Goal: Task Accomplishment & Management: Use online tool/utility

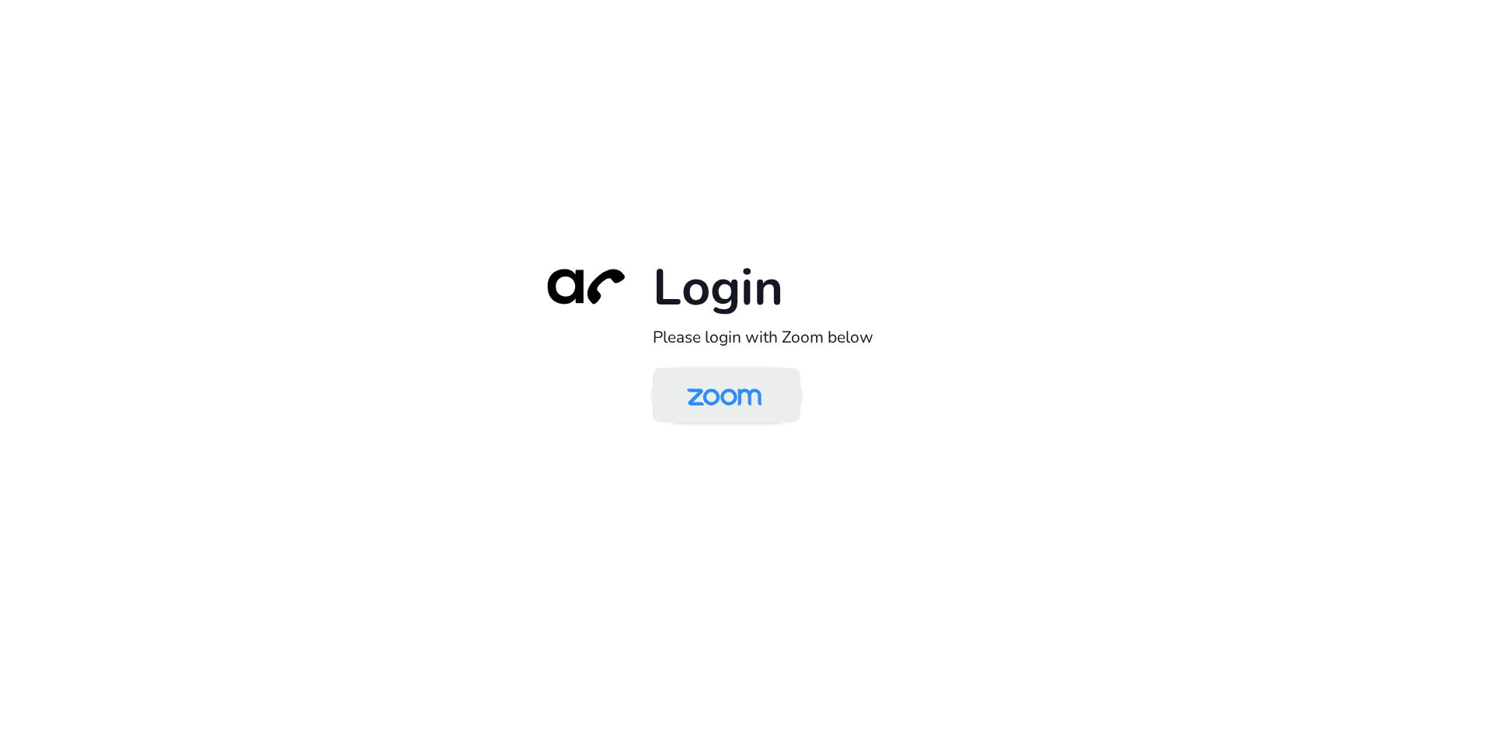
click at [707, 375] on img at bounding box center [724, 396] width 107 height 51
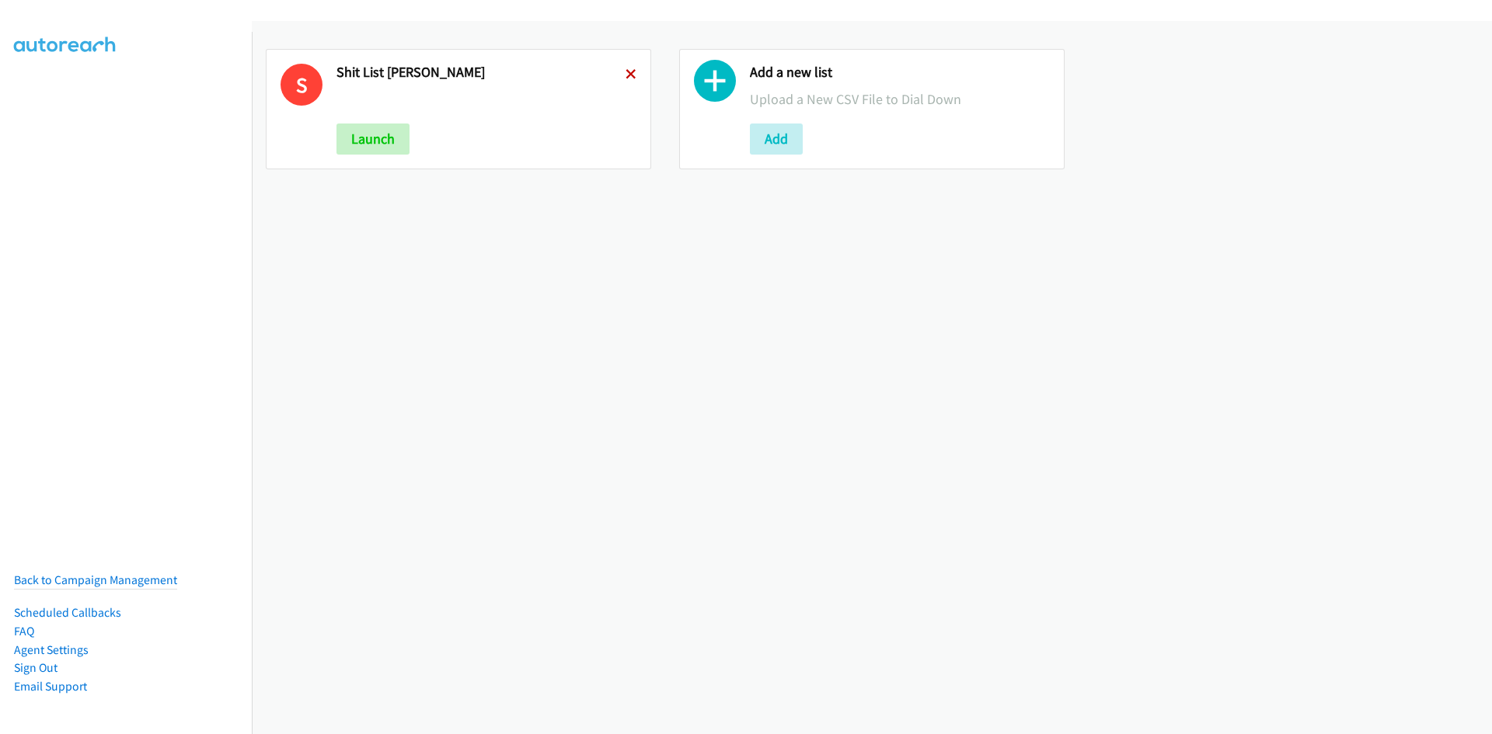
click at [626, 73] on icon at bounding box center [631, 75] width 11 height 11
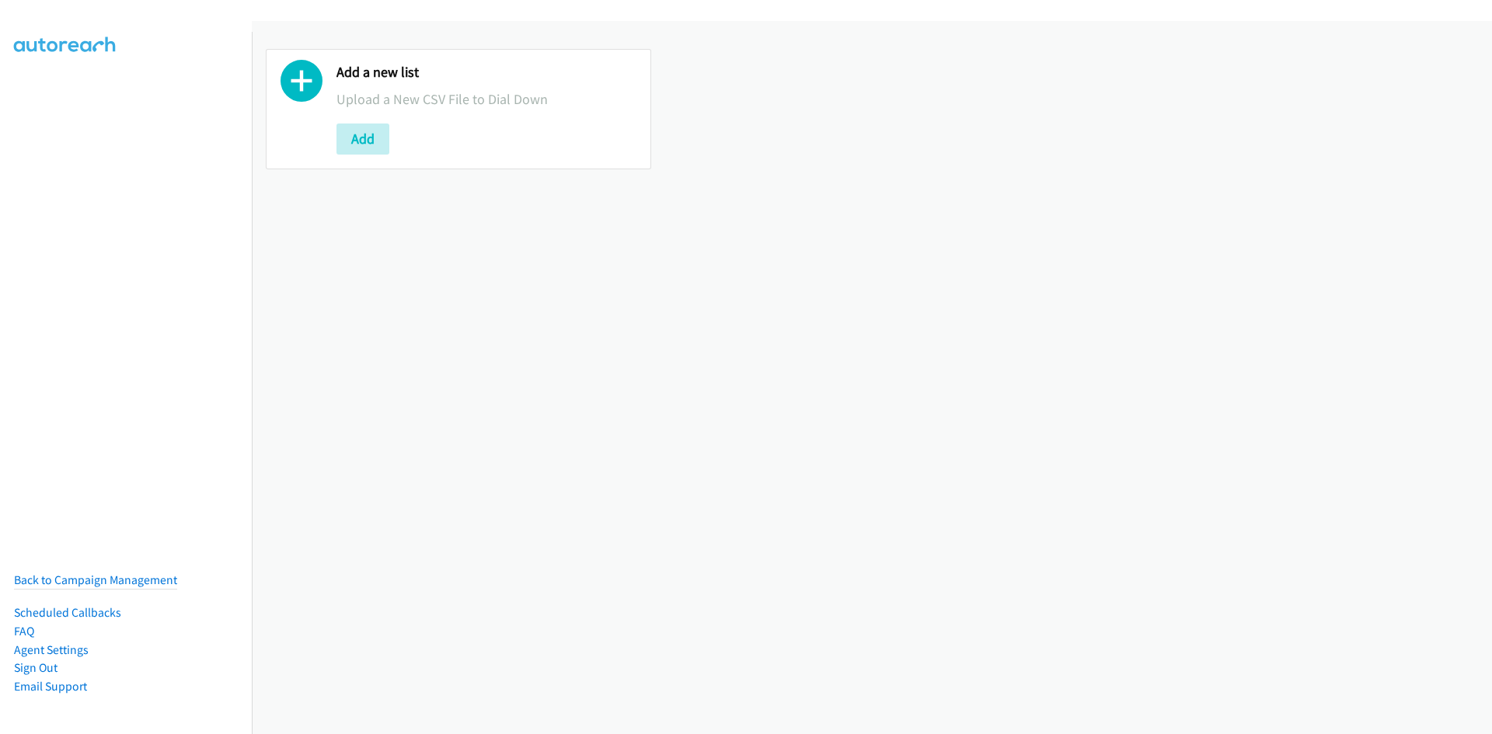
click at [369, 146] on button "Add" at bounding box center [363, 139] width 53 height 31
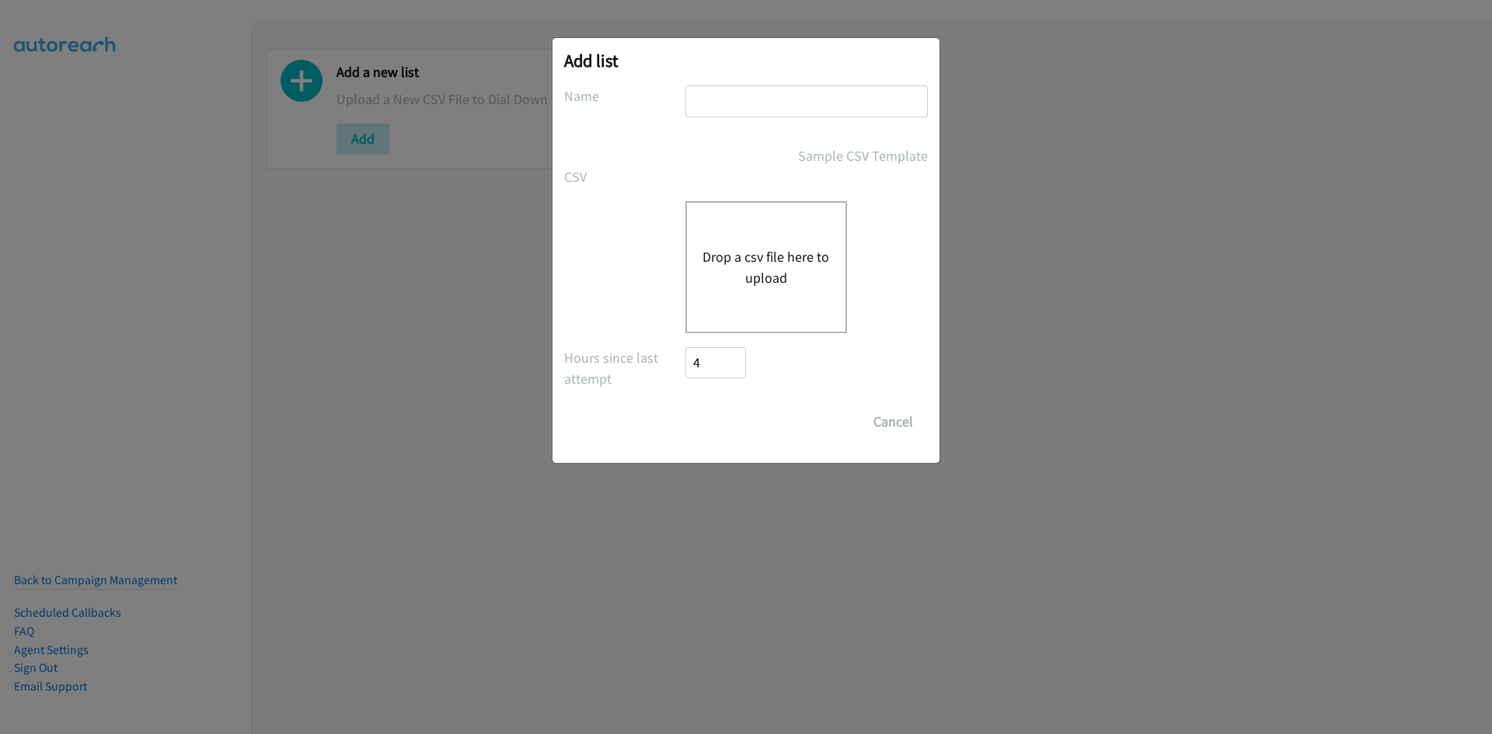
click at [731, 114] on input "text" at bounding box center [806, 101] width 242 height 32
type input "u"
type input "[PERSON_NAME]"
click at [755, 222] on div "Drop a csv file here to upload" at bounding box center [766, 267] width 162 height 132
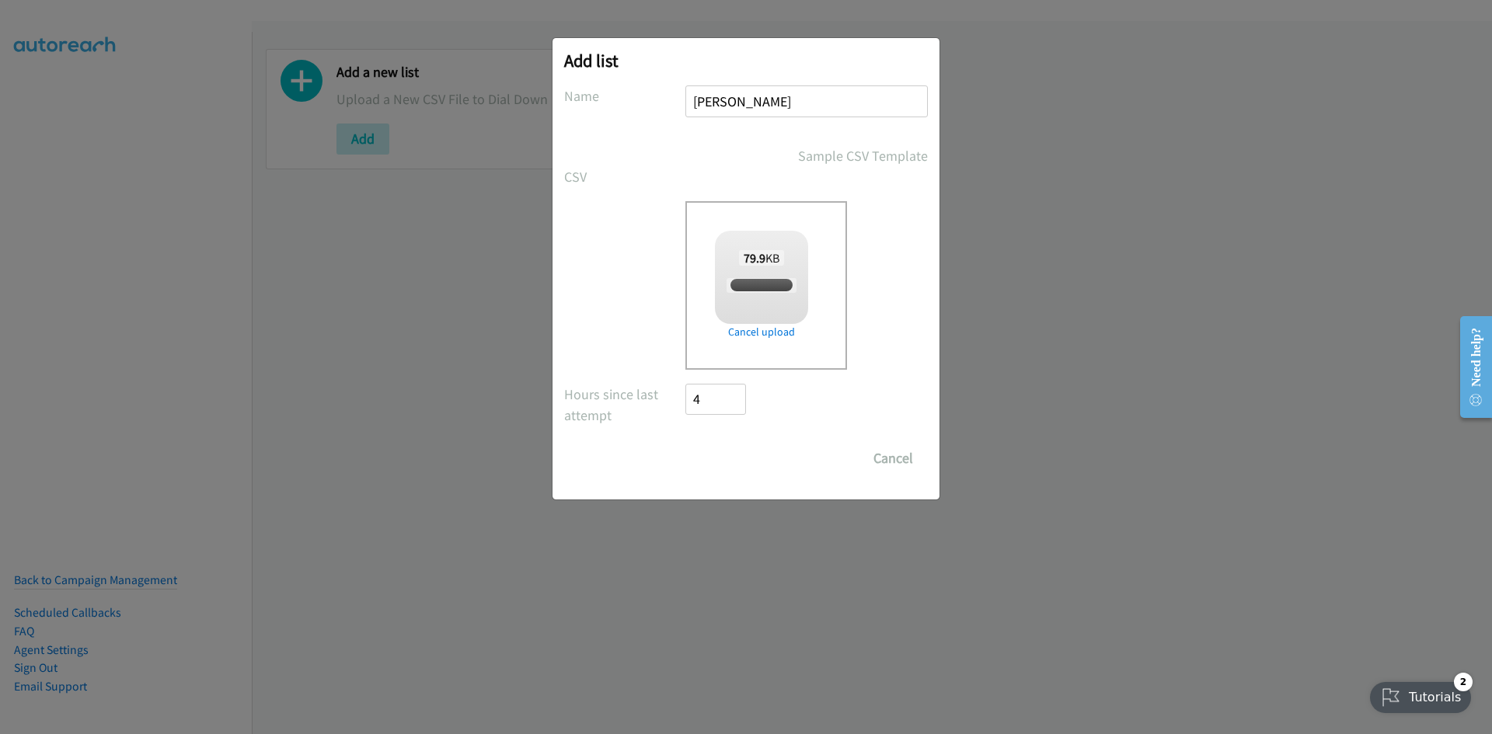
checkbox input "true"
click at [717, 445] on input "Save List" at bounding box center [726, 458] width 82 height 31
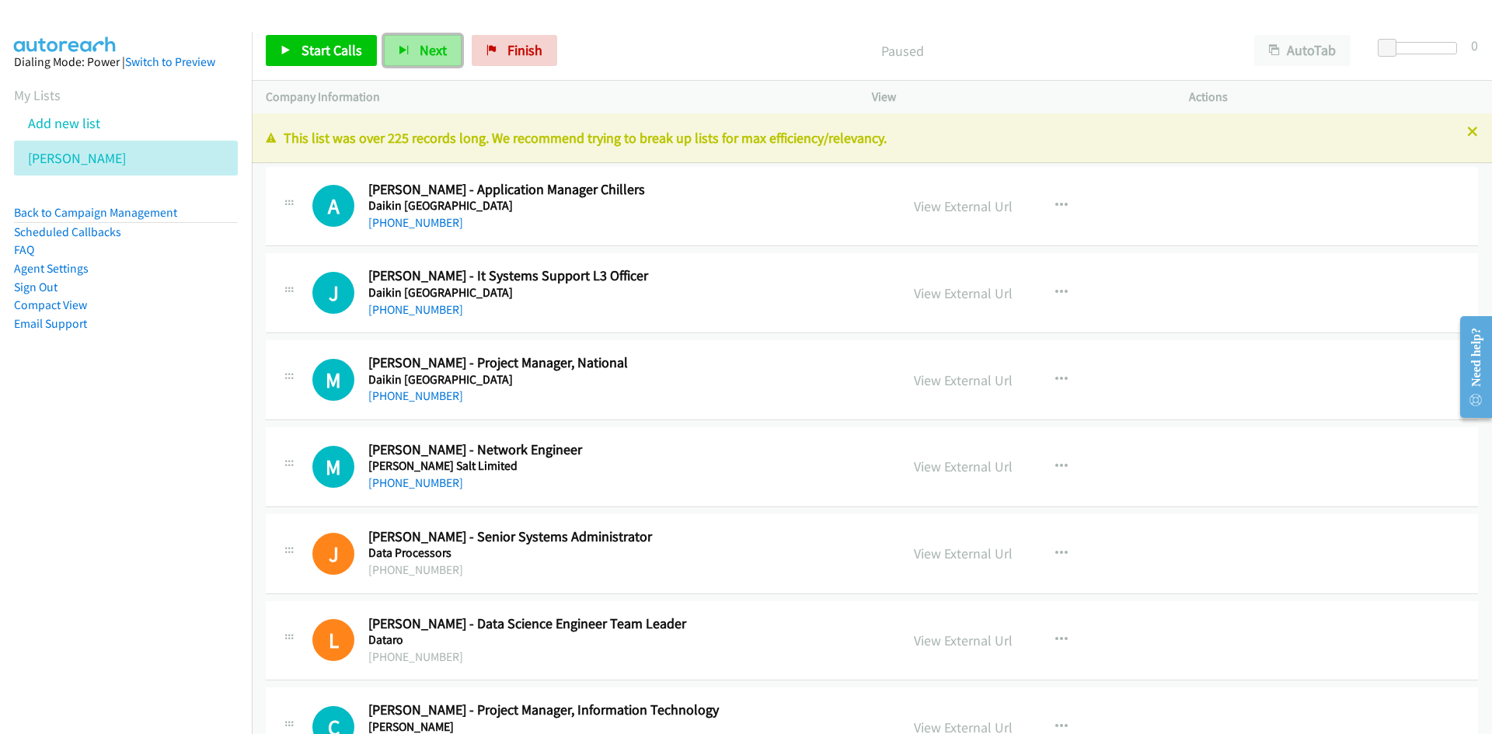
click at [426, 45] on span "Next" at bounding box center [433, 50] width 27 height 18
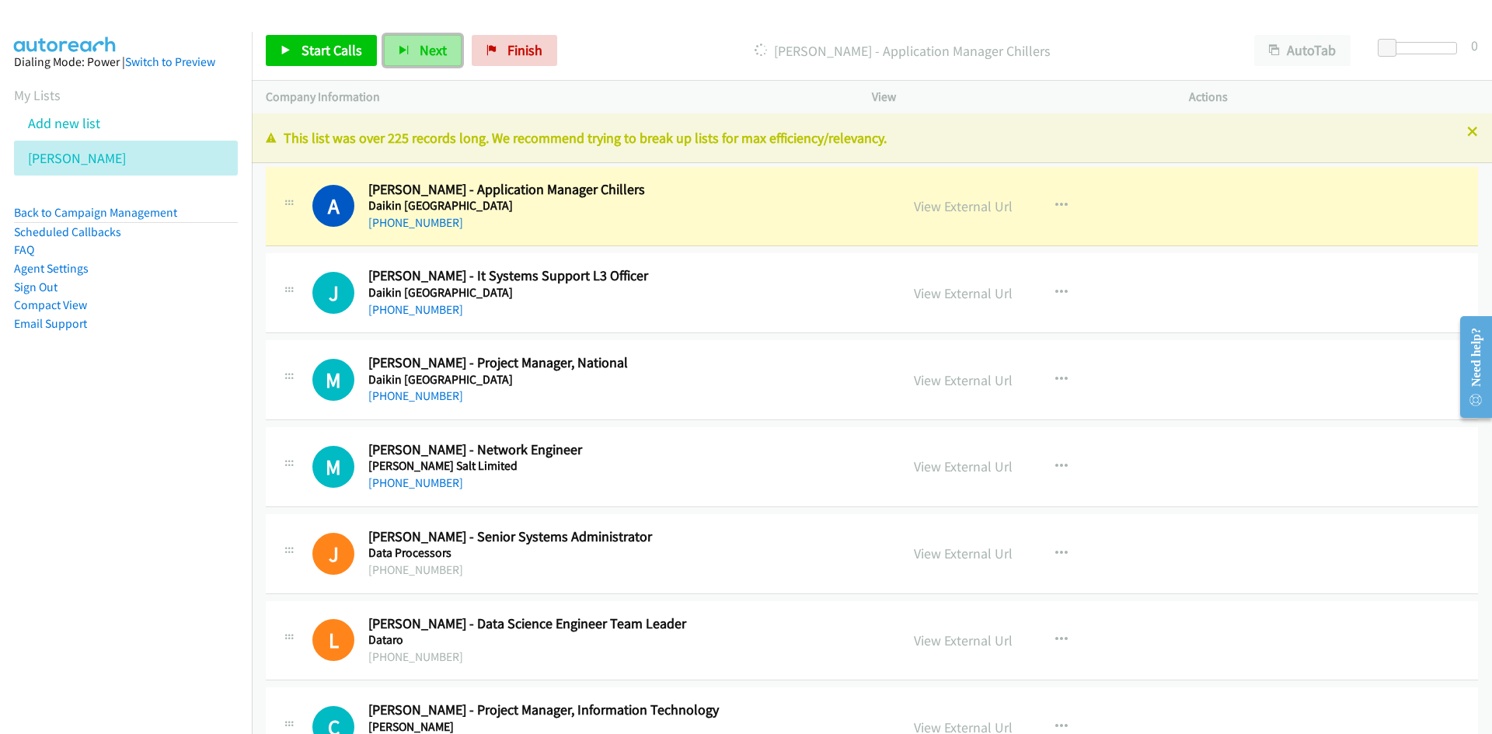
drag, startPoint x: 429, startPoint y: 55, endPoint x: 681, endPoint y: 227, distance: 304.8
click at [429, 55] on span "Next" at bounding box center [433, 50] width 27 height 18
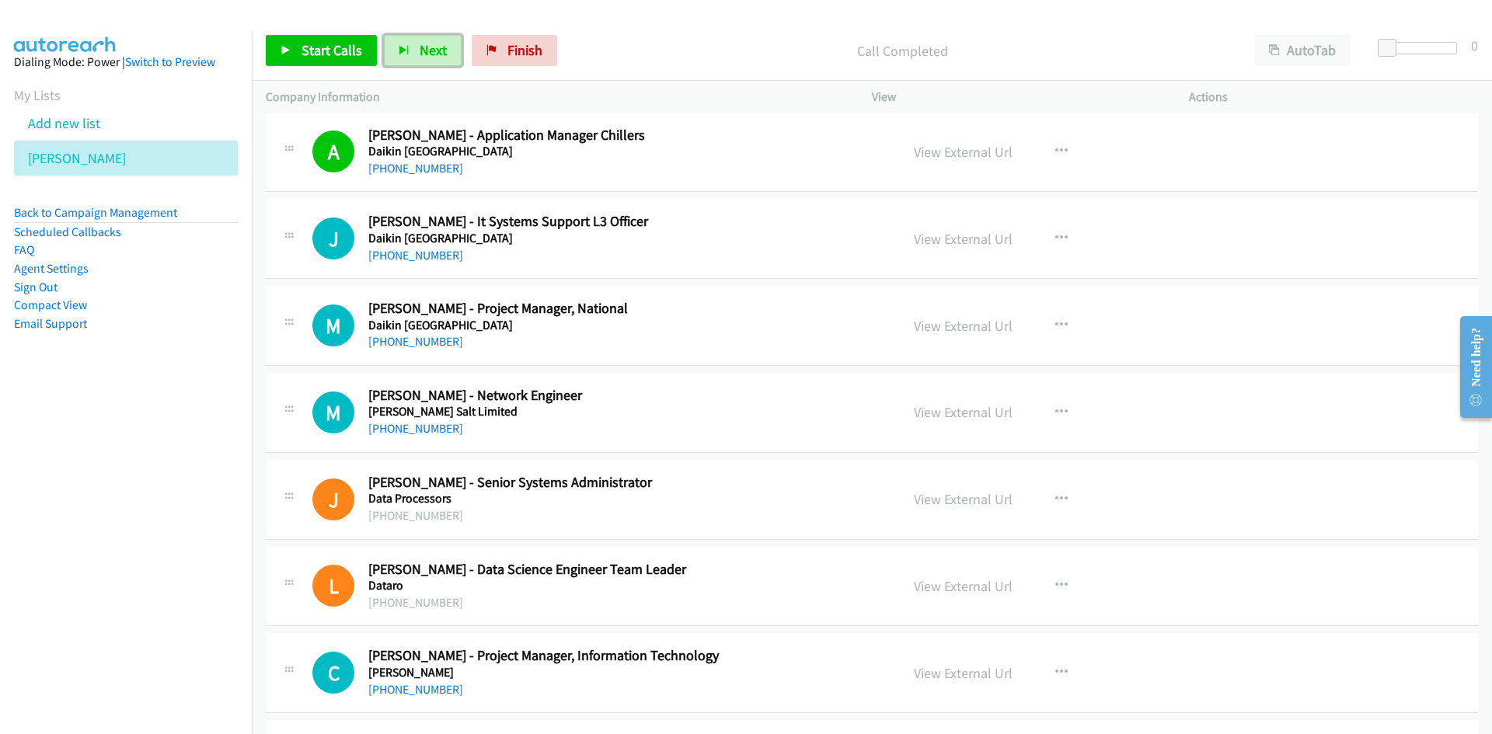
scroll to position [78, 0]
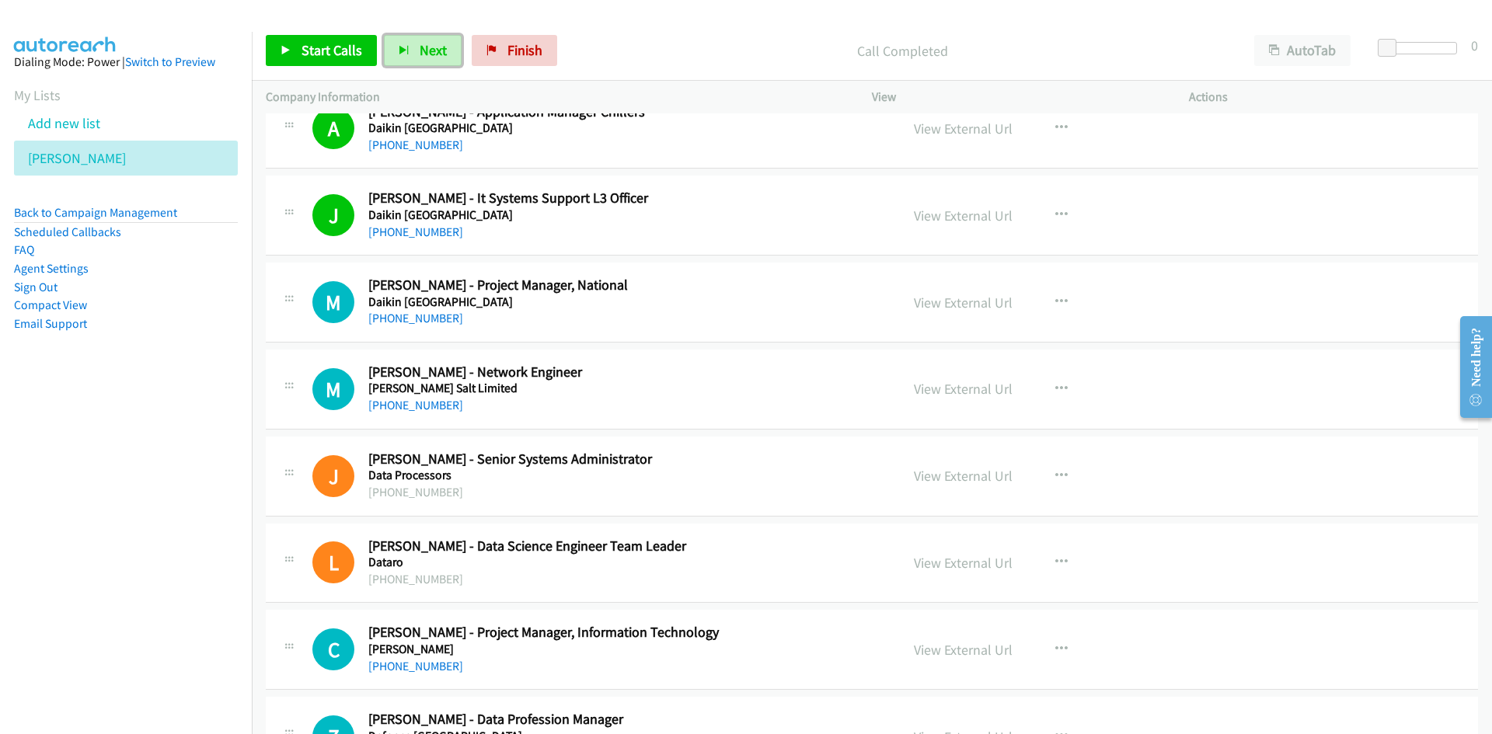
drag, startPoint x: 431, startPoint y: 51, endPoint x: 717, endPoint y: 242, distance: 344.2
click at [431, 51] on span "Next" at bounding box center [433, 50] width 27 height 18
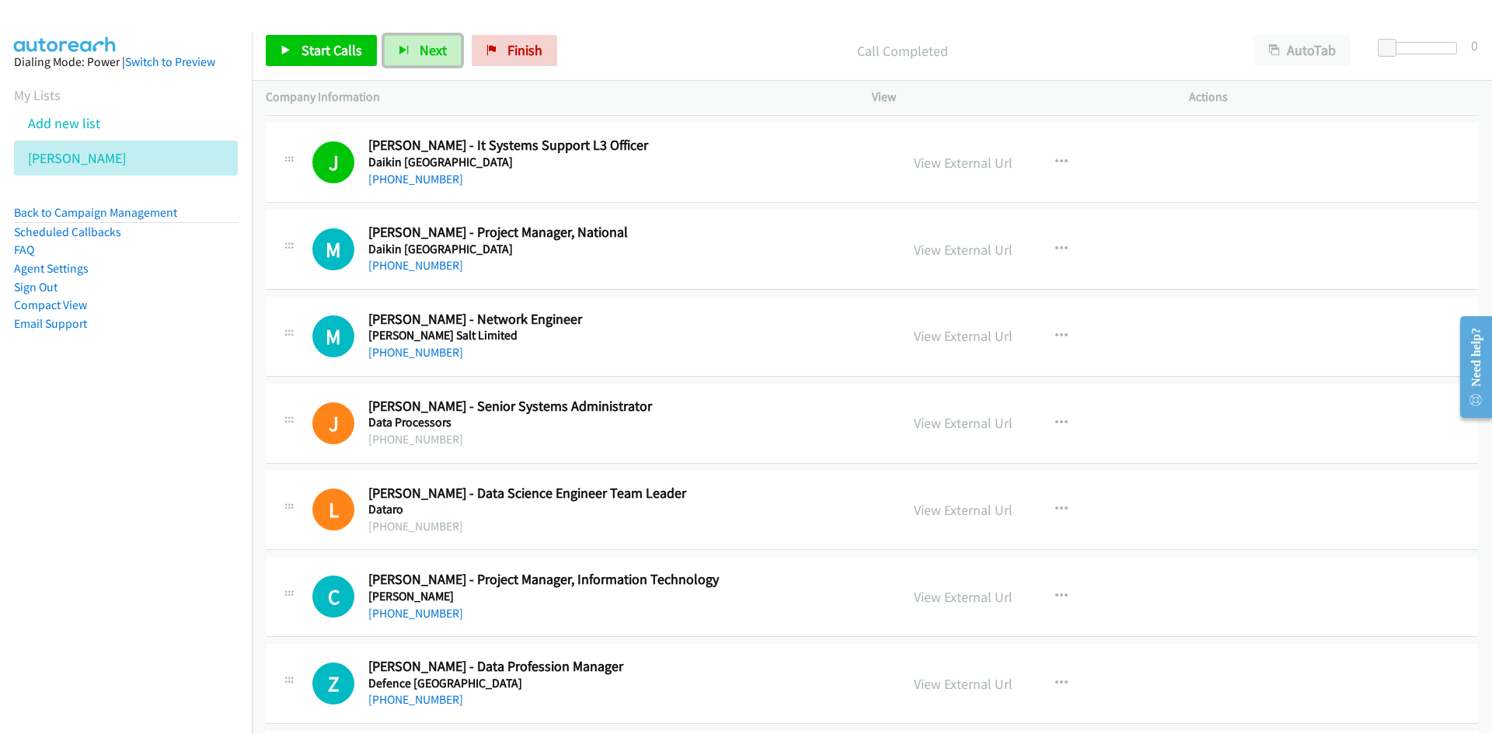
scroll to position [155, 0]
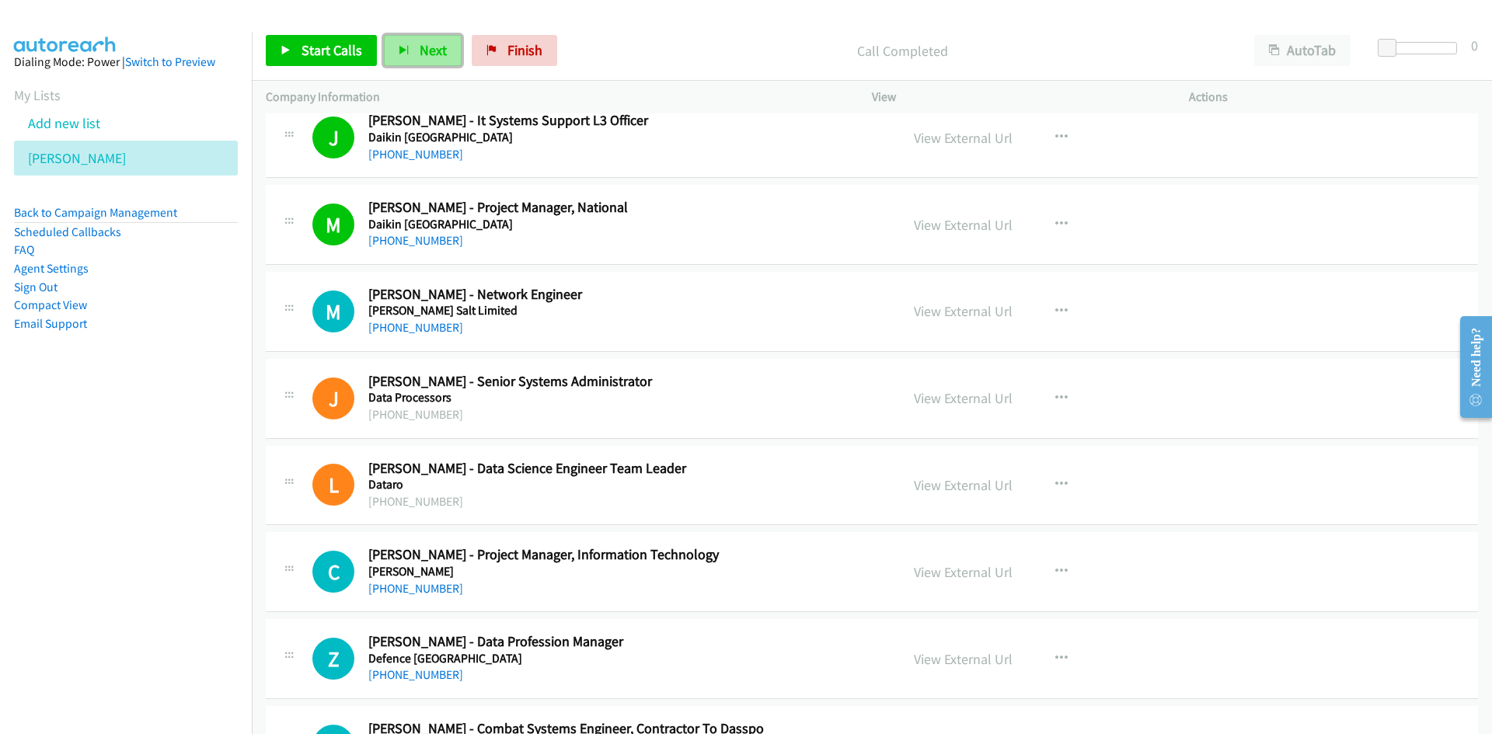
click at [436, 44] on span "Next" at bounding box center [433, 50] width 27 height 18
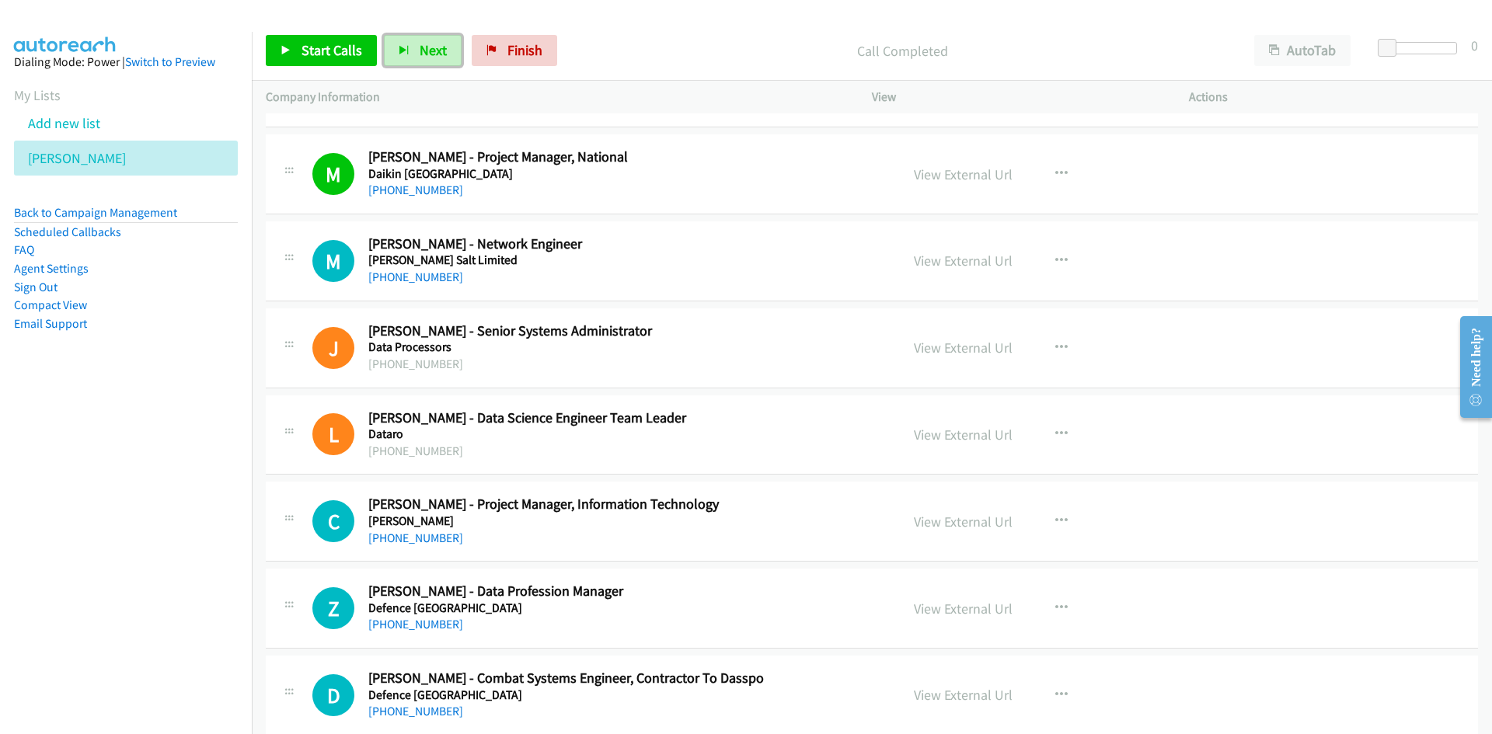
scroll to position [233, 0]
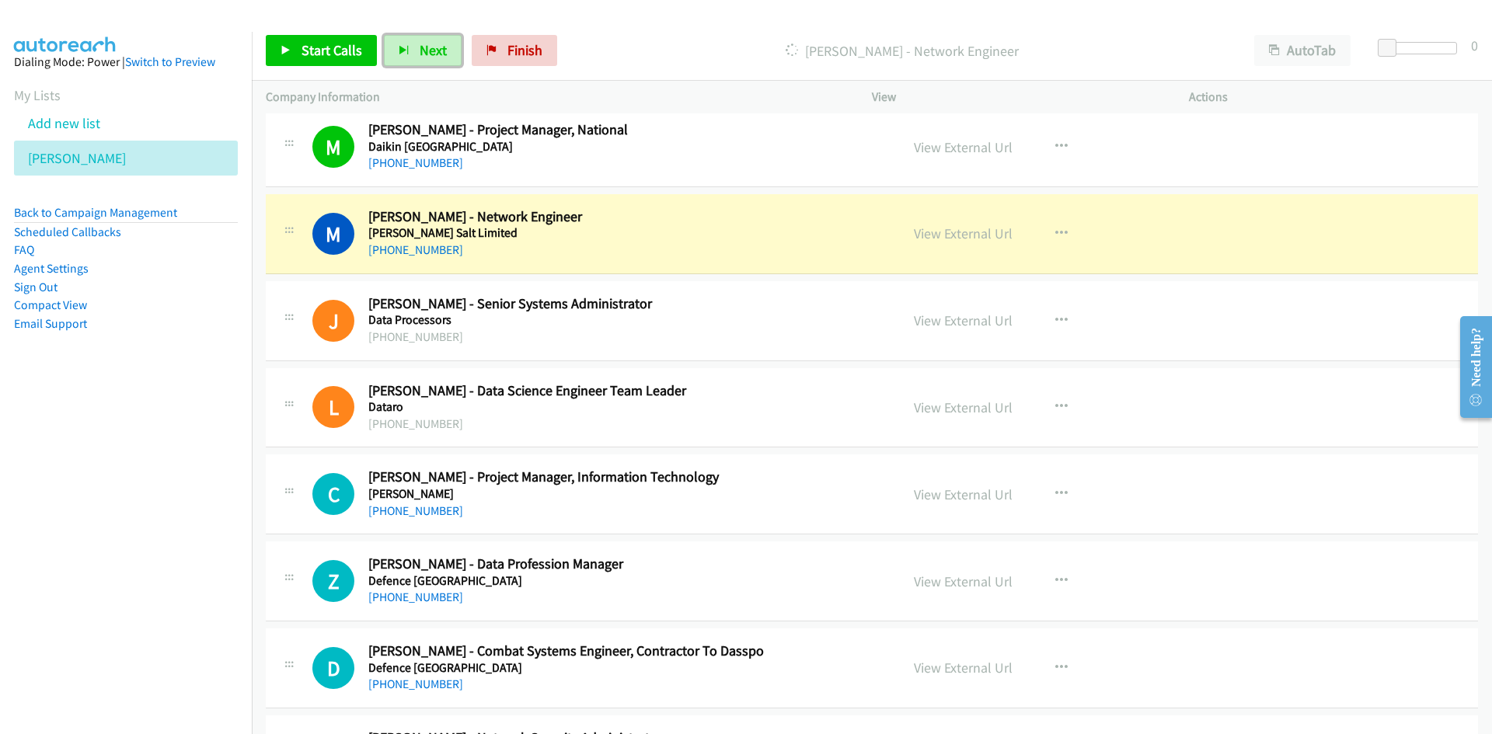
click at [417, 37] on button "Next" at bounding box center [423, 50] width 78 height 31
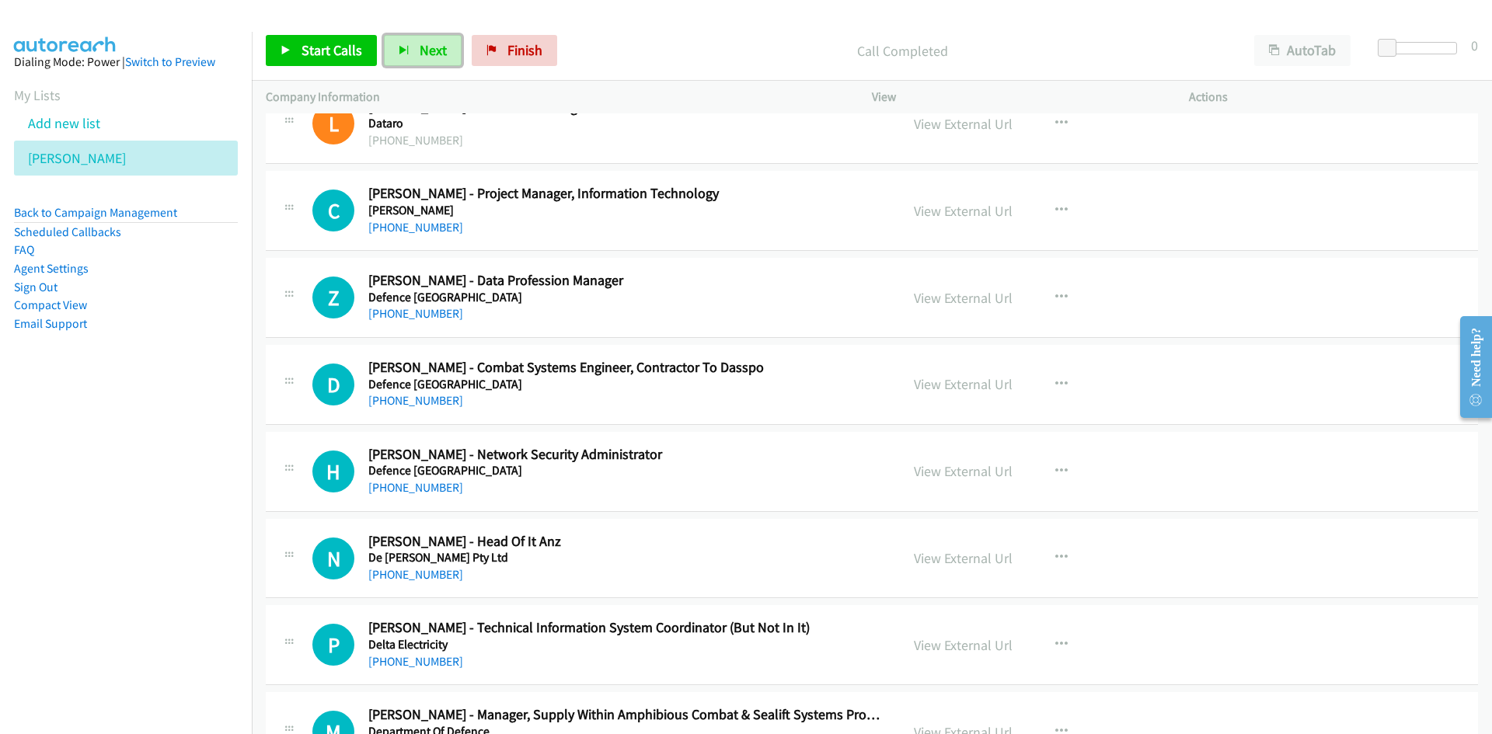
scroll to position [544, 0]
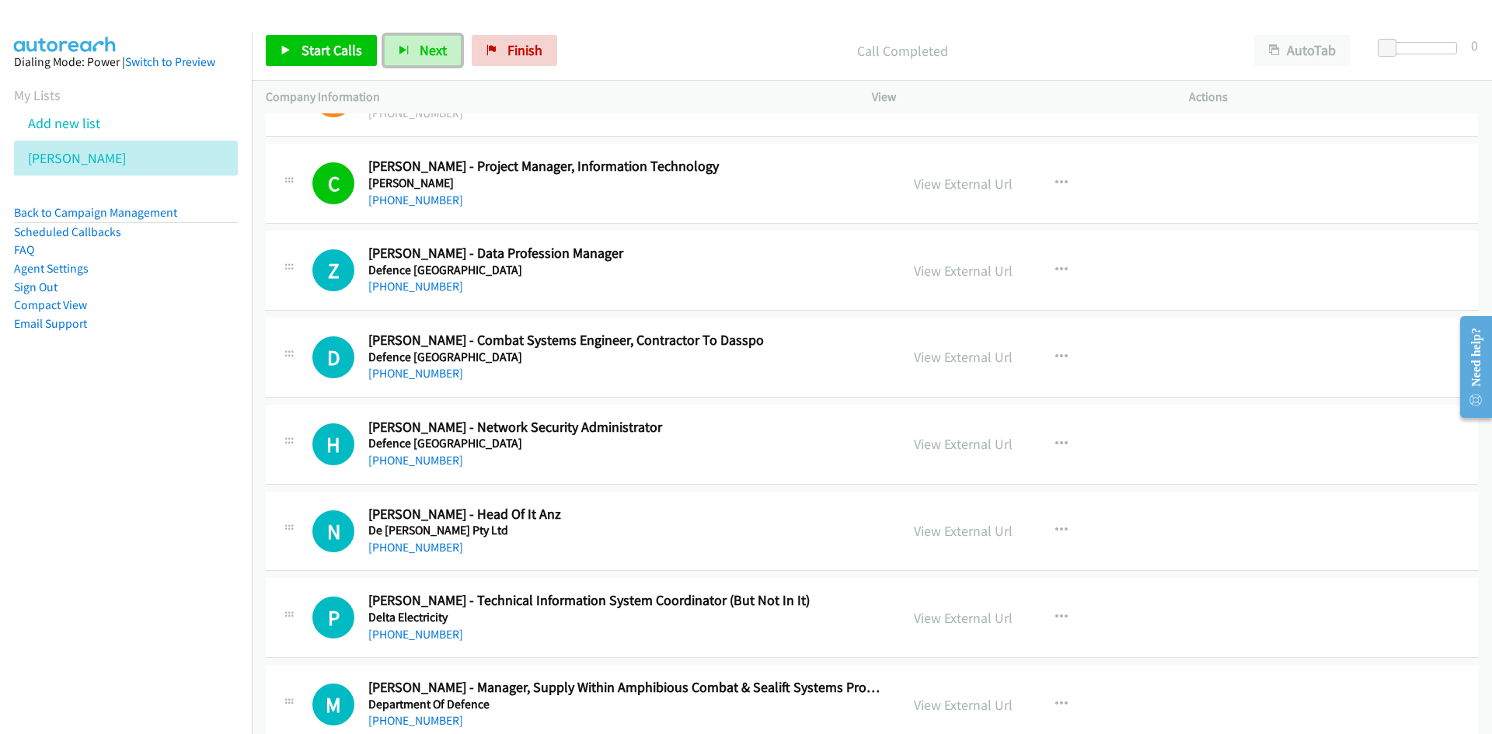
drag, startPoint x: 432, startPoint y: 58, endPoint x: 546, endPoint y: 124, distance: 131.7
click at [432, 58] on span "Next" at bounding box center [433, 50] width 27 height 18
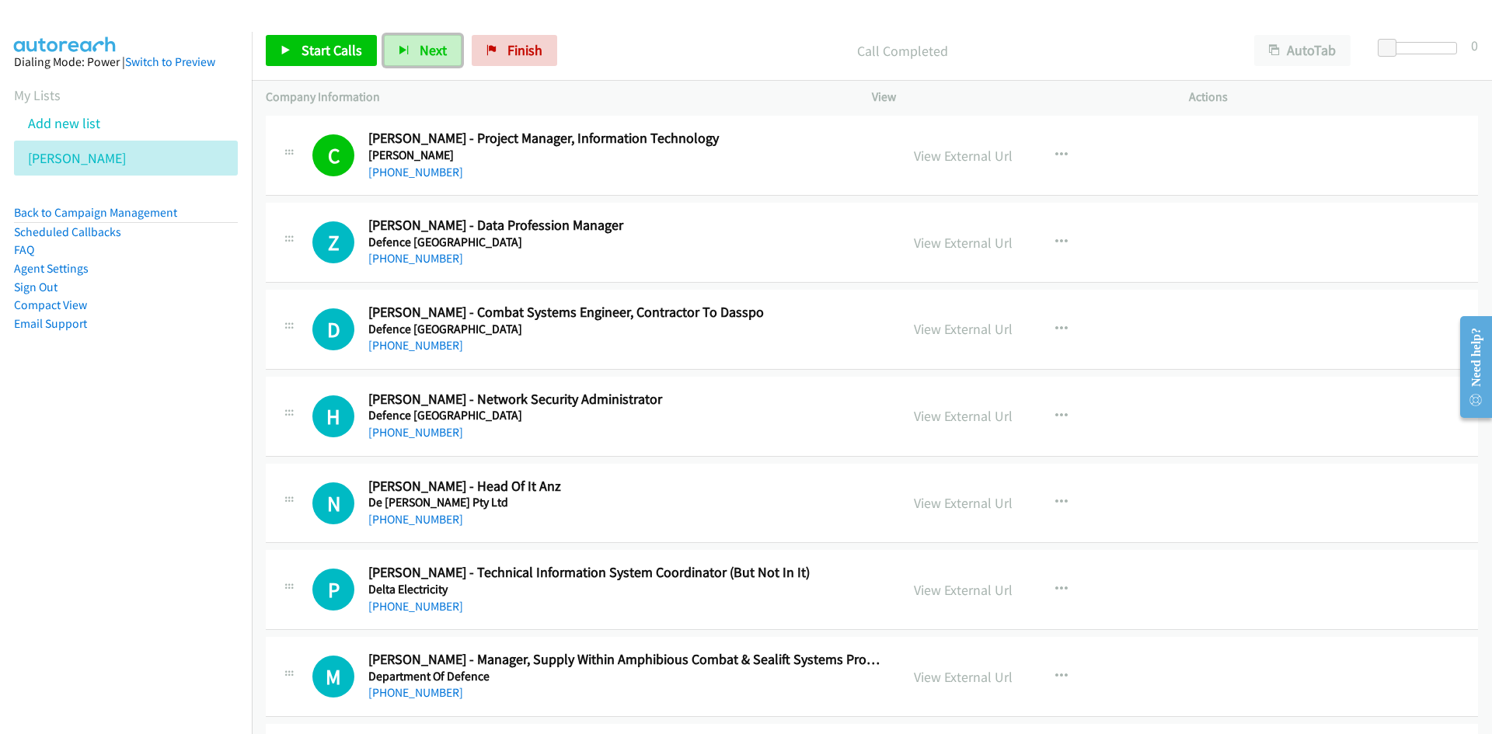
scroll to position [622, 0]
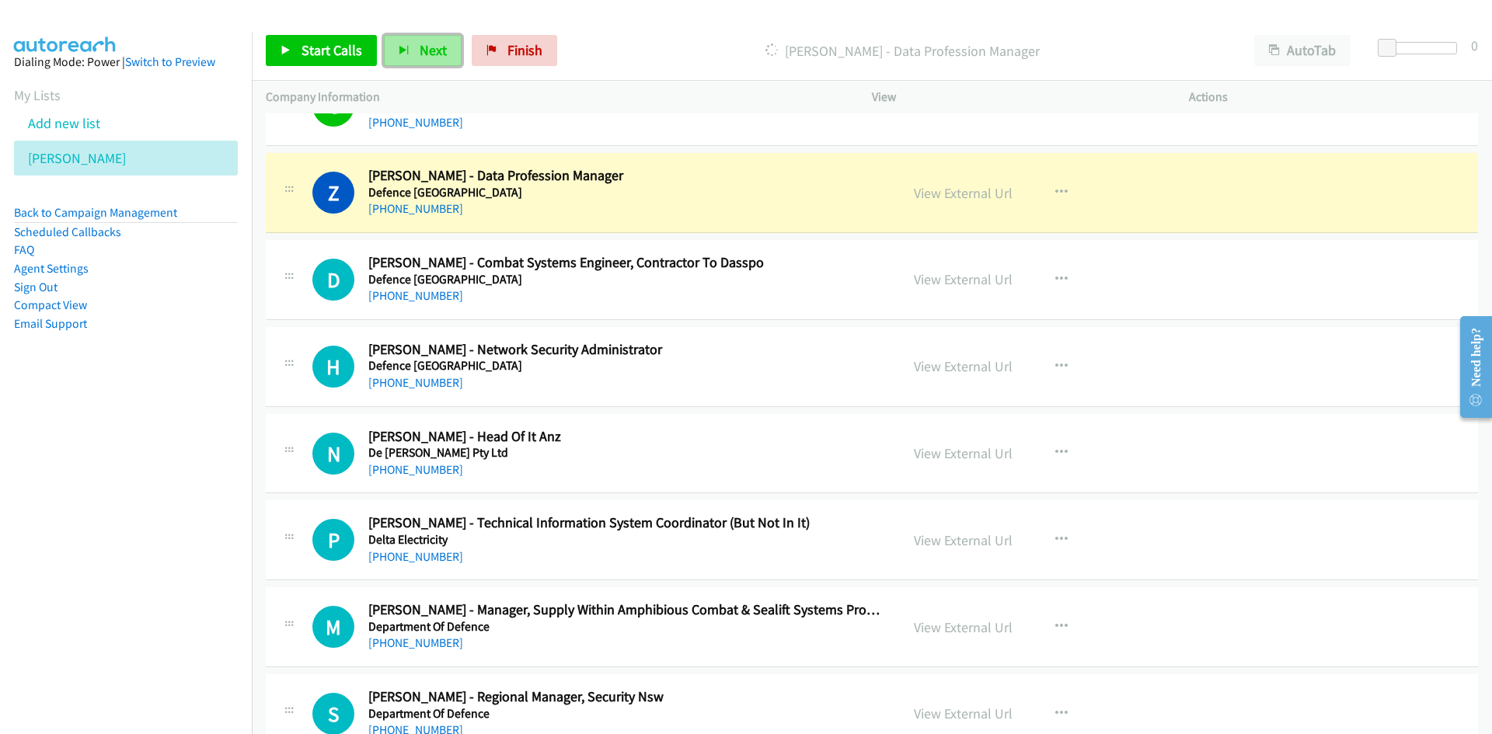
drag, startPoint x: 434, startPoint y: 50, endPoint x: 344, endPoint y: 1, distance: 101.9
click at [434, 50] on span "Next" at bounding box center [433, 50] width 27 height 18
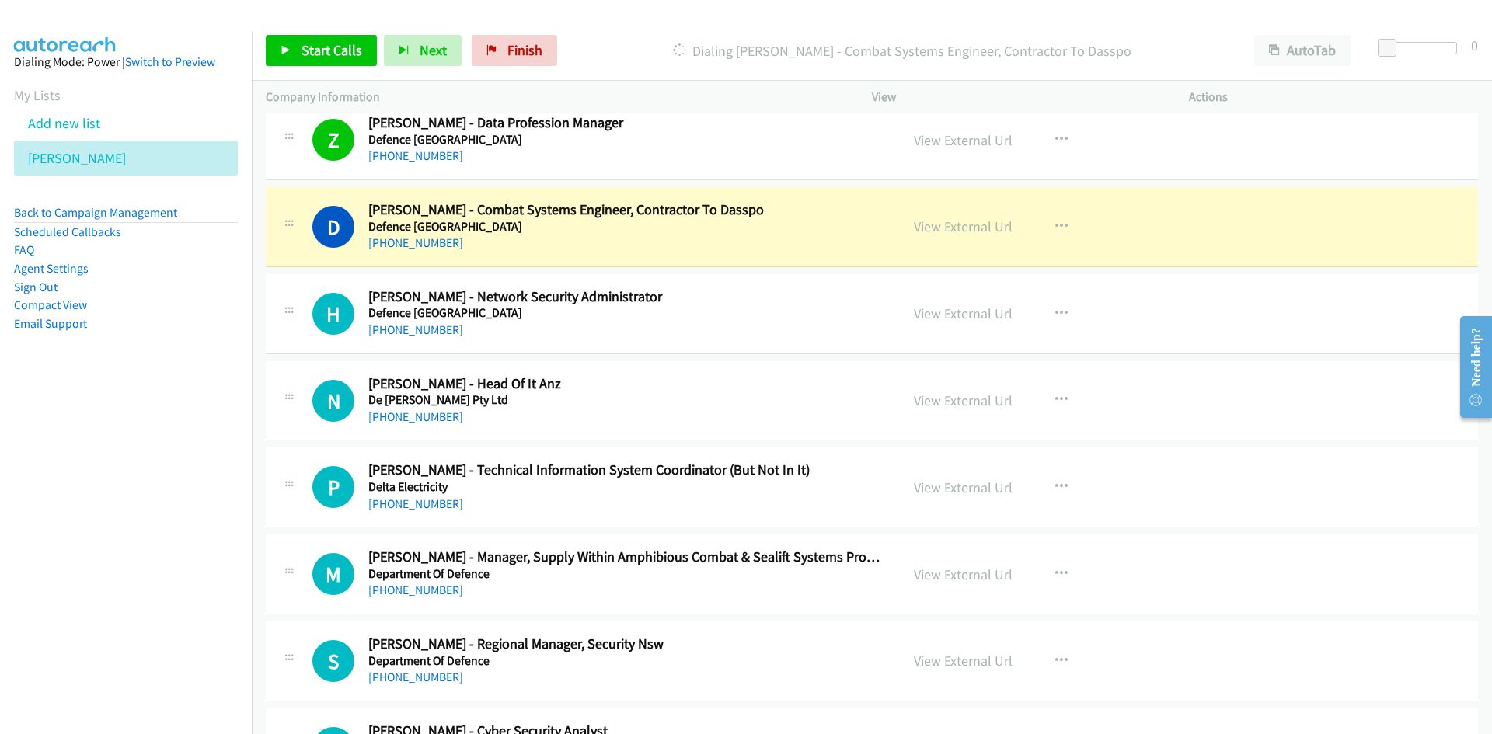
scroll to position [699, 0]
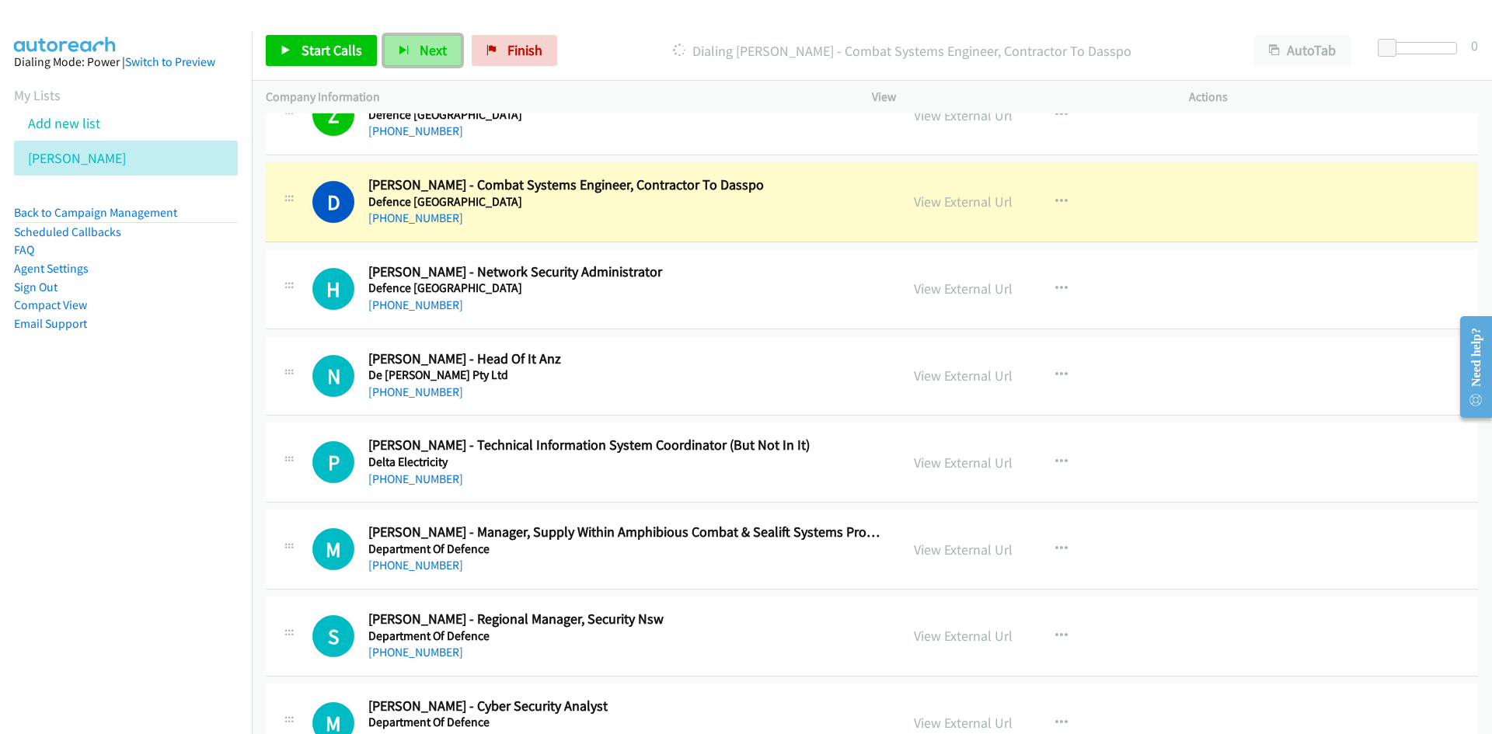
click at [434, 46] on span "Next" at bounding box center [433, 50] width 27 height 18
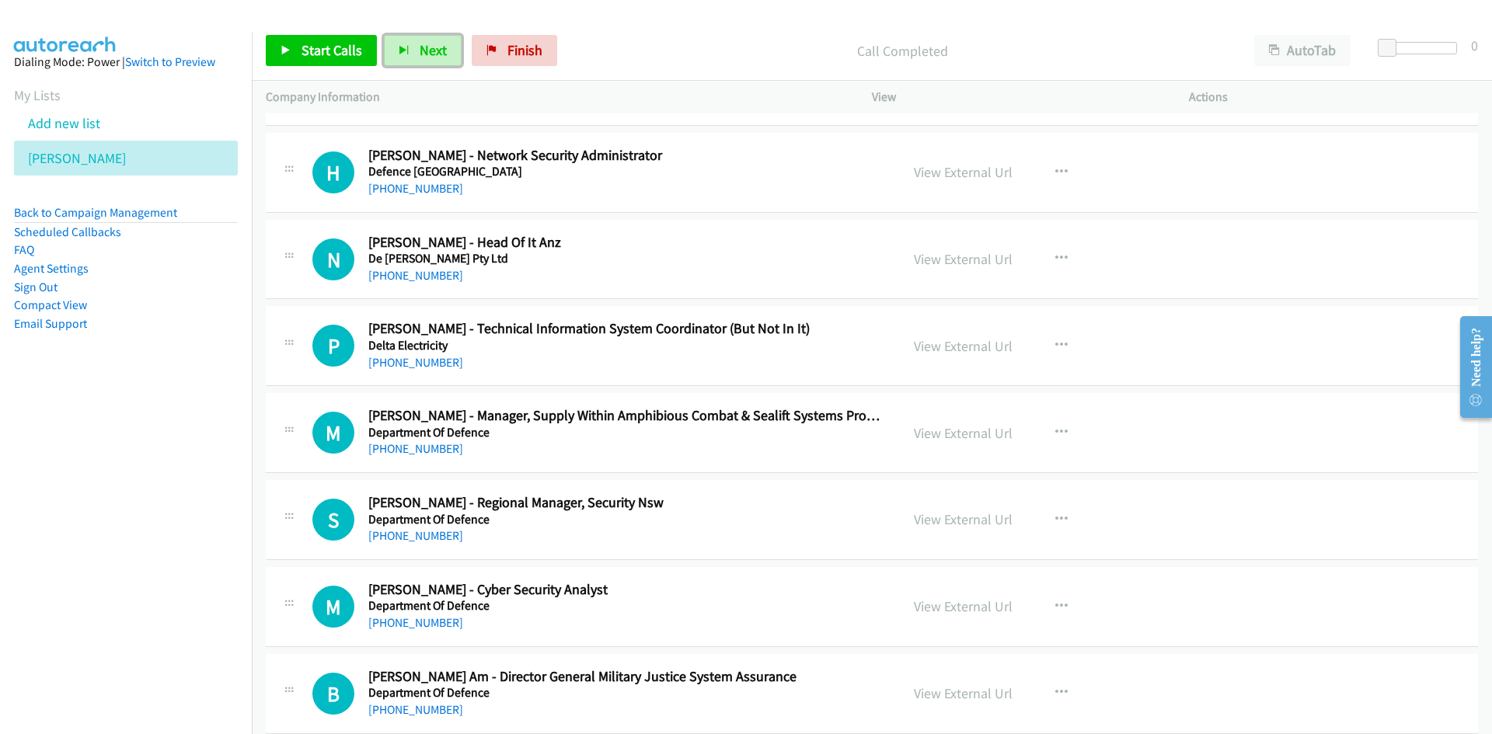
scroll to position [777, 0]
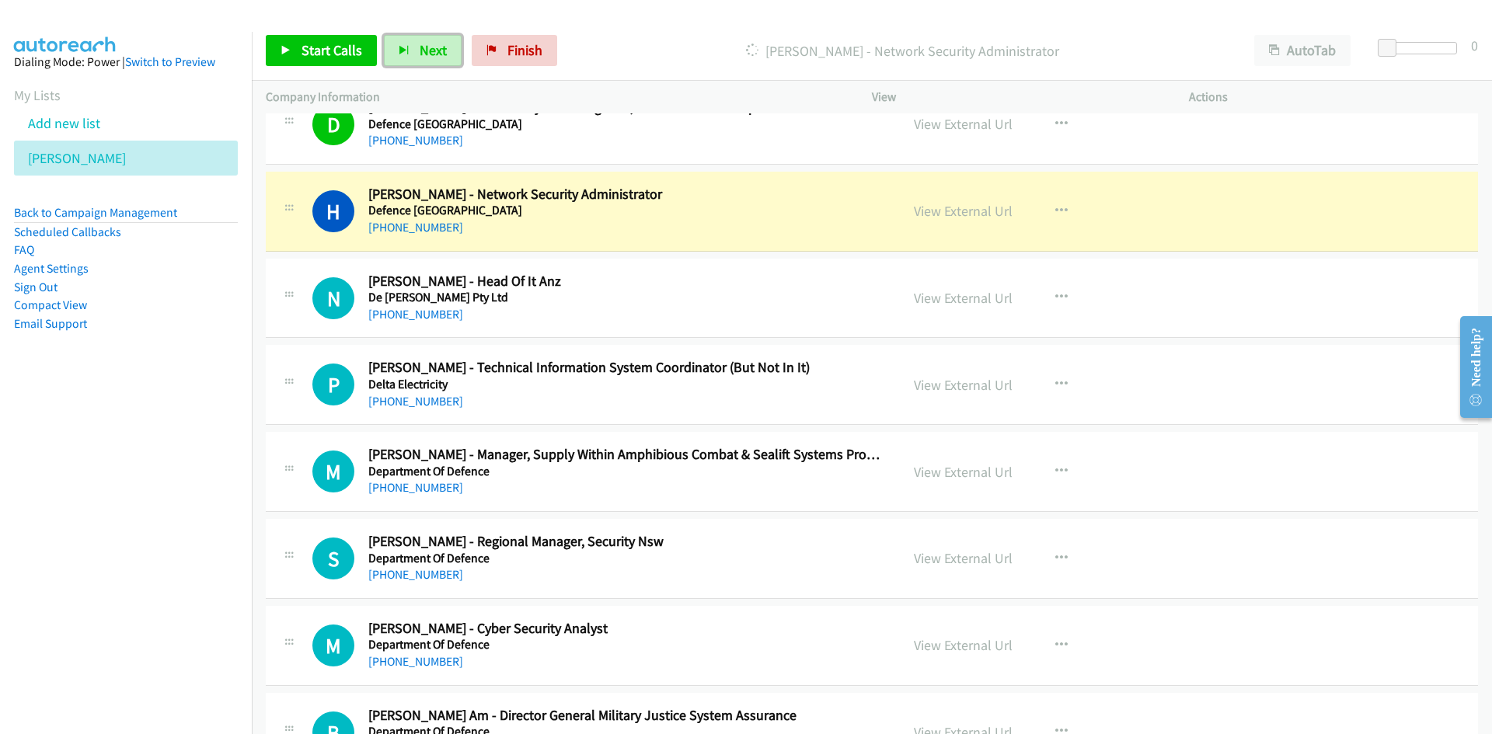
click at [440, 54] on span "Next" at bounding box center [433, 50] width 27 height 18
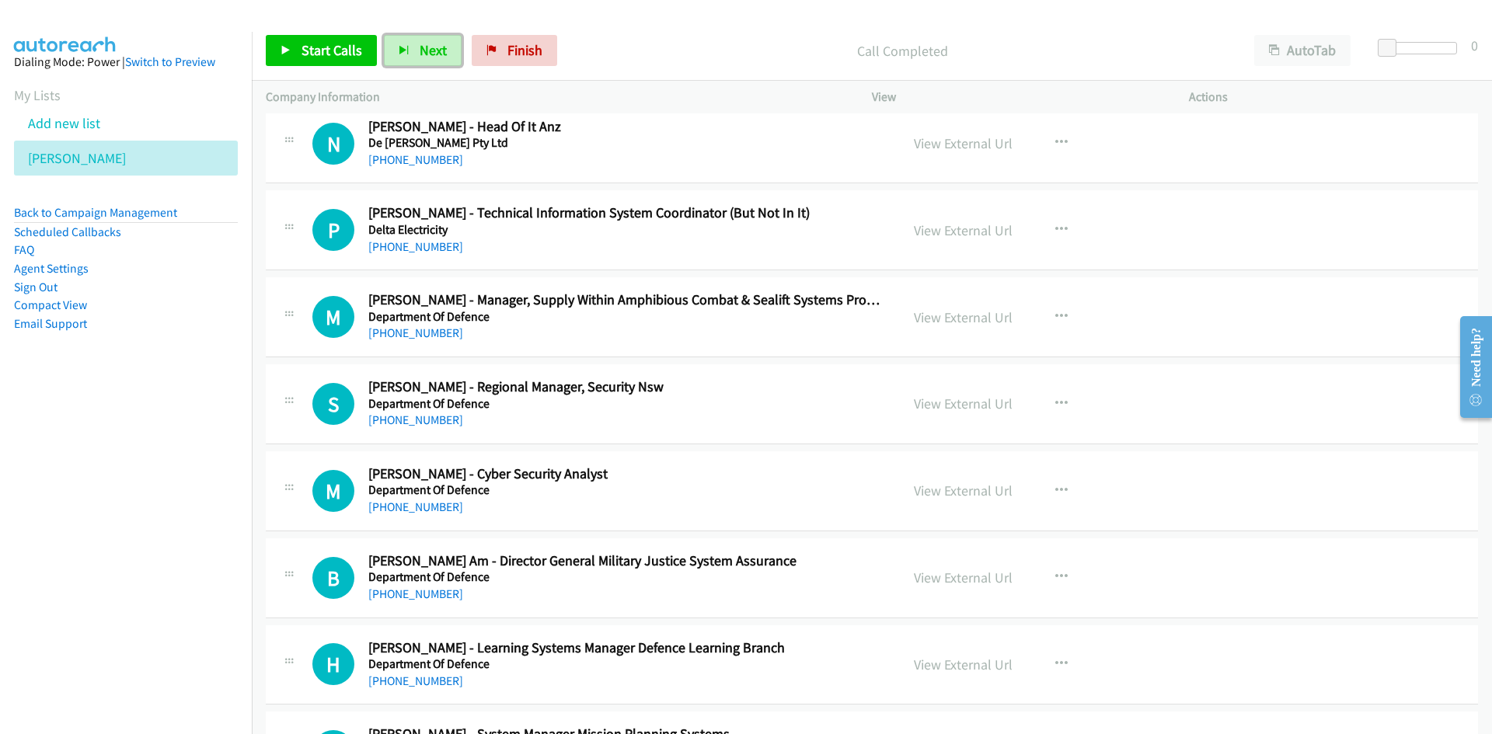
scroll to position [933, 0]
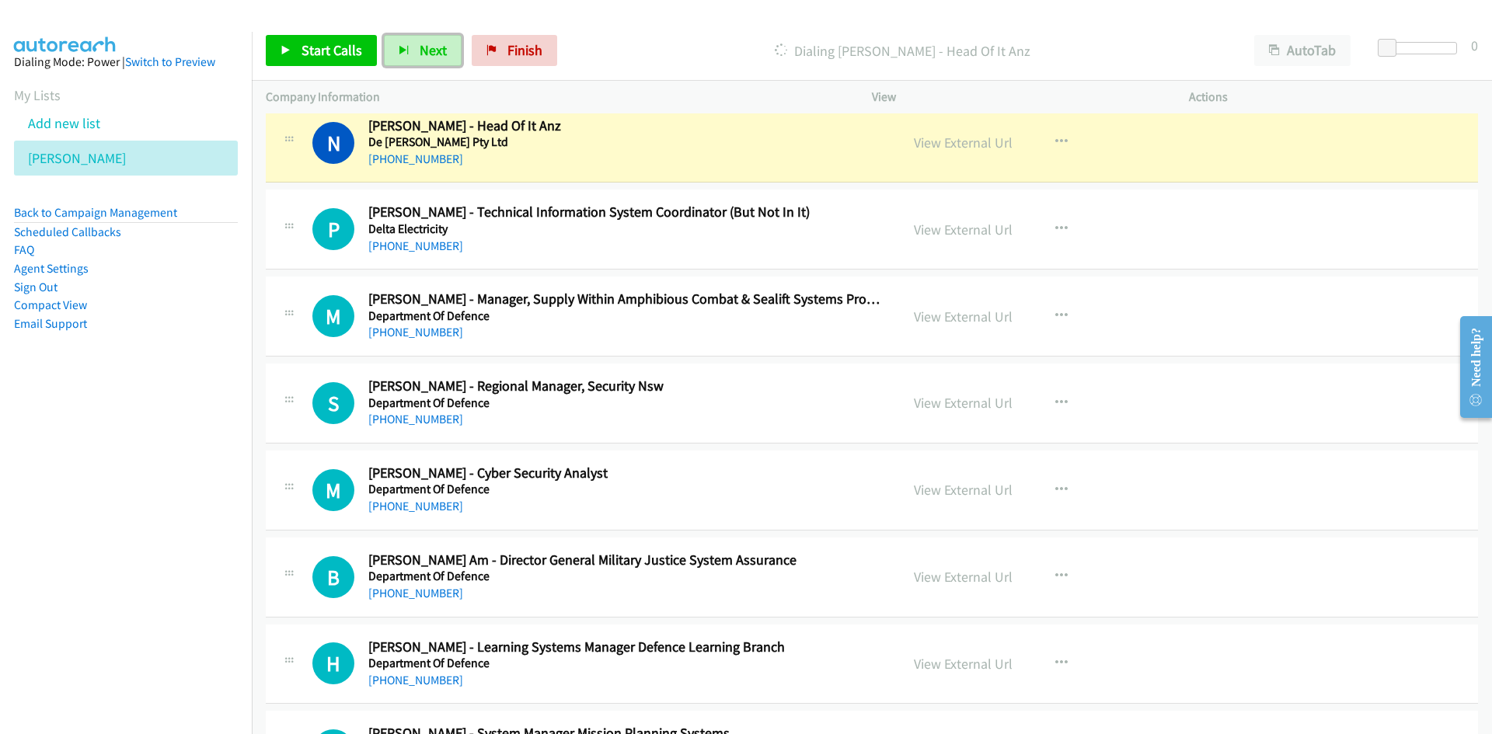
click at [431, 48] on span "Next" at bounding box center [433, 50] width 27 height 18
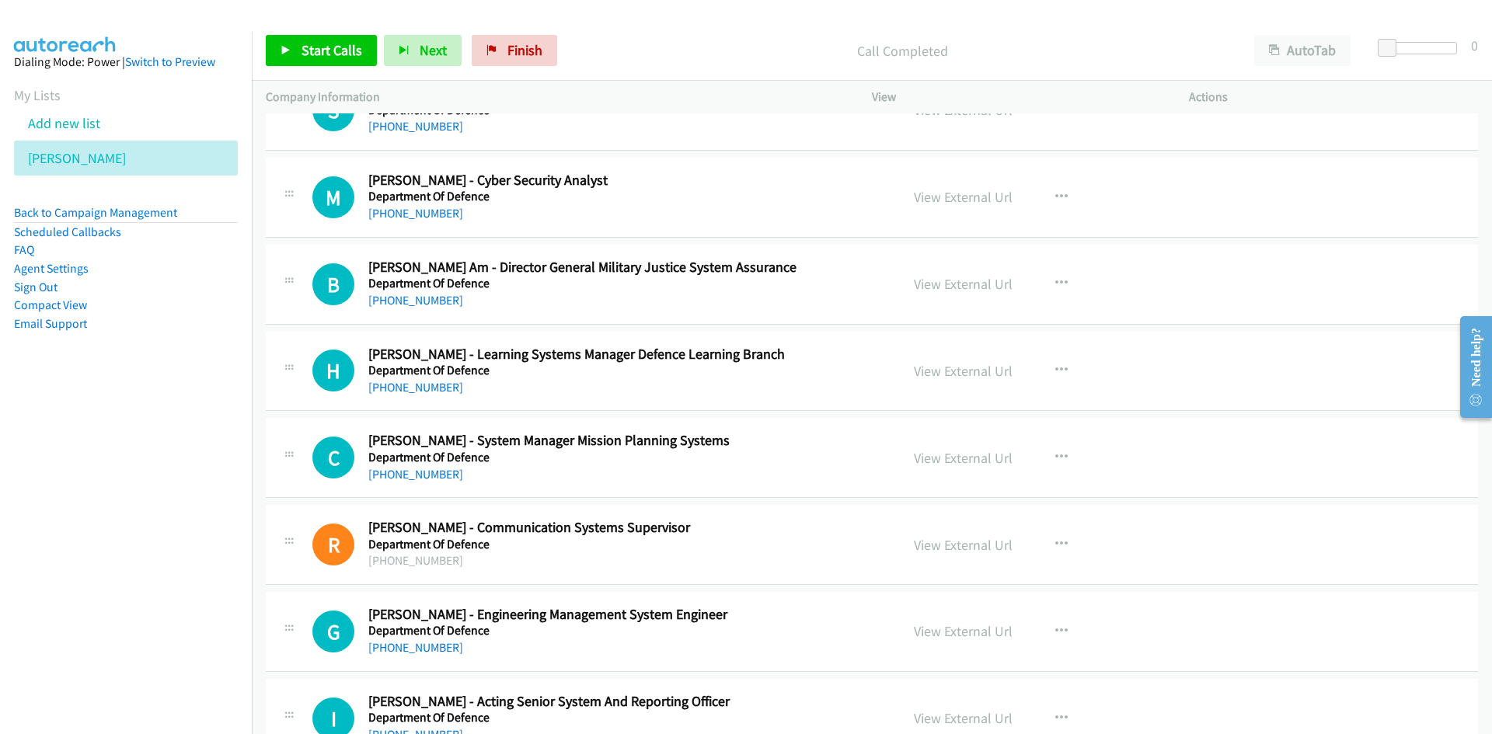
scroll to position [1243, 0]
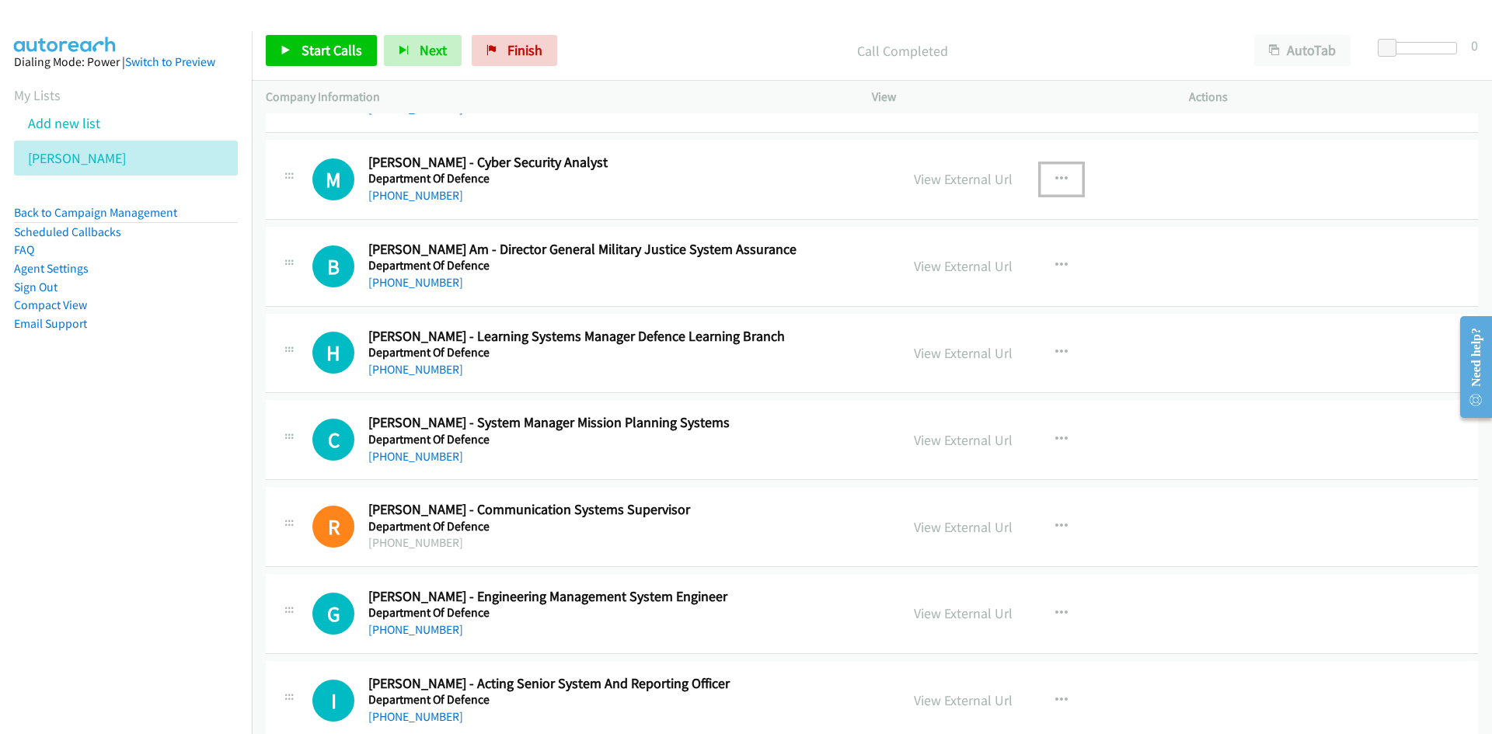
click at [1047, 170] on button "button" at bounding box center [1062, 179] width 42 height 31
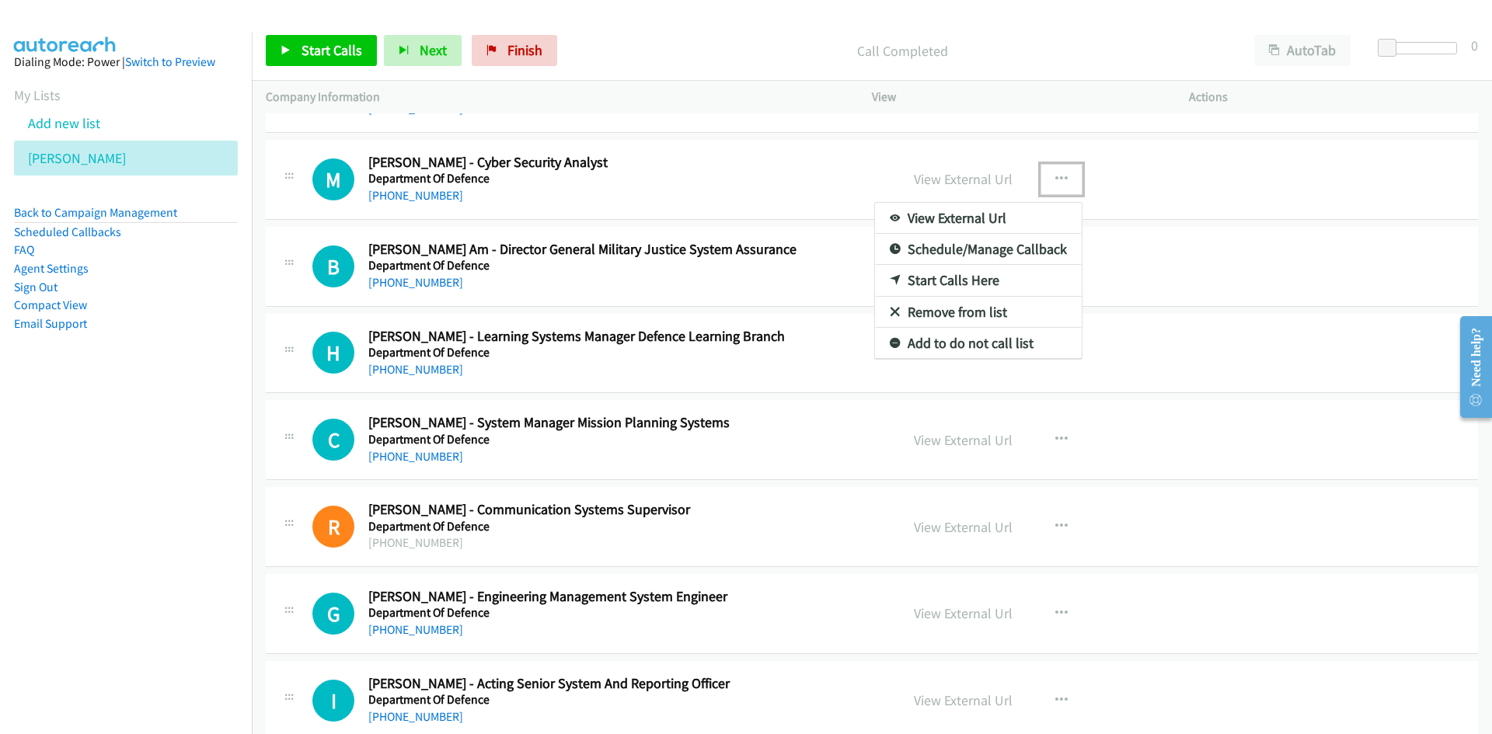
click at [954, 280] on link "Start Calls Here" at bounding box center [978, 280] width 207 height 31
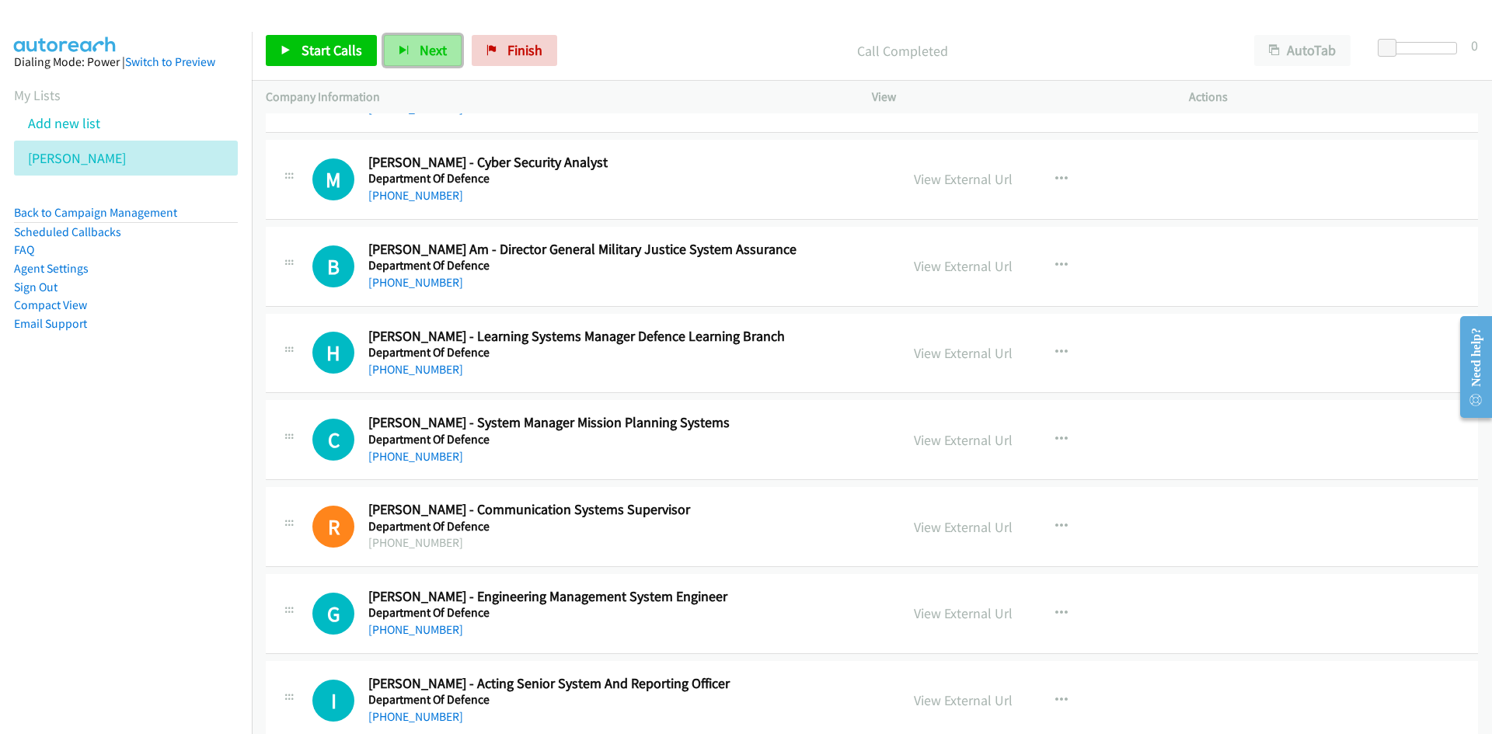
click at [448, 59] on button "Next" at bounding box center [423, 50] width 78 height 31
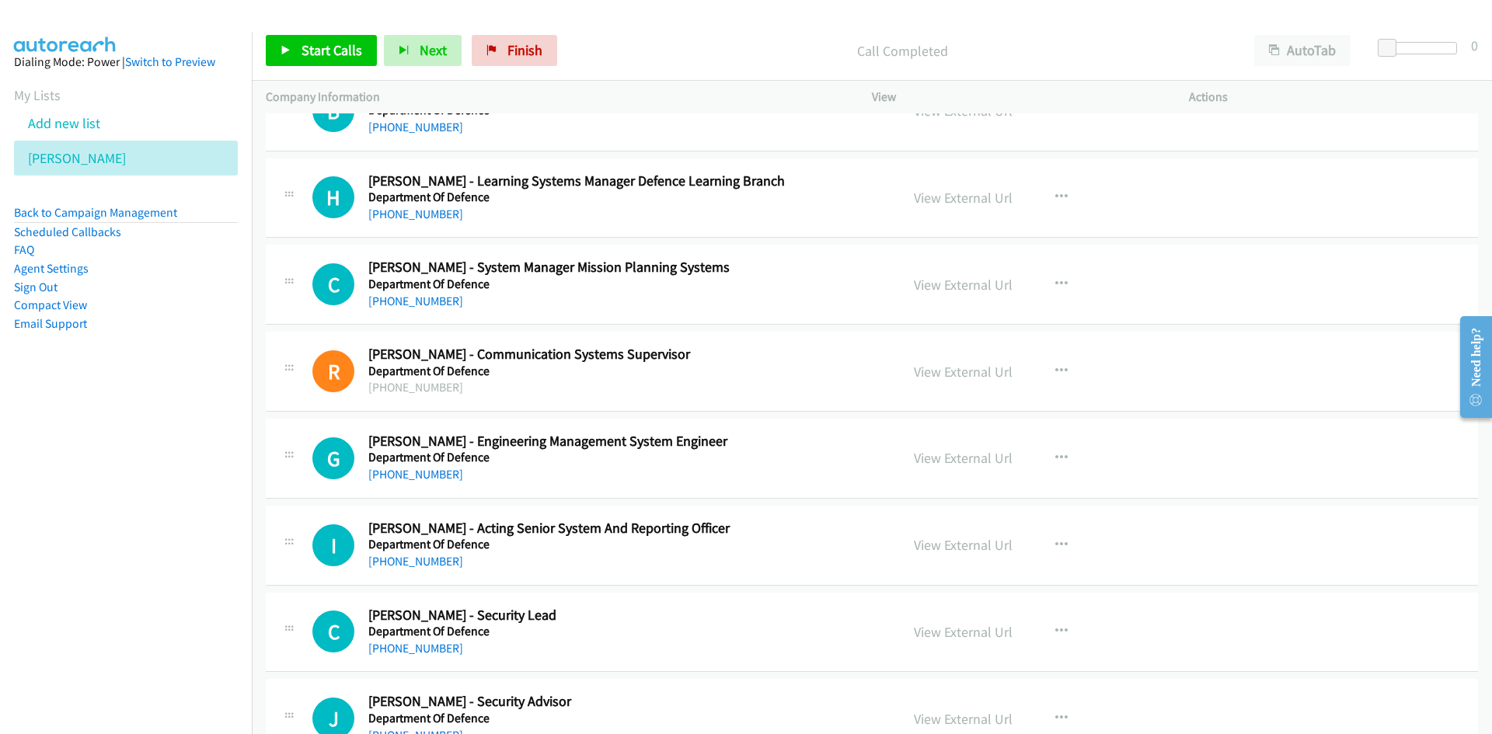
scroll to position [1477, 0]
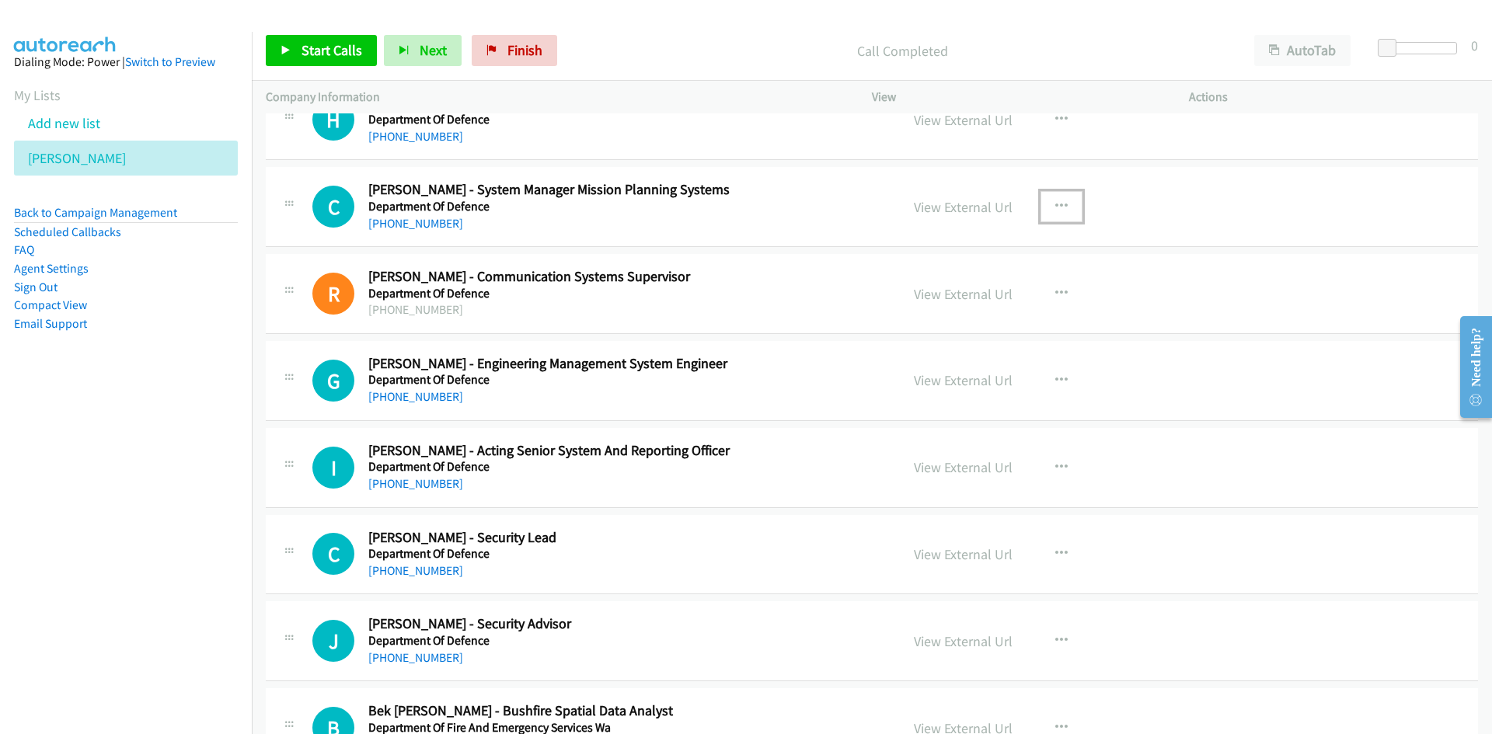
click at [1059, 207] on icon "button" at bounding box center [1061, 207] width 12 height 12
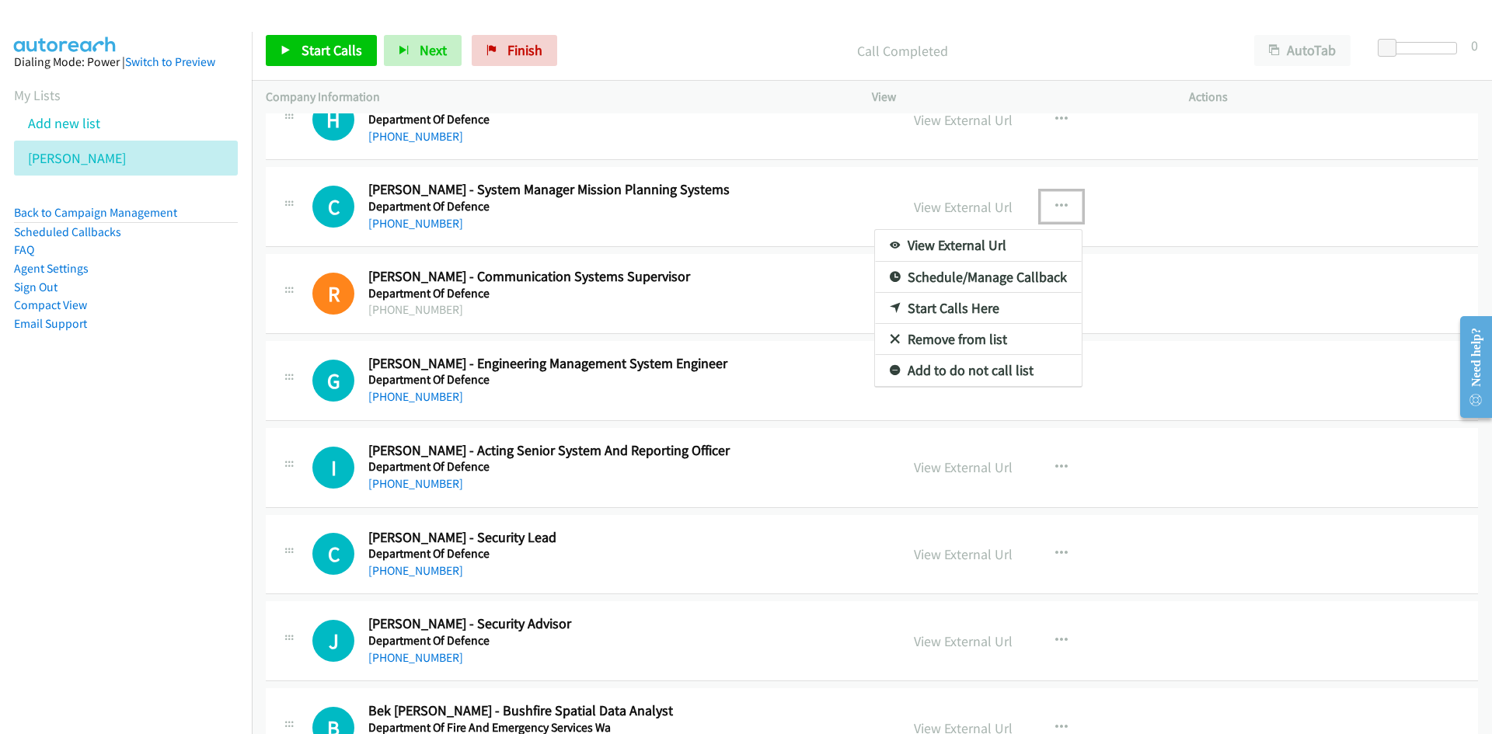
click at [950, 307] on link "Start Calls Here" at bounding box center [978, 308] width 207 height 31
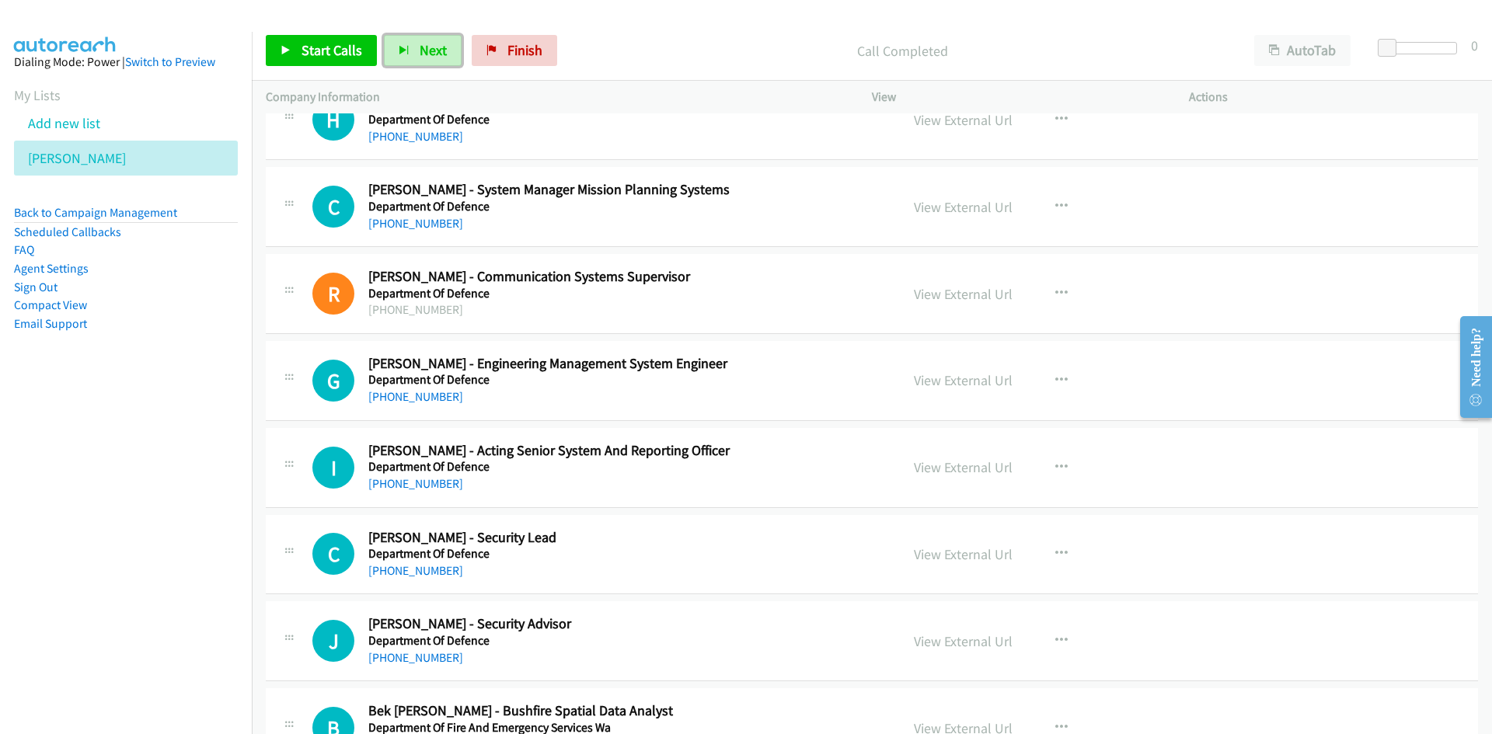
drag, startPoint x: 445, startPoint y: 52, endPoint x: 479, endPoint y: 74, distance: 39.9
click at [445, 52] on button "Next" at bounding box center [423, 50] width 78 height 31
drag, startPoint x: 421, startPoint y: 45, endPoint x: 504, endPoint y: 153, distance: 135.9
click at [421, 45] on span "Next" at bounding box center [433, 50] width 27 height 18
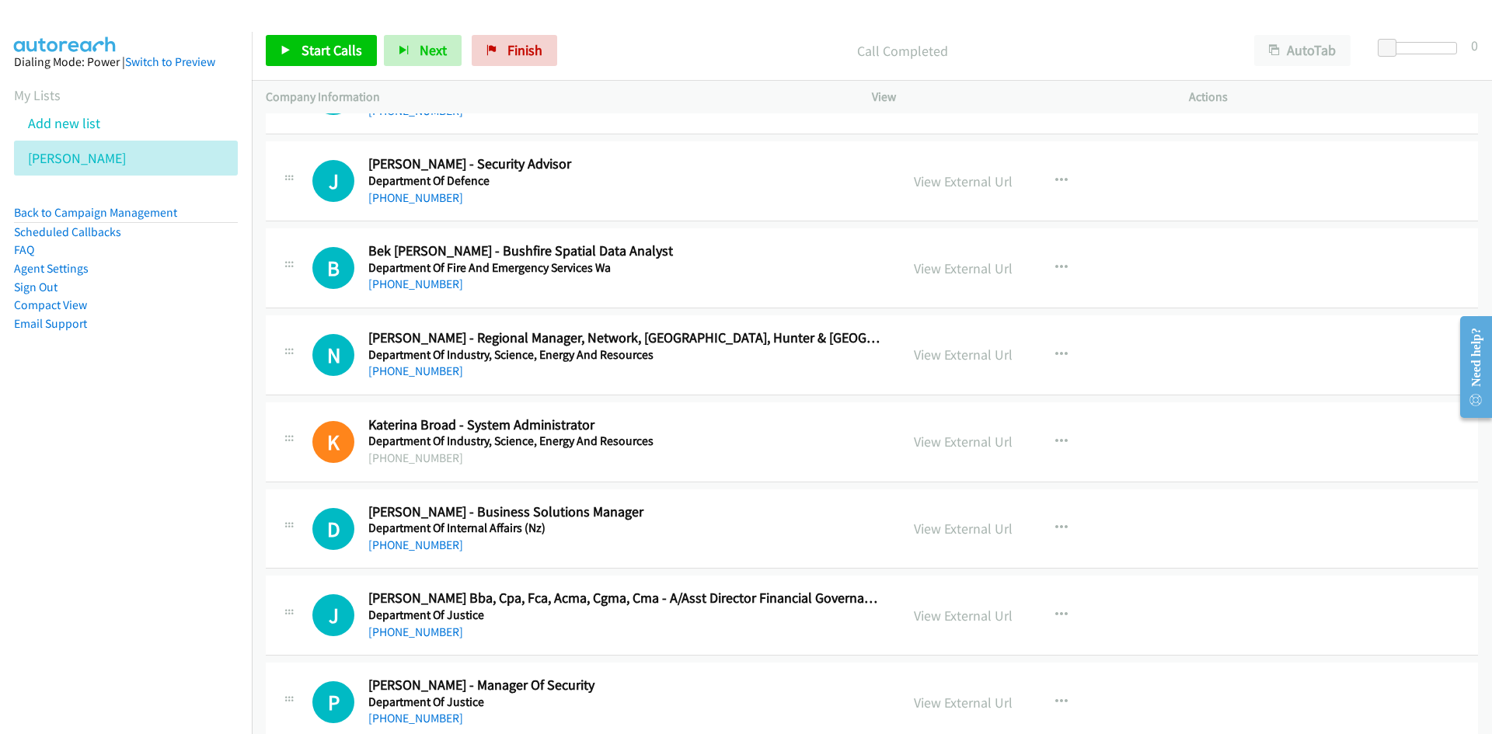
scroll to position [2021, 0]
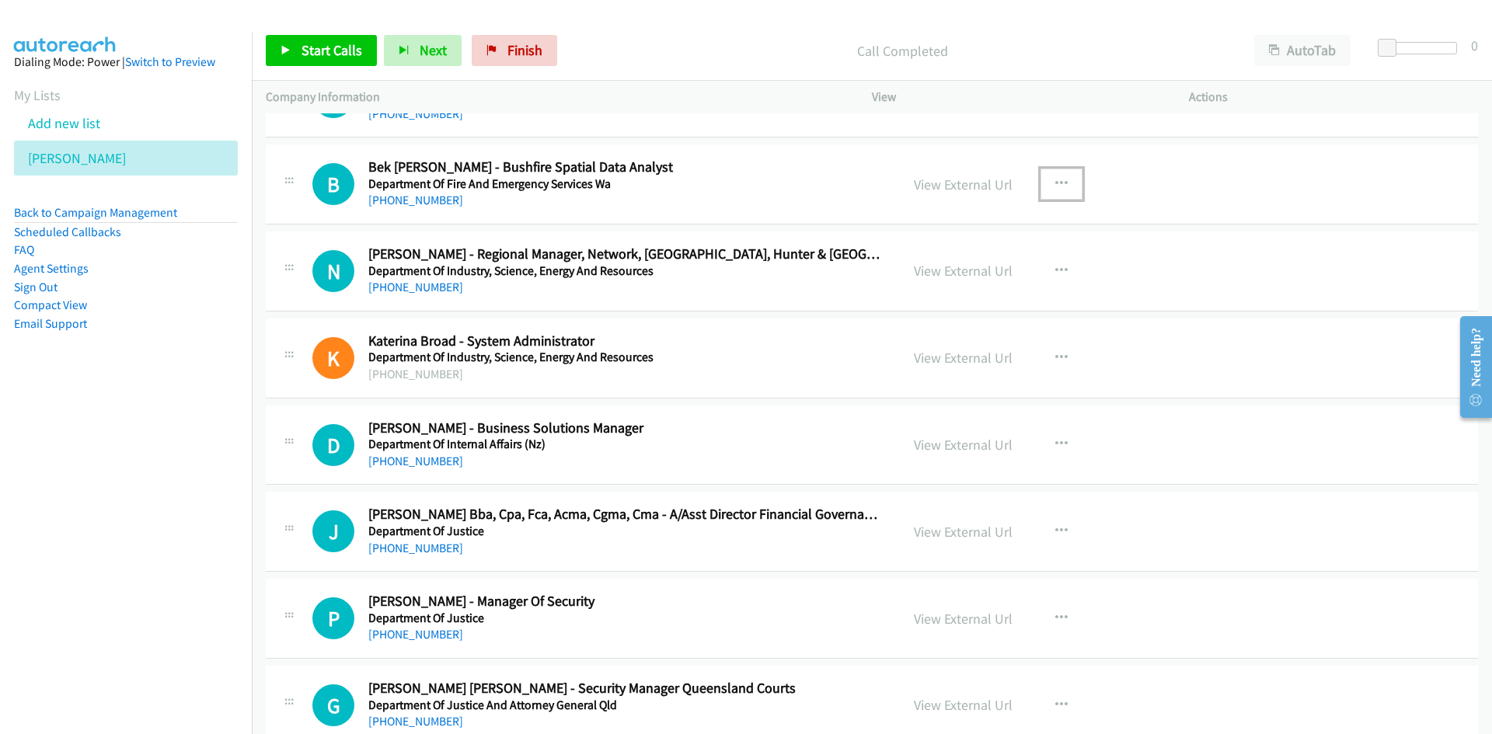
click at [1055, 183] on icon "button" at bounding box center [1061, 184] width 12 height 12
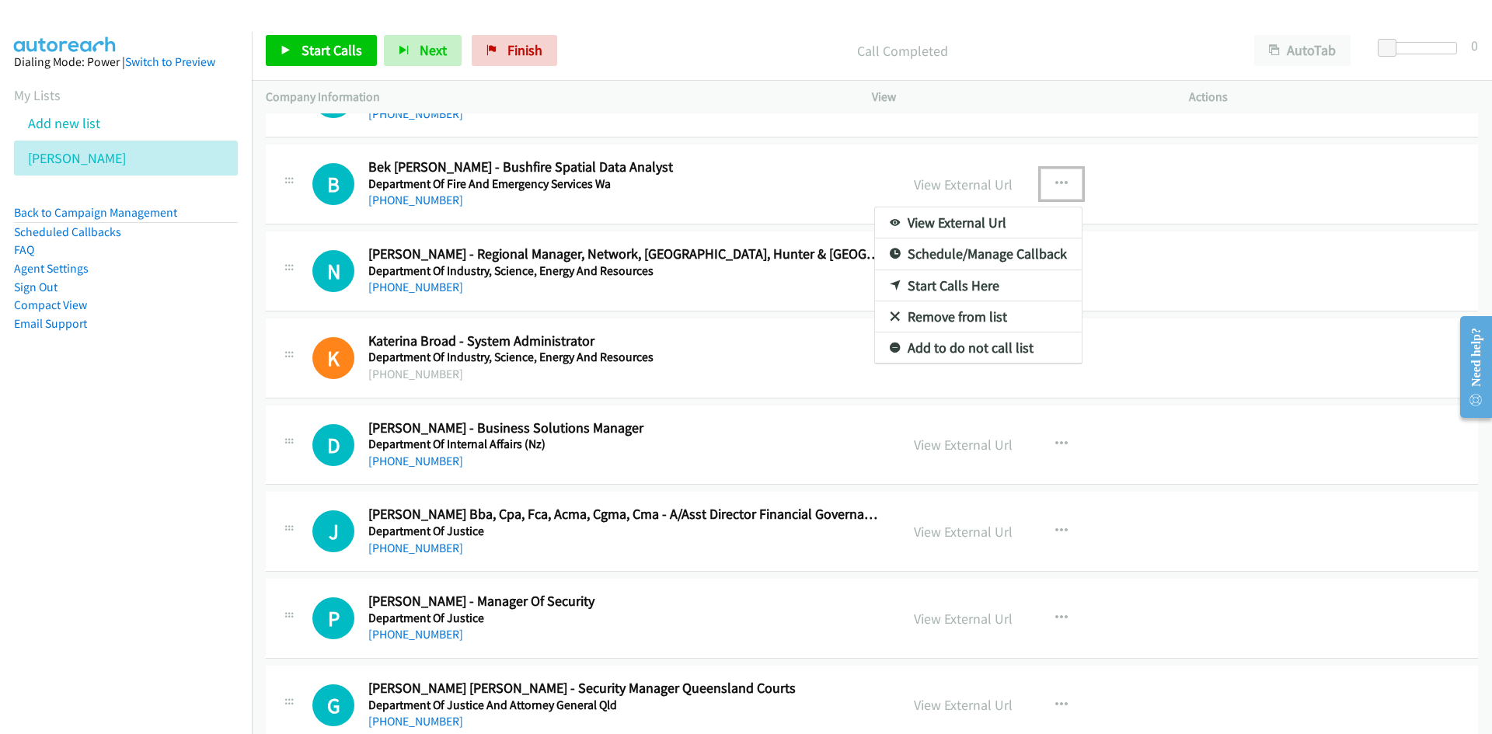
click at [941, 281] on link "Start Calls Here" at bounding box center [978, 285] width 207 height 31
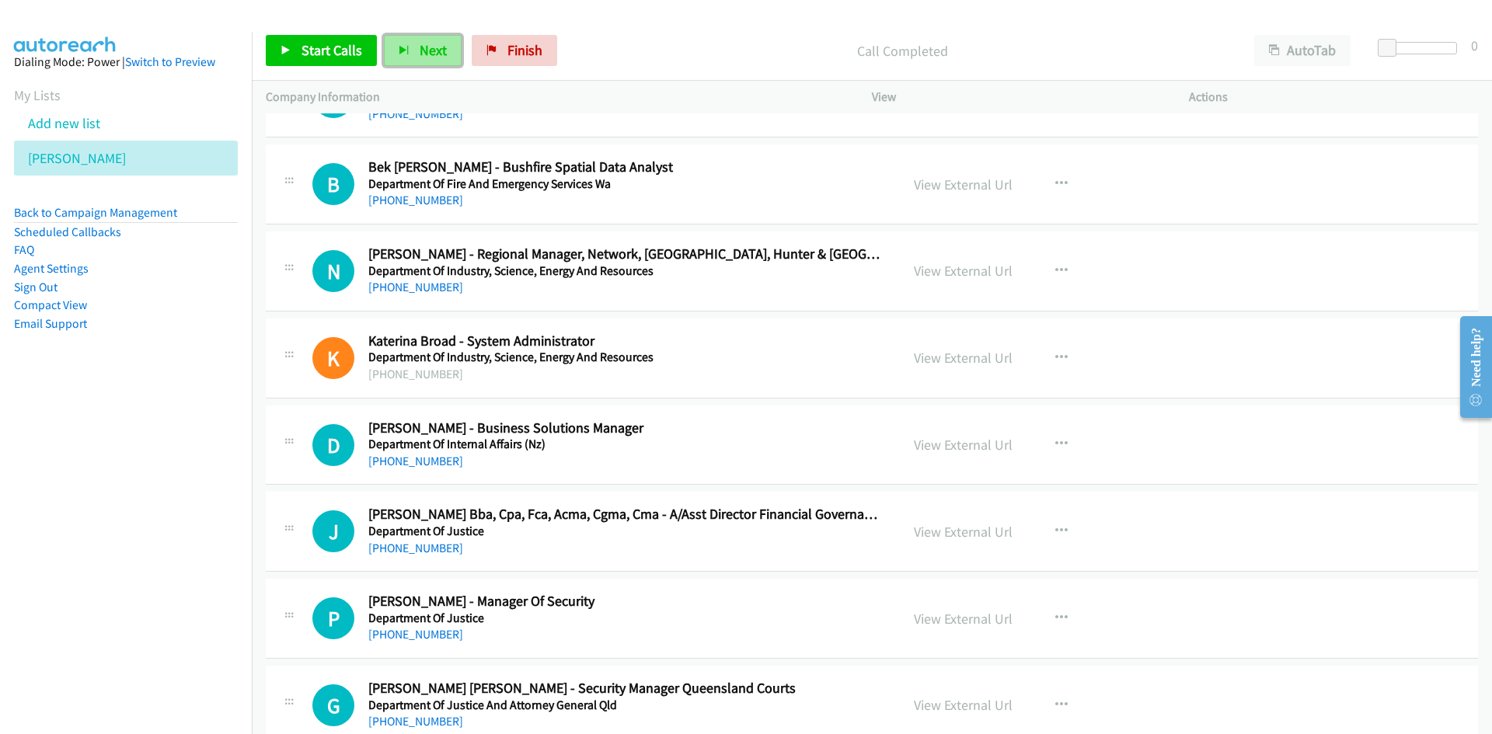
click at [428, 51] on span "Next" at bounding box center [433, 50] width 27 height 18
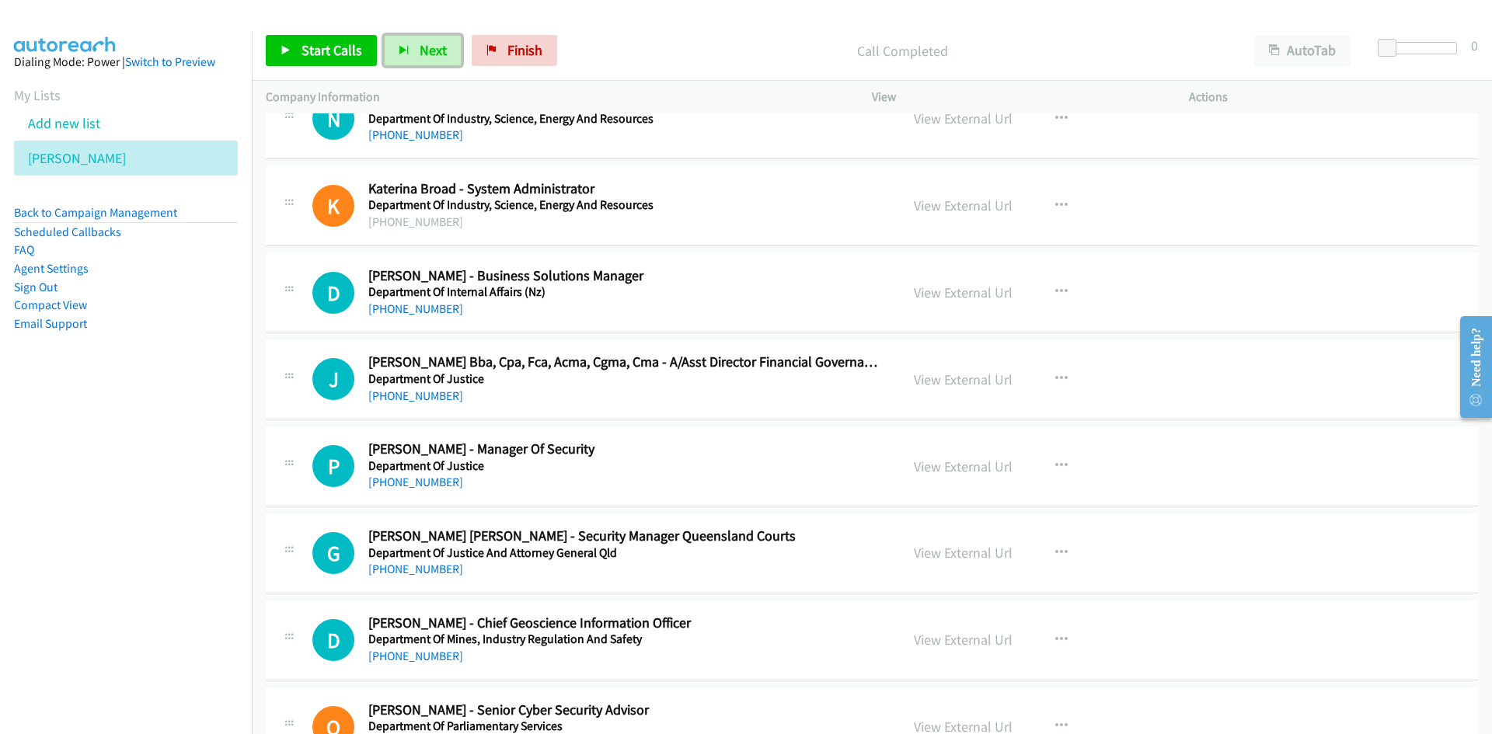
scroll to position [2254, 0]
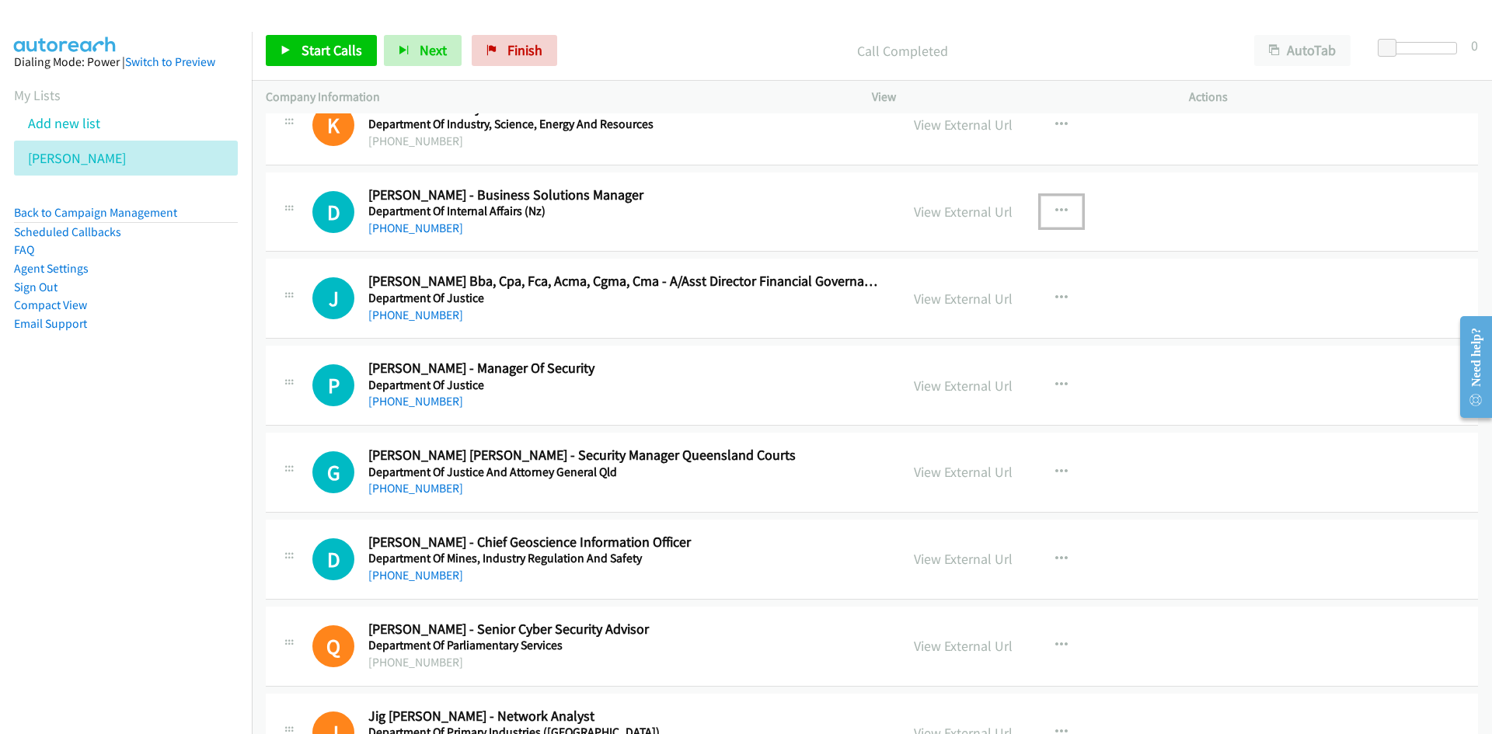
click at [1058, 211] on icon "button" at bounding box center [1061, 211] width 12 height 12
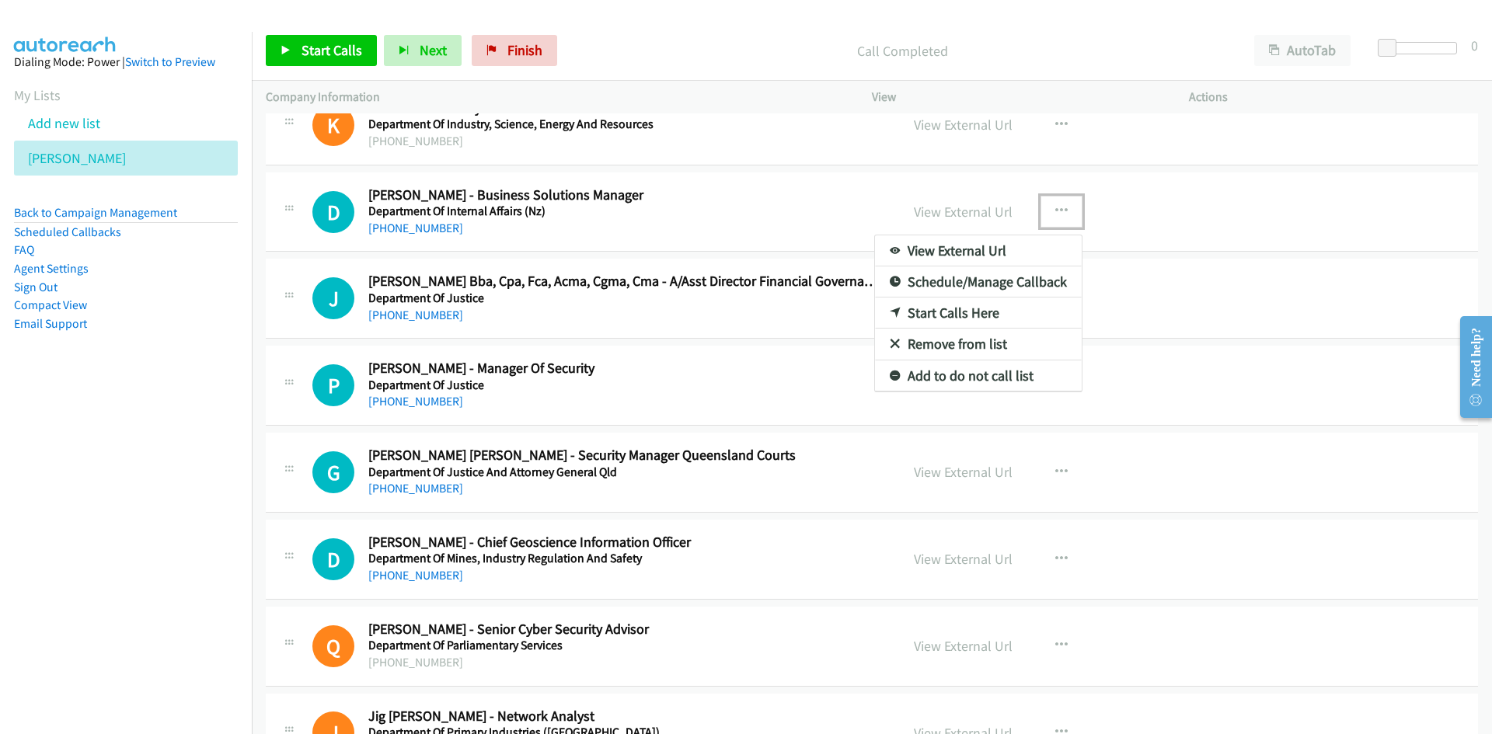
click at [943, 318] on link "Start Calls Here" at bounding box center [978, 313] width 207 height 31
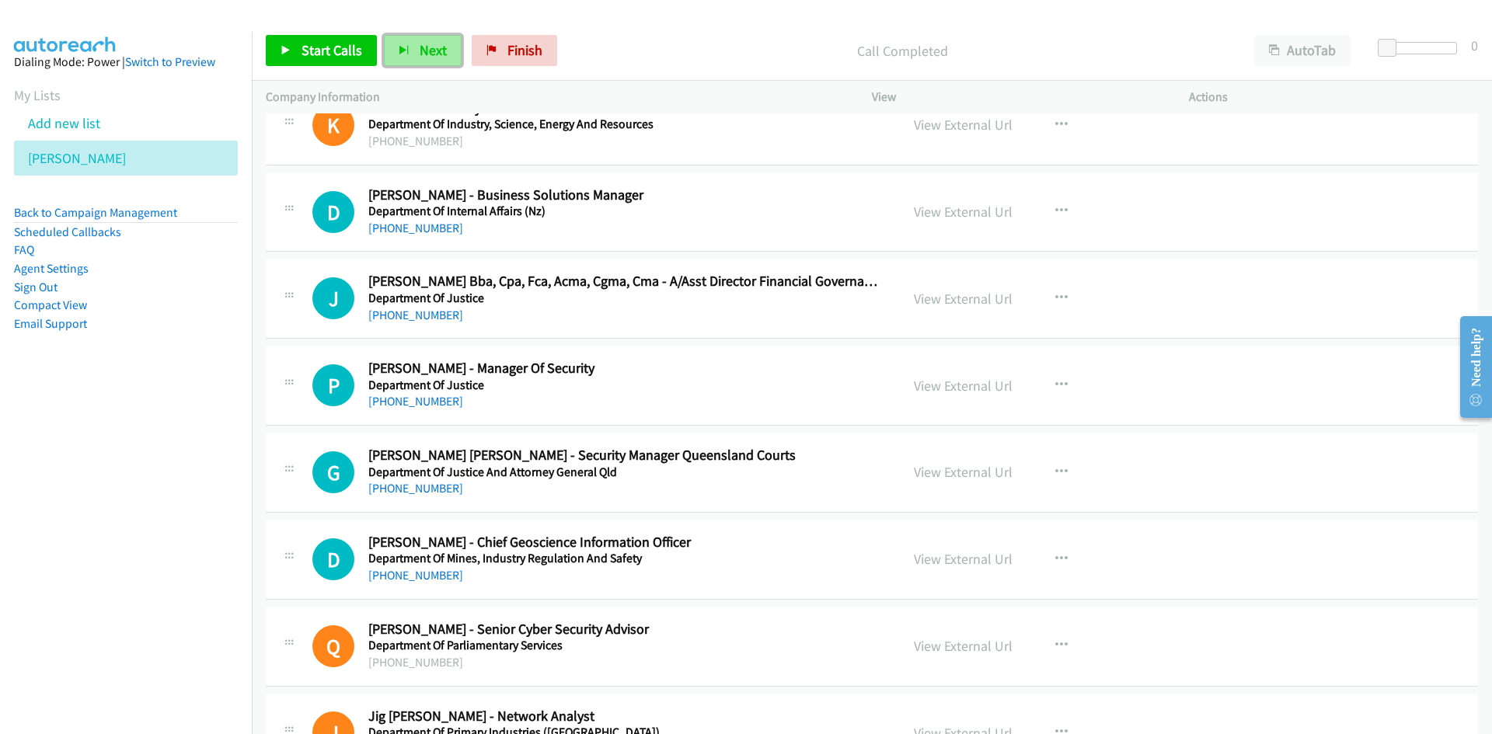
click at [420, 47] on span "Next" at bounding box center [433, 50] width 27 height 18
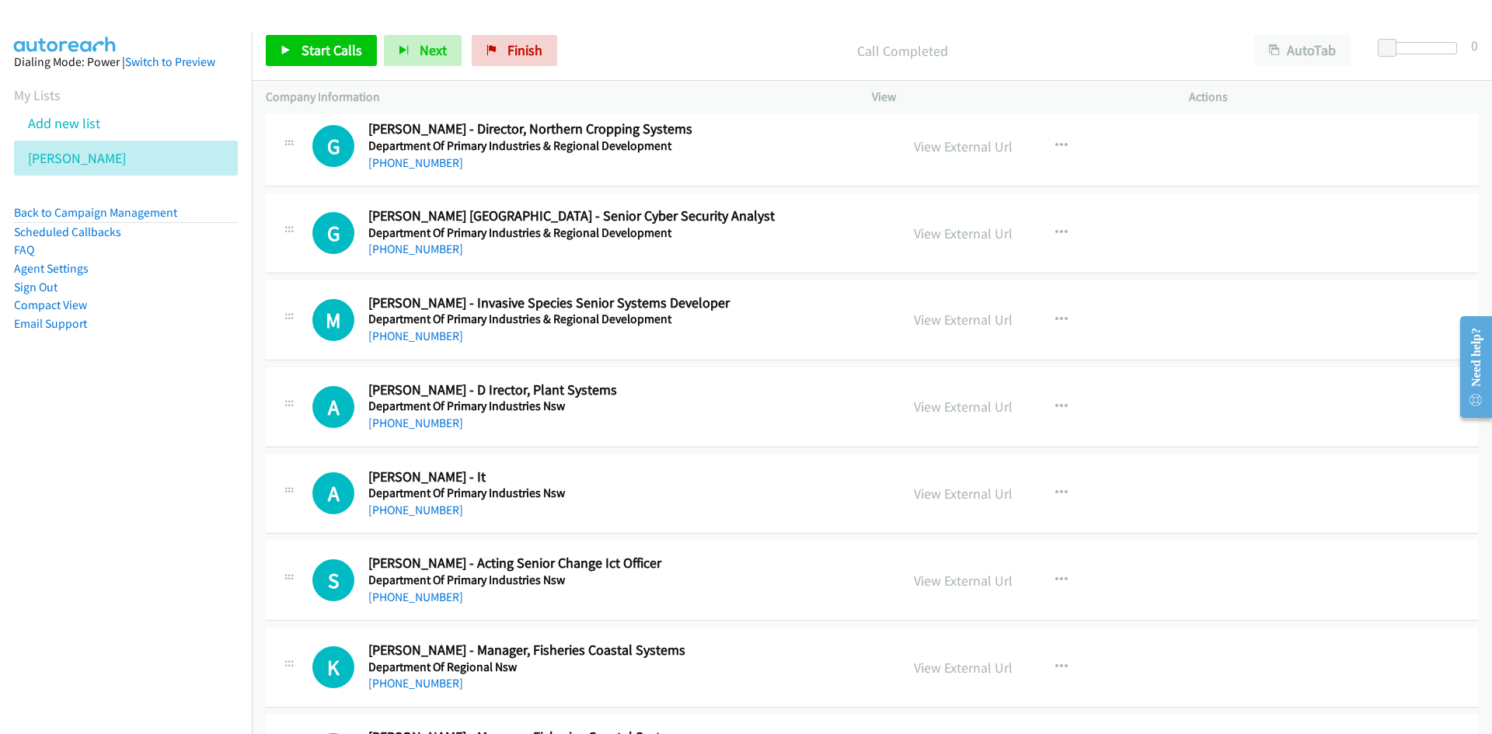
scroll to position [2953, 0]
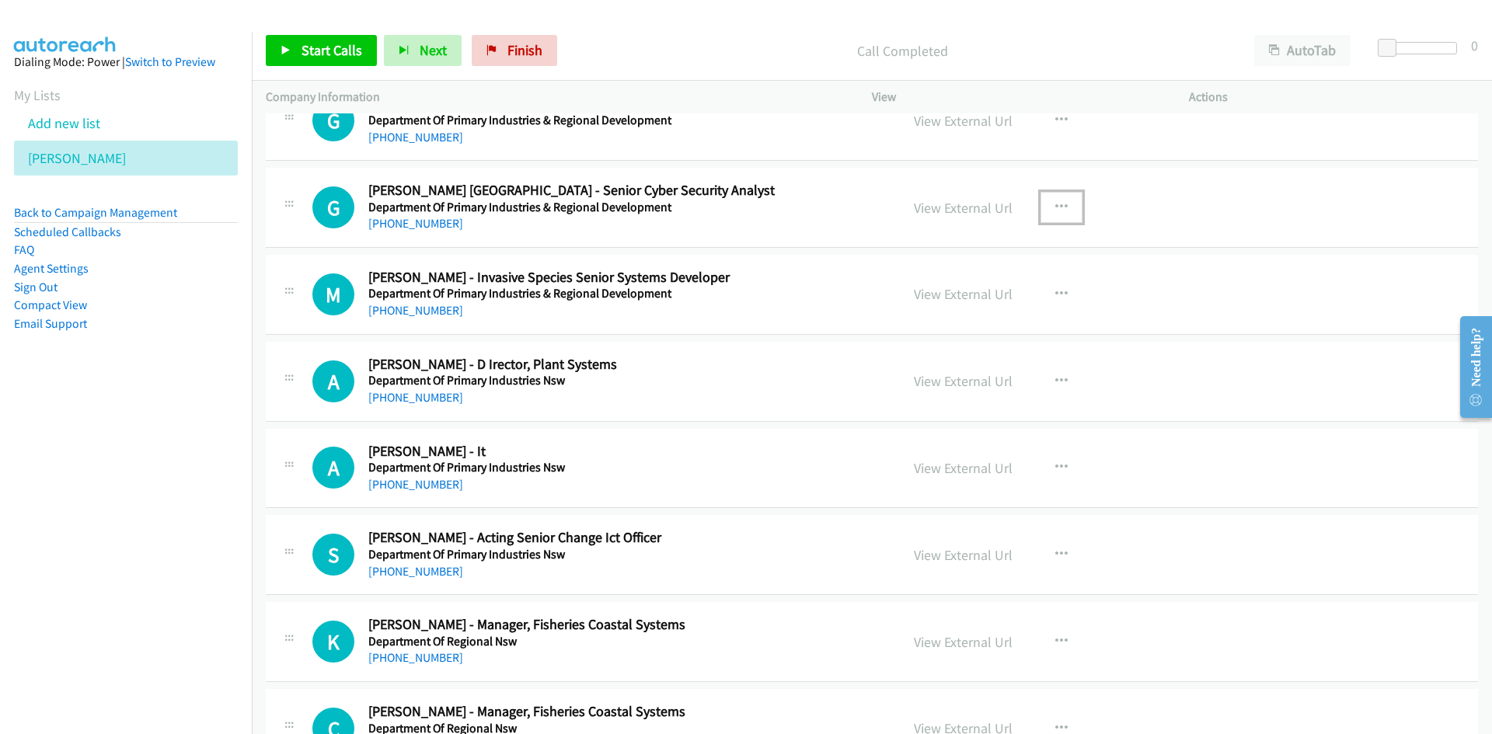
click at [1058, 203] on icon "button" at bounding box center [1061, 207] width 12 height 12
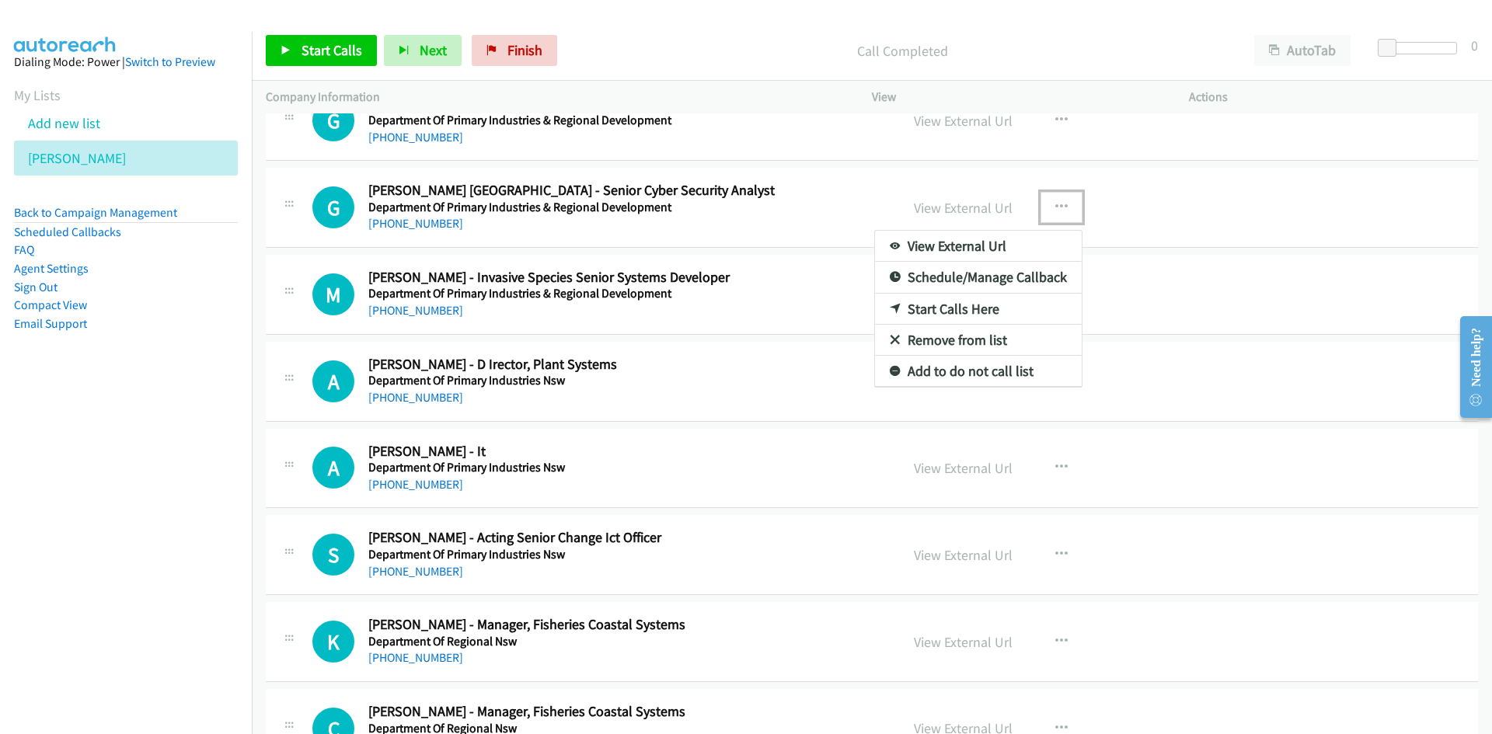
click at [947, 303] on link "Start Calls Here" at bounding box center [978, 309] width 207 height 31
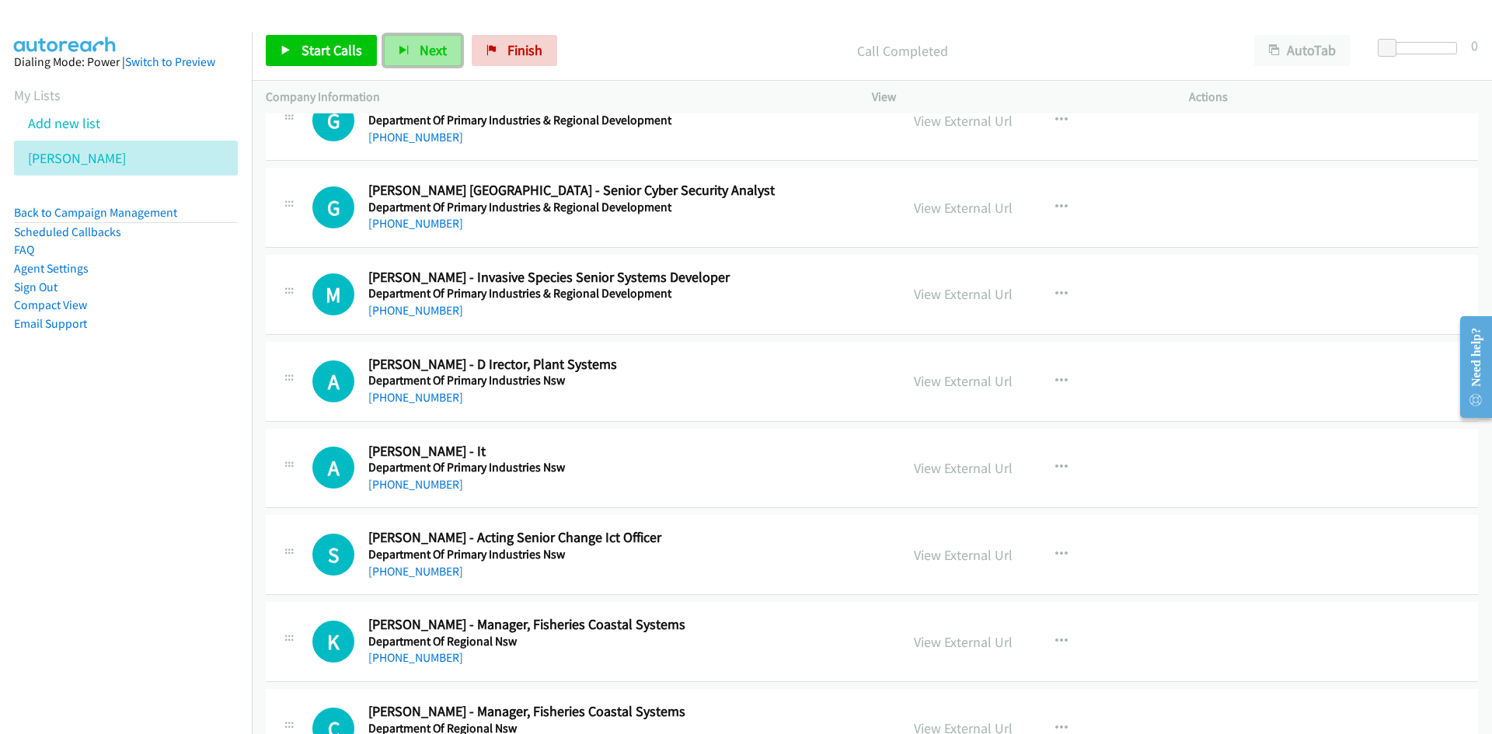
click at [420, 54] on span "Next" at bounding box center [433, 50] width 27 height 18
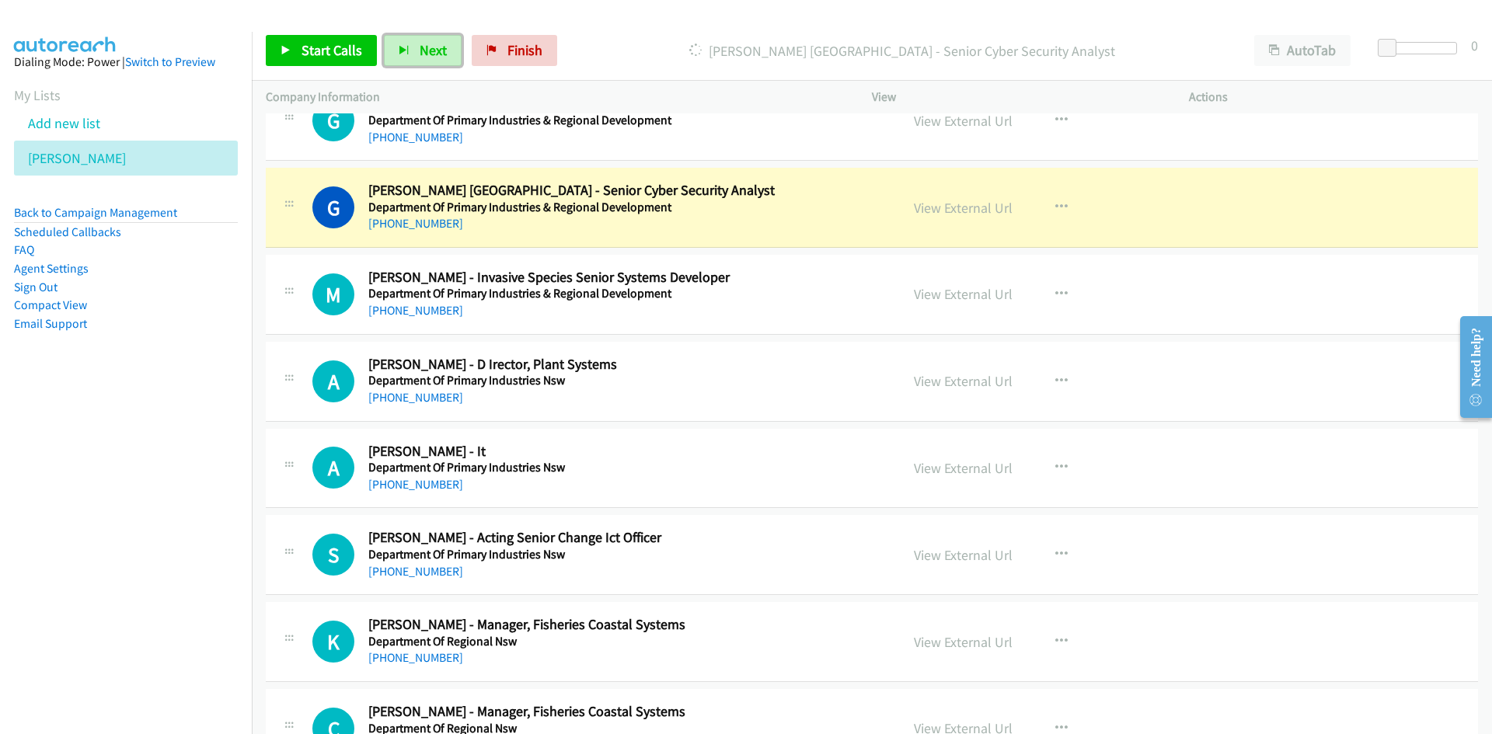
drag, startPoint x: 438, startPoint y: 51, endPoint x: 544, endPoint y: 124, distance: 129.6
click at [438, 51] on span "Next" at bounding box center [433, 50] width 27 height 18
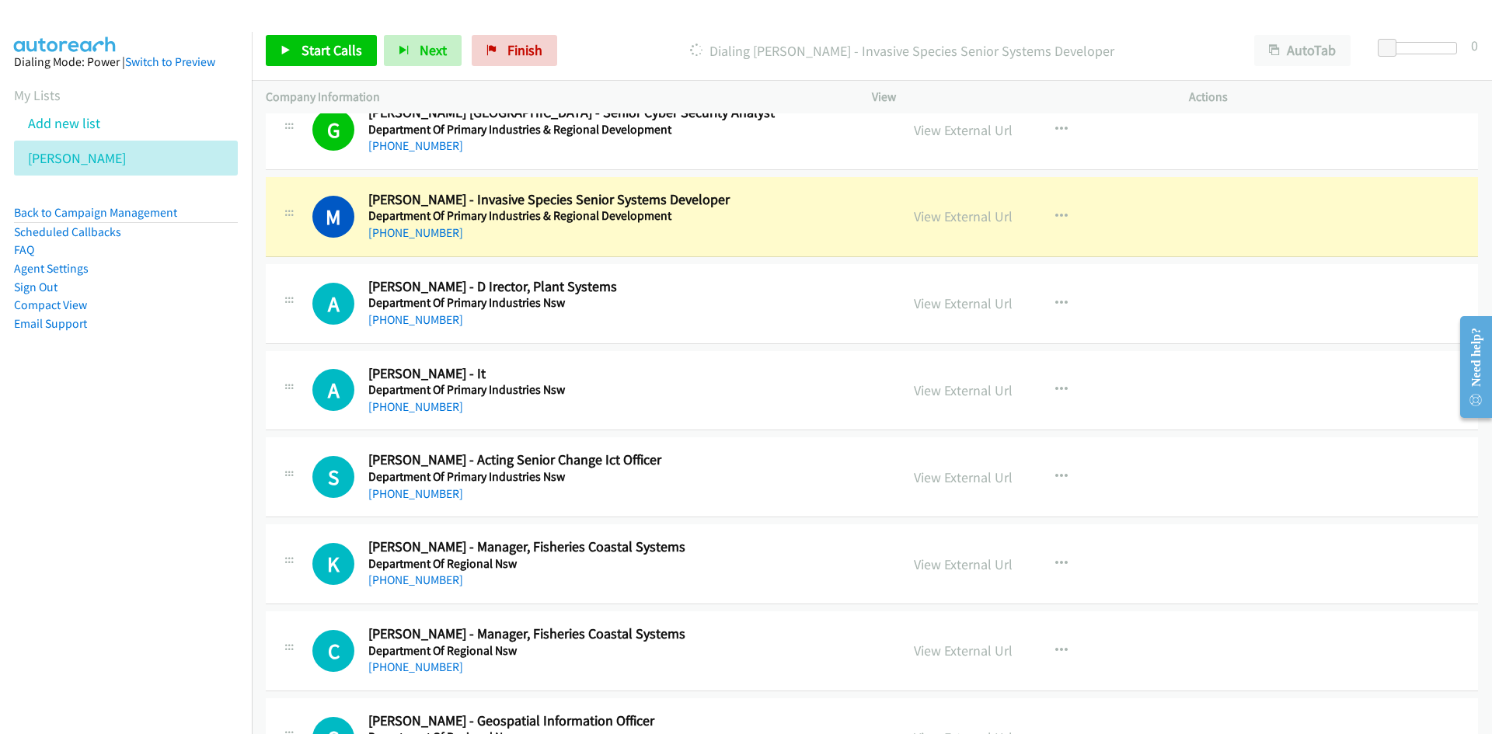
scroll to position [3109, 0]
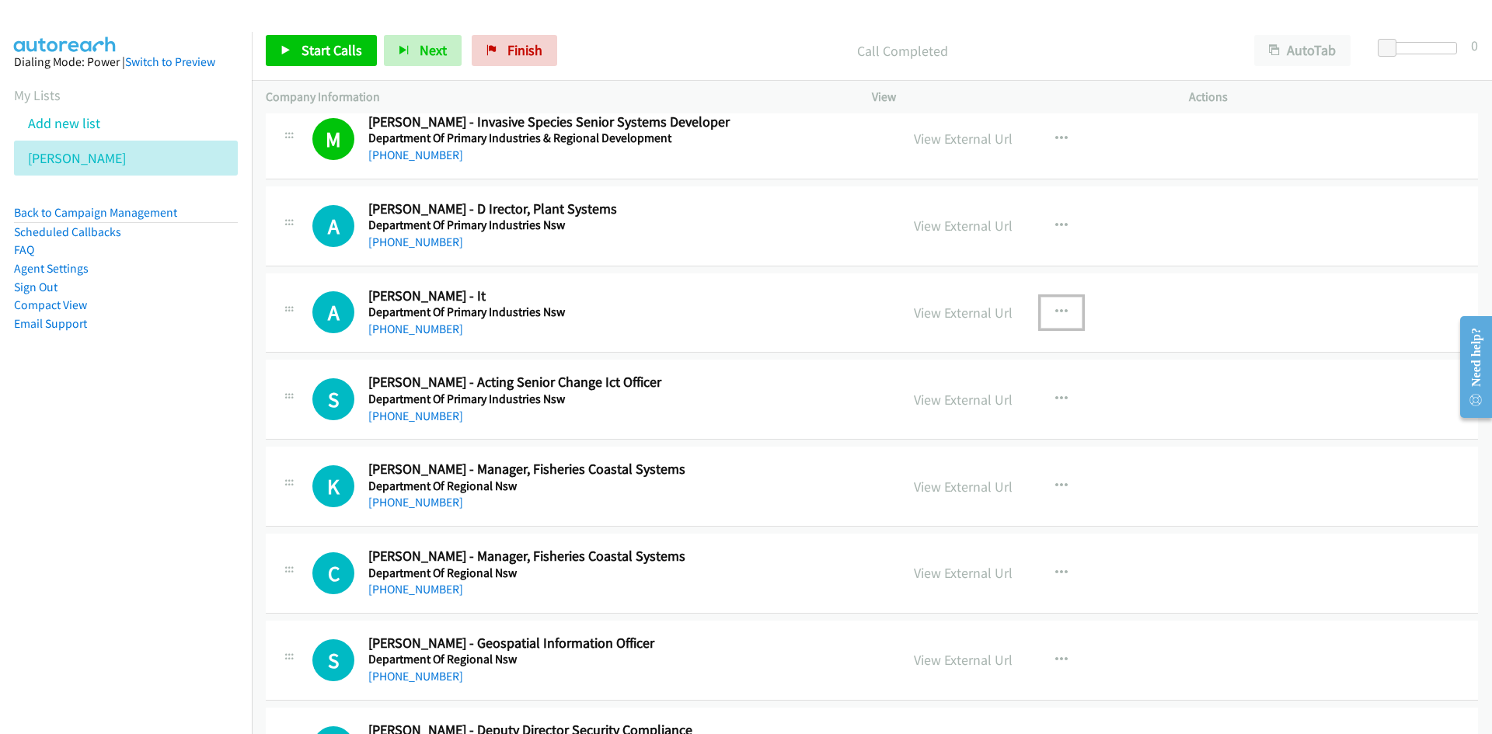
click at [1056, 312] on icon "button" at bounding box center [1061, 312] width 12 height 12
click at [950, 413] on link "Start Calls Here" at bounding box center [978, 414] width 207 height 31
click at [423, 59] on button "Next" at bounding box center [423, 50] width 78 height 31
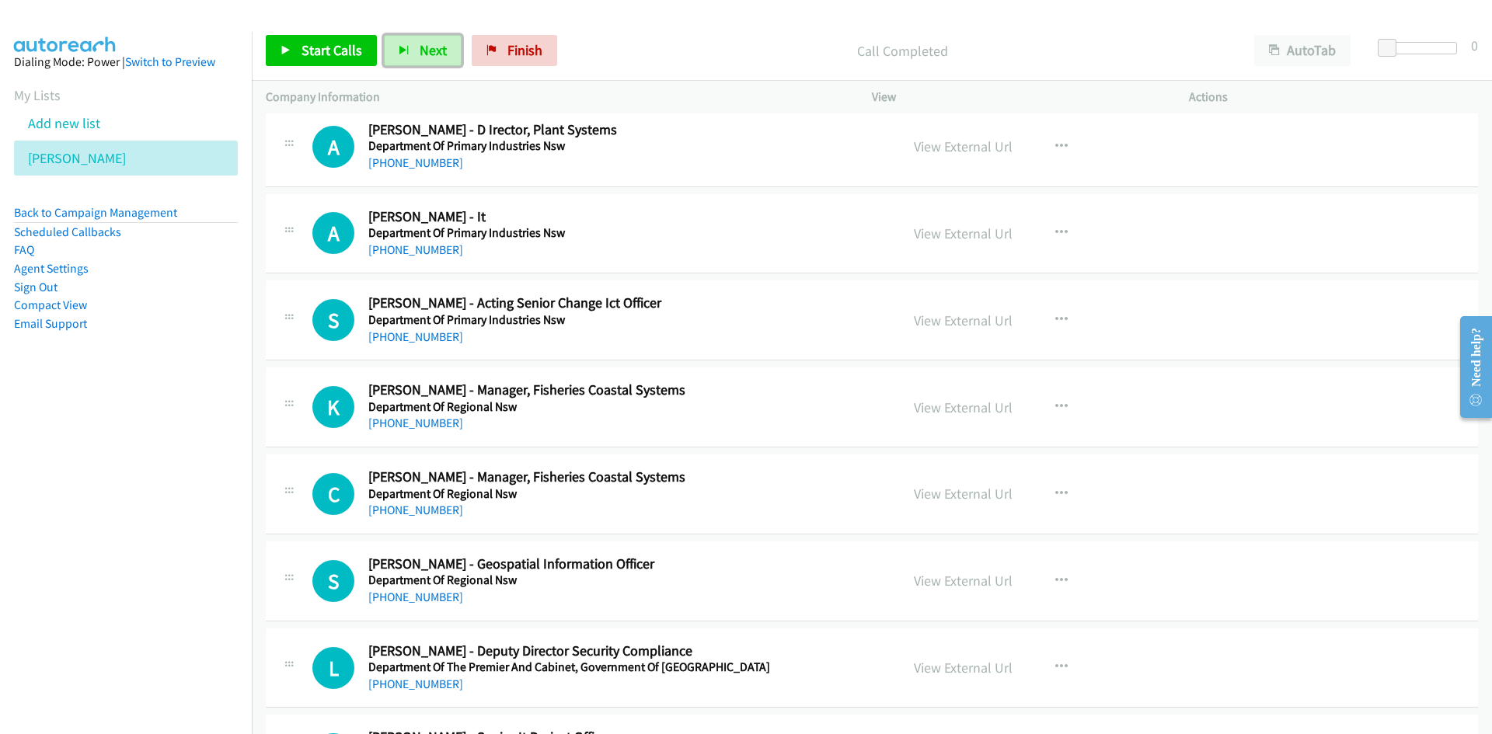
scroll to position [3264, 0]
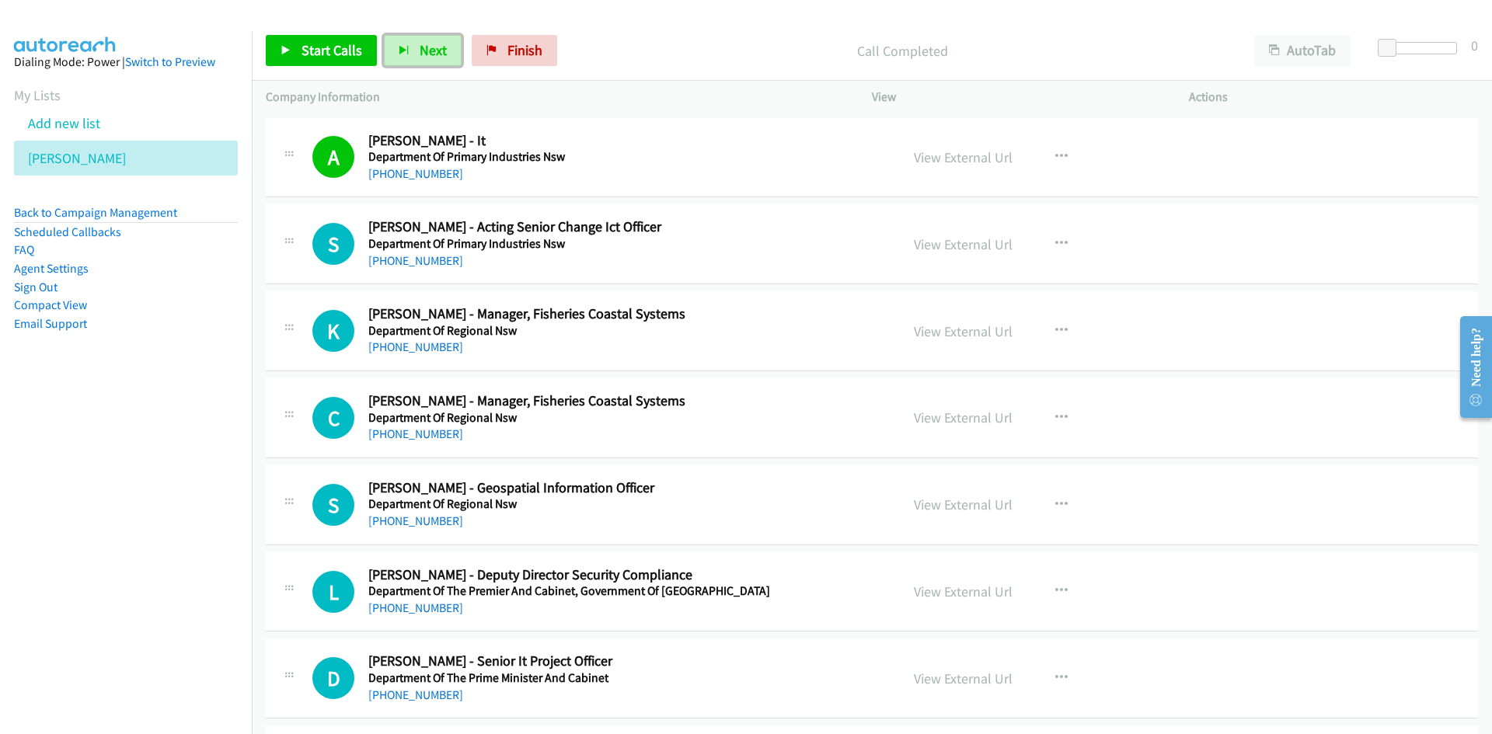
drag, startPoint x: 413, startPoint y: 45, endPoint x: 479, endPoint y: 105, distance: 88.6
click at [413, 45] on button "Next" at bounding box center [423, 50] width 78 height 31
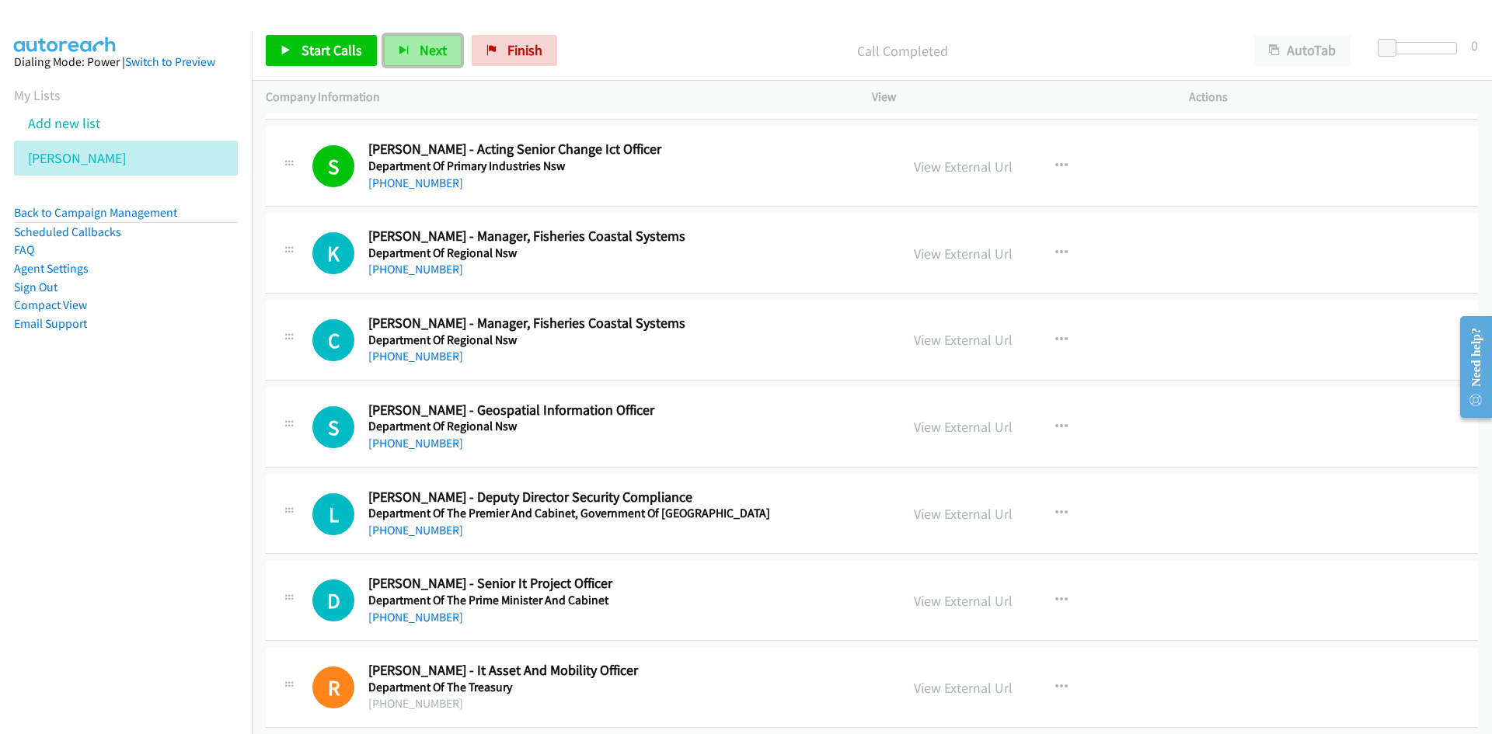
click at [435, 53] on span "Next" at bounding box center [433, 50] width 27 height 18
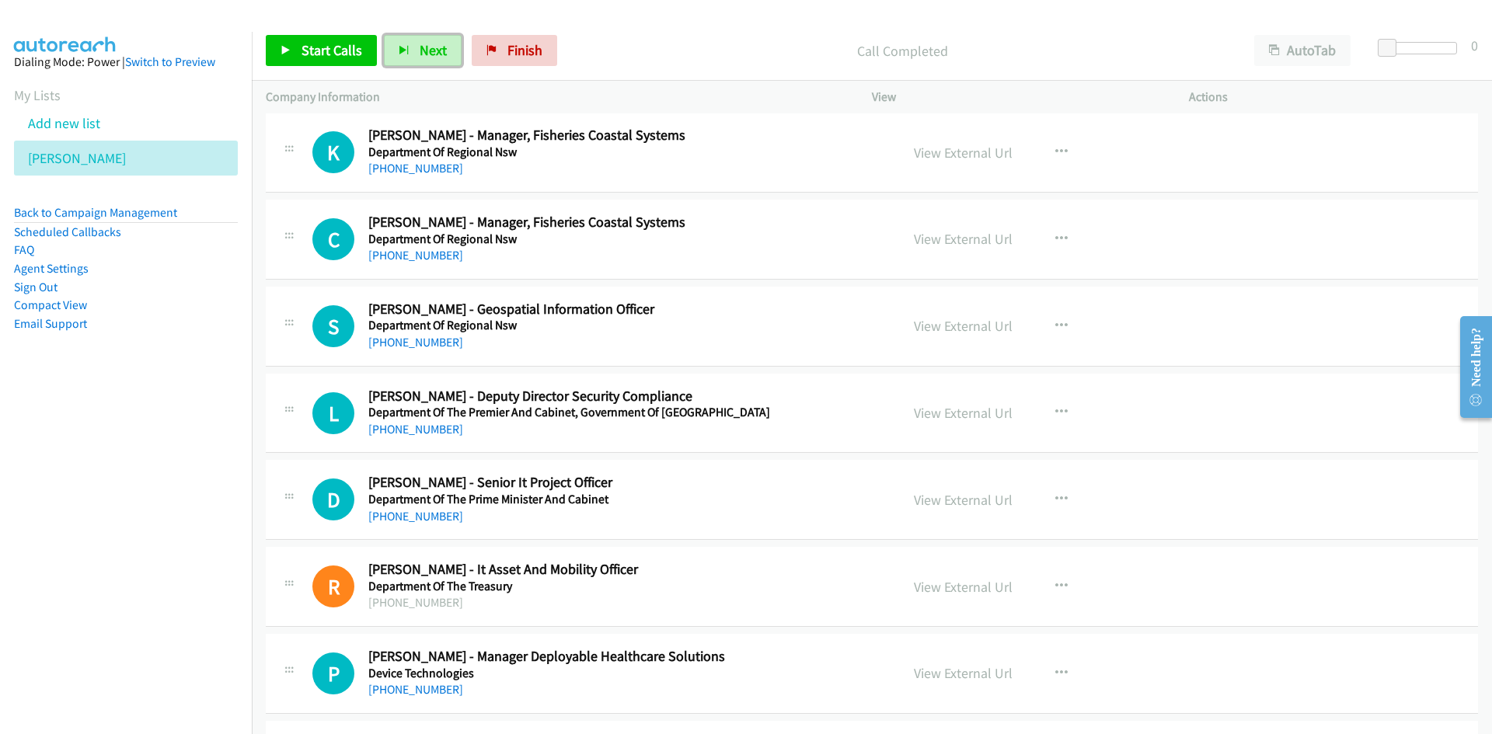
scroll to position [3420, 0]
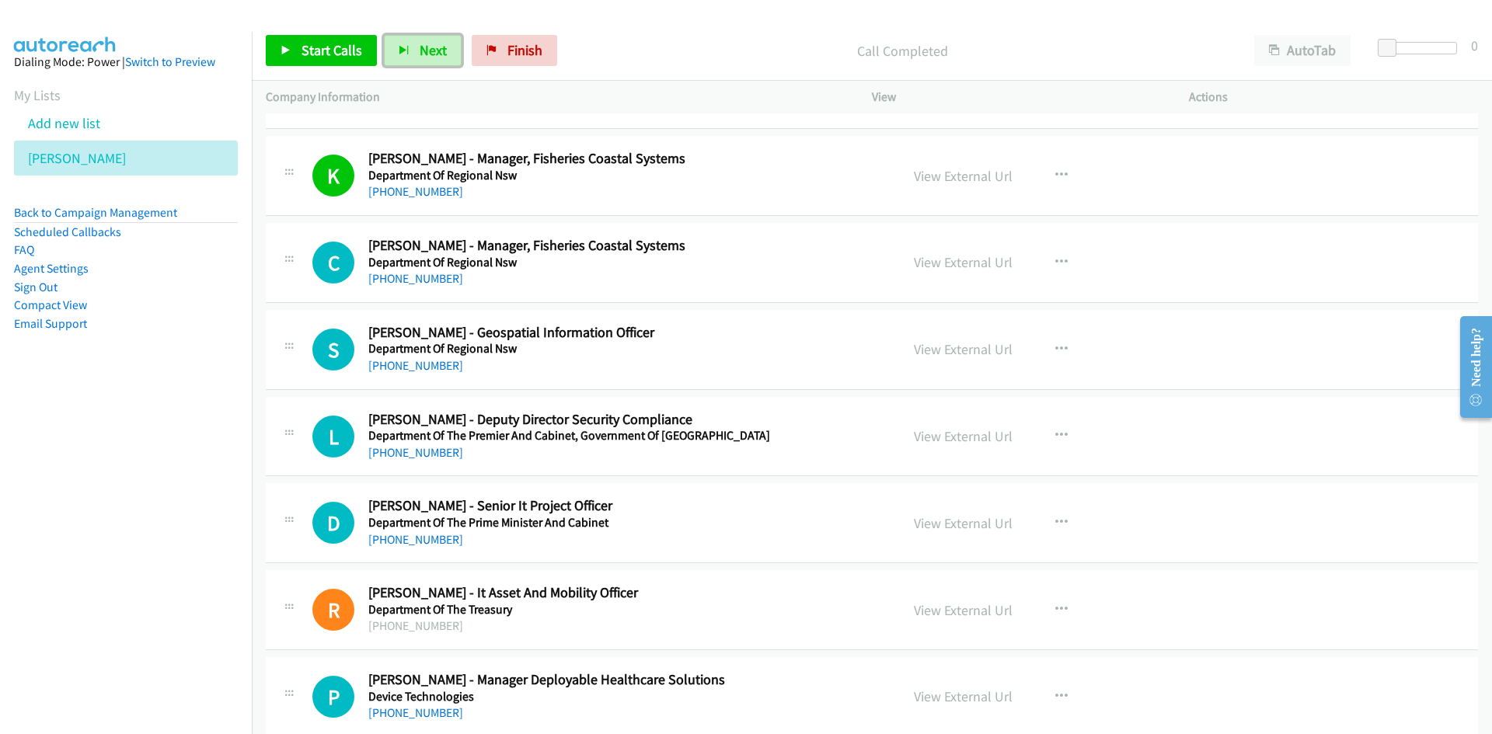
click at [424, 47] on span "Next" at bounding box center [433, 50] width 27 height 18
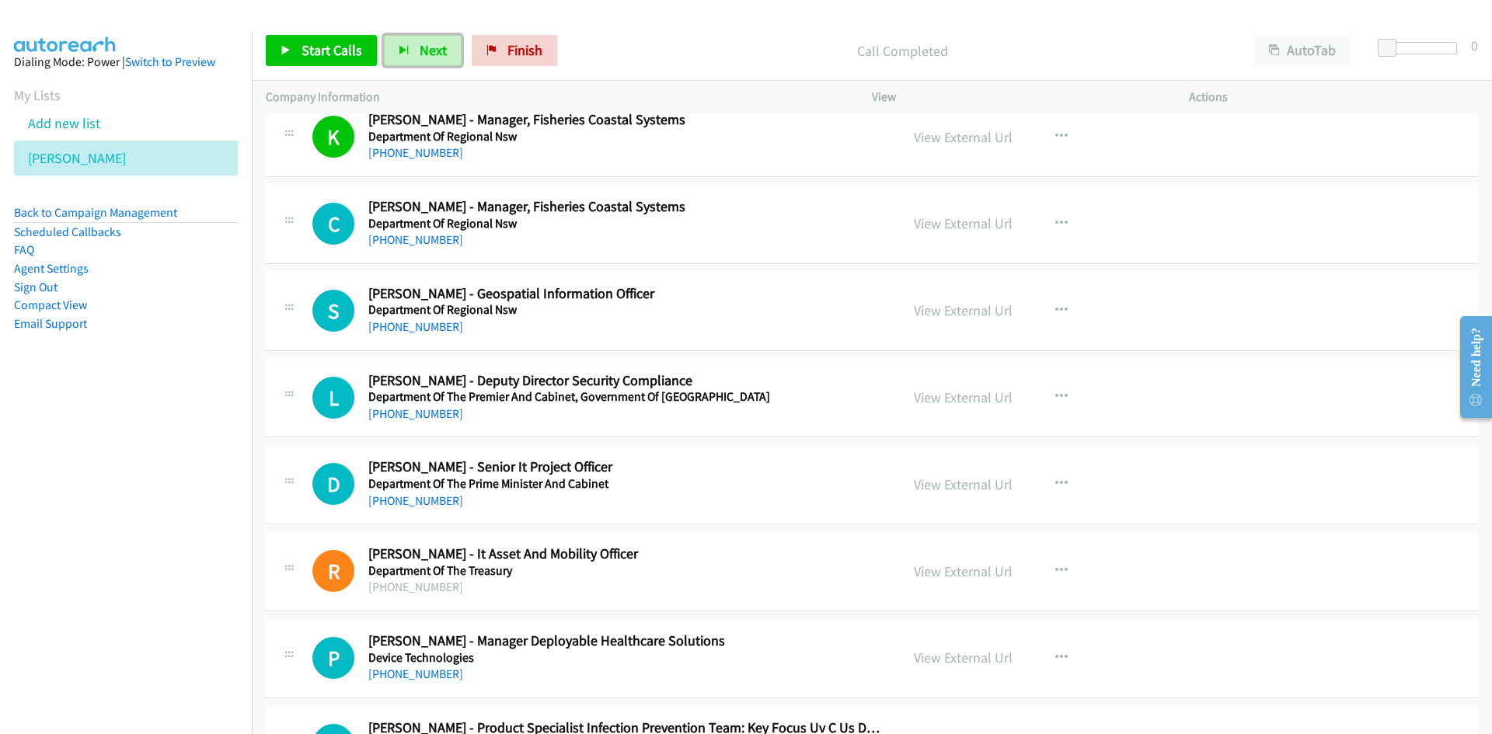
scroll to position [3497, 0]
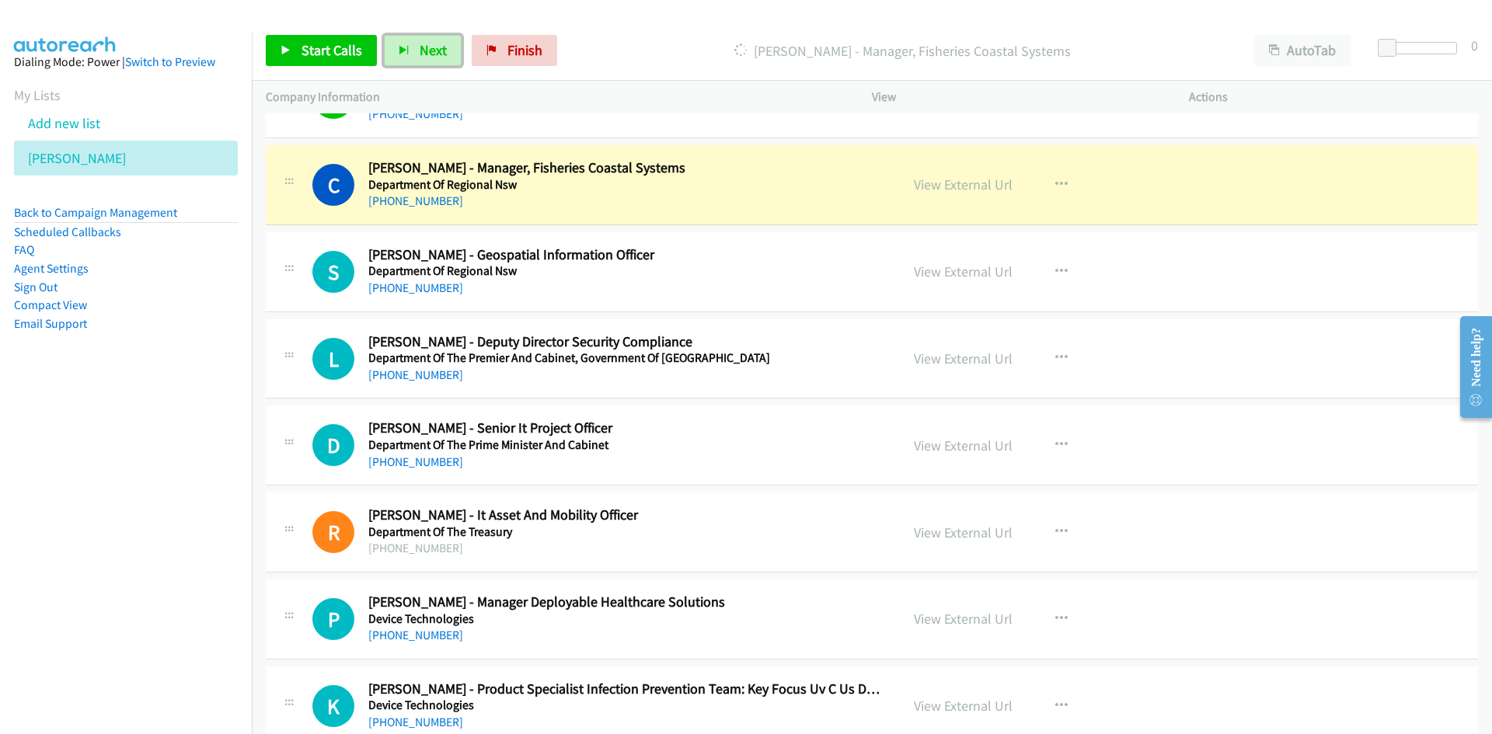
click at [422, 58] on span "Next" at bounding box center [433, 50] width 27 height 18
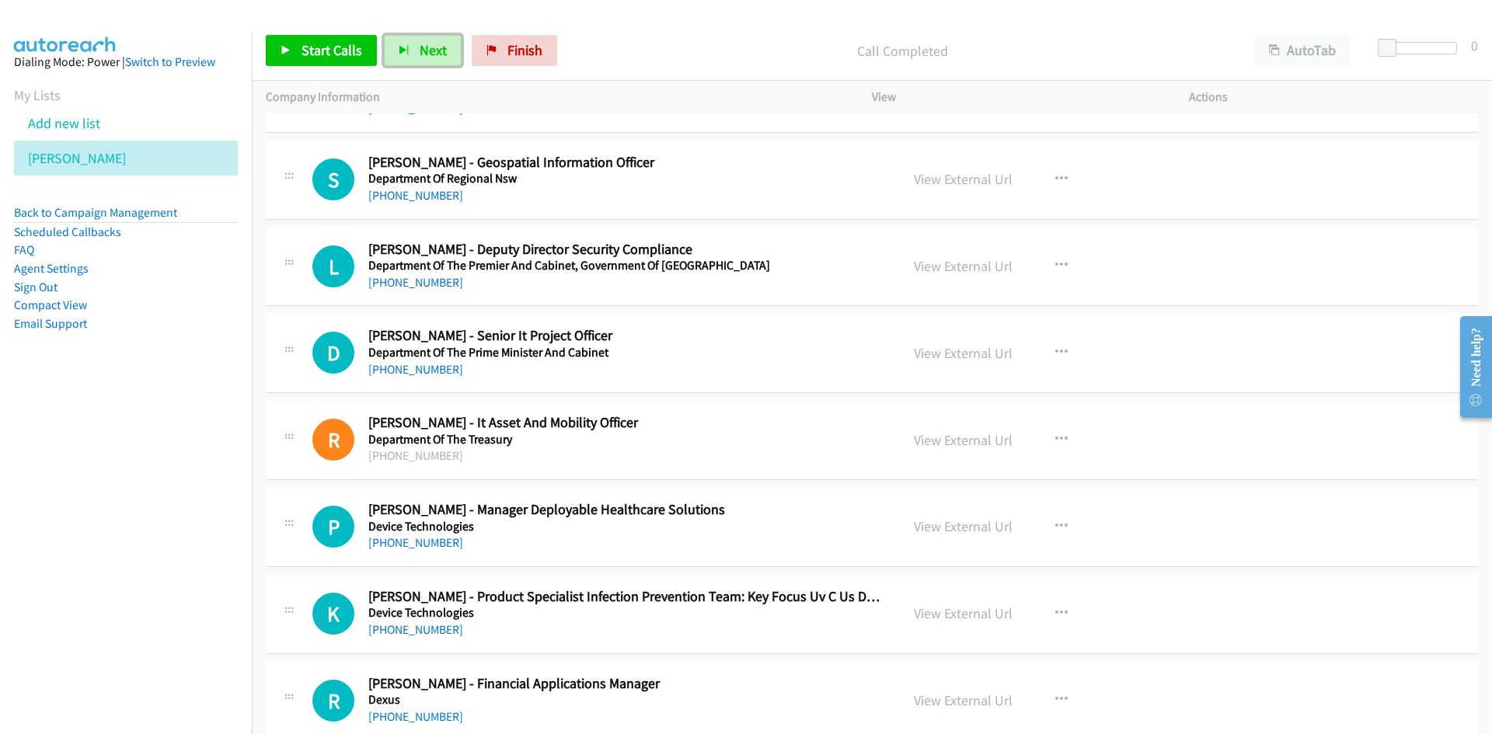
scroll to position [3575, 0]
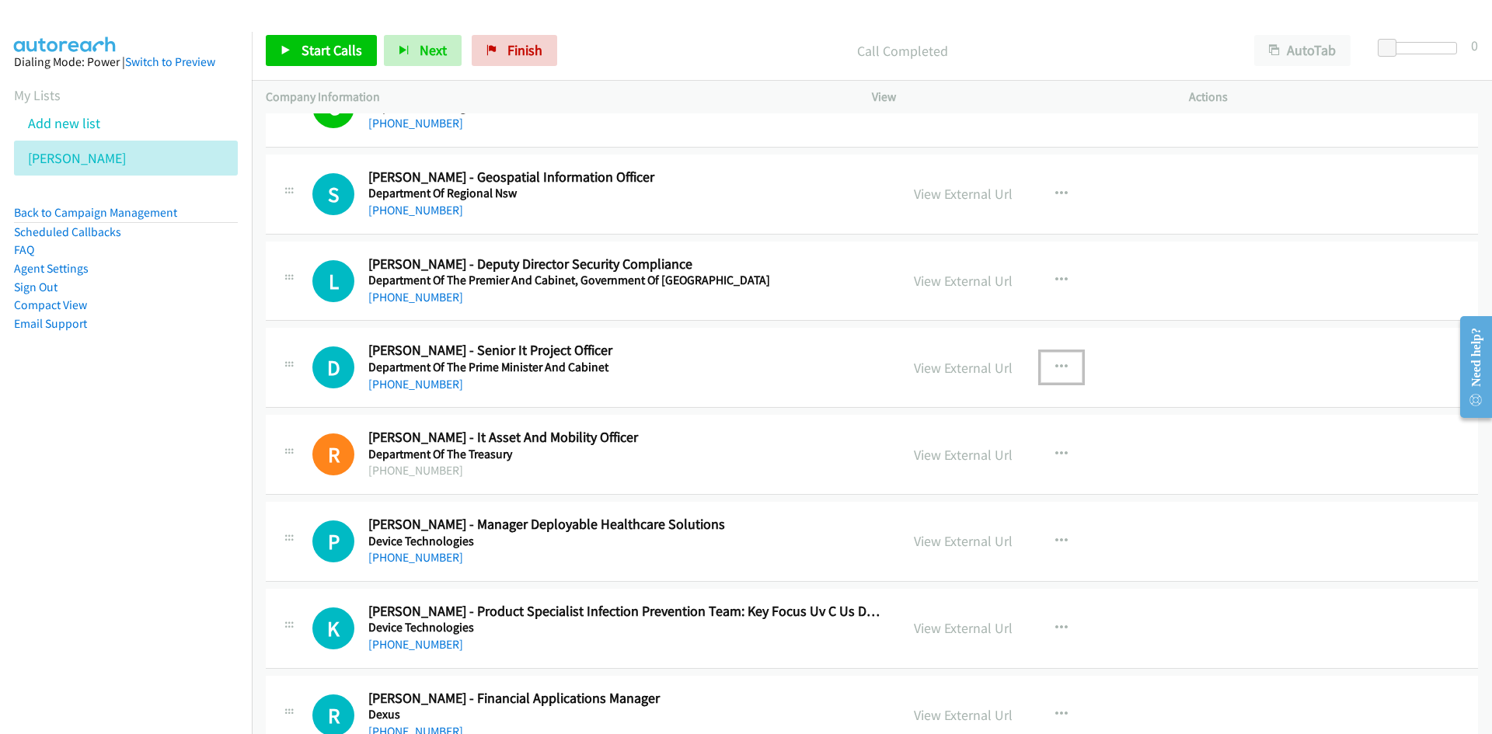
click at [1048, 375] on button "button" at bounding box center [1062, 367] width 42 height 31
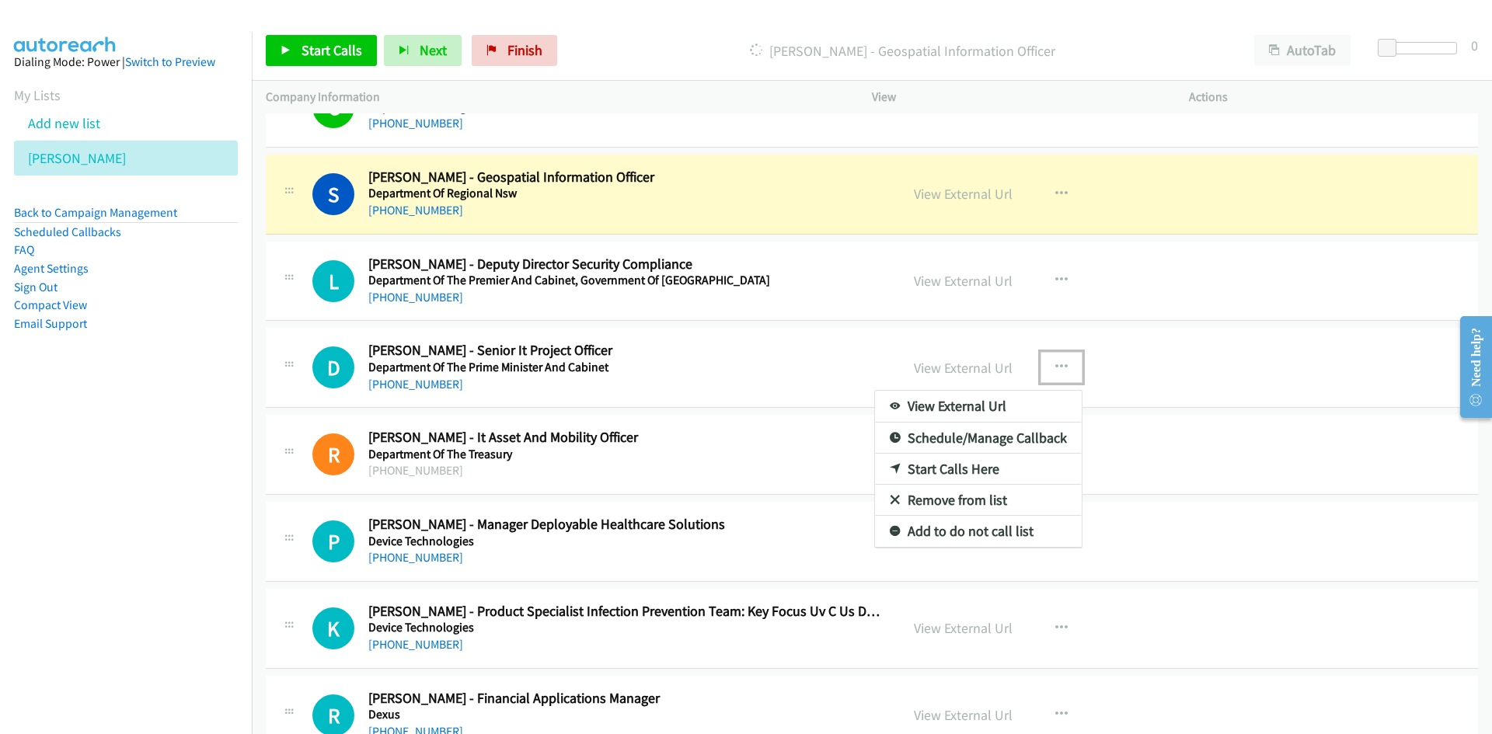
click at [943, 469] on link "Start Calls Here" at bounding box center [978, 469] width 207 height 31
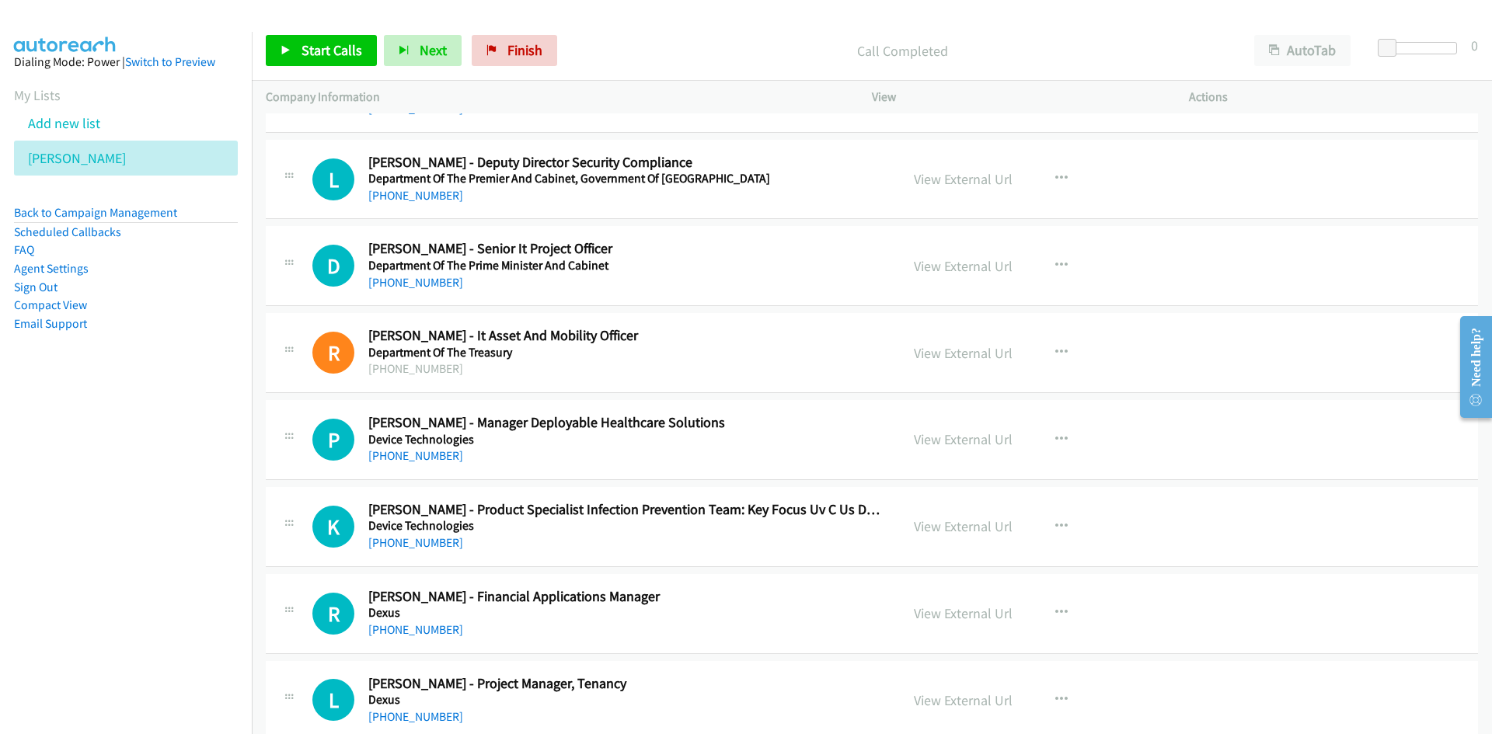
scroll to position [3730, 0]
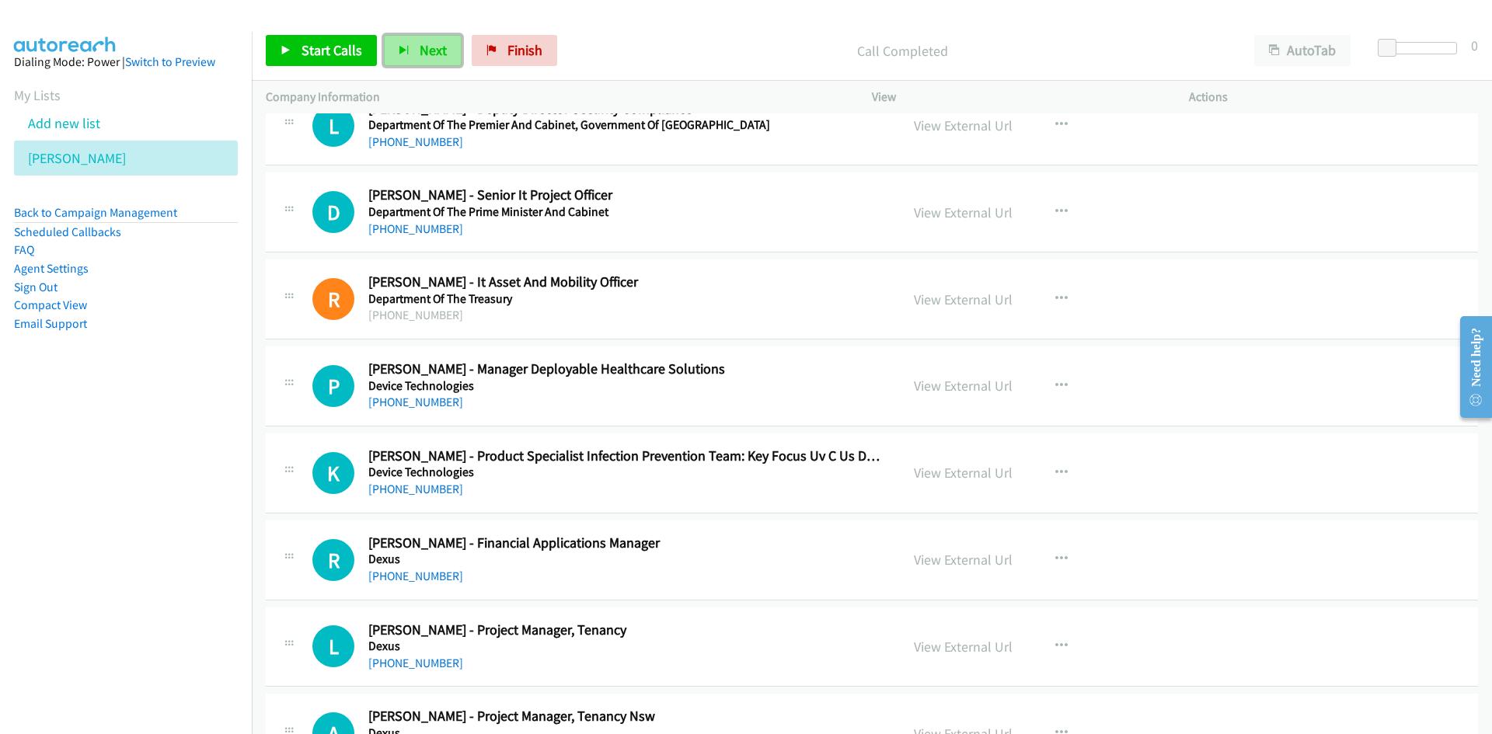
click at [420, 52] on span "Next" at bounding box center [433, 50] width 27 height 18
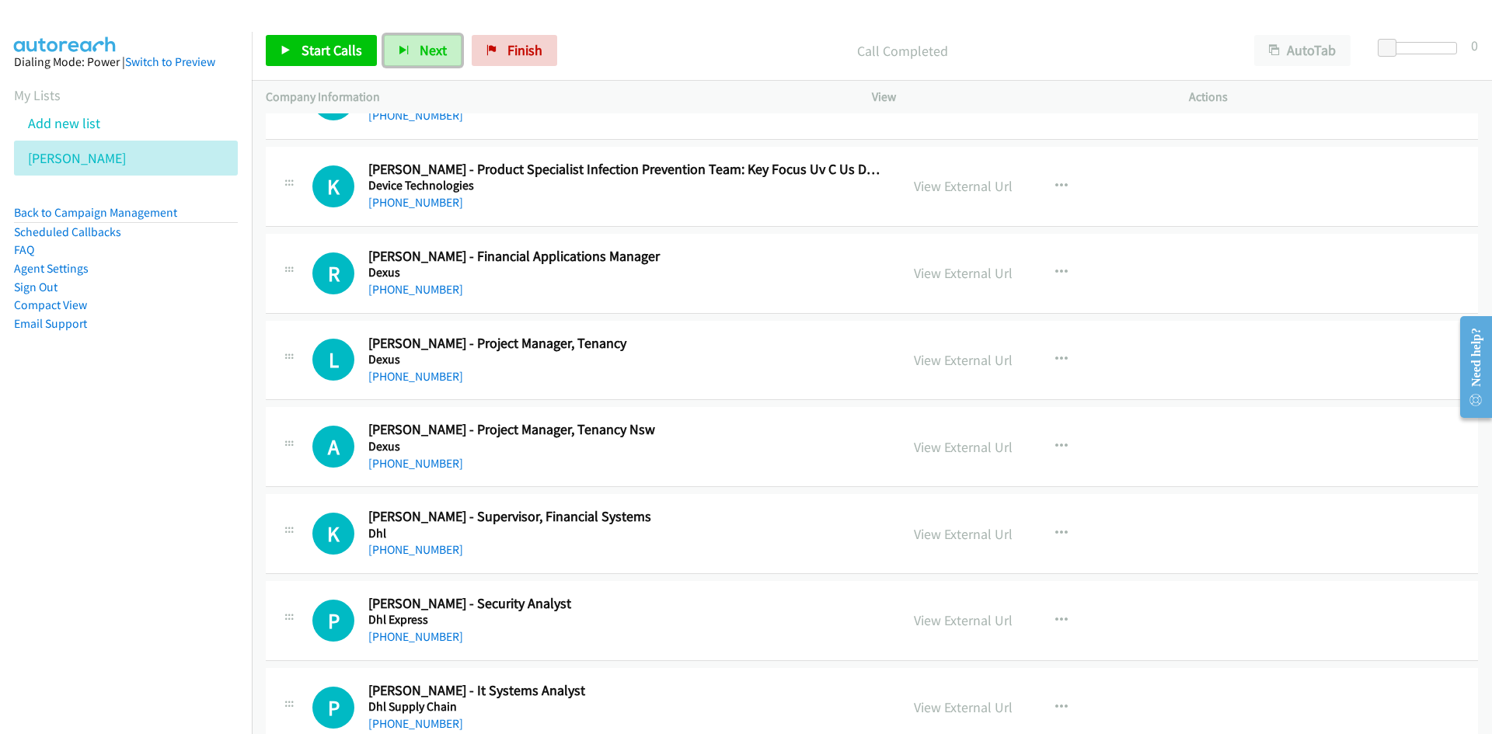
scroll to position [4041, 0]
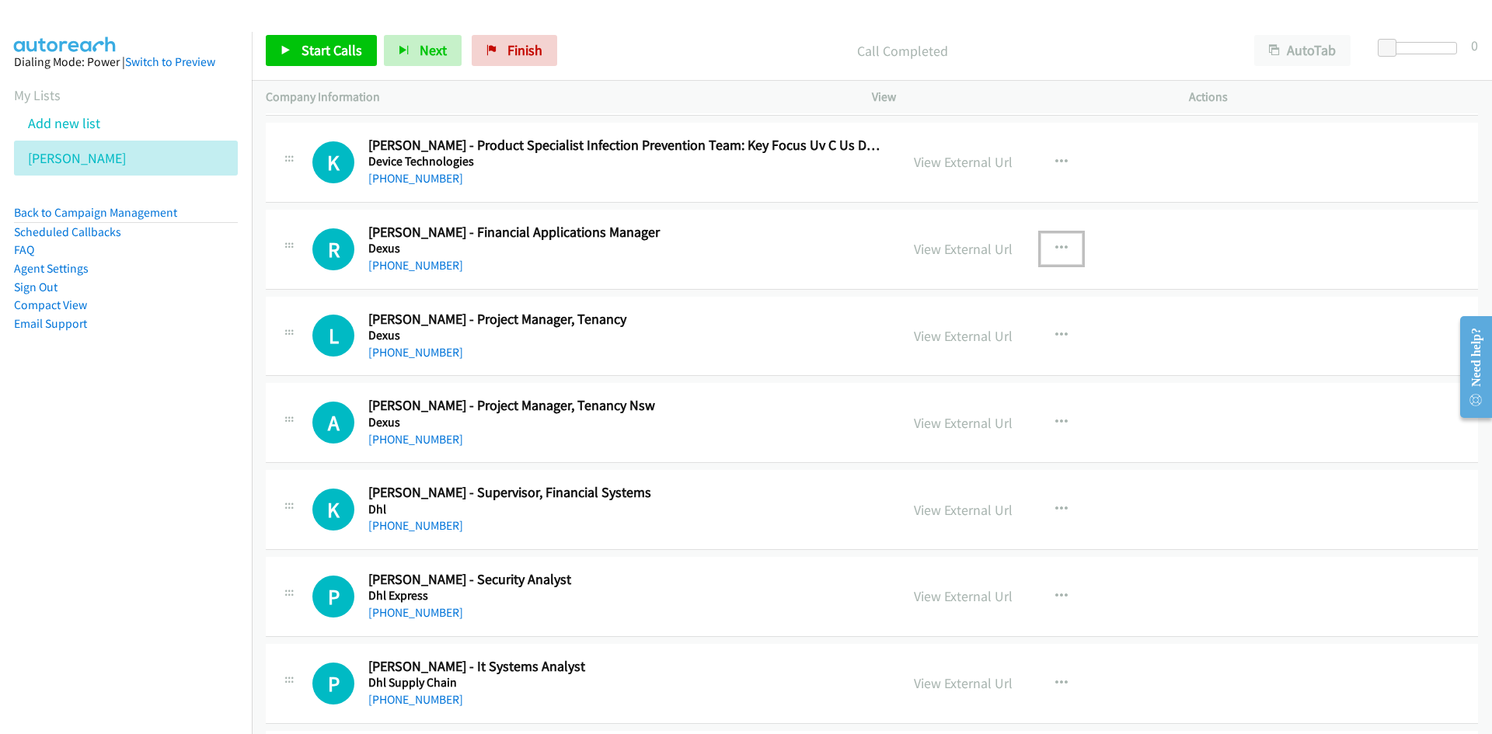
click at [1058, 249] on icon "button" at bounding box center [1061, 248] width 12 height 12
click at [954, 345] on link "Start Calls Here" at bounding box center [978, 350] width 207 height 31
click at [433, 61] on button "Next" at bounding box center [423, 50] width 78 height 31
drag, startPoint x: 432, startPoint y: 57, endPoint x: 464, endPoint y: 78, distance: 38.2
click at [432, 57] on span "Next" at bounding box center [433, 50] width 27 height 18
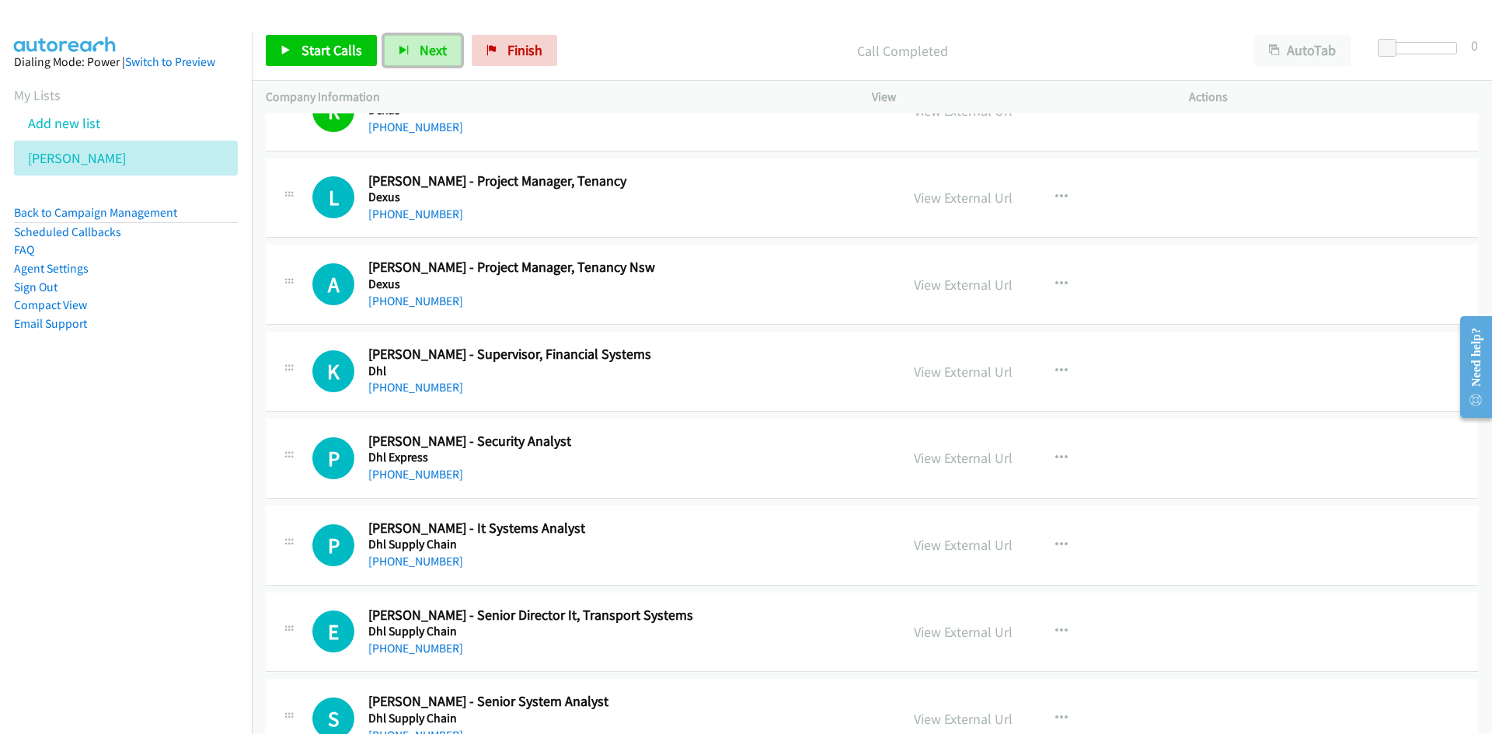
scroll to position [4197, 0]
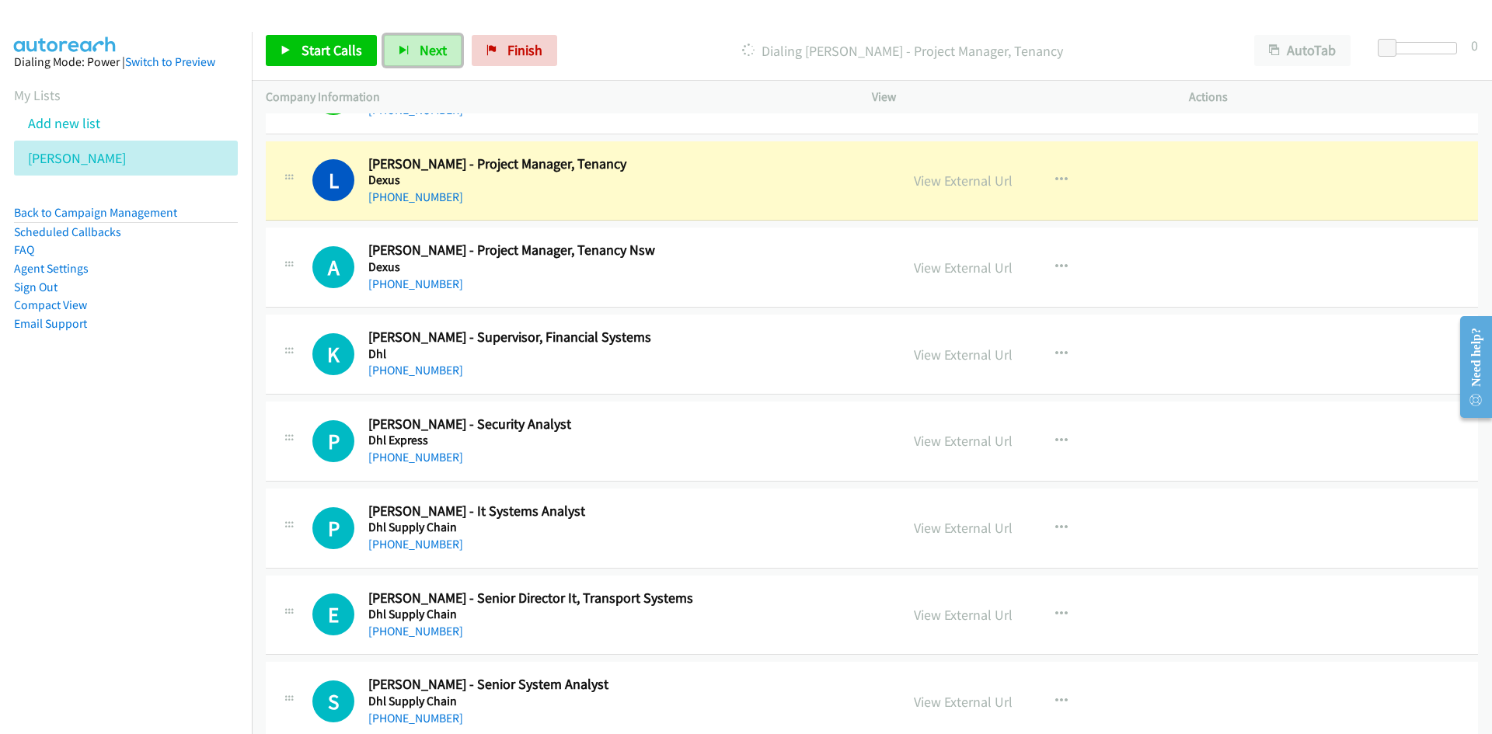
drag, startPoint x: 427, startPoint y: 44, endPoint x: 609, endPoint y: 244, distance: 270.7
click at [427, 44] on span "Next" at bounding box center [433, 50] width 27 height 18
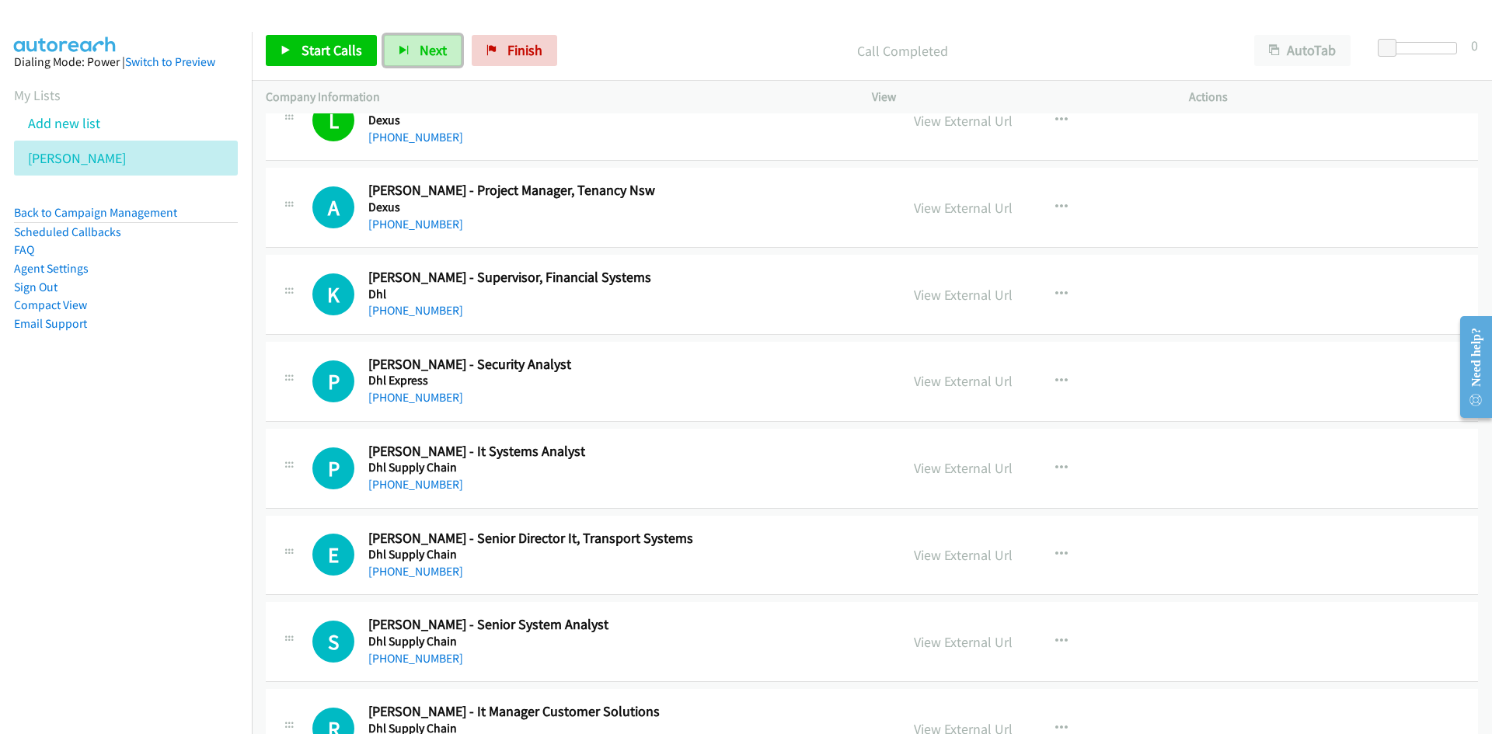
scroll to position [4274, 0]
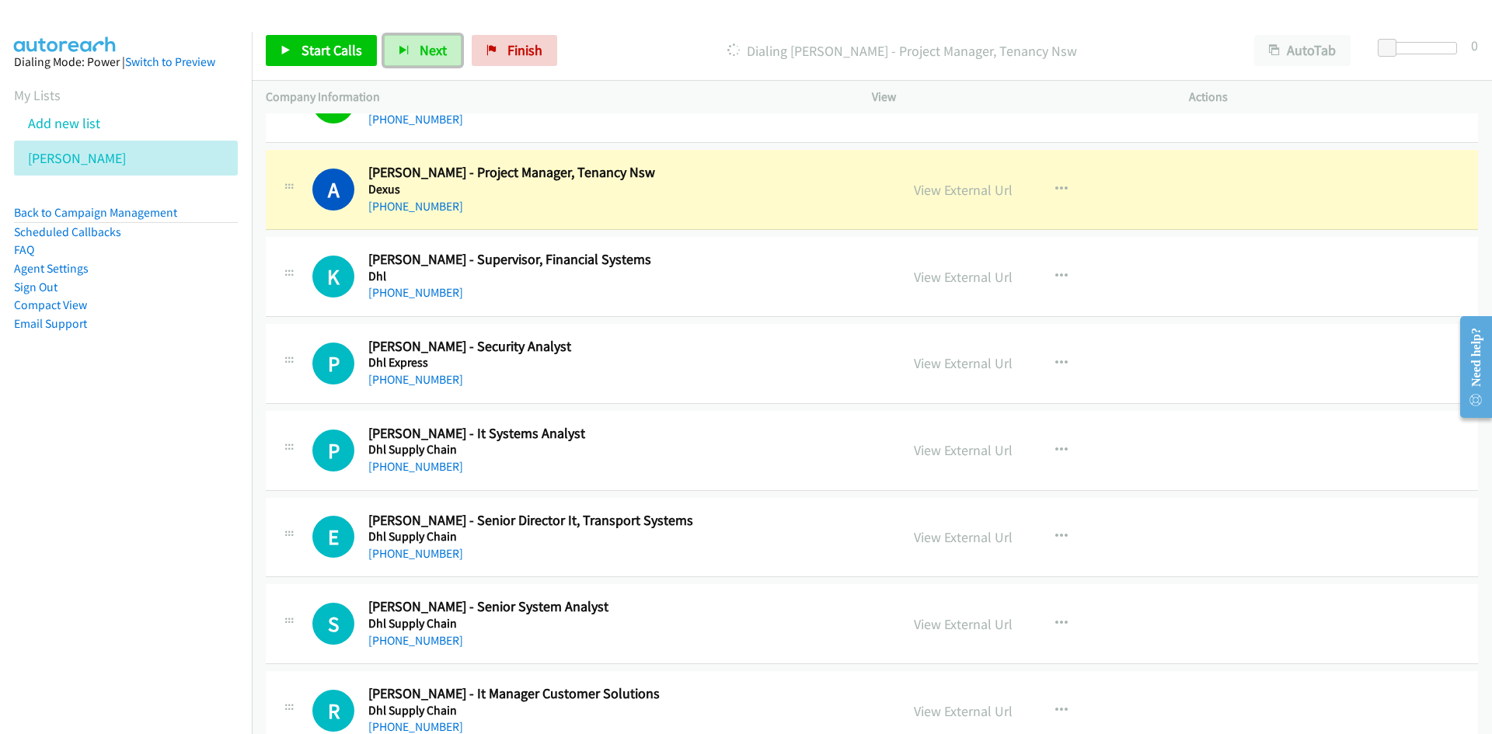
drag, startPoint x: 970, startPoint y: 191, endPoint x: 984, endPoint y: 558, distance: 367.1
click at [970, 191] on link "View External Url" at bounding box center [963, 190] width 99 height 18
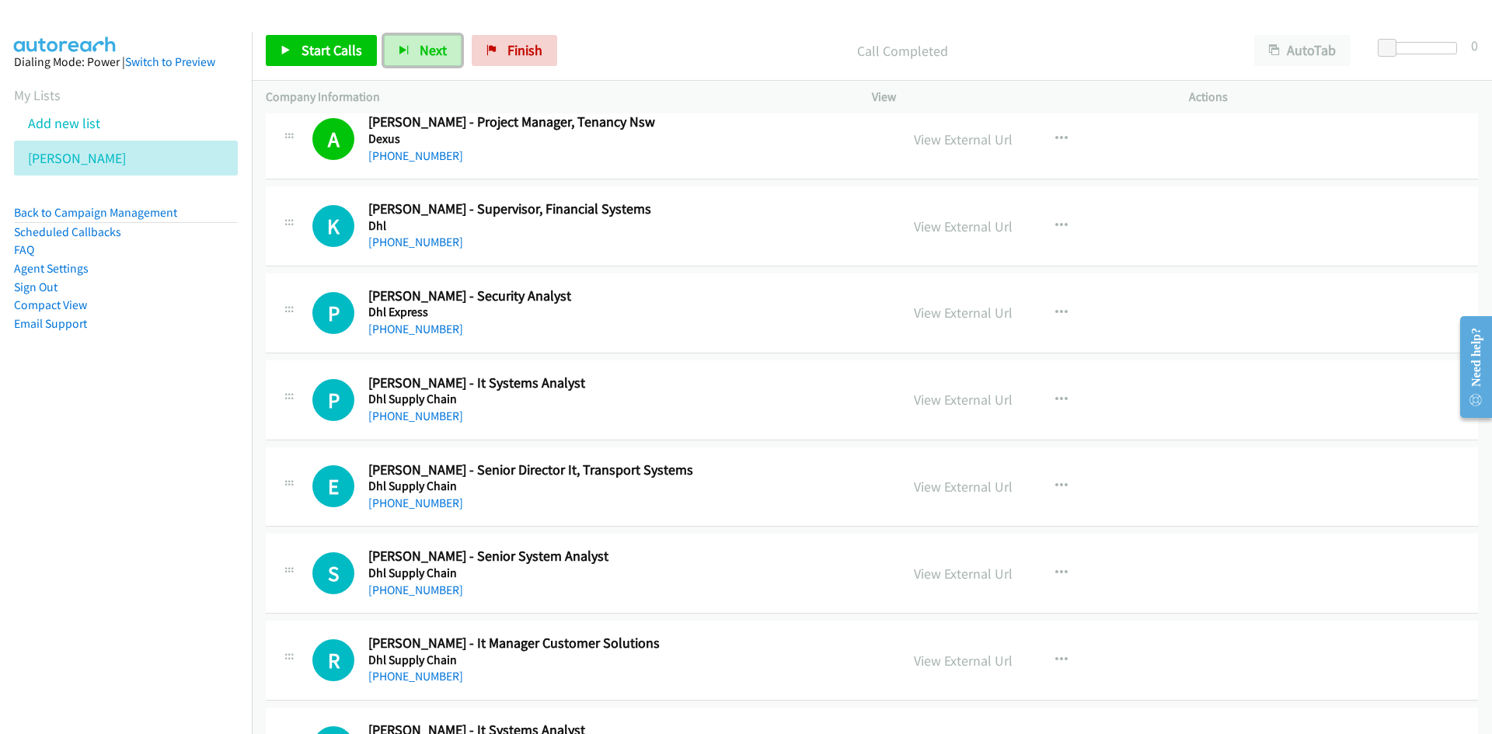
scroll to position [4352, 0]
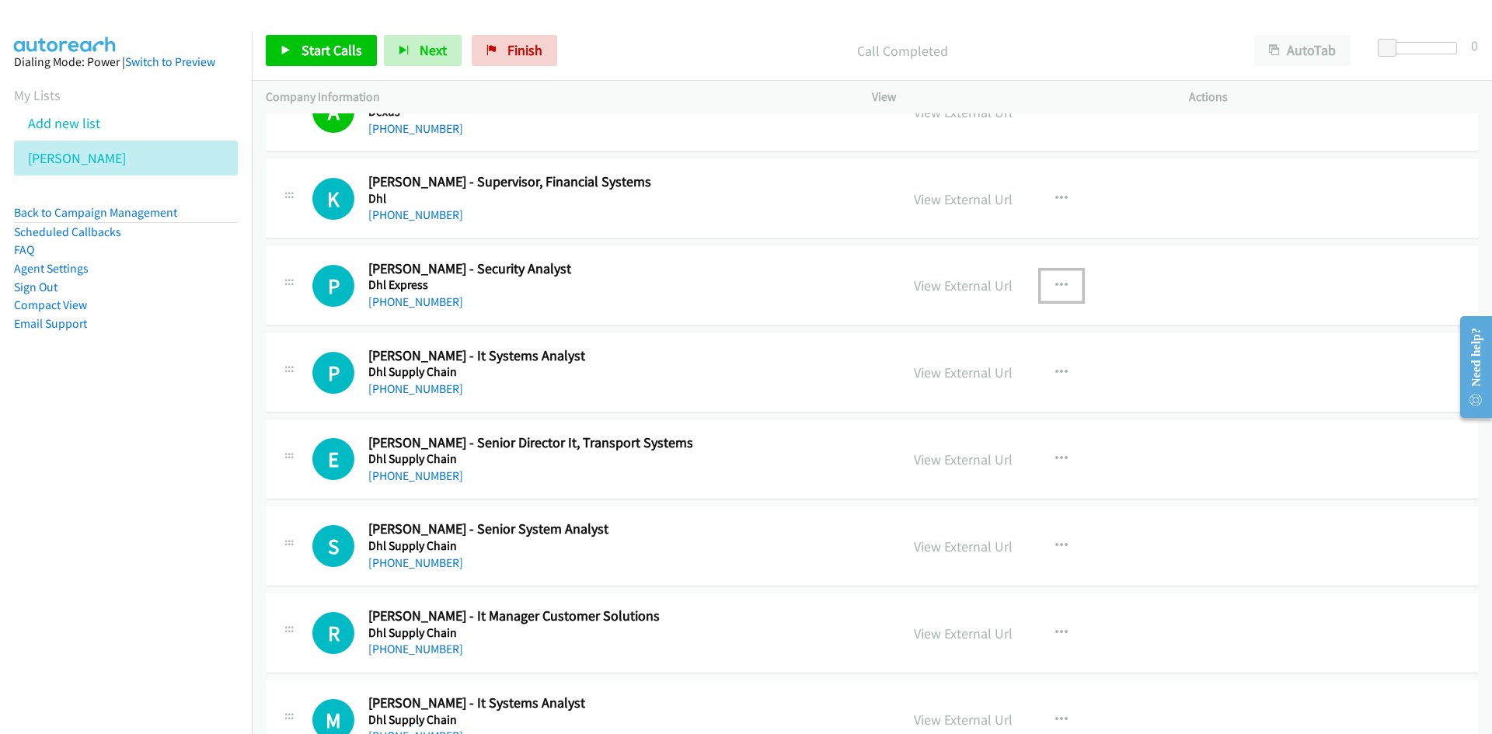
click at [1052, 291] on button "button" at bounding box center [1062, 285] width 42 height 31
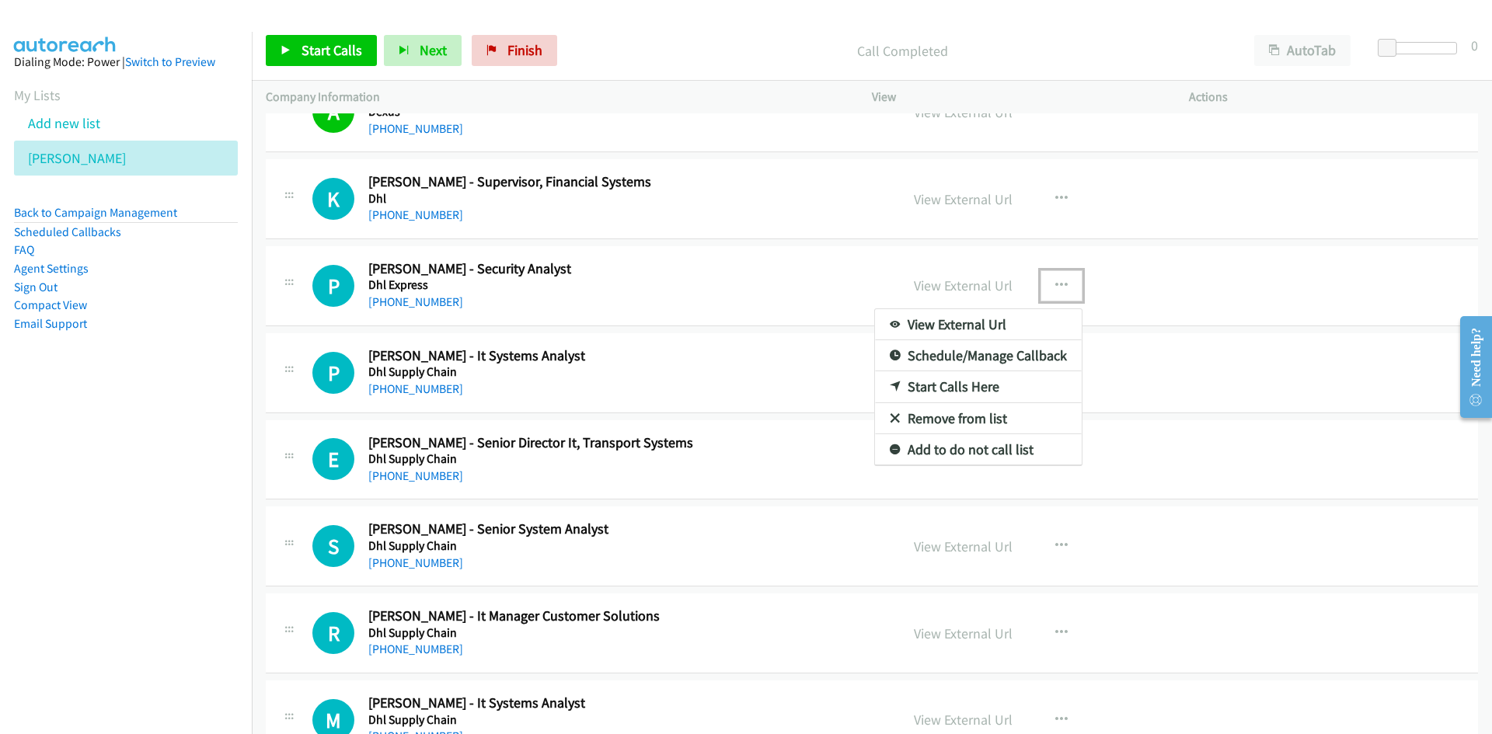
click at [941, 385] on link "Start Calls Here" at bounding box center [978, 386] width 207 height 31
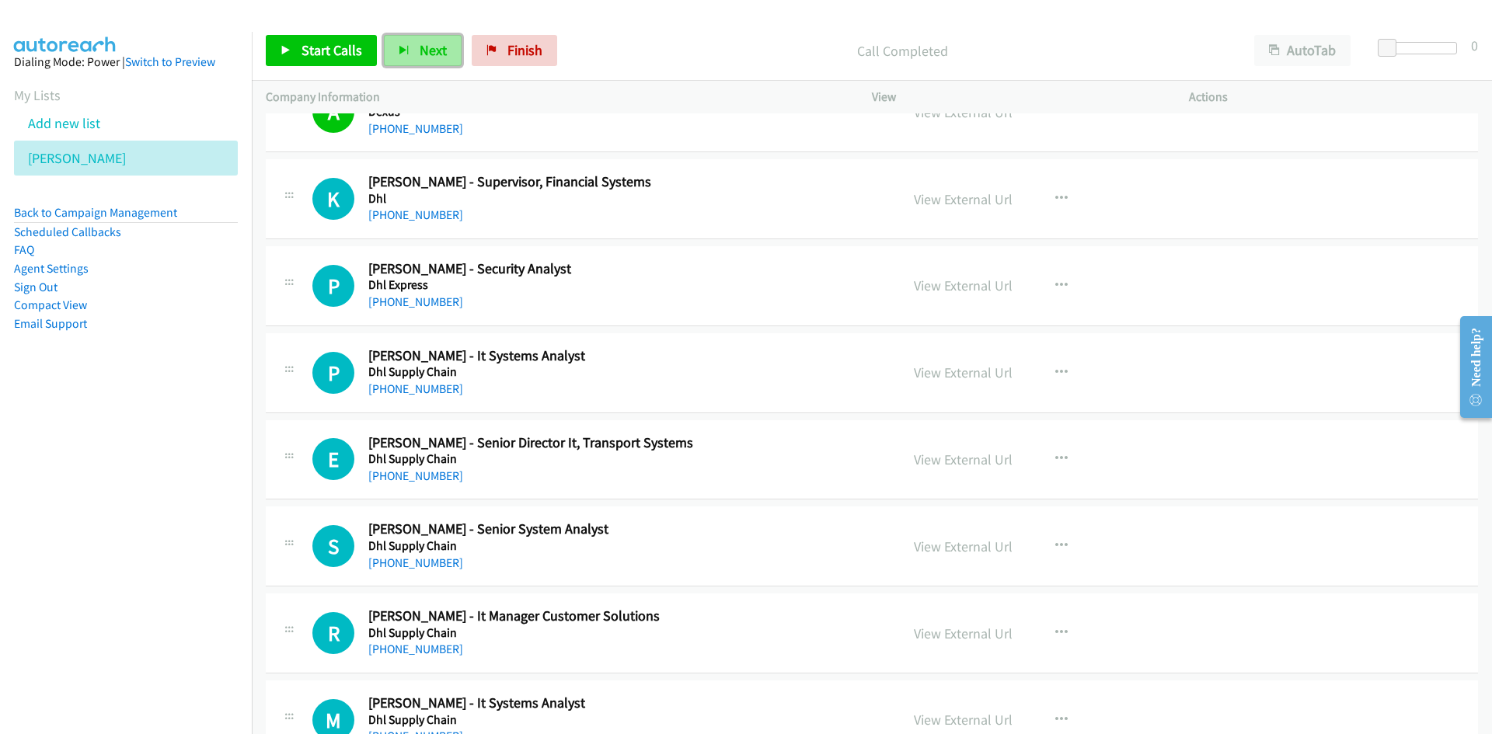
click at [416, 43] on button "Next" at bounding box center [423, 50] width 78 height 31
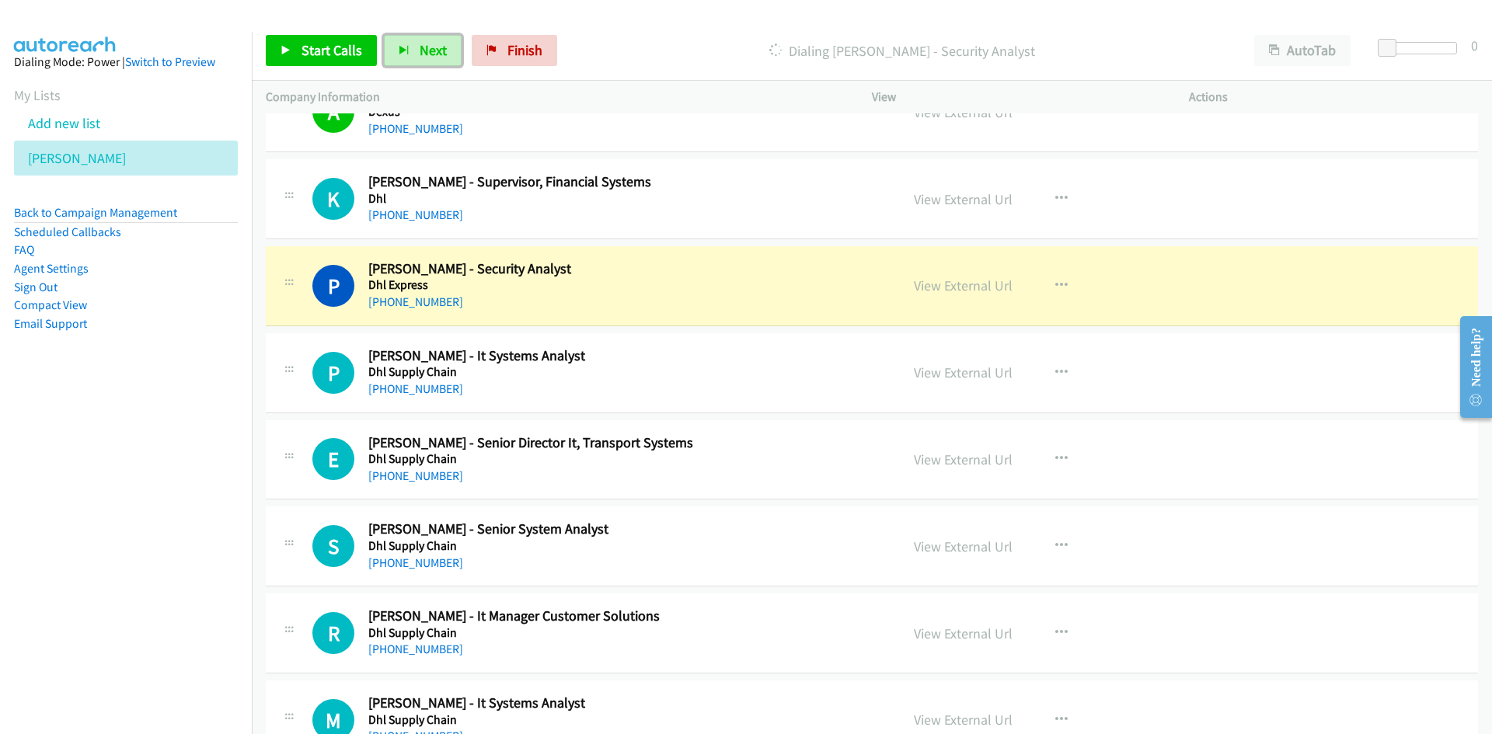
drag, startPoint x: 431, startPoint y: 52, endPoint x: 765, endPoint y: 287, distance: 407.7
click at [431, 52] on span "Next" at bounding box center [433, 50] width 27 height 18
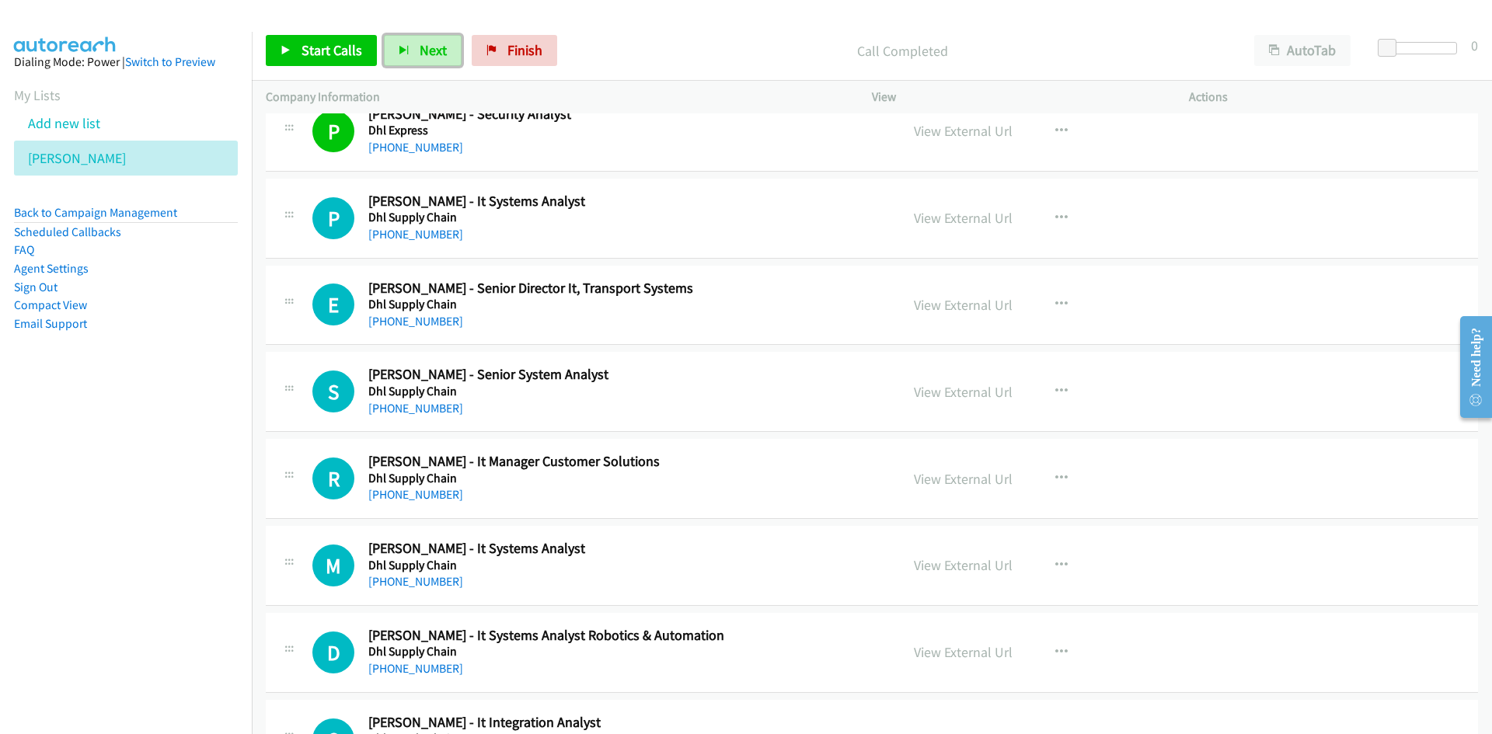
scroll to position [4508, 0]
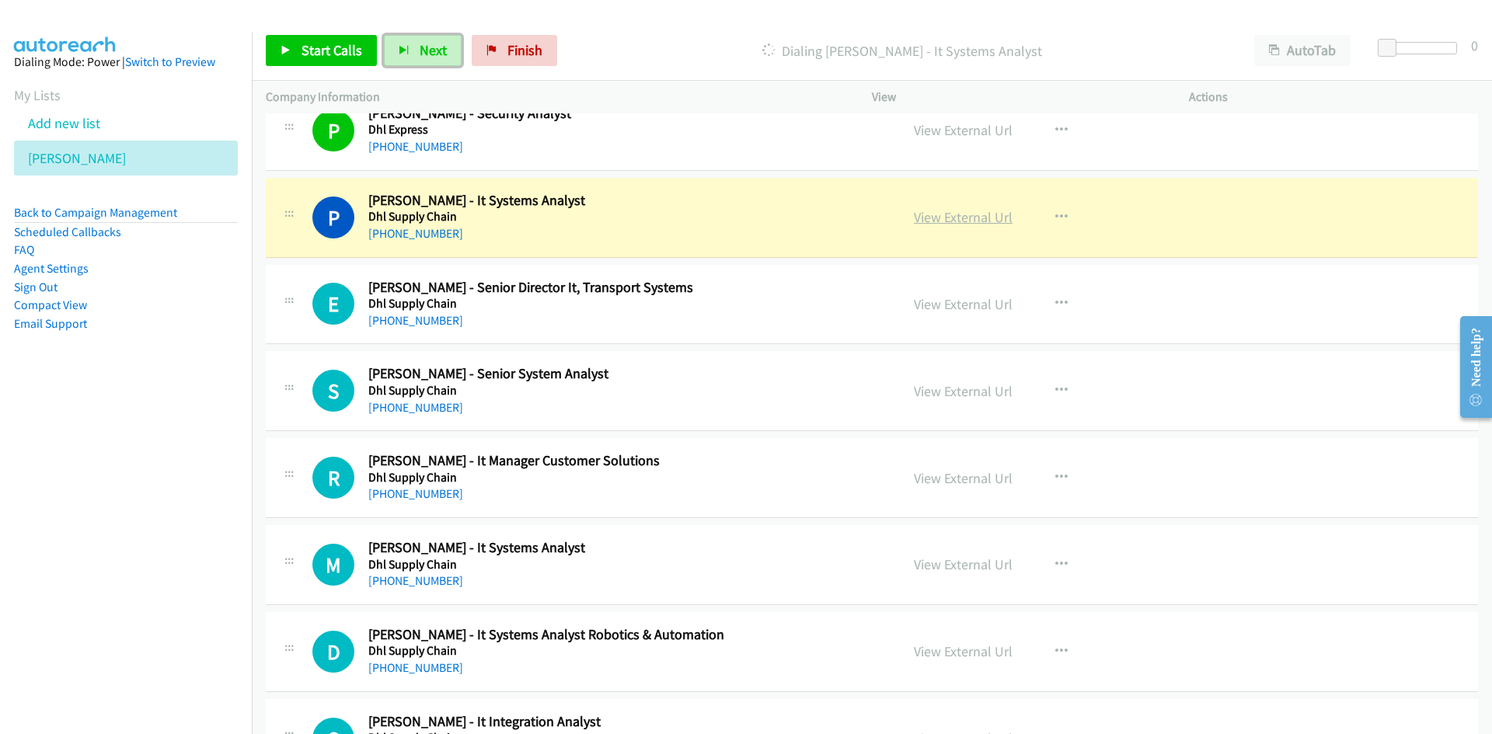
click at [961, 221] on link "View External Url" at bounding box center [963, 217] width 99 height 18
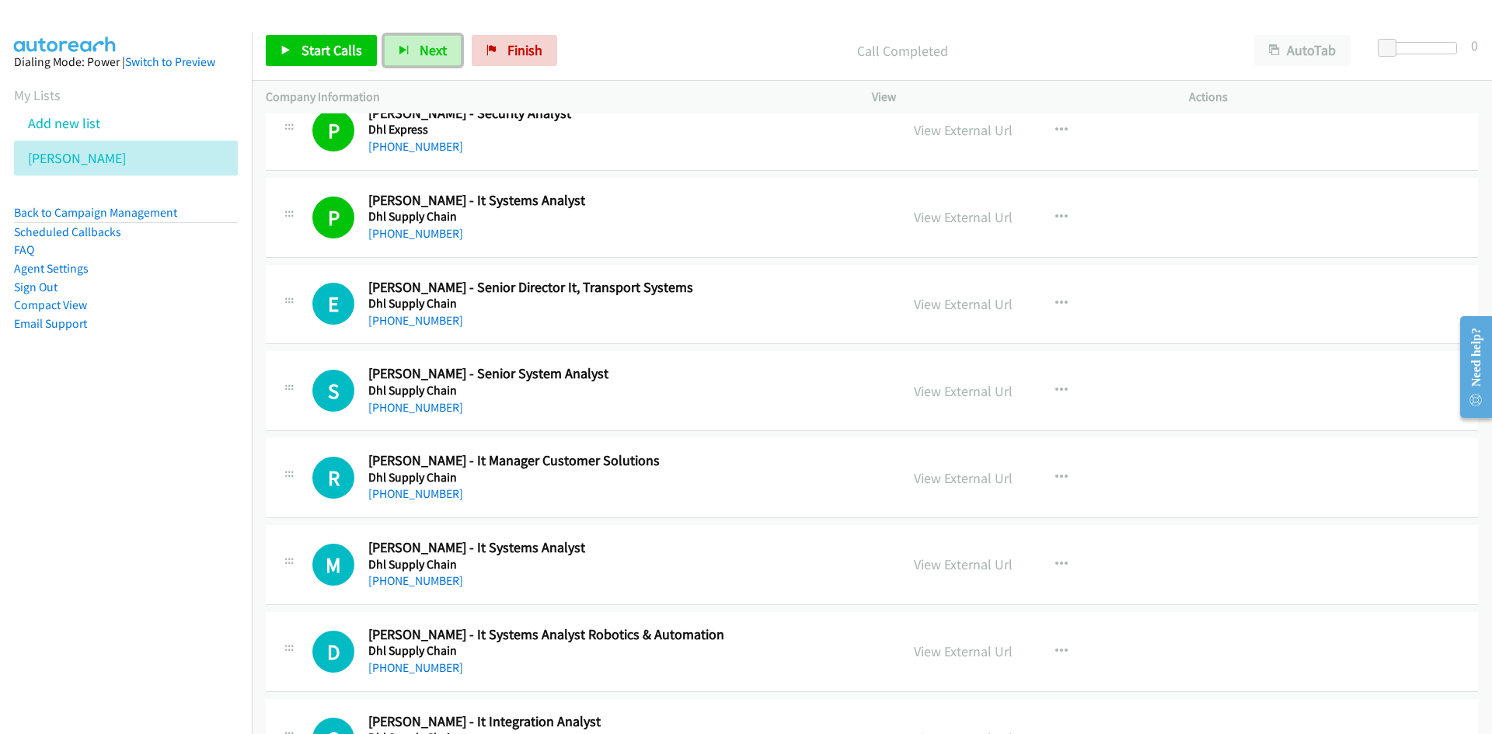
scroll to position [4663, 0]
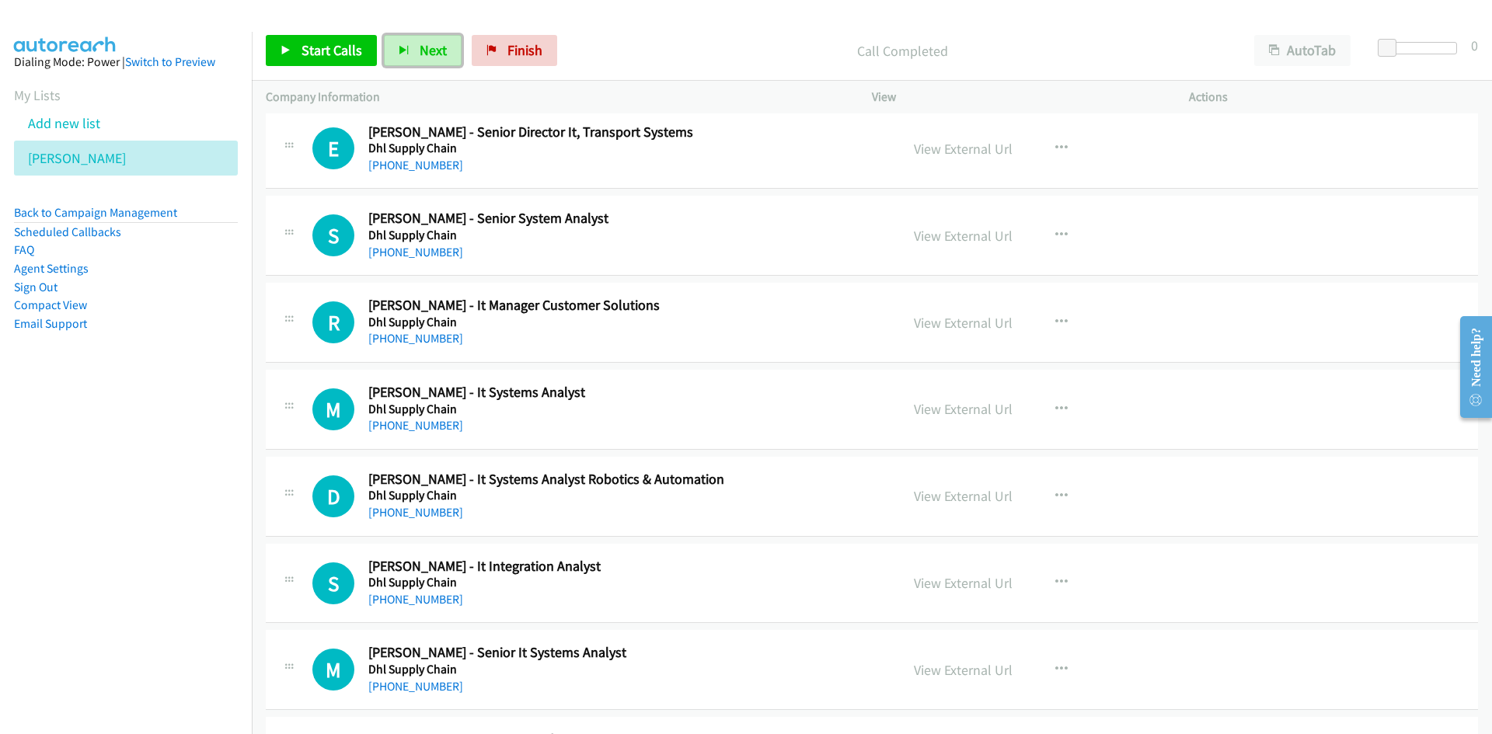
click at [424, 49] on span "Next" at bounding box center [433, 50] width 27 height 18
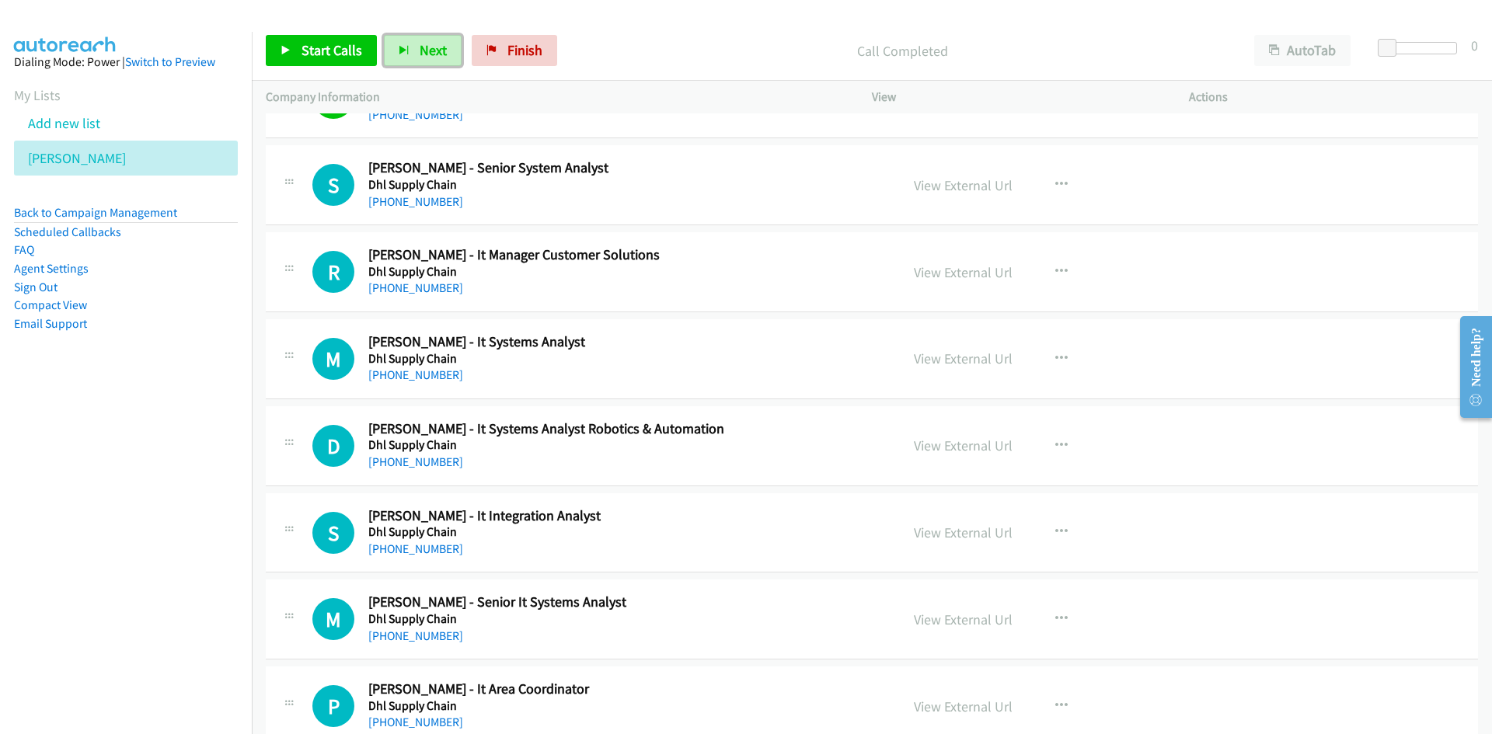
scroll to position [4741, 0]
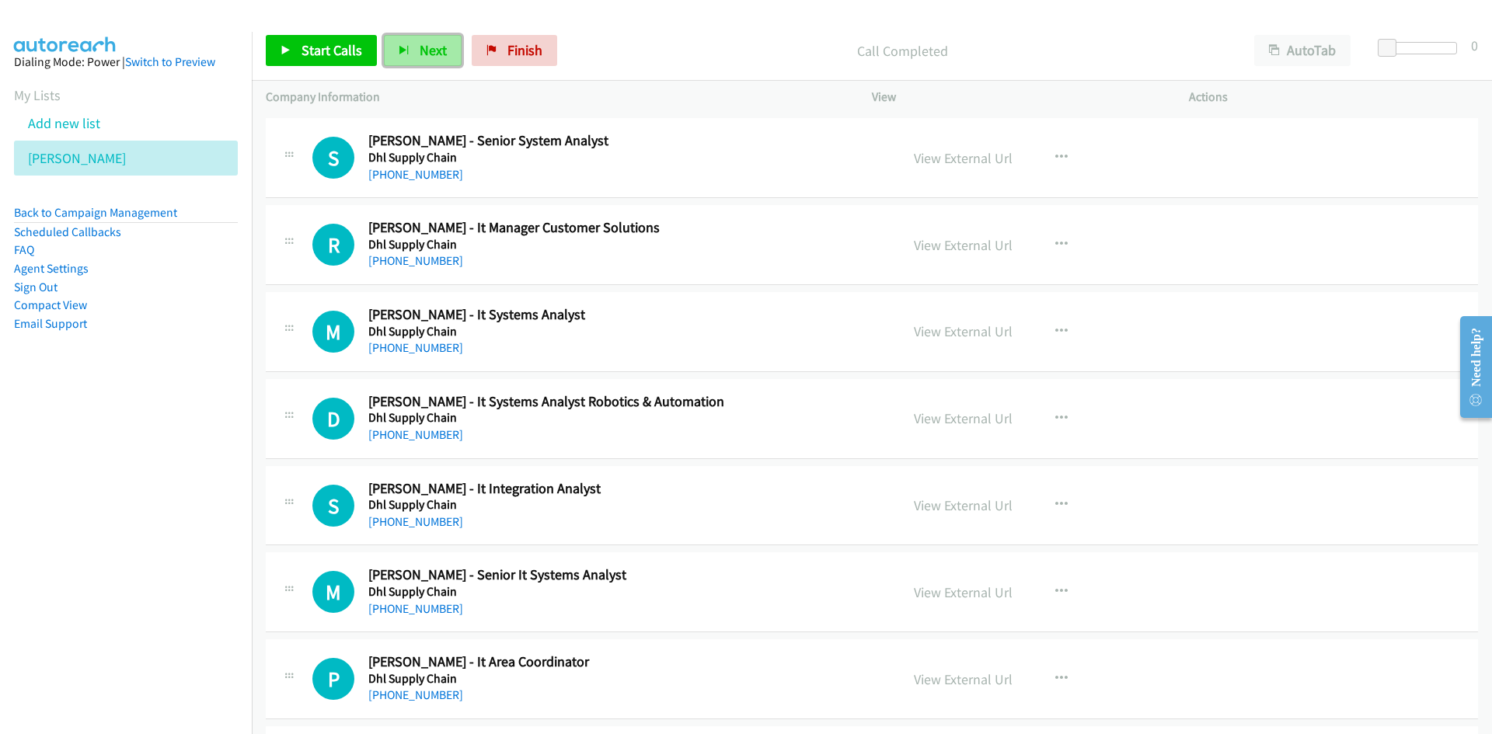
click at [431, 51] on span "Next" at bounding box center [433, 50] width 27 height 18
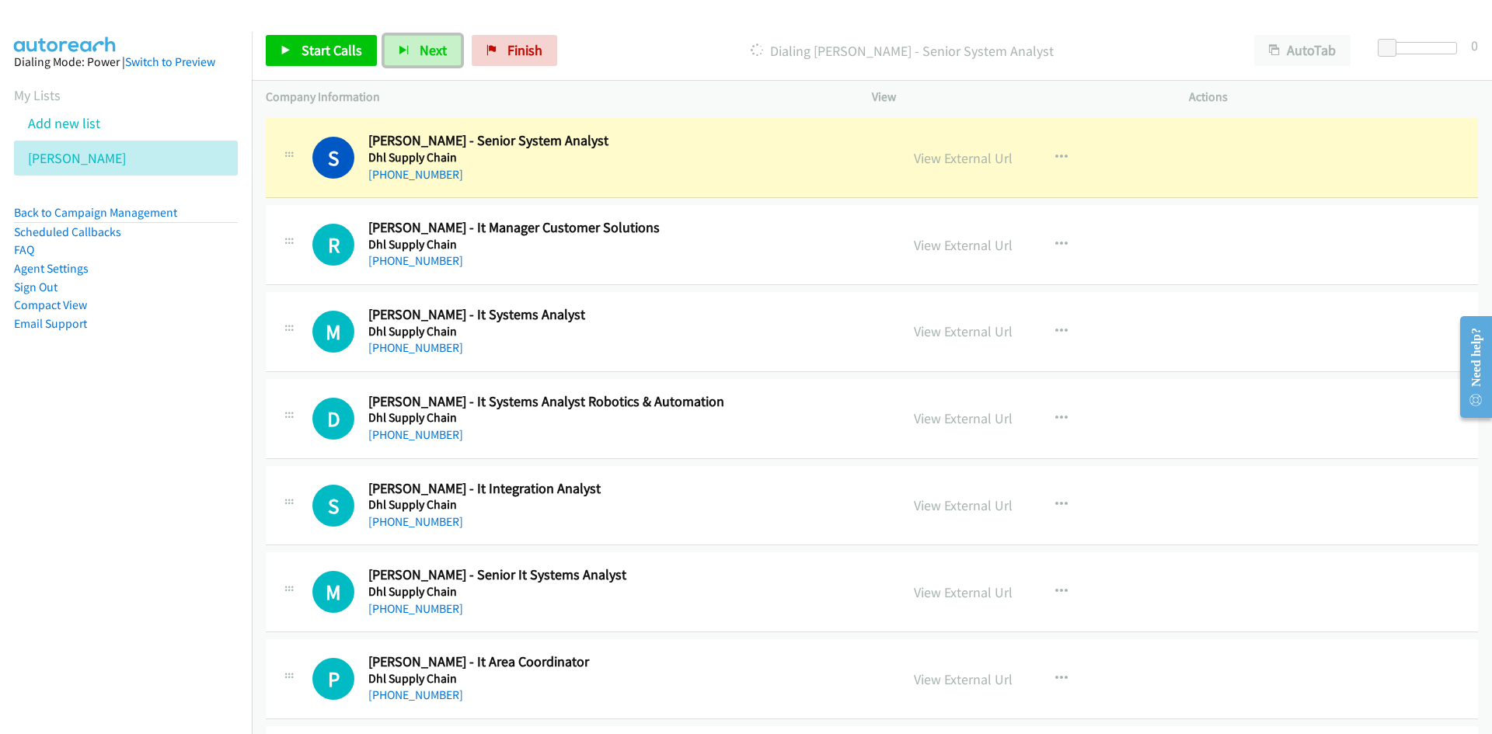
drag, startPoint x: 407, startPoint y: 54, endPoint x: 661, endPoint y: 147, distance: 269.7
click at [407, 54] on button "Next" at bounding box center [423, 50] width 78 height 31
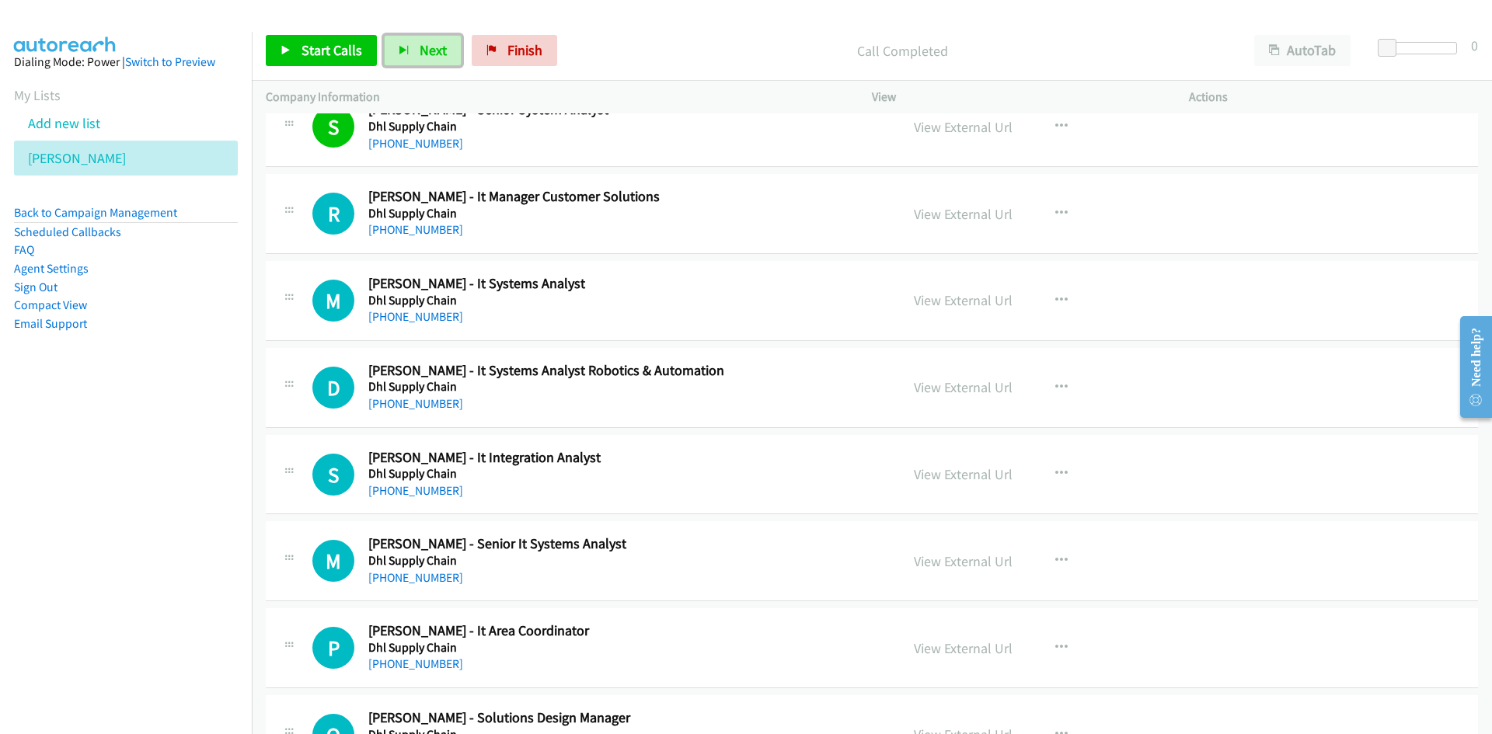
scroll to position [4818, 0]
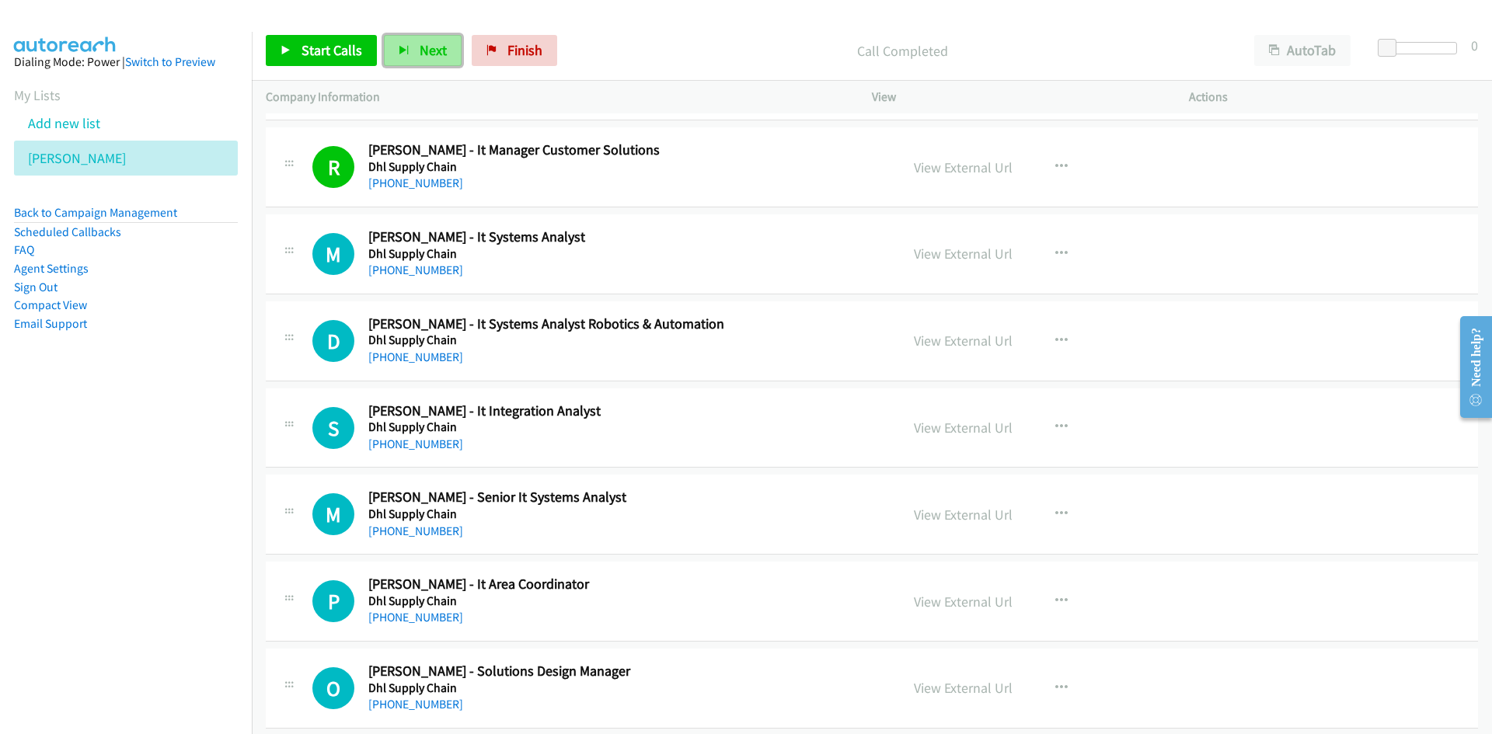
click at [424, 57] on span "Next" at bounding box center [433, 50] width 27 height 18
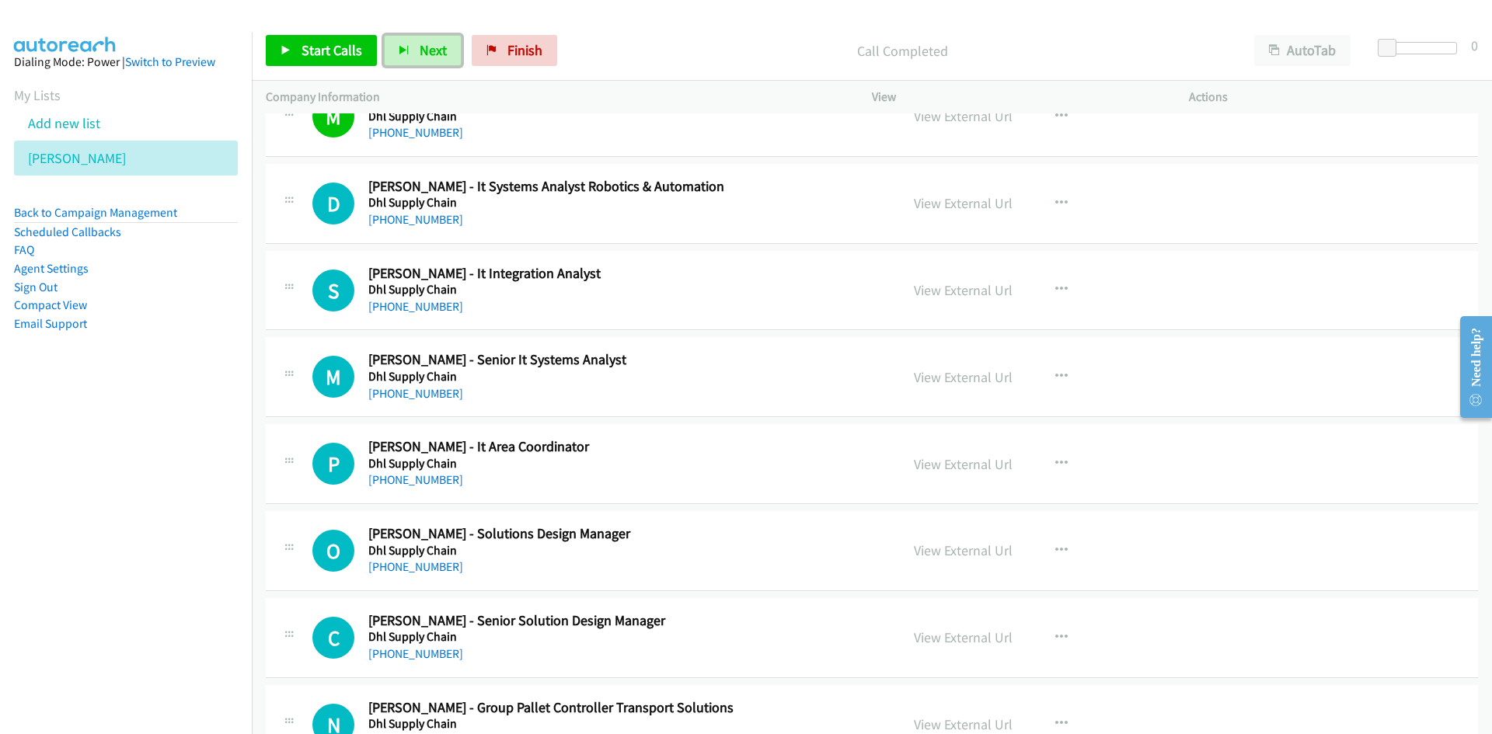
scroll to position [4974, 0]
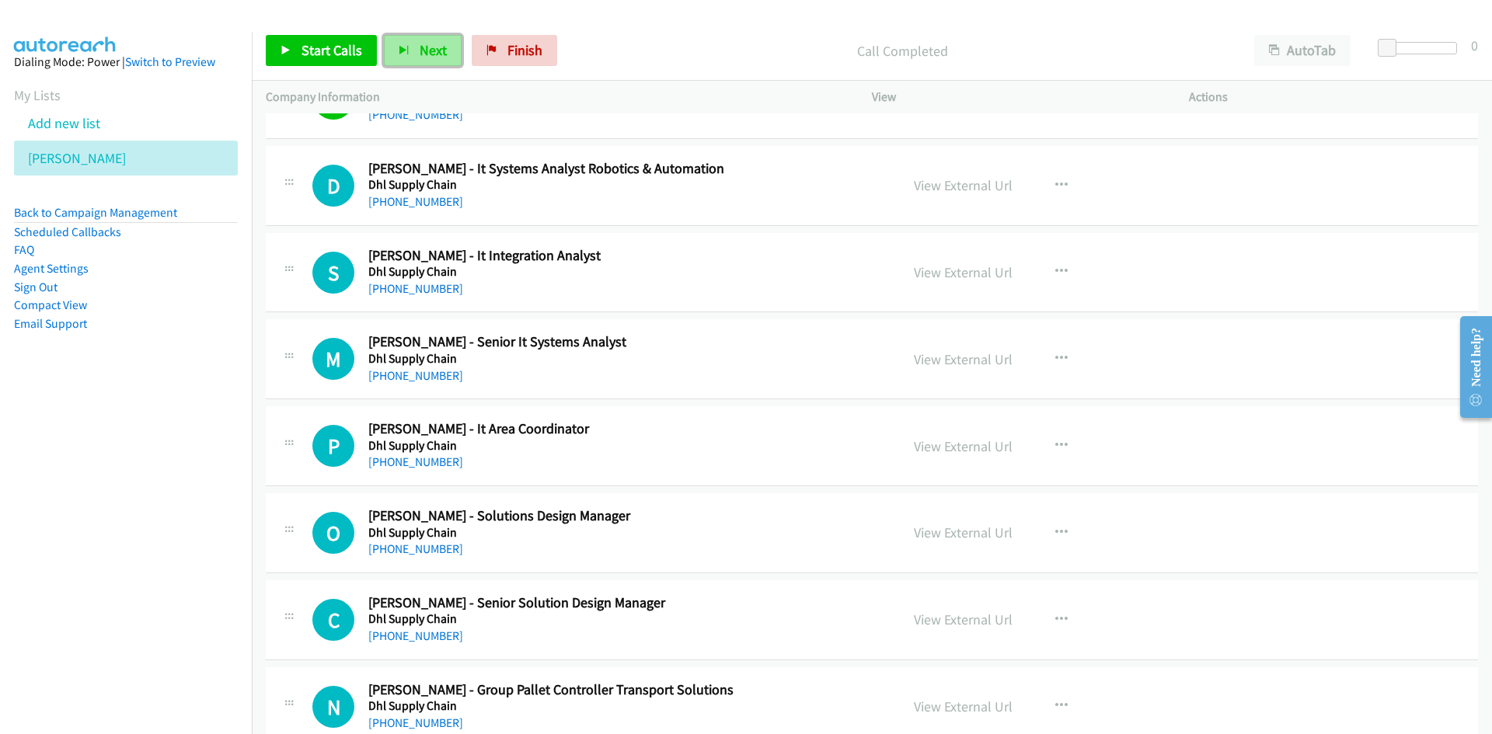
click at [391, 37] on button "Next" at bounding box center [423, 50] width 78 height 31
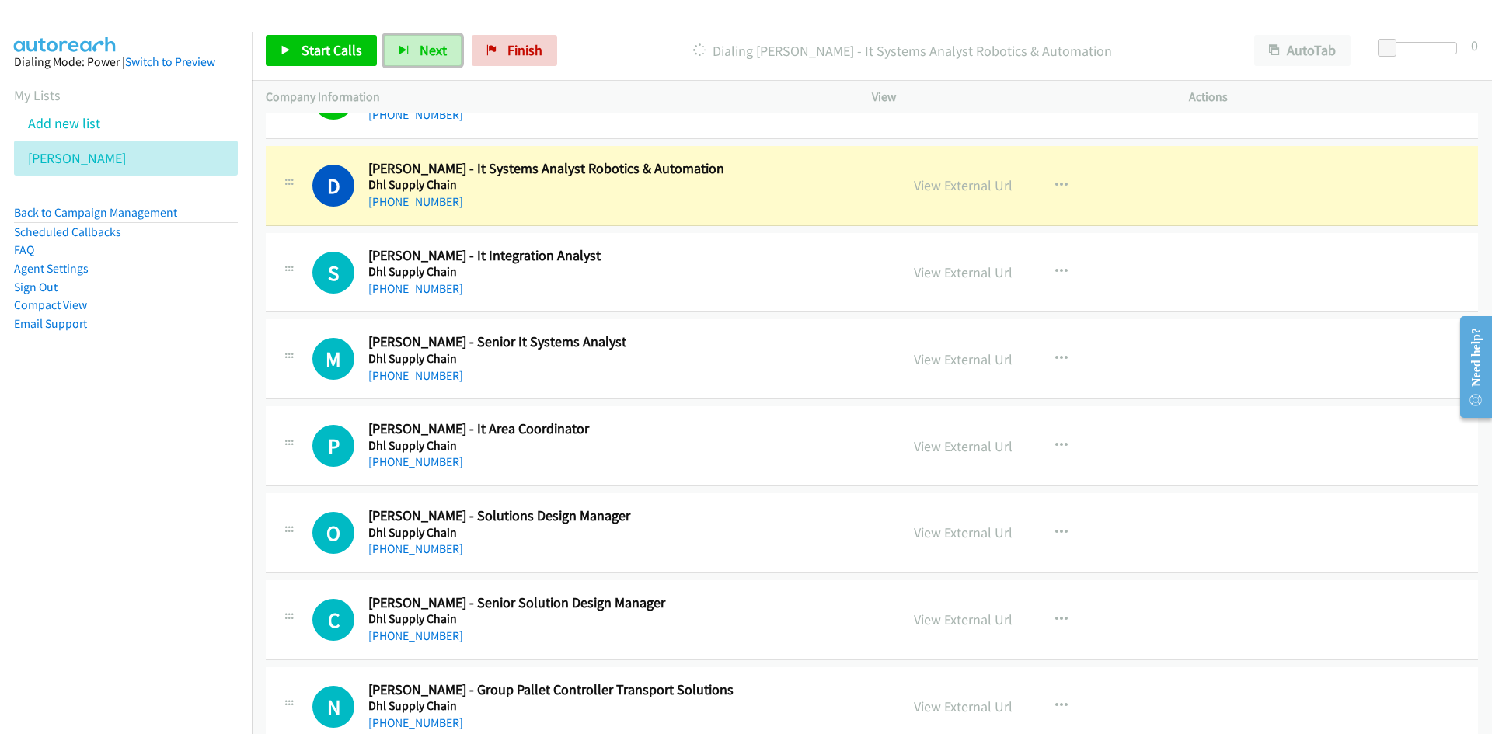
click at [968, 187] on link "View External Url" at bounding box center [963, 185] width 99 height 18
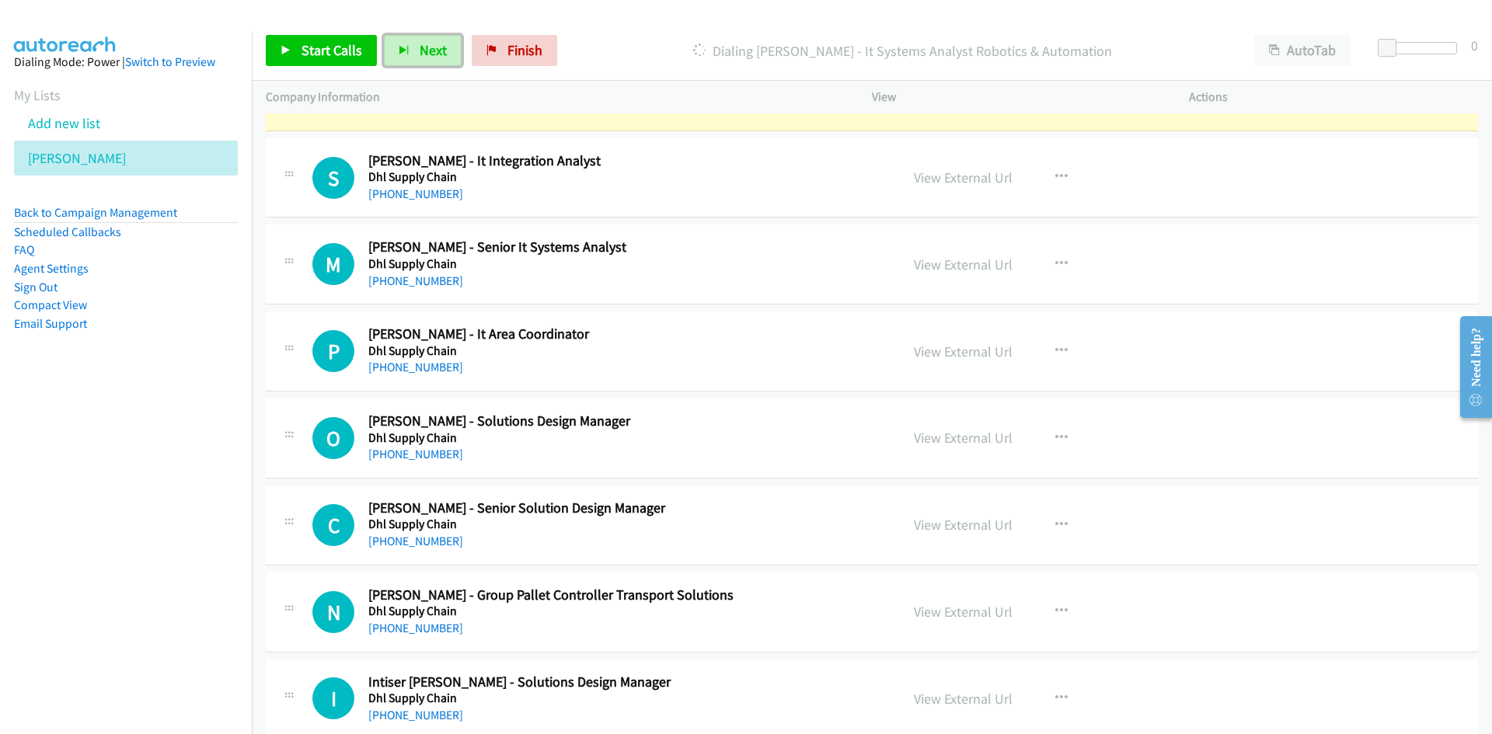
scroll to position [5052, 0]
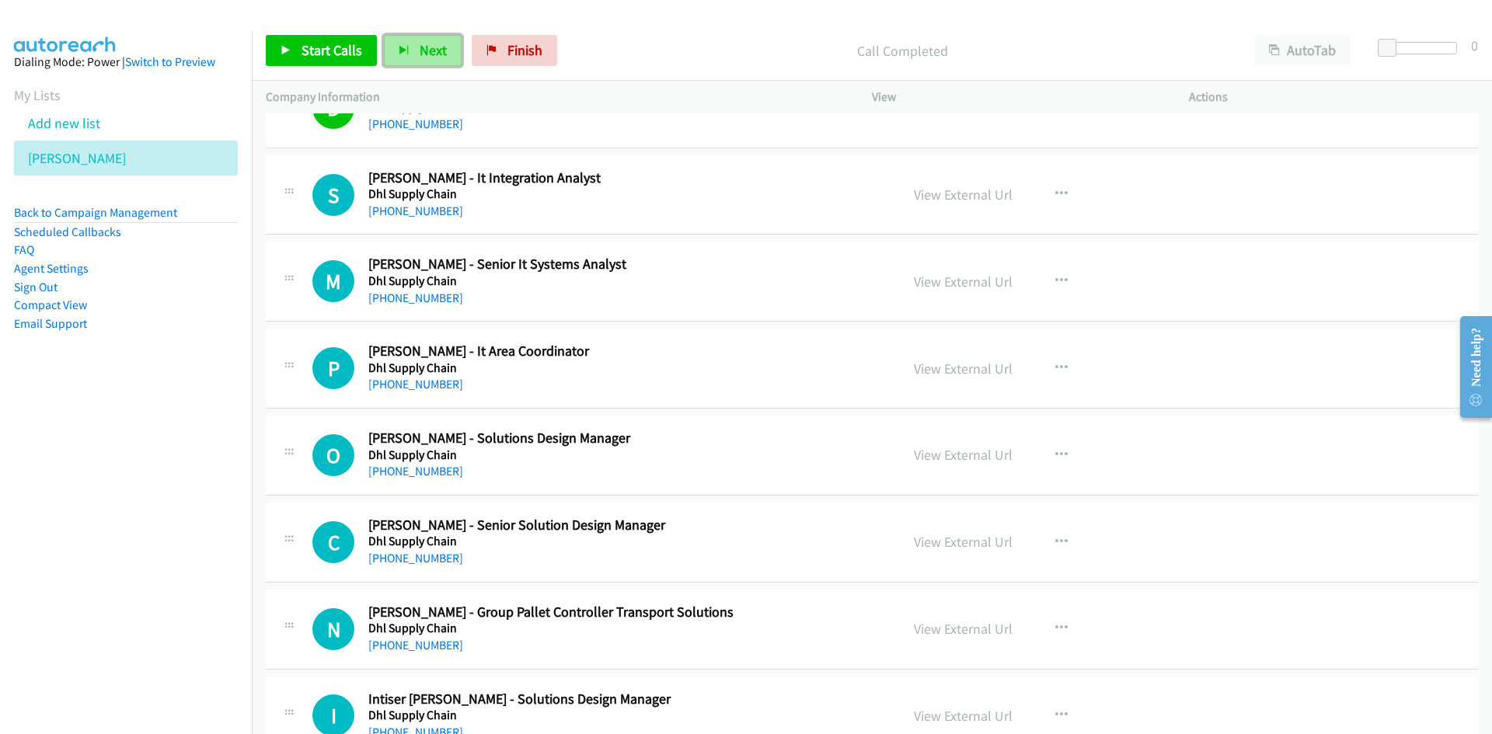
click at [421, 46] on span "Next" at bounding box center [433, 50] width 27 height 18
click at [429, 50] on span "Next" at bounding box center [433, 50] width 27 height 18
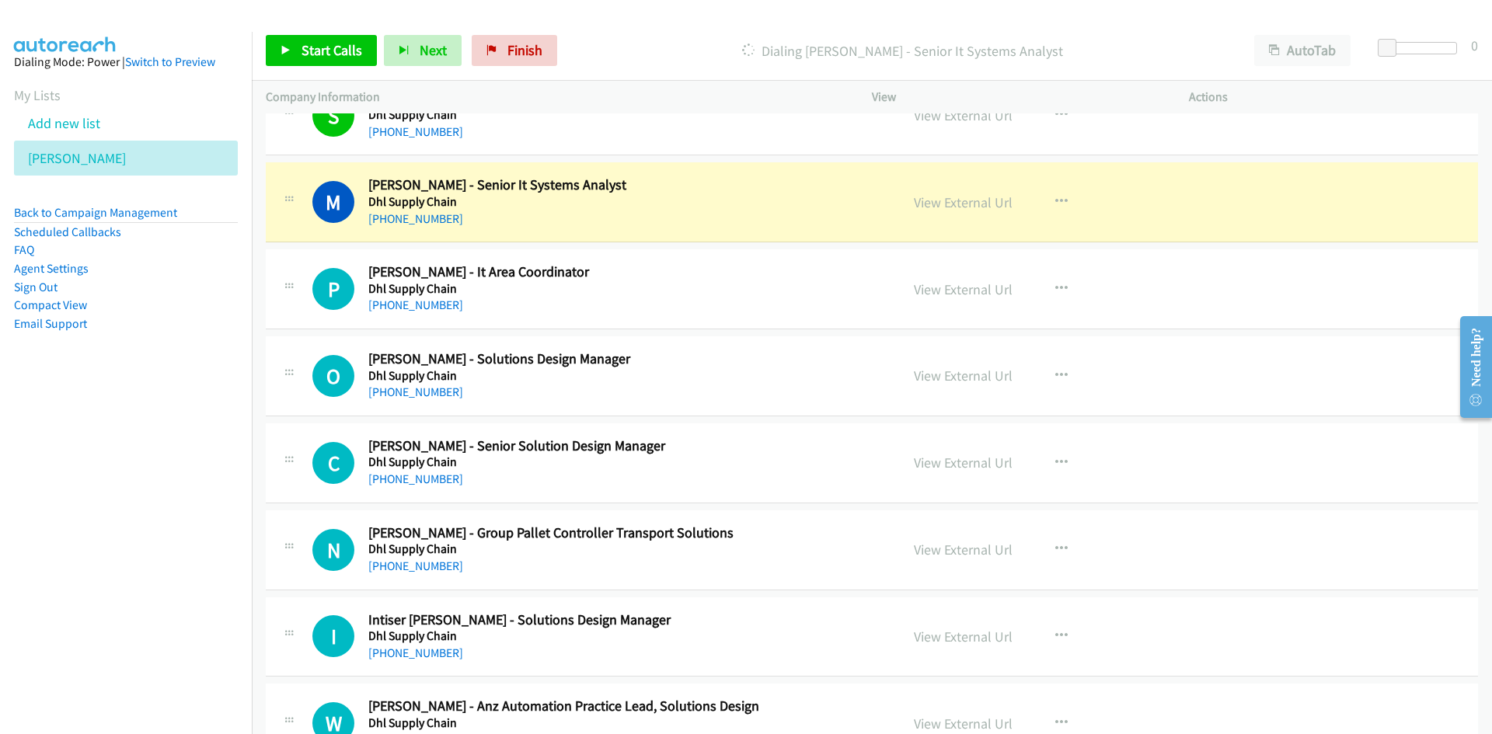
scroll to position [5129, 0]
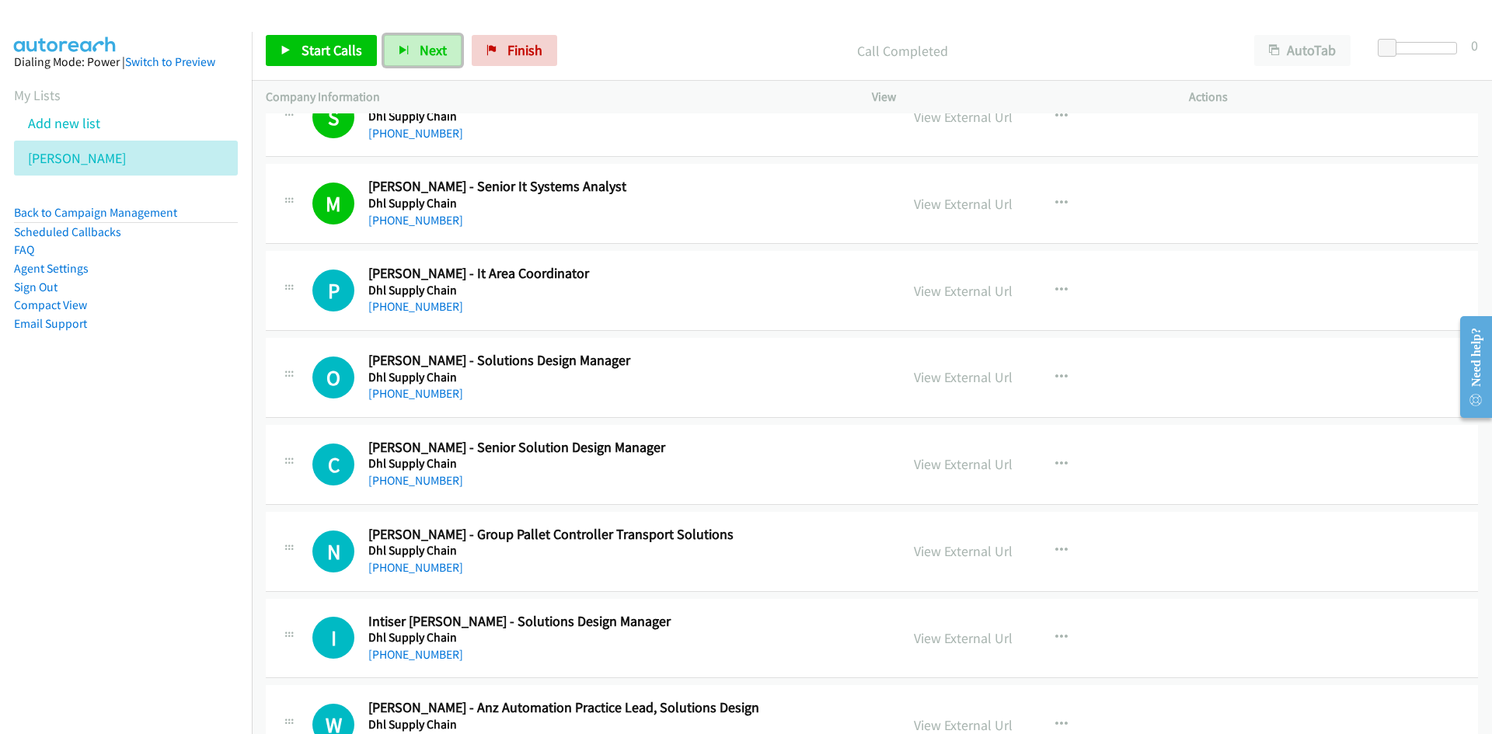
drag, startPoint x: 429, startPoint y: 49, endPoint x: 525, endPoint y: 159, distance: 145.4
click at [429, 49] on span "Next" at bounding box center [433, 50] width 27 height 18
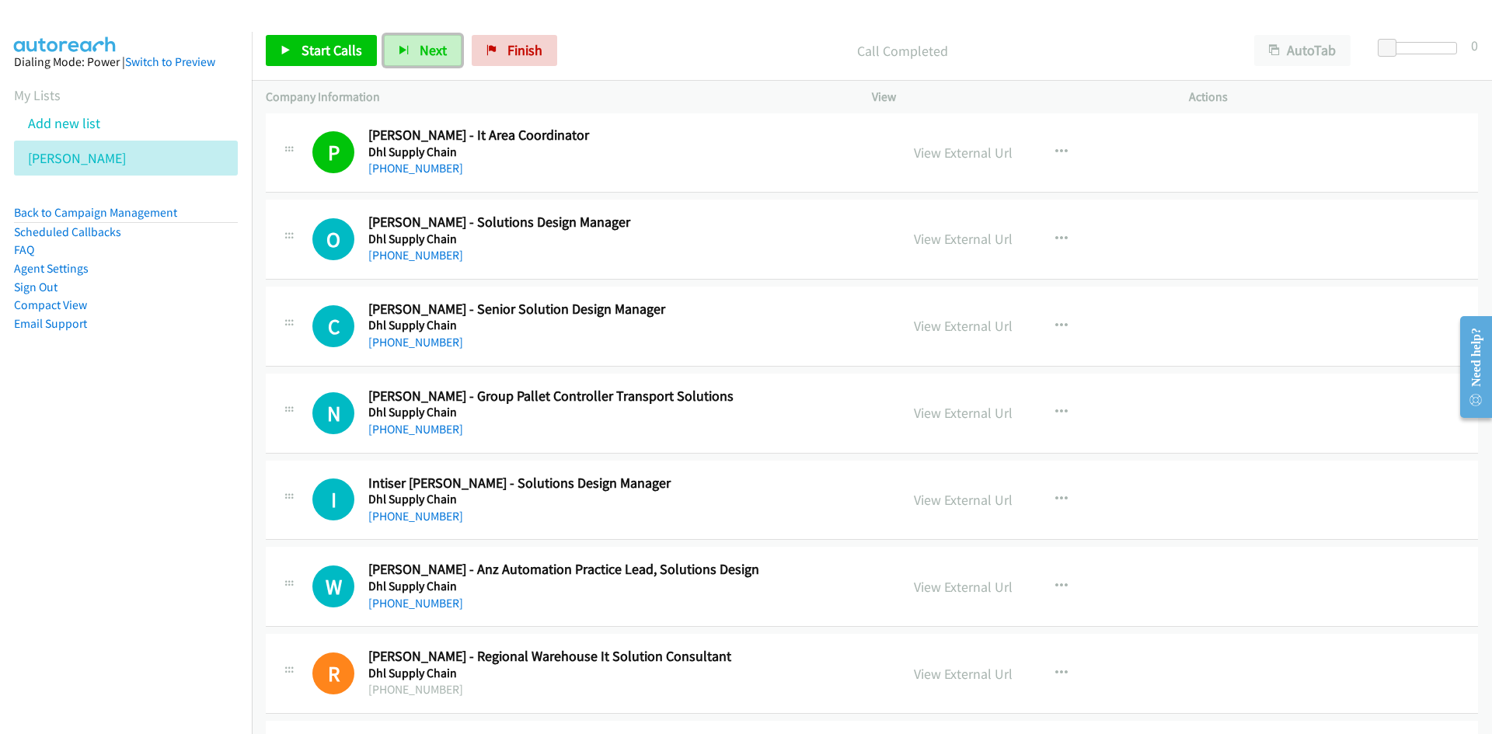
scroll to position [5285, 0]
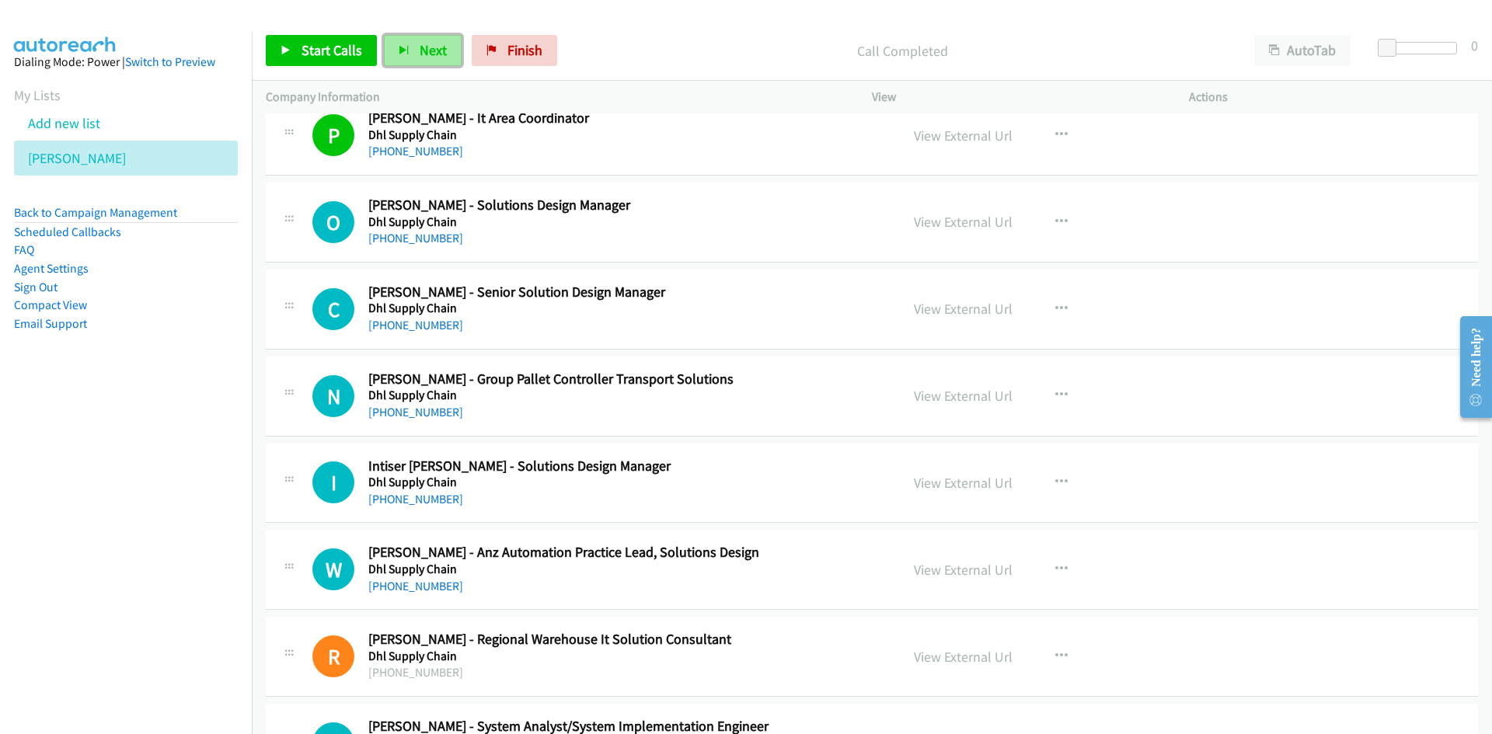
click at [430, 47] on span "Next" at bounding box center [433, 50] width 27 height 18
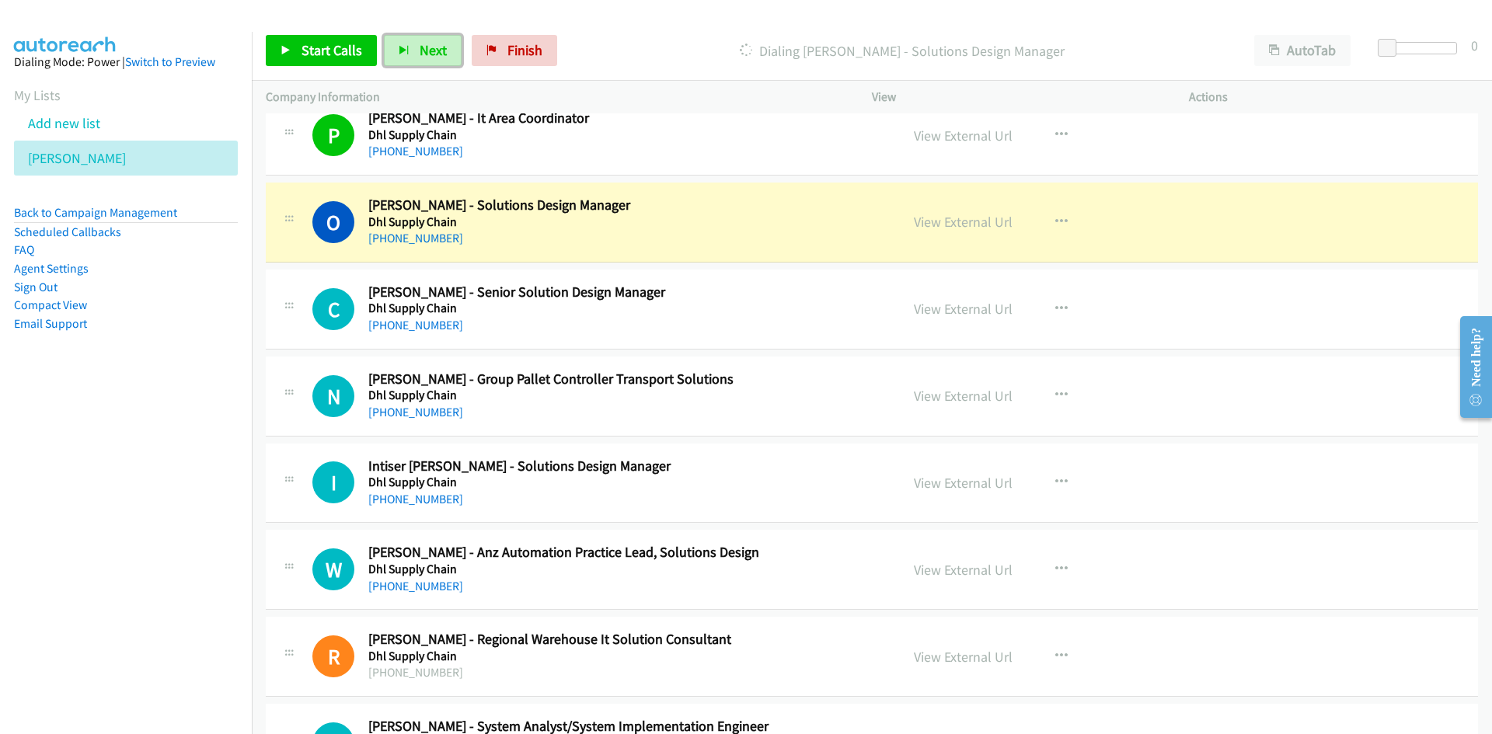
drag, startPoint x: 979, startPoint y: 222, endPoint x: 979, endPoint y: 232, distance: 10.1
click at [979, 222] on link "View External Url" at bounding box center [963, 222] width 99 height 18
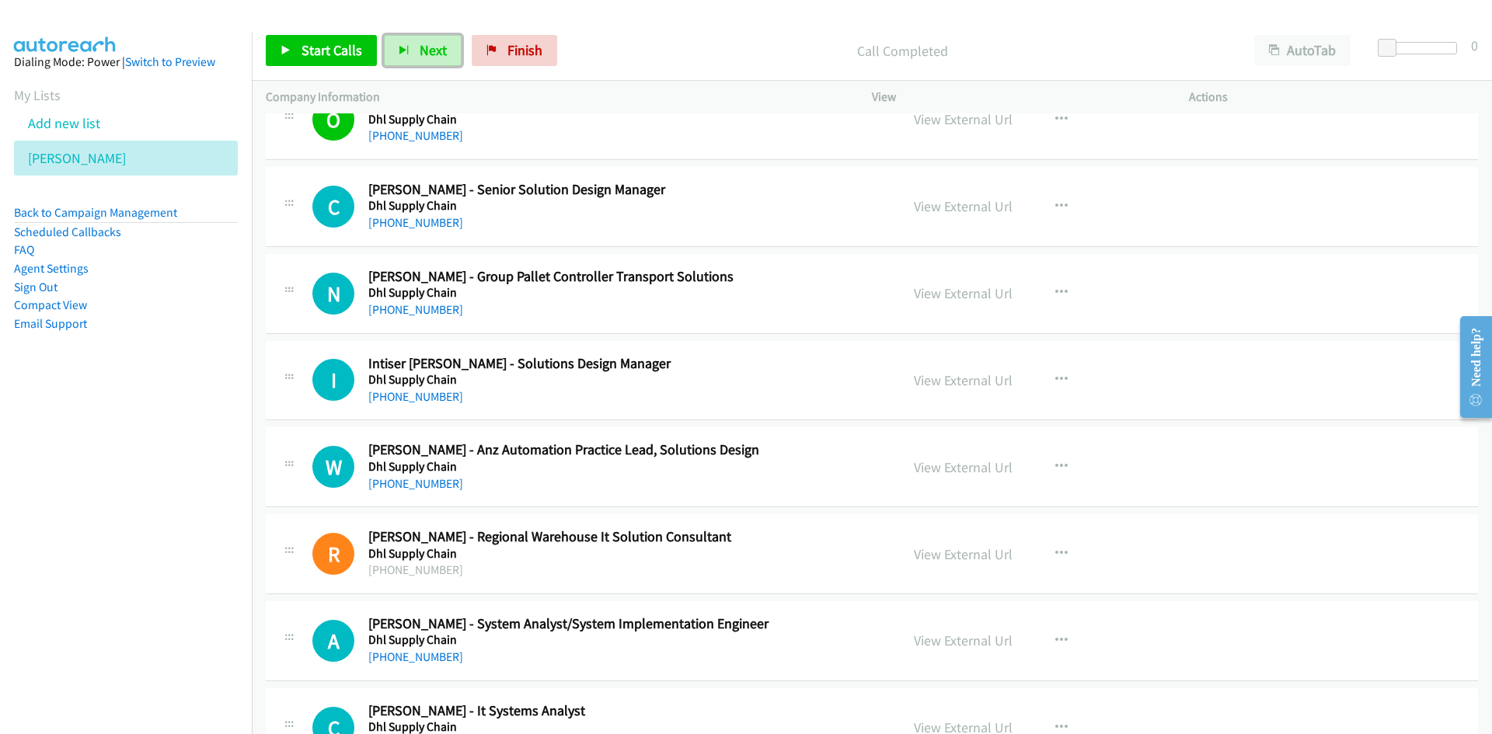
scroll to position [5362, 0]
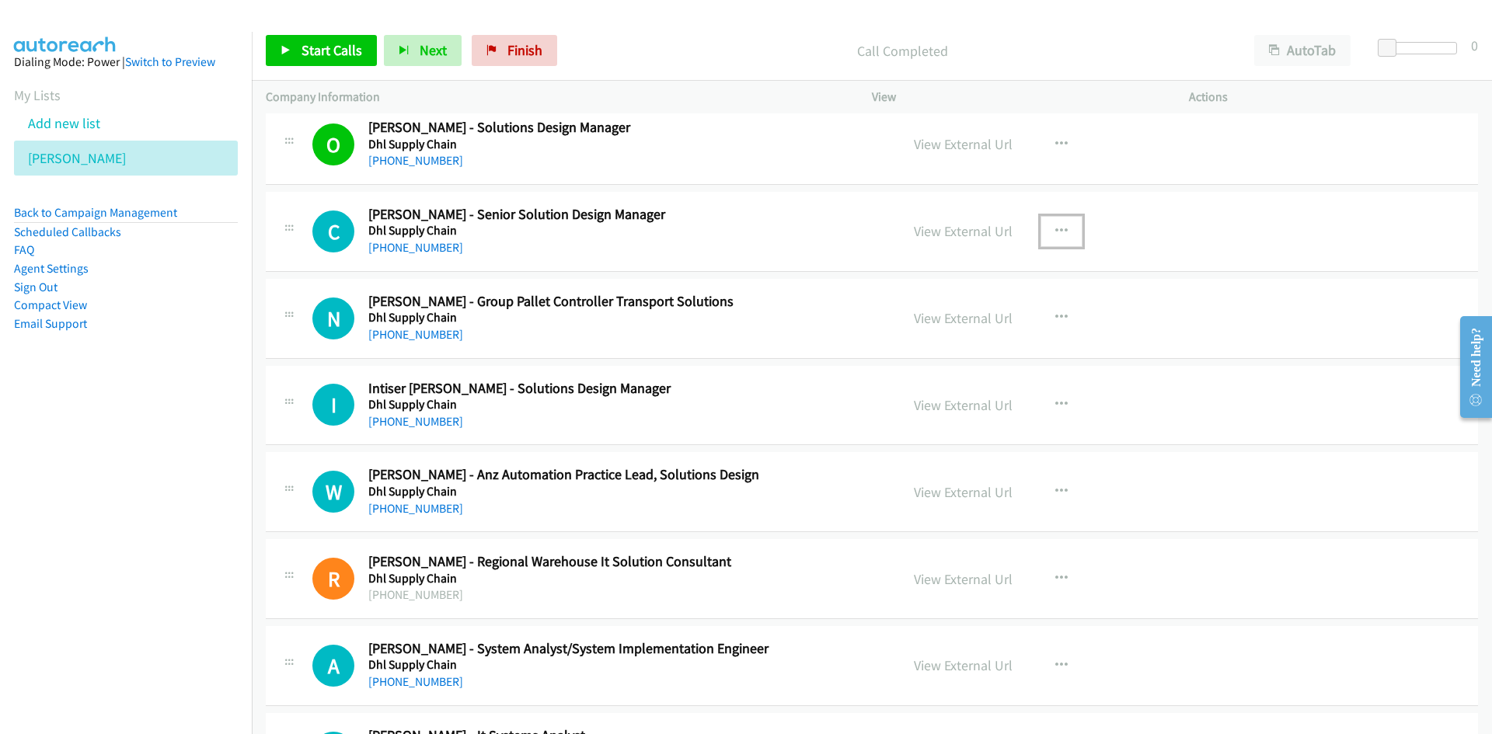
click at [1061, 223] on button "button" at bounding box center [1062, 231] width 42 height 31
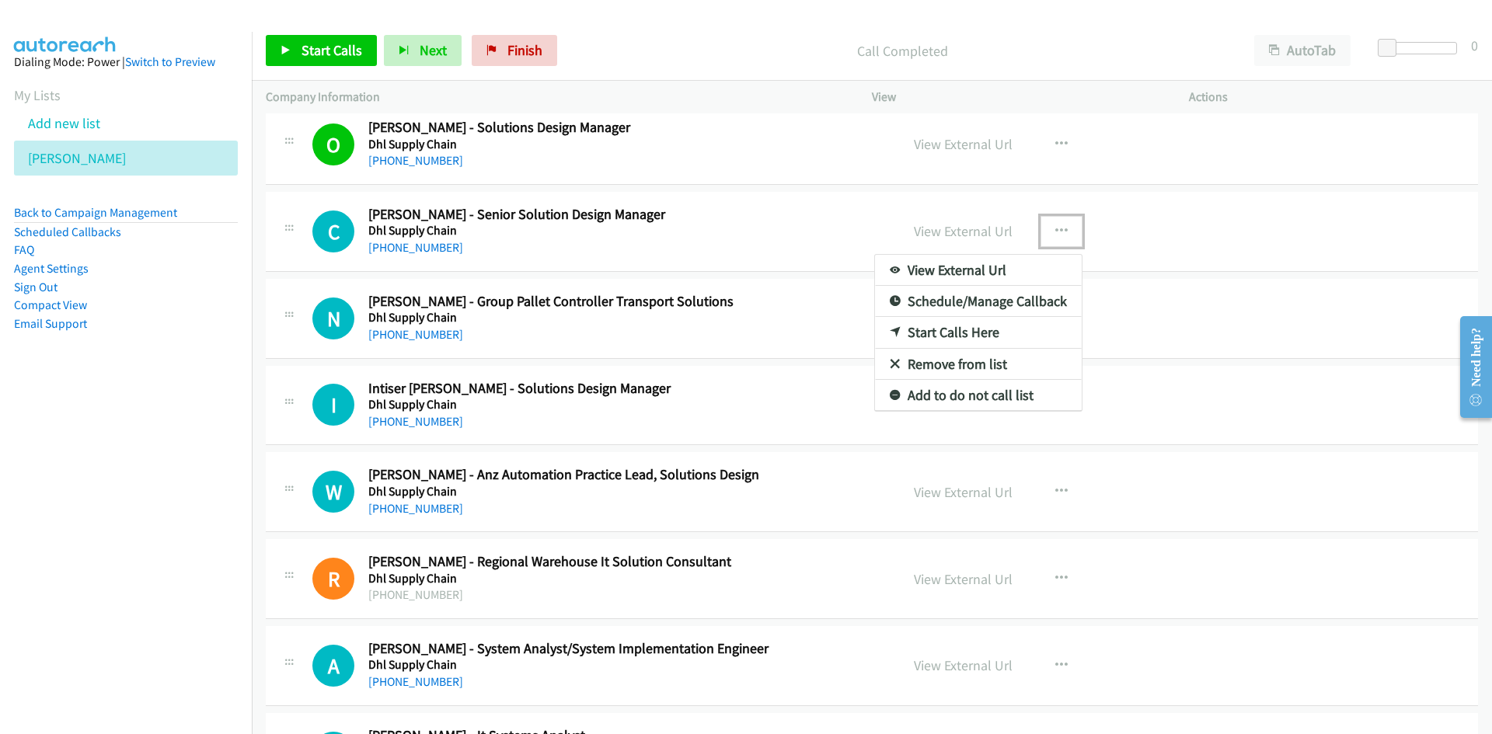
click at [951, 332] on link "Start Calls Here" at bounding box center [978, 332] width 207 height 31
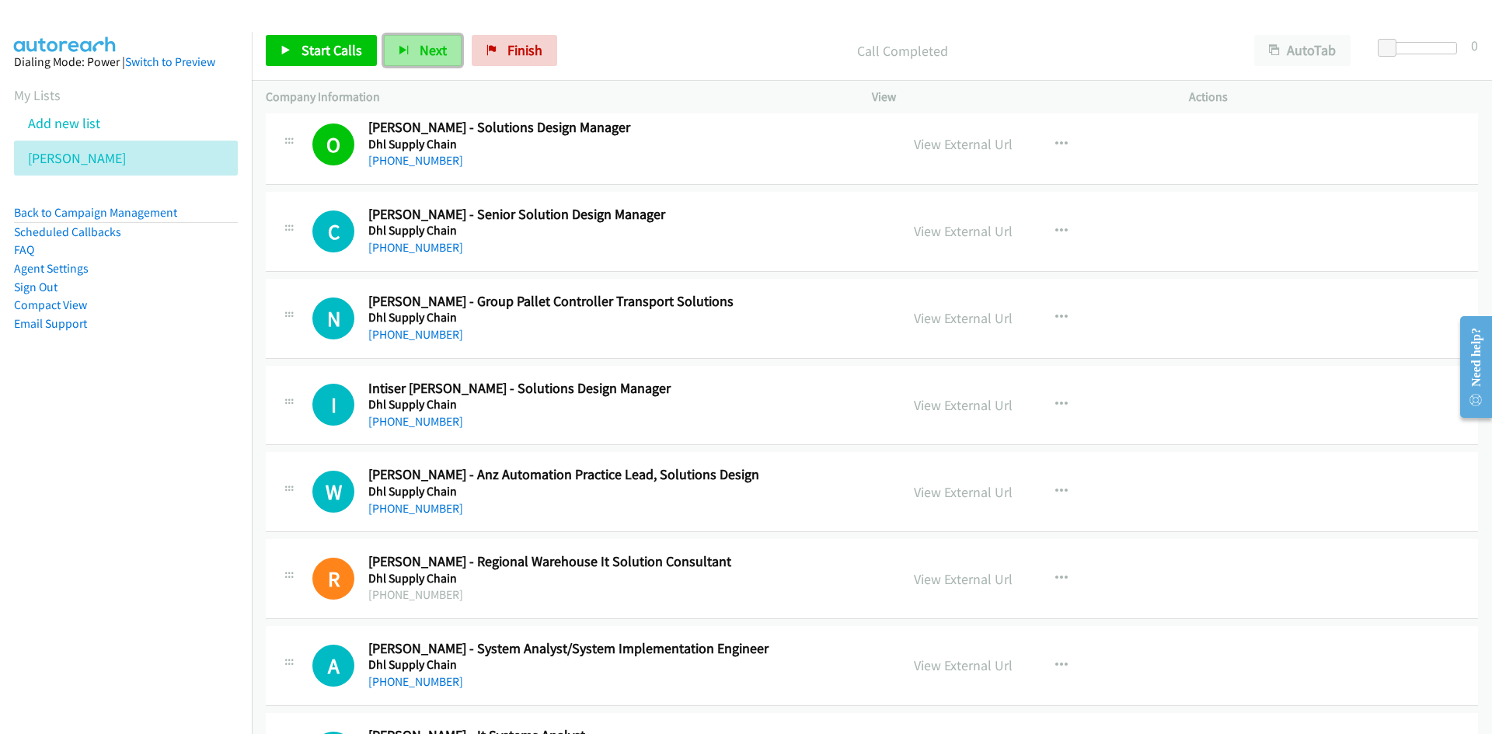
click at [431, 45] on span "Next" at bounding box center [433, 50] width 27 height 18
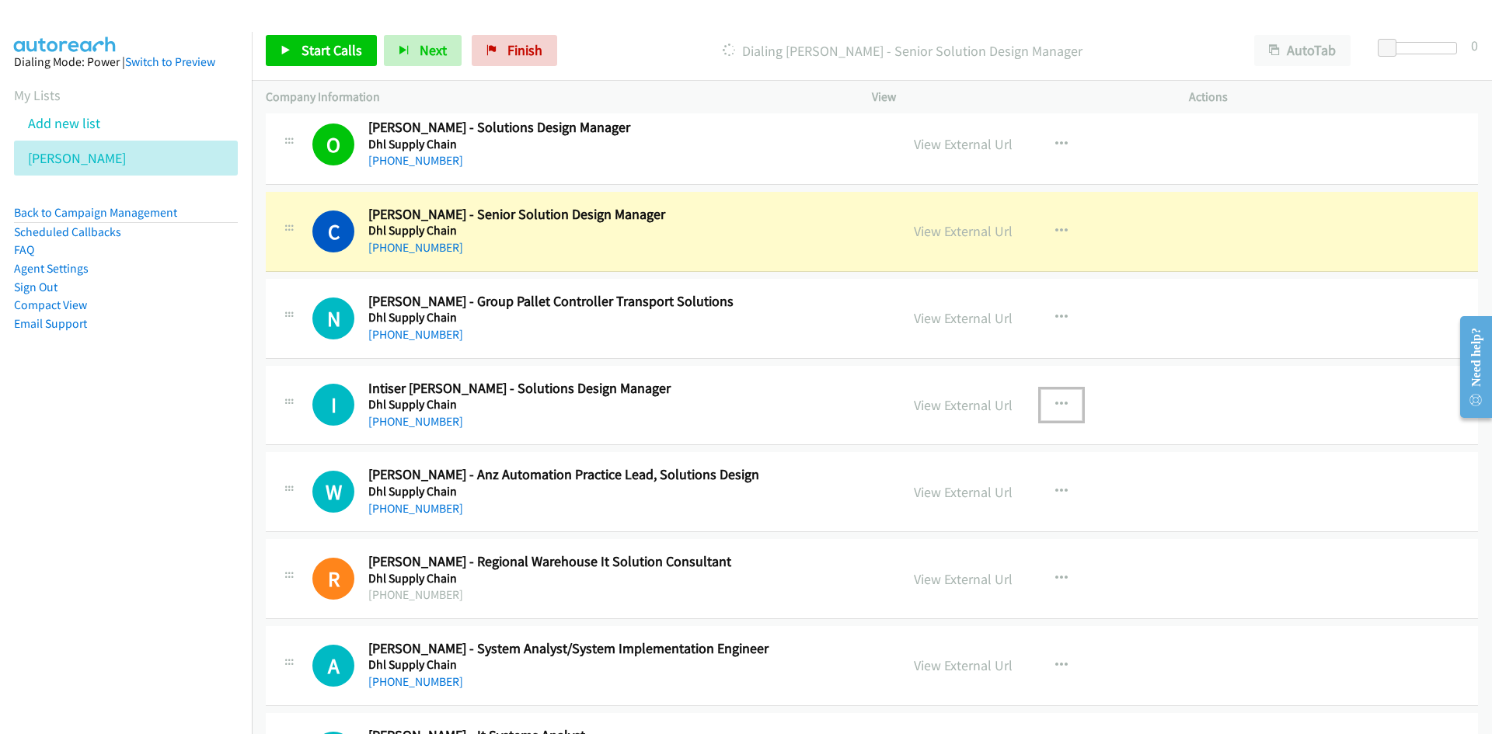
click at [1057, 406] on icon "button" at bounding box center [1061, 405] width 12 height 12
click at [945, 500] on link "Start Calls Here" at bounding box center [978, 506] width 207 height 31
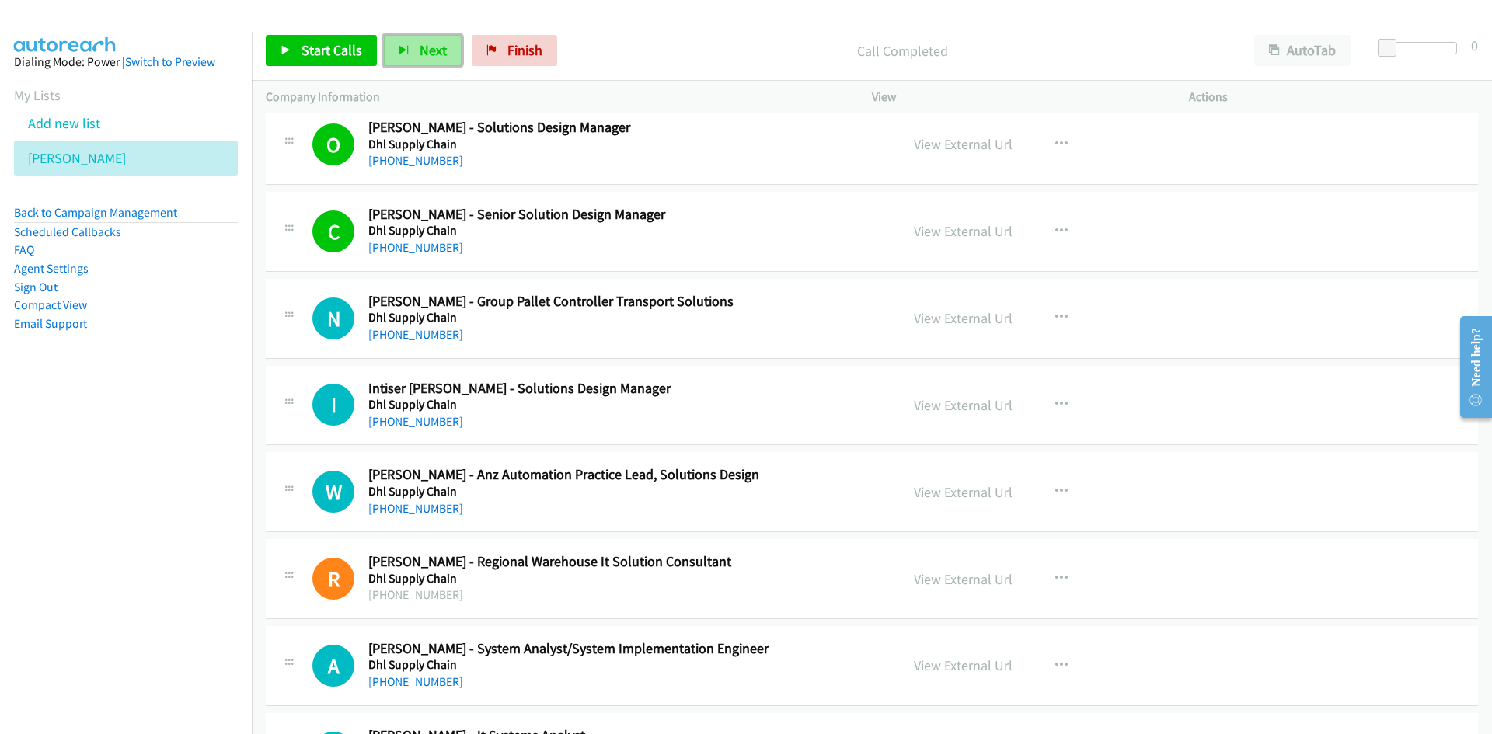
drag, startPoint x: 443, startPoint y: 46, endPoint x: 468, endPoint y: 80, distance: 42.3
click at [443, 46] on span "Next" at bounding box center [433, 50] width 27 height 18
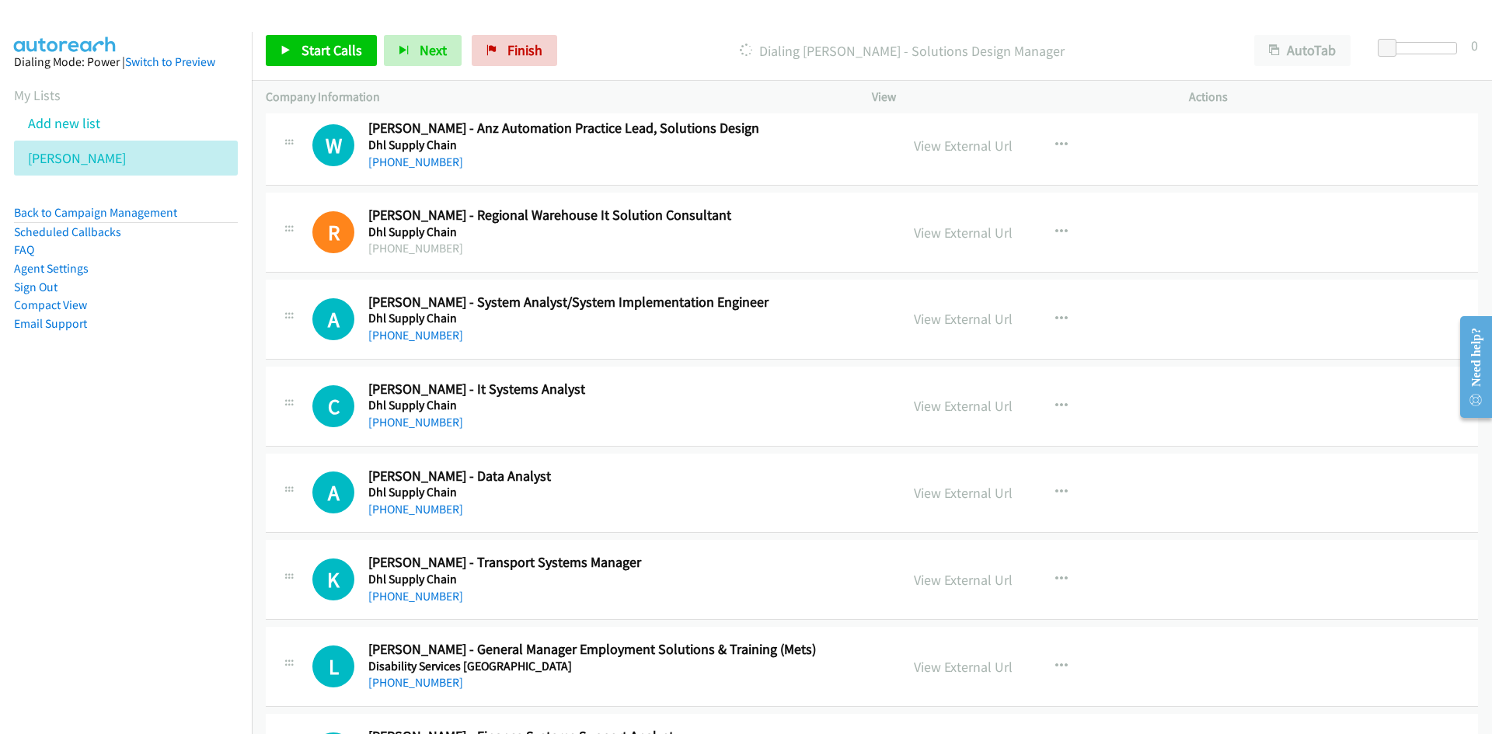
scroll to position [5829, 0]
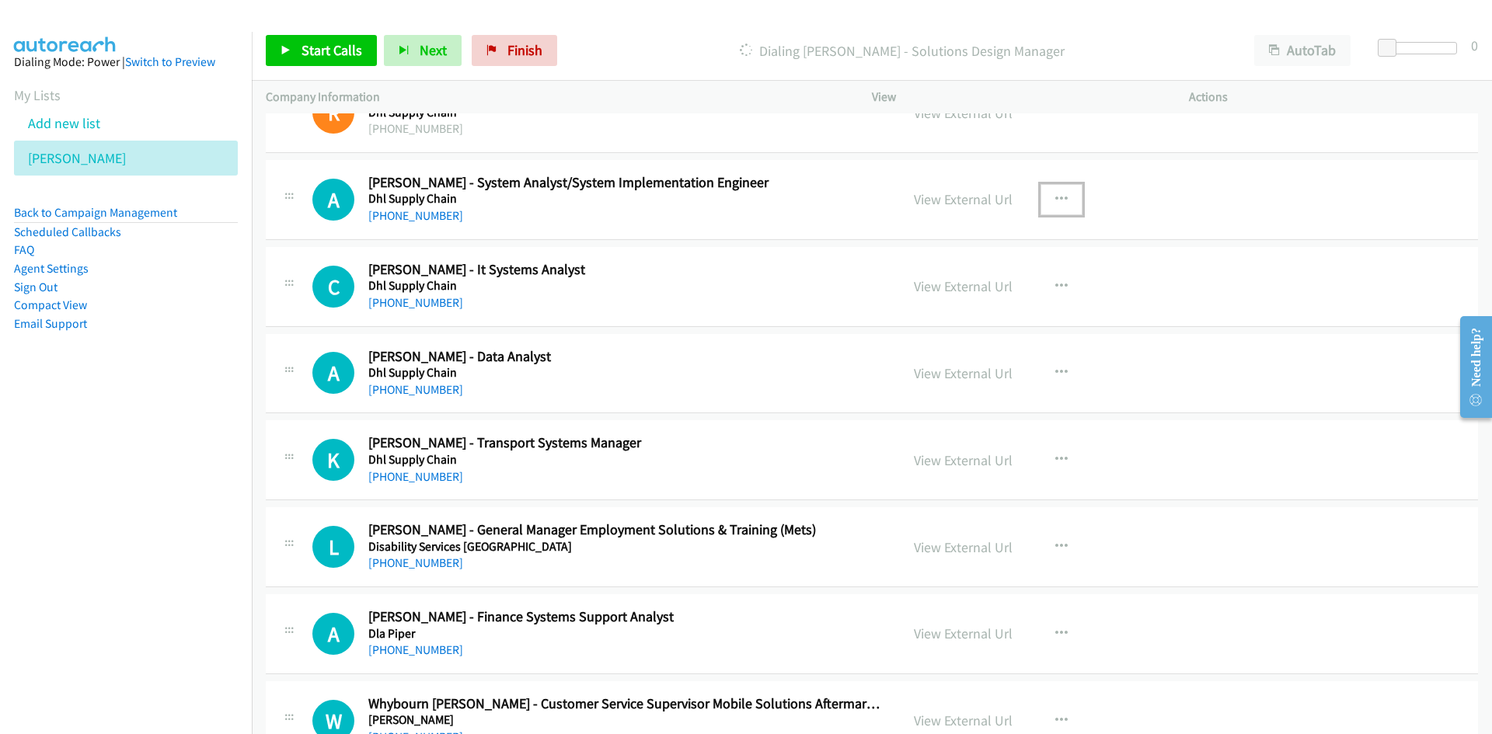
click at [1058, 195] on icon "button" at bounding box center [1061, 200] width 12 height 12
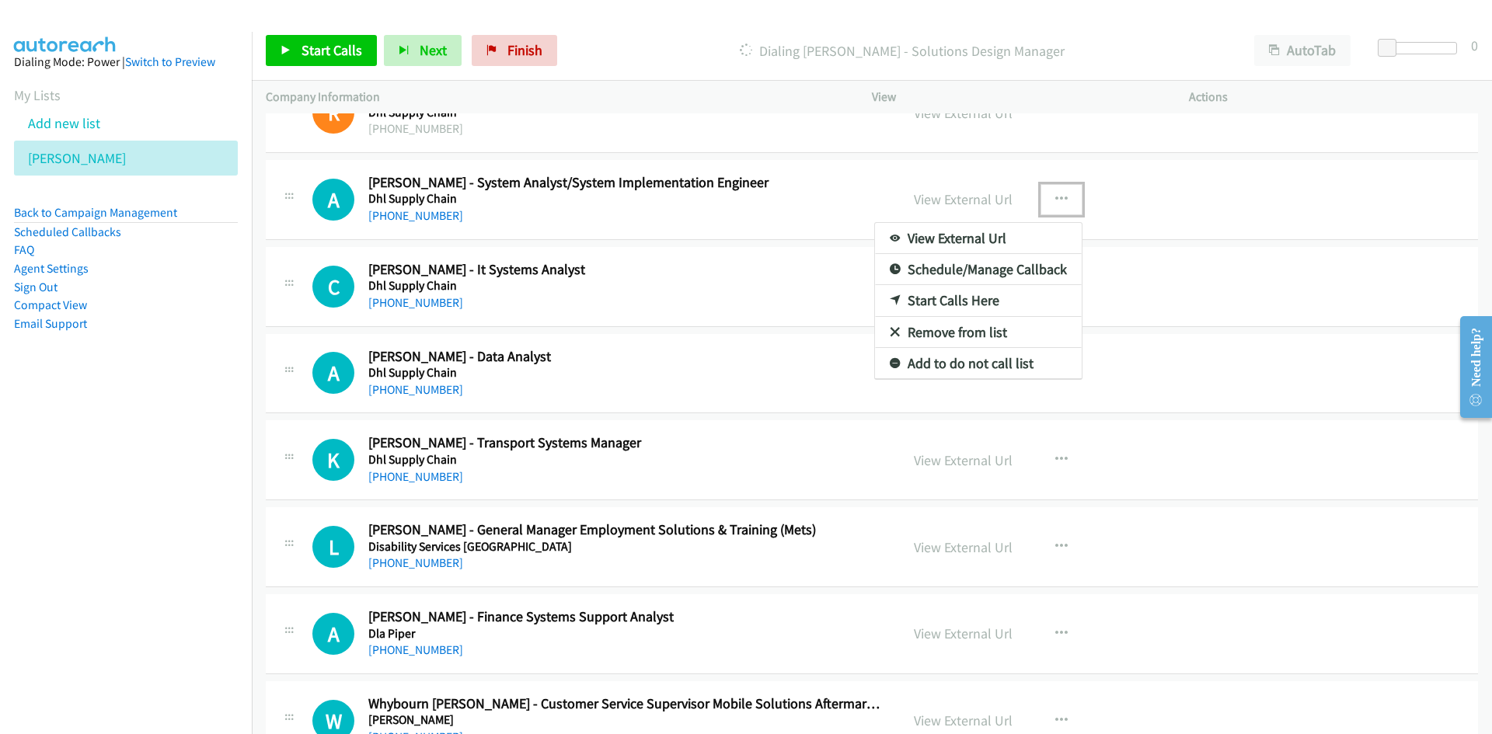
click at [943, 301] on link "Start Calls Here" at bounding box center [978, 300] width 207 height 31
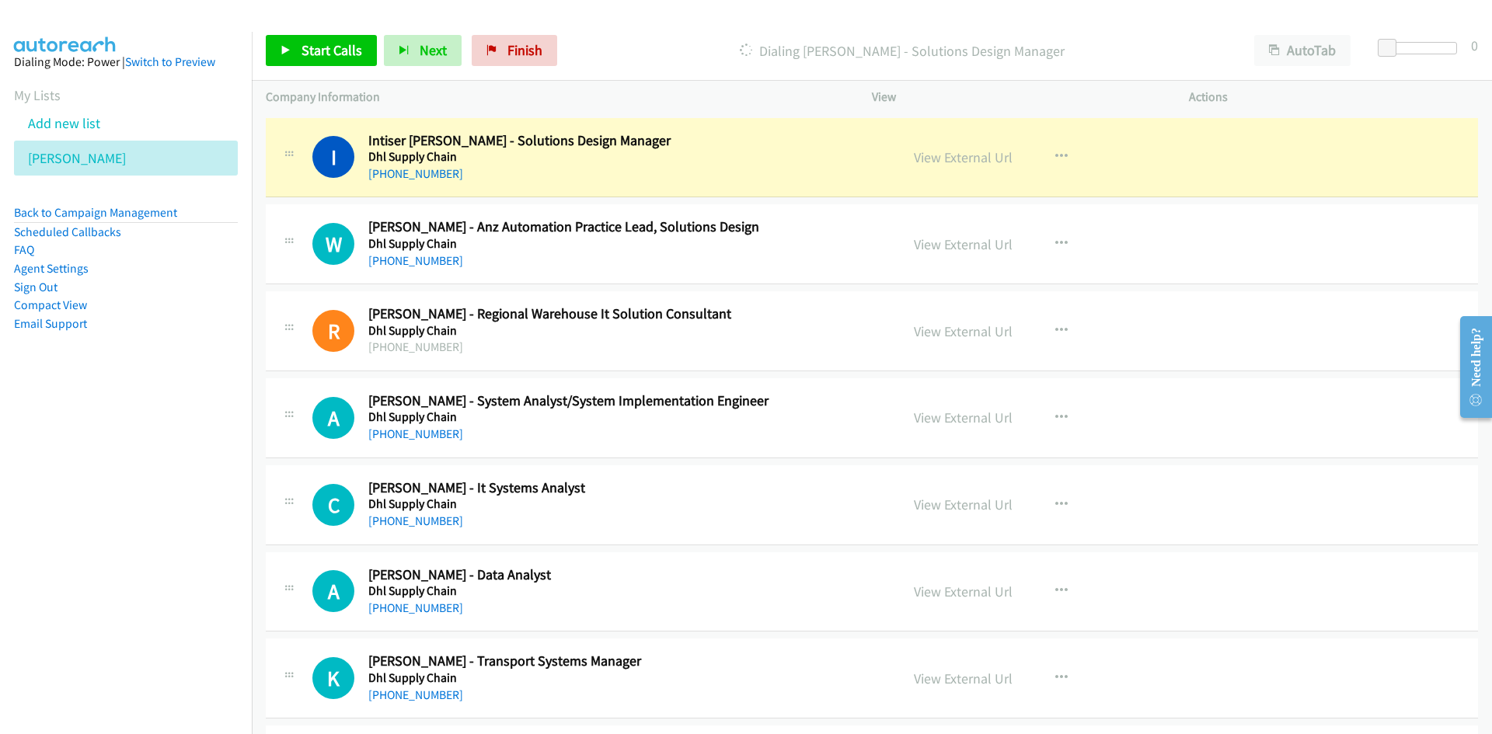
scroll to position [5596, 0]
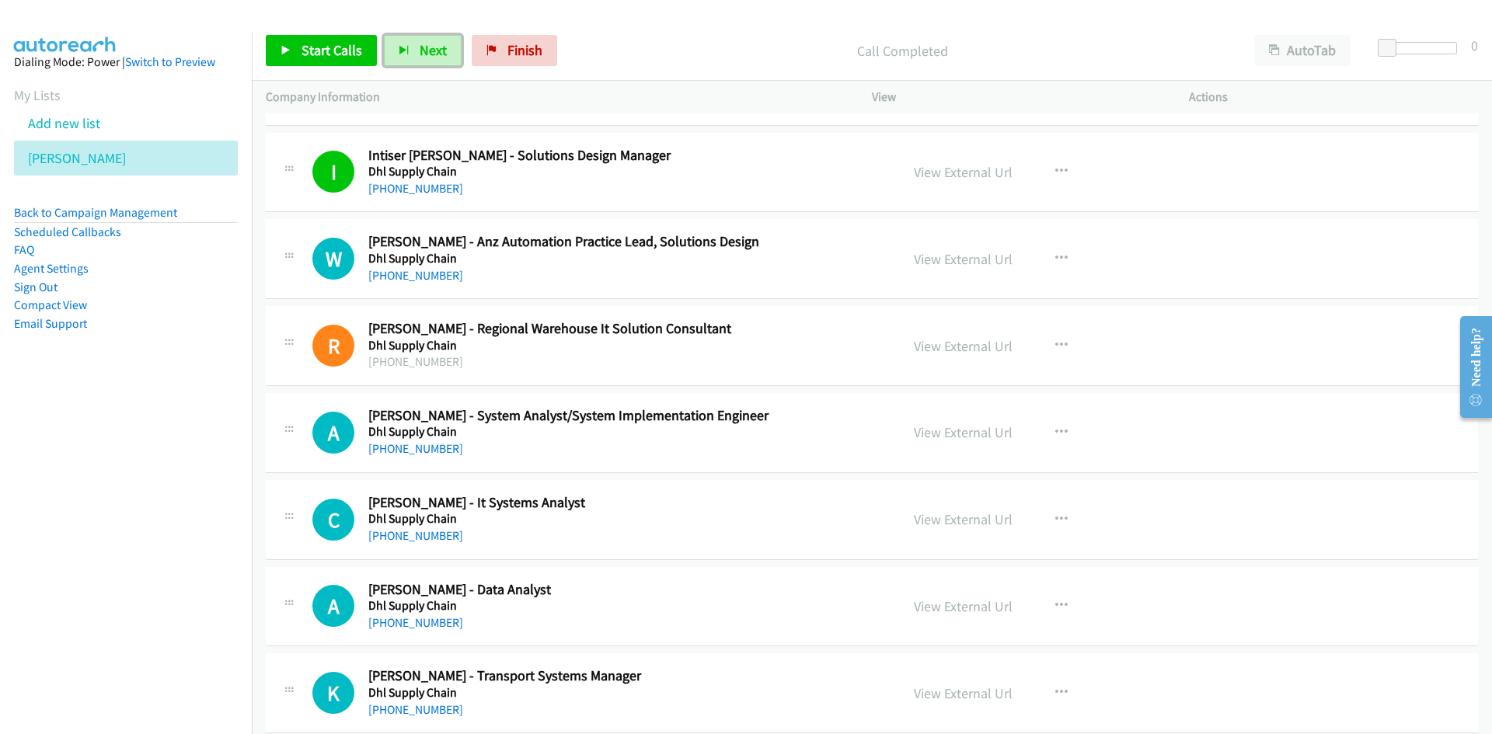
drag, startPoint x: 429, startPoint y: 46, endPoint x: 514, endPoint y: 113, distance: 107.9
click at [429, 46] on span "Next" at bounding box center [433, 50] width 27 height 18
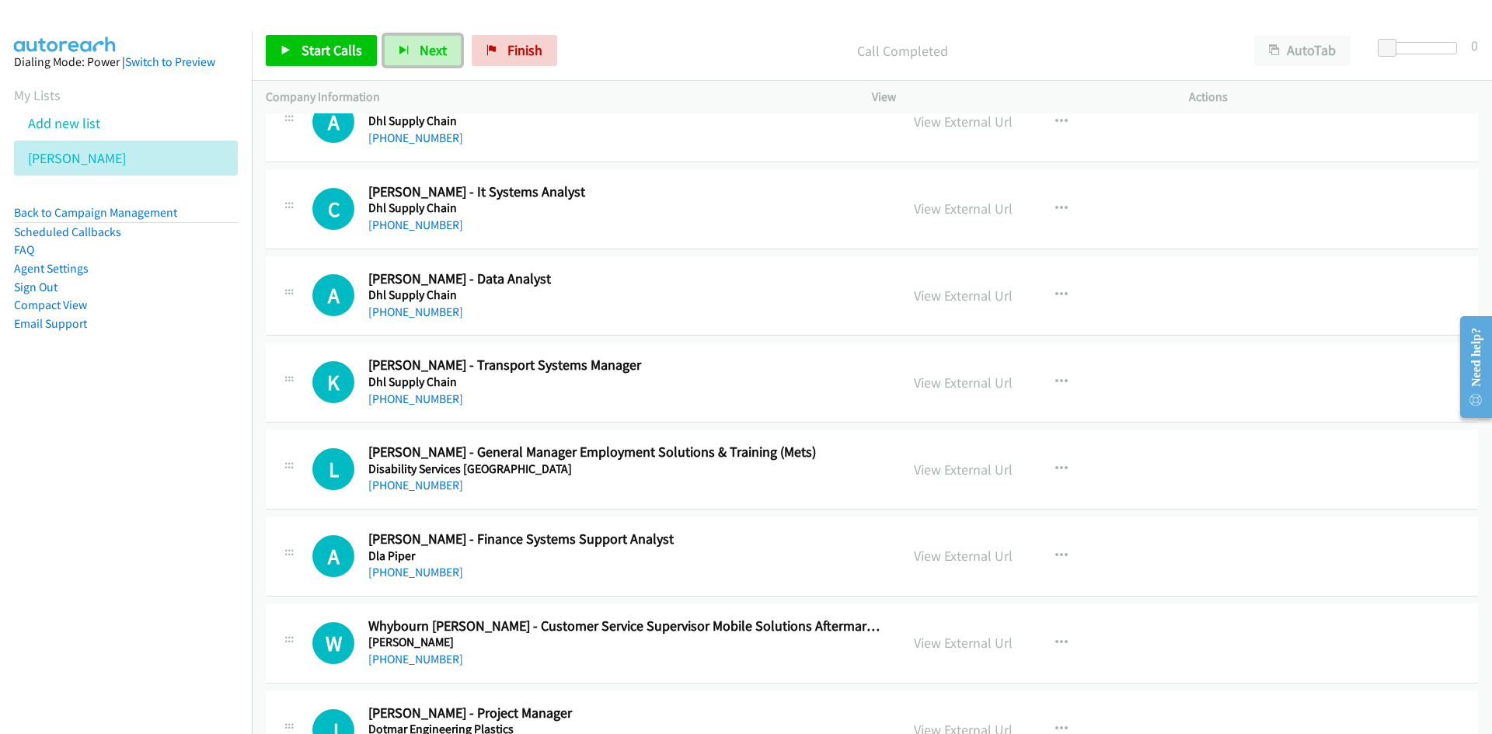
scroll to position [5829, 0]
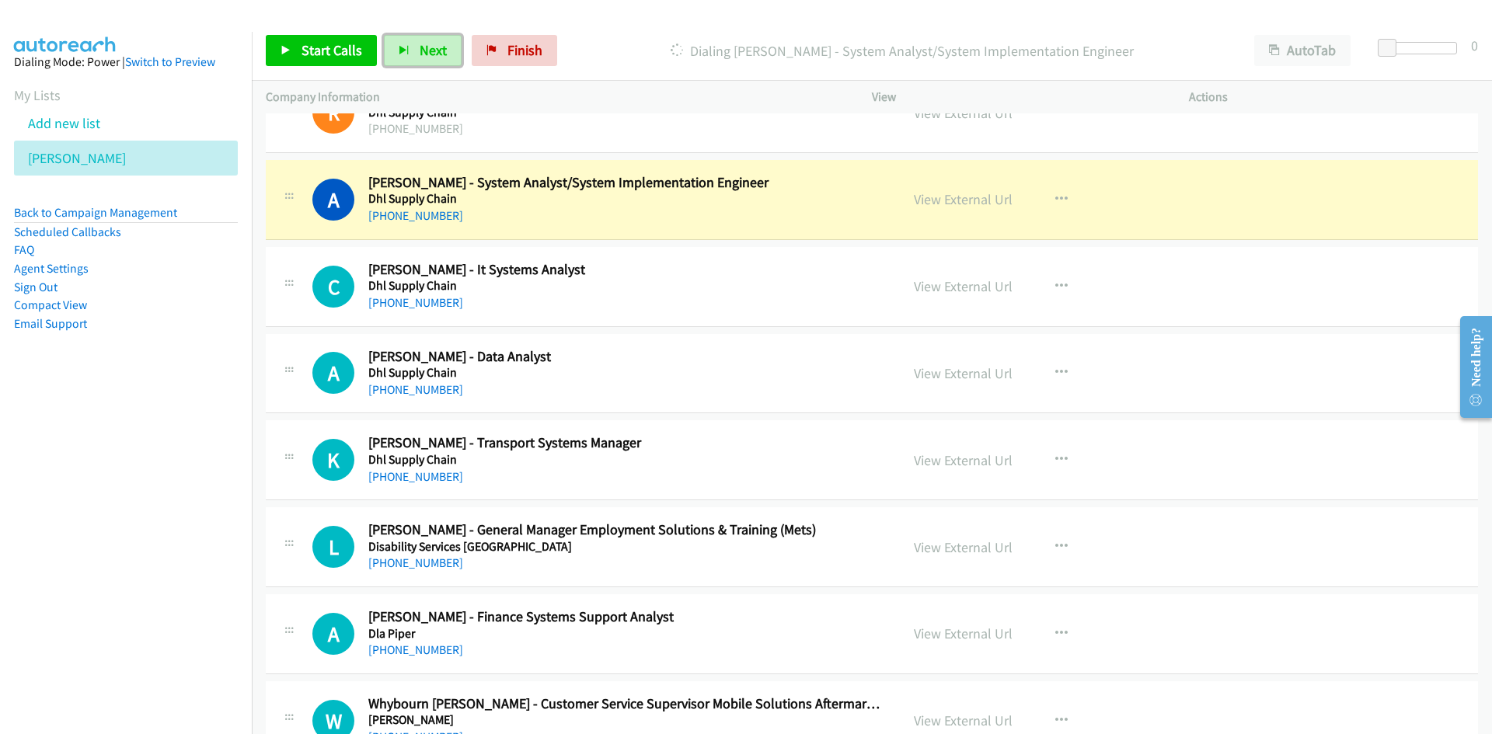
drag, startPoint x: 993, startPoint y: 199, endPoint x: 1013, endPoint y: 363, distance: 165.2
click at [993, 199] on link "View External Url" at bounding box center [963, 199] width 99 height 18
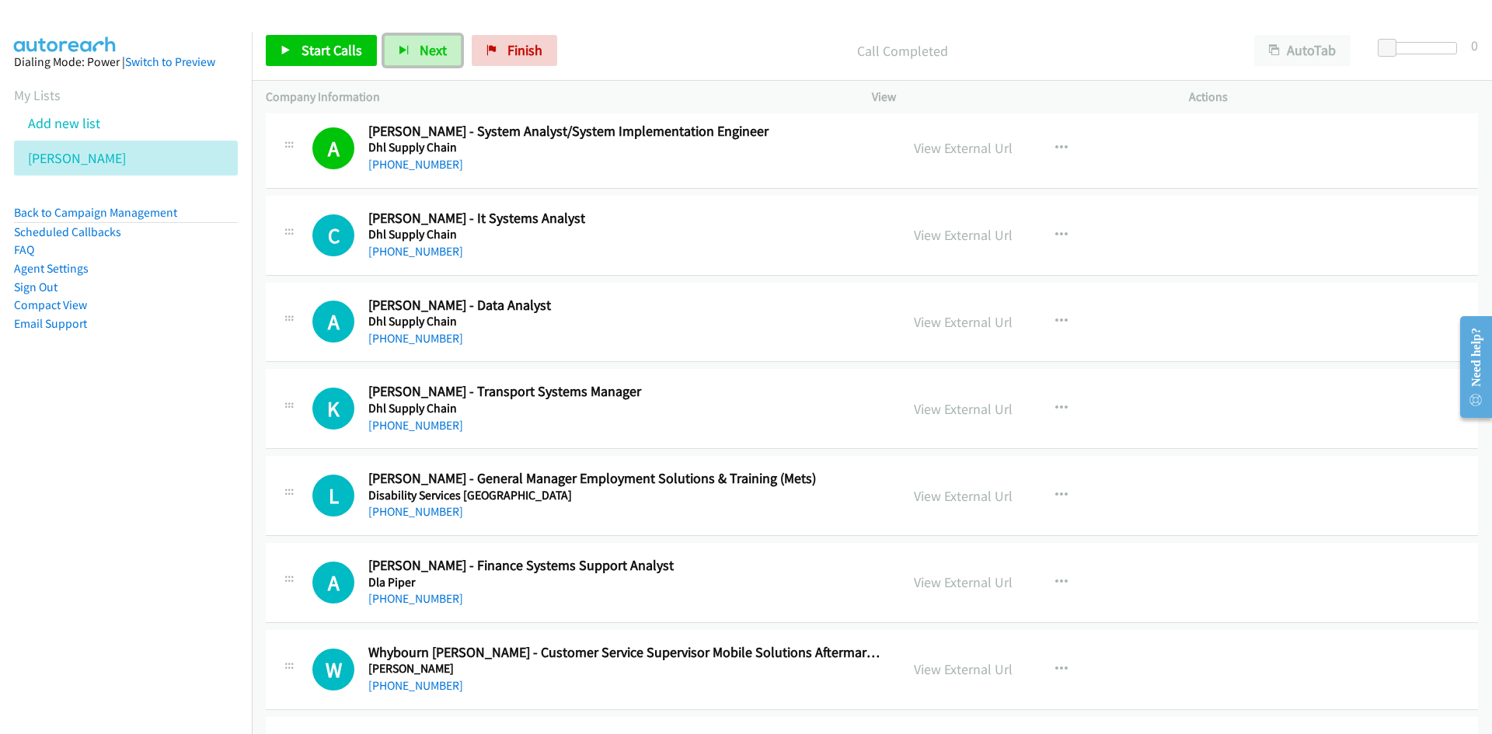
scroll to position [5906, 0]
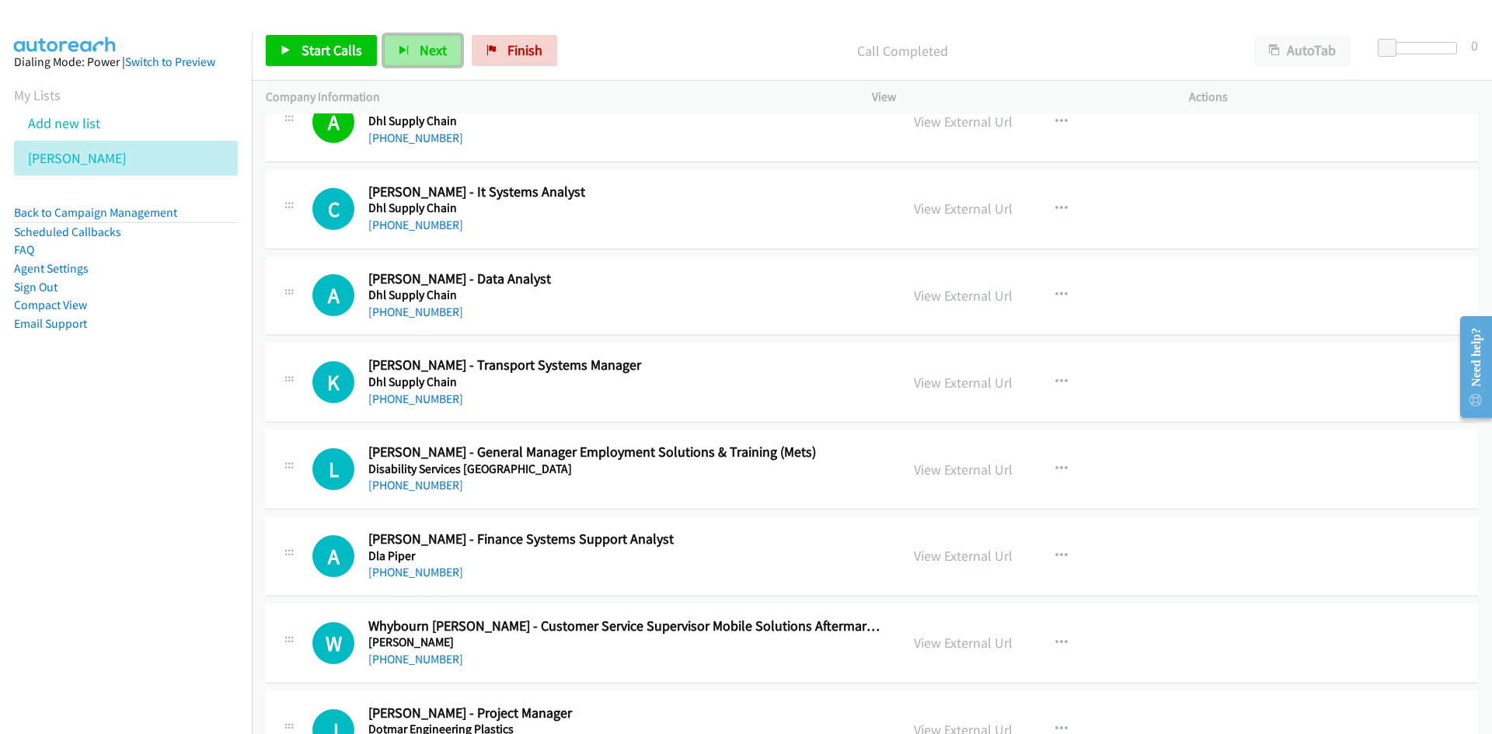
drag, startPoint x: 432, startPoint y: 47, endPoint x: 411, endPoint y: 37, distance: 23.3
click at [432, 47] on span "Next" at bounding box center [433, 50] width 27 height 18
drag, startPoint x: 427, startPoint y: 54, endPoint x: 578, endPoint y: 183, distance: 198.9
click at [427, 54] on span "Next" at bounding box center [433, 50] width 27 height 18
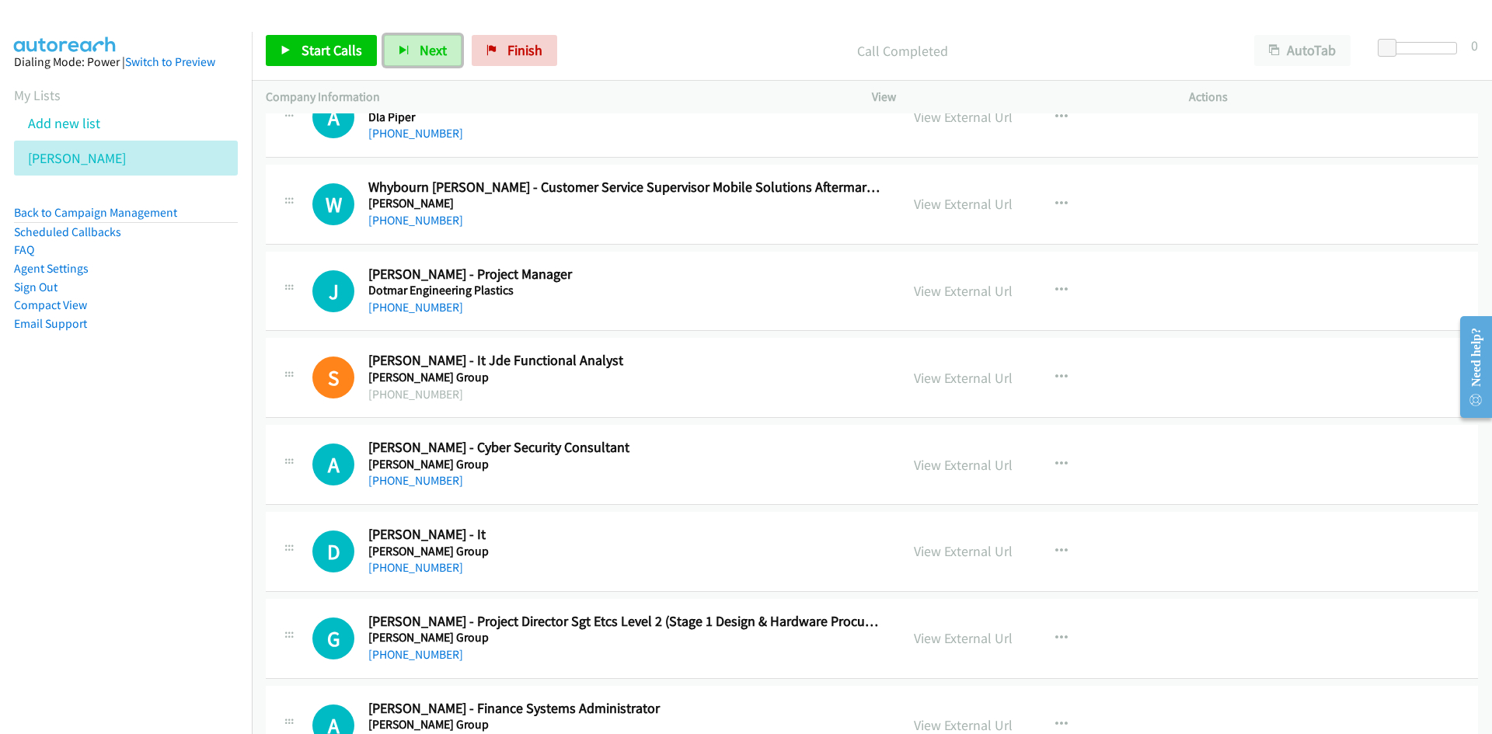
scroll to position [6373, 0]
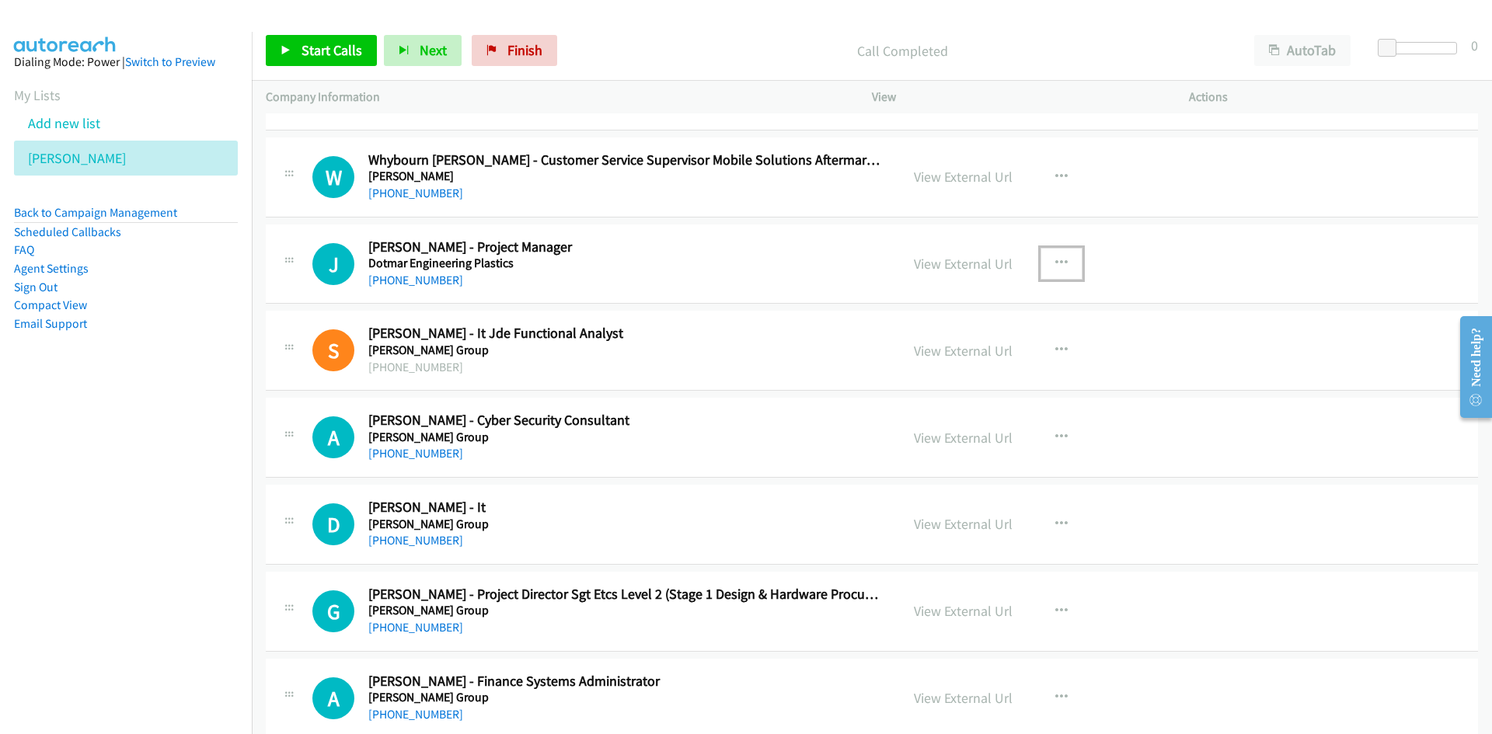
click at [1063, 269] on button "button" at bounding box center [1062, 263] width 42 height 31
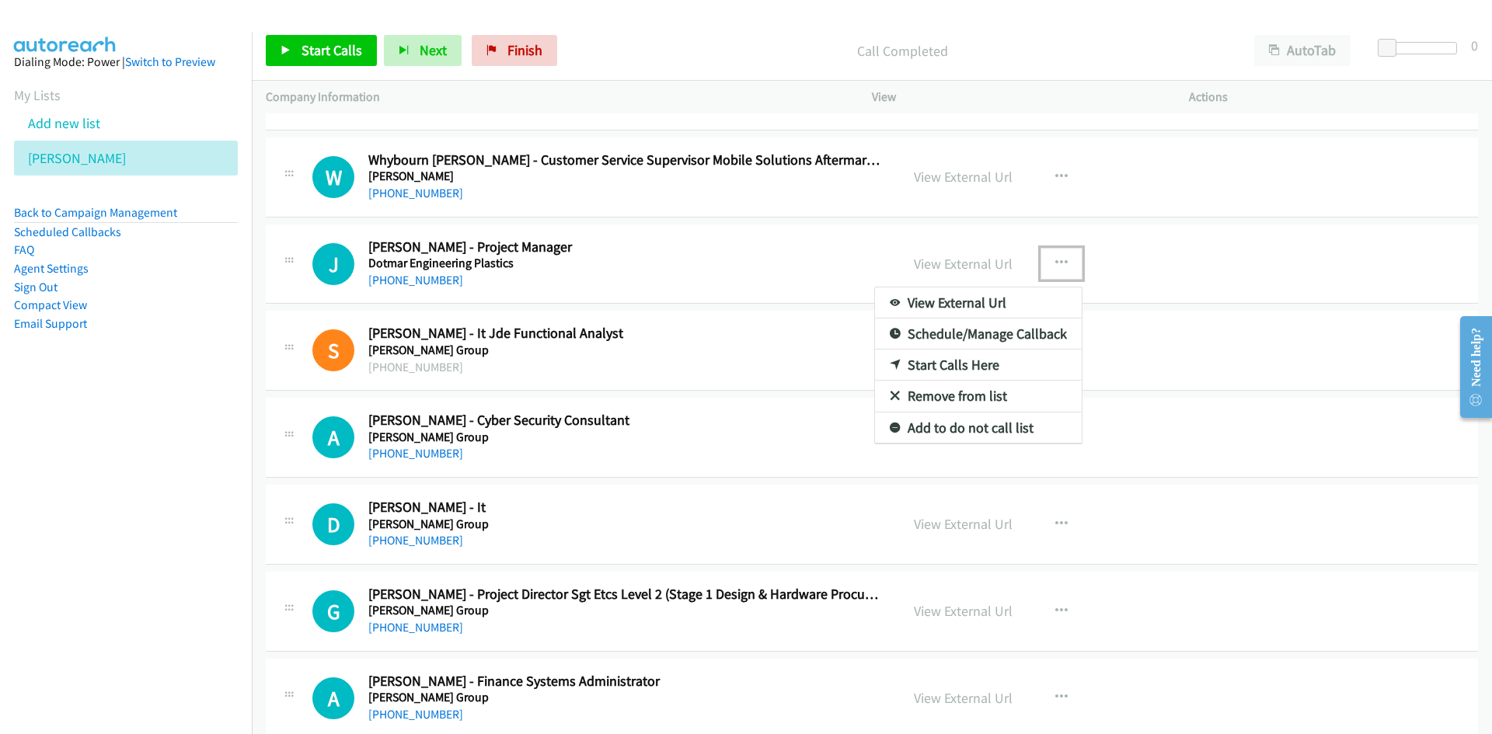
click at [948, 362] on link "Start Calls Here" at bounding box center [978, 365] width 207 height 31
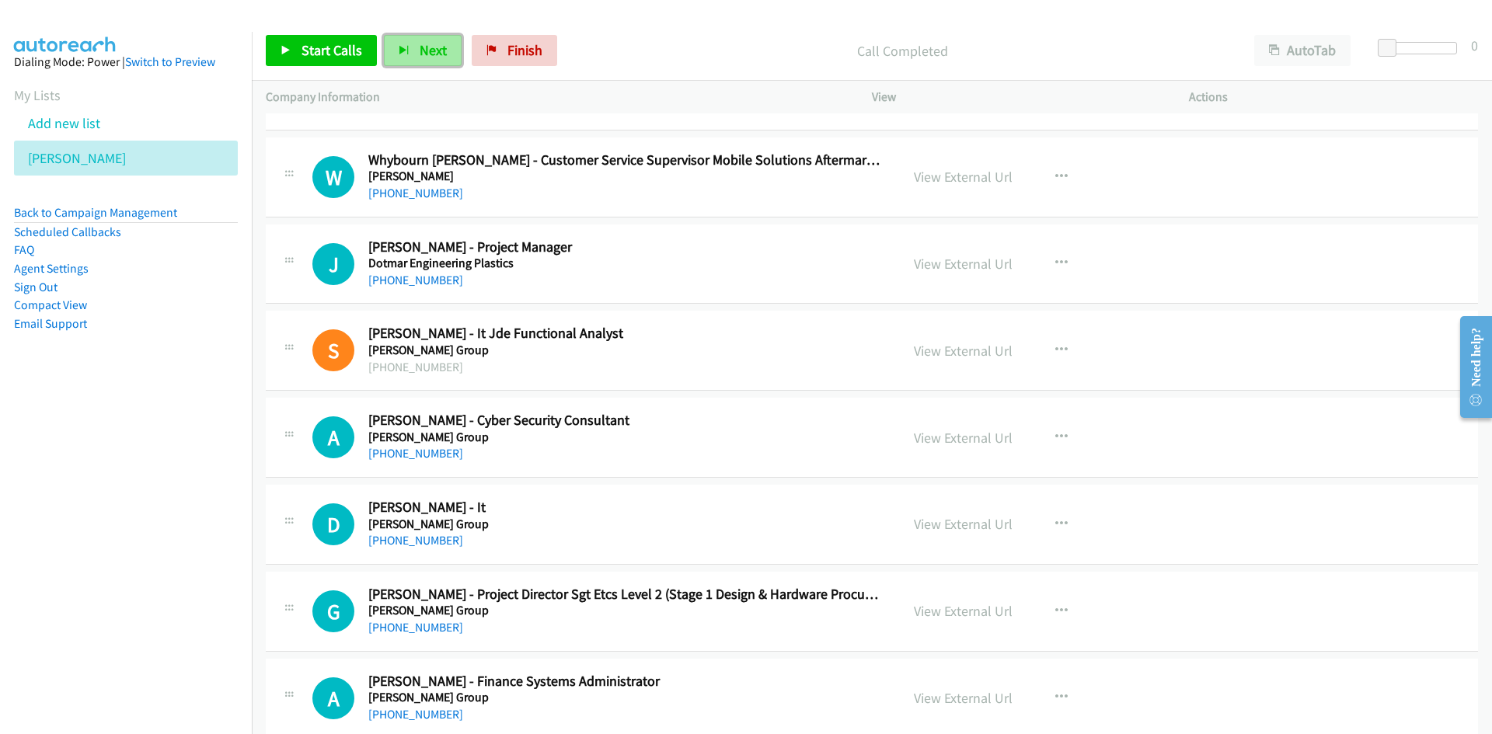
click at [420, 56] on span "Next" at bounding box center [433, 50] width 27 height 18
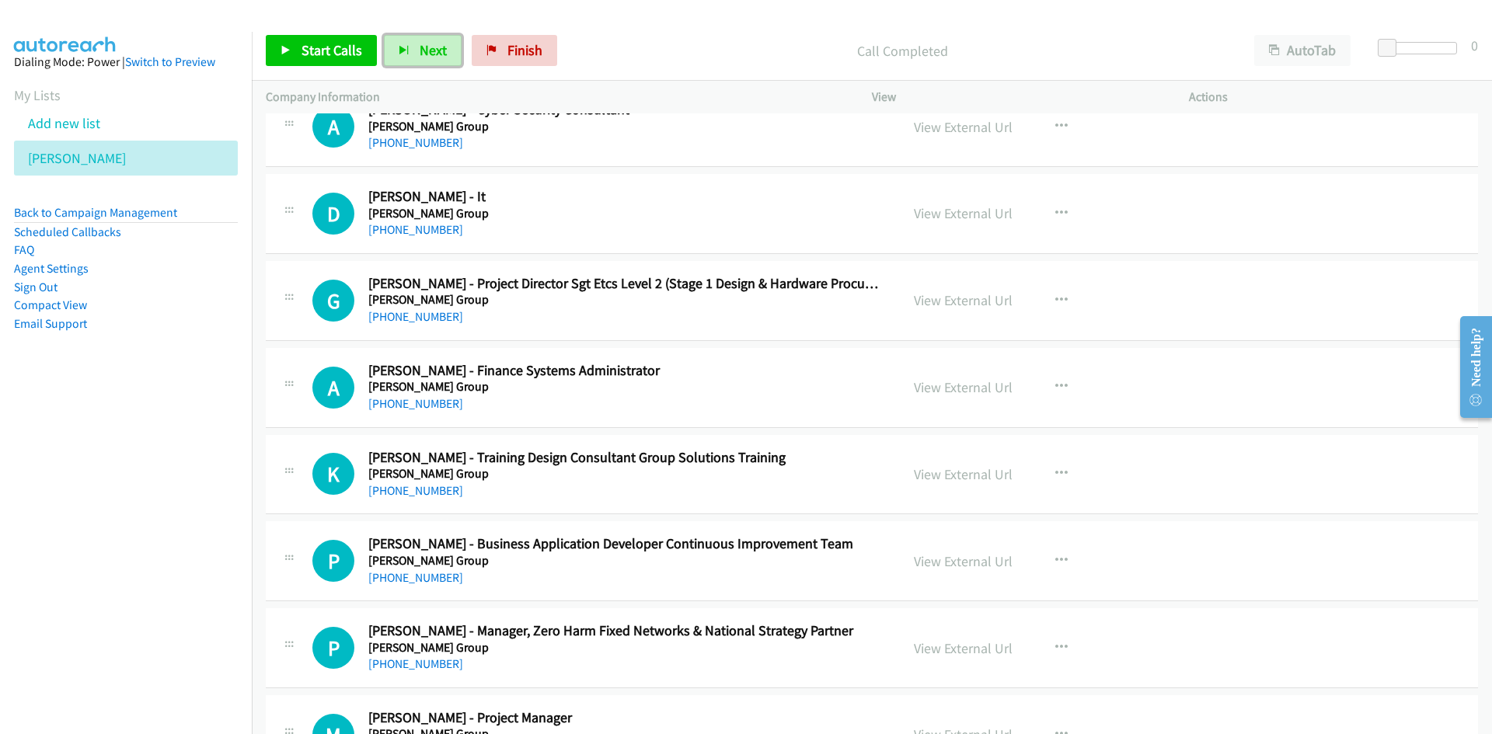
click at [424, 39] on button "Next" at bounding box center [423, 50] width 78 height 31
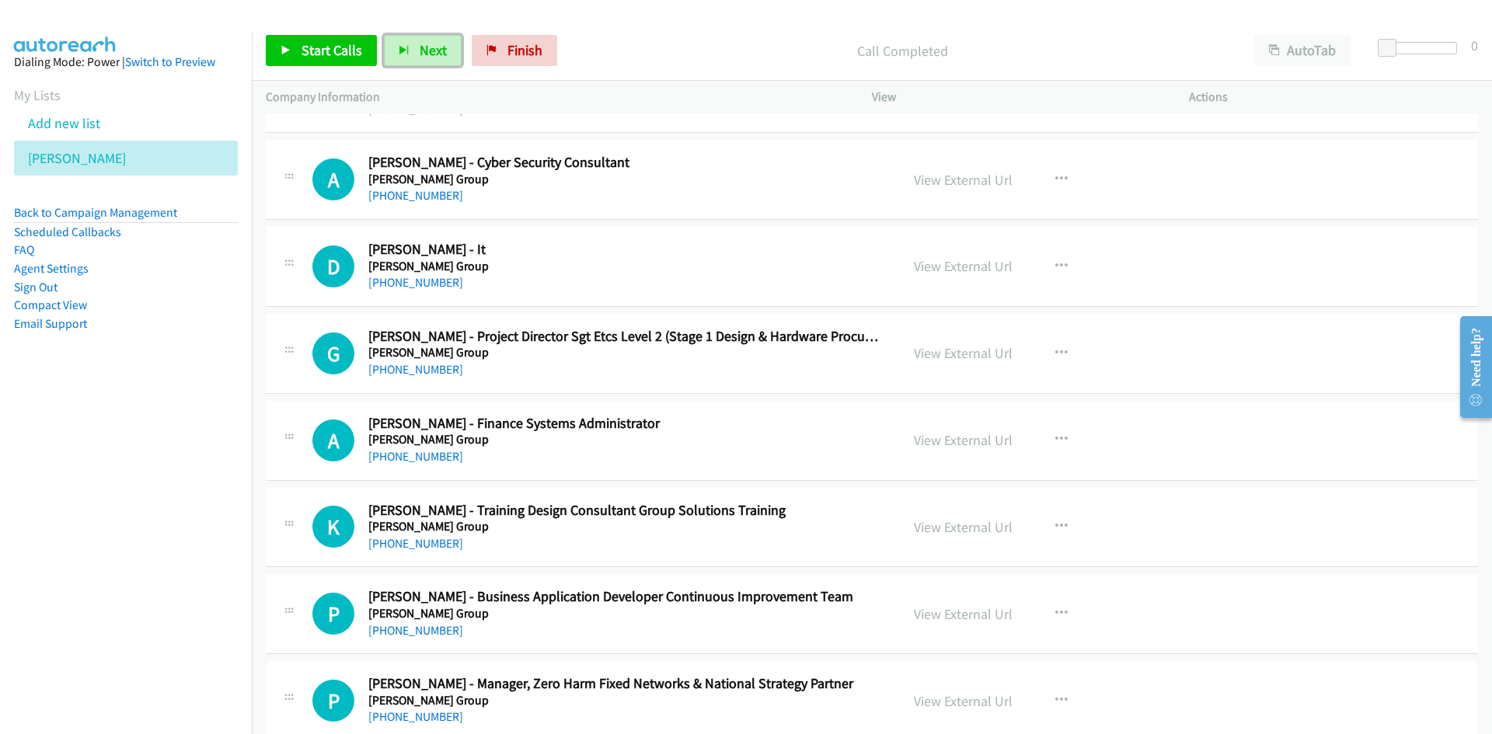
scroll to position [6606, 0]
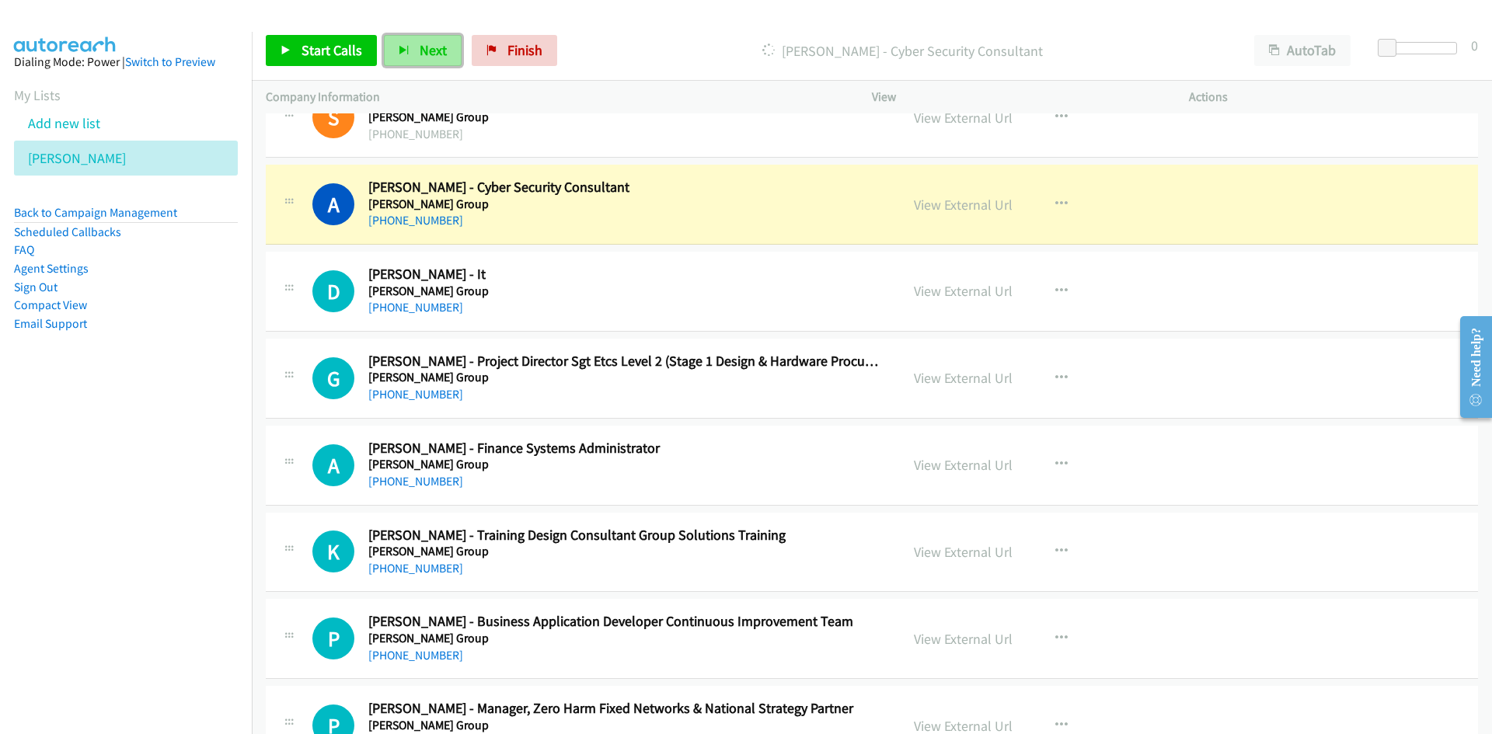
click at [441, 54] on span "Next" at bounding box center [433, 50] width 27 height 18
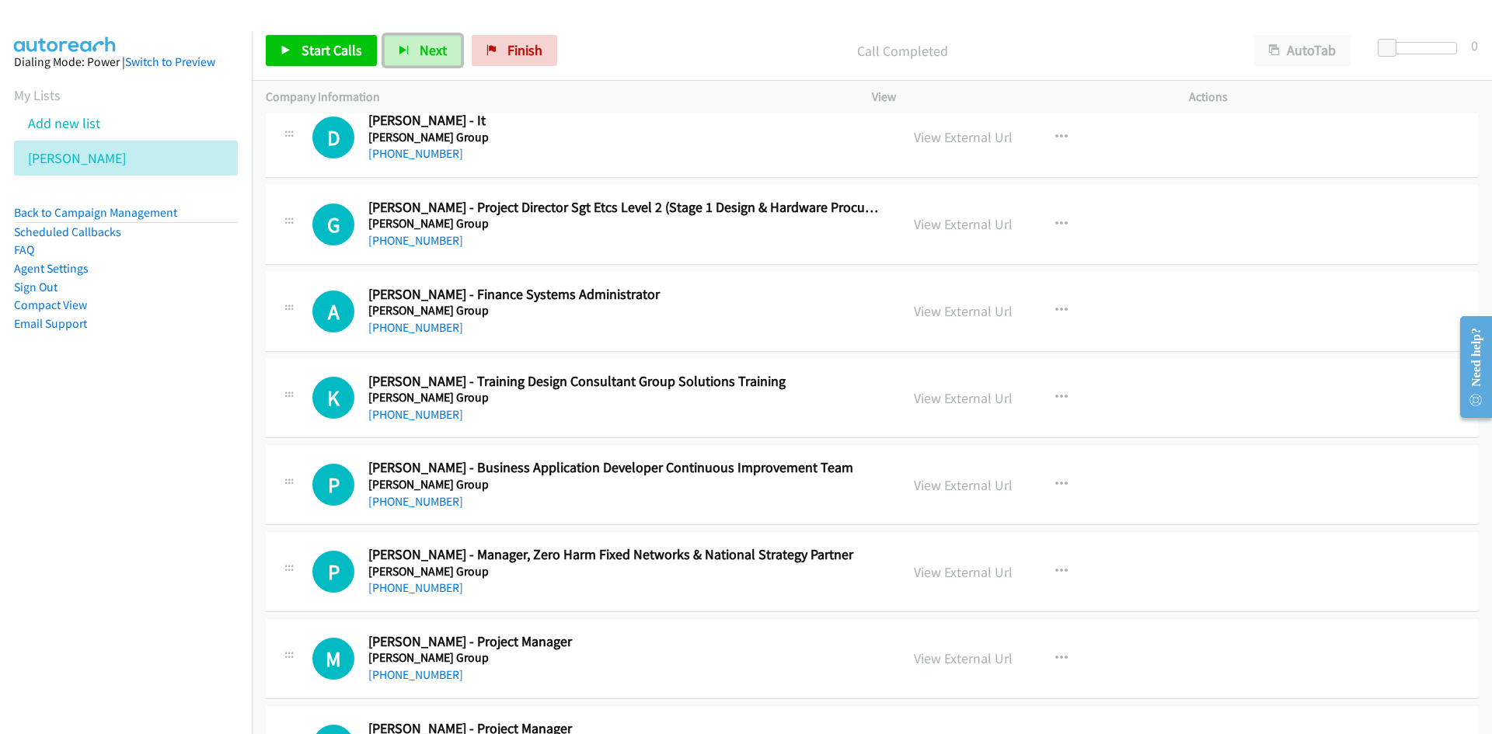
scroll to position [6761, 0]
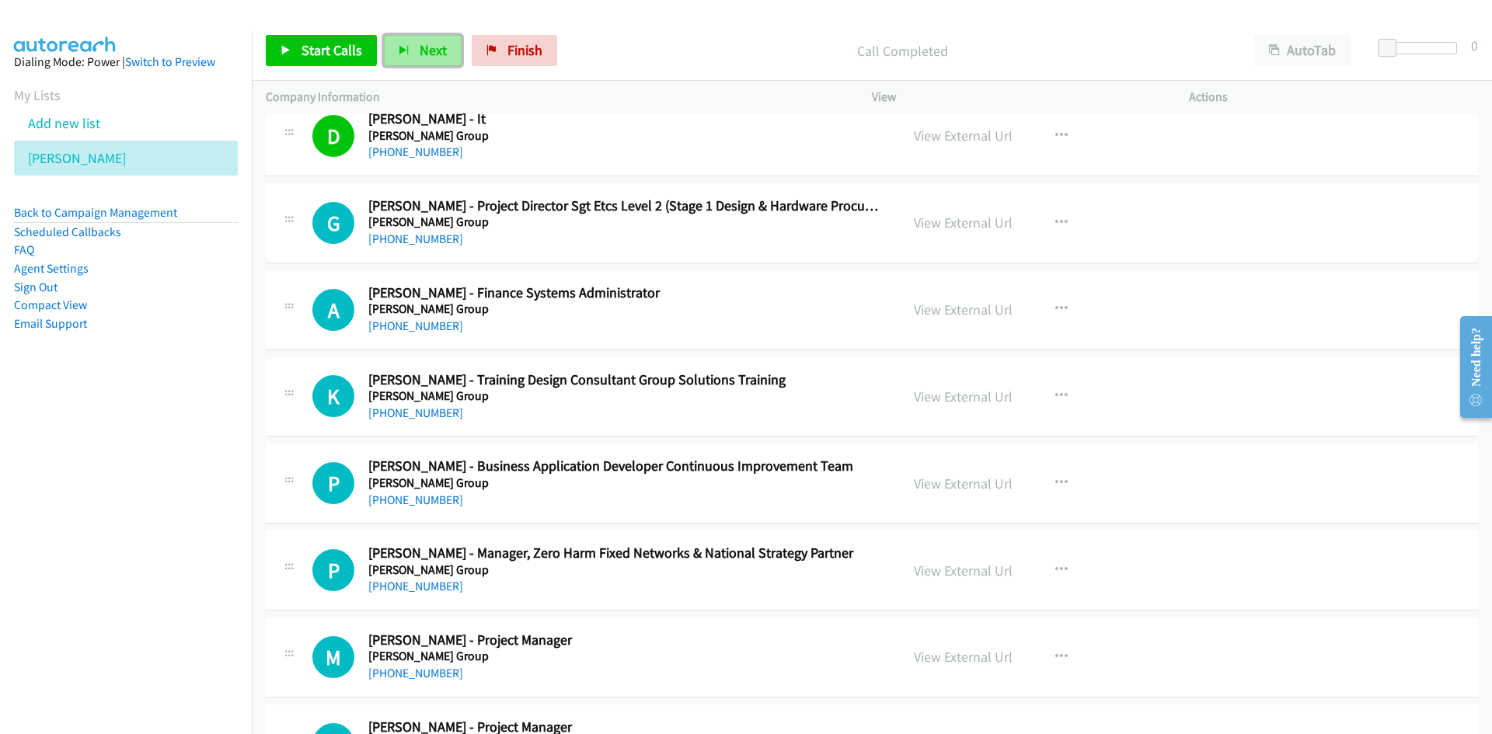
drag, startPoint x: 441, startPoint y: 44, endPoint x: 468, endPoint y: 54, distance: 29.0
click at [441, 44] on span "Next" at bounding box center [433, 50] width 27 height 18
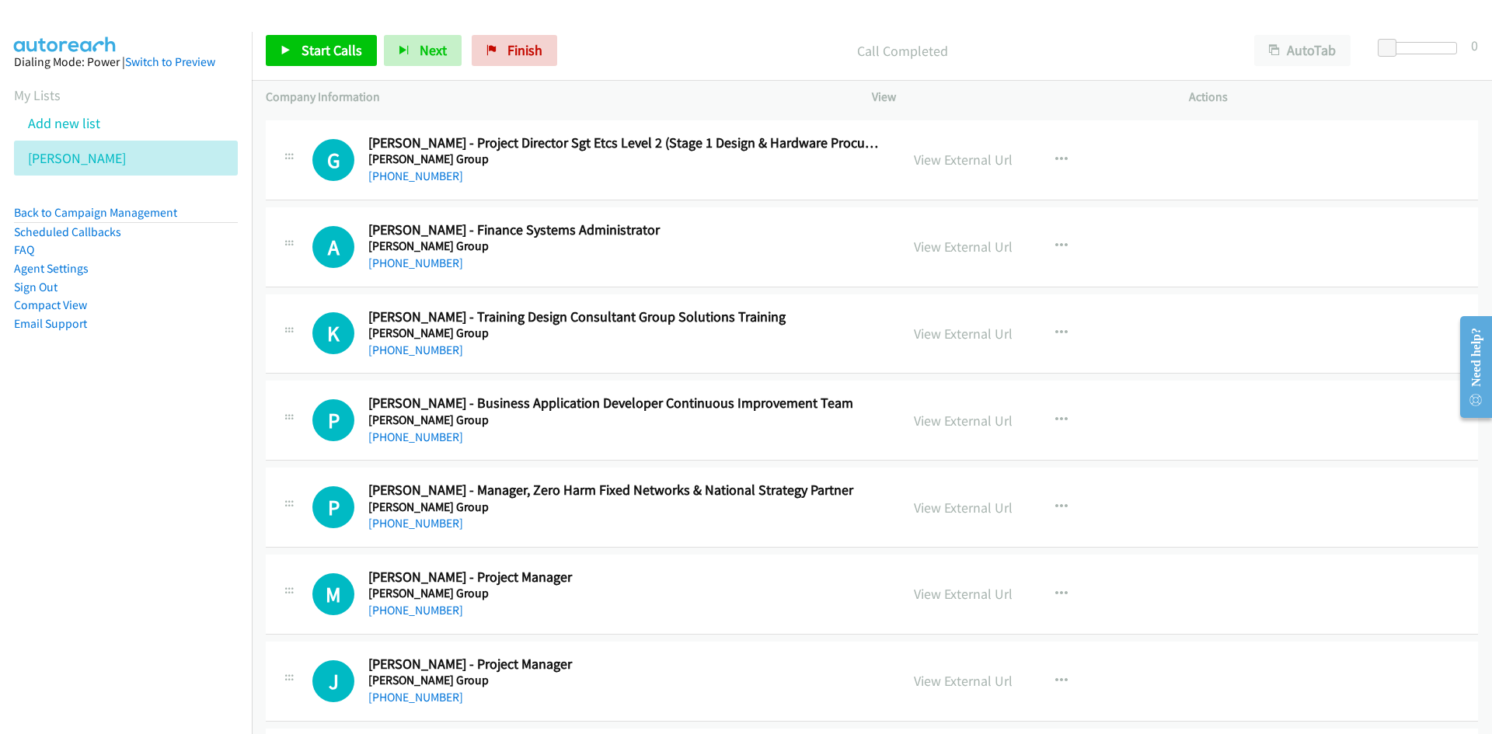
scroll to position [6839, 0]
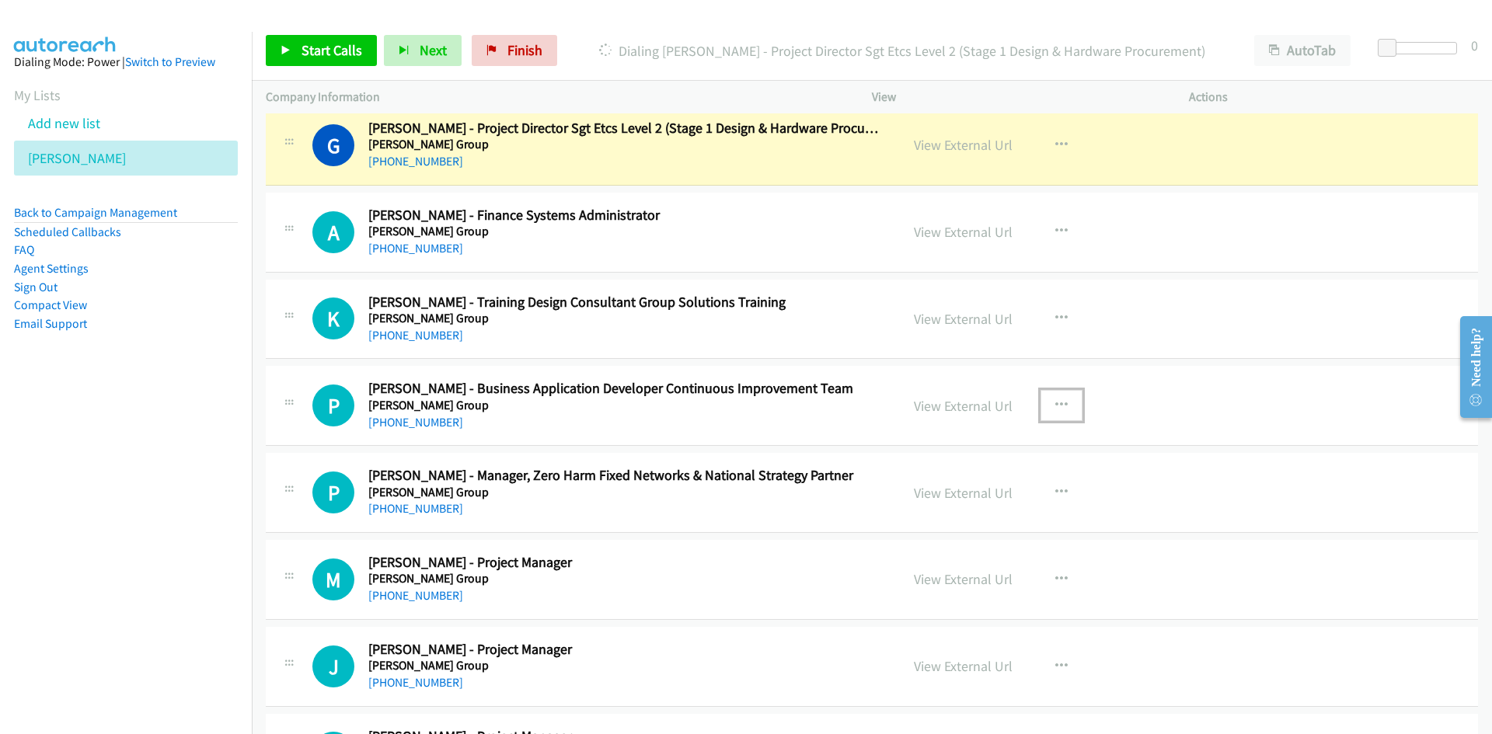
click at [1056, 410] on icon "button" at bounding box center [1061, 405] width 12 height 12
click at [951, 501] on link "Start Calls Here" at bounding box center [978, 507] width 207 height 31
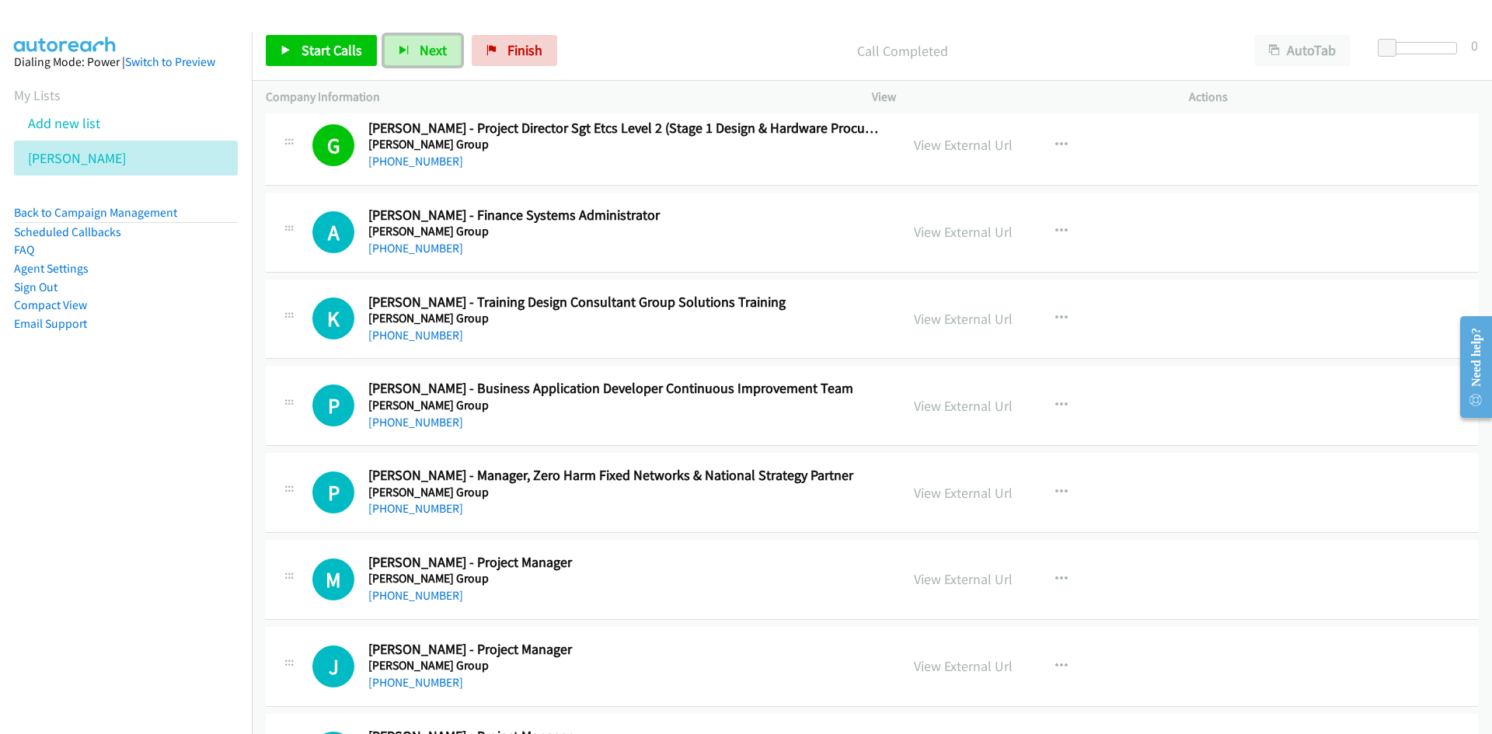
drag, startPoint x: 434, startPoint y: 53, endPoint x: 753, endPoint y: 274, distance: 388.1
click at [434, 53] on span "Next" at bounding box center [433, 50] width 27 height 18
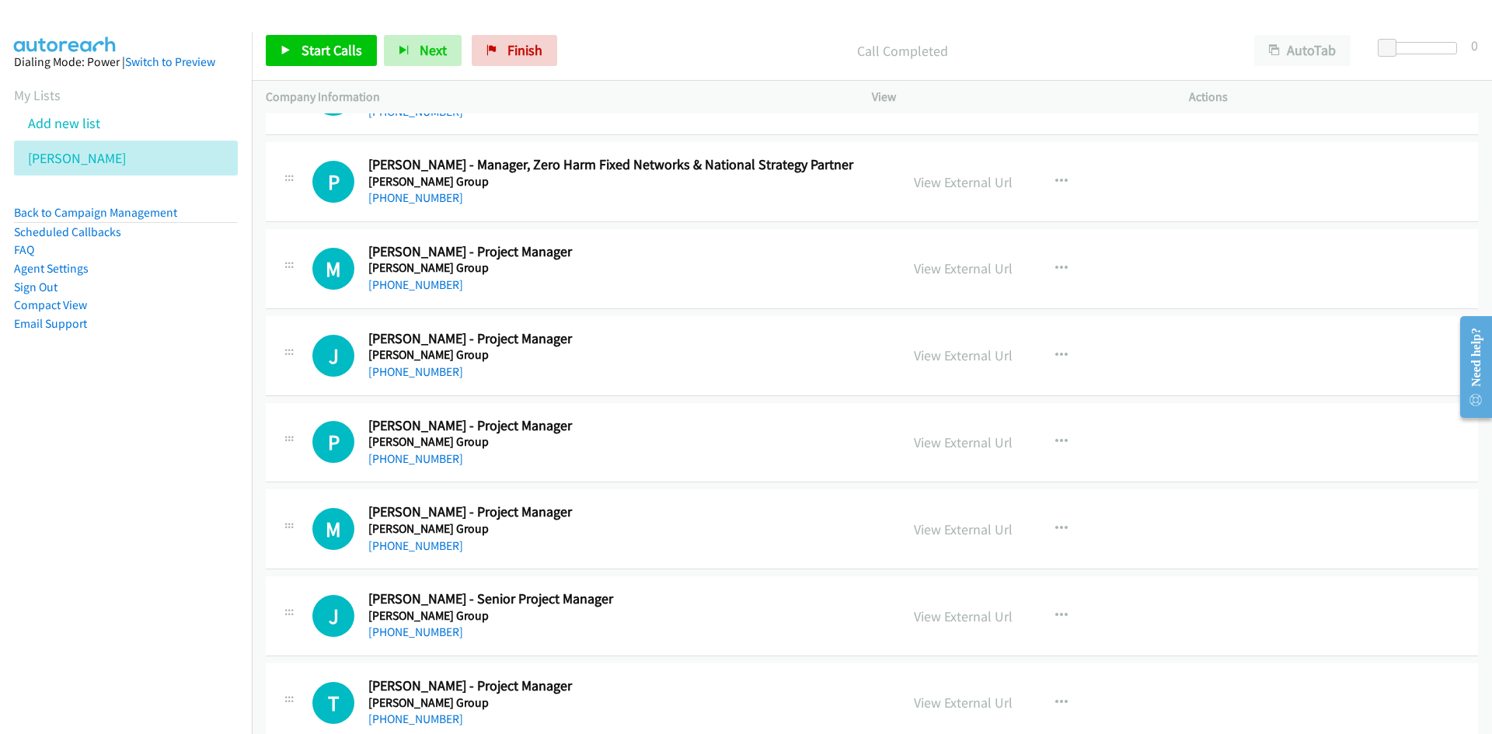
scroll to position [7072, 0]
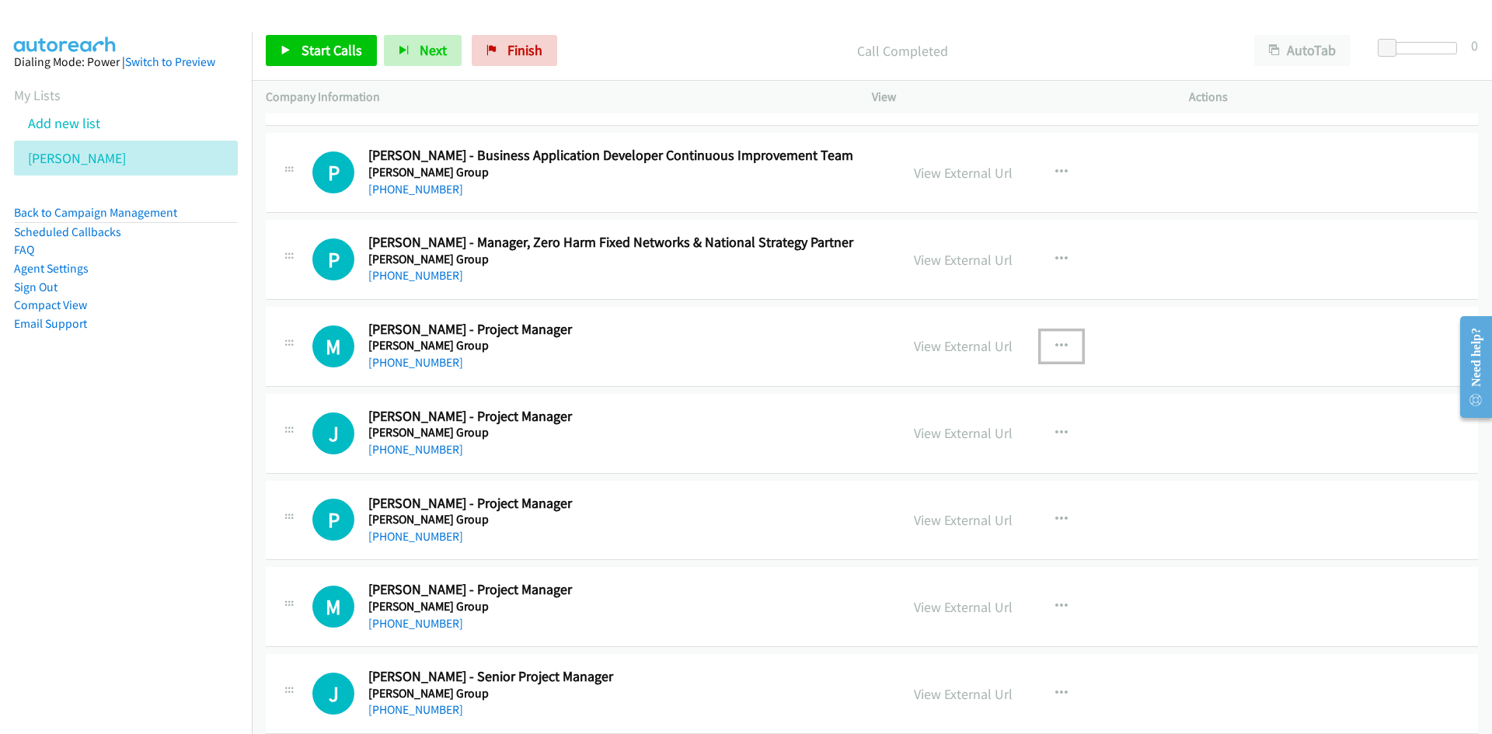
click at [1051, 354] on button "button" at bounding box center [1062, 346] width 42 height 31
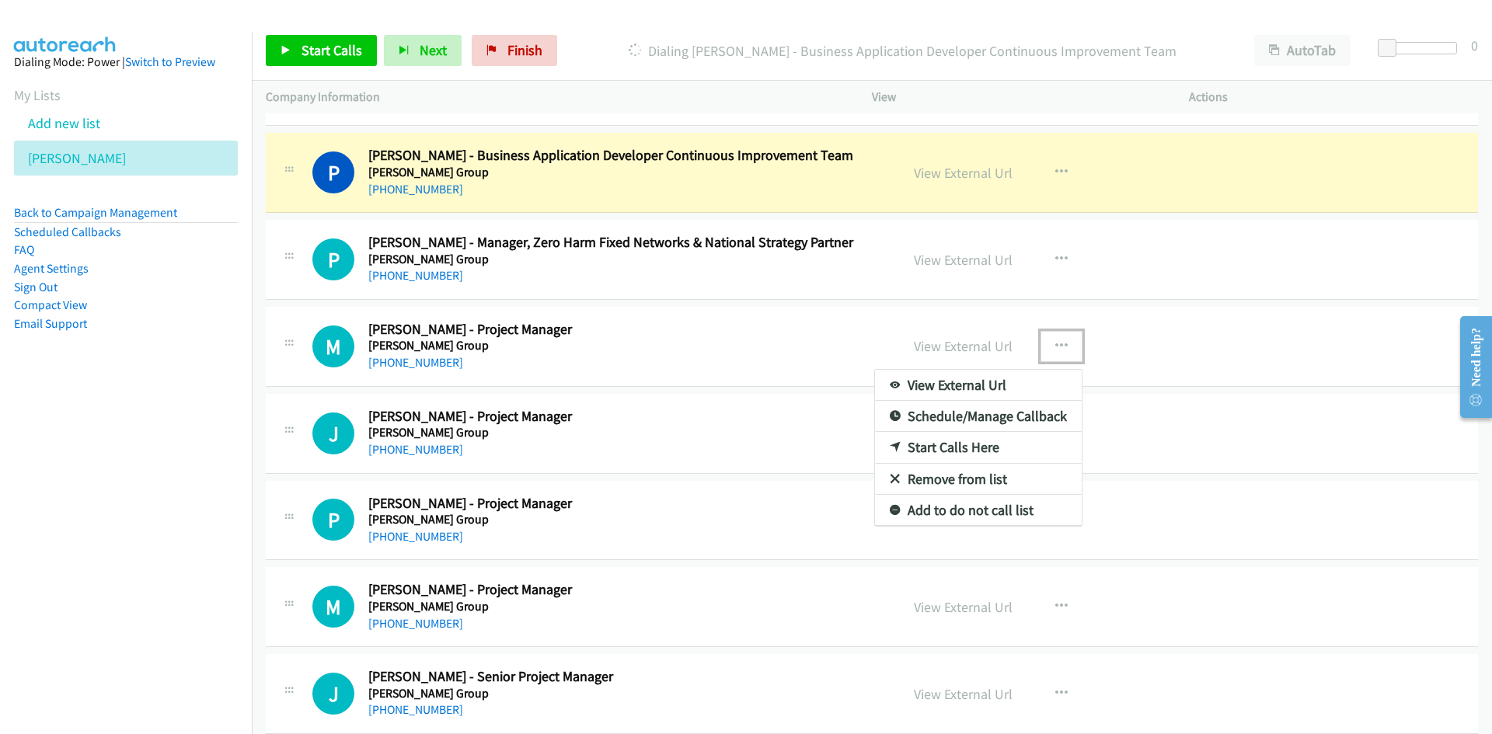
click at [950, 446] on link "Start Calls Here" at bounding box center [978, 447] width 207 height 31
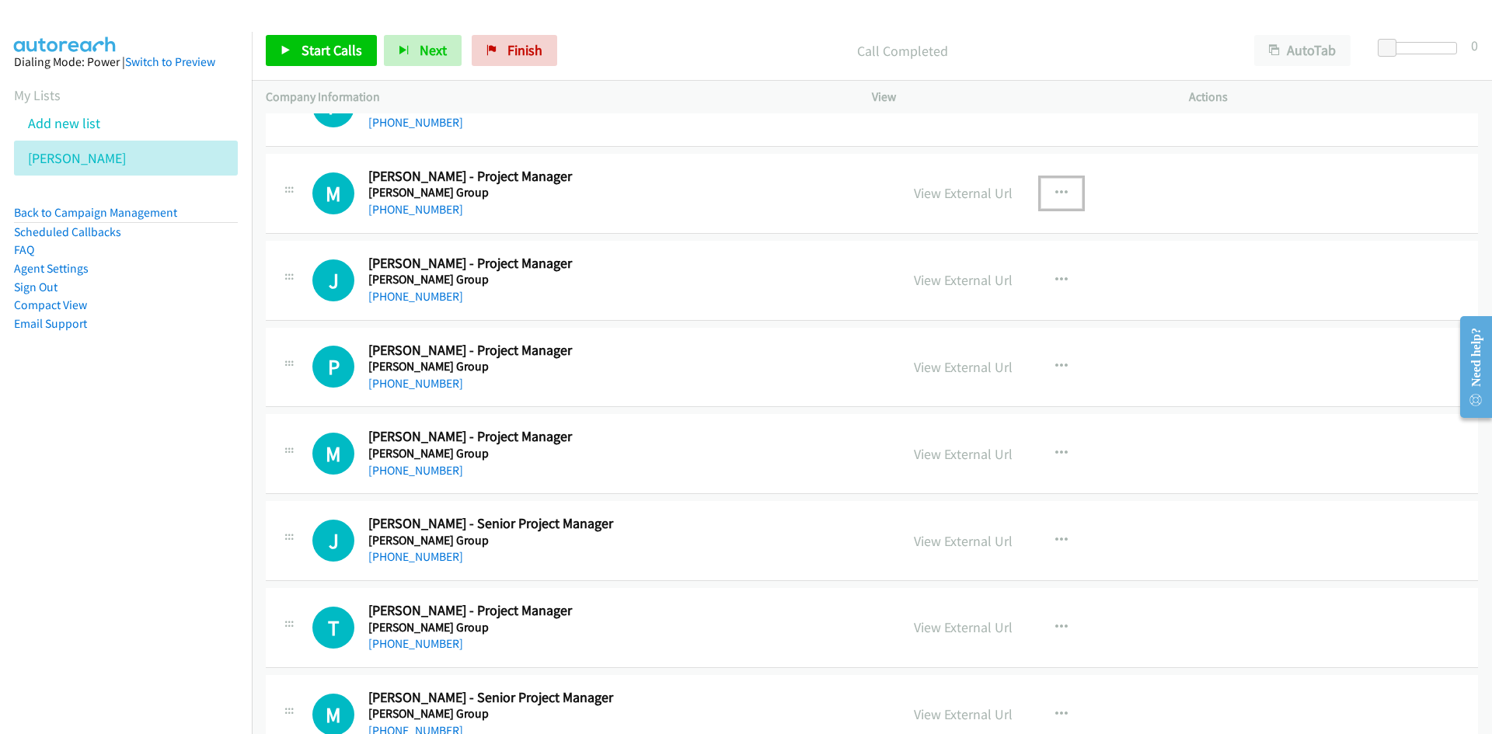
scroll to position [7228, 0]
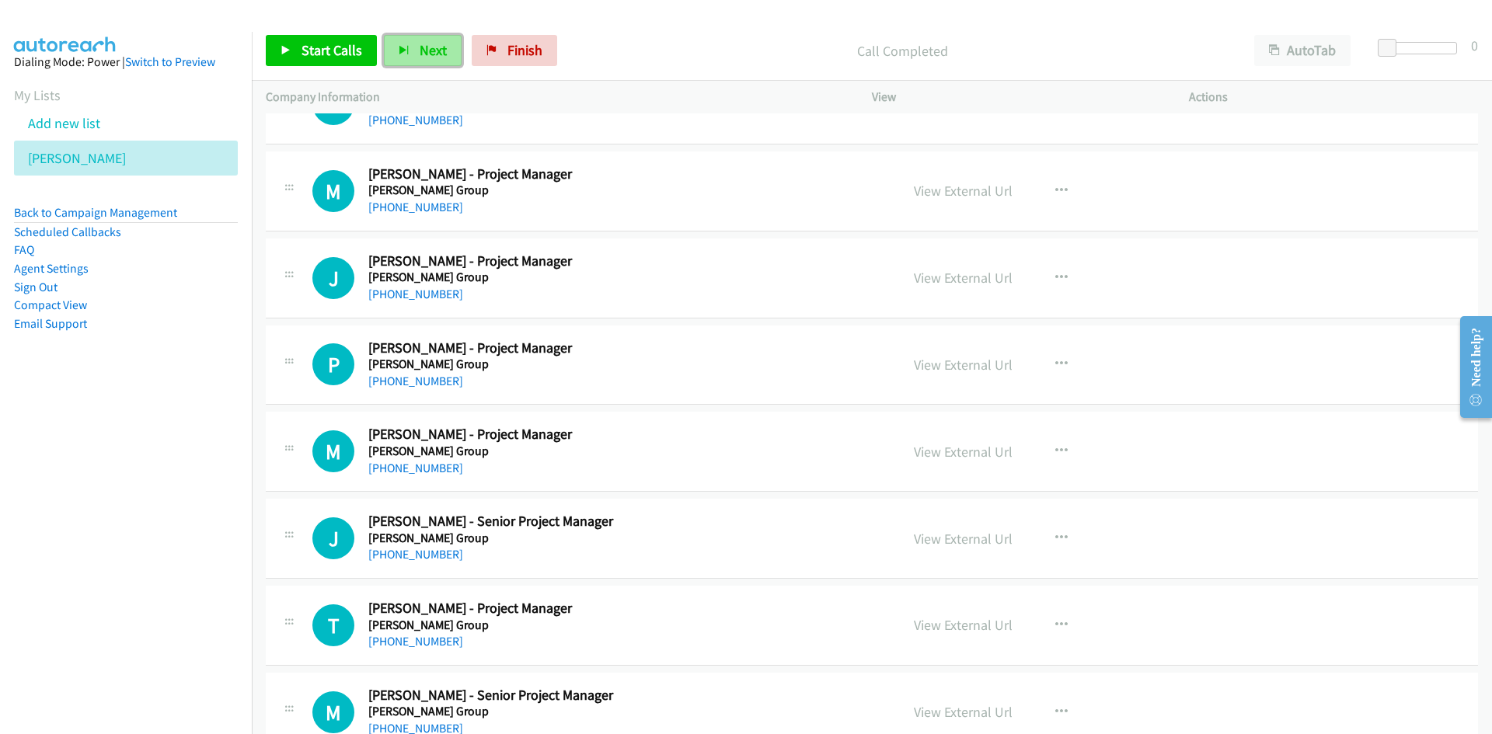
click at [422, 48] on span "Next" at bounding box center [433, 50] width 27 height 18
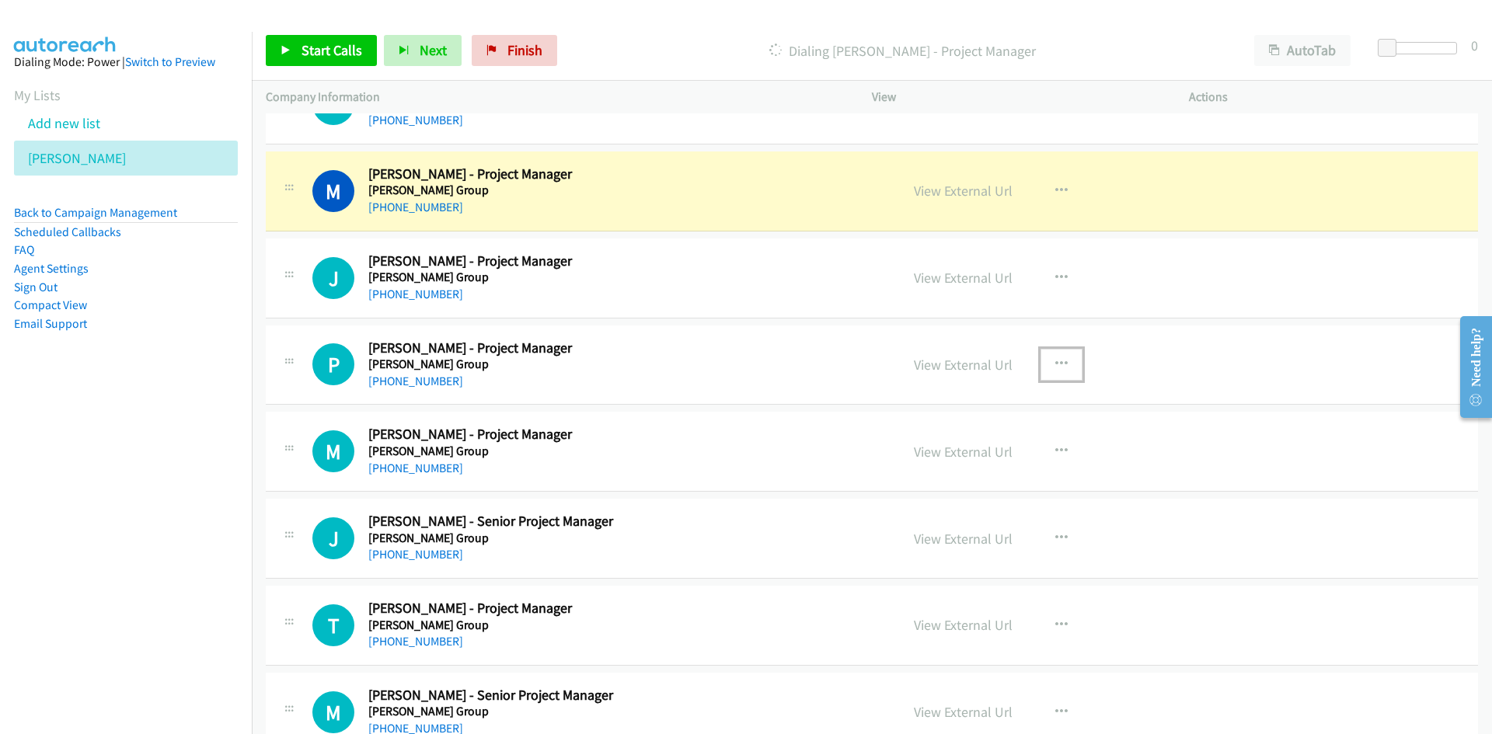
click at [1064, 361] on button "button" at bounding box center [1062, 364] width 42 height 31
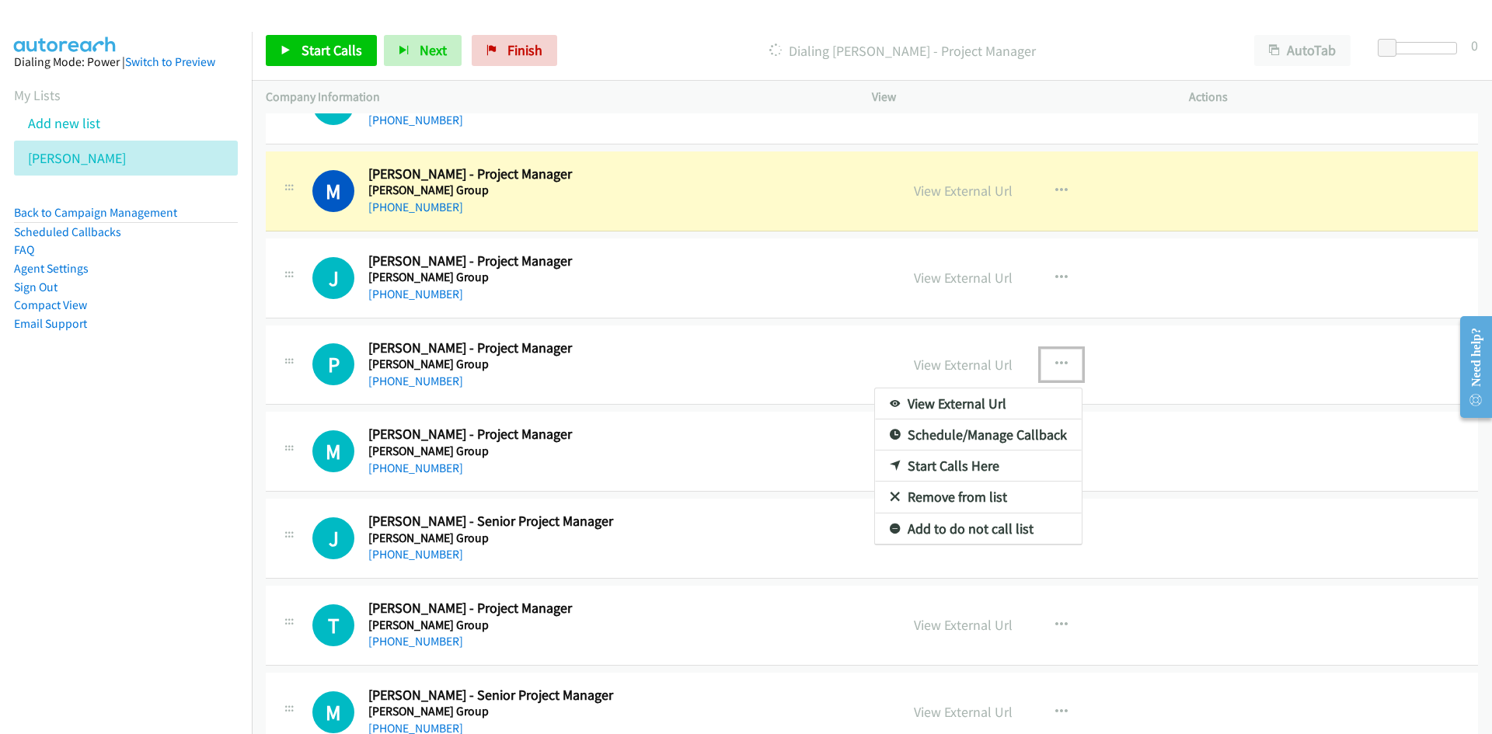
click at [953, 465] on link "Start Calls Here" at bounding box center [978, 466] width 207 height 31
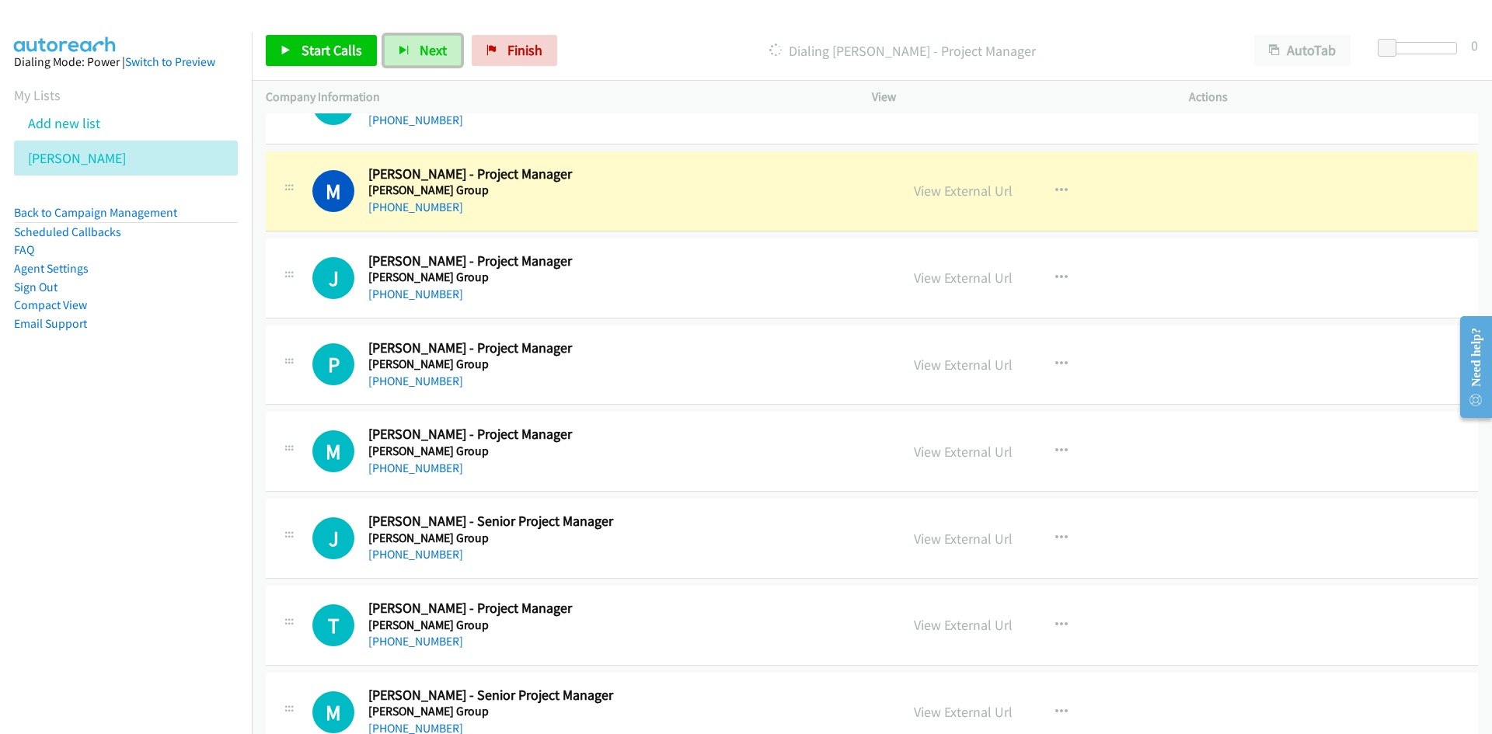
drag, startPoint x: 421, startPoint y: 52, endPoint x: 497, endPoint y: 142, distance: 117.5
click at [421, 52] on span "Next" at bounding box center [433, 50] width 27 height 18
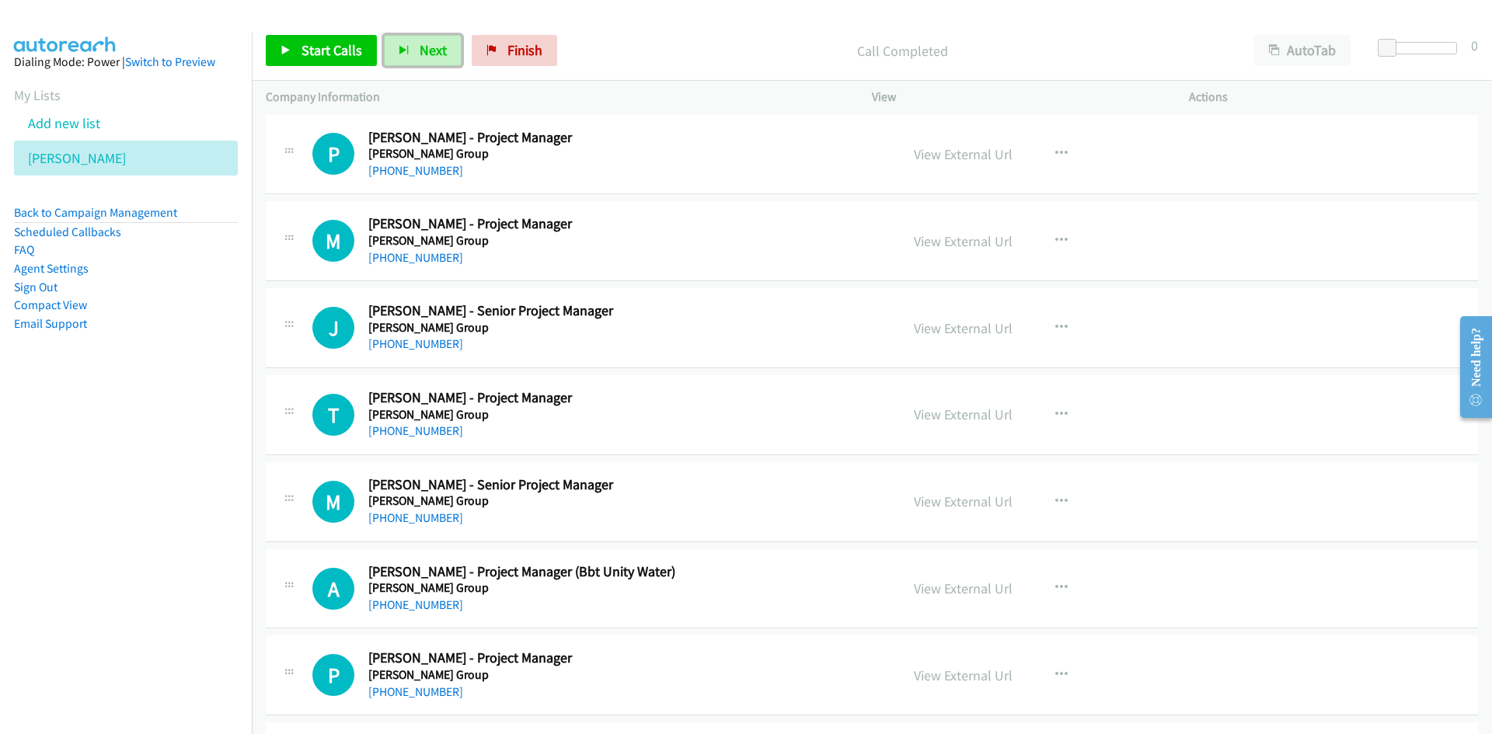
scroll to position [7461, 0]
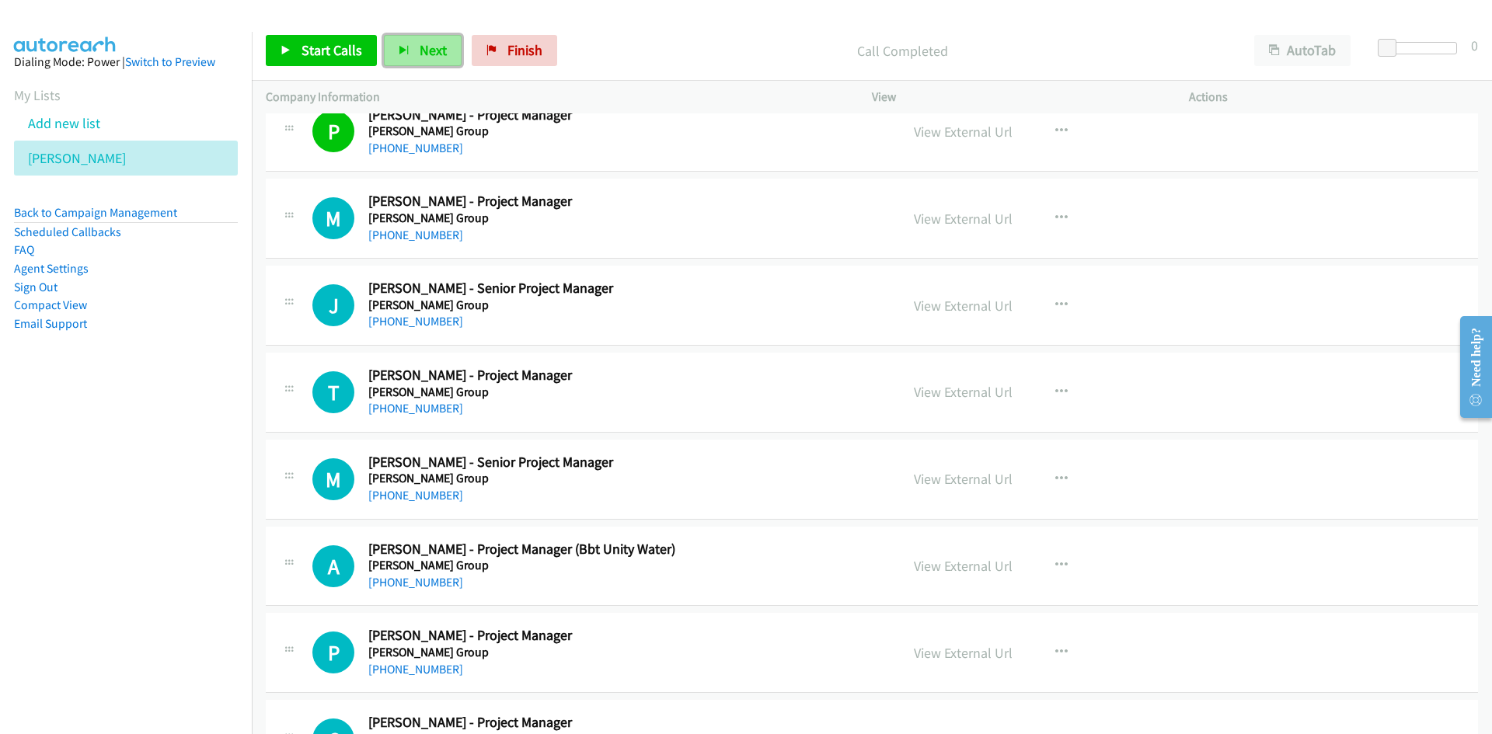
click at [424, 43] on span "Next" at bounding box center [433, 50] width 27 height 18
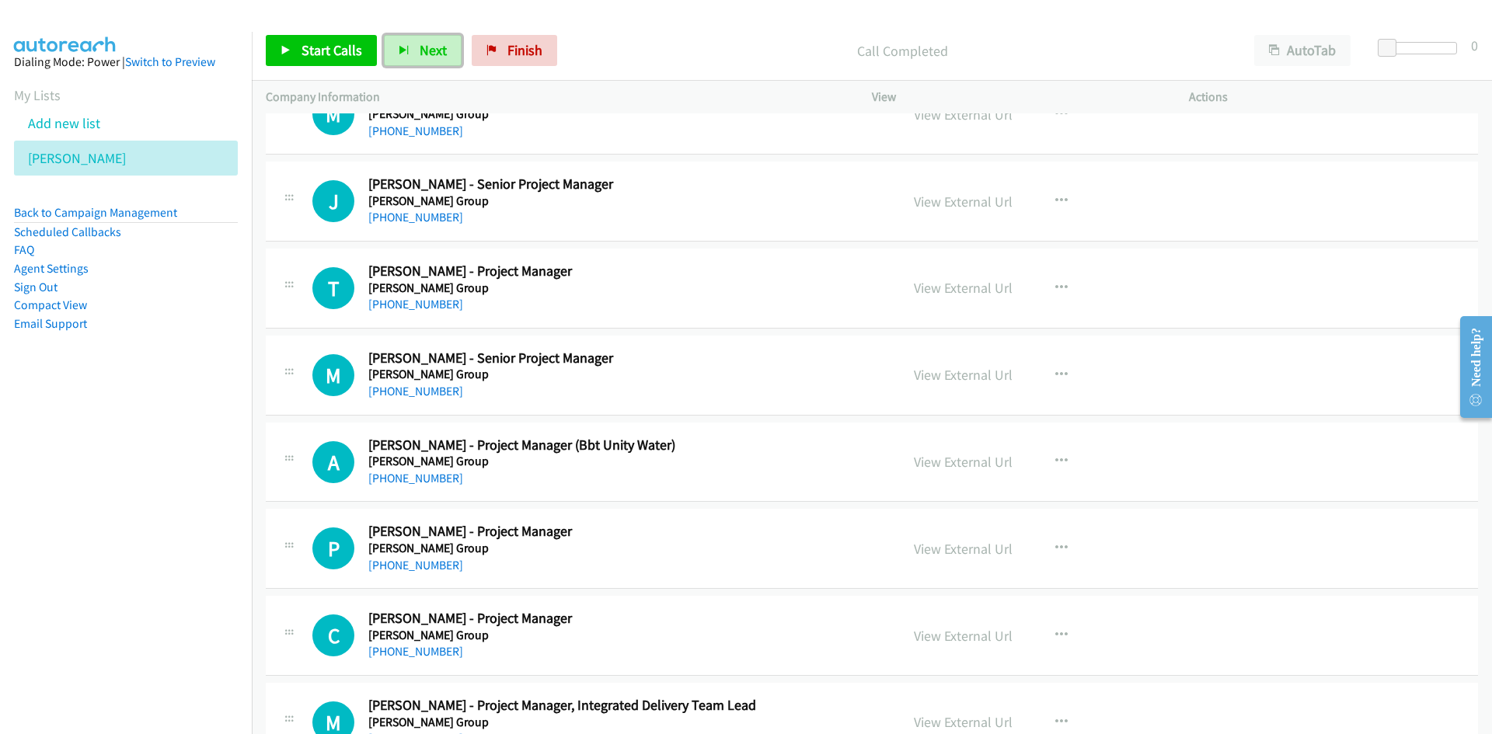
scroll to position [7538, 0]
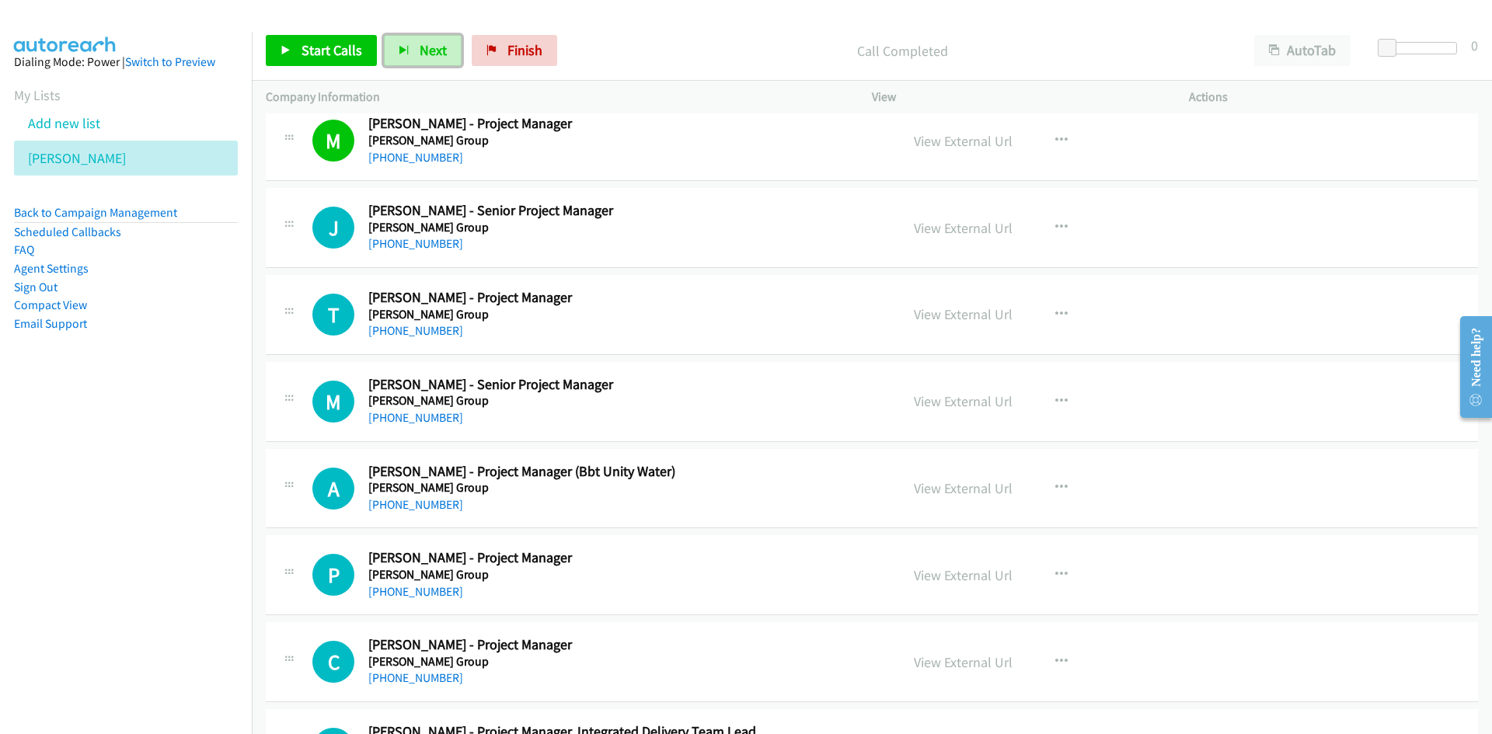
drag, startPoint x: 429, startPoint y: 46, endPoint x: 488, endPoint y: 98, distance: 78.7
click at [429, 46] on span "Next" at bounding box center [433, 50] width 27 height 18
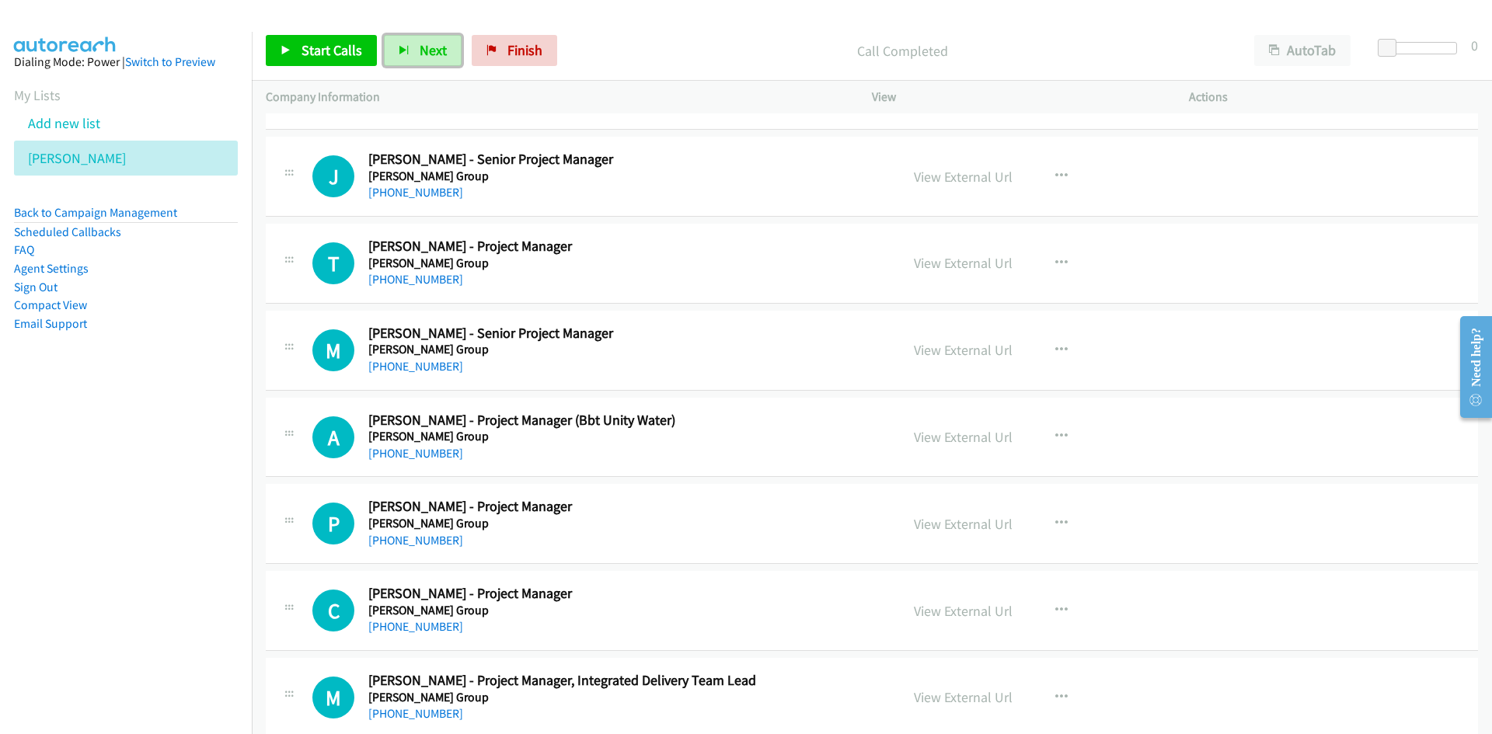
scroll to position [7616, 0]
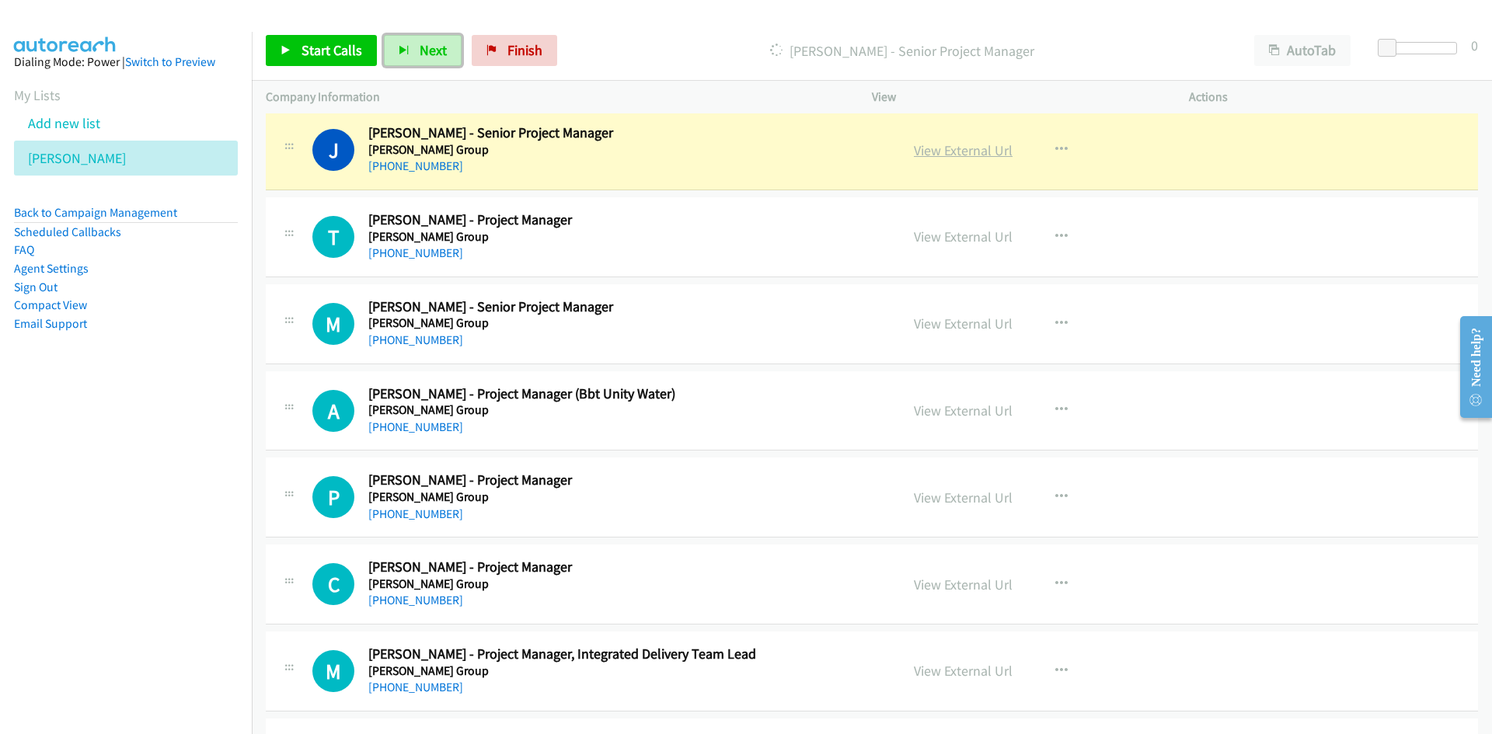
click at [975, 149] on link "View External Url" at bounding box center [963, 150] width 99 height 18
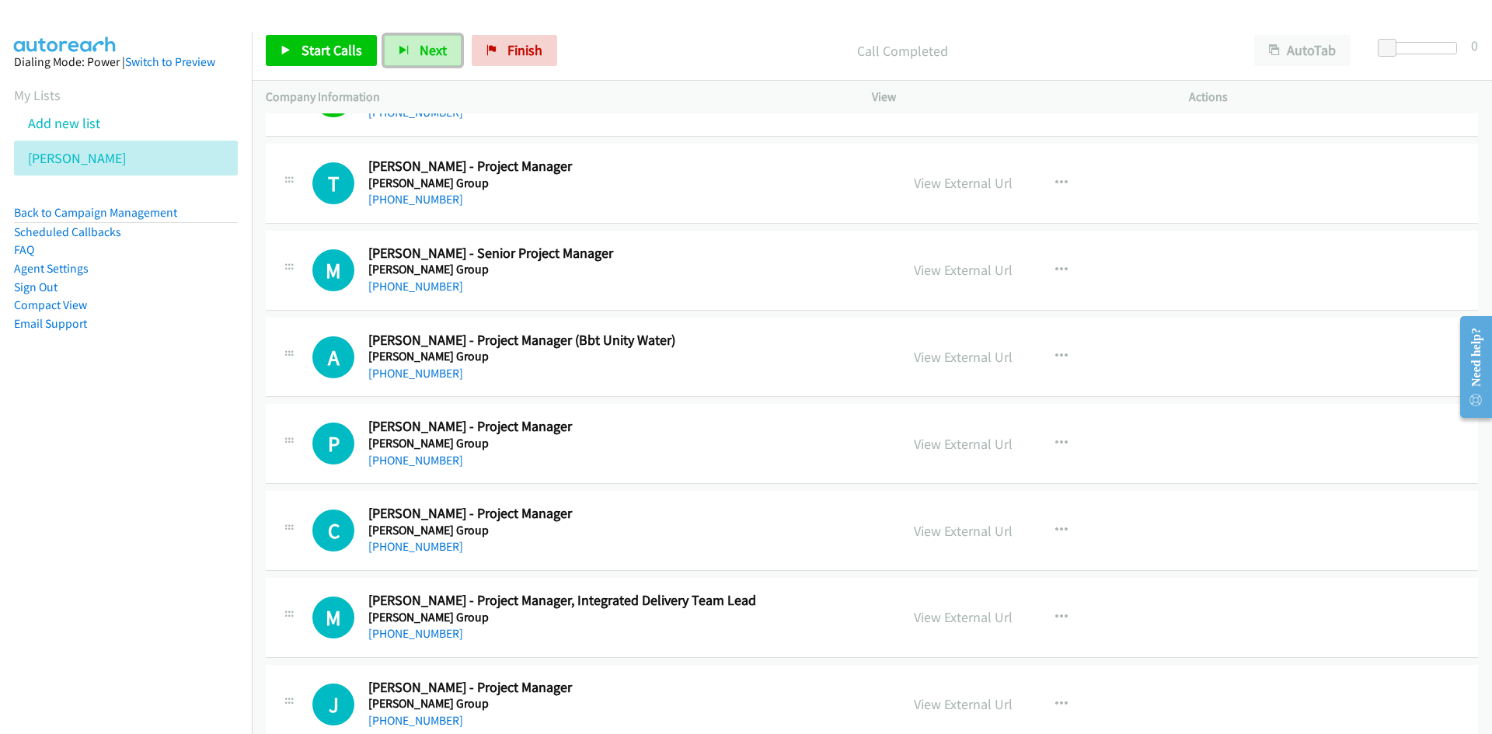
scroll to position [7694, 0]
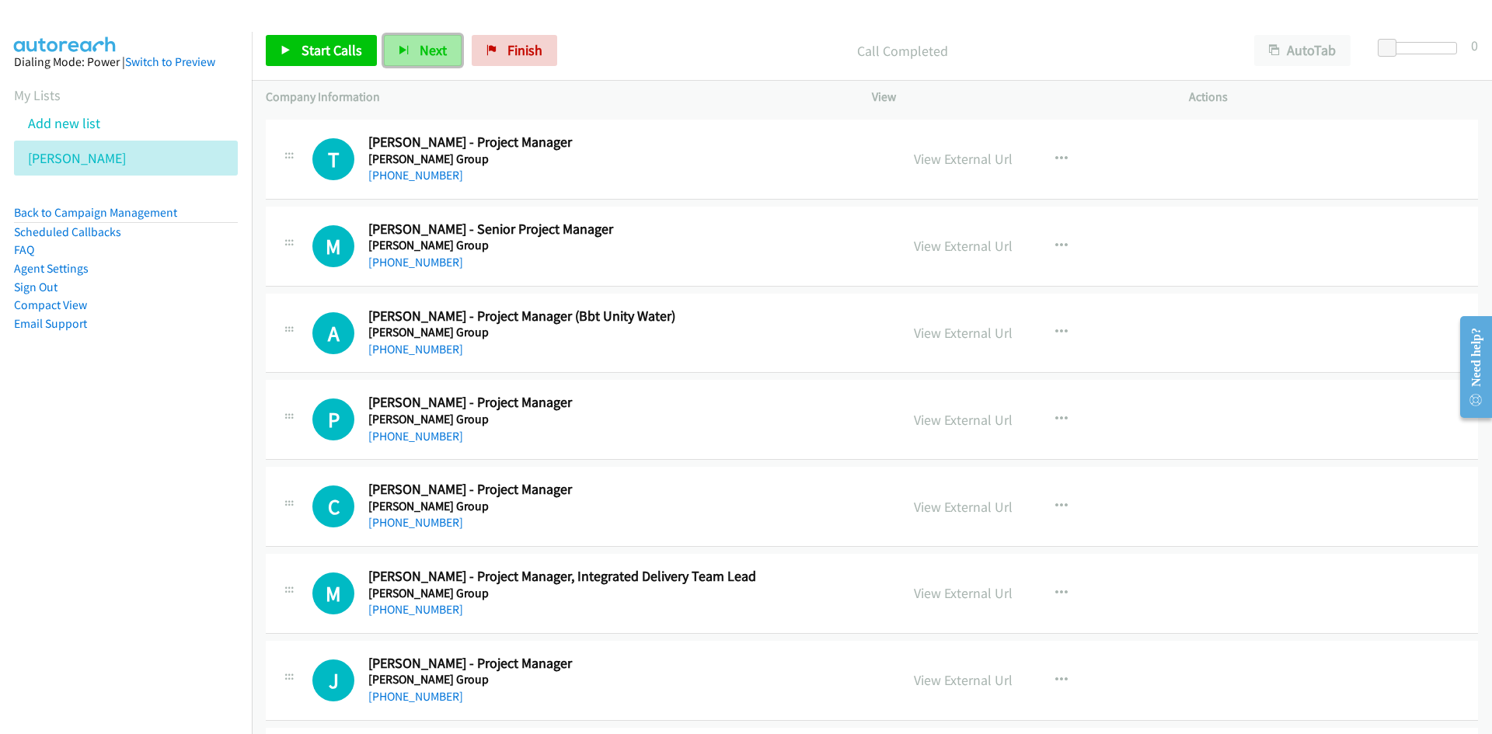
click at [438, 40] on button "Next" at bounding box center [423, 50] width 78 height 31
click at [427, 50] on span "Next" at bounding box center [433, 50] width 27 height 18
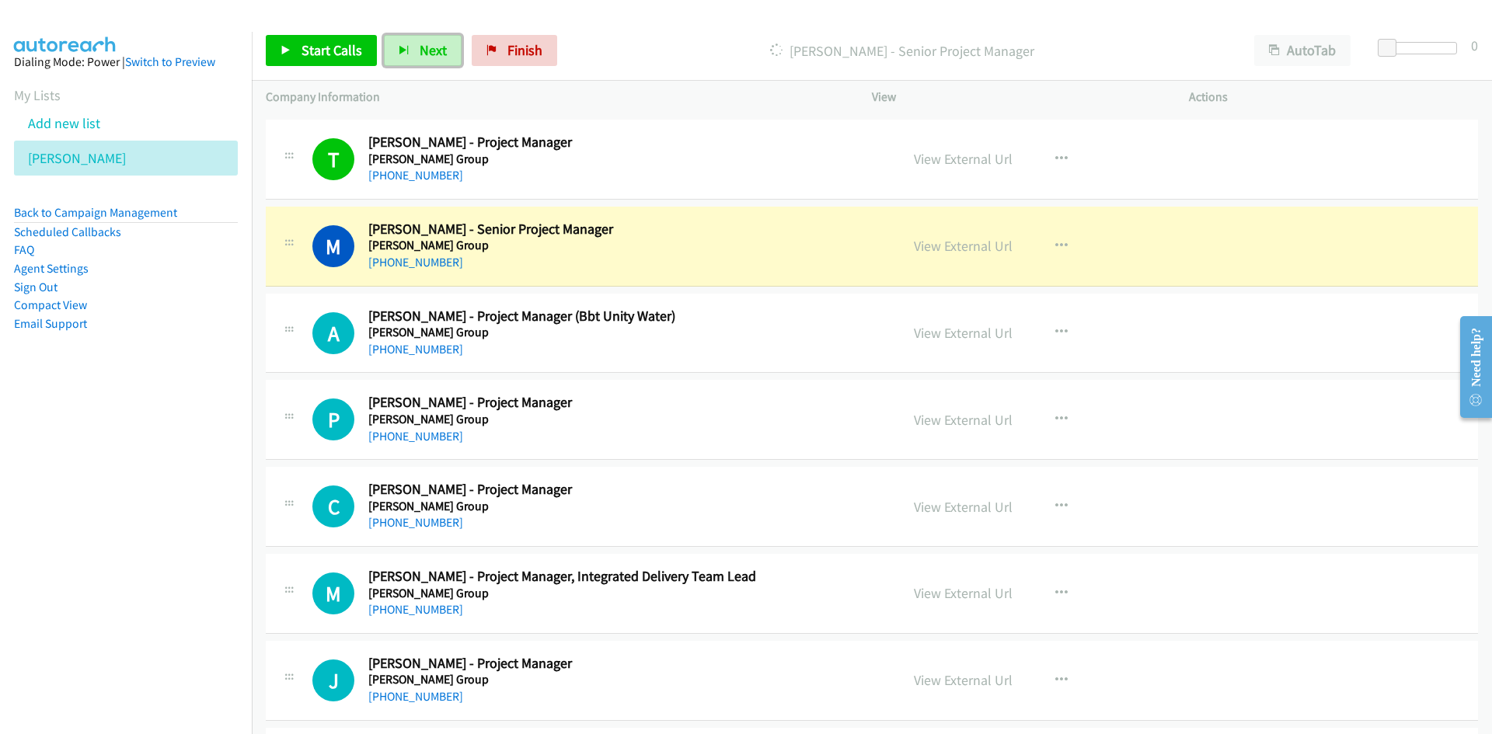
drag, startPoint x: 985, startPoint y: 250, endPoint x: 1000, endPoint y: 343, distance: 93.8
click at [985, 250] on link "View External Url" at bounding box center [963, 246] width 99 height 18
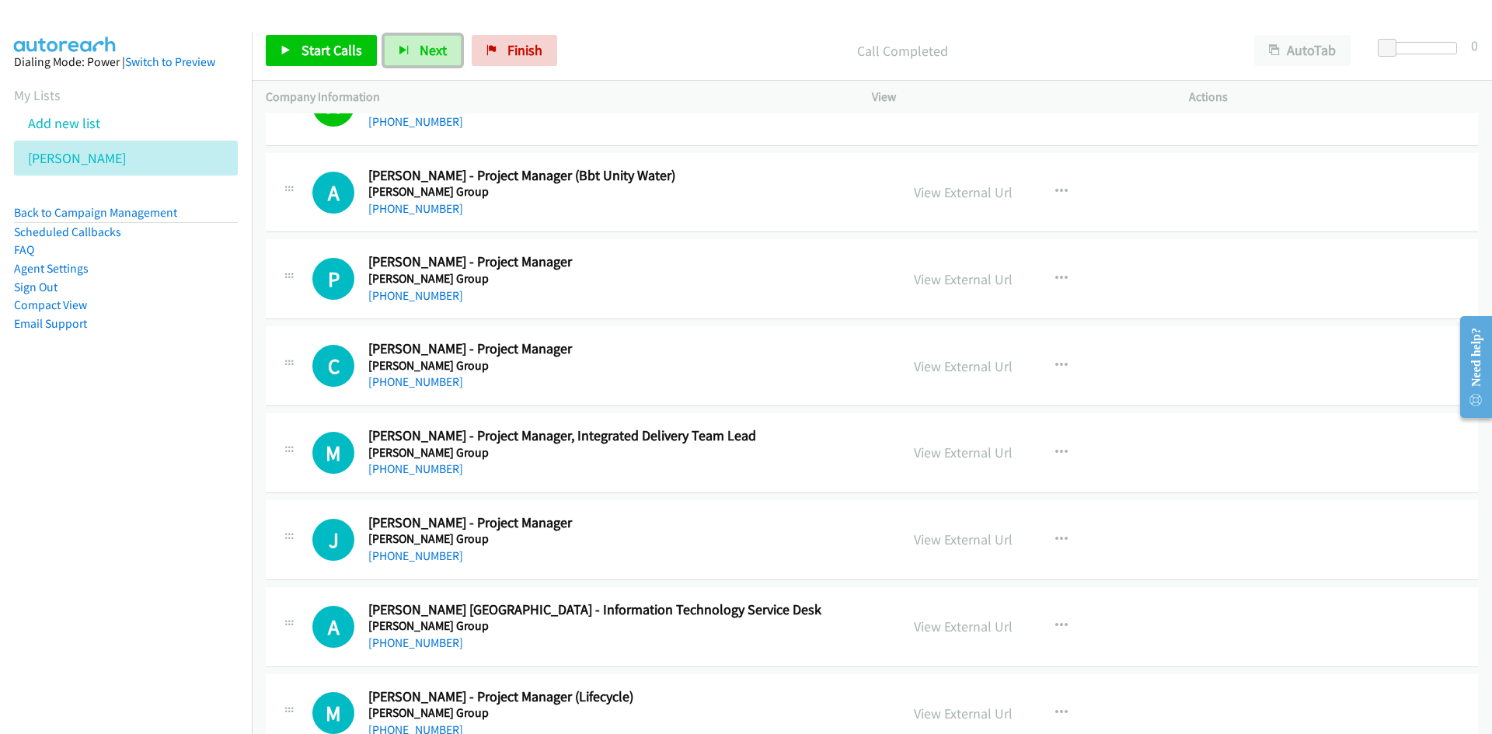
scroll to position [7849, 0]
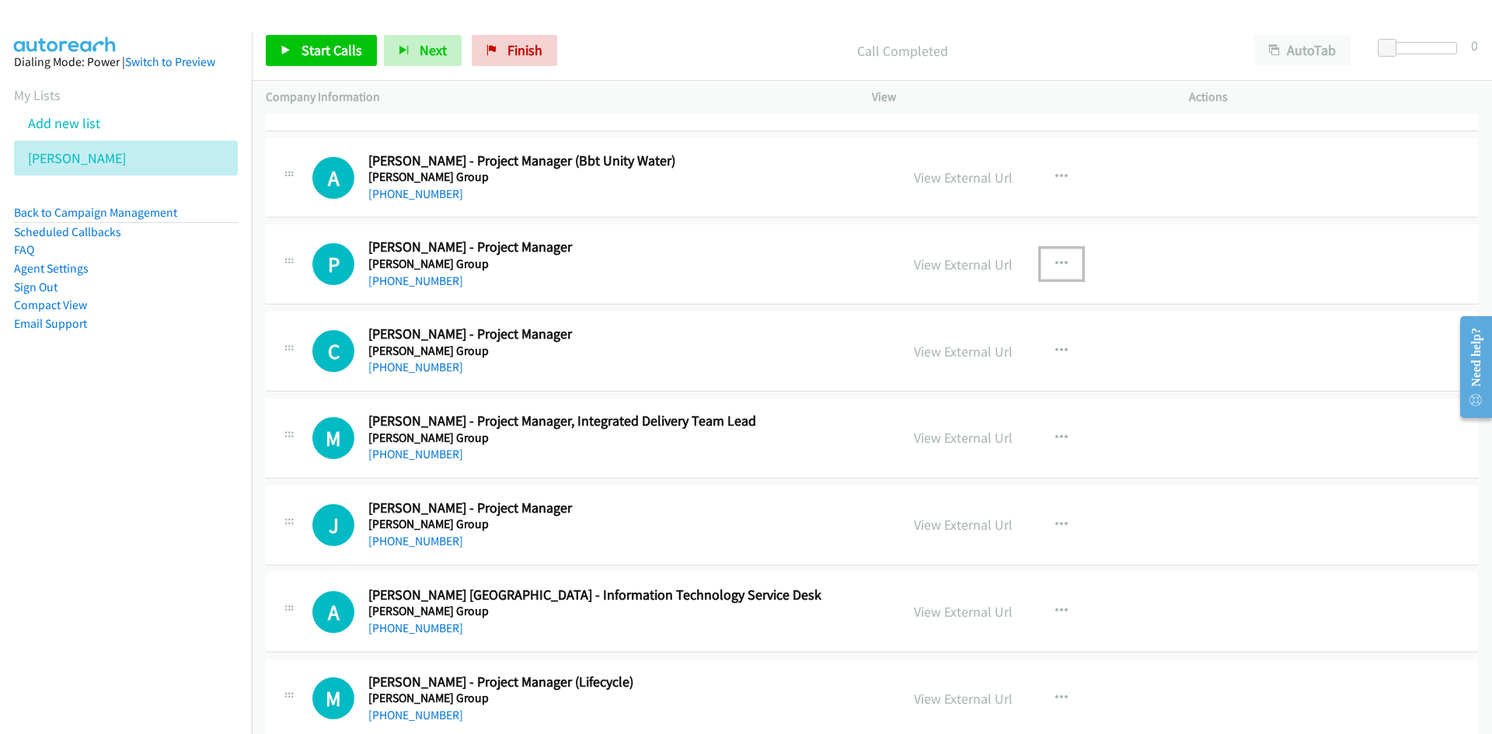
click at [1062, 263] on button "button" at bounding box center [1062, 264] width 42 height 31
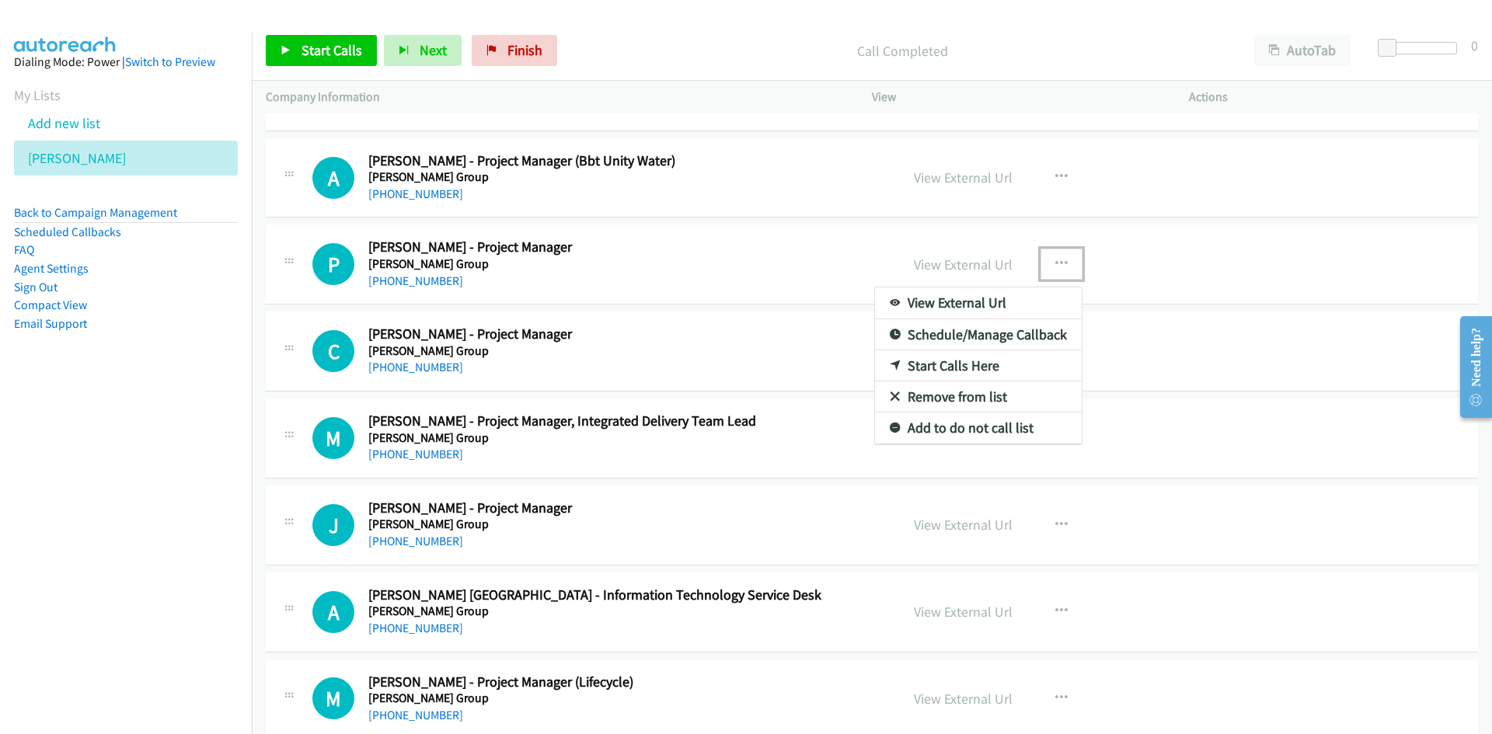
click at [951, 365] on link "Start Calls Here" at bounding box center [978, 366] width 207 height 31
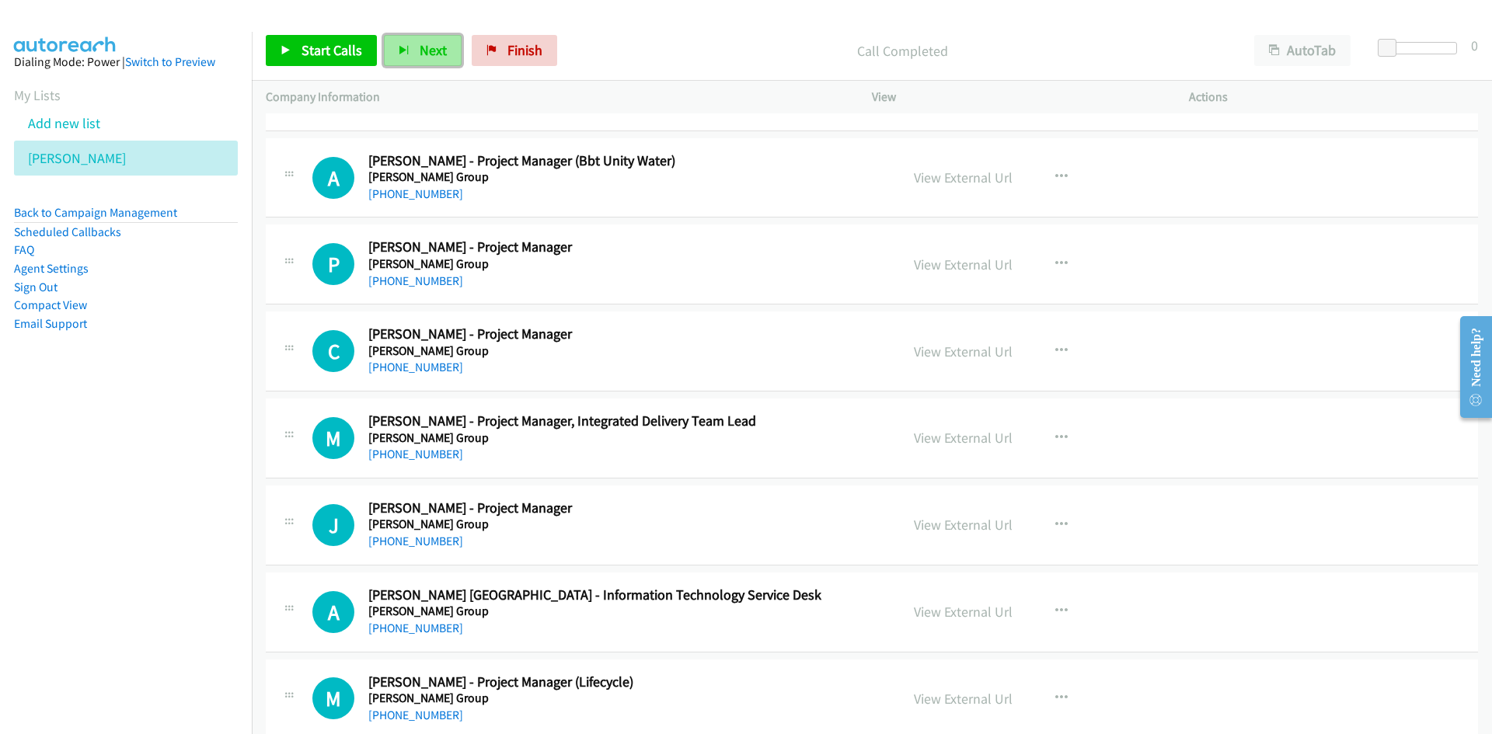
click at [420, 48] on span "Next" at bounding box center [433, 50] width 27 height 18
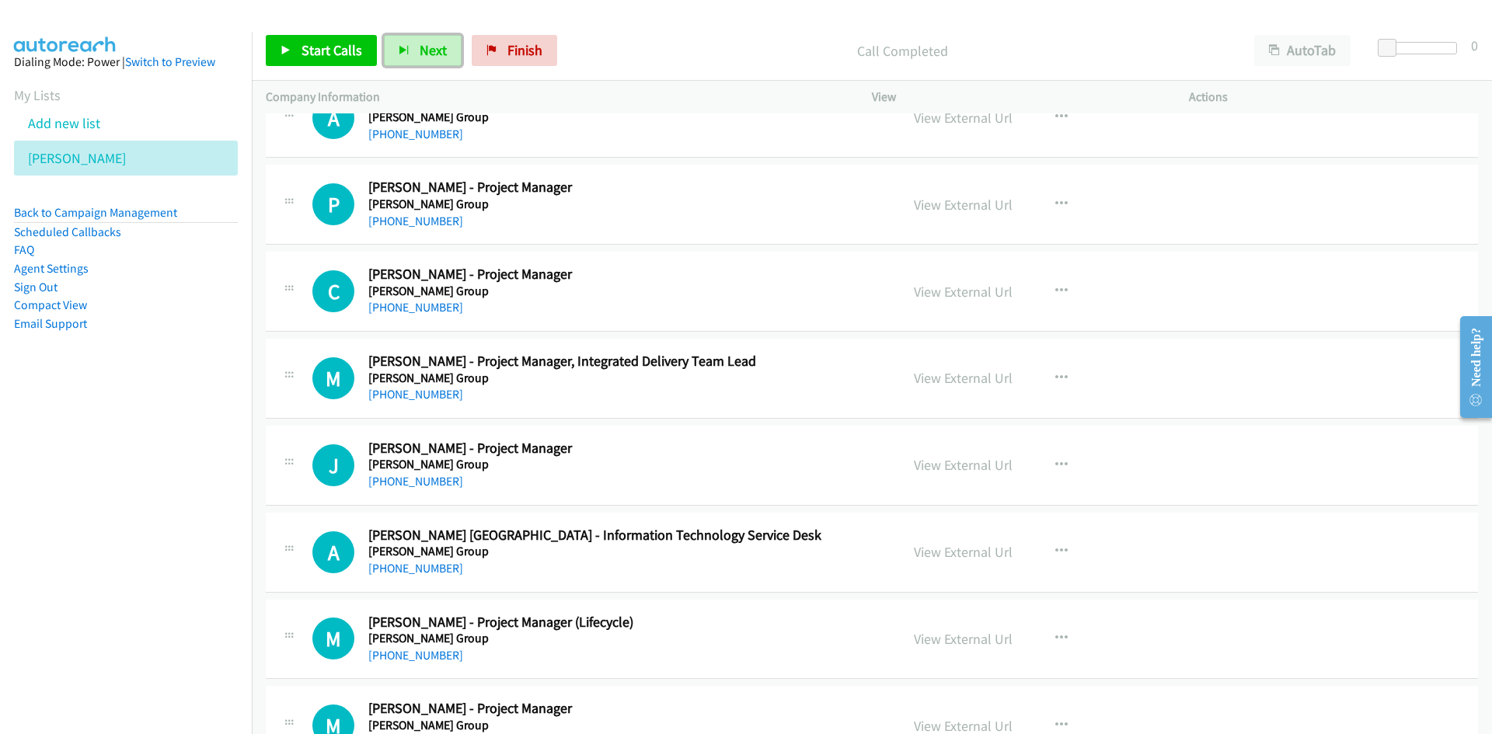
scroll to position [7927, 0]
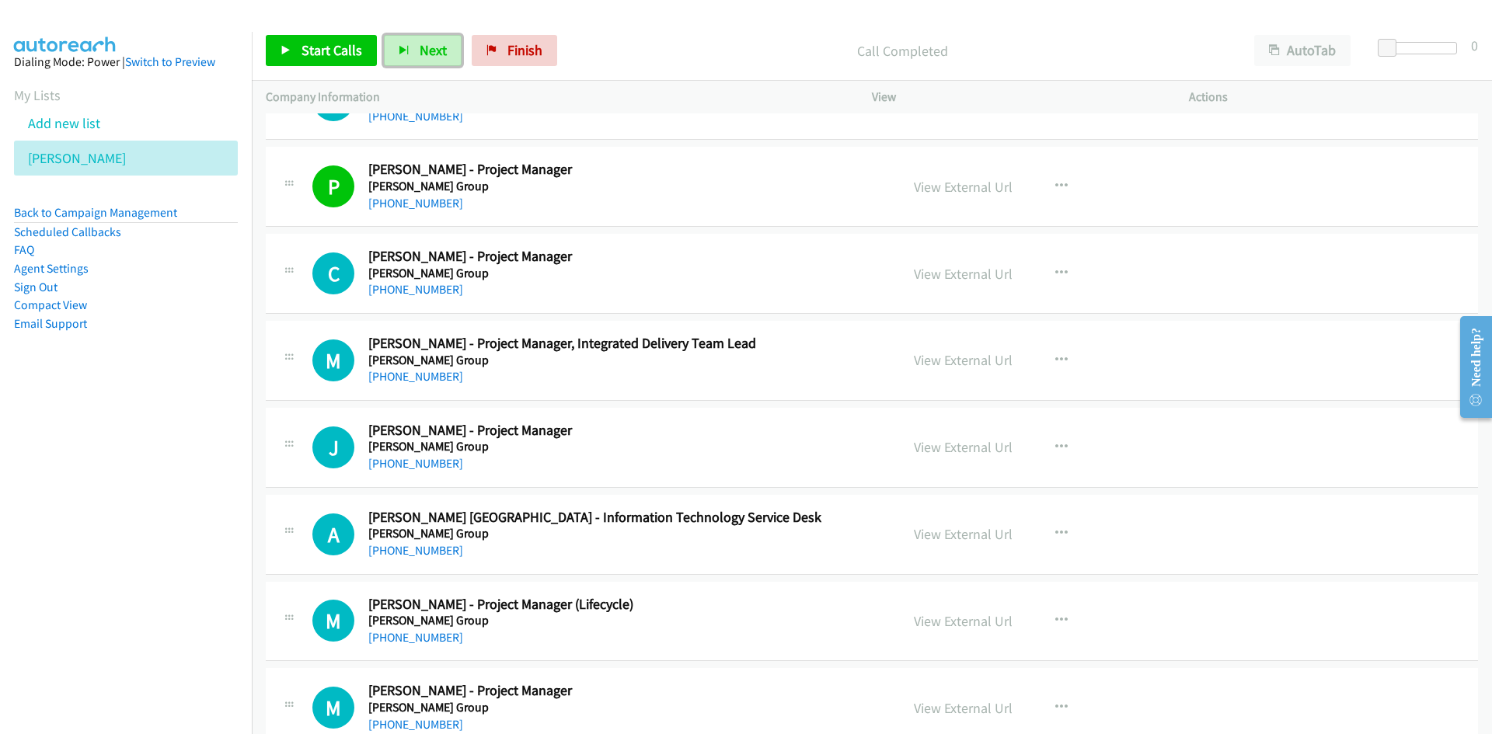
drag, startPoint x: 428, startPoint y: 47, endPoint x: 449, endPoint y: 77, distance: 36.9
click at [428, 47] on span "Next" at bounding box center [433, 50] width 27 height 18
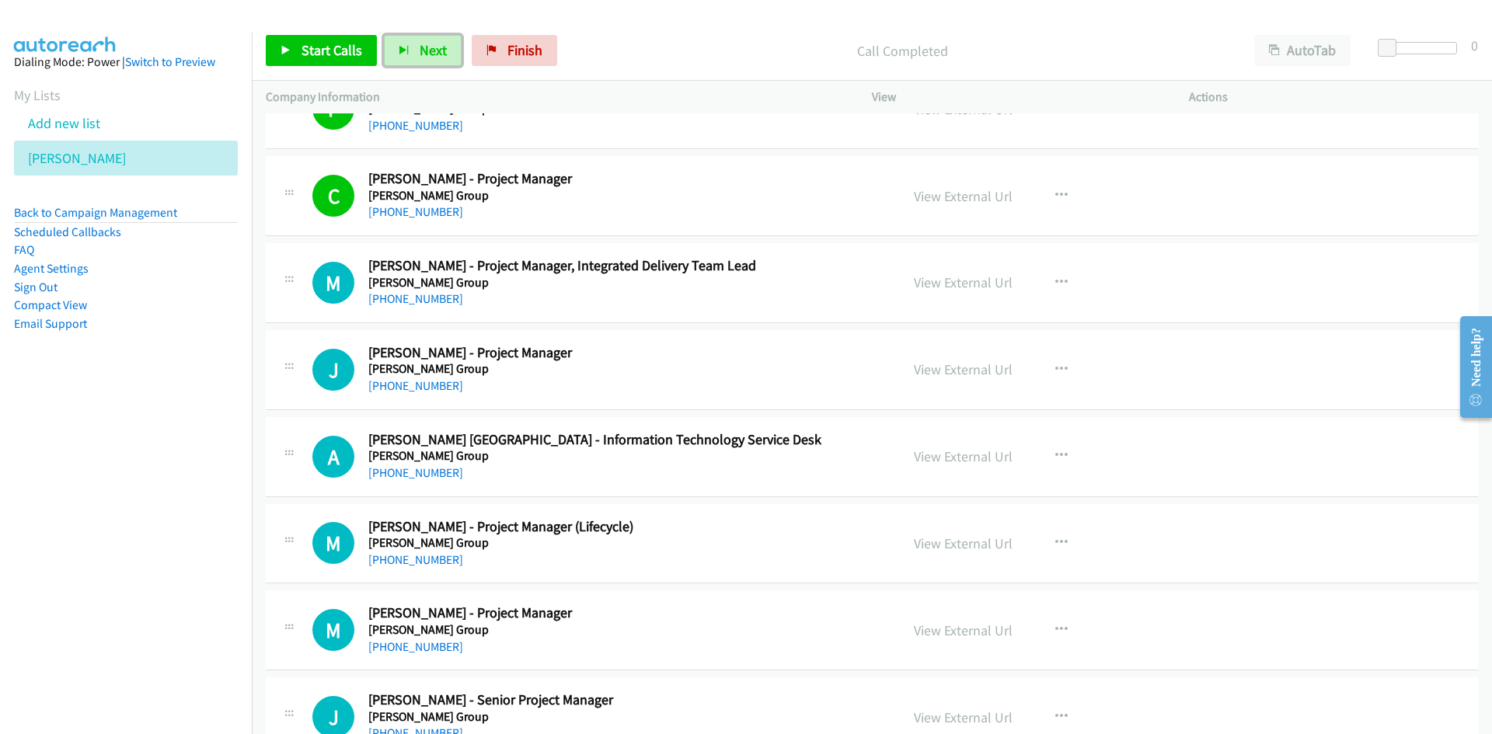
drag, startPoint x: 406, startPoint y: 51, endPoint x: 630, endPoint y: 227, distance: 283.9
click at [406, 51] on icon "button" at bounding box center [404, 51] width 11 height 11
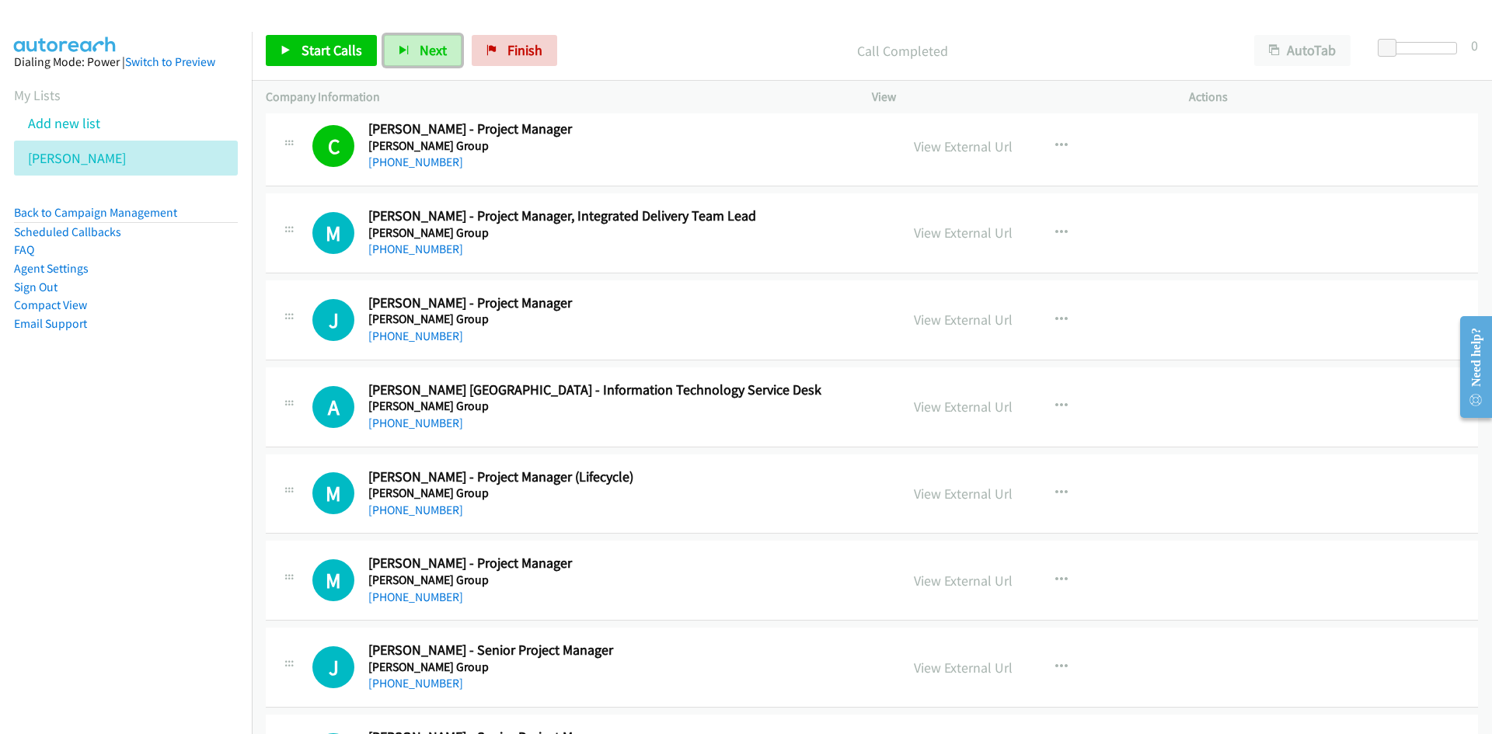
scroll to position [8082, 0]
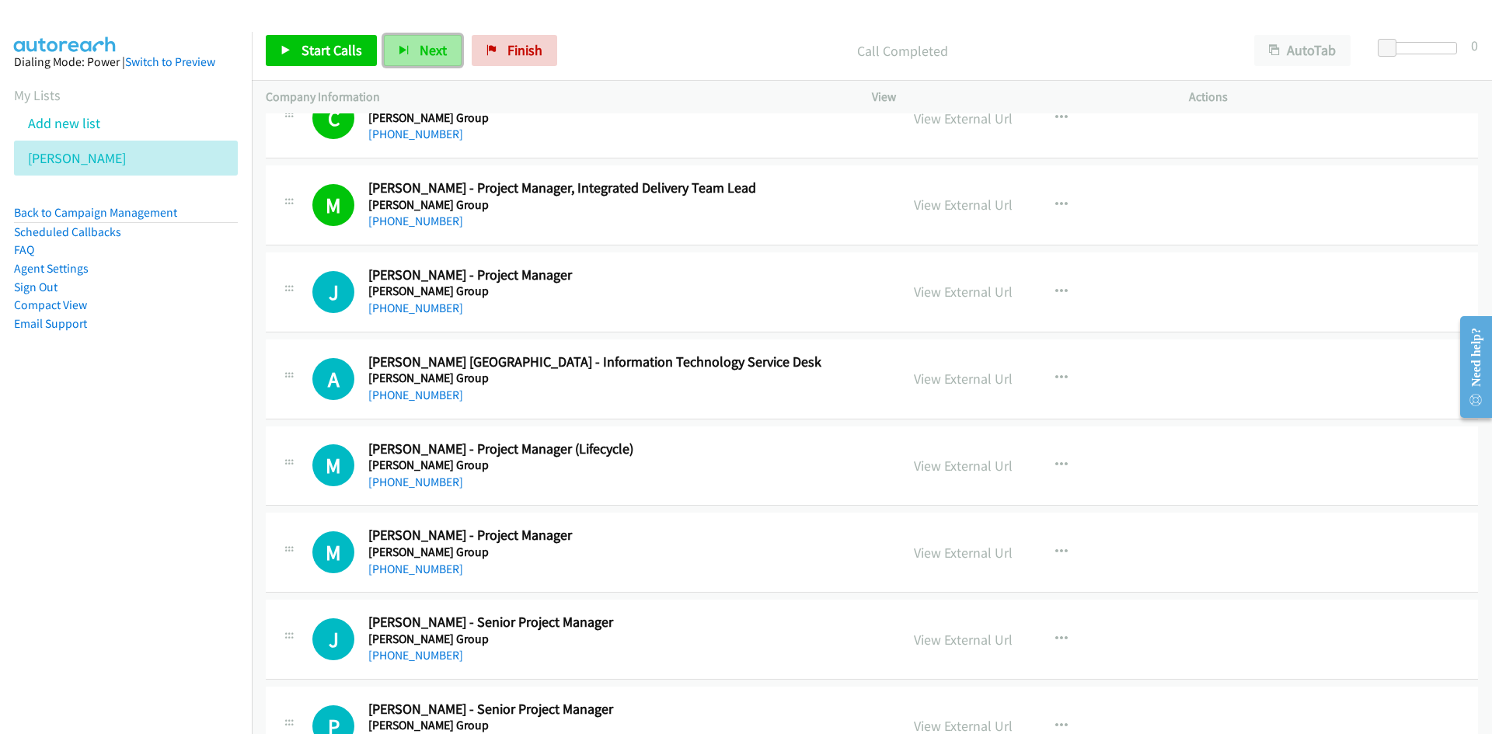
click at [414, 48] on button "Next" at bounding box center [423, 50] width 78 height 31
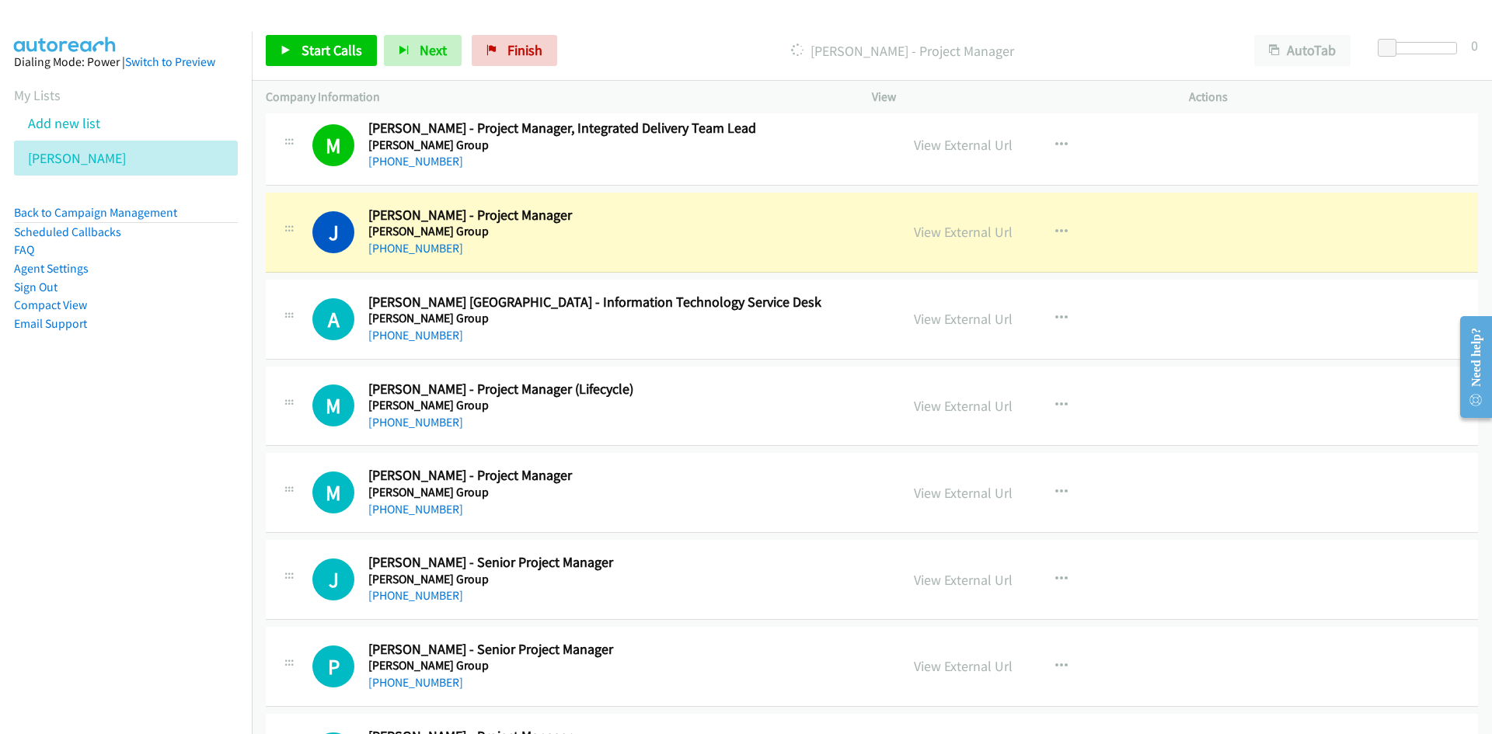
scroll to position [8160, 0]
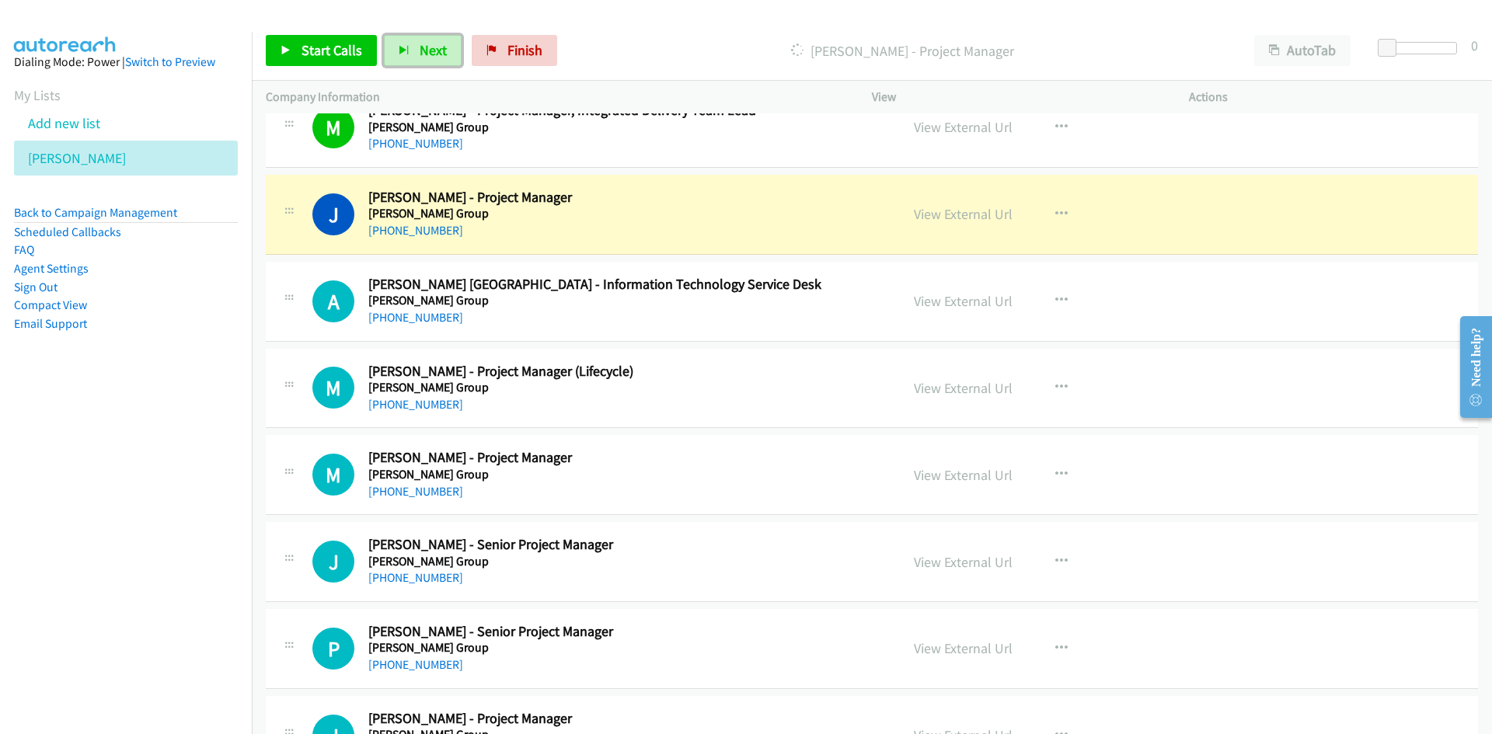
click at [421, 54] on span "Next" at bounding box center [433, 50] width 27 height 18
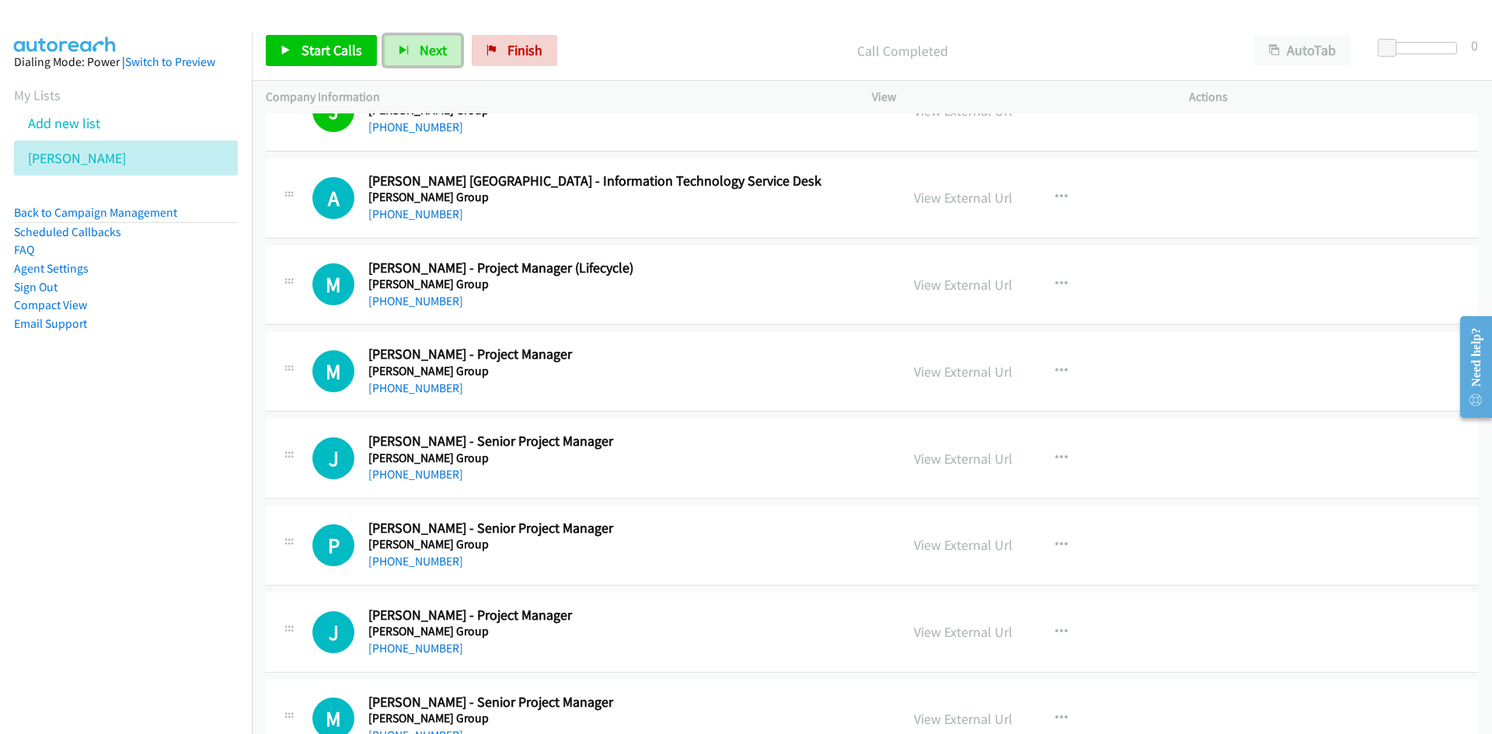
scroll to position [8238, 0]
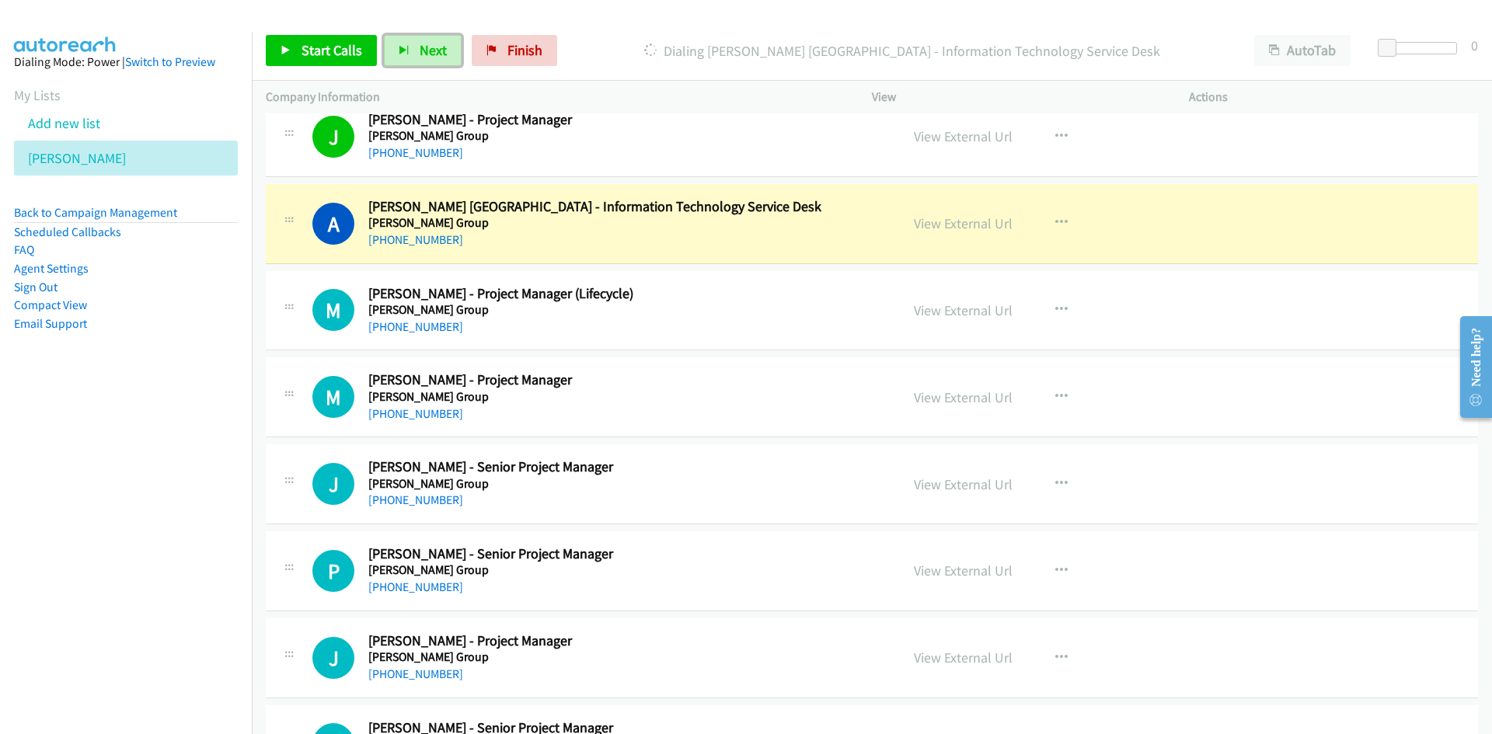
drag, startPoint x: 424, startPoint y: 50, endPoint x: 636, endPoint y: 206, distance: 263.5
click at [424, 50] on span "Next" at bounding box center [433, 50] width 27 height 18
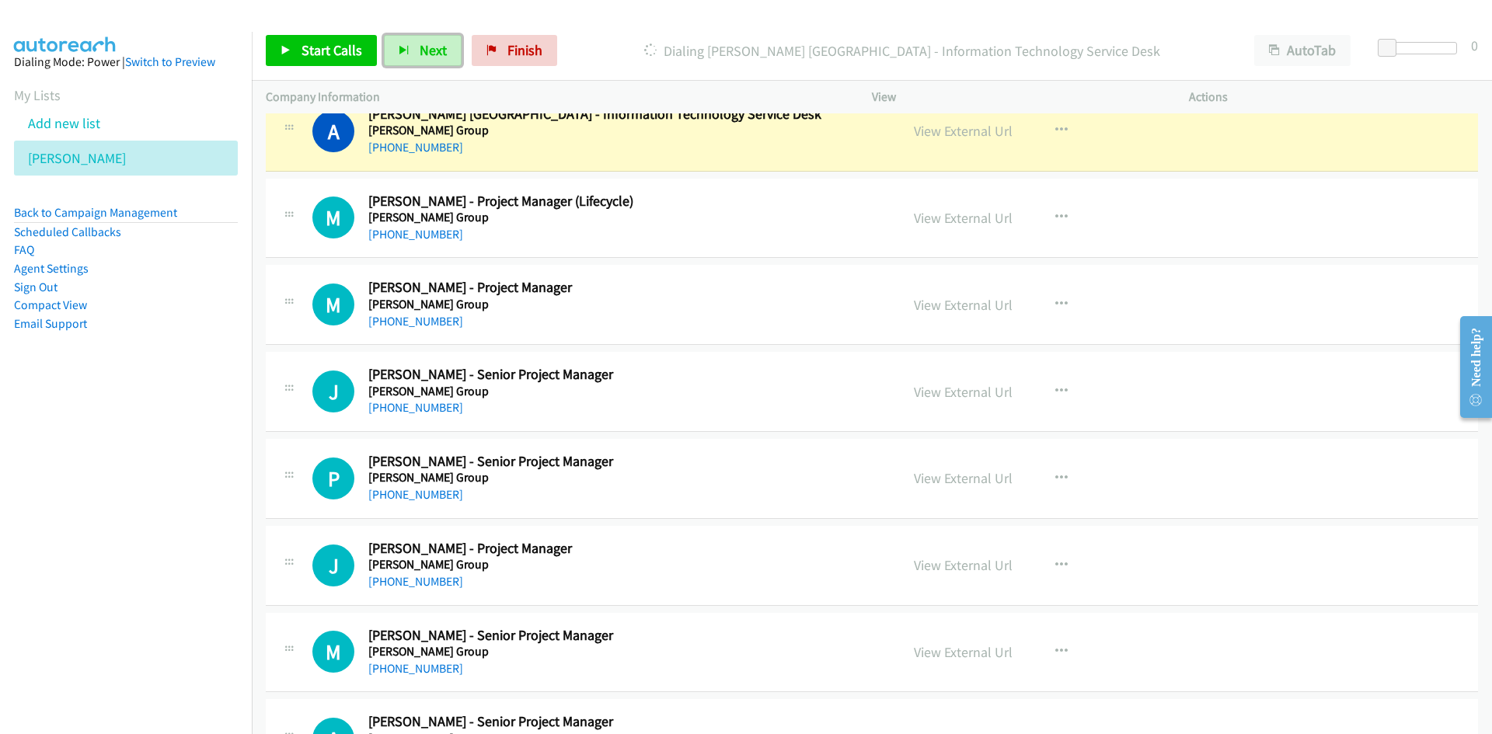
scroll to position [8393, 0]
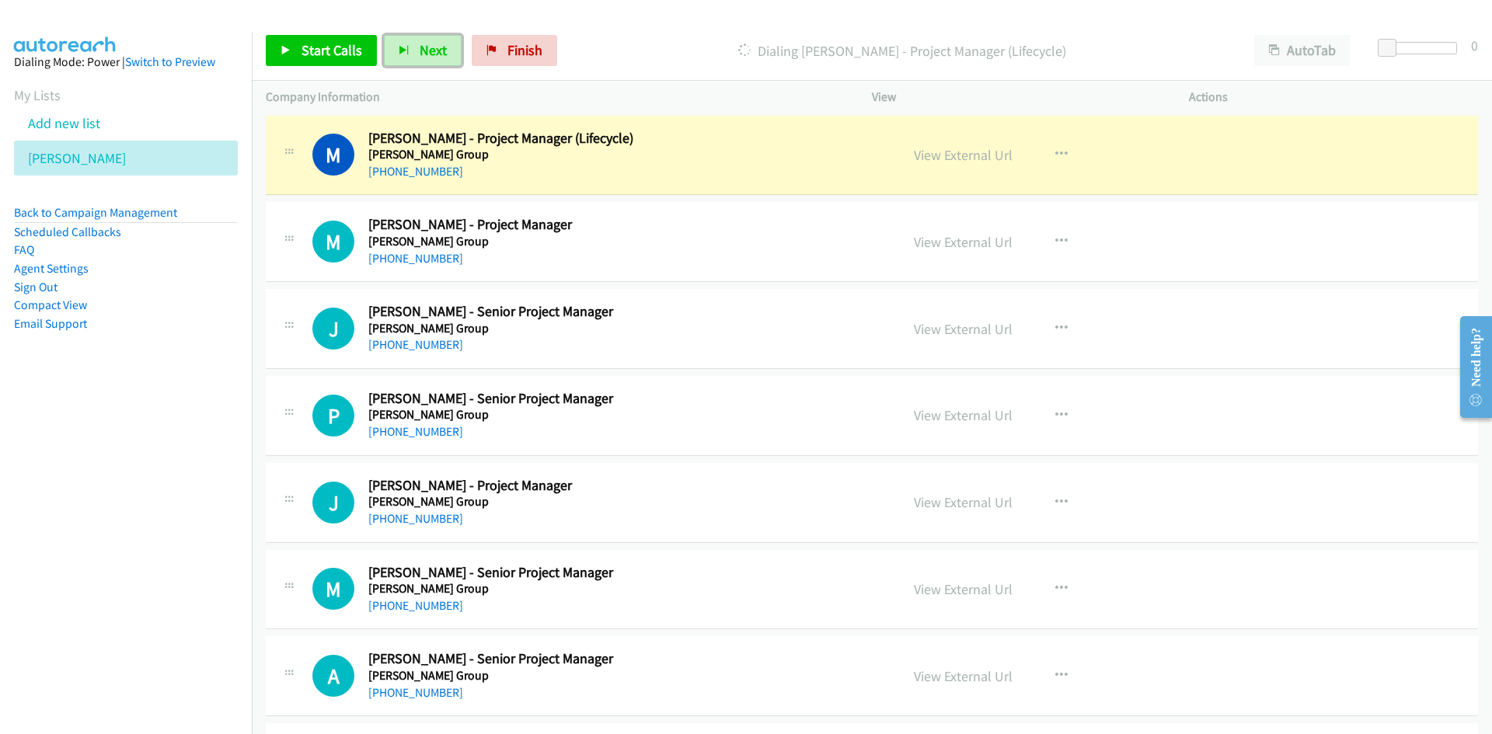
drag, startPoint x: 934, startPoint y: 157, endPoint x: 930, endPoint y: 181, distance: 24.4
click at [934, 157] on link "View External Url" at bounding box center [963, 155] width 99 height 18
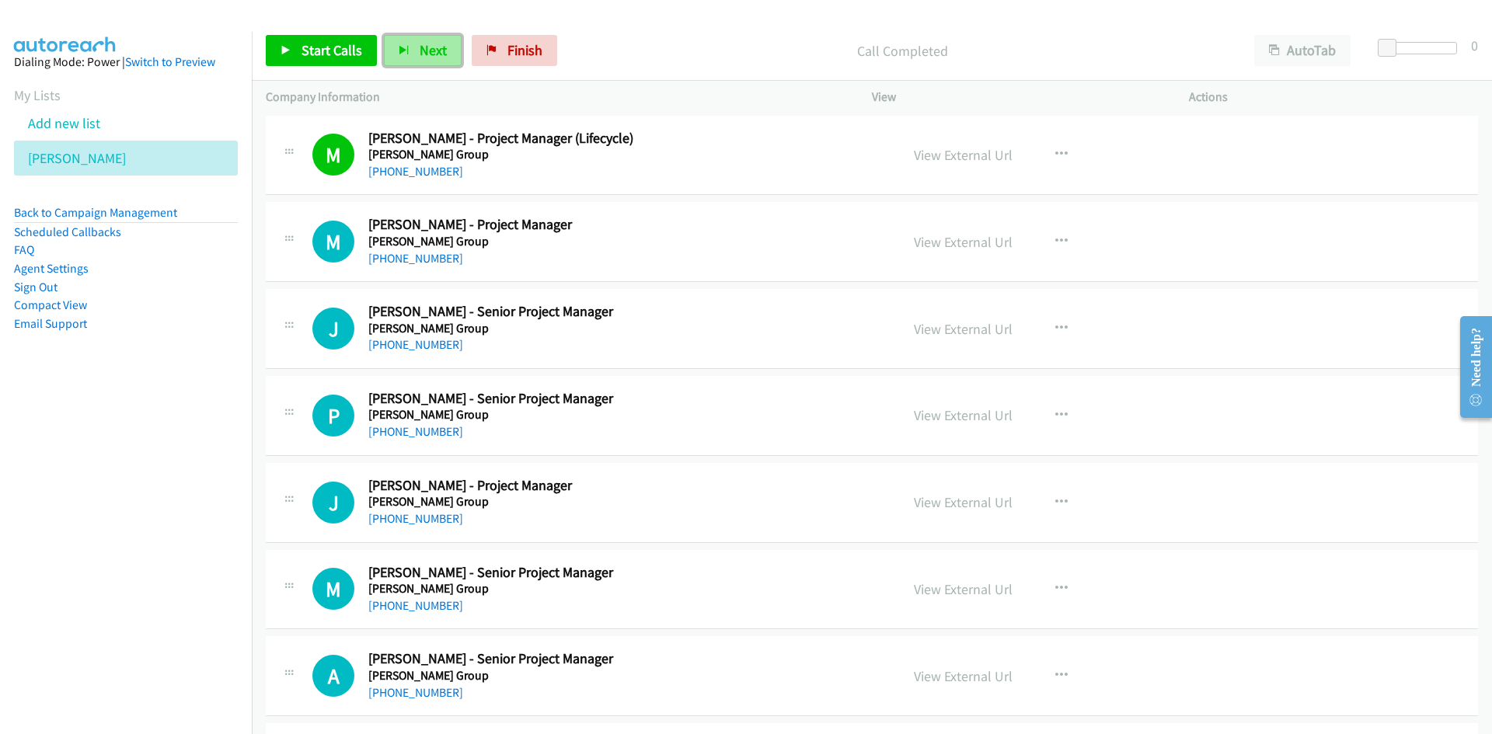
click at [416, 60] on button "Next" at bounding box center [423, 50] width 78 height 31
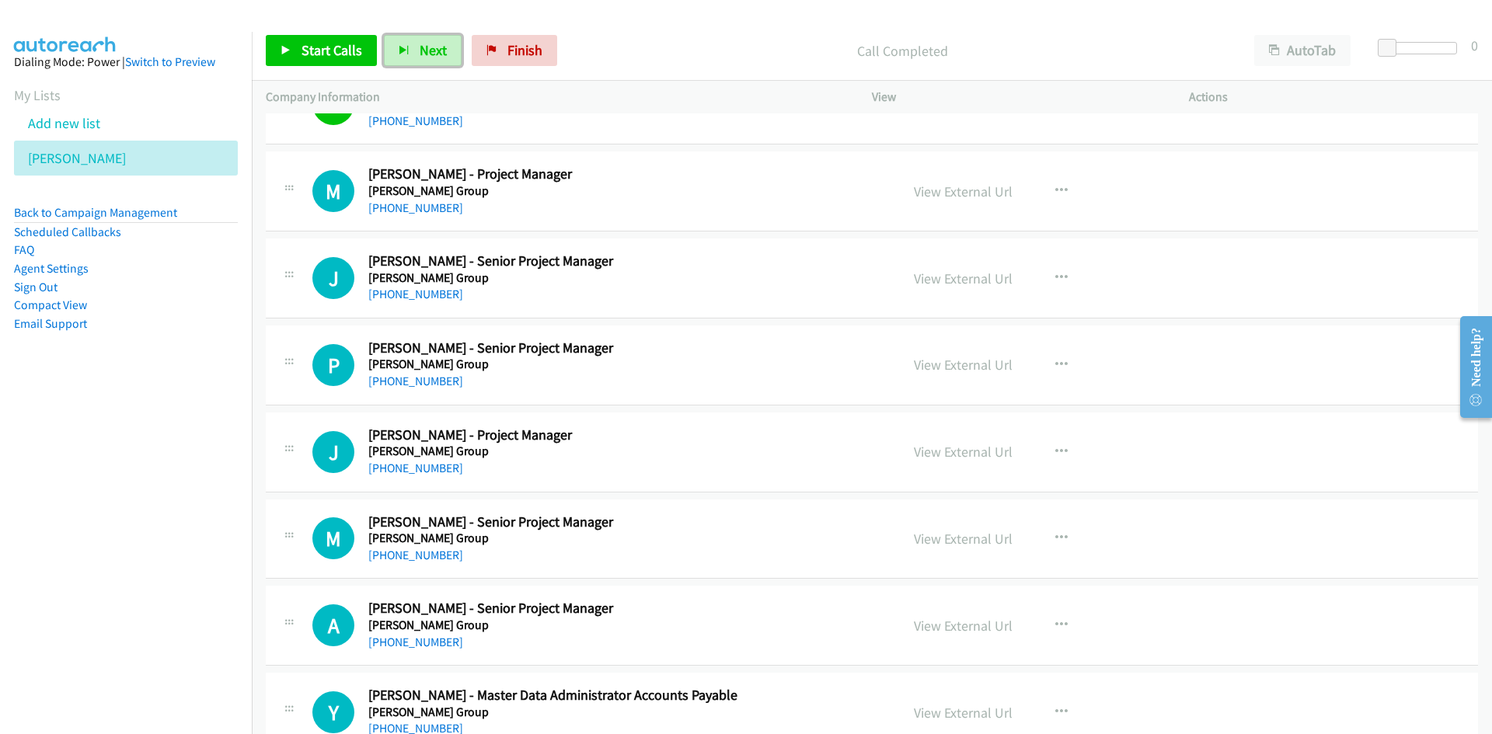
scroll to position [8471, 0]
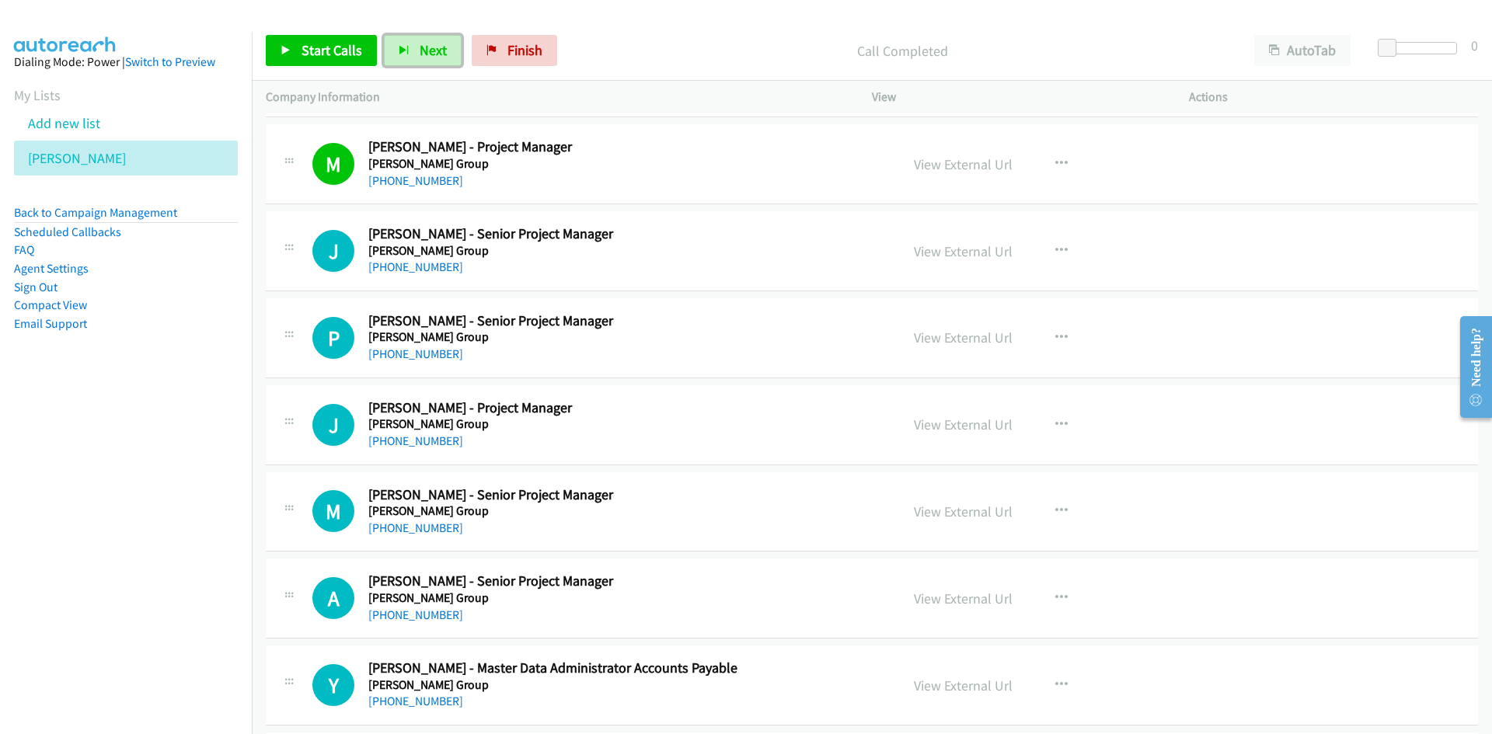
drag, startPoint x: 428, startPoint y: 38, endPoint x: 439, endPoint y: 77, distance: 40.4
click at [428, 38] on button "Next" at bounding box center [423, 50] width 78 height 31
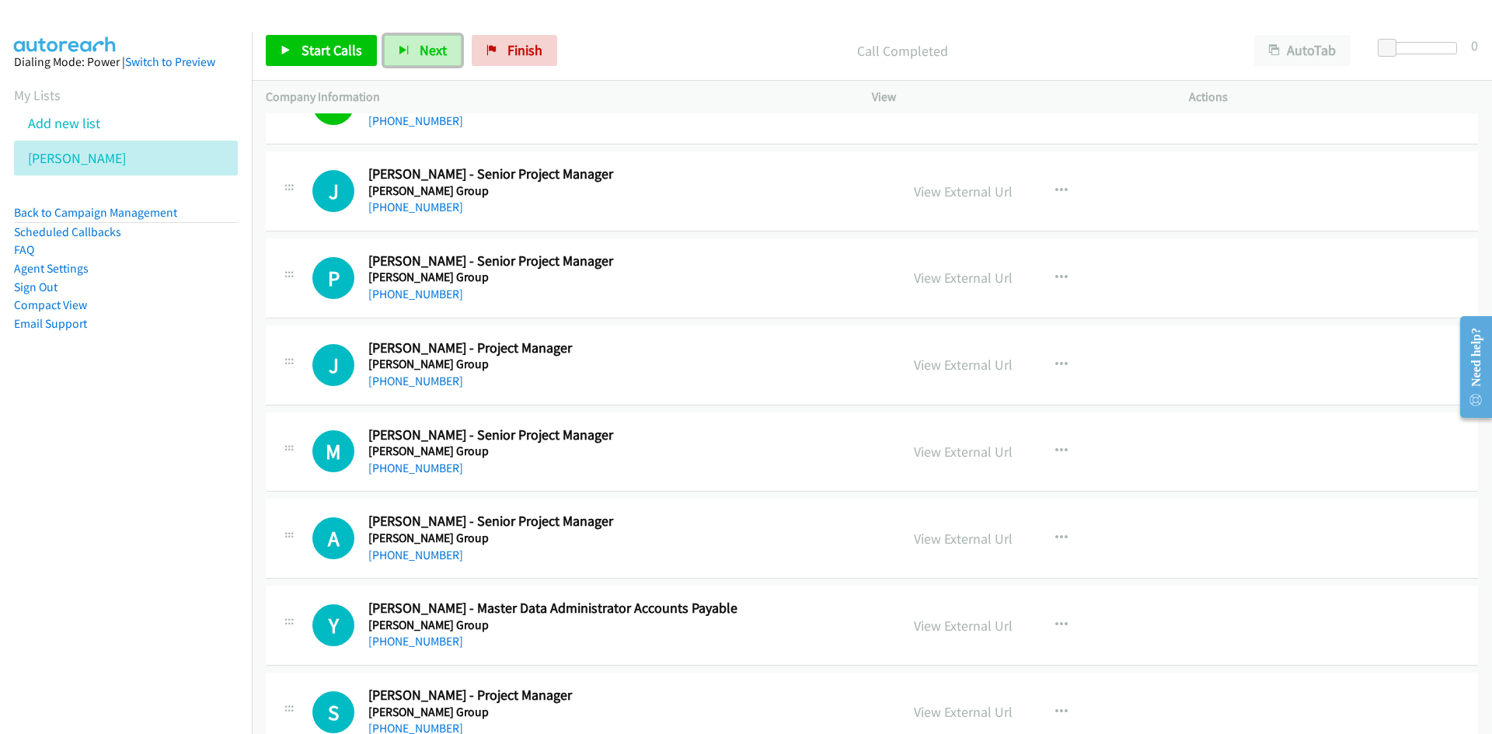
scroll to position [8549, 0]
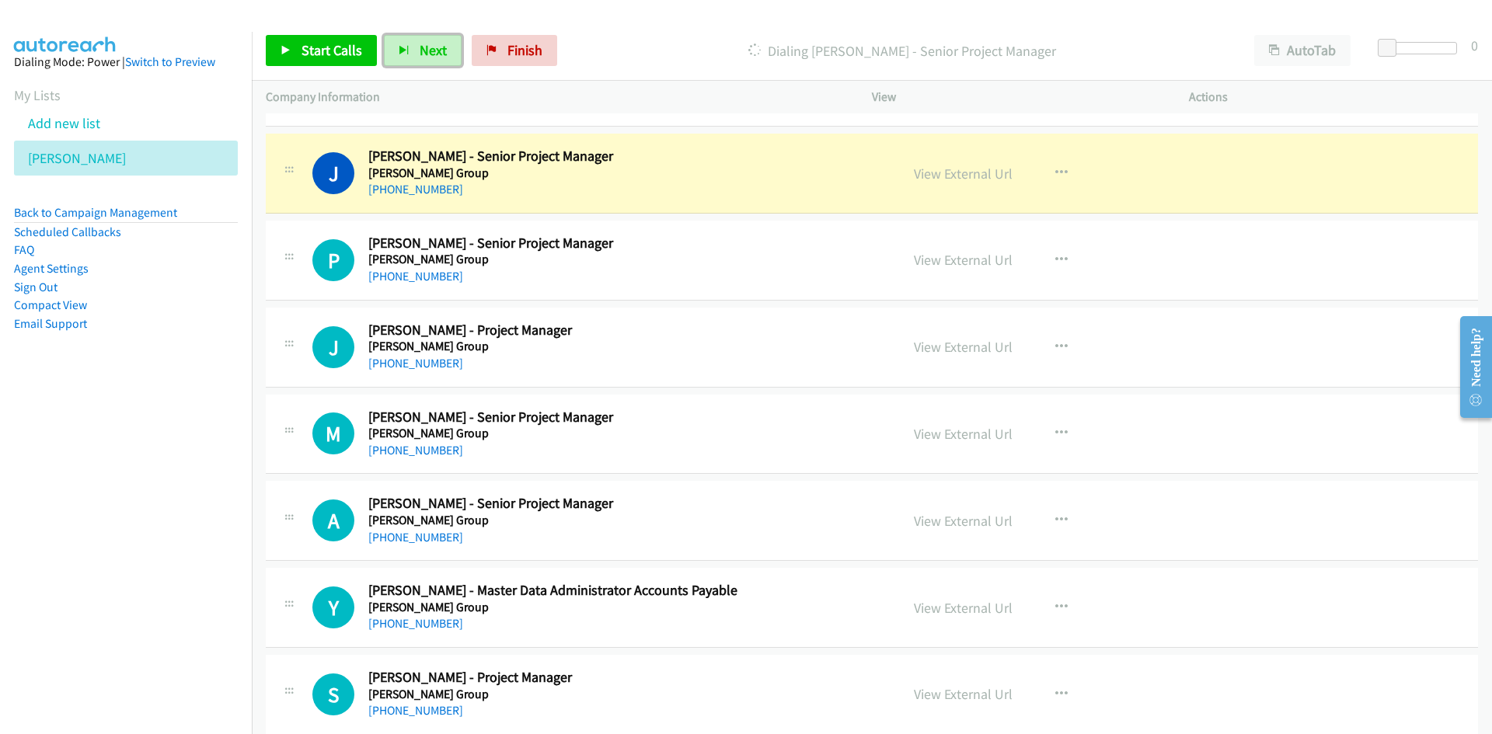
drag, startPoint x: 416, startPoint y: 44, endPoint x: 497, endPoint y: 117, distance: 109.5
click at [416, 44] on button "Next" at bounding box center [423, 50] width 78 height 31
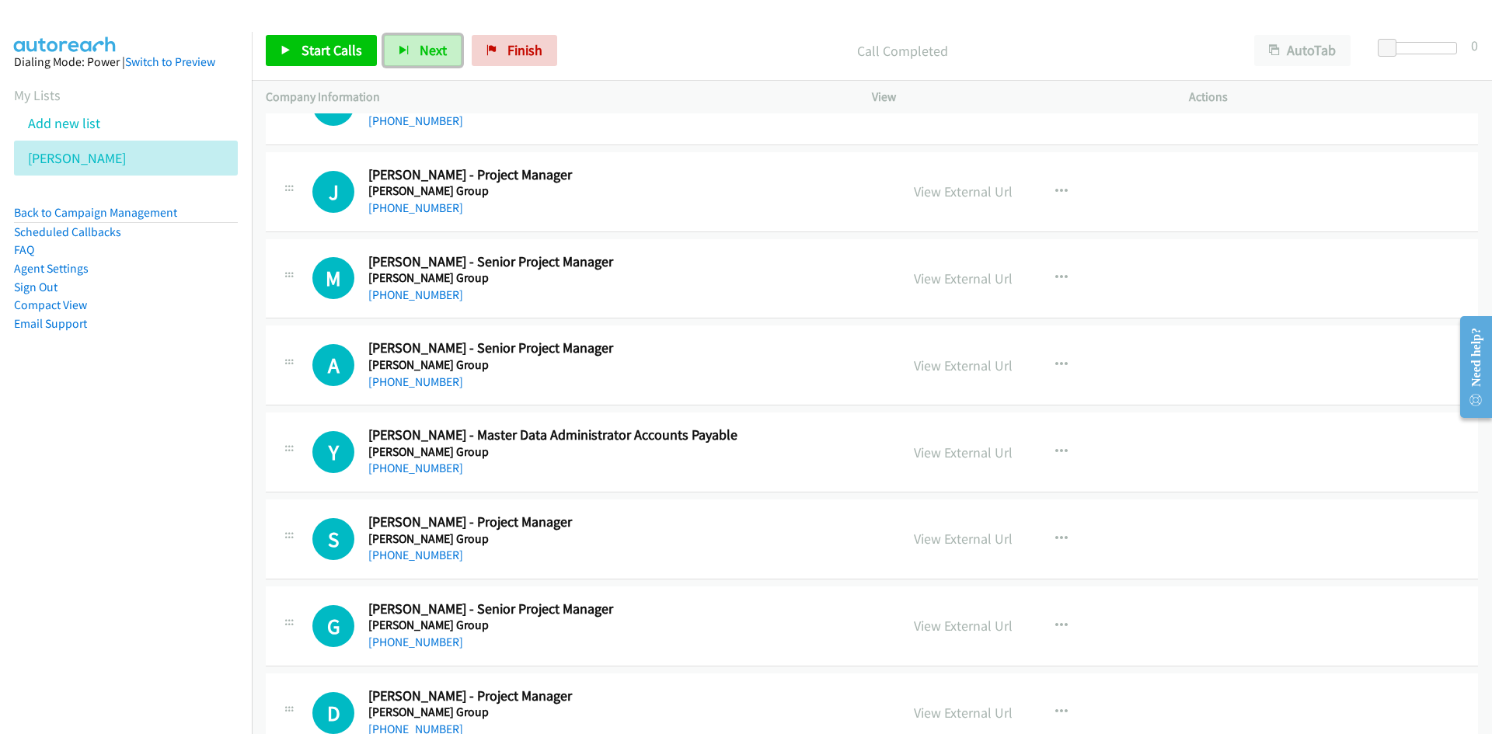
scroll to position [8627, 0]
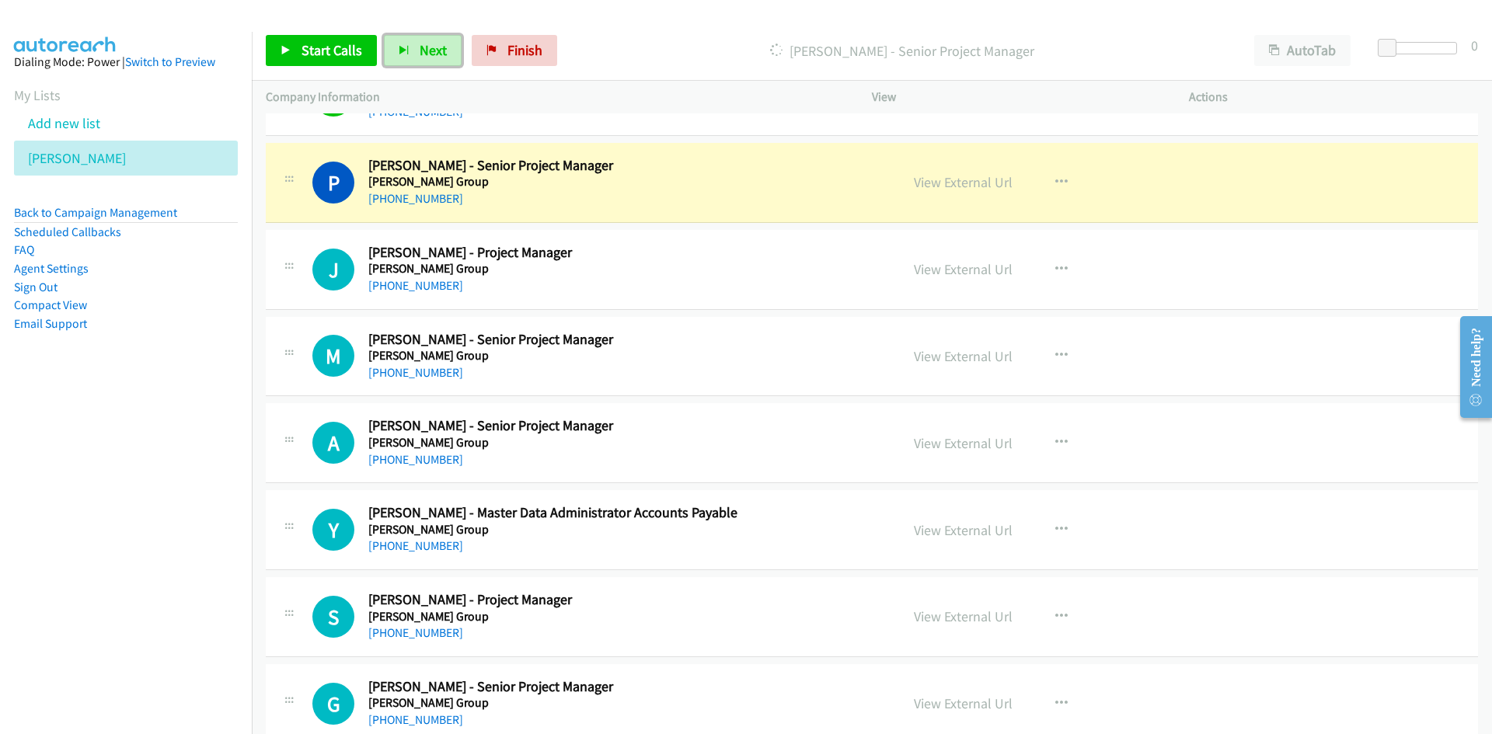
drag, startPoint x: 433, startPoint y: 47, endPoint x: 708, endPoint y: 275, distance: 357.1
click at [433, 47] on span "Next" at bounding box center [433, 50] width 27 height 18
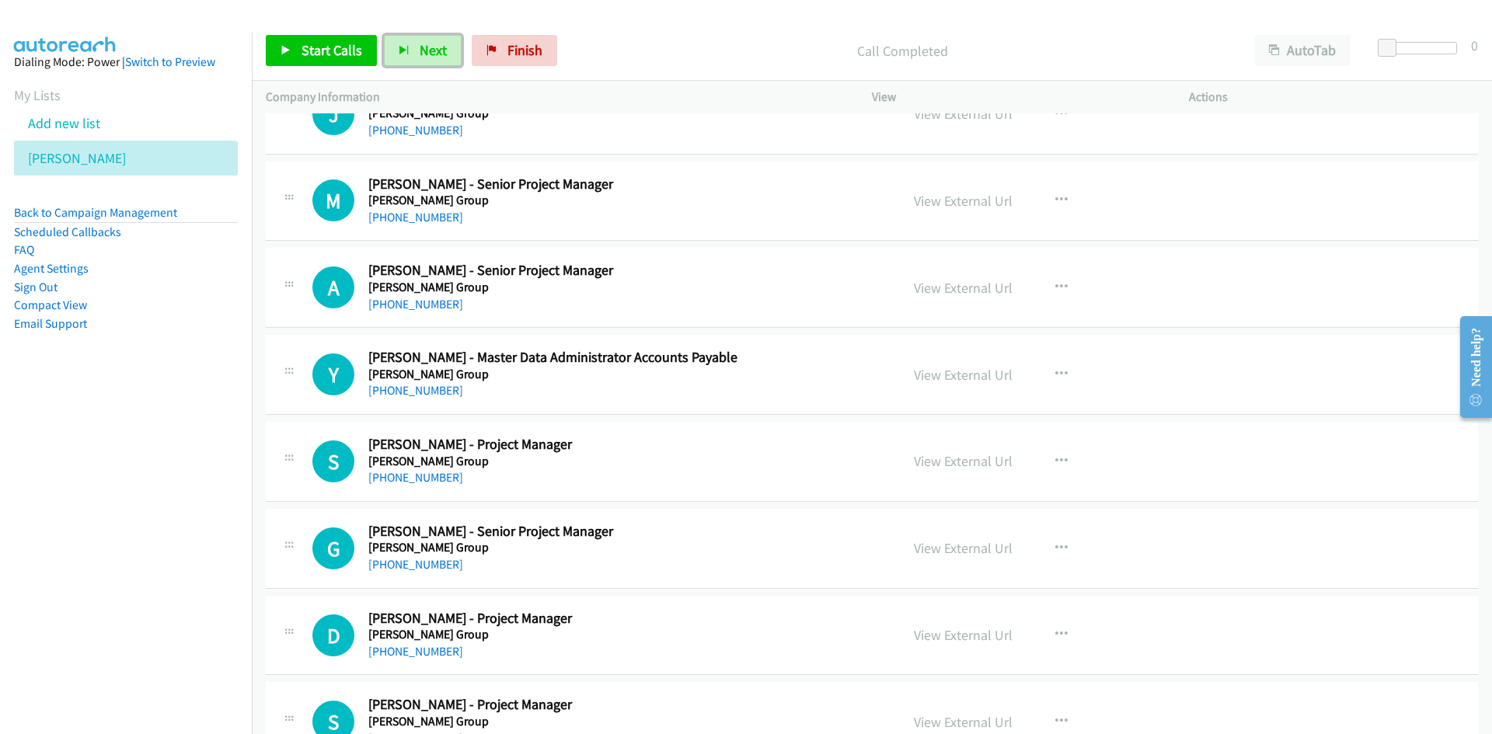
scroll to position [8704, 0]
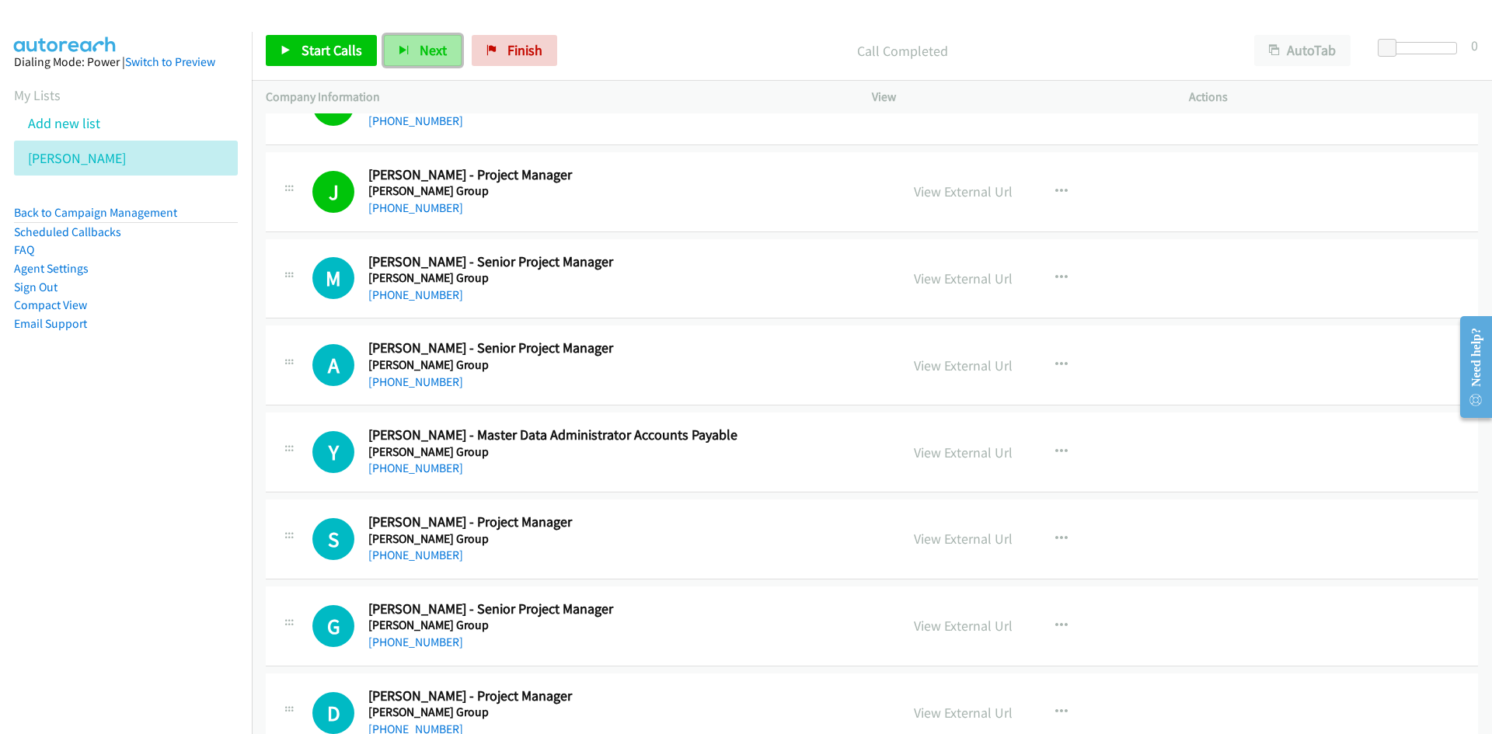
click at [425, 51] on span "Next" at bounding box center [433, 50] width 27 height 18
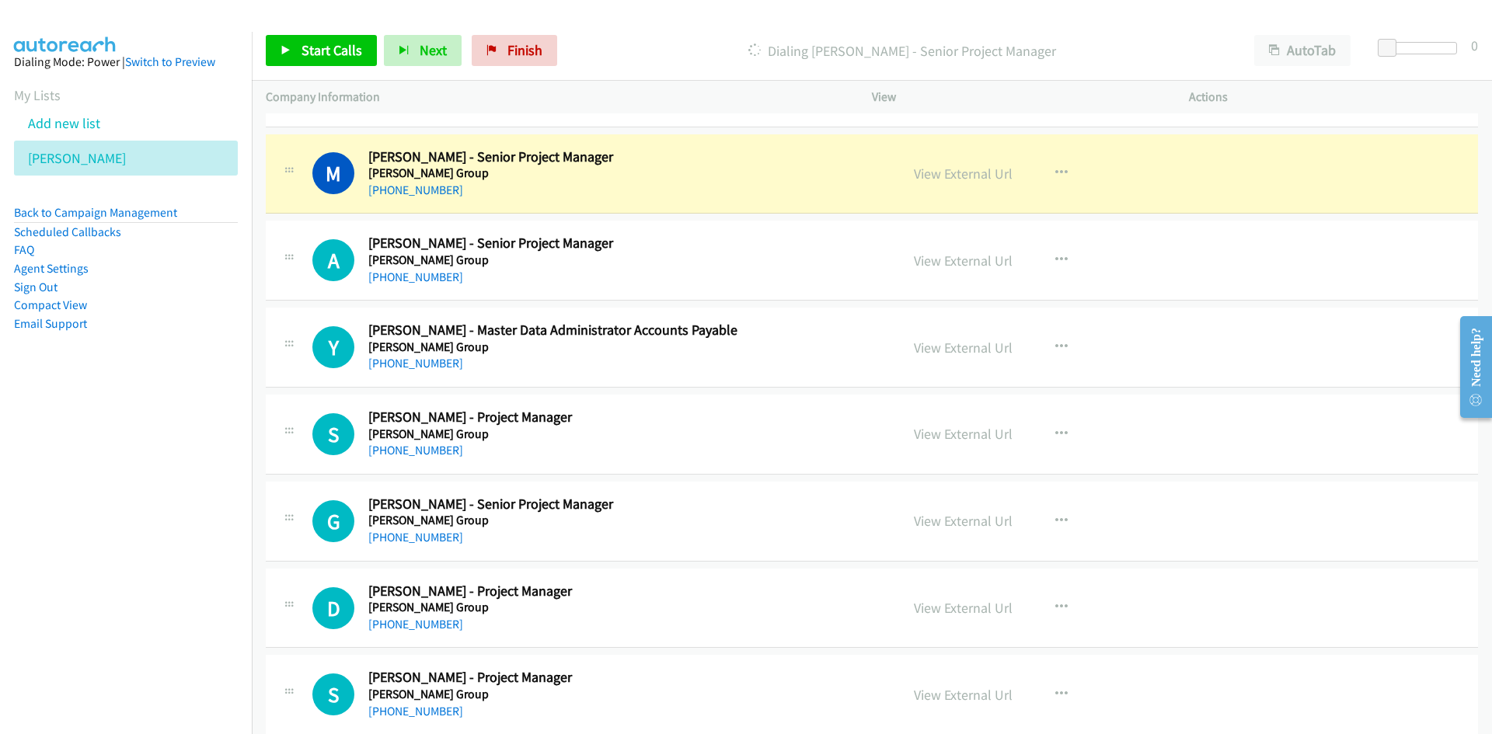
scroll to position [8782, 0]
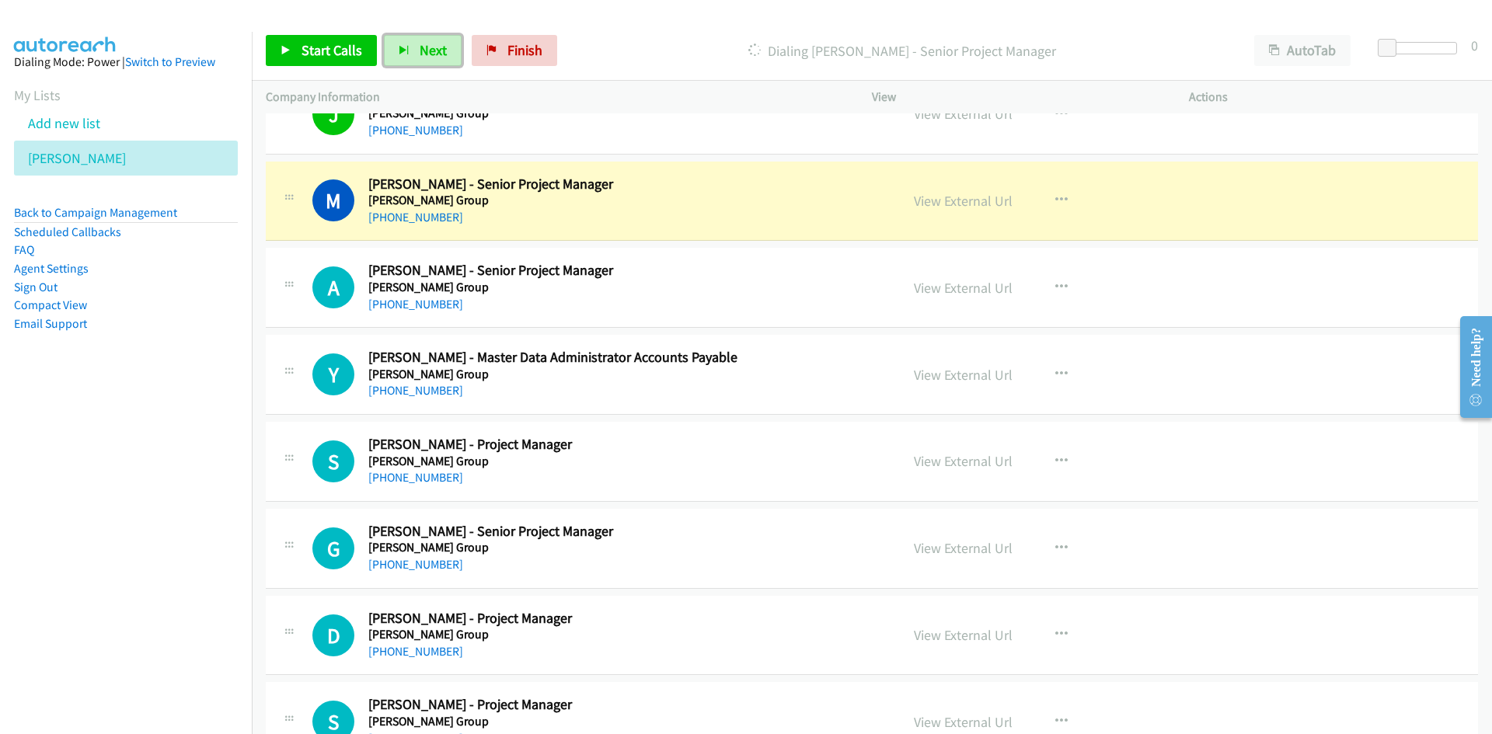
drag, startPoint x: 962, startPoint y: 207, endPoint x: 974, endPoint y: 331, distance: 124.9
click at [962, 207] on link "View External Url" at bounding box center [963, 201] width 99 height 18
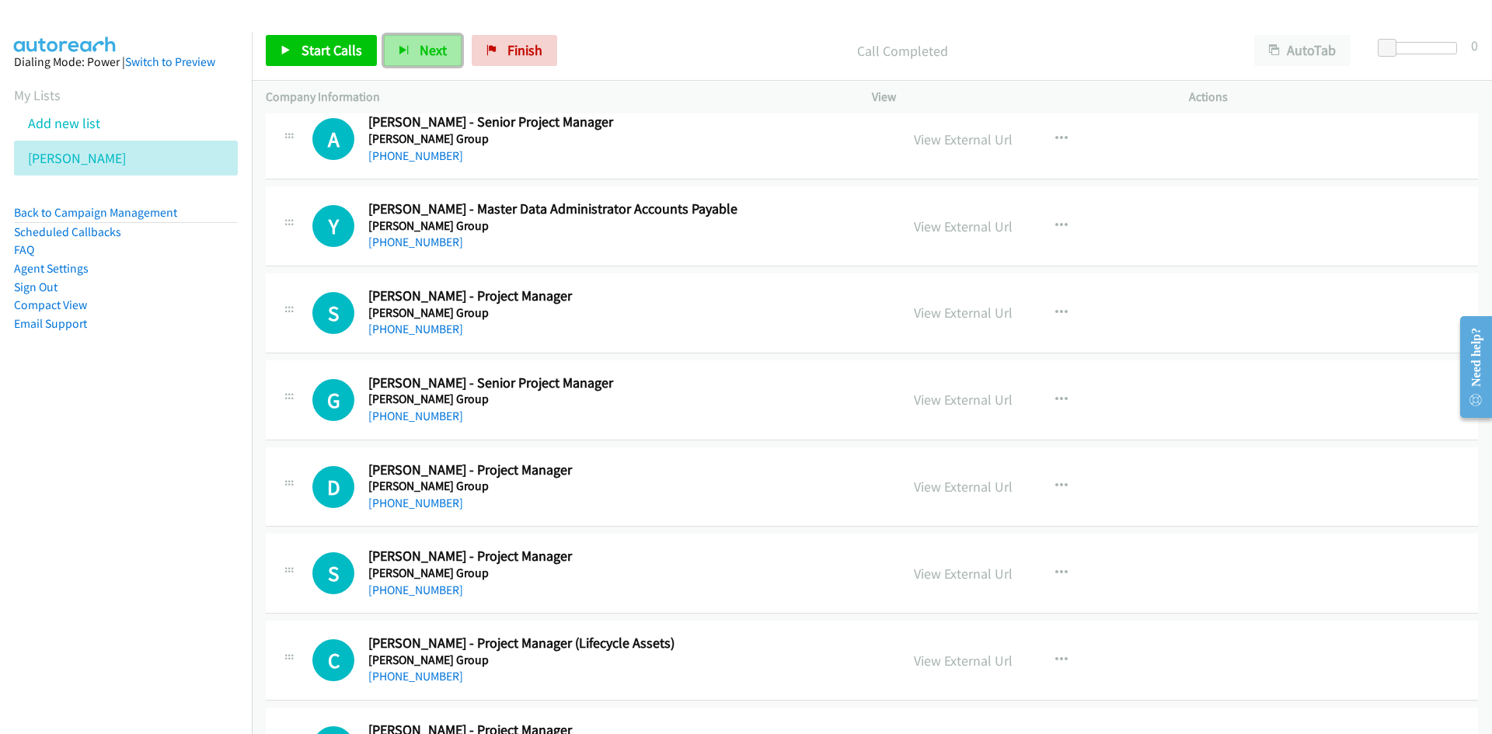
scroll to position [8937, 0]
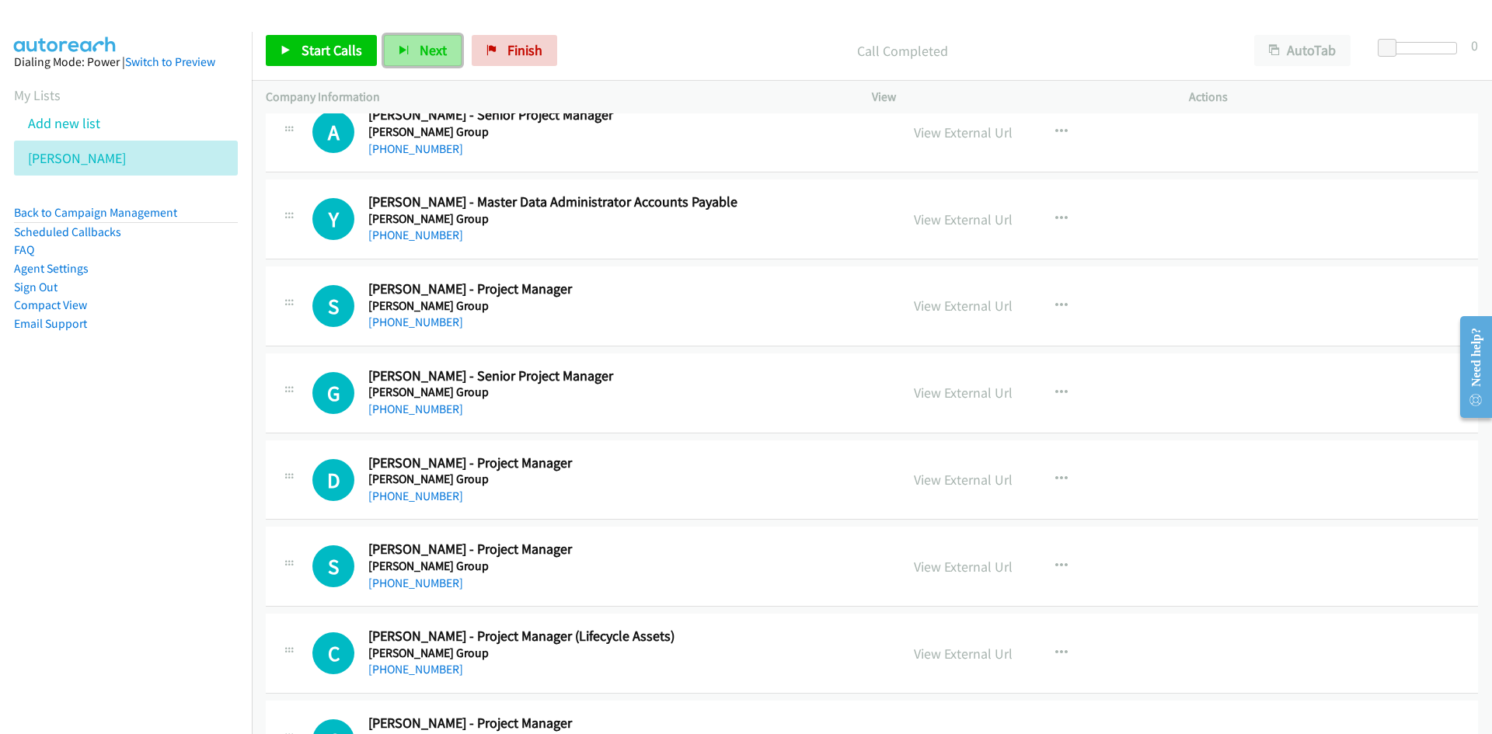
click at [438, 53] on span "Next" at bounding box center [433, 50] width 27 height 18
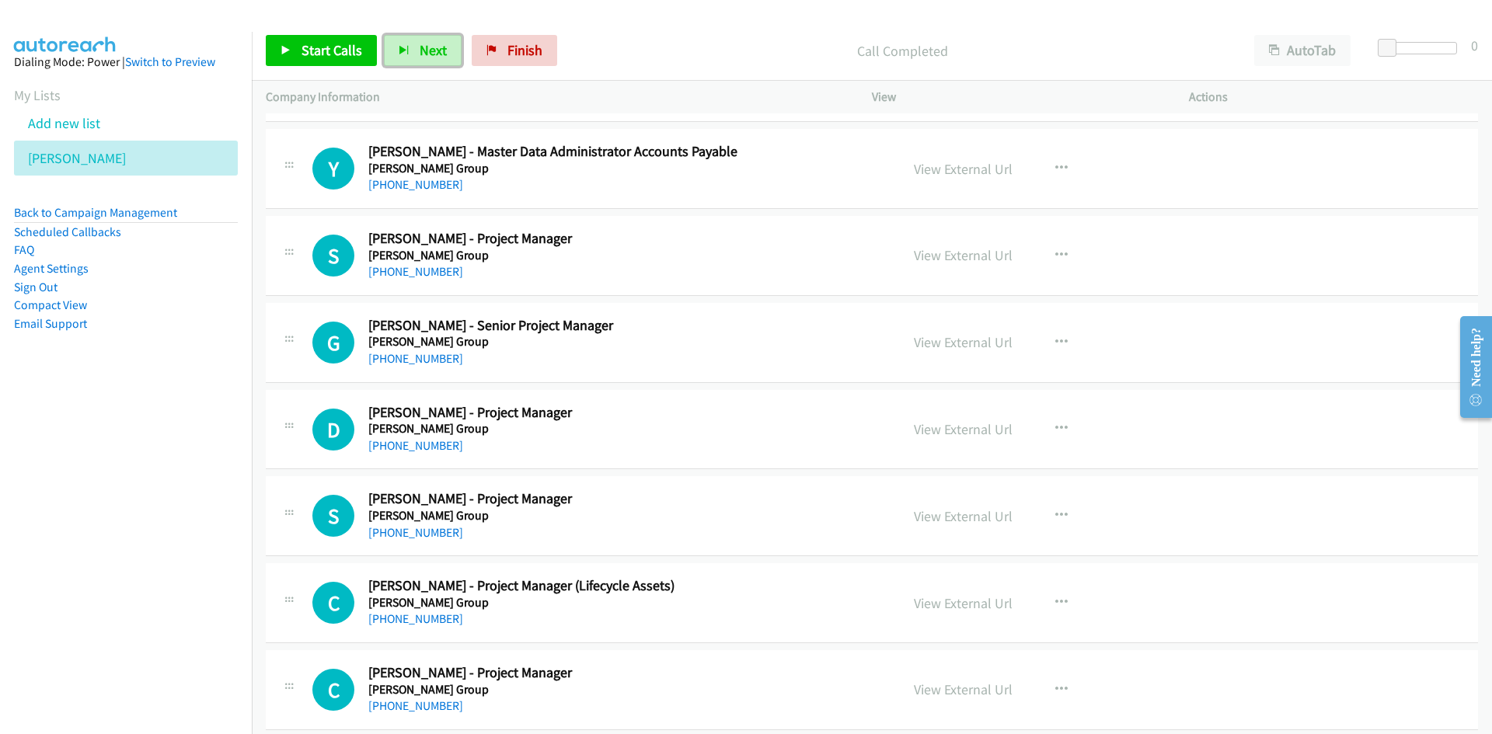
scroll to position [9015, 0]
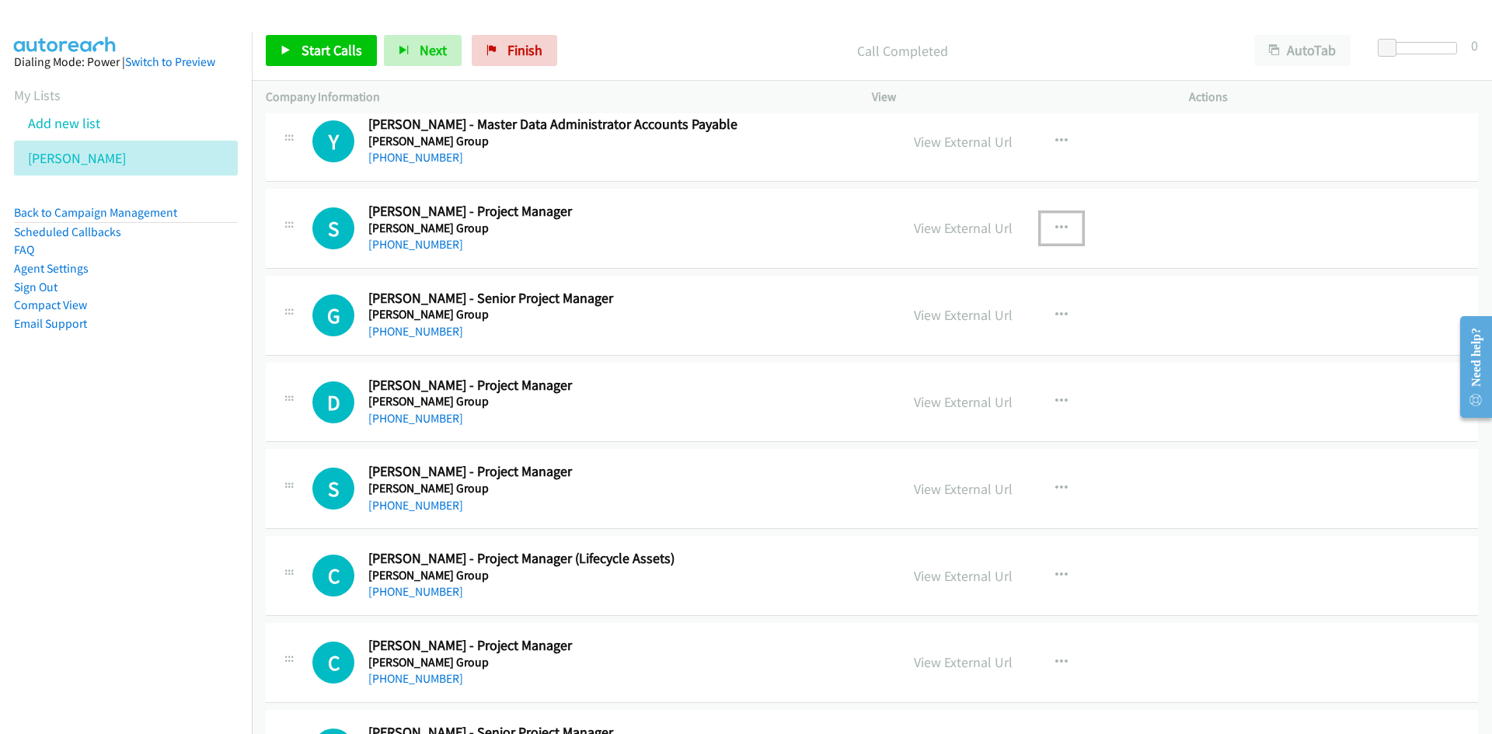
click at [1055, 223] on icon "button" at bounding box center [1061, 228] width 12 height 12
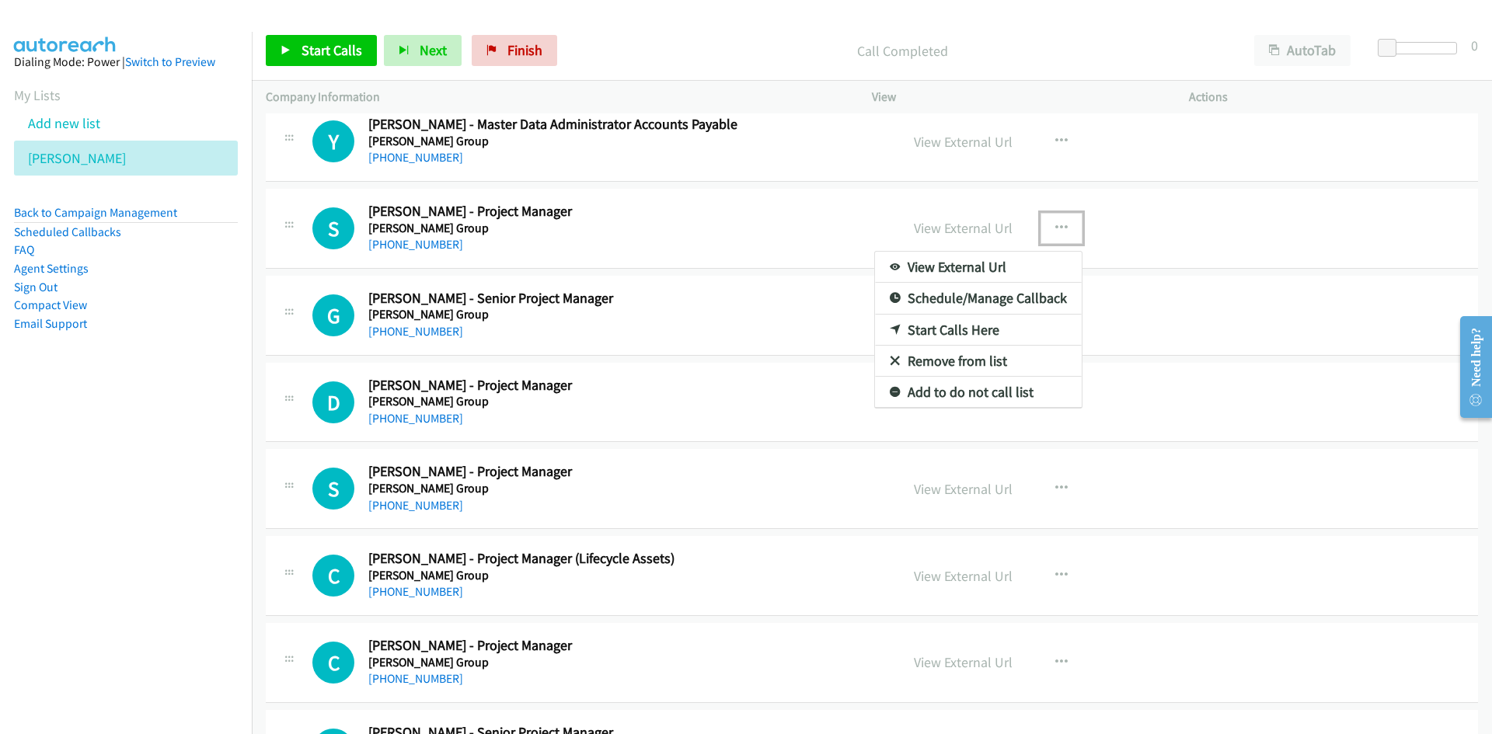
click at [948, 328] on link "Start Calls Here" at bounding box center [978, 330] width 207 height 31
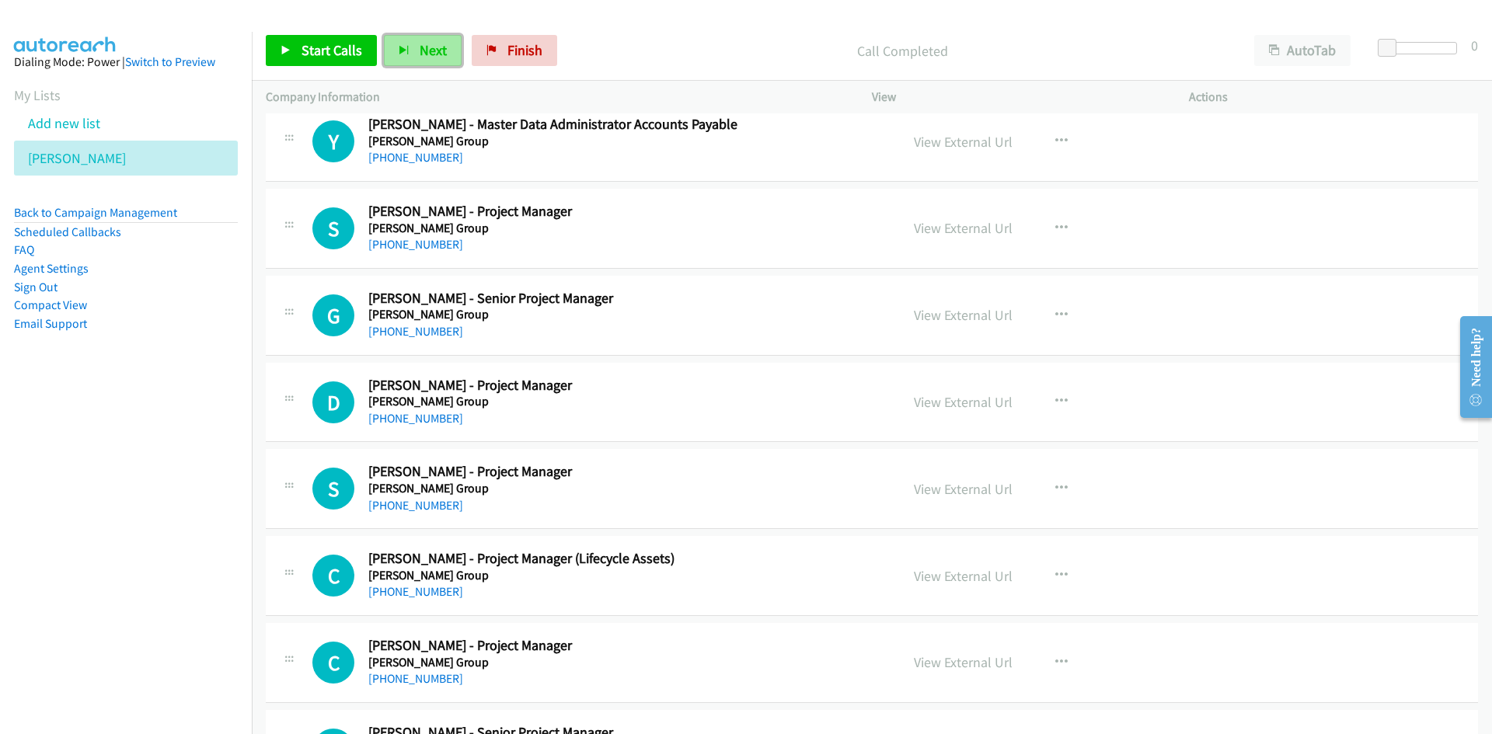
click at [435, 43] on span "Next" at bounding box center [433, 50] width 27 height 18
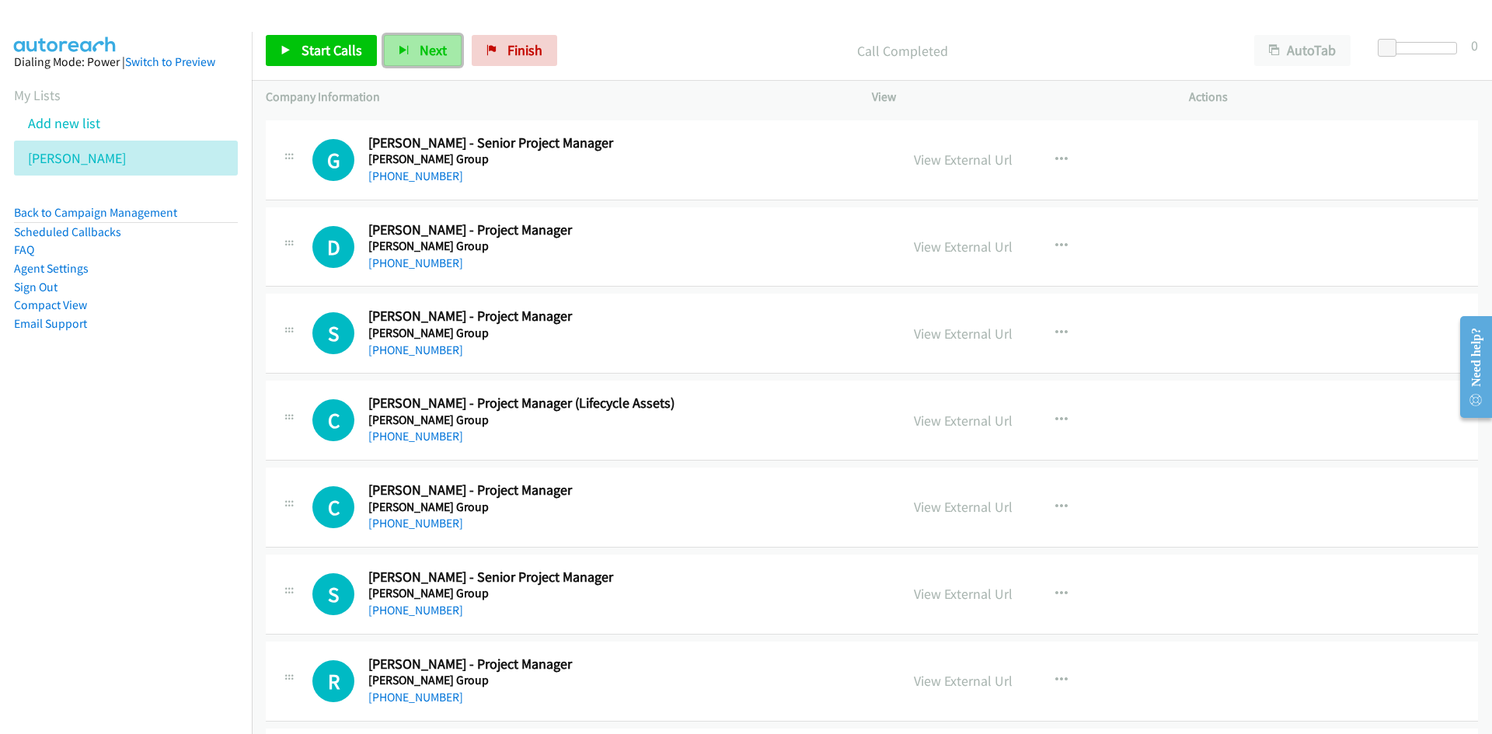
click at [434, 51] on span "Next" at bounding box center [433, 50] width 27 height 18
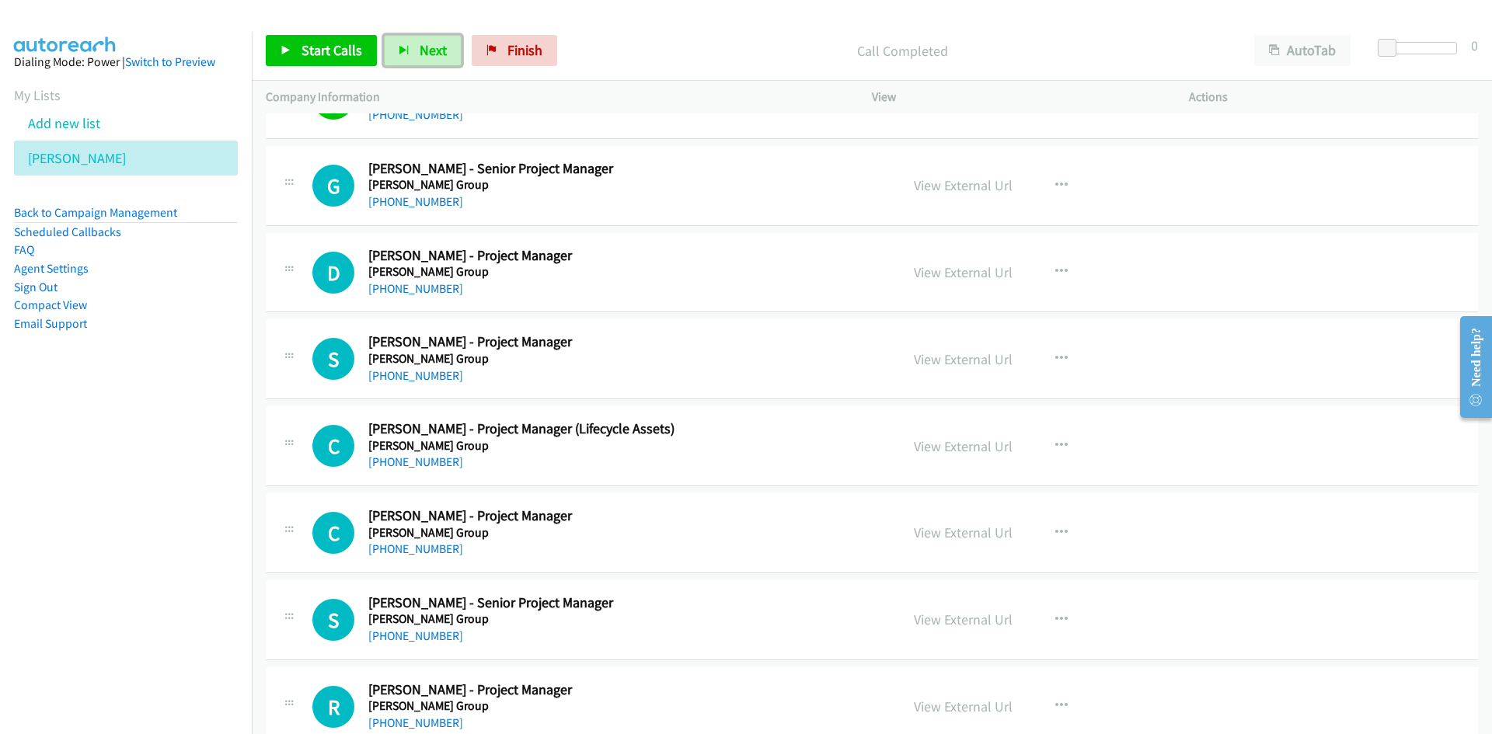
scroll to position [9171, 0]
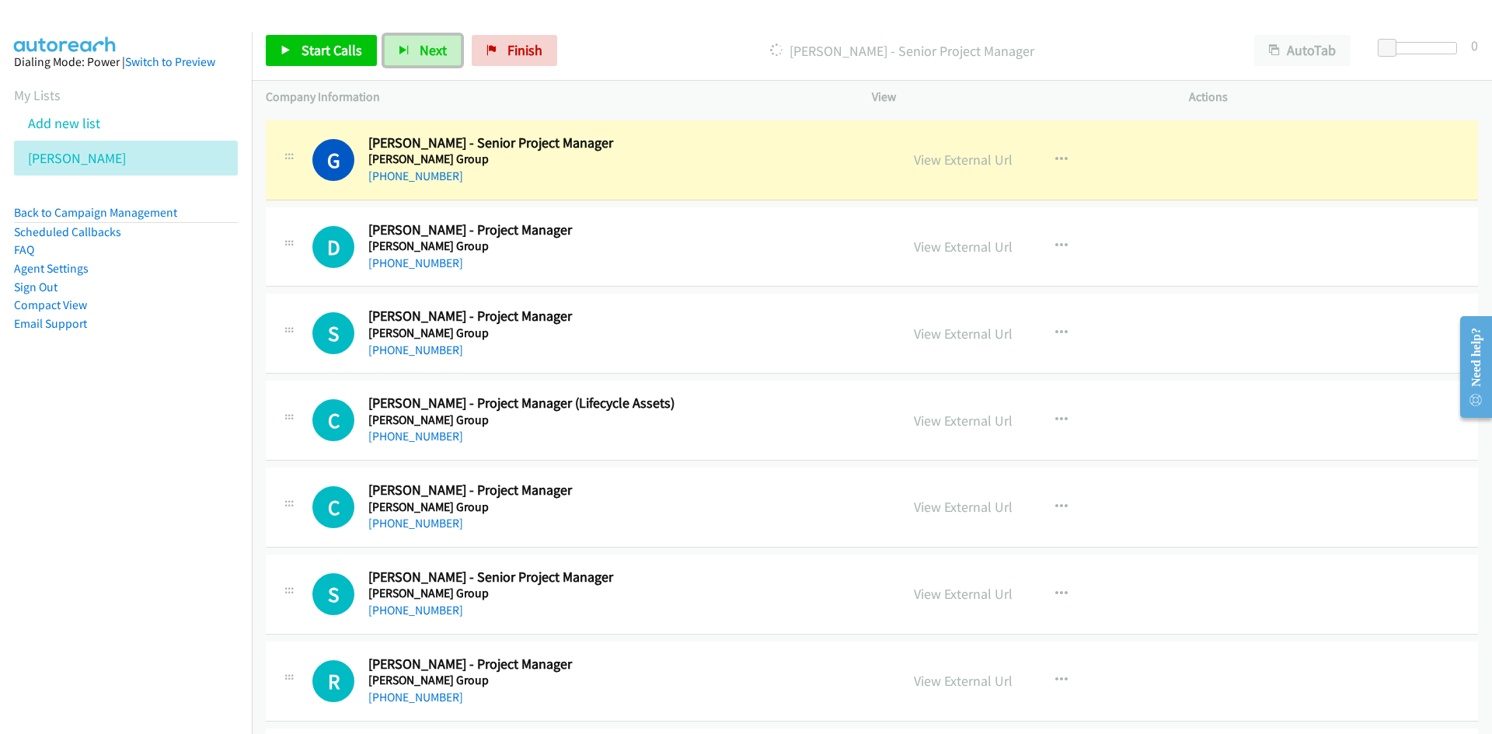
drag, startPoint x: 434, startPoint y: 44, endPoint x: 256, endPoint y: 2, distance: 183.4
click at [434, 44] on span "Next" at bounding box center [433, 50] width 27 height 18
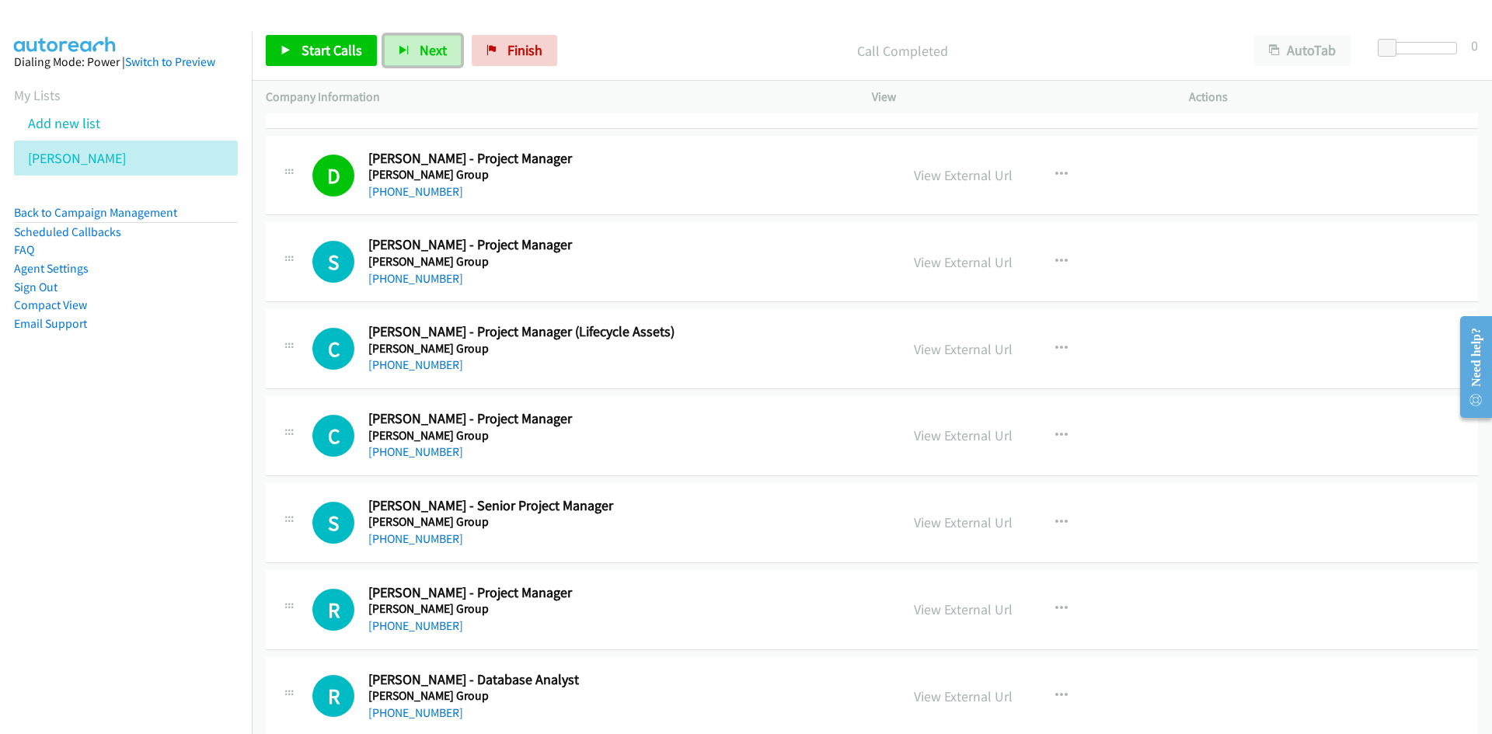
scroll to position [9326, 0]
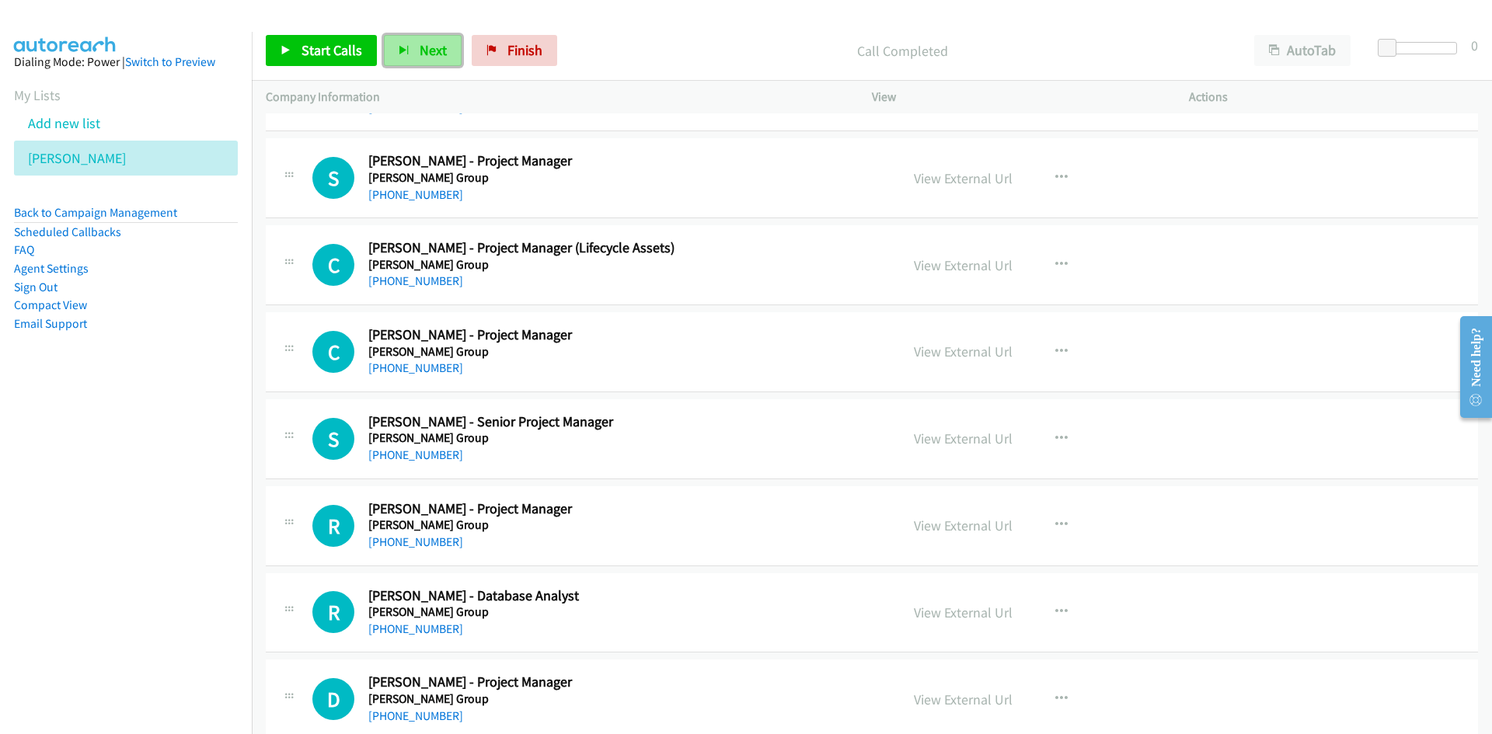
click at [439, 54] on span "Next" at bounding box center [433, 50] width 27 height 18
click at [1045, 346] on button "button" at bounding box center [1062, 352] width 42 height 31
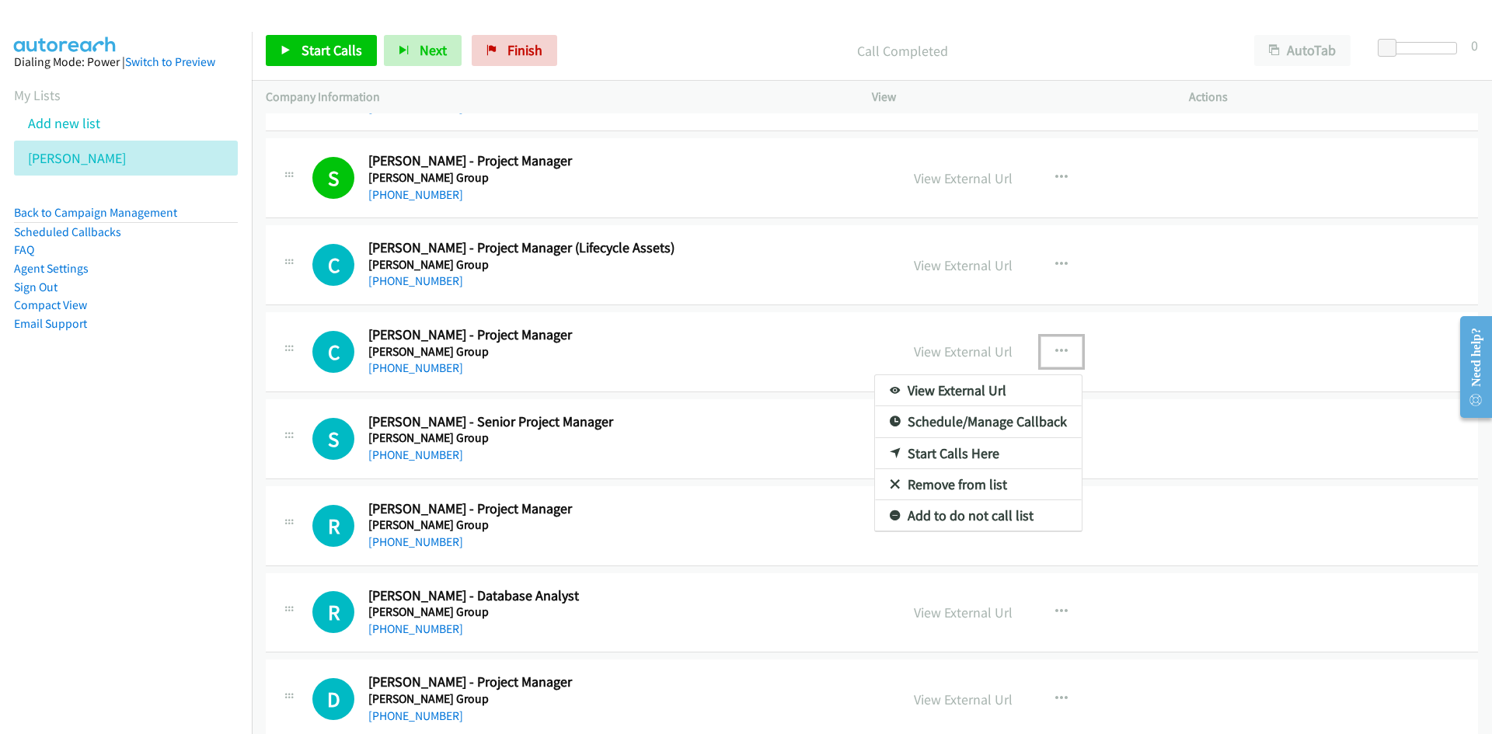
click at [943, 445] on link "Start Calls Here" at bounding box center [978, 453] width 207 height 31
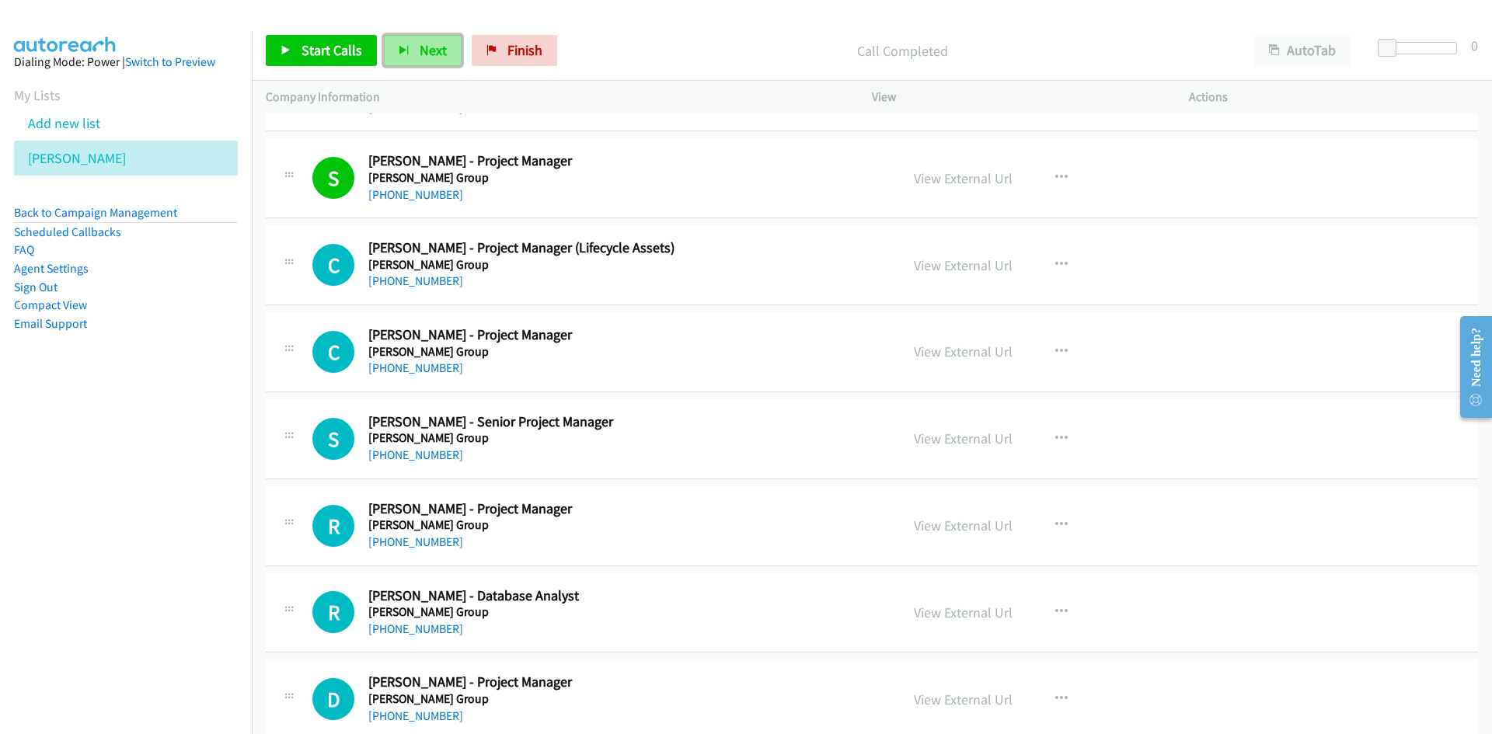
click at [422, 44] on span "Next" at bounding box center [433, 50] width 27 height 18
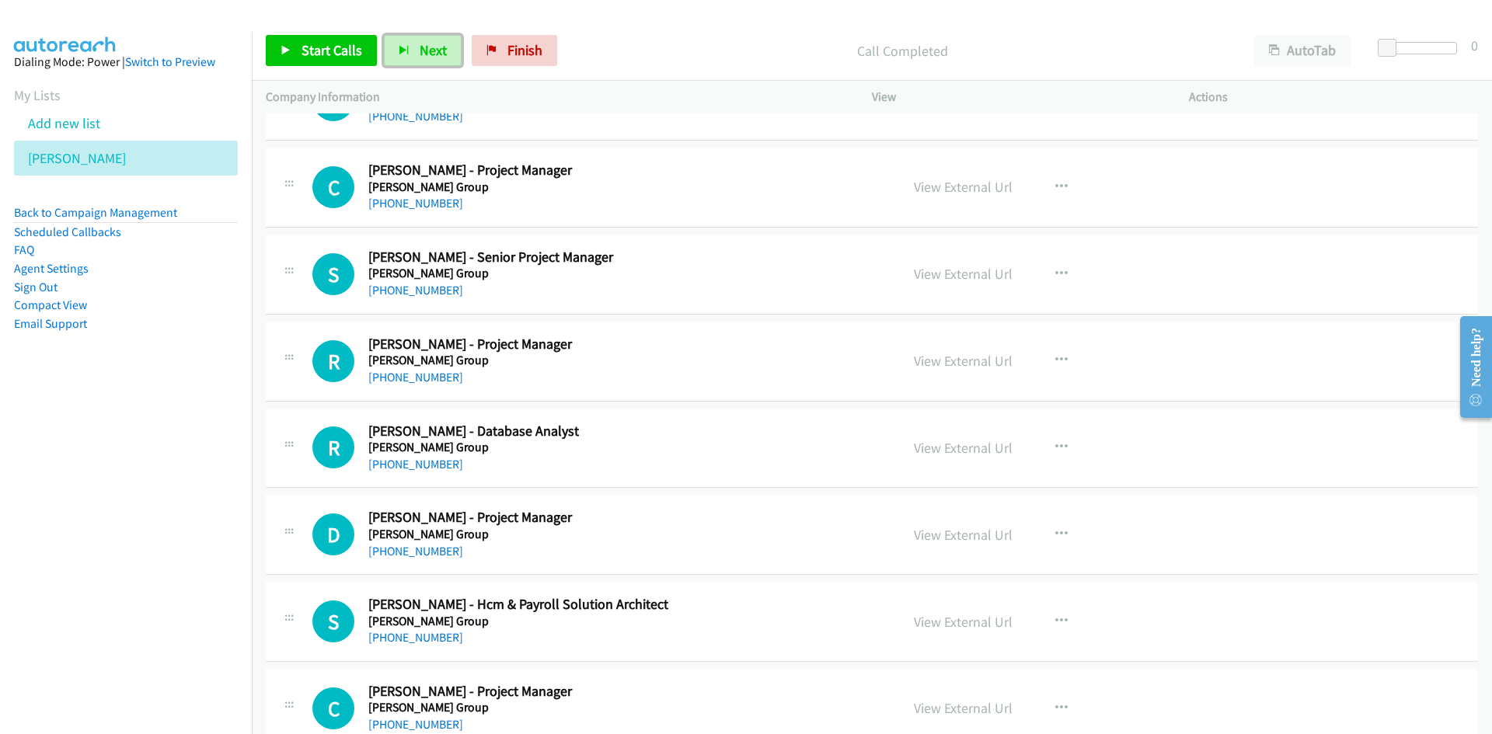
scroll to position [9481, 0]
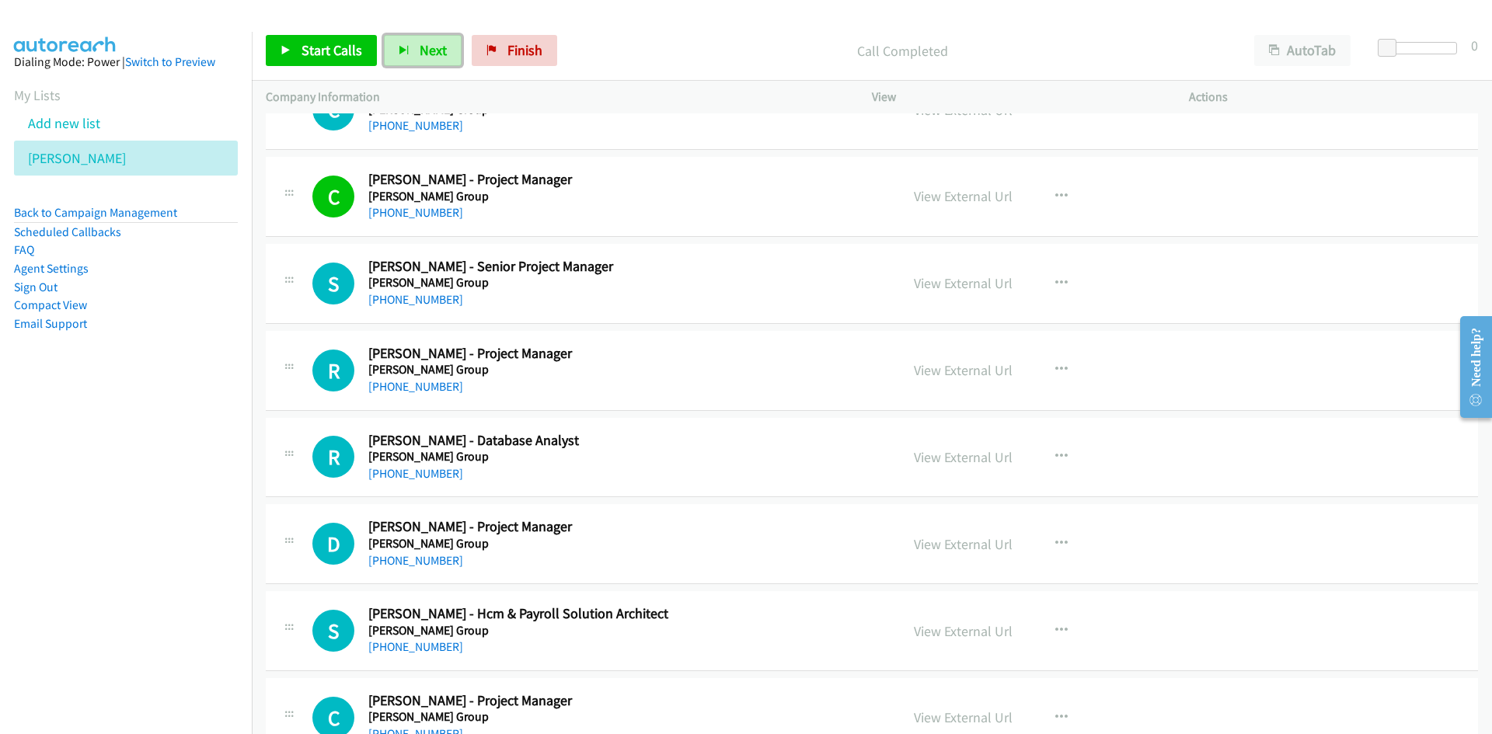
drag, startPoint x: 425, startPoint y: 58, endPoint x: 605, endPoint y: 179, distance: 216.2
click at [425, 58] on span "Next" at bounding box center [433, 50] width 27 height 18
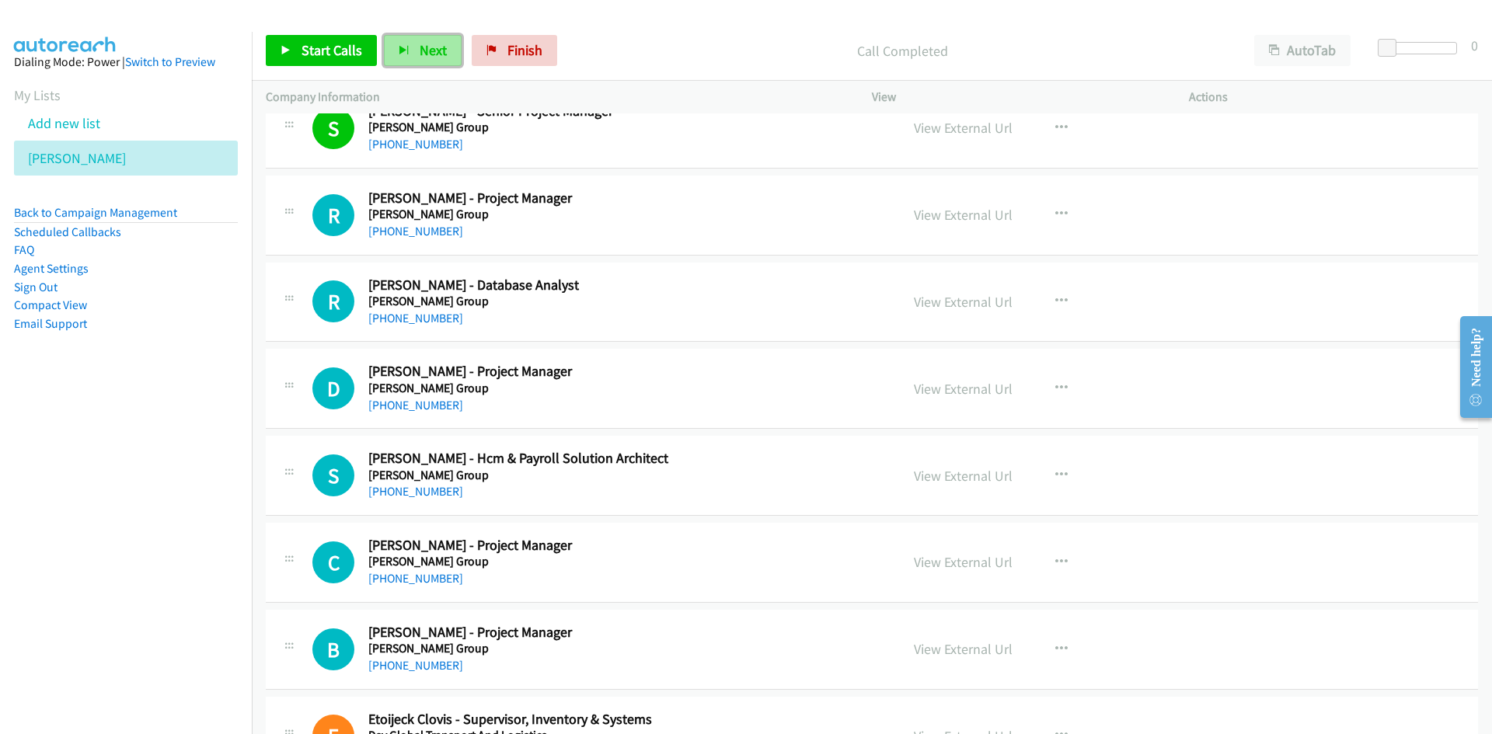
click at [435, 46] on span "Next" at bounding box center [433, 50] width 27 height 18
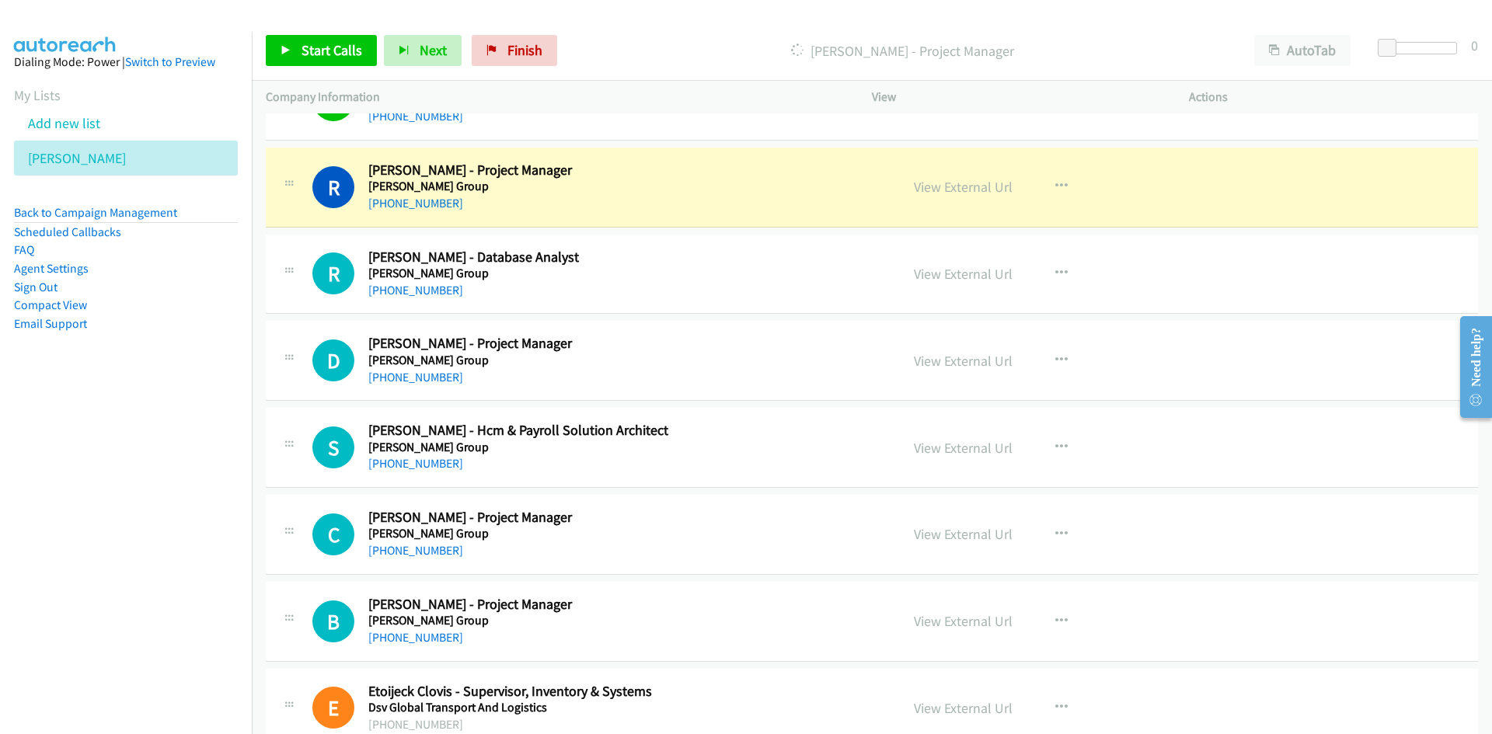
scroll to position [9637, 0]
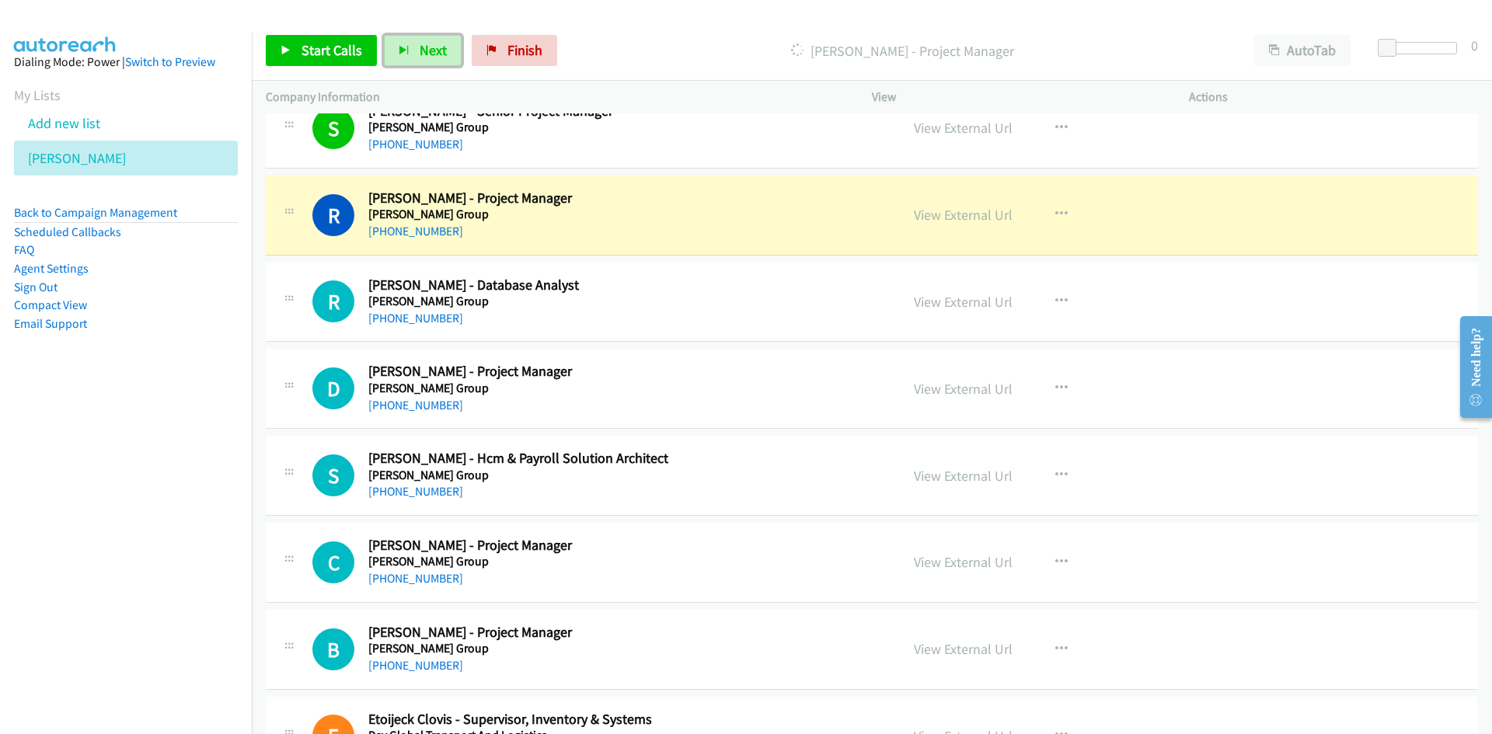
drag, startPoint x: 928, startPoint y: 215, endPoint x: 936, endPoint y: 321, distance: 106.0
click at [928, 215] on link "View External Url" at bounding box center [963, 215] width 99 height 18
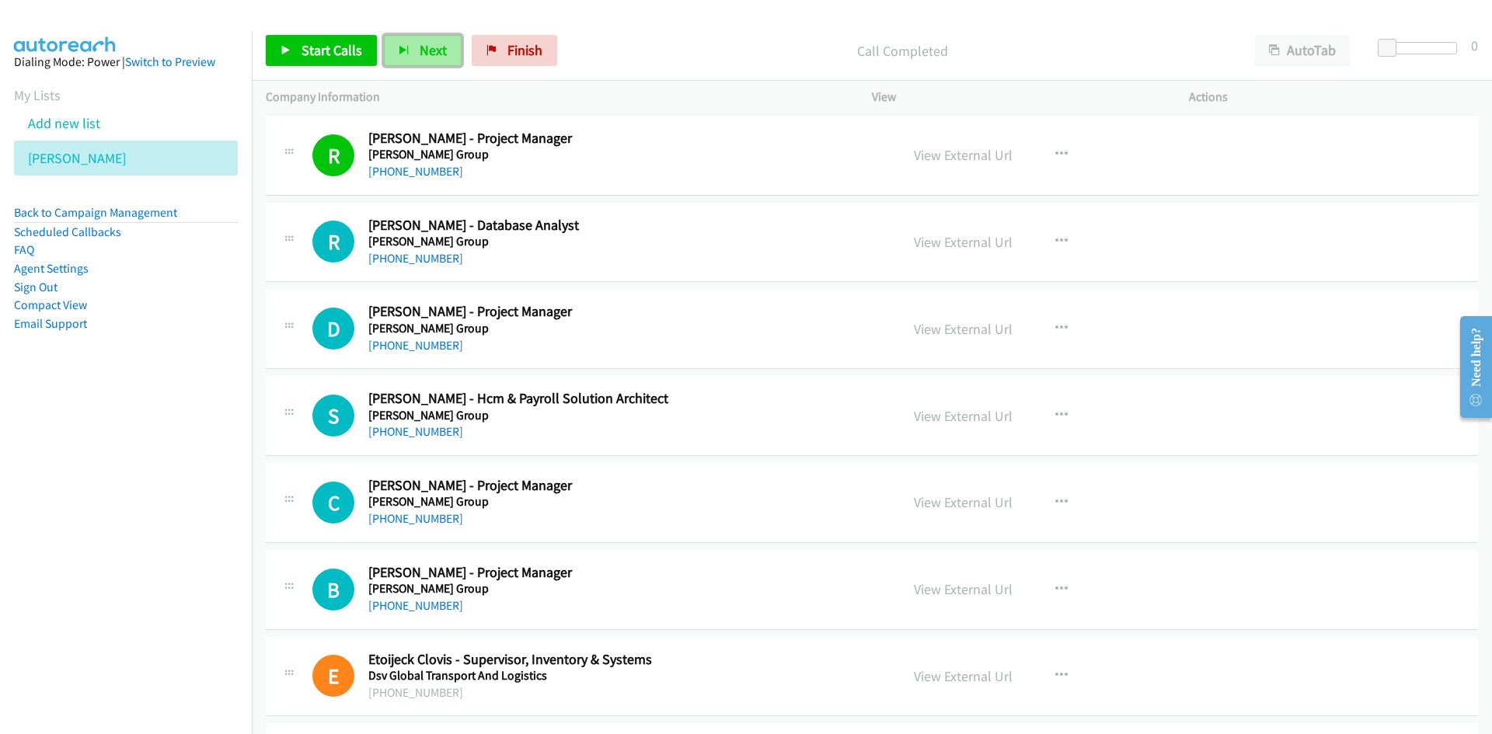
scroll to position [9715, 0]
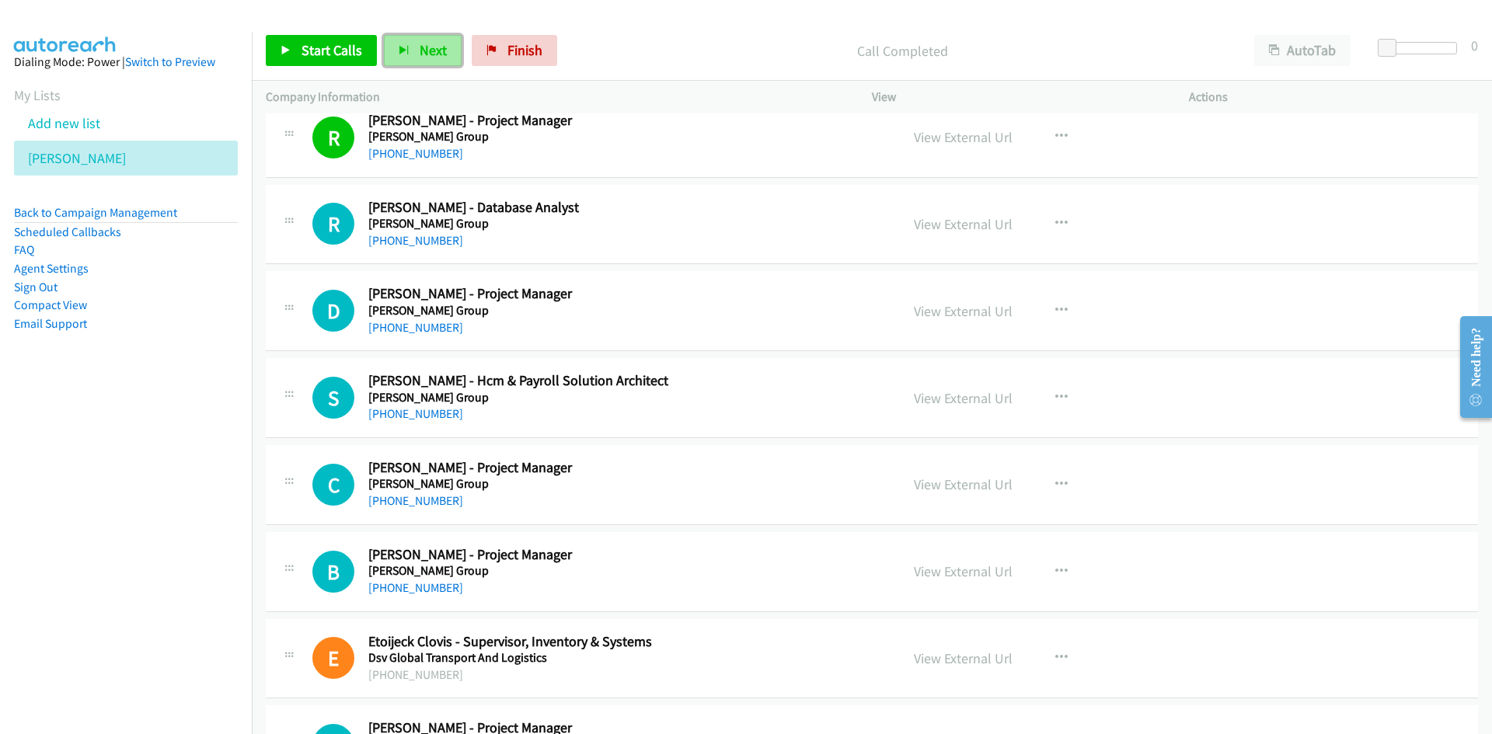
click at [438, 46] on span "Next" at bounding box center [433, 50] width 27 height 18
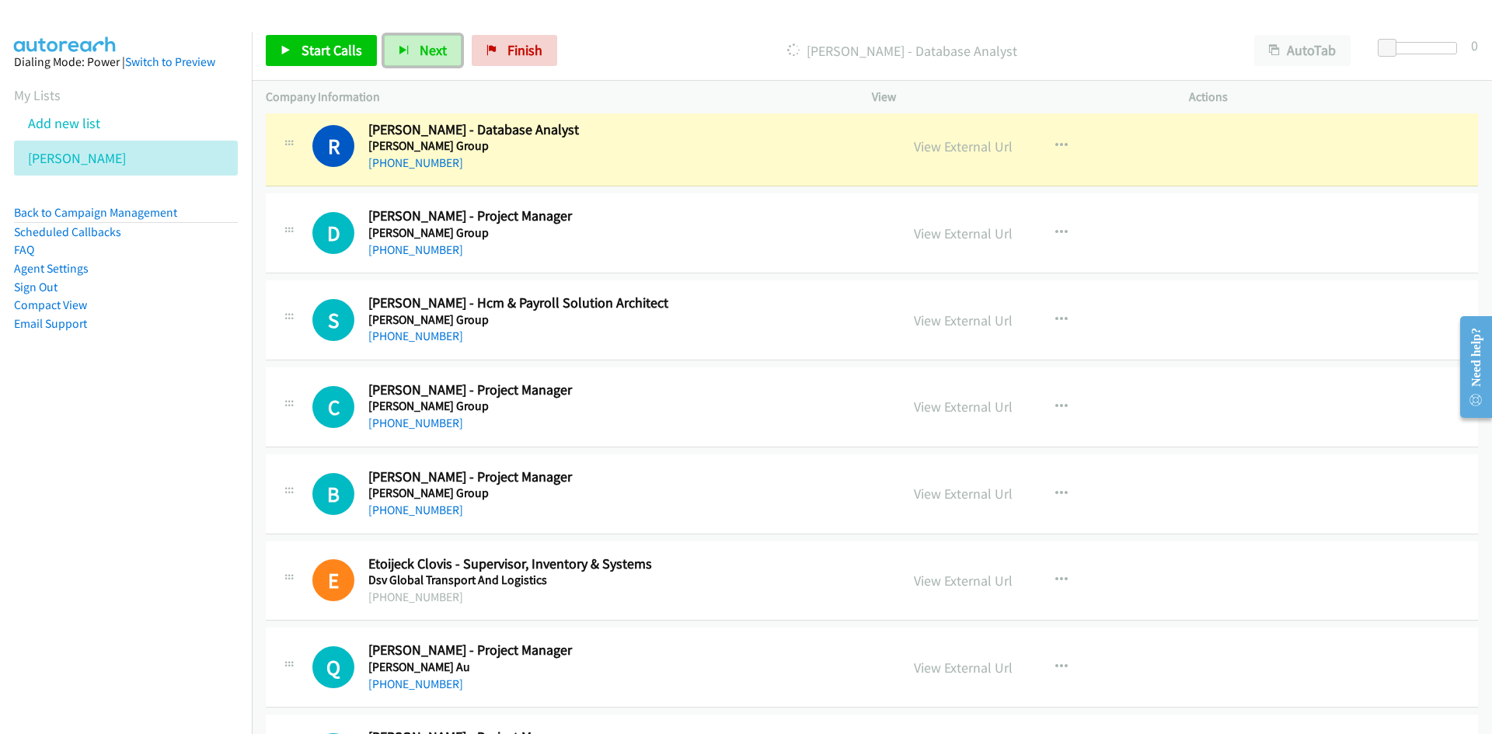
drag, startPoint x: 954, startPoint y: 141, endPoint x: 1005, endPoint y: 512, distance: 374.2
click at [954, 141] on link "View External Url" at bounding box center [963, 147] width 99 height 18
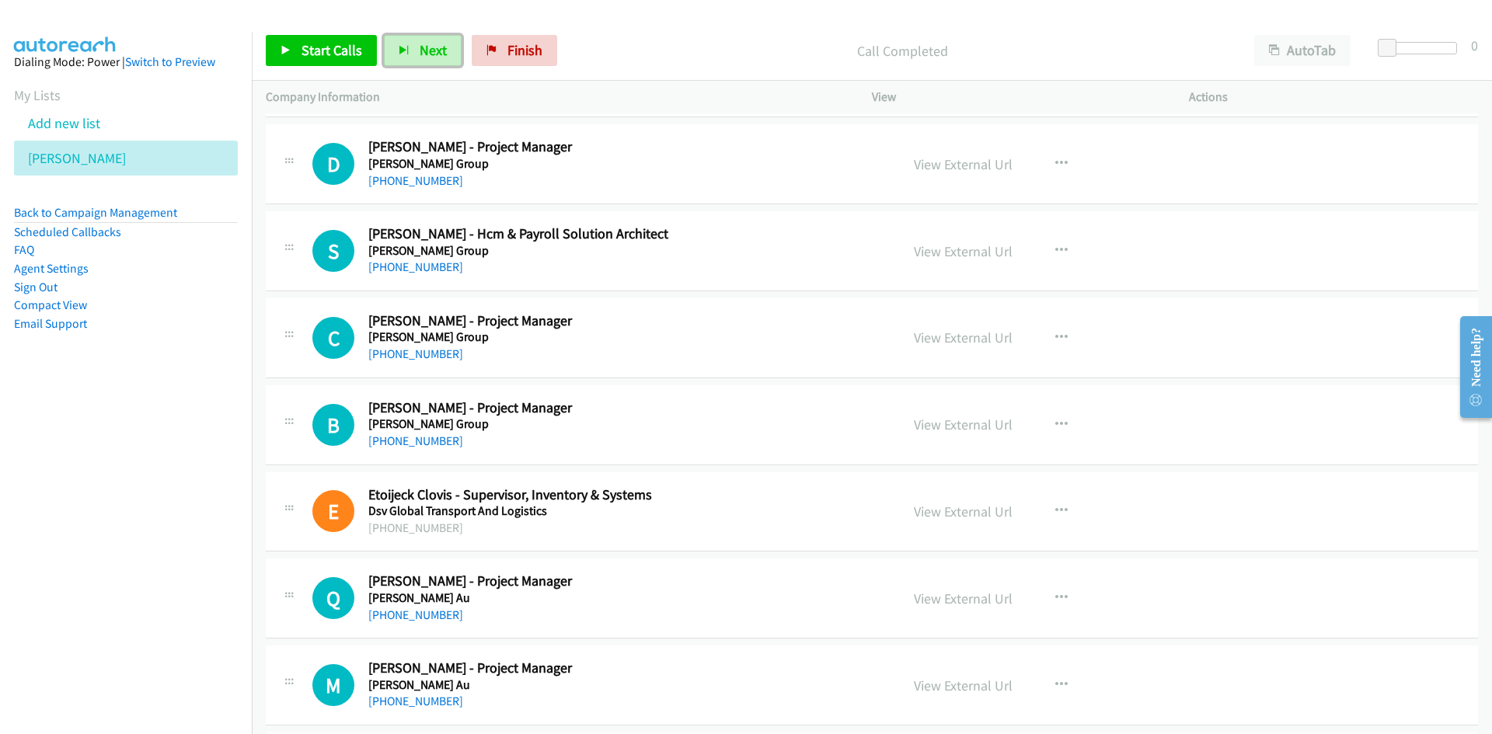
scroll to position [9870, 0]
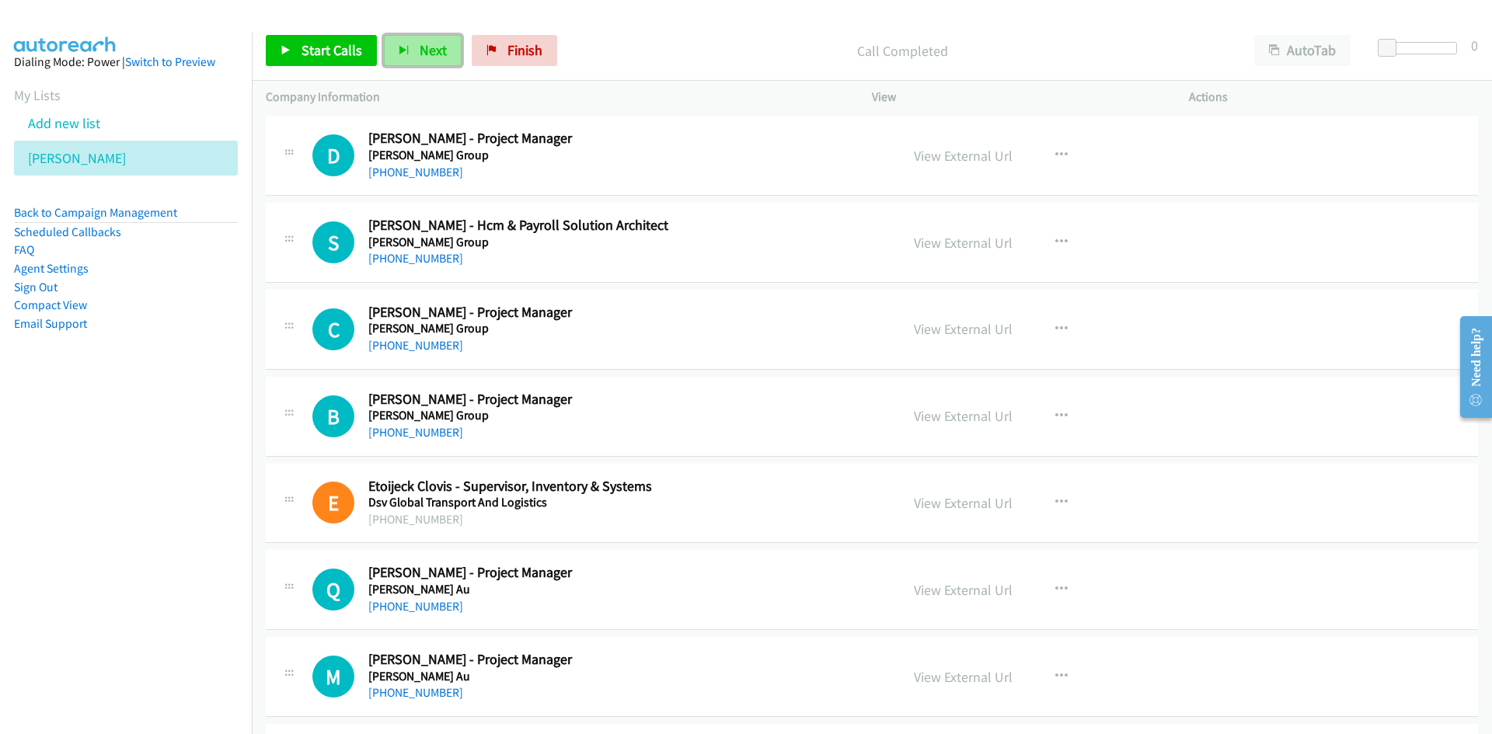
click at [438, 52] on span "Next" at bounding box center [433, 50] width 27 height 18
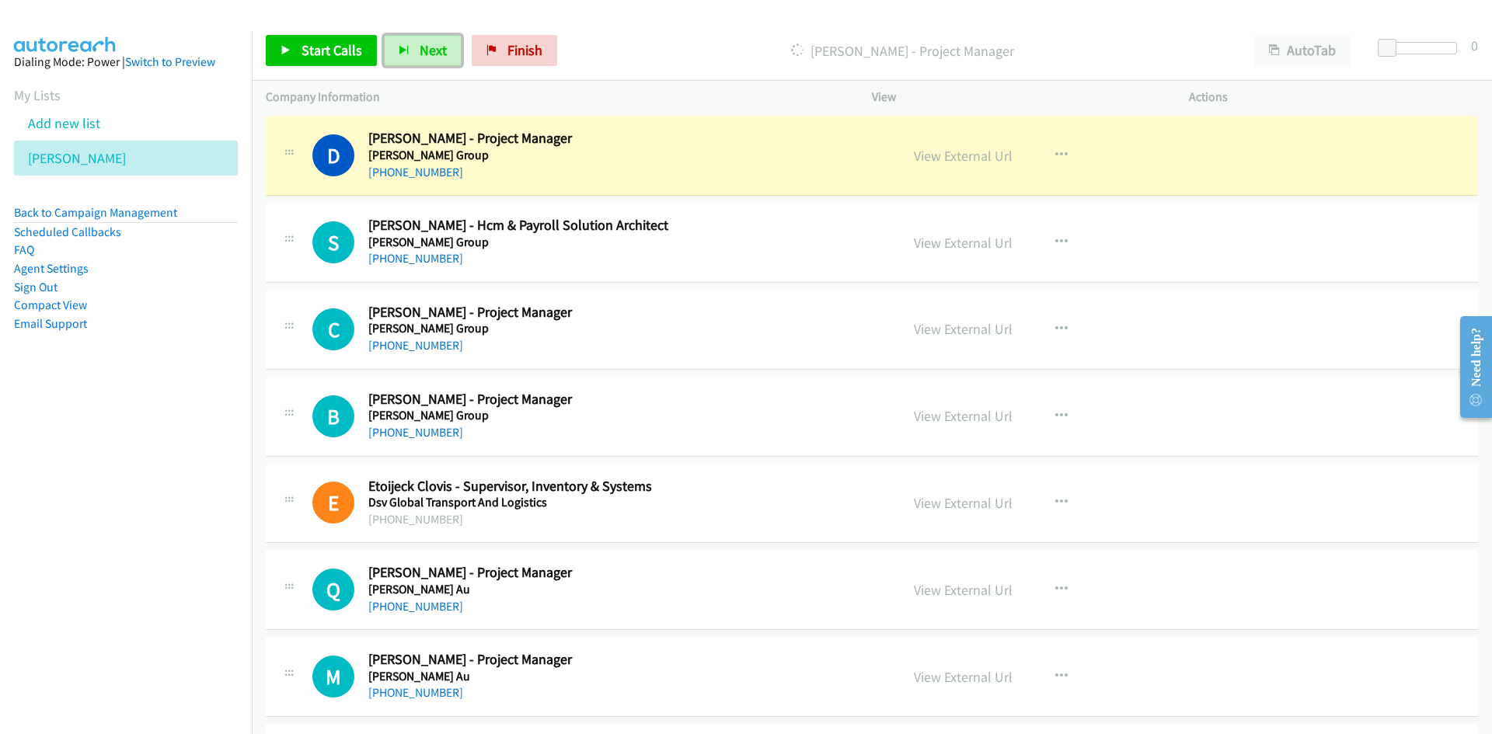
drag, startPoint x: 955, startPoint y: 155, endPoint x: 955, endPoint y: 169, distance: 13.2
click at [955, 155] on link "View External Url" at bounding box center [963, 156] width 99 height 18
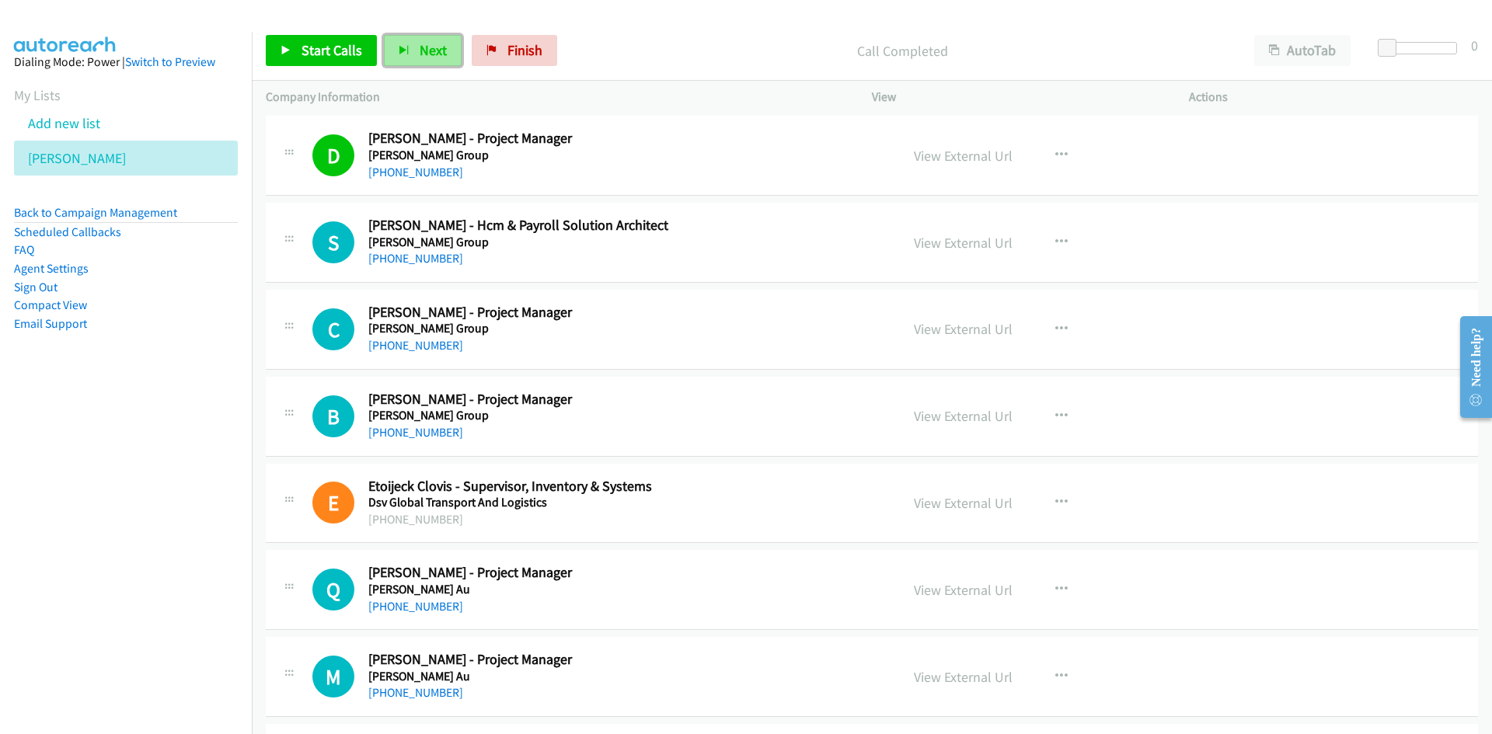
click at [427, 61] on button "Next" at bounding box center [423, 50] width 78 height 31
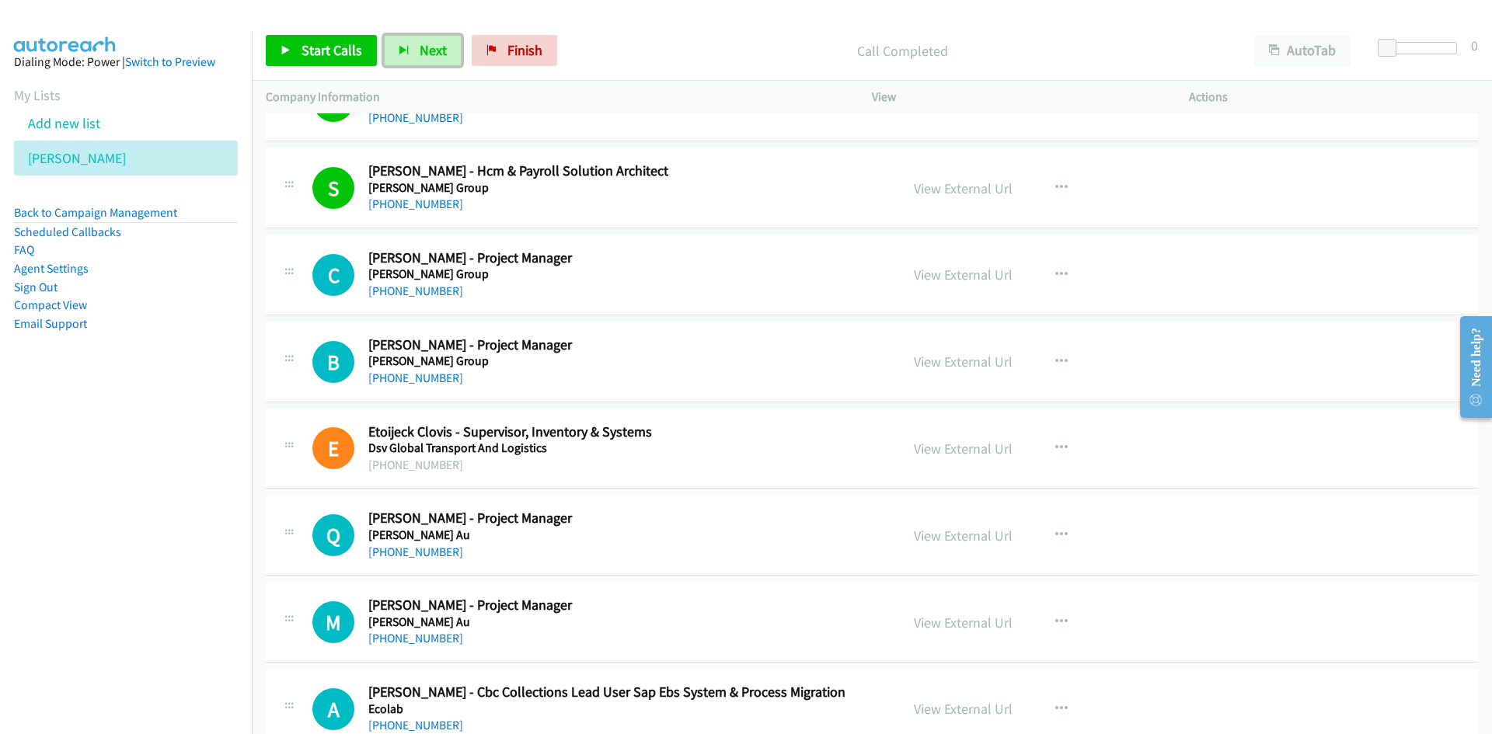
scroll to position [9948, 0]
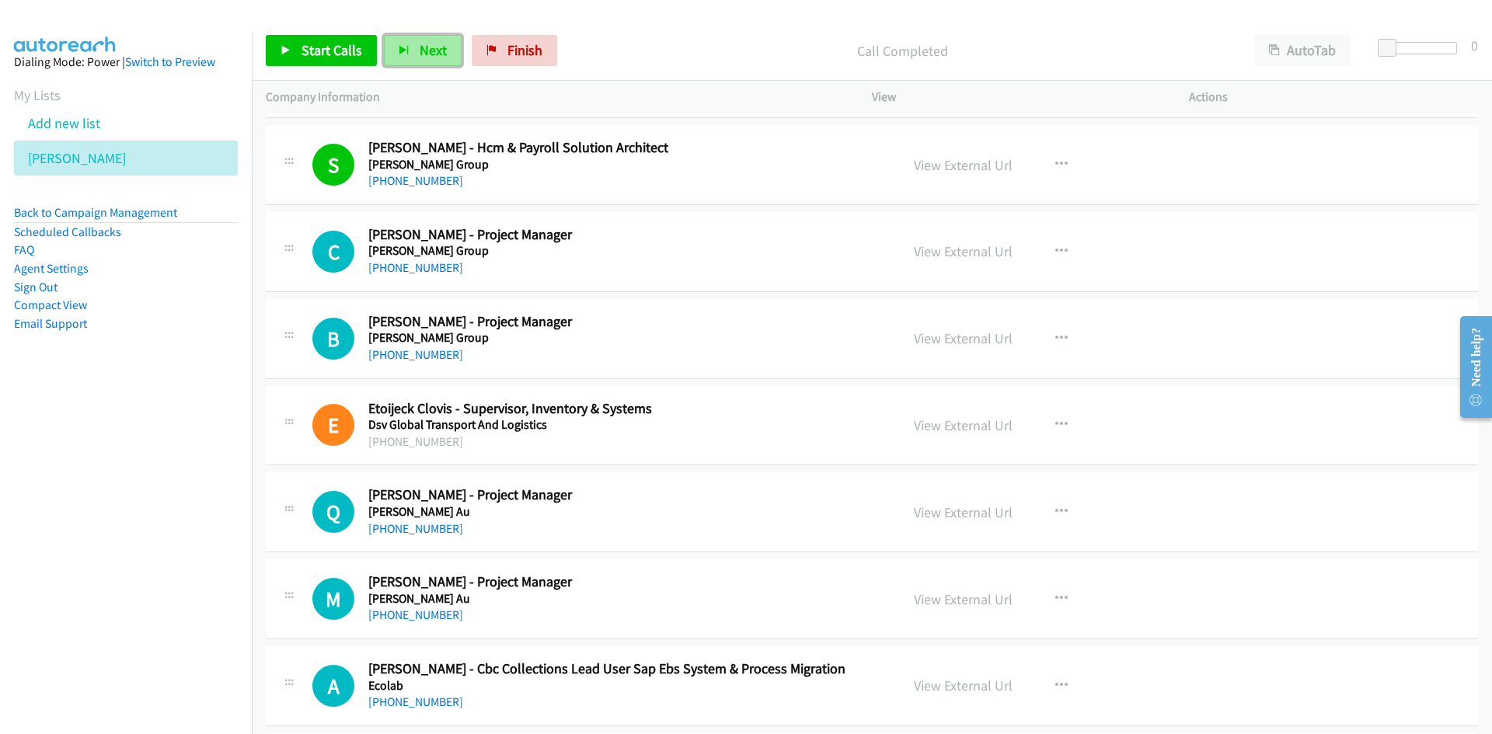
click at [428, 61] on button "Next" at bounding box center [423, 50] width 78 height 31
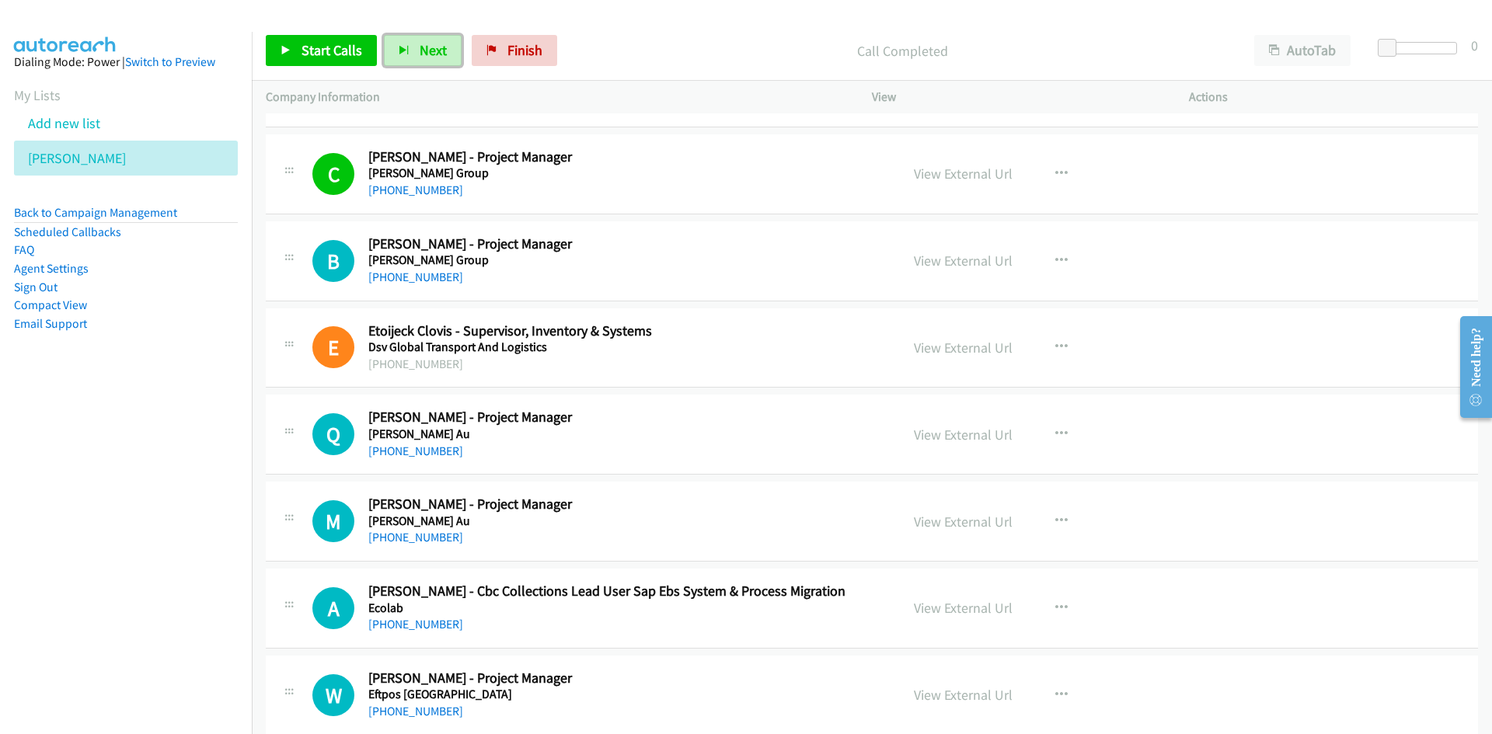
click at [420, 54] on span "Next" at bounding box center [433, 50] width 27 height 18
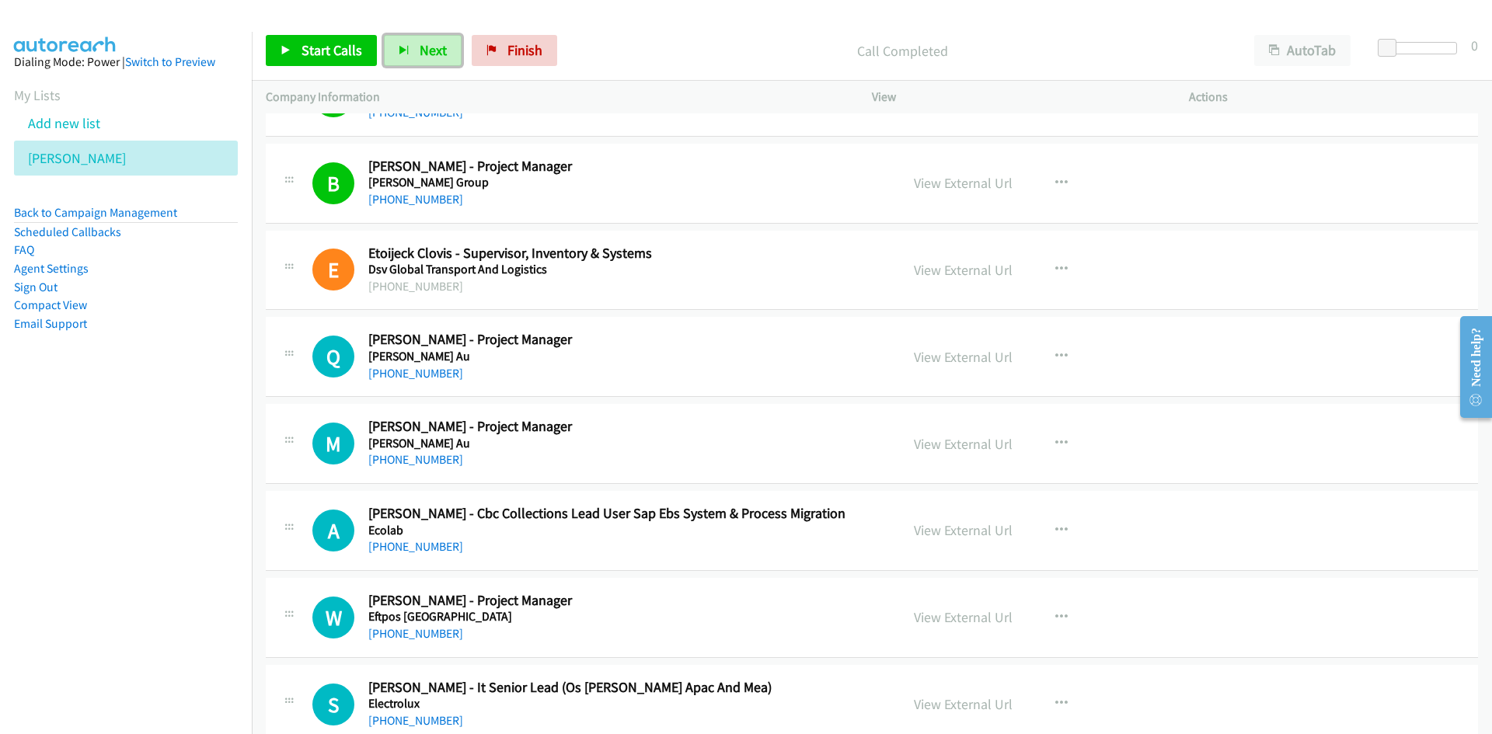
drag, startPoint x: 425, startPoint y: 59, endPoint x: 461, endPoint y: 79, distance: 41.1
click at [425, 59] on button "Next" at bounding box center [423, 50] width 78 height 31
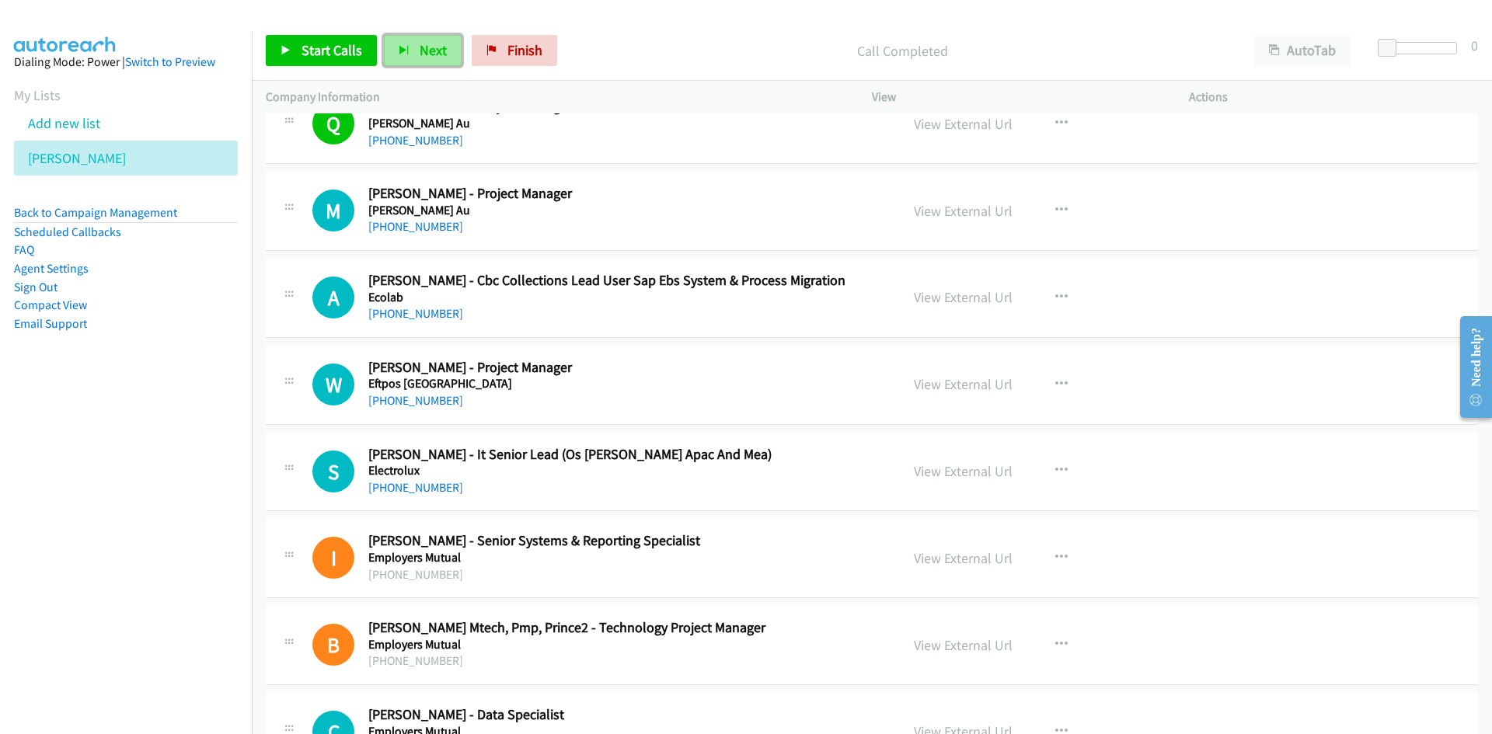
click at [420, 65] on button "Next" at bounding box center [423, 50] width 78 height 31
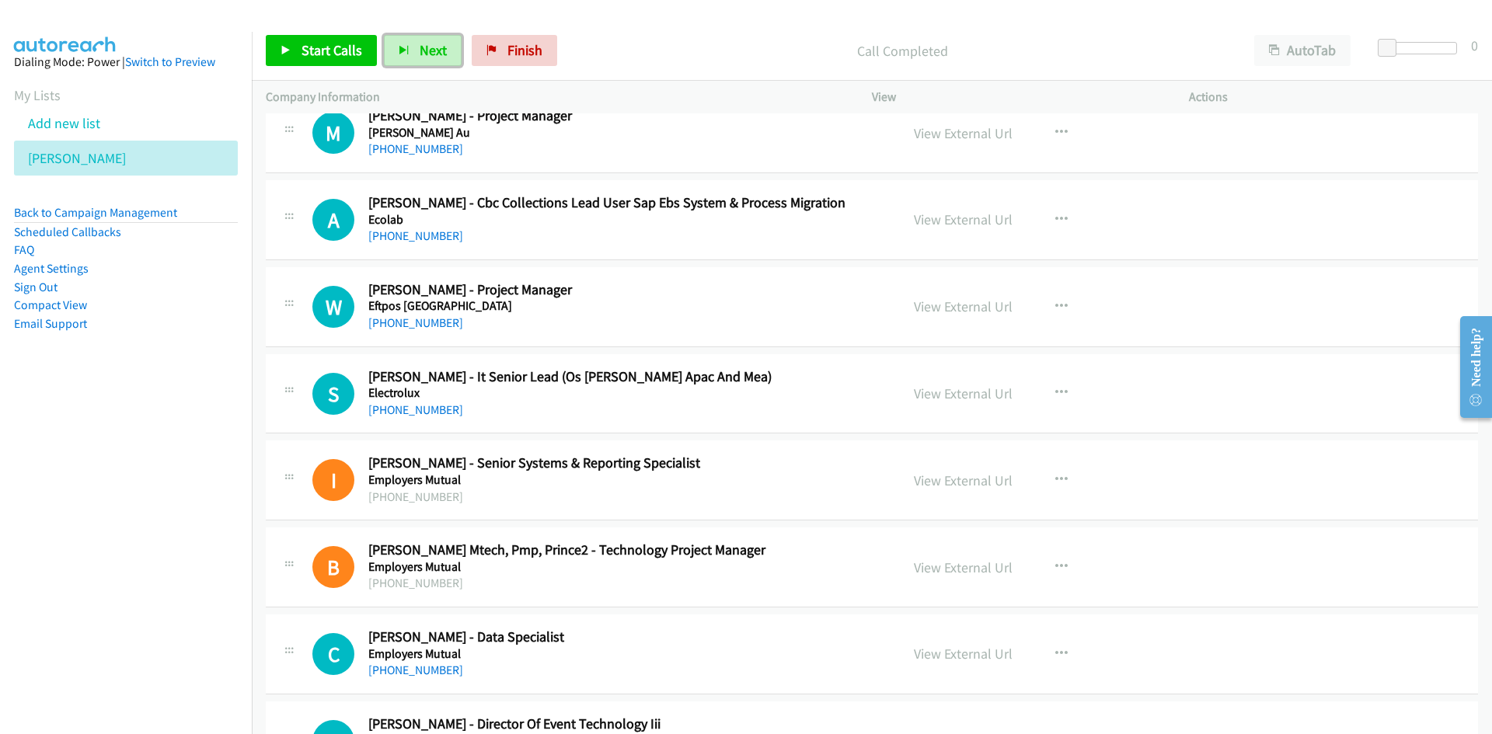
scroll to position [10336, 0]
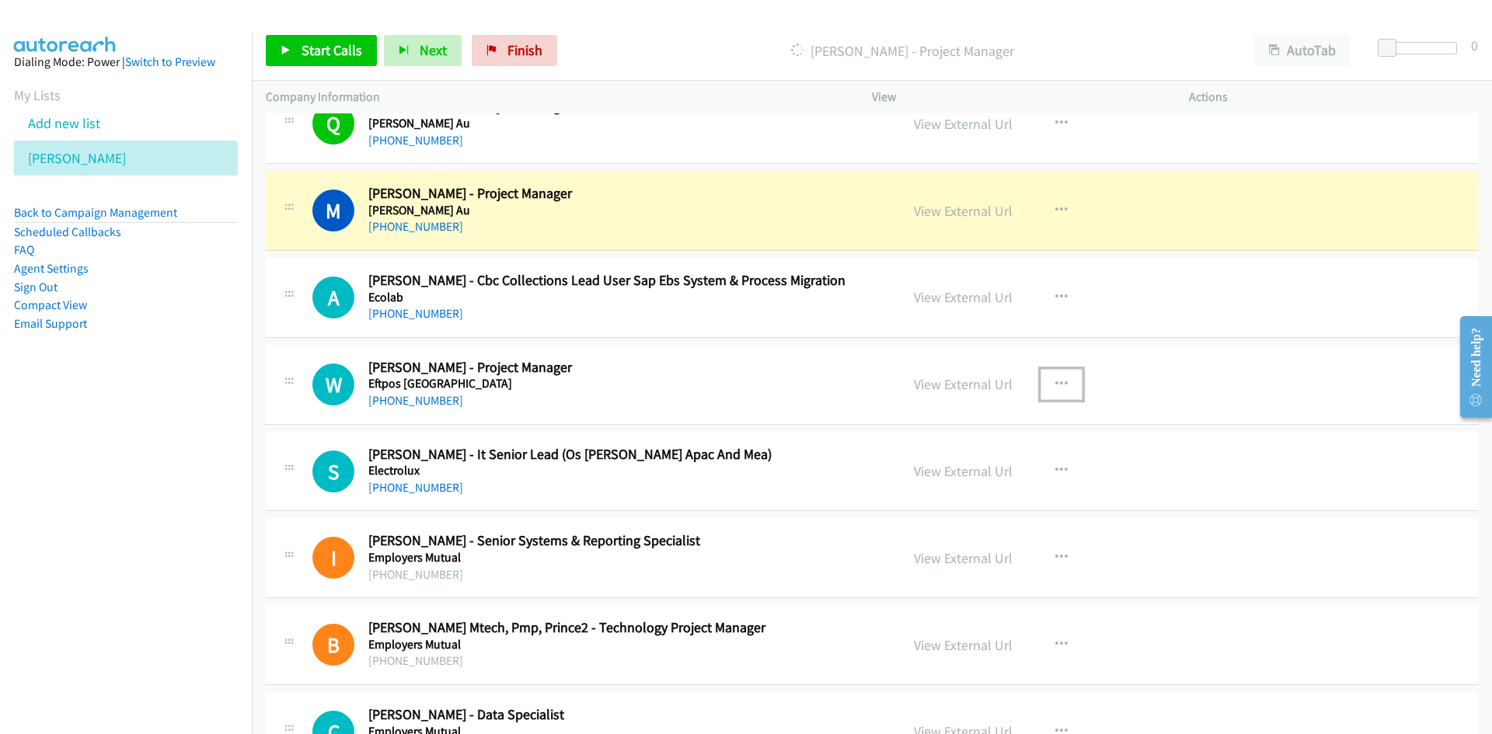
click at [1055, 380] on icon "button" at bounding box center [1061, 384] width 12 height 12
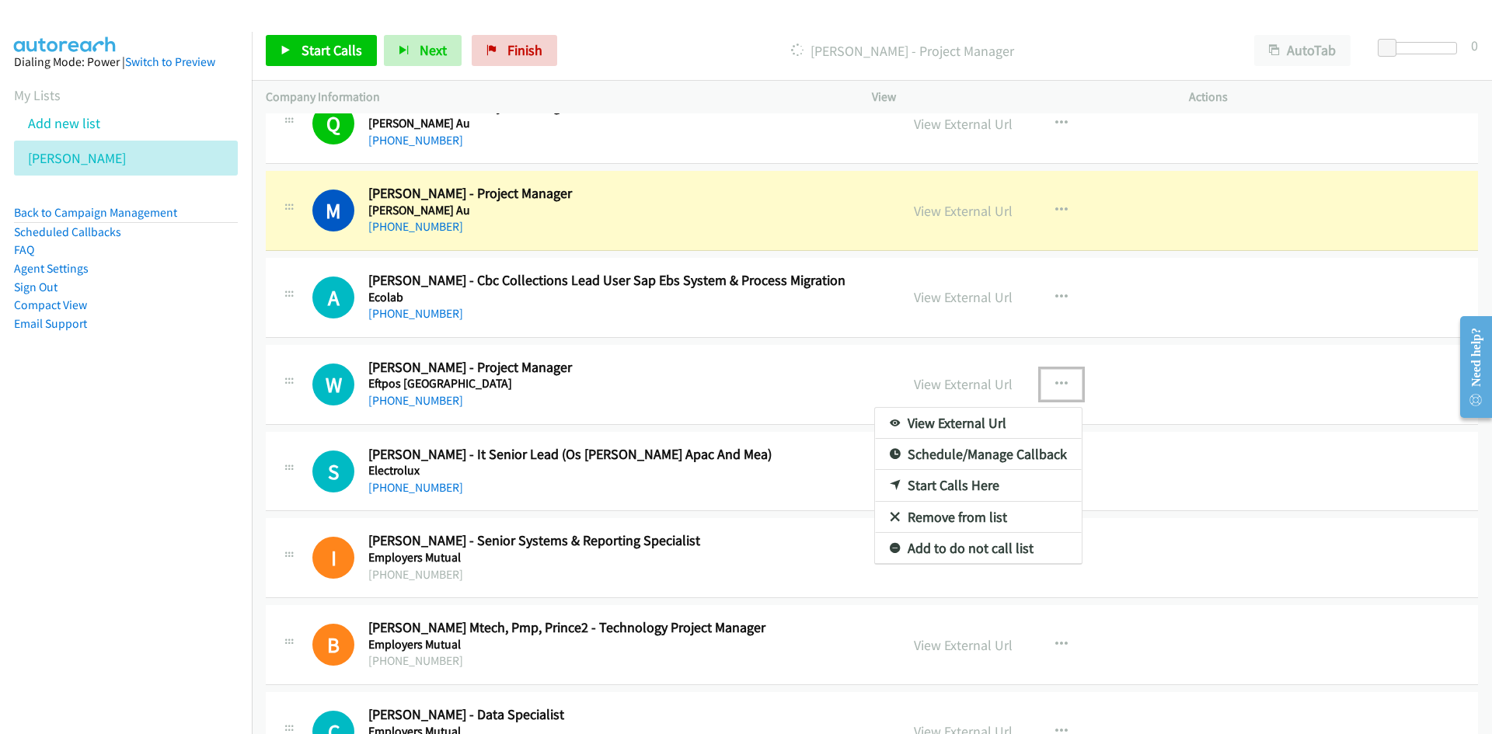
click at [704, 364] on div at bounding box center [746, 367] width 1492 height 734
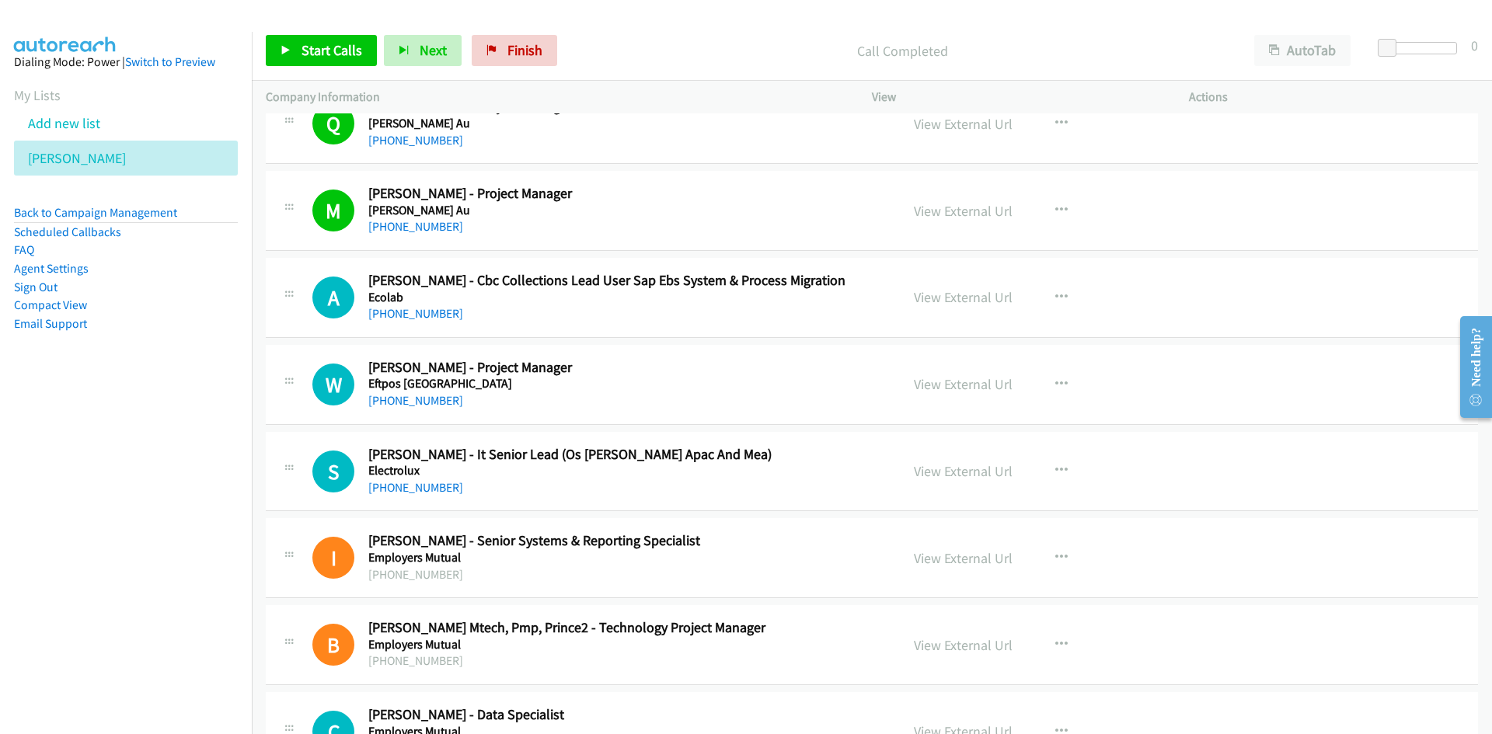
scroll to position [10414, 0]
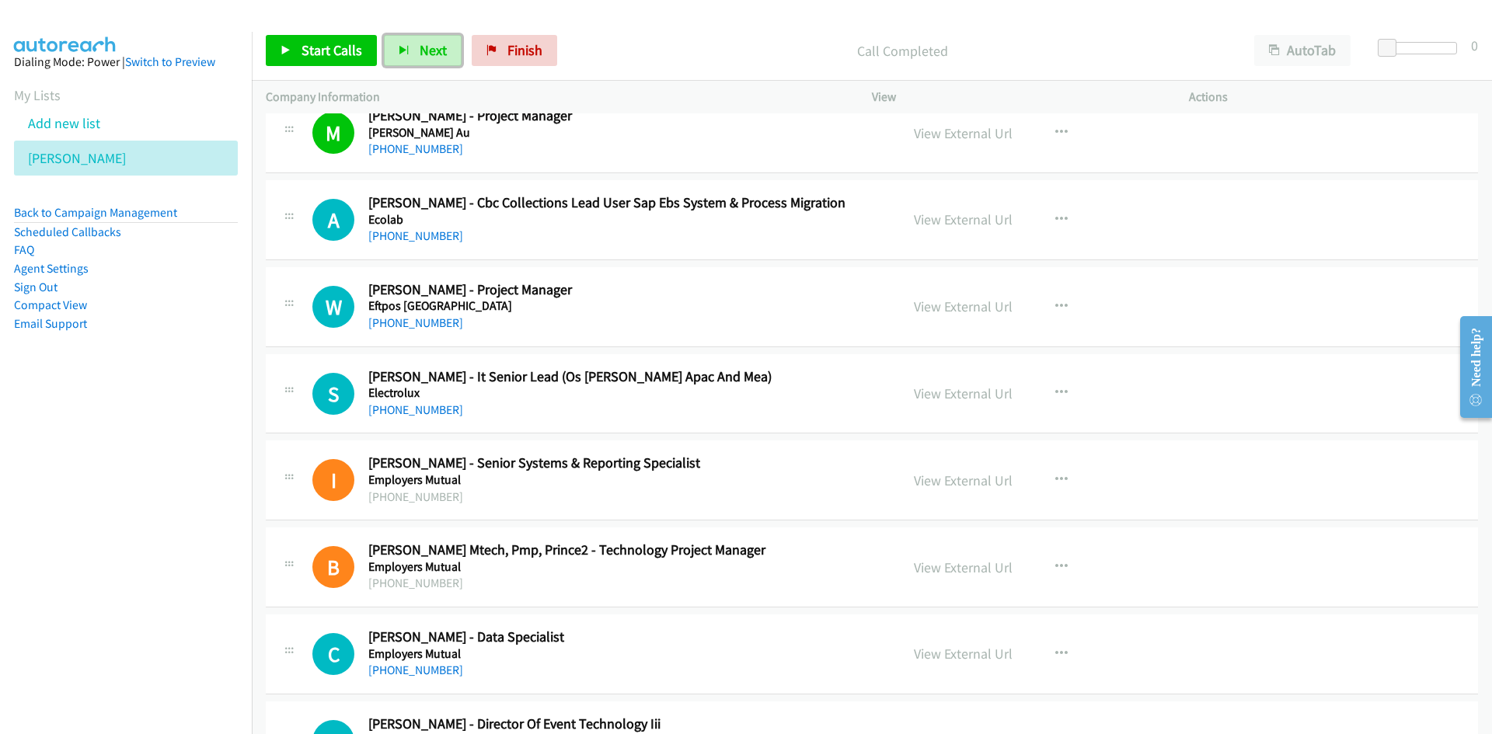
click at [431, 46] on span "Next" at bounding box center [433, 50] width 27 height 18
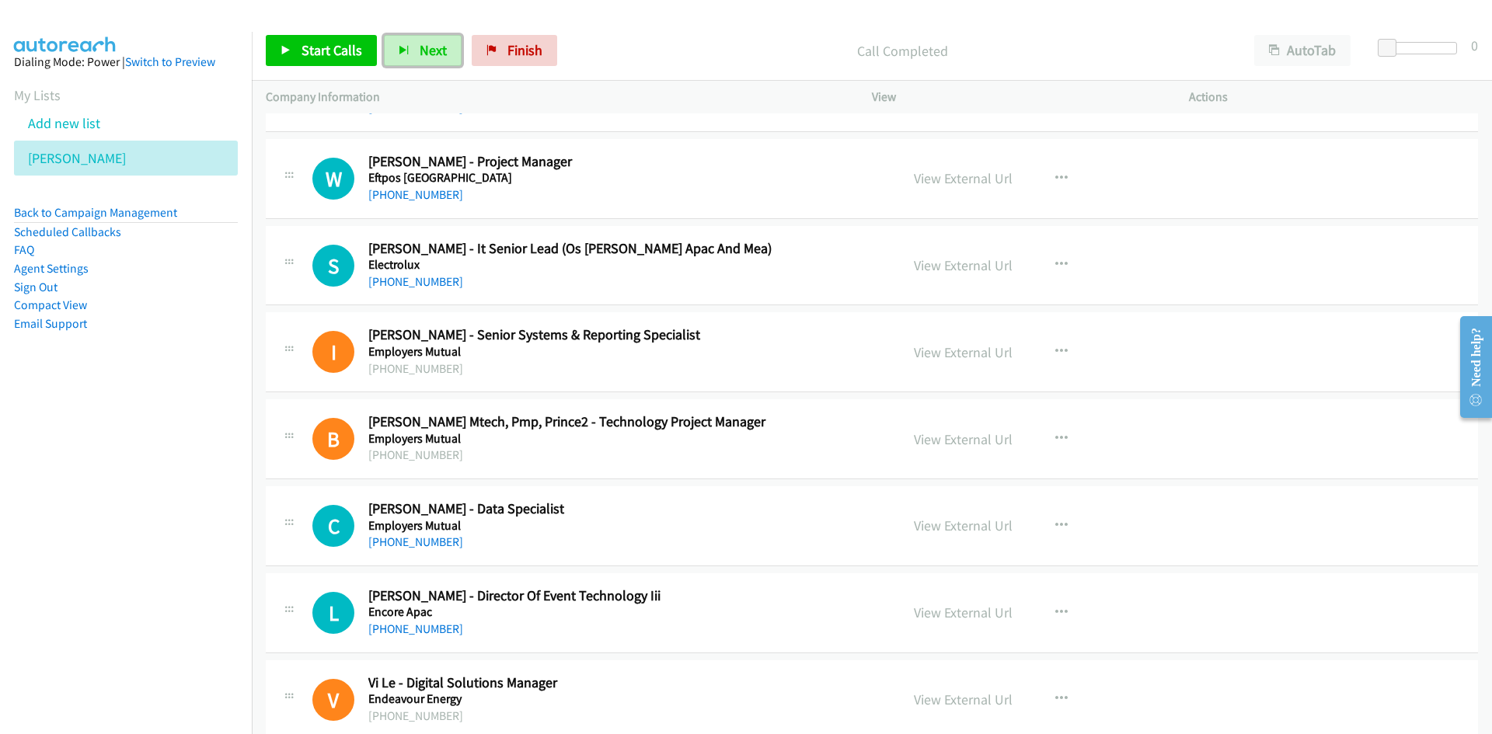
scroll to position [10569, 0]
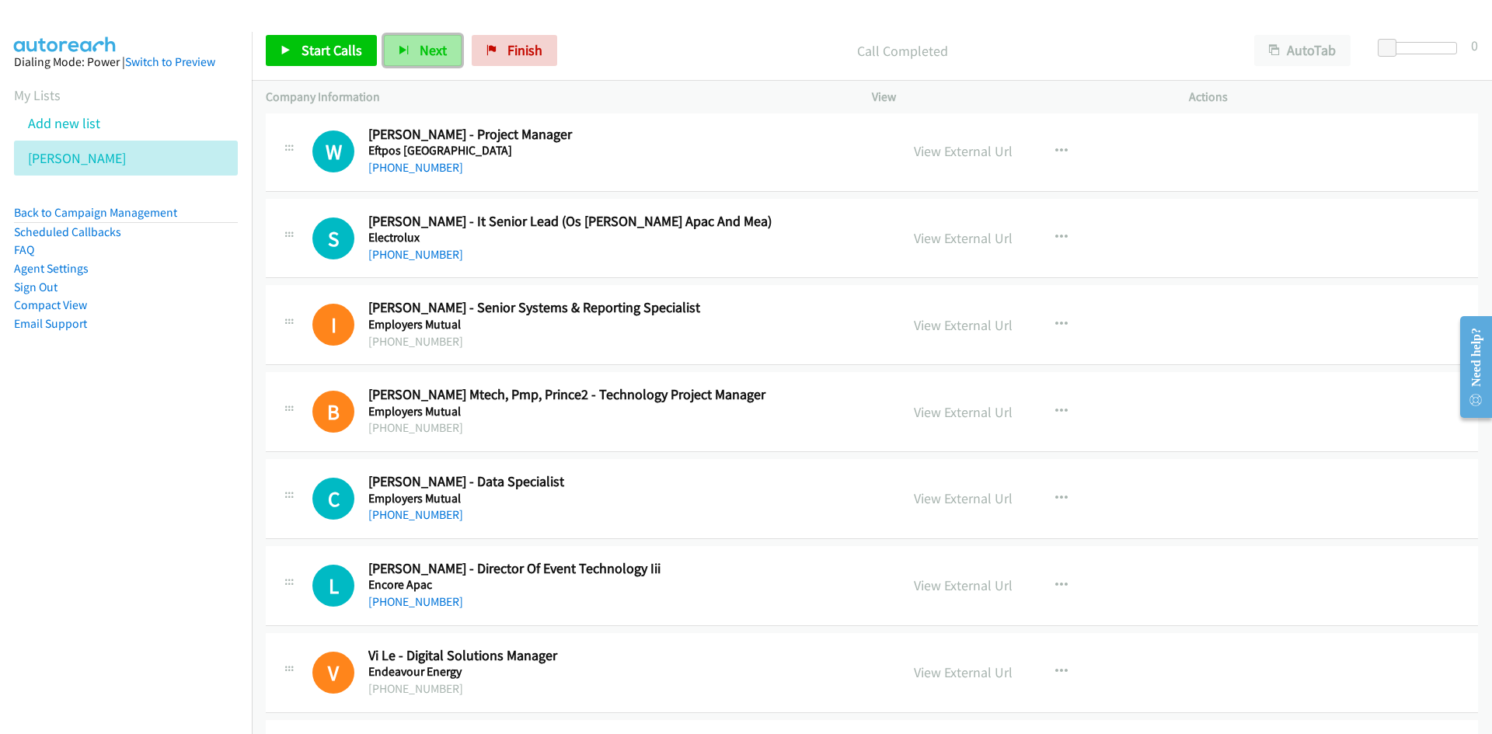
click at [420, 49] on span "Next" at bounding box center [433, 50] width 27 height 18
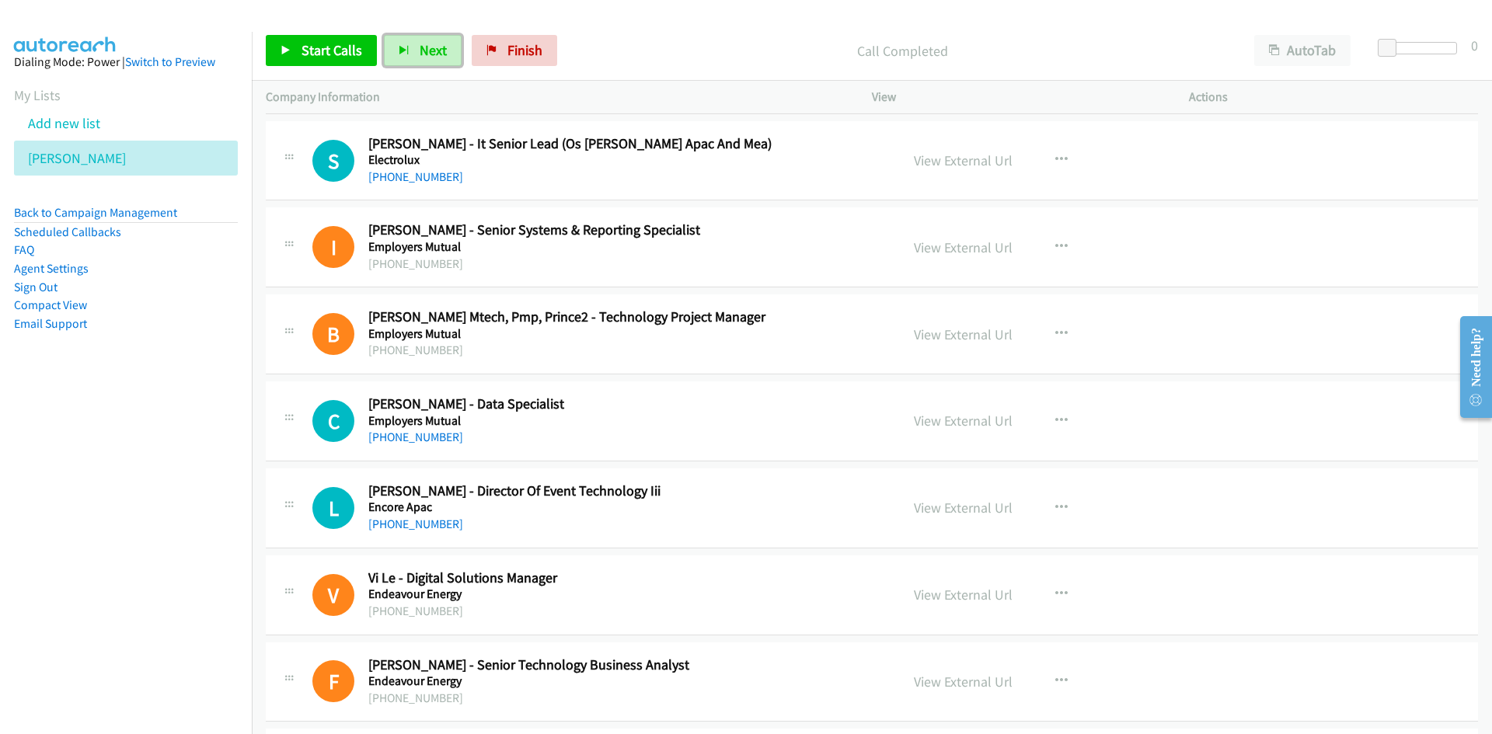
click at [435, 44] on span "Next" at bounding box center [433, 50] width 27 height 18
drag, startPoint x: 409, startPoint y: 52, endPoint x: 699, endPoint y: 218, distance: 333.8
click at [409, 52] on button "Next" at bounding box center [423, 50] width 78 height 31
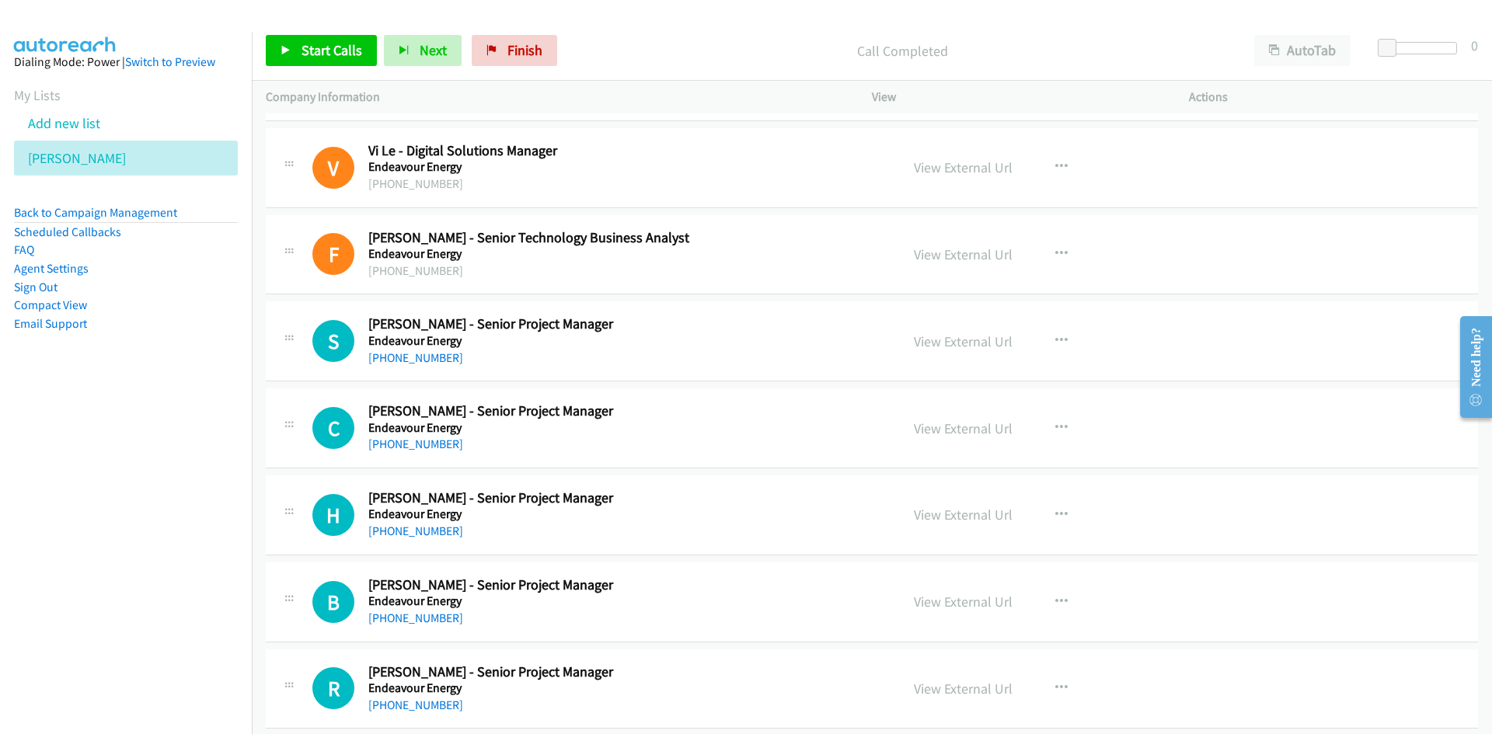
scroll to position [11191, 0]
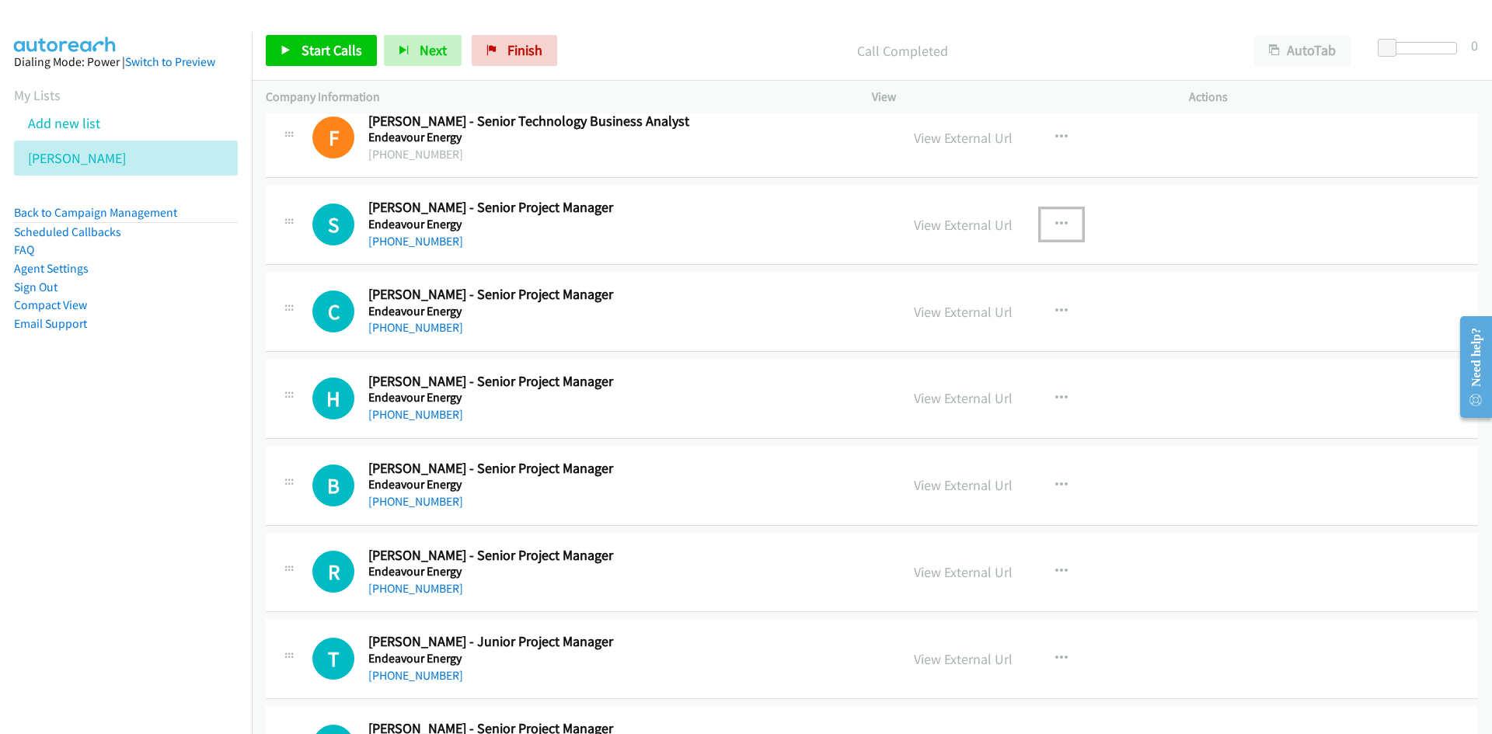
click at [1055, 224] on icon "button" at bounding box center [1061, 224] width 12 height 12
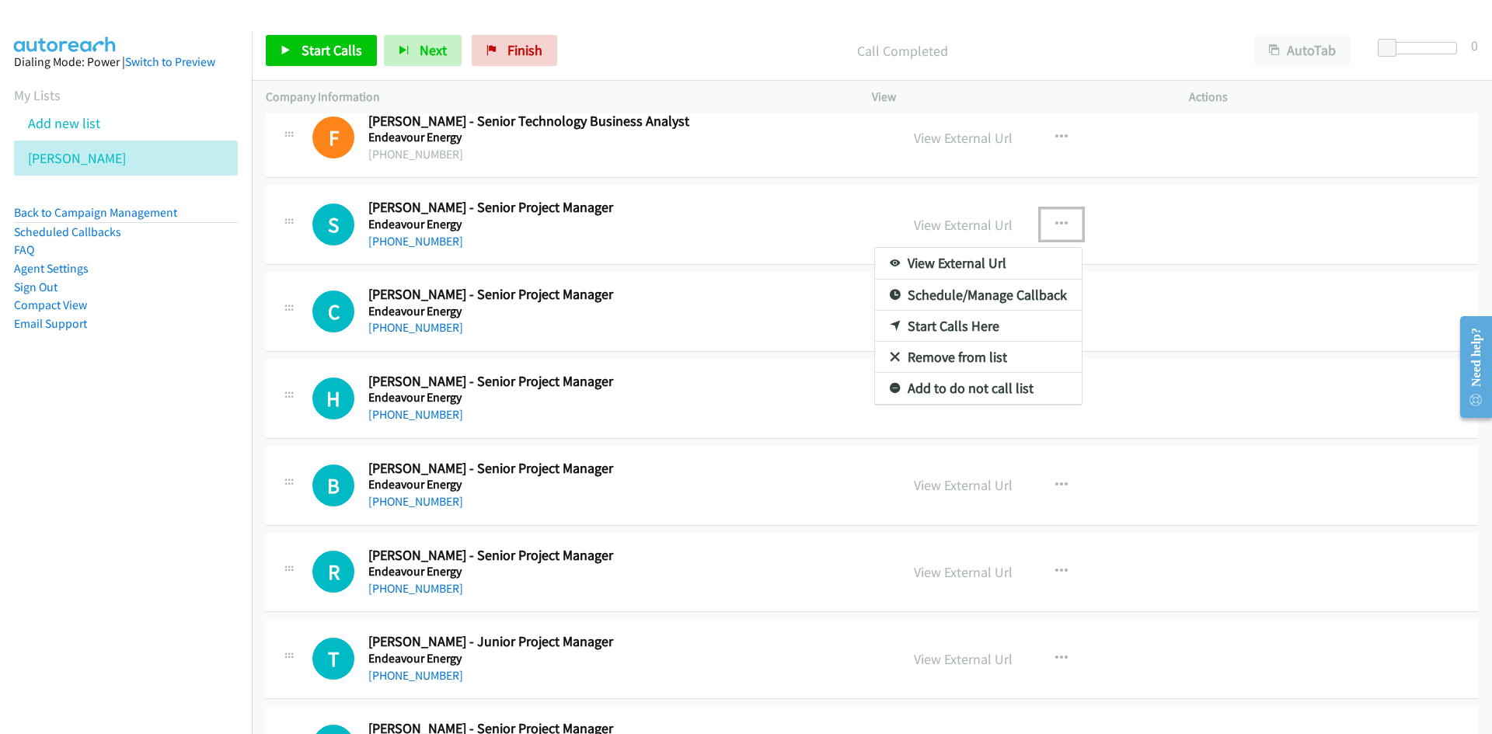
click at [947, 319] on link "Start Calls Here" at bounding box center [978, 326] width 207 height 31
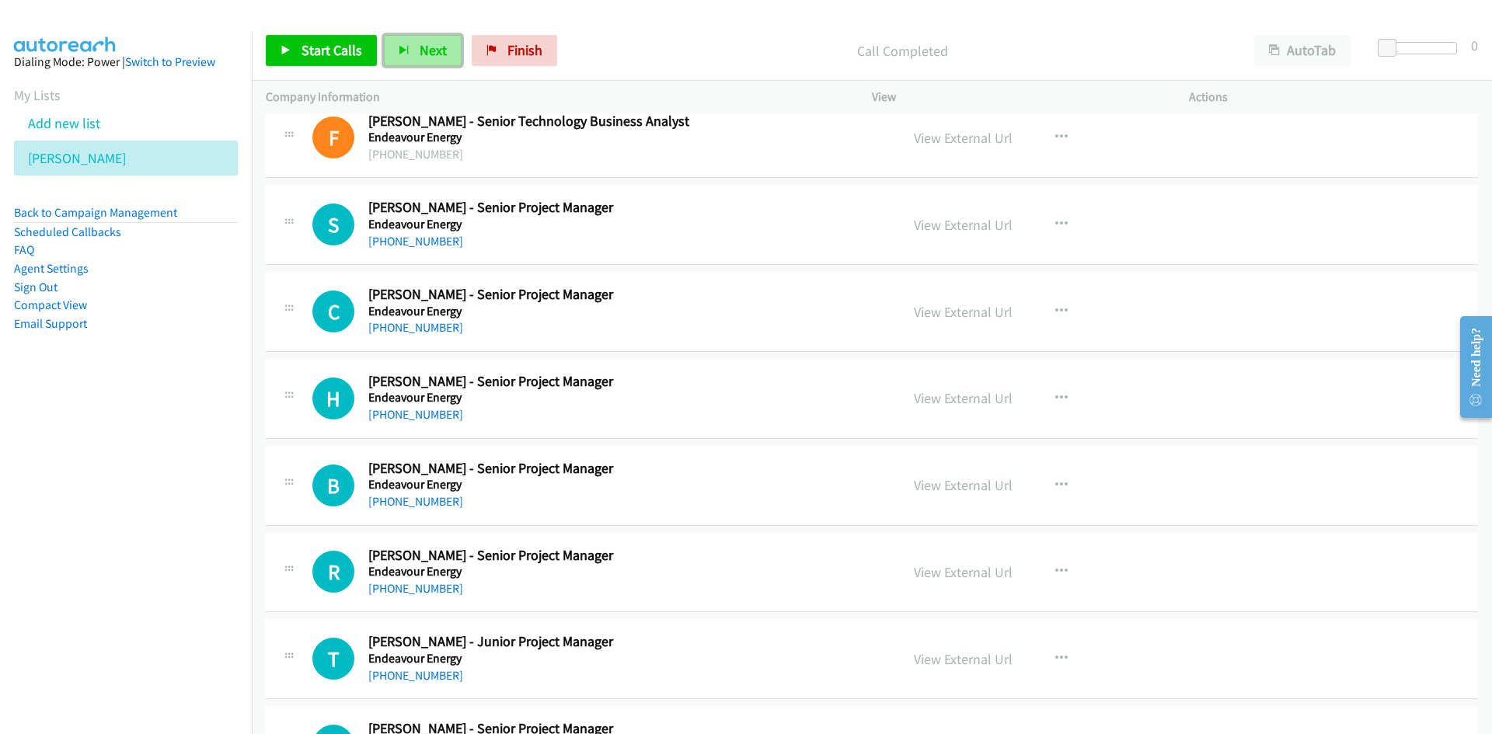
click at [420, 43] on span "Next" at bounding box center [433, 50] width 27 height 18
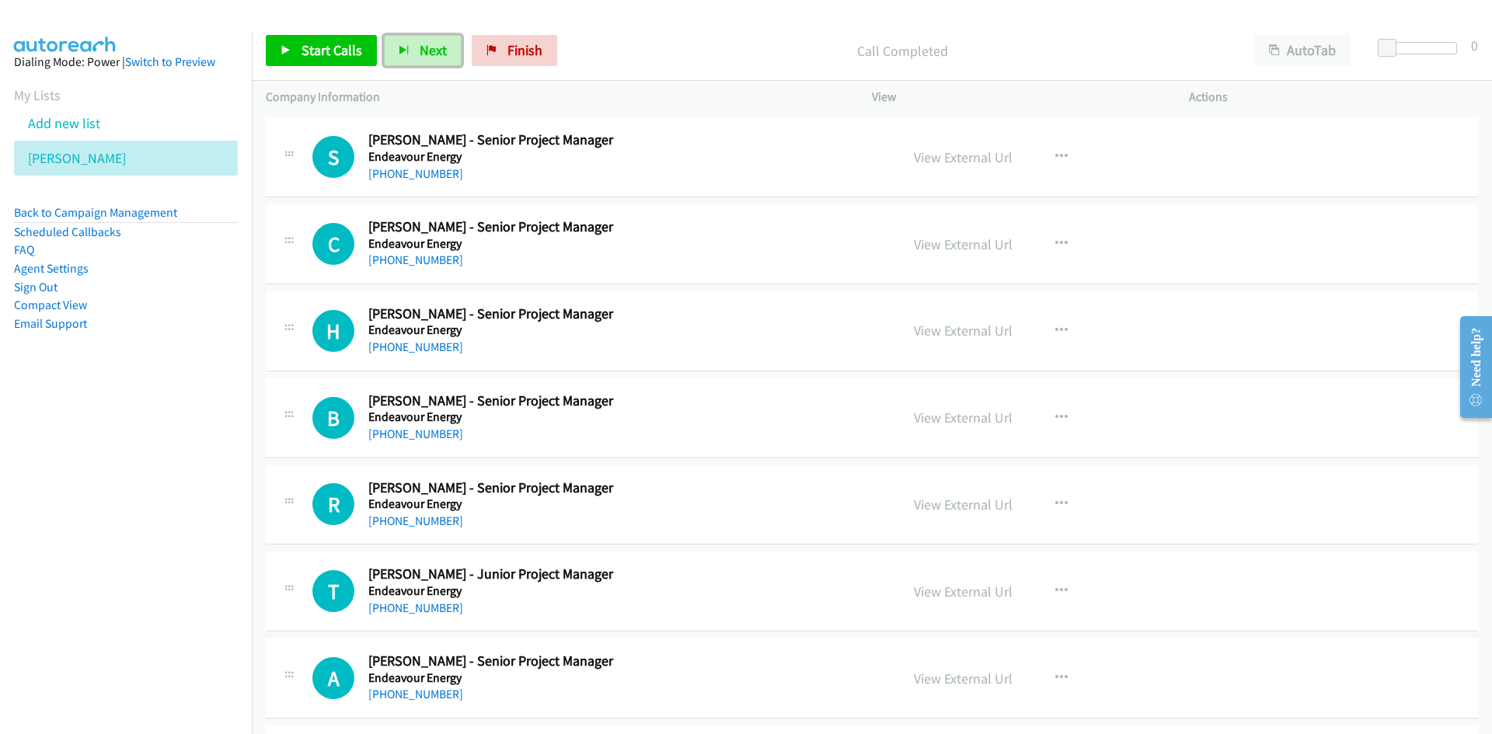
scroll to position [11269, 0]
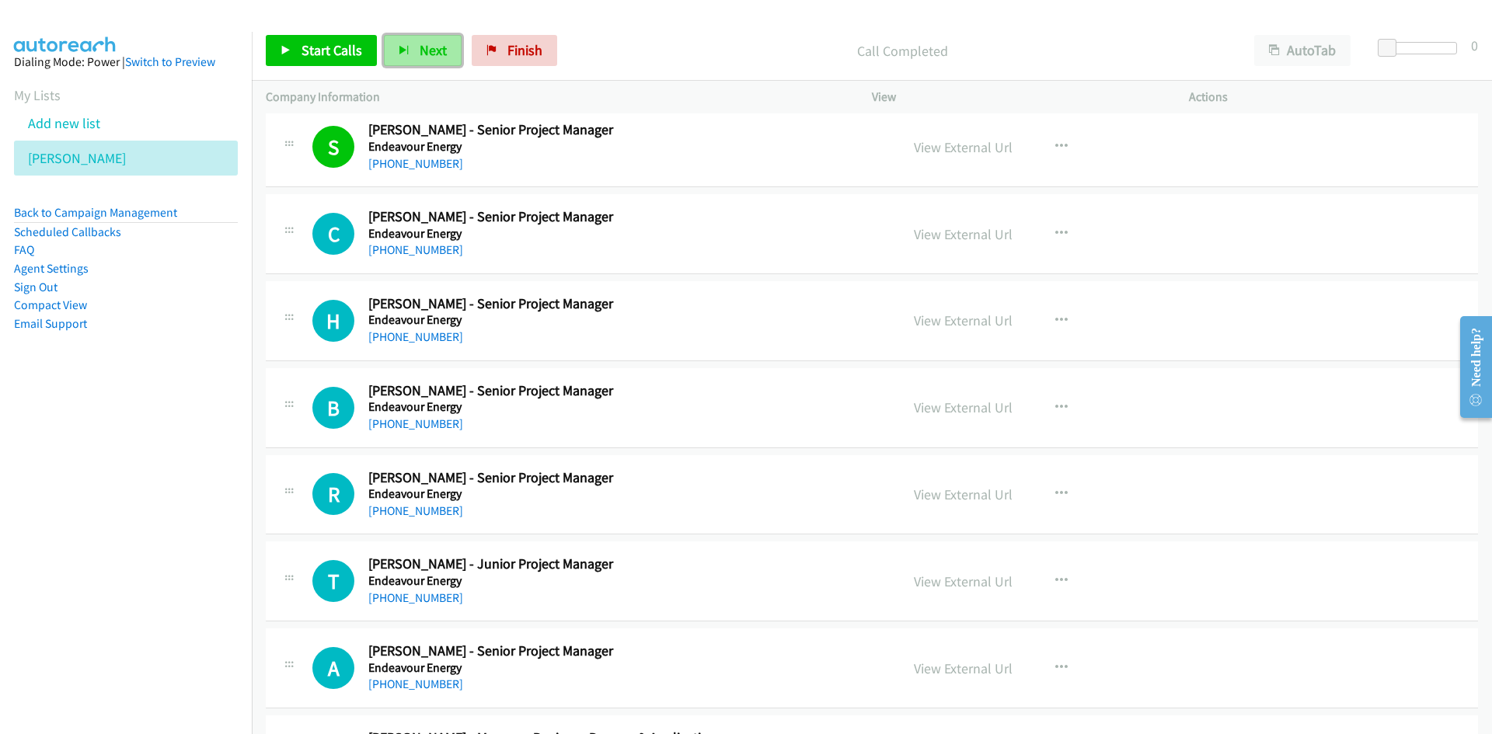
drag, startPoint x: 438, startPoint y: 40, endPoint x: 525, endPoint y: 137, distance: 131.0
click at [438, 40] on button "Next" at bounding box center [423, 50] width 78 height 31
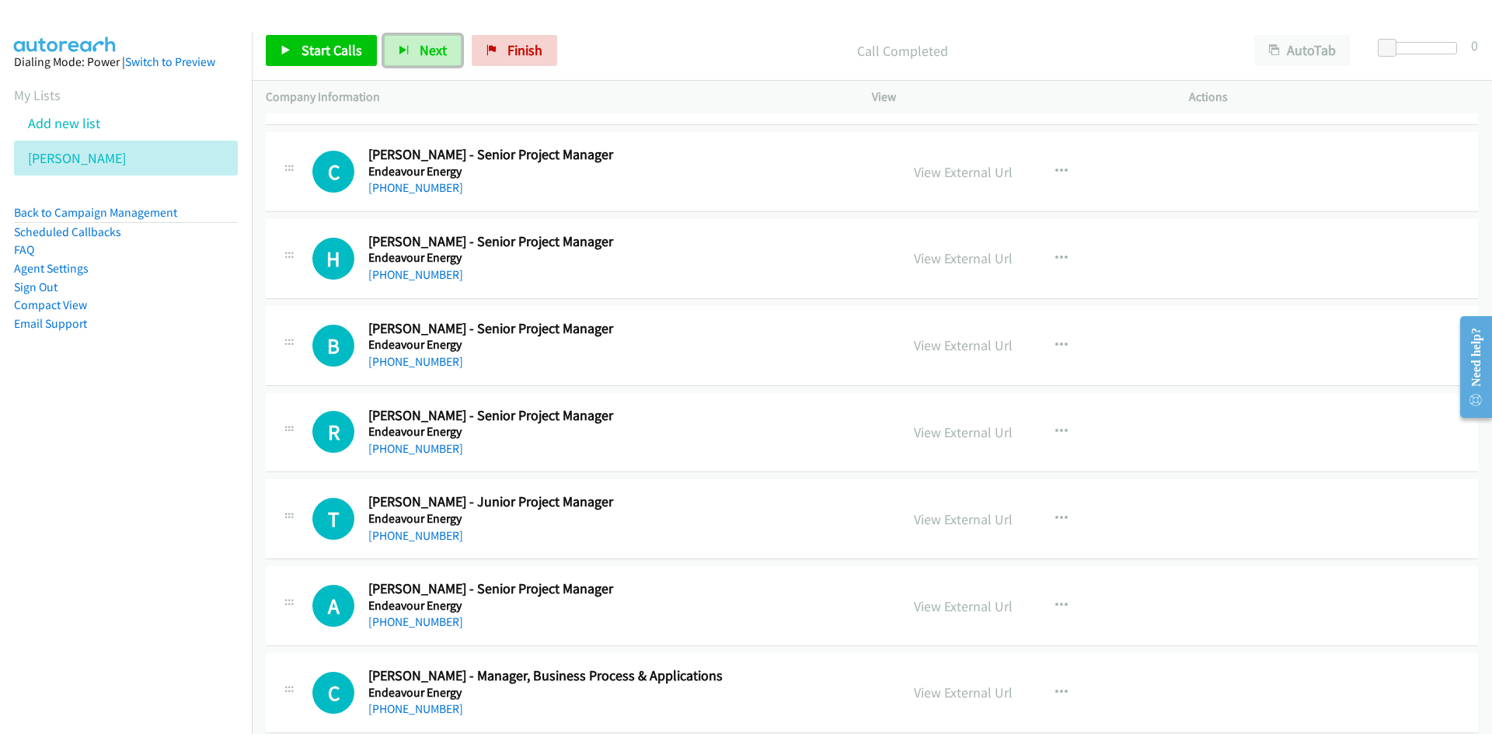
scroll to position [11347, 0]
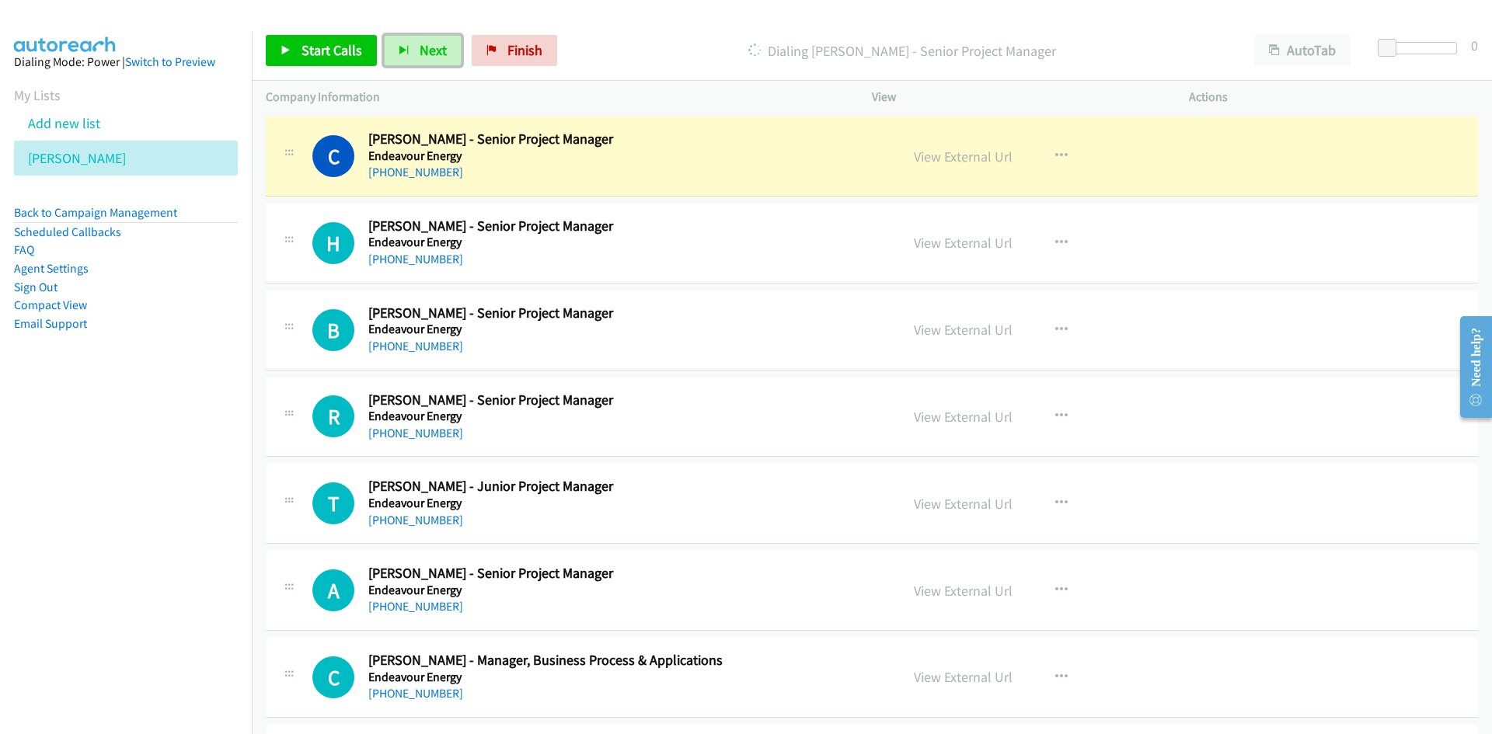
click at [408, 58] on button "Next" at bounding box center [423, 50] width 78 height 31
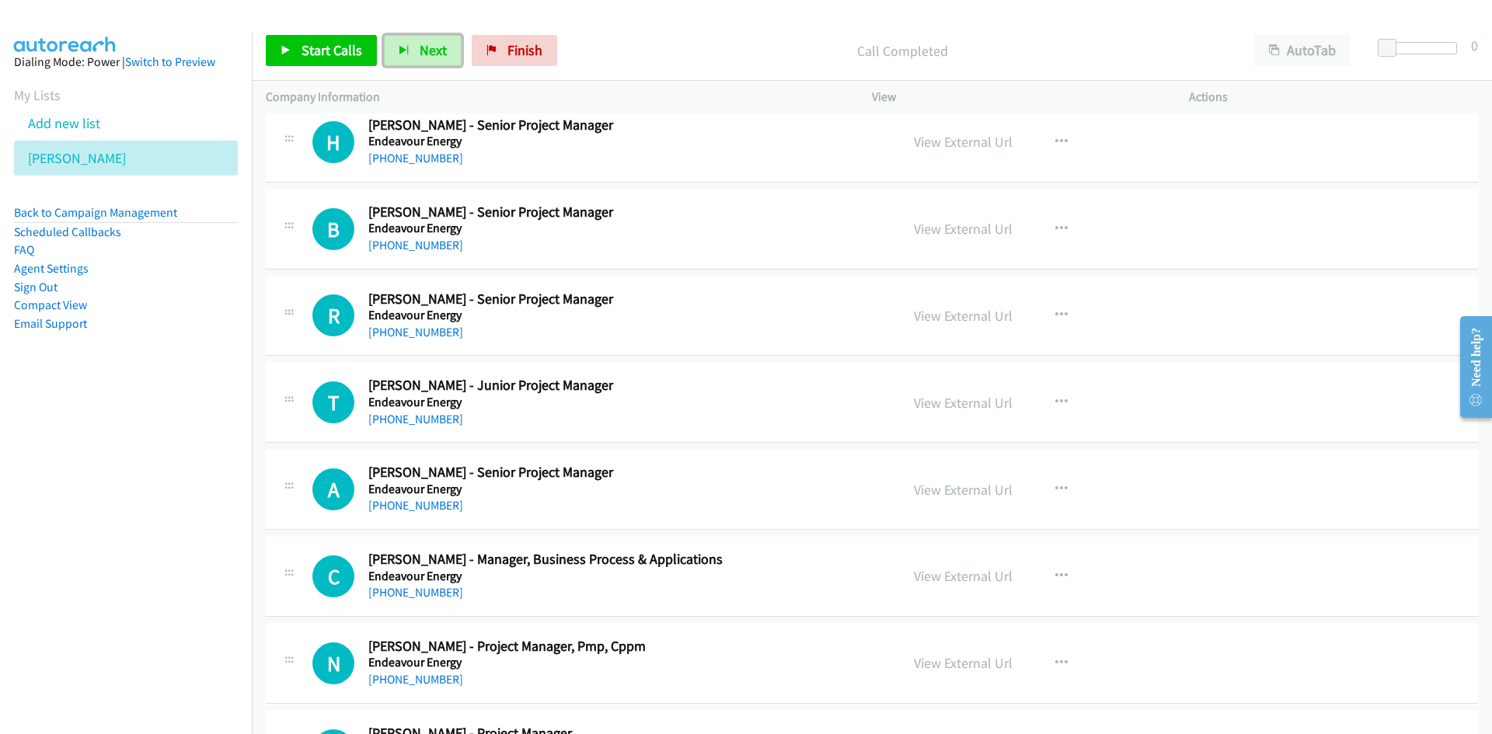
scroll to position [11424, 0]
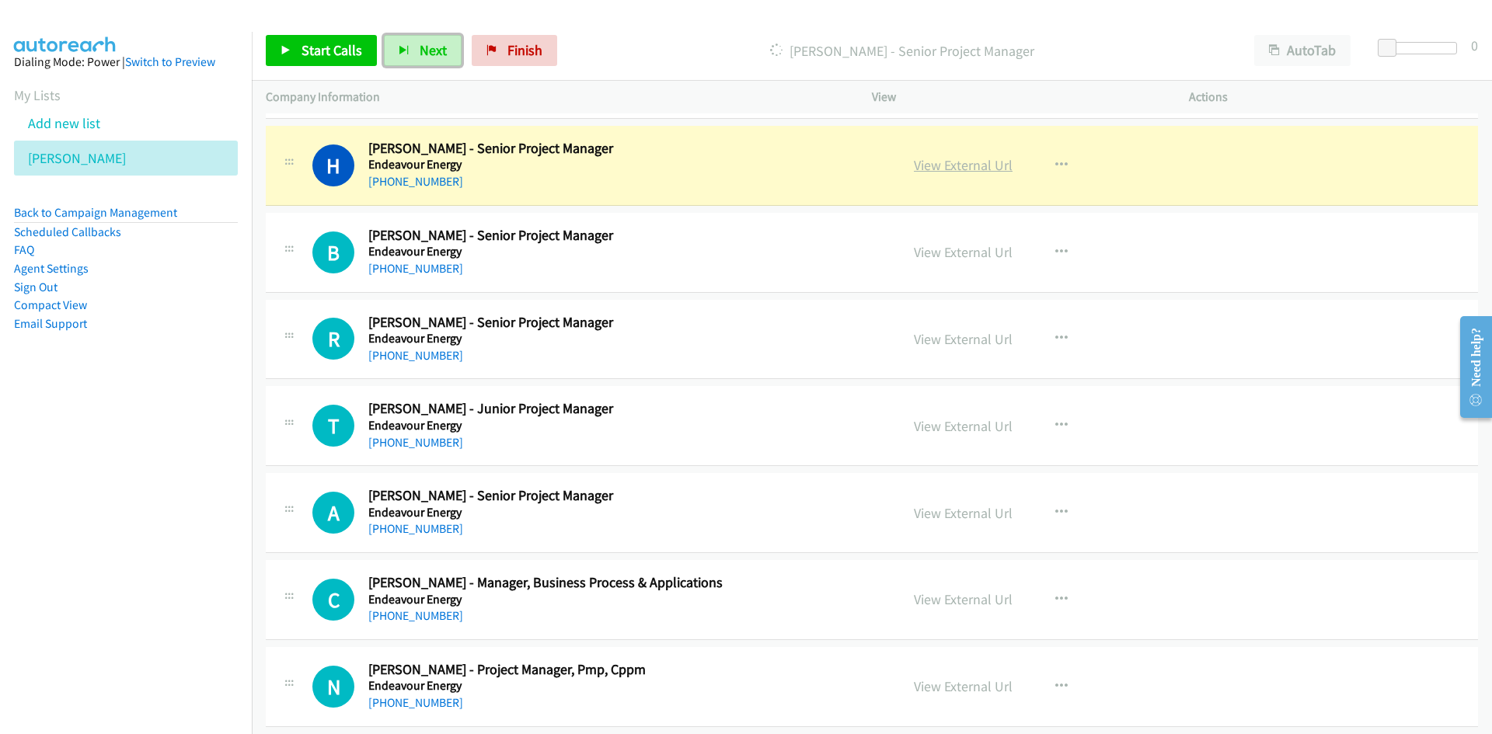
click at [973, 160] on link "View External Url" at bounding box center [963, 165] width 99 height 18
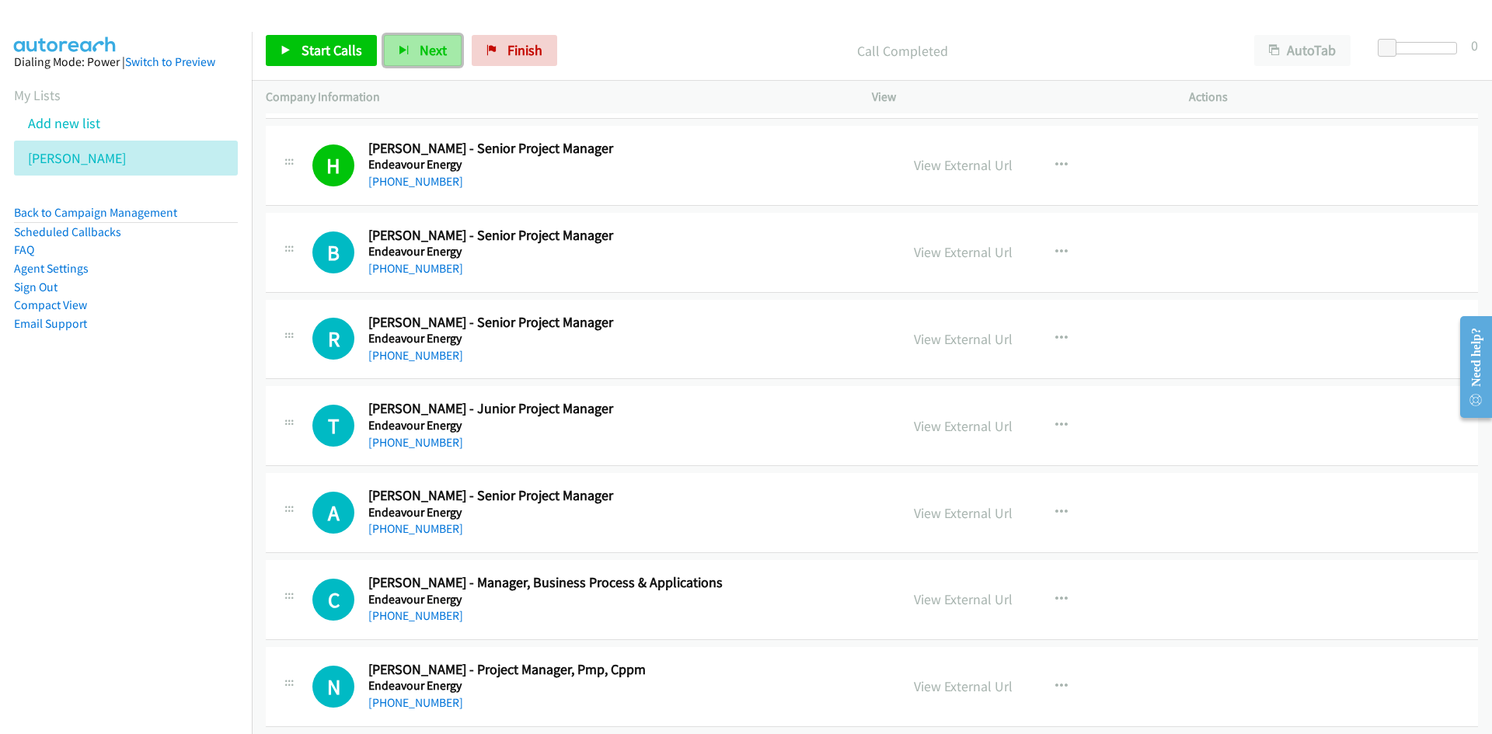
click at [443, 54] on span "Next" at bounding box center [433, 50] width 27 height 18
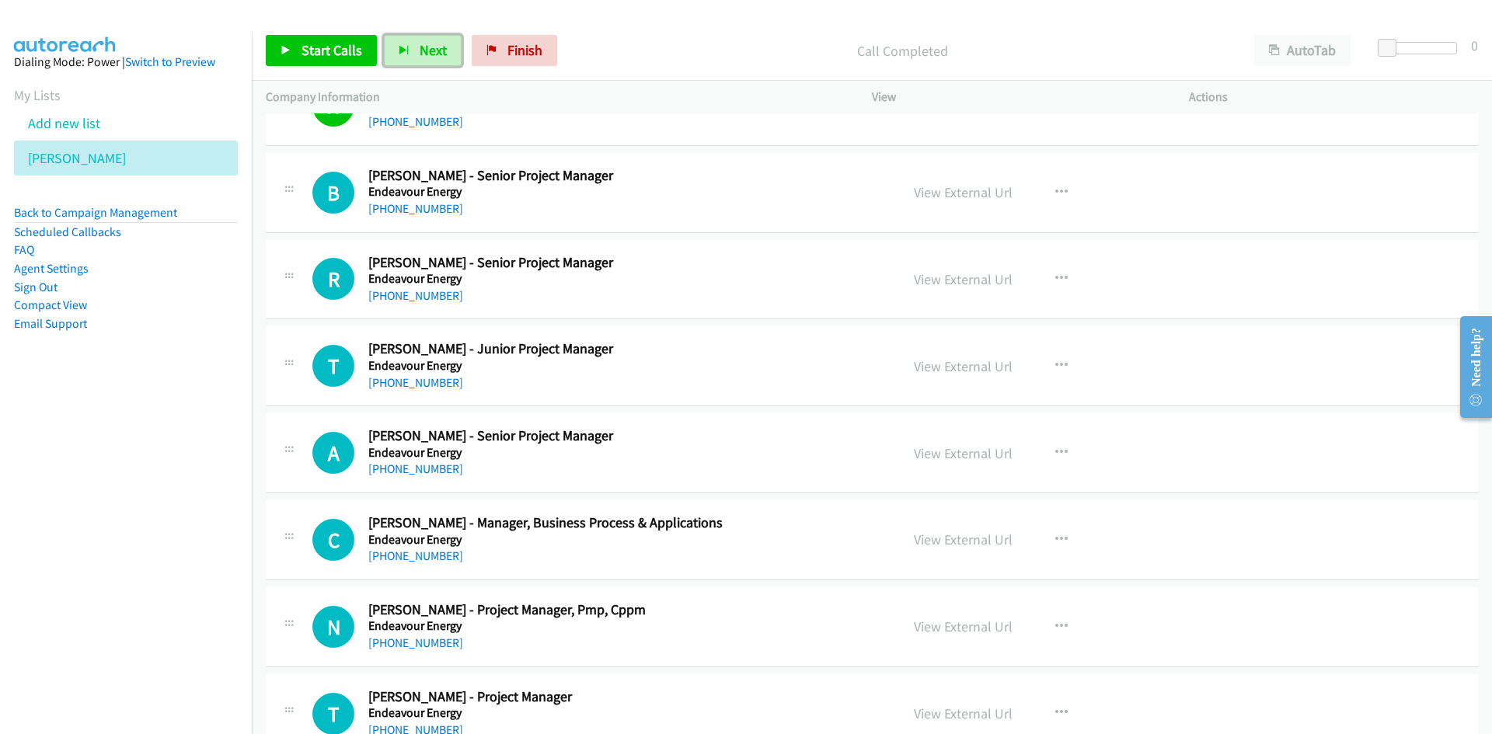
scroll to position [11502, 0]
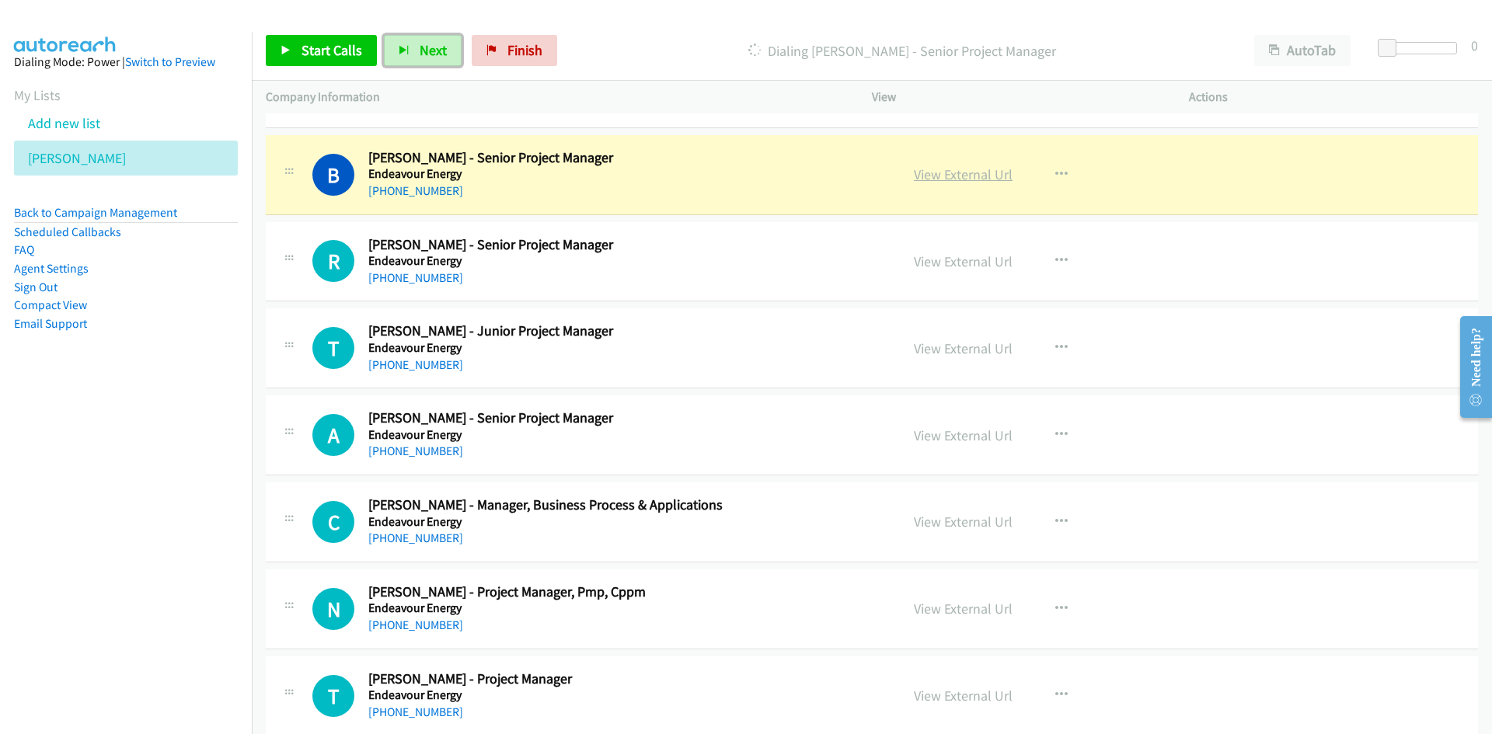
click at [969, 181] on link "View External Url" at bounding box center [963, 175] width 99 height 18
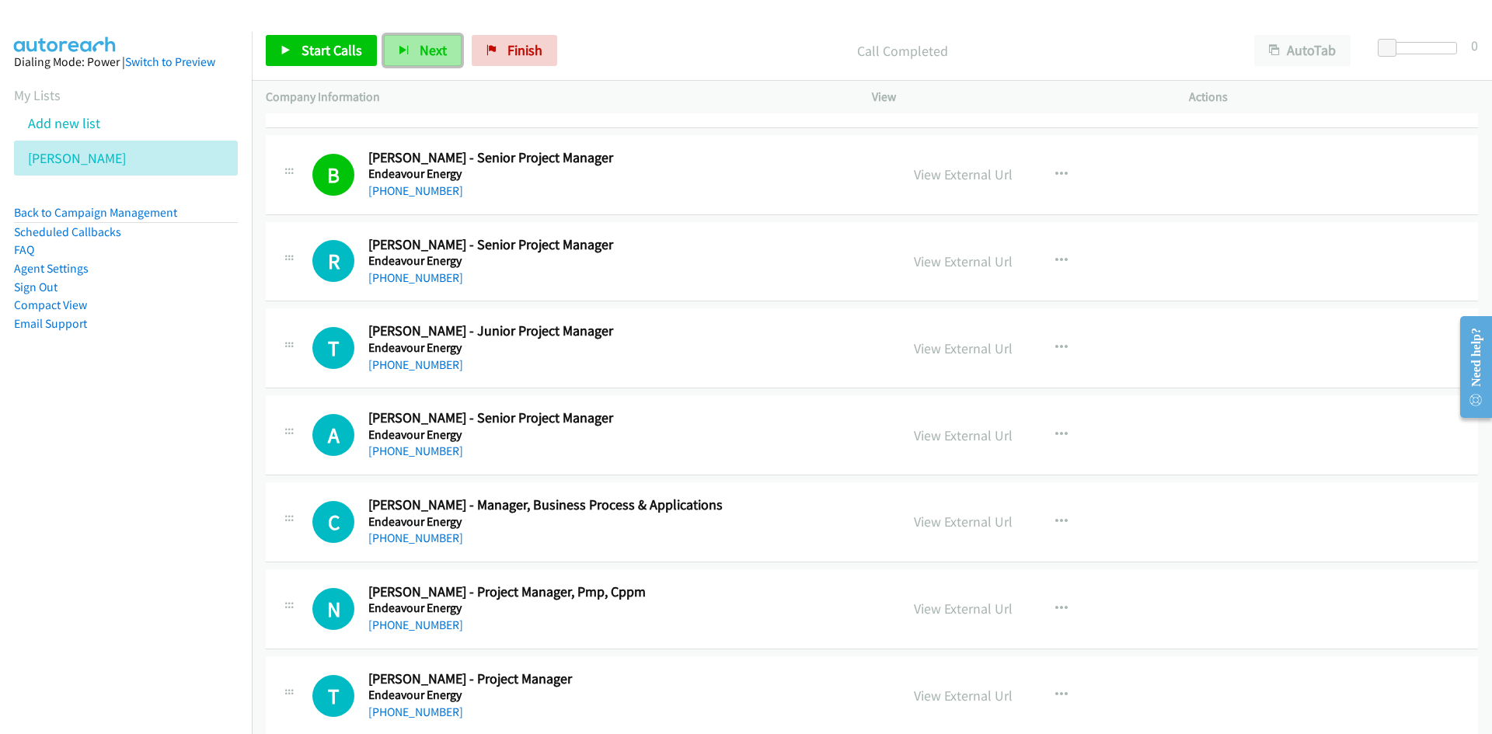
click at [427, 50] on span "Next" at bounding box center [433, 50] width 27 height 18
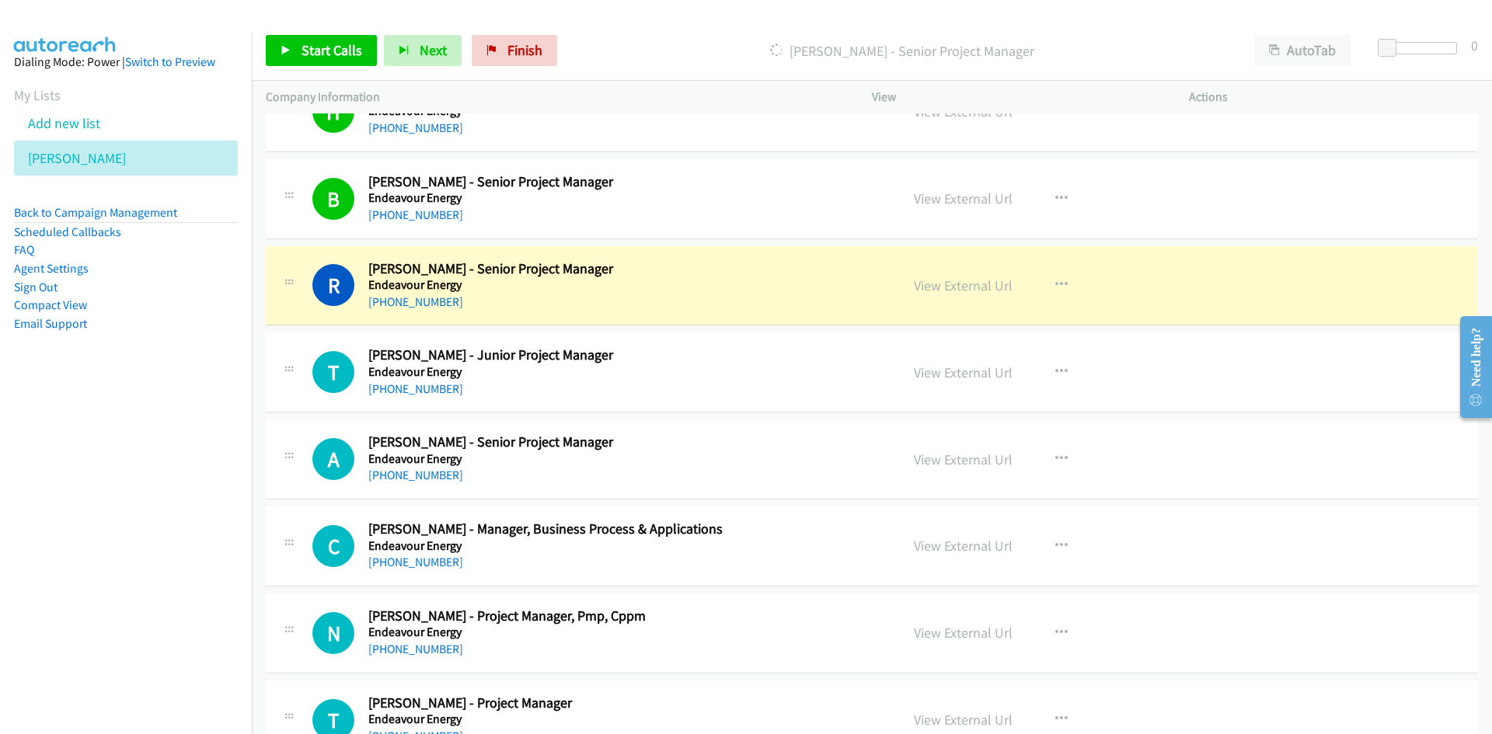
scroll to position [11424, 0]
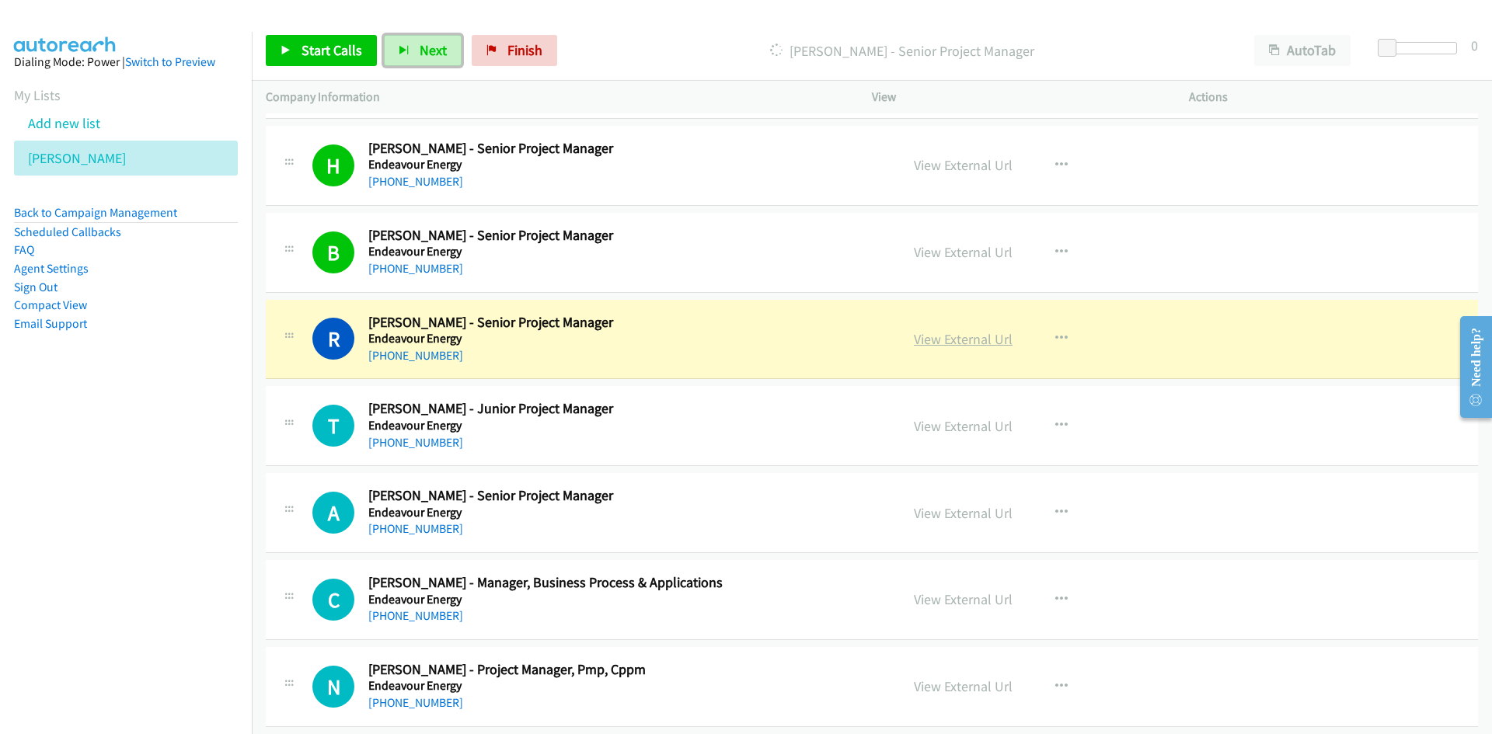
click at [958, 329] on div "View External Url" at bounding box center [963, 339] width 99 height 21
click at [959, 345] on link "View External Url" at bounding box center [963, 339] width 99 height 18
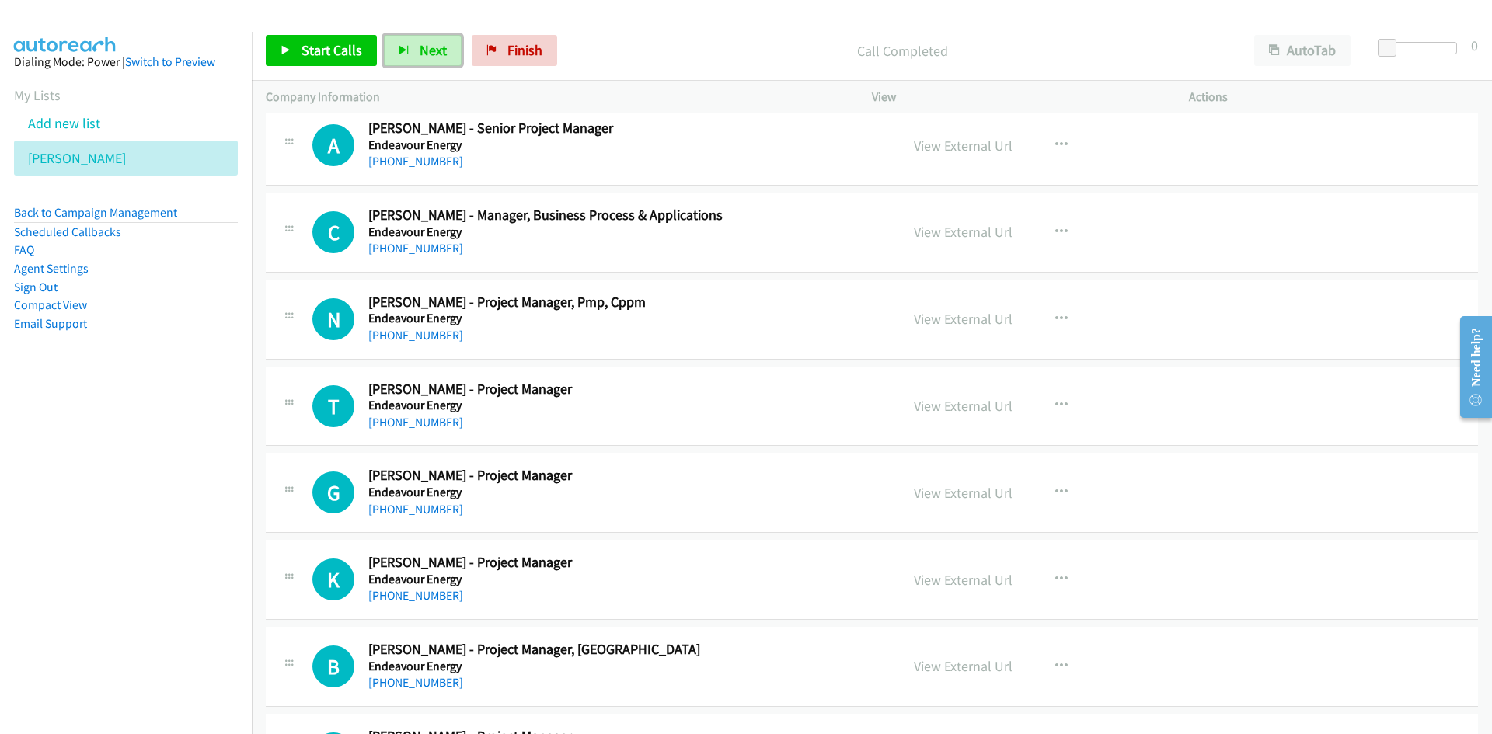
scroll to position [11813, 0]
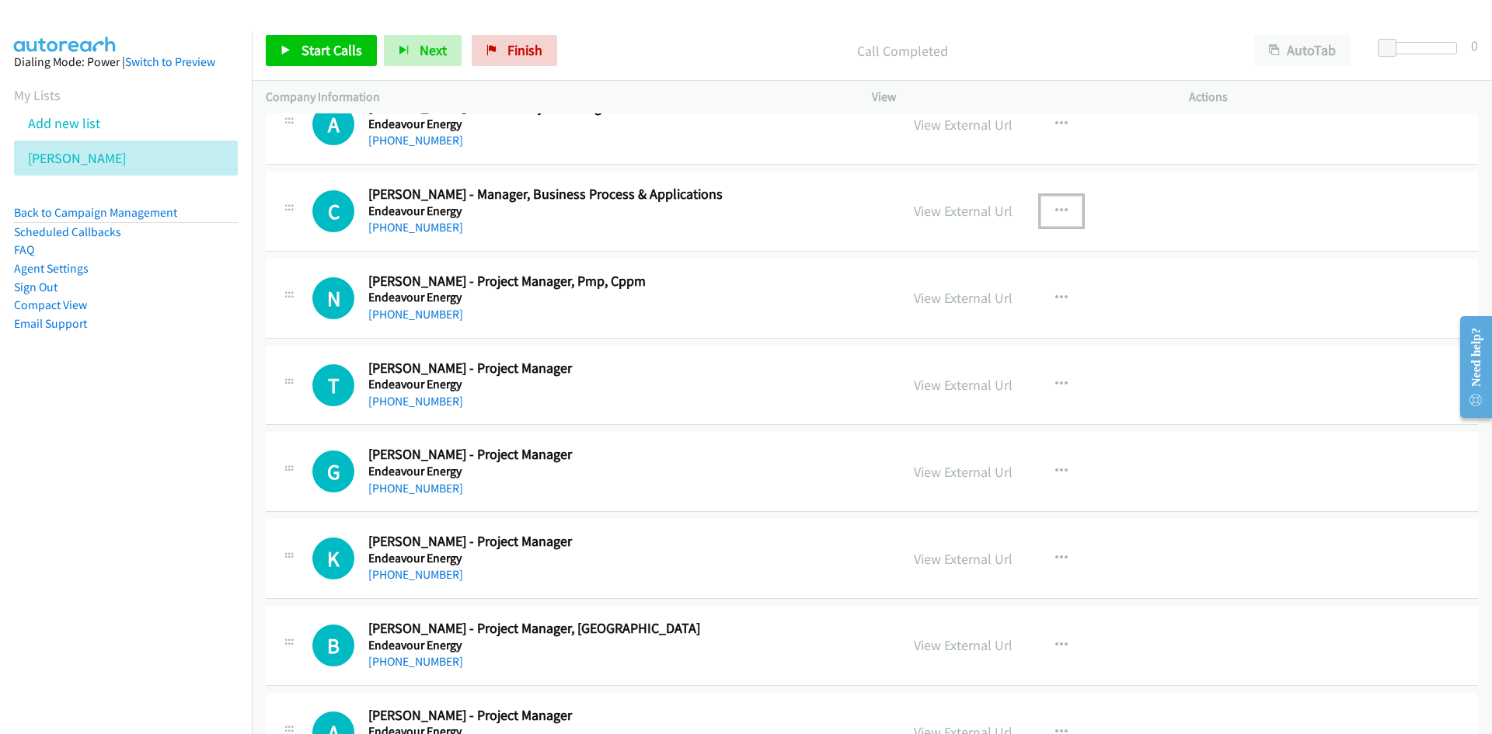
click at [1062, 208] on button "button" at bounding box center [1062, 211] width 42 height 31
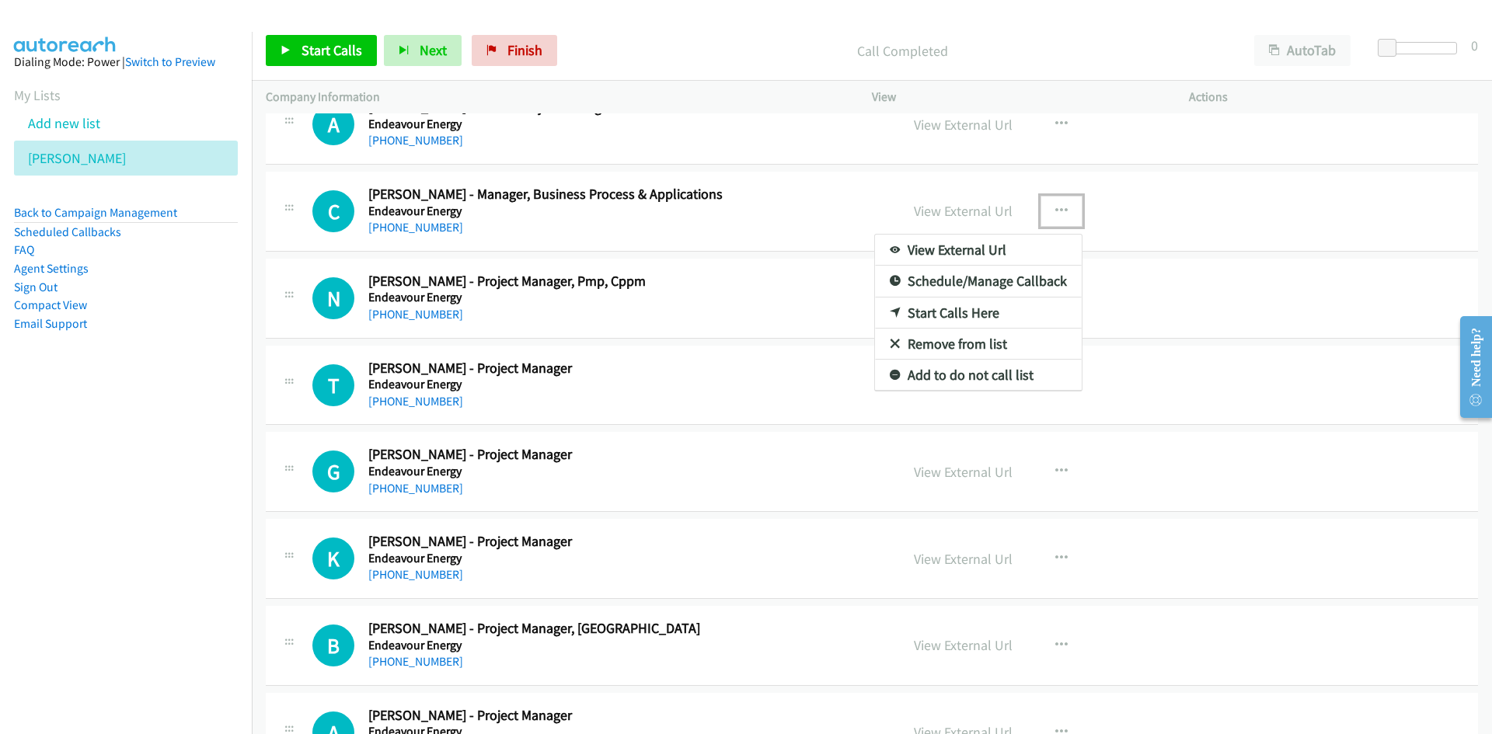
click at [947, 307] on link "Start Calls Here" at bounding box center [978, 313] width 207 height 31
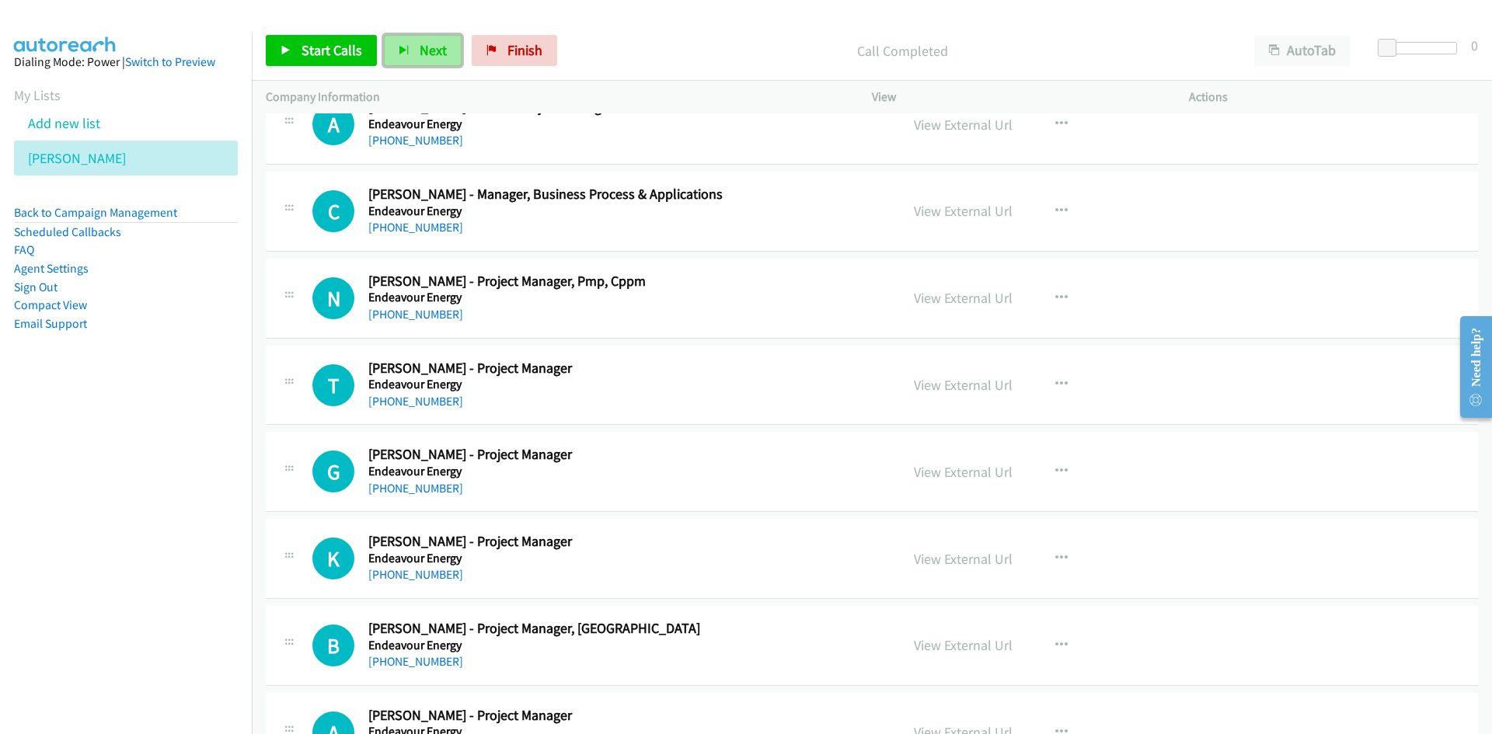
click at [414, 49] on button "Next" at bounding box center [423, 50] width 78 height 31
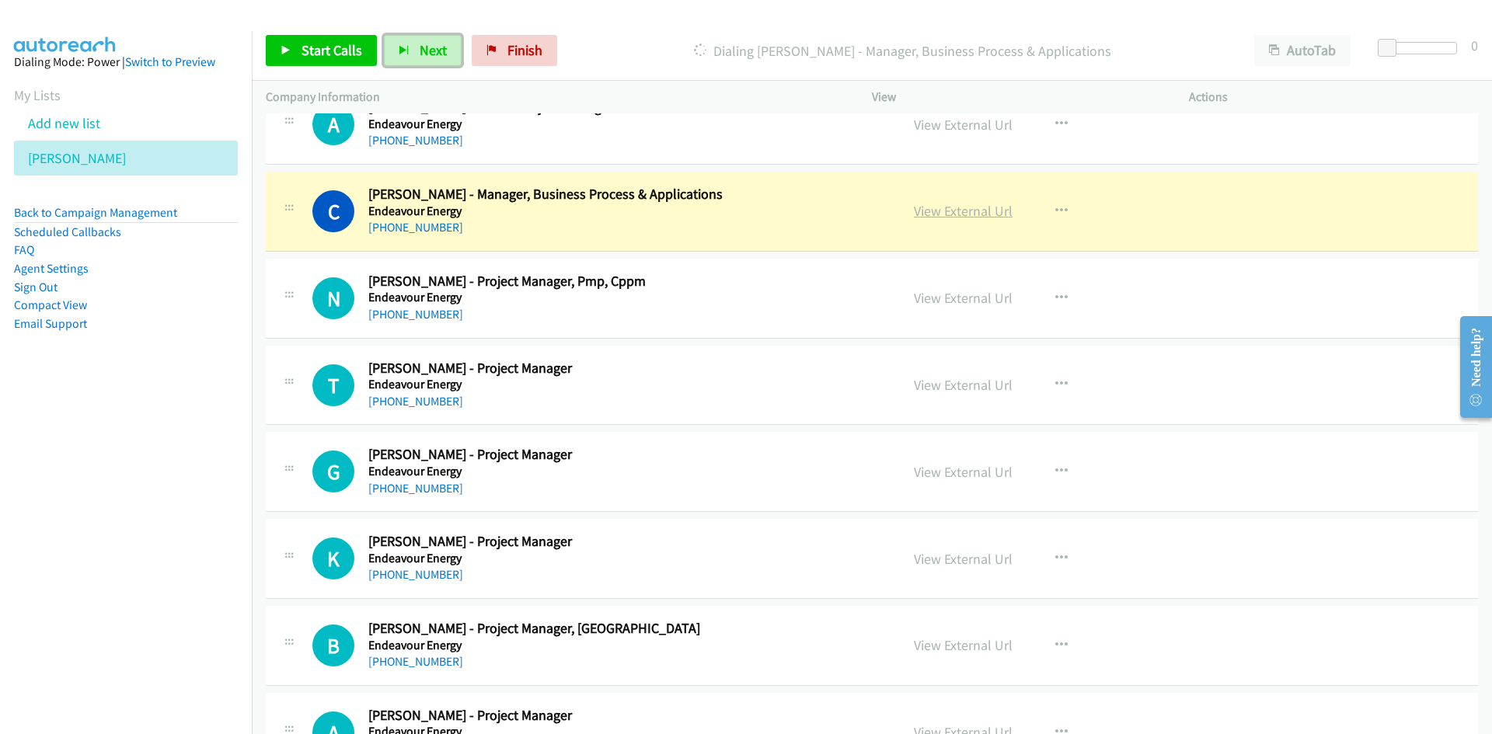
click at [961, 204] on link "View External Url" at bounding box center [963, 211] width 99 height 18
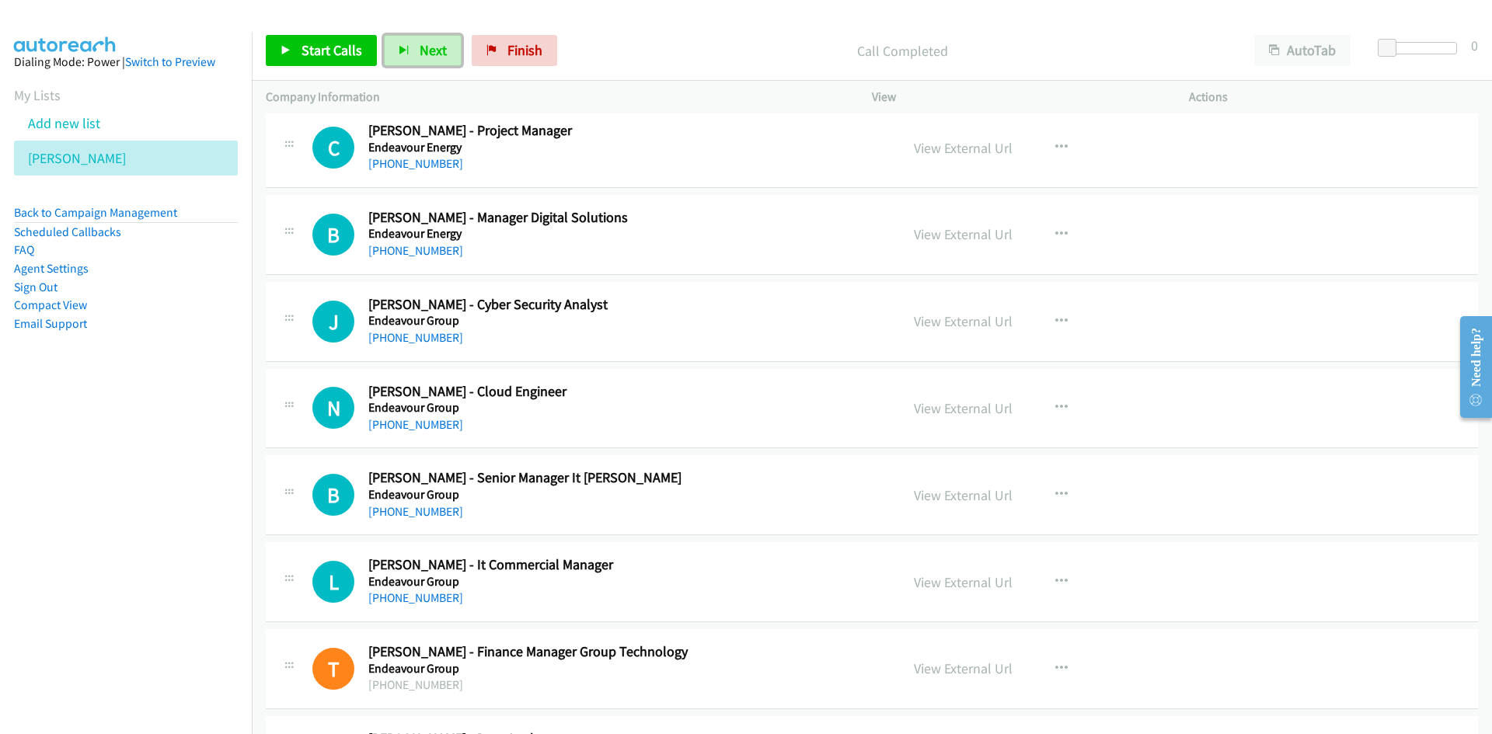
scroll to position [12823, 0]
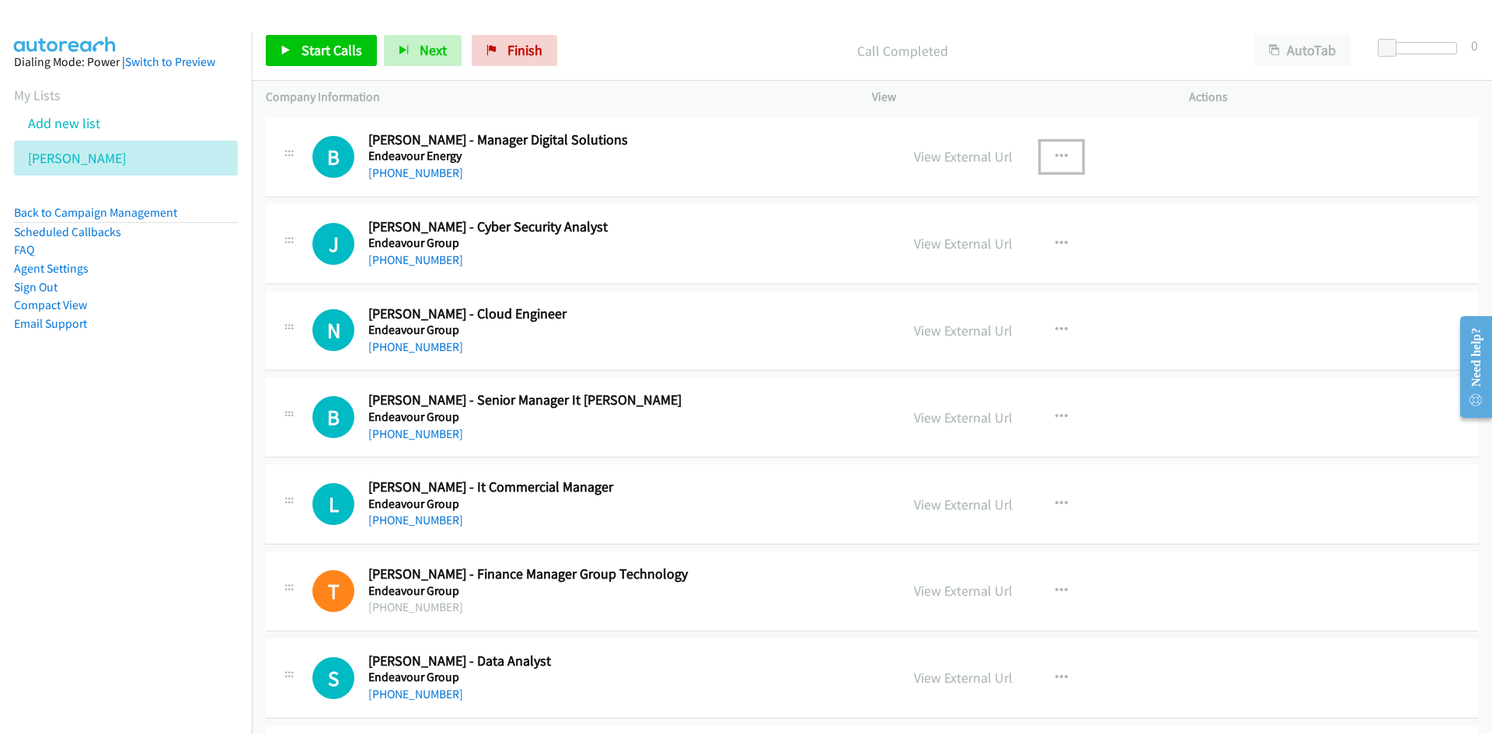
click at [1044, 152] on button "button" at bounding box center [1062, 156] width 42 height 31
click at [950, 253] on link "Start Calls Here" at bounding box center [978, 257] width 207 height 31
click at [431, 46] on span "Next" at bounding box center [433, 50] width 27 height 18
drag, startPoint x: 414, startPoint y: 44, endPoint x: 466, endPoint y: 117, distance: 89.7
click at [414, 44] on button "Next" at bounding box center [423, 50] width 78 height 31
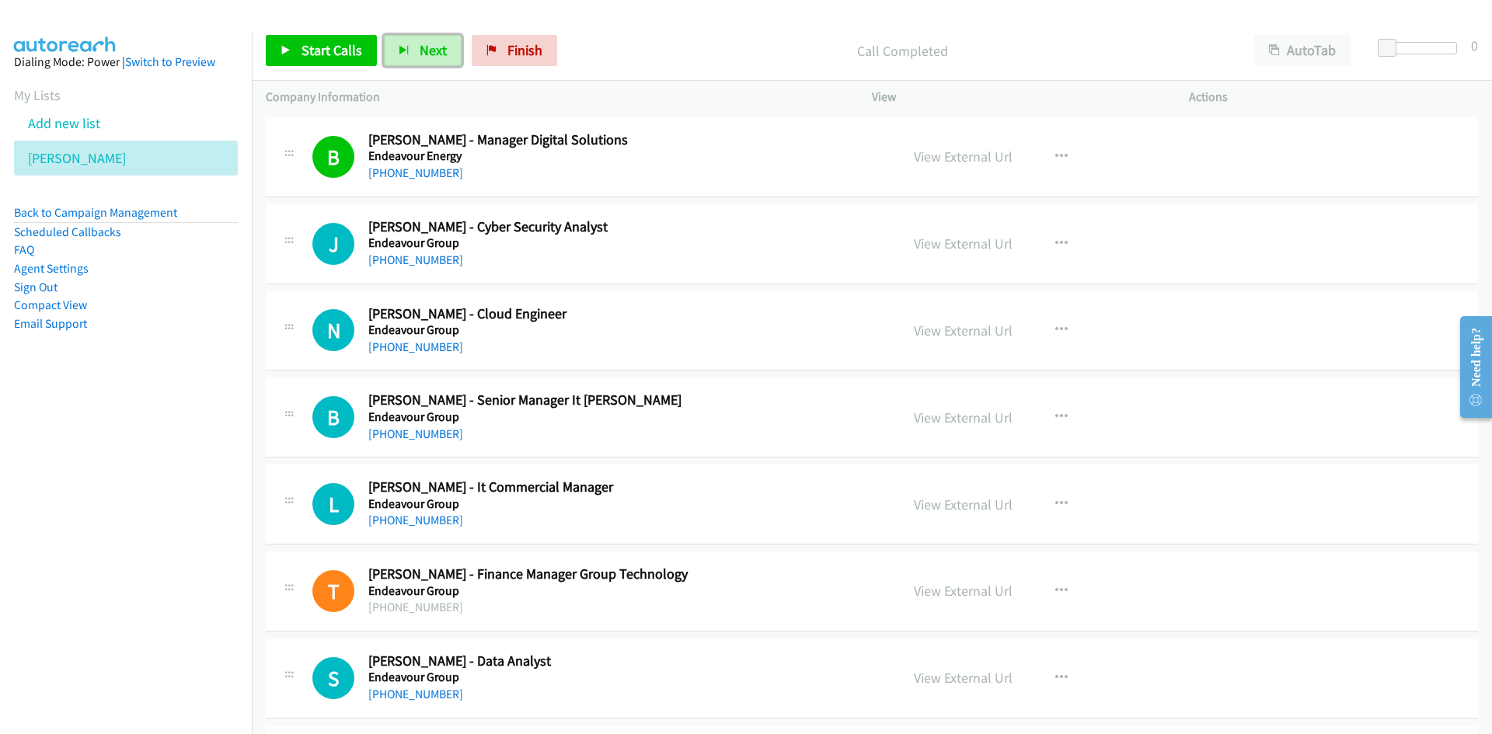
scroll to position [12901, 0]
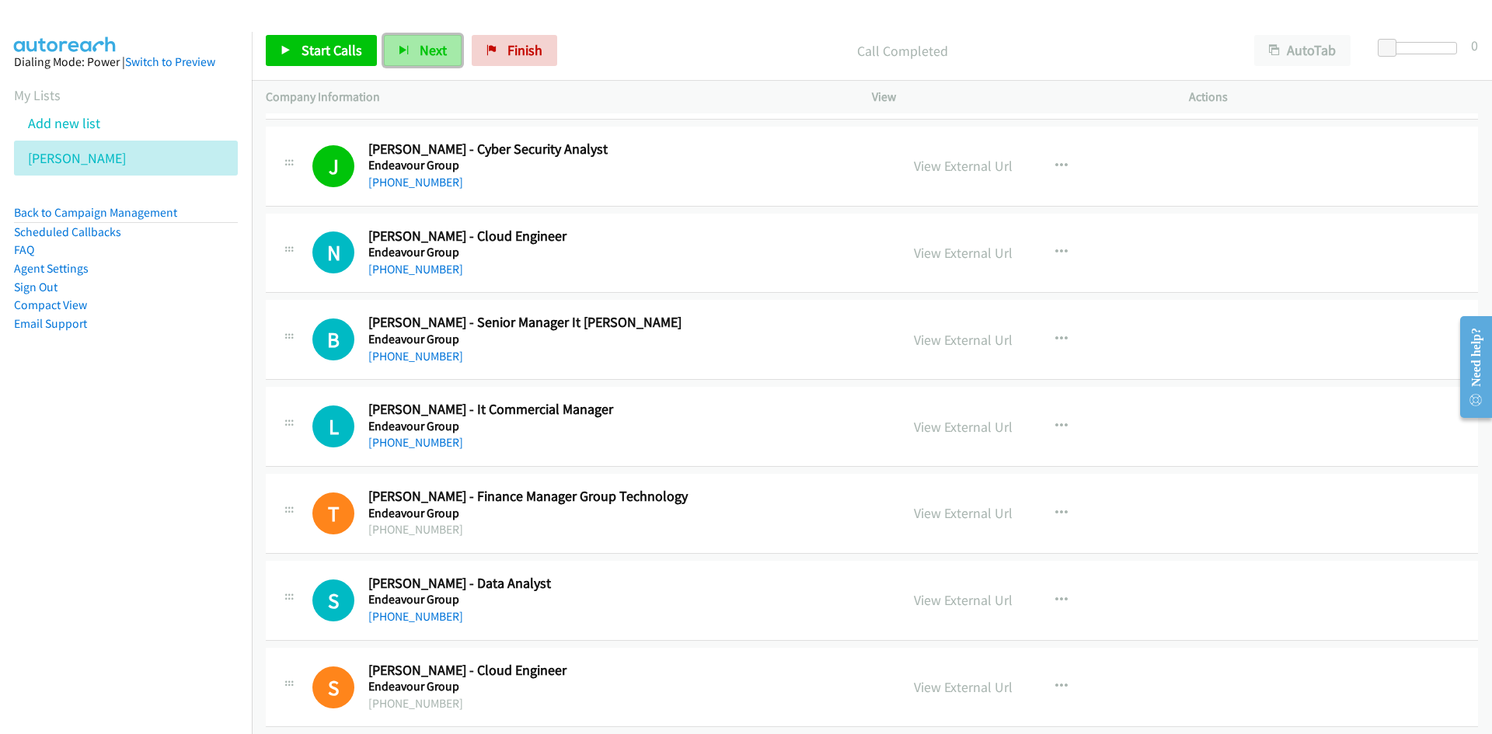
drag, startPoint x: 444, startPoint y: 55, endPoint x: 580, endPoint y: 130, distance: 155.1
click at [444, 55] on button "Next" at bounding box center [423, 50] width 78 height 31
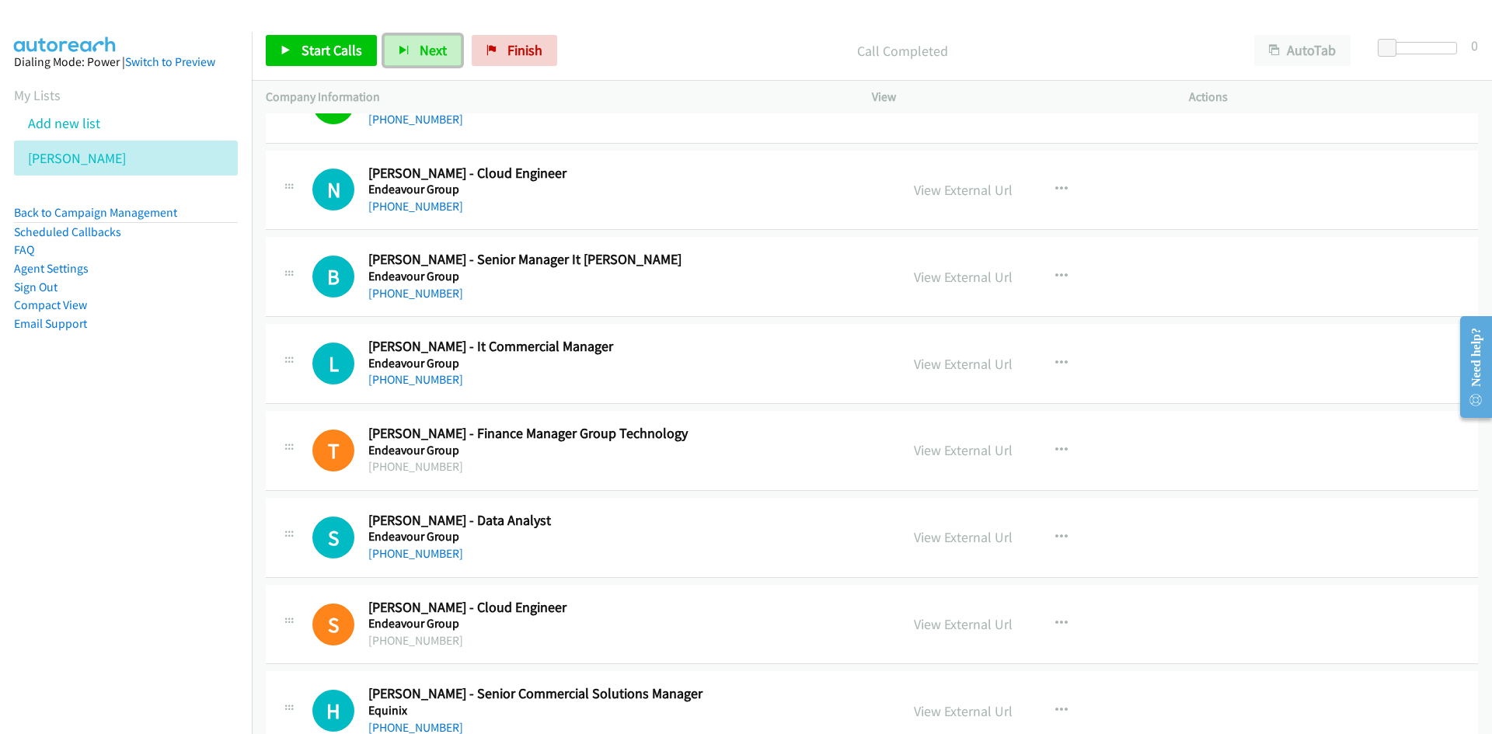
scroll to position [12979, 0]
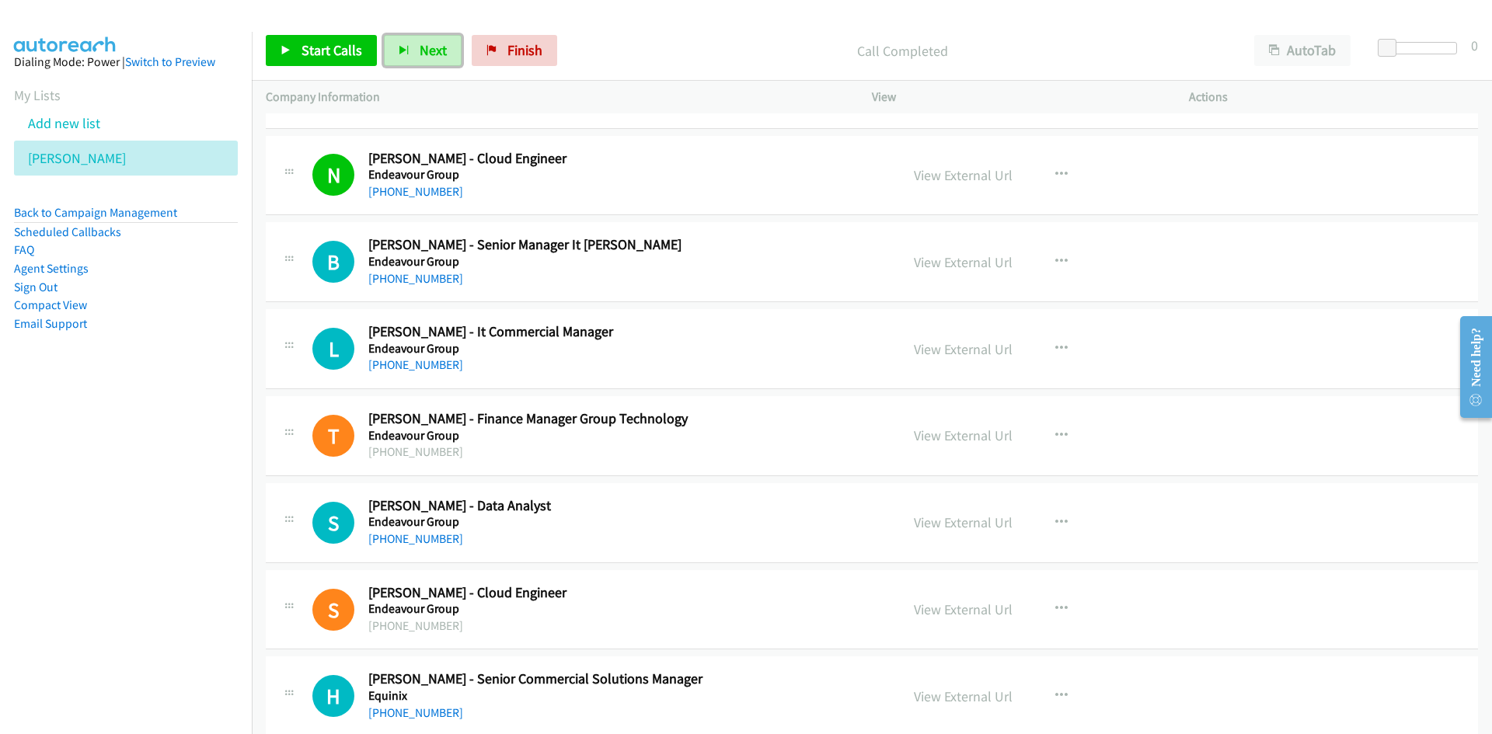
drag, startPoint x: 445, startPoint y: 52, endPoint x: 570, endPoint y: 201, distance: 194.7
click at [445, 52] on button "Next" at bounding box center [423, 50] width 78 height 31
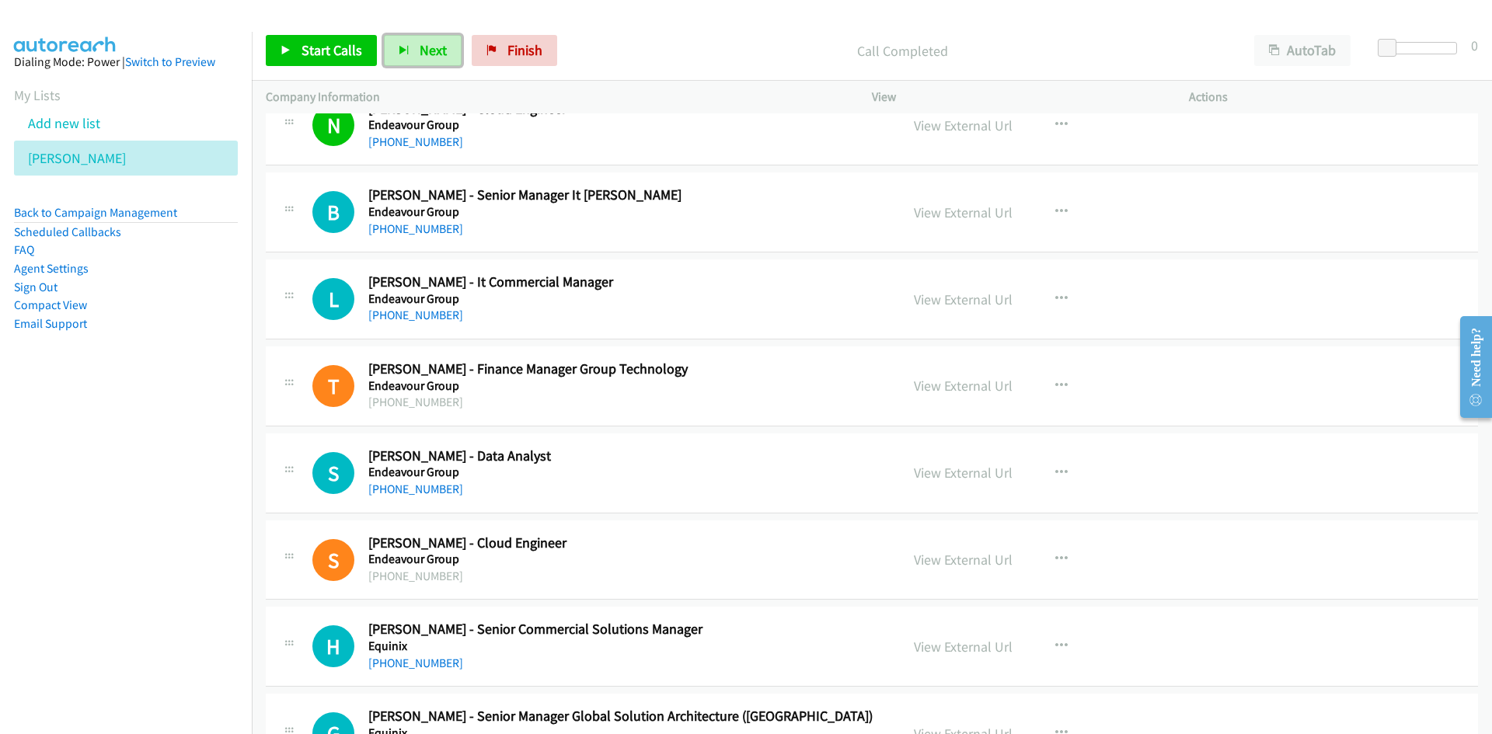
scroll to position [13056, 0]
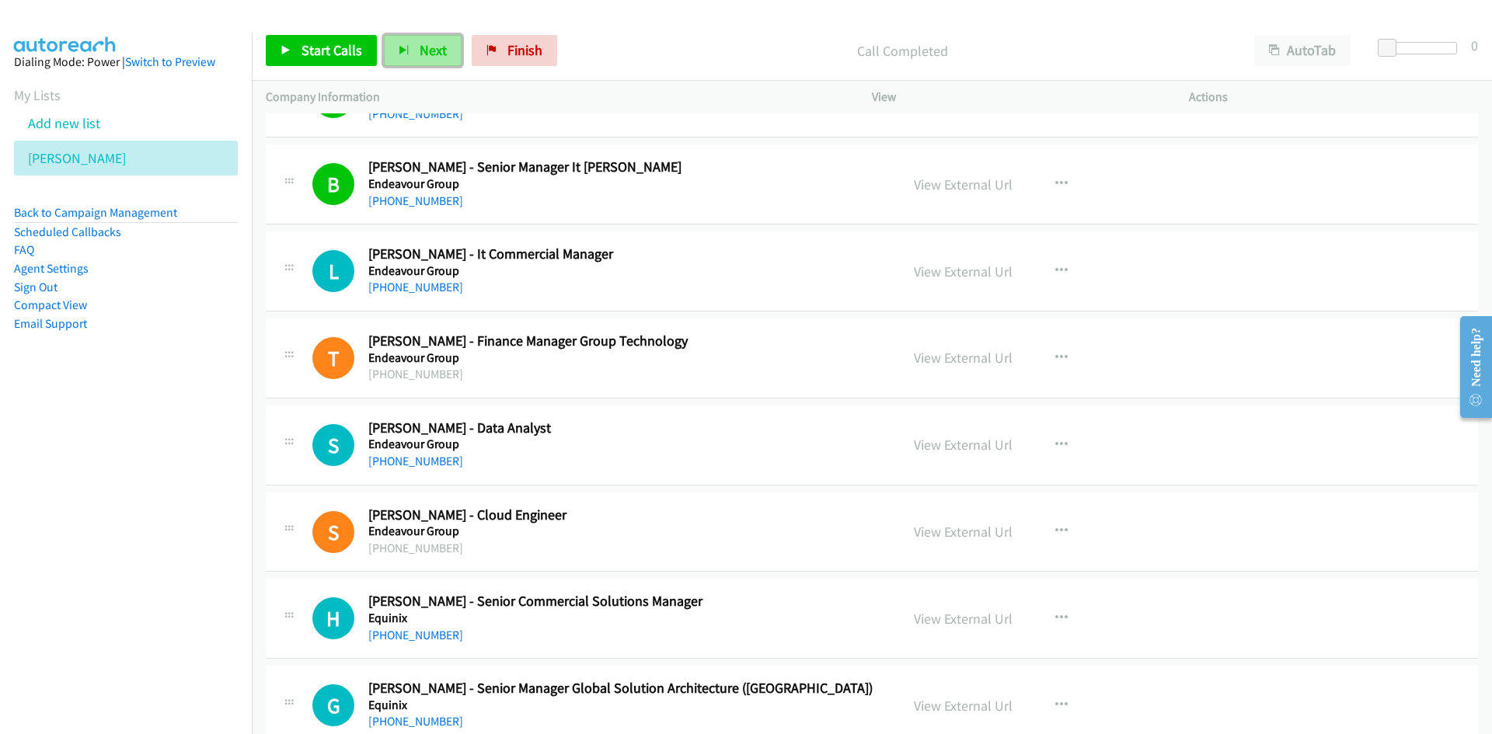
drag, startPoint x: 414, startPoint y: 37, endPoint x: 490, endPoint y: 97, distance: 96.9
click at [414, 37] on button "Next" at bounding box center [423, 50] width 78 height 31
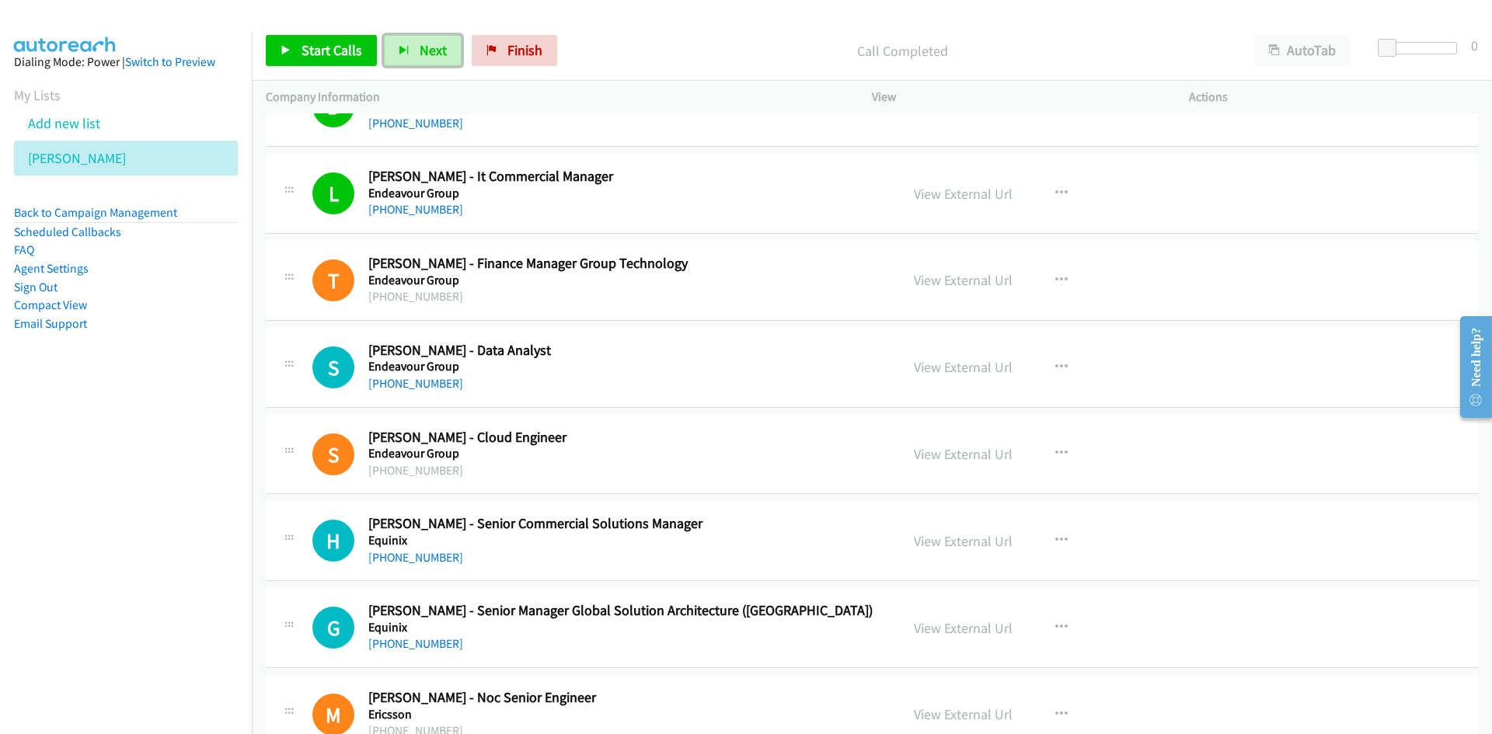
drag, startPoint x: 415, startPoint y: 47, endPoint x: 679, endPoint y: 180, distance: 295.8
click at [415, 47] on button "Next" at bounding box center [423, 50] width 78 height 31
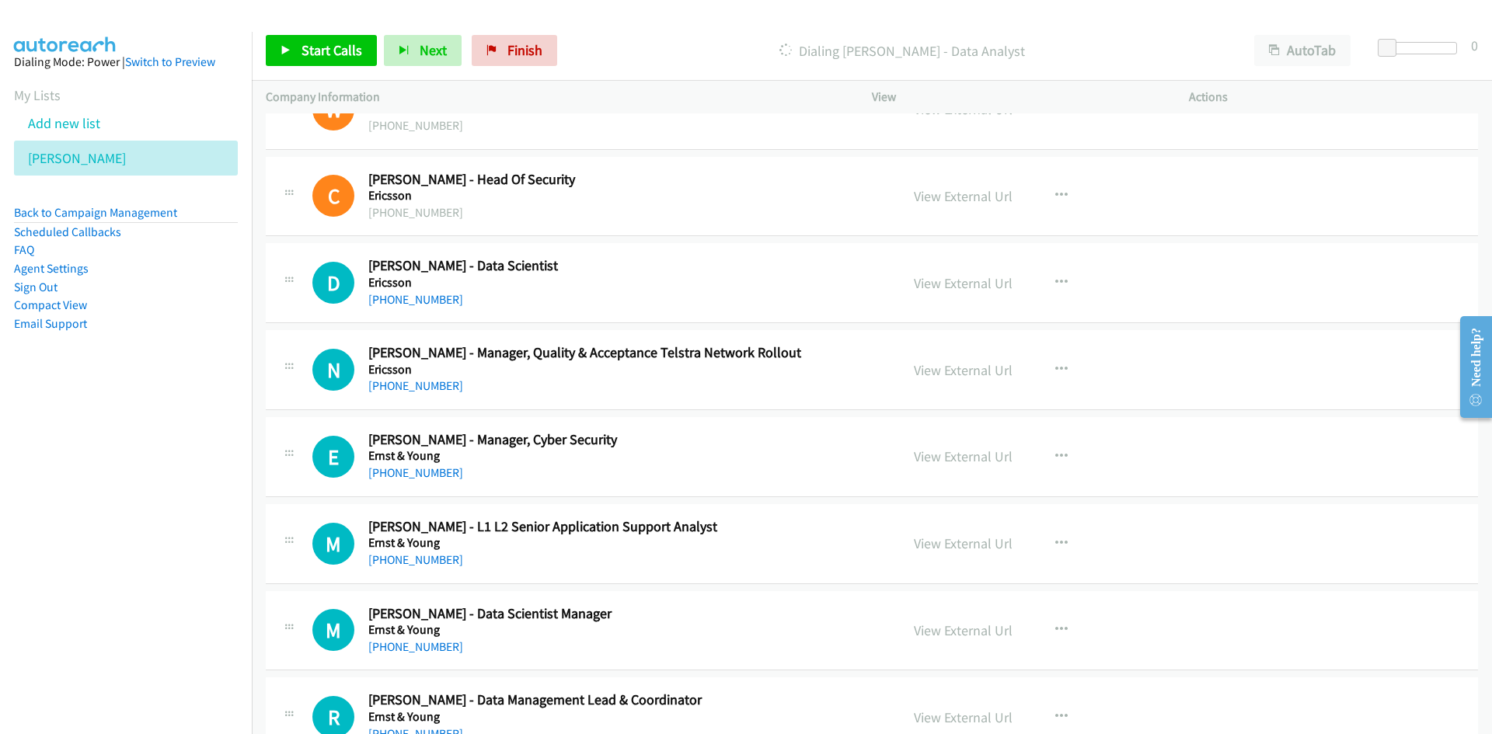
scroll to position [13989, 0]
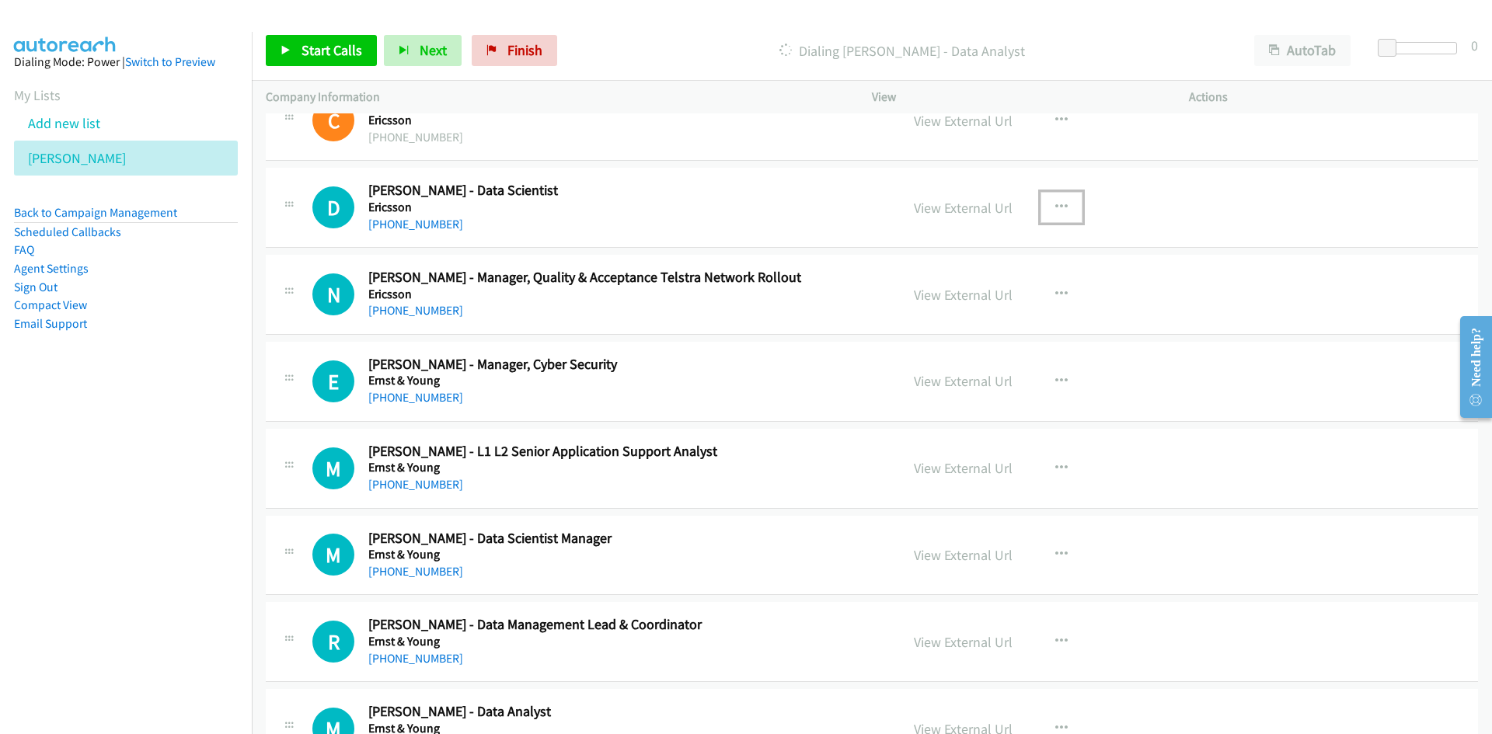
click at [1060, 208] on icon "button" at bounding box center [1061, 207] width 12 height 12
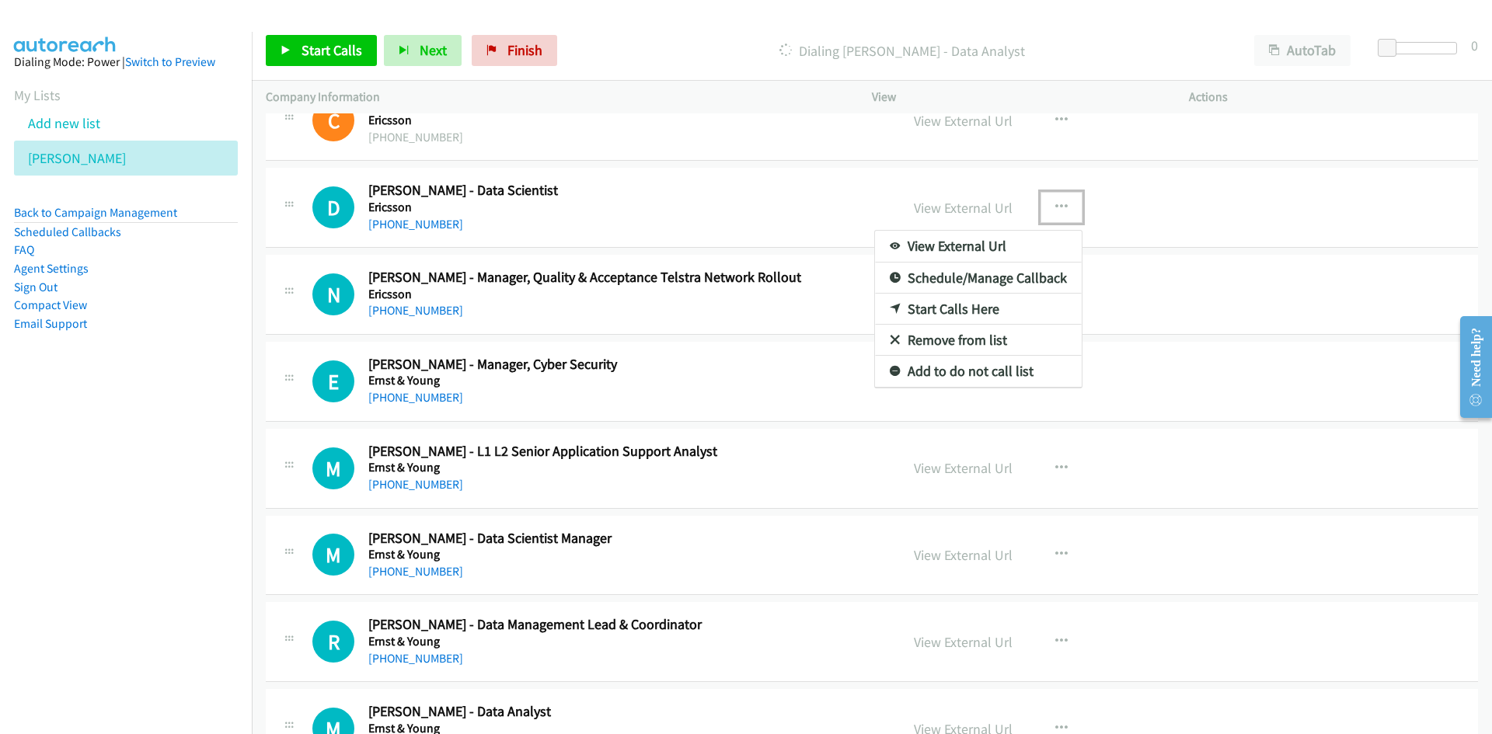
click at [950, 305] on link "Start Calls Here" at bounding box center [978, 309] width 207 height 31
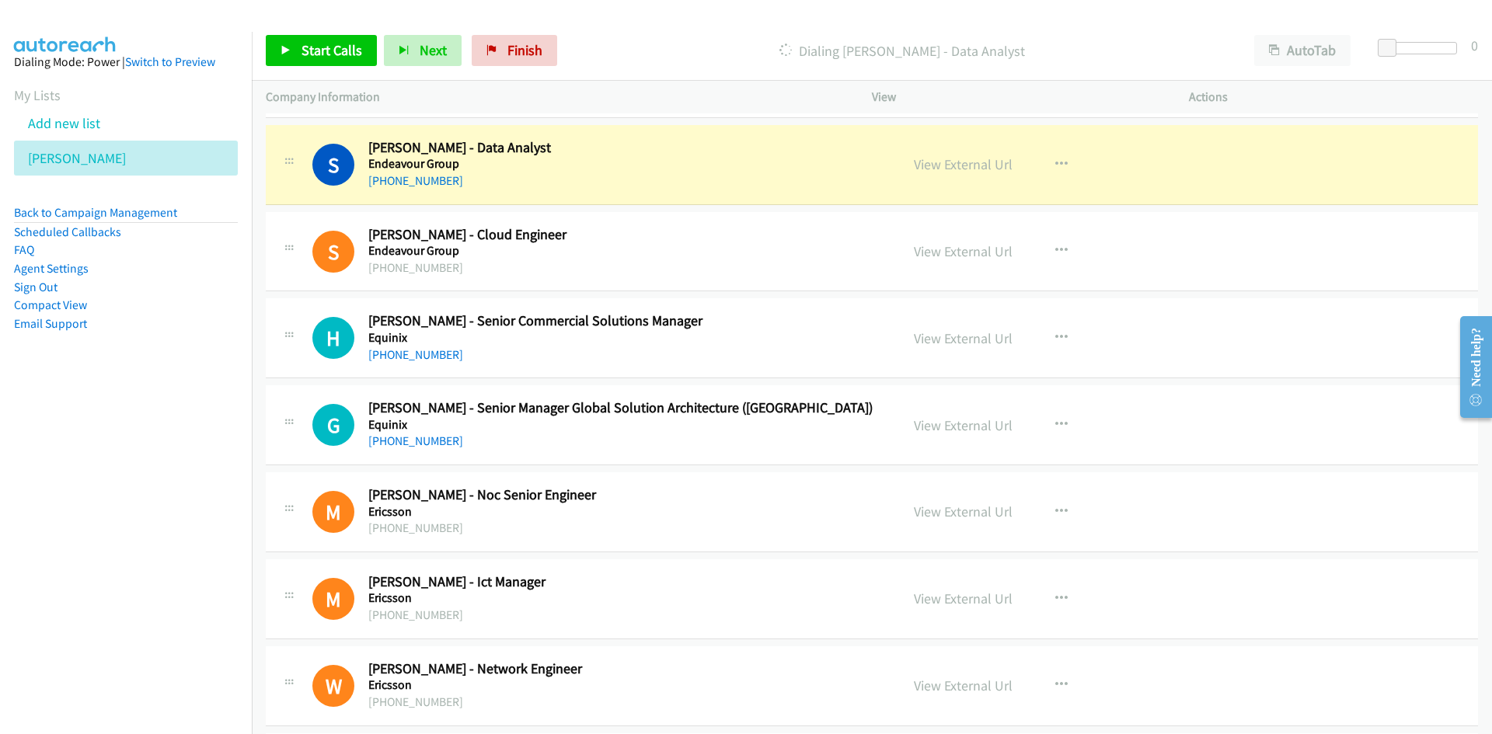
scroll to position [13289, 0]
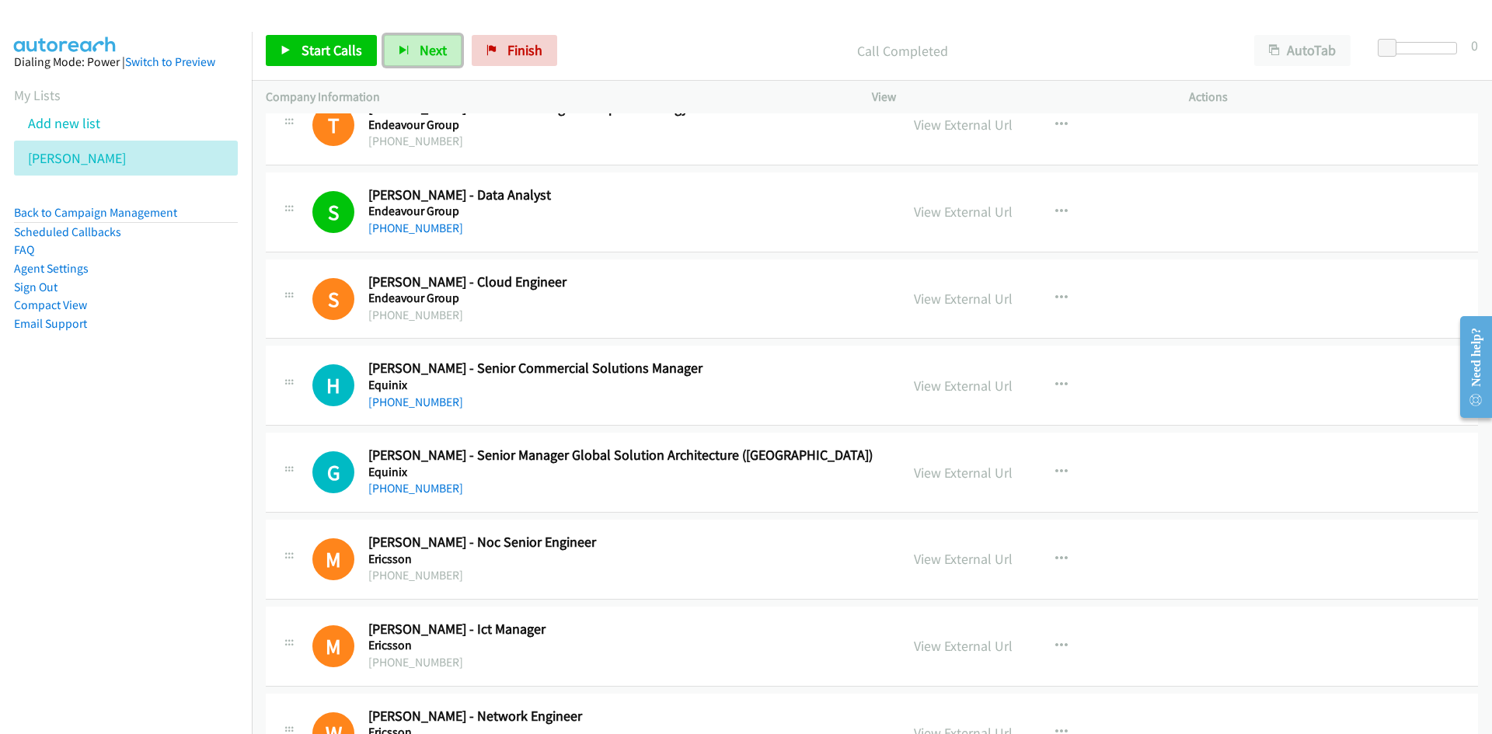
drag, startPoint x: 426, startPoint y: 51, endPoint x: 556, endPoint y: 133, distance: 153.3
click at [426, 51] on span "Next" at bounding box center [433, 50] width 27 height 18
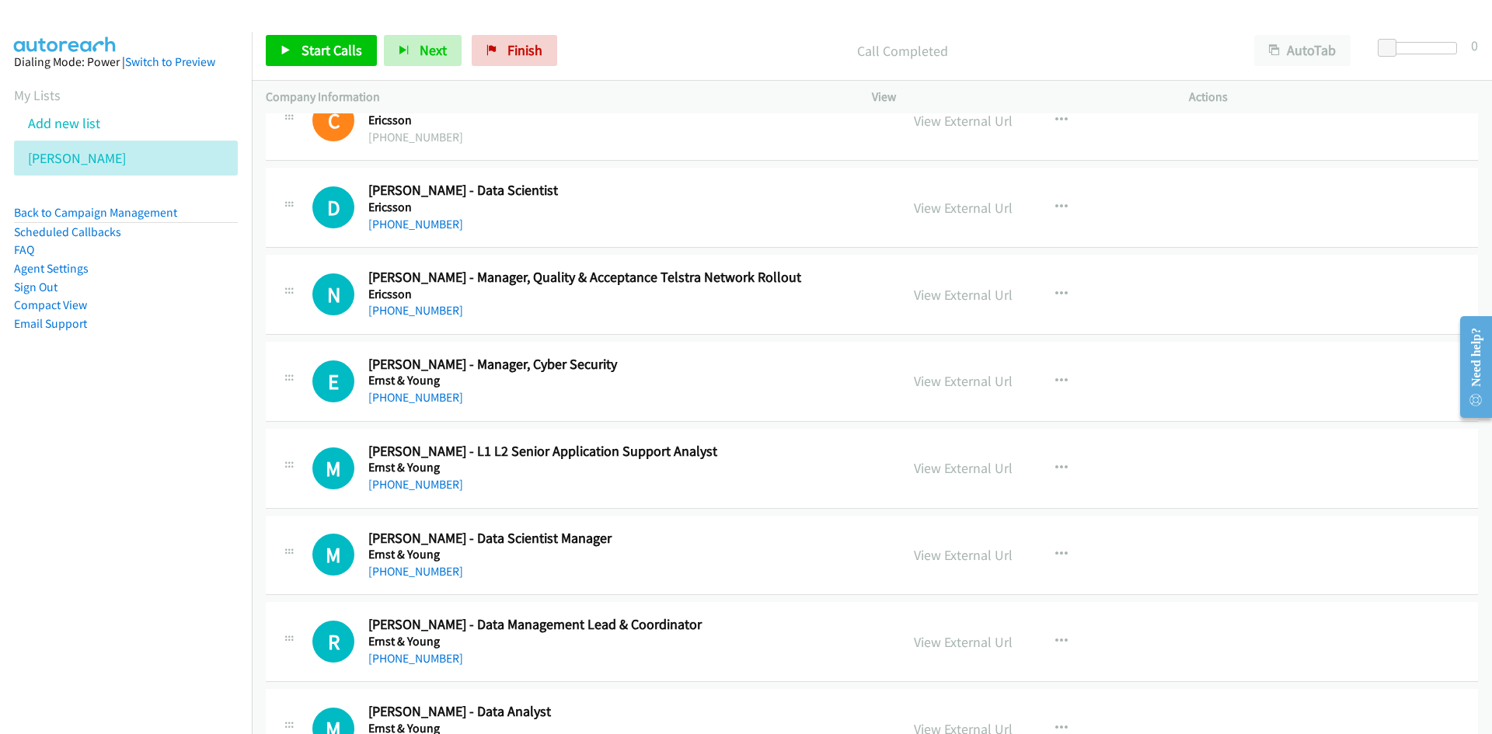
scroll to position [14067, 0]
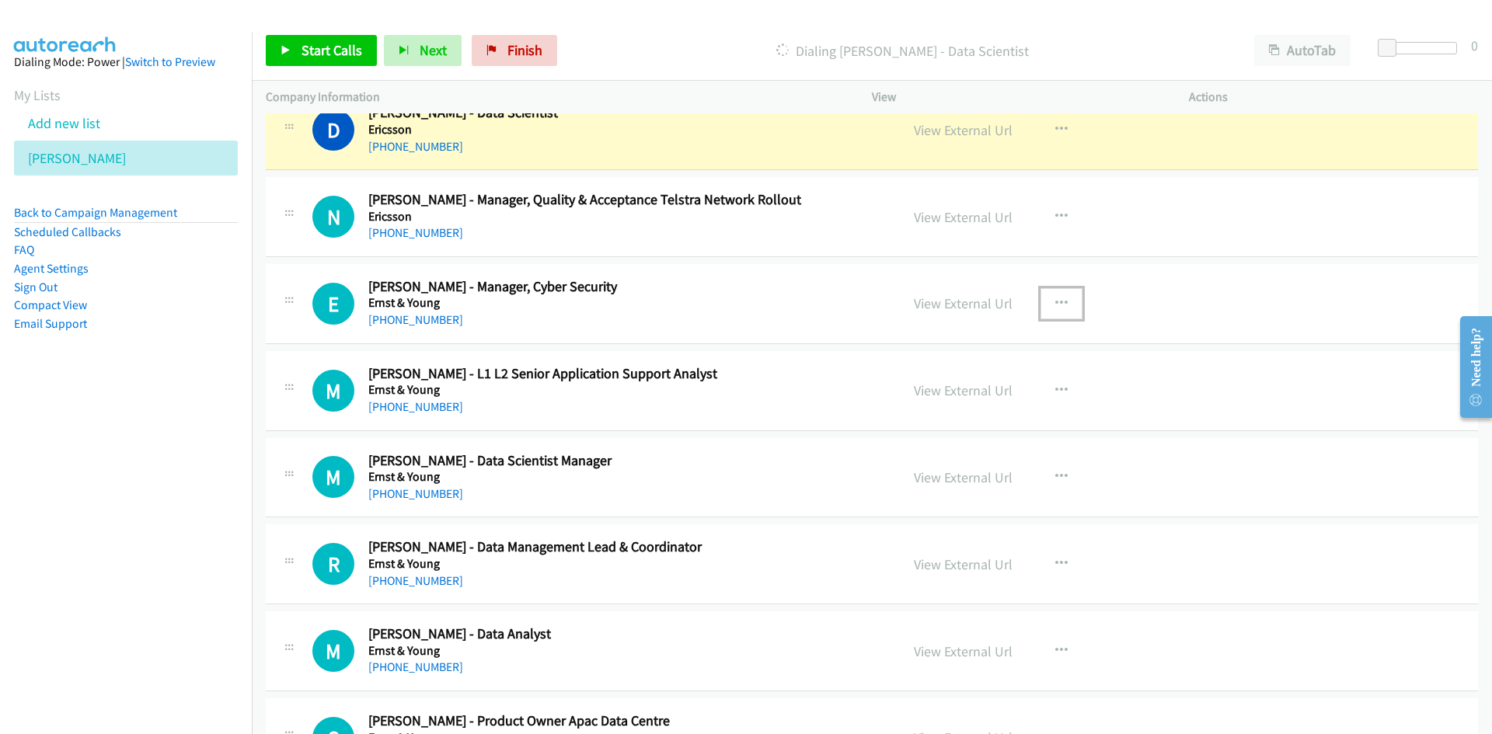
click at [1065, 310] on button "button" at bounding box center [1062, 303] width 42 height 31
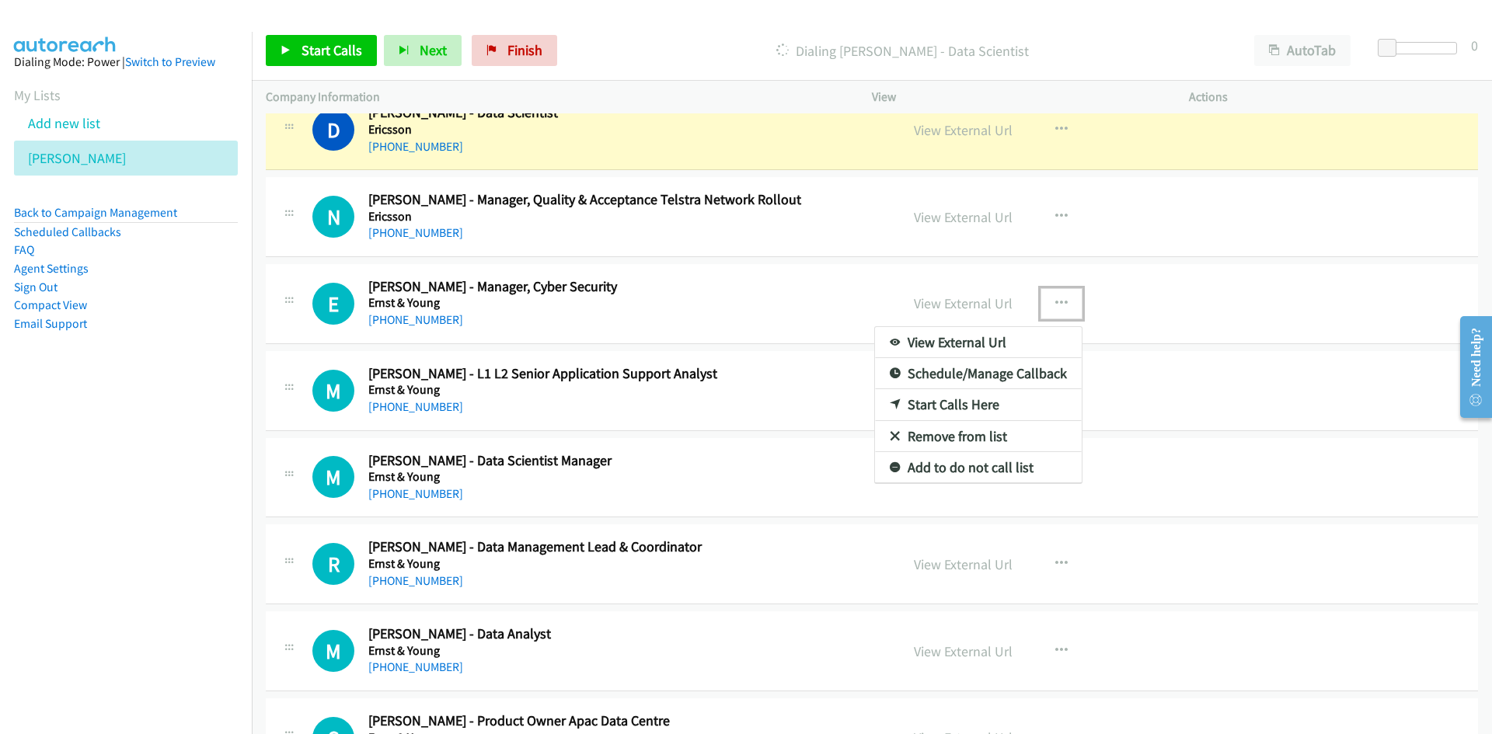
click at [936, 406] on link "Start Calls Here" at bounding box center [978, 404] width 207 height 31
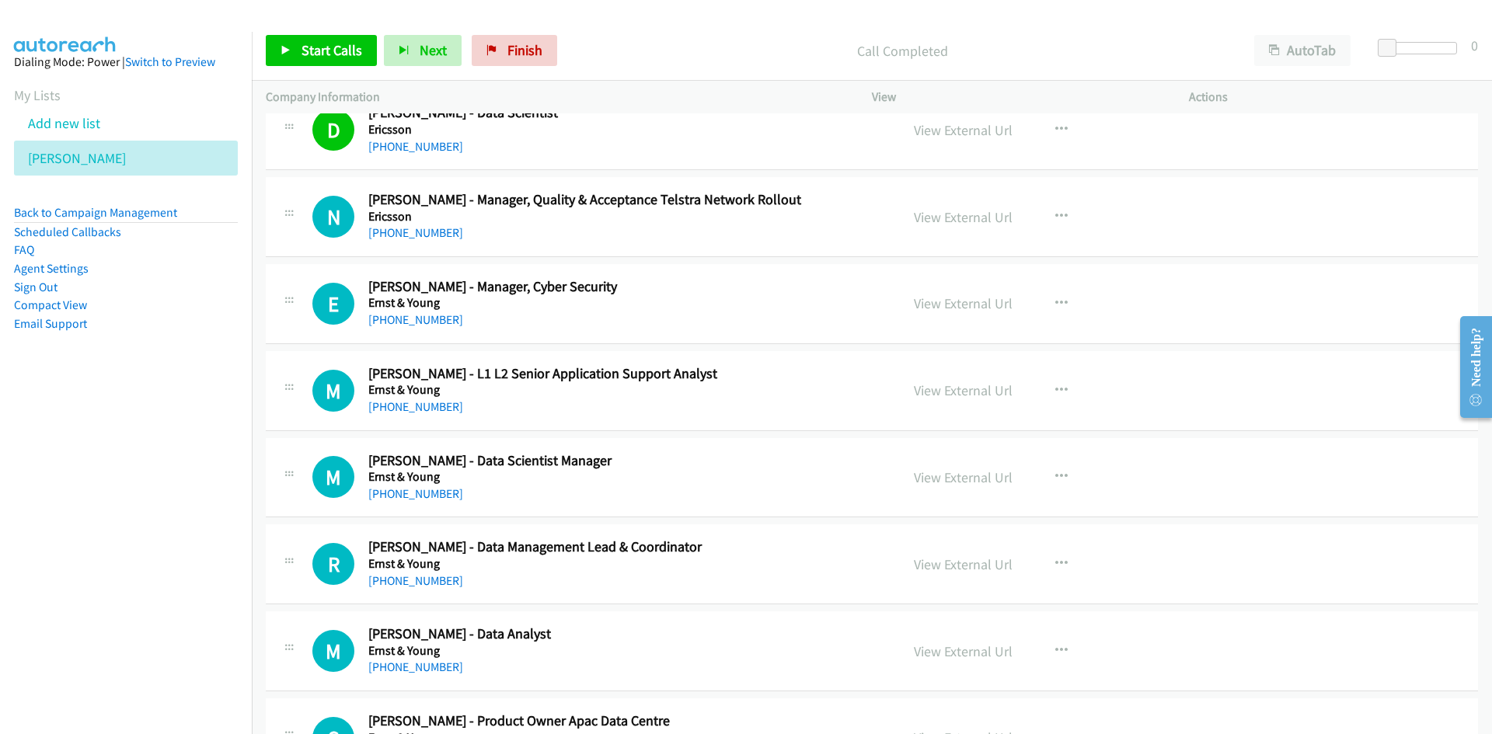
click at [402, 29] on div "Start Calls Pause Next Finish Call Completed AutoTab AutoTab 0" at bounding box center [872, 51] width 1240 height 60
click at [414, 44] on button "Next" at bounding box center [423, 50] width 78 height 31
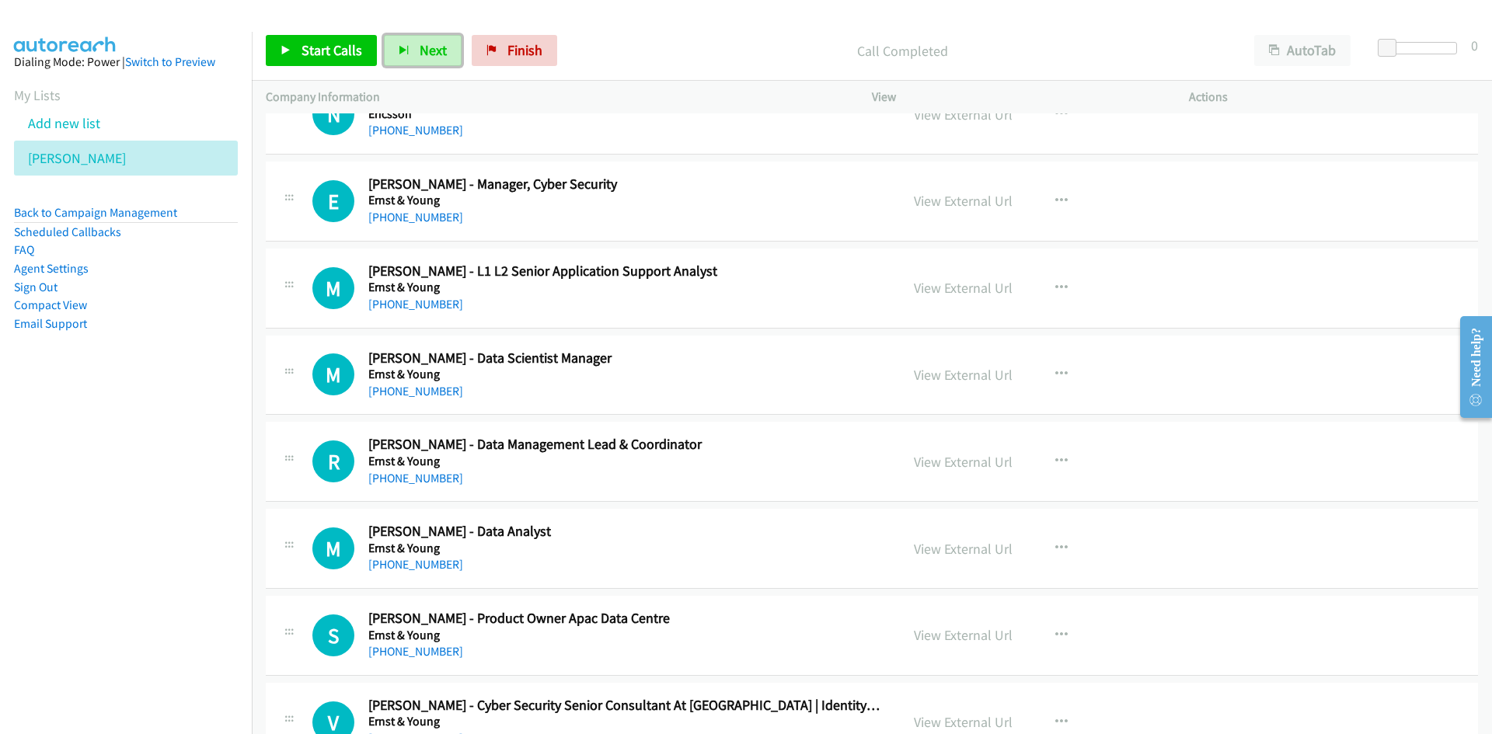
scroll to position [14222, 0]
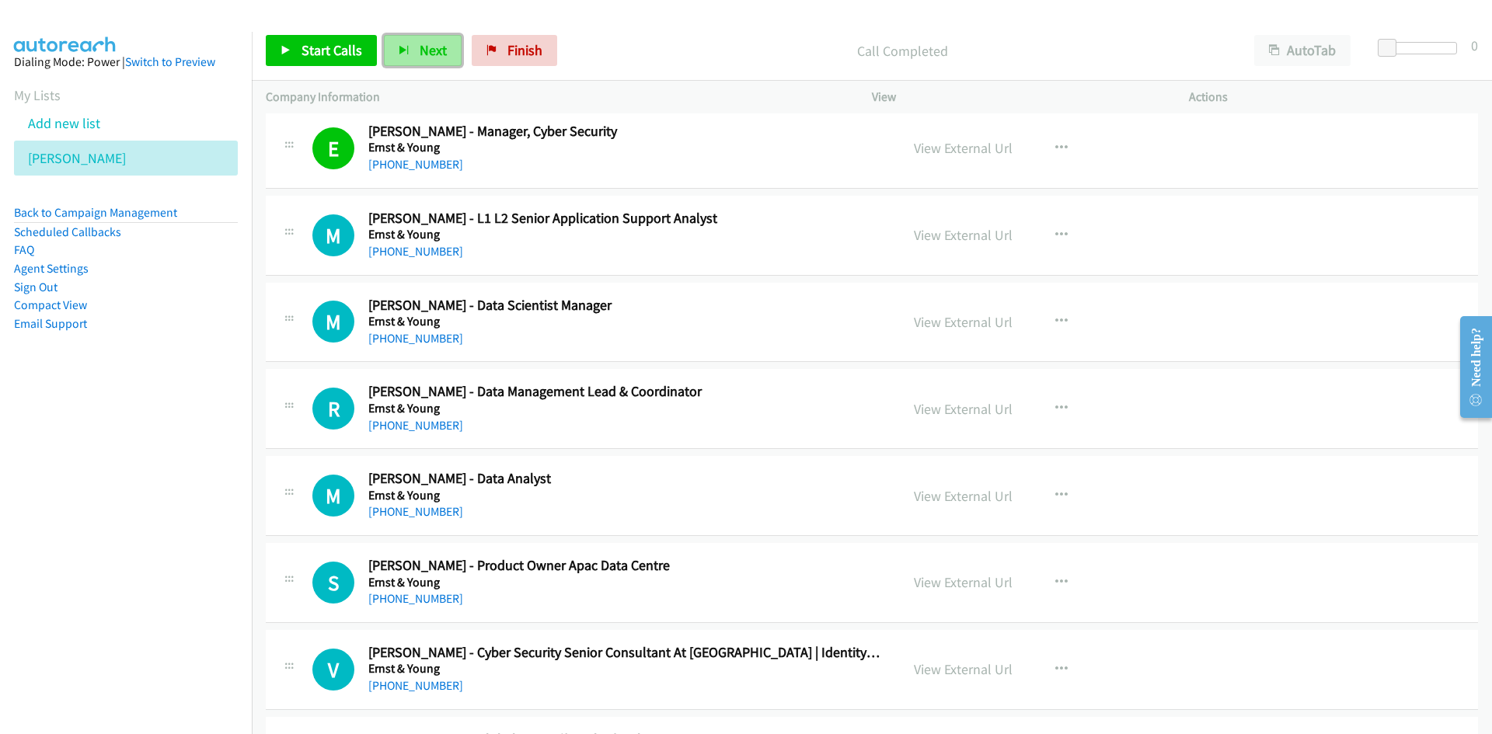
click at [430, 50] on span "Next" at bounding box center [433, 50] width 27 height 18
drag, startPoint x: 422, startPoint y: 54, endPoint x: 647, endPoint y: 200, distance: 268.6
click at [422, 54] on span "Next" at bounding box center [433, 50] width 27 height 18
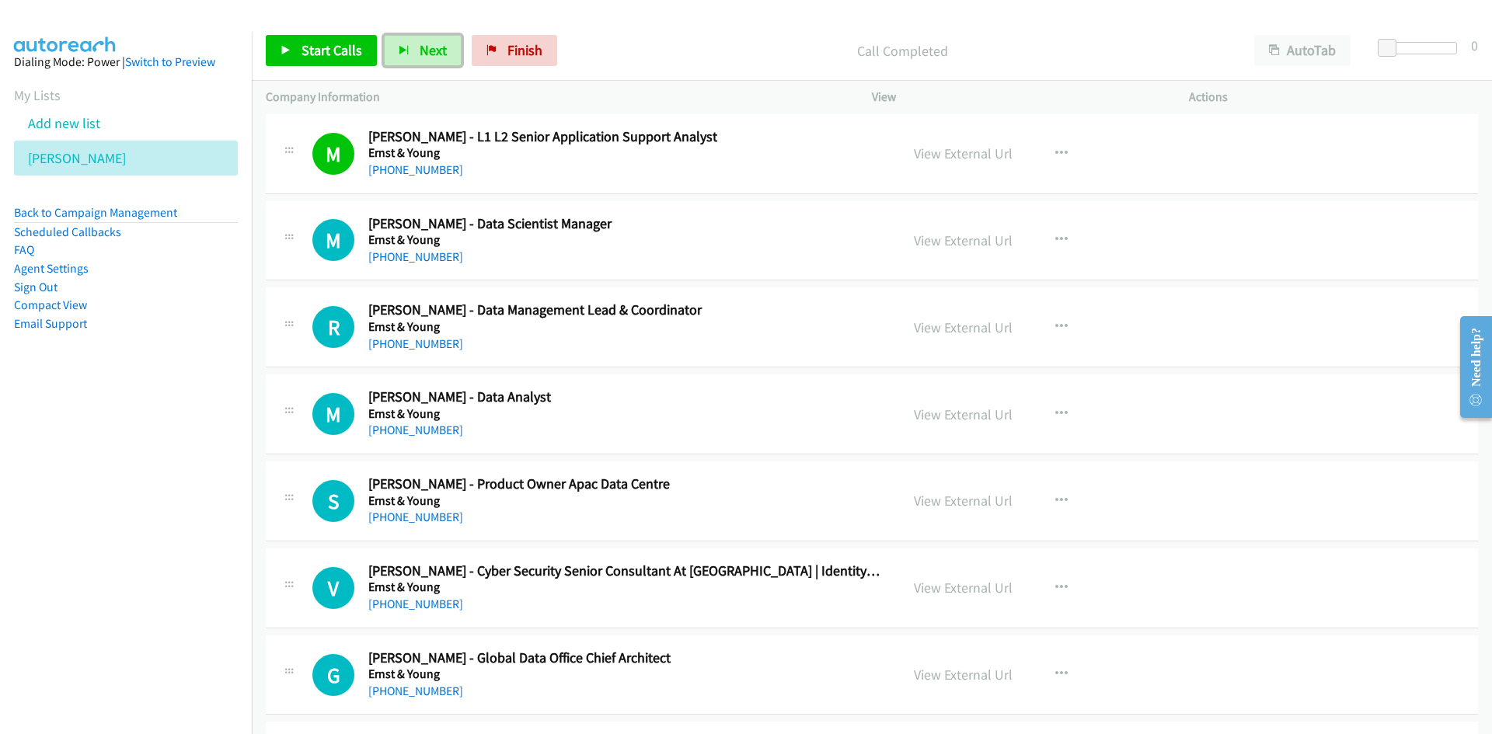
scroll to position [14378, 0]
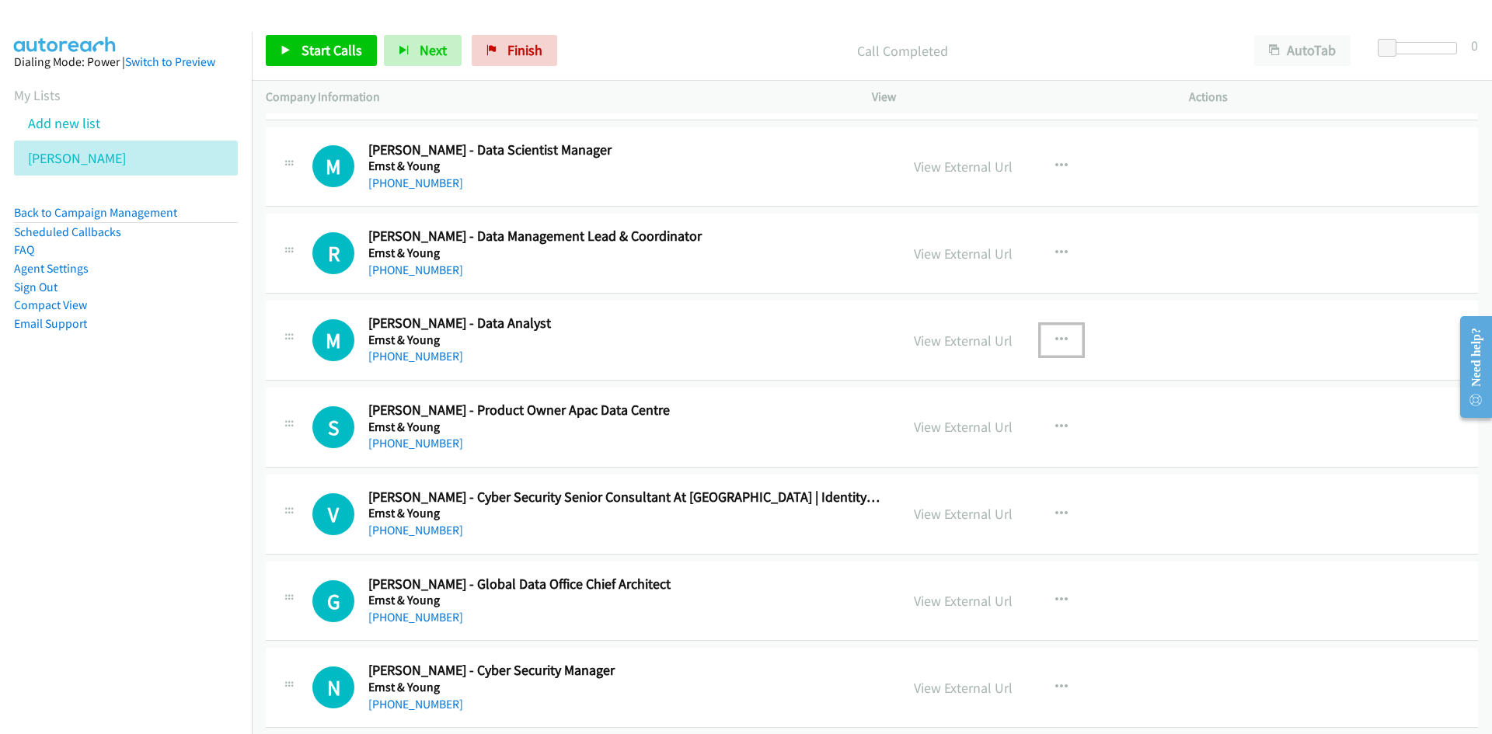
click at [1055, 335] on icon "button" at bounding box center [1061, 340] width 12 height 12
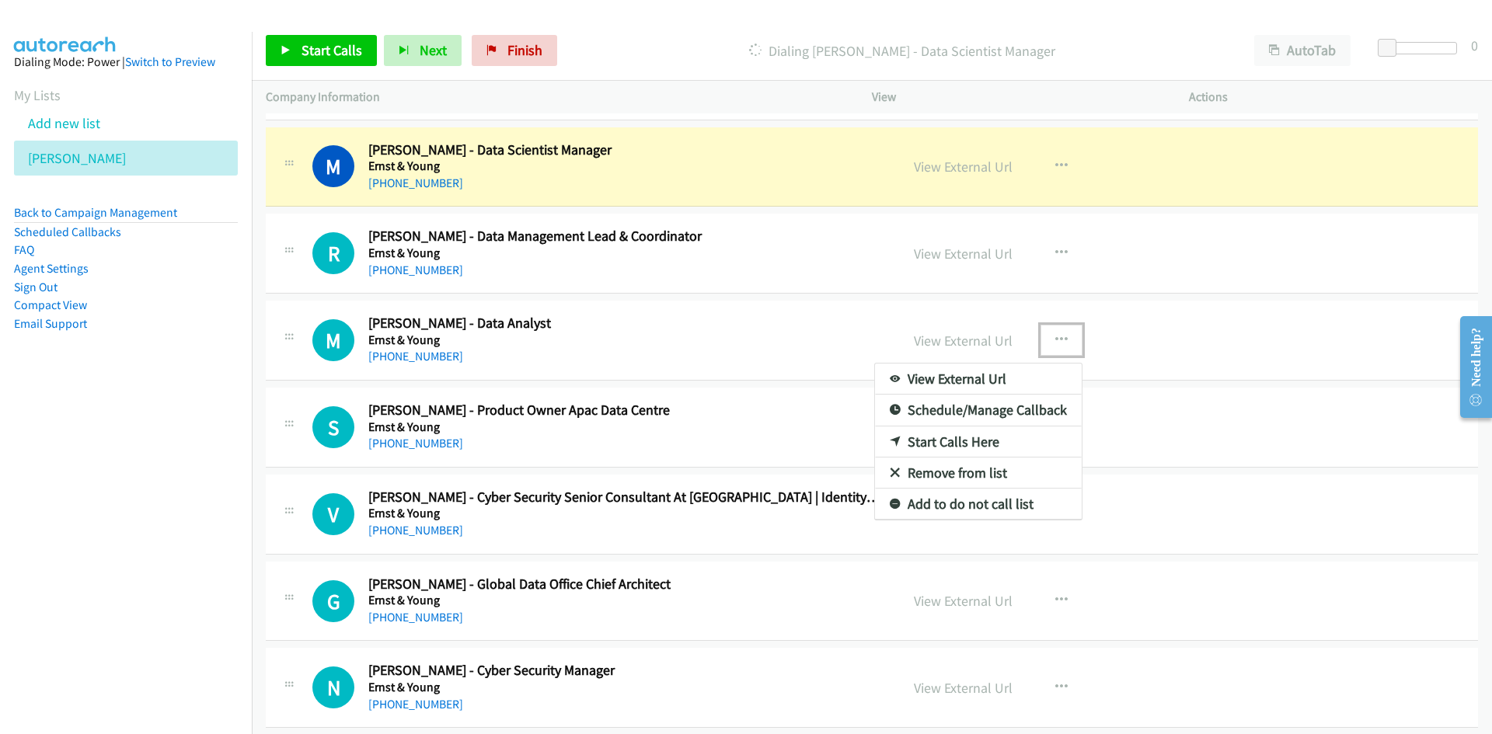
drag, startPoint x: 940, startPoint y: 440, endPoint x: 928, endPoint y: 506, distance: 67.1
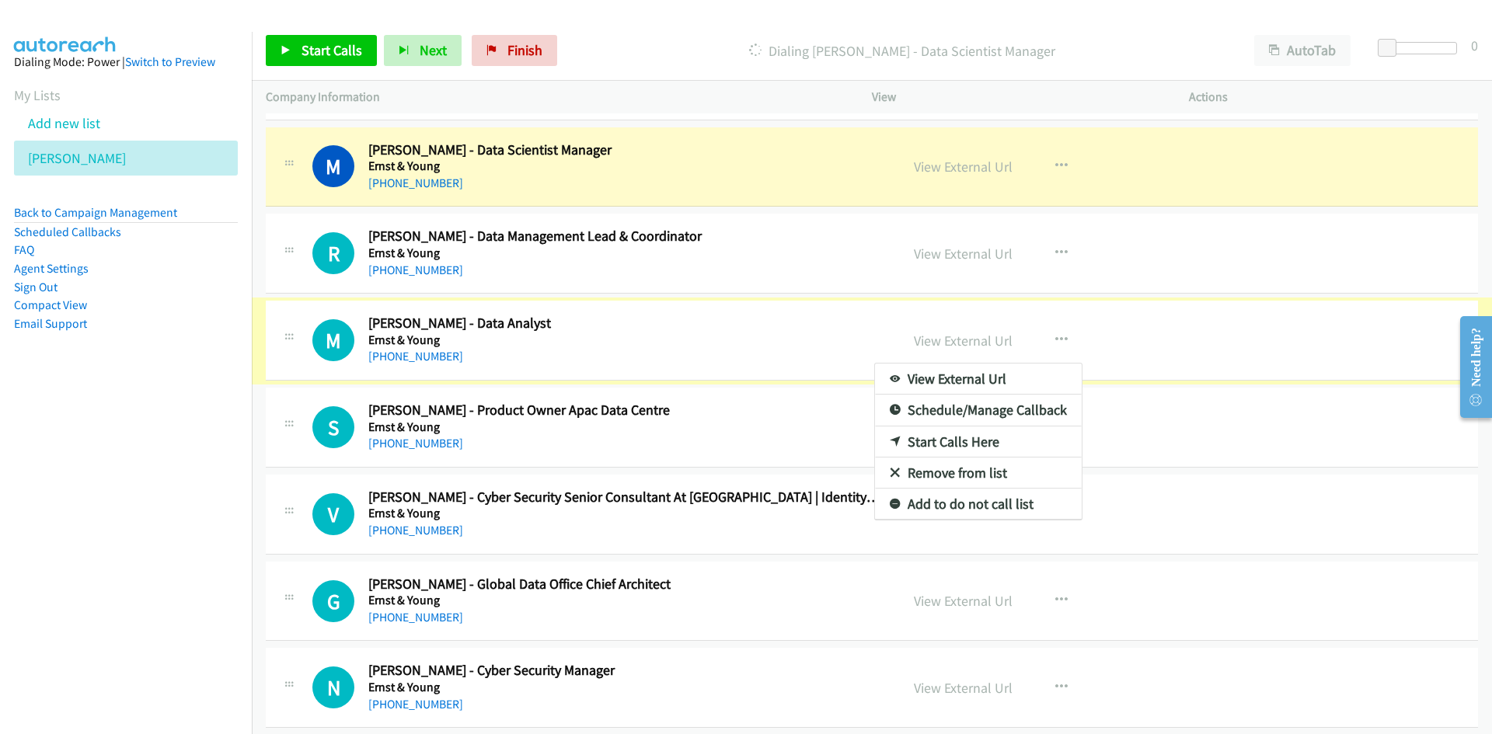
click at [802, 303] on div at bounding box center [746, 367] width 1492 height 734
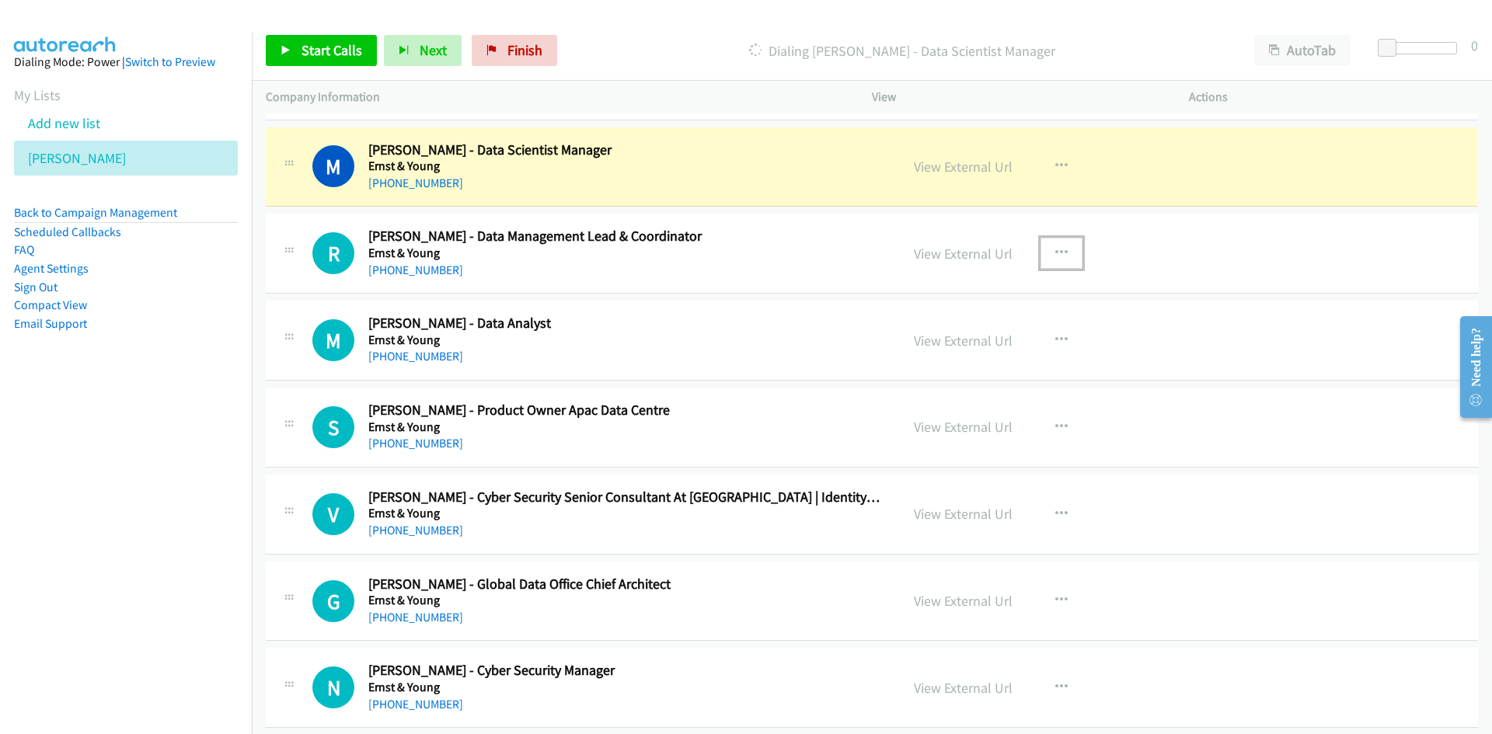
click at [1055, 247] on icon "button" at bounding box center [1061, 253] width 12 height 12
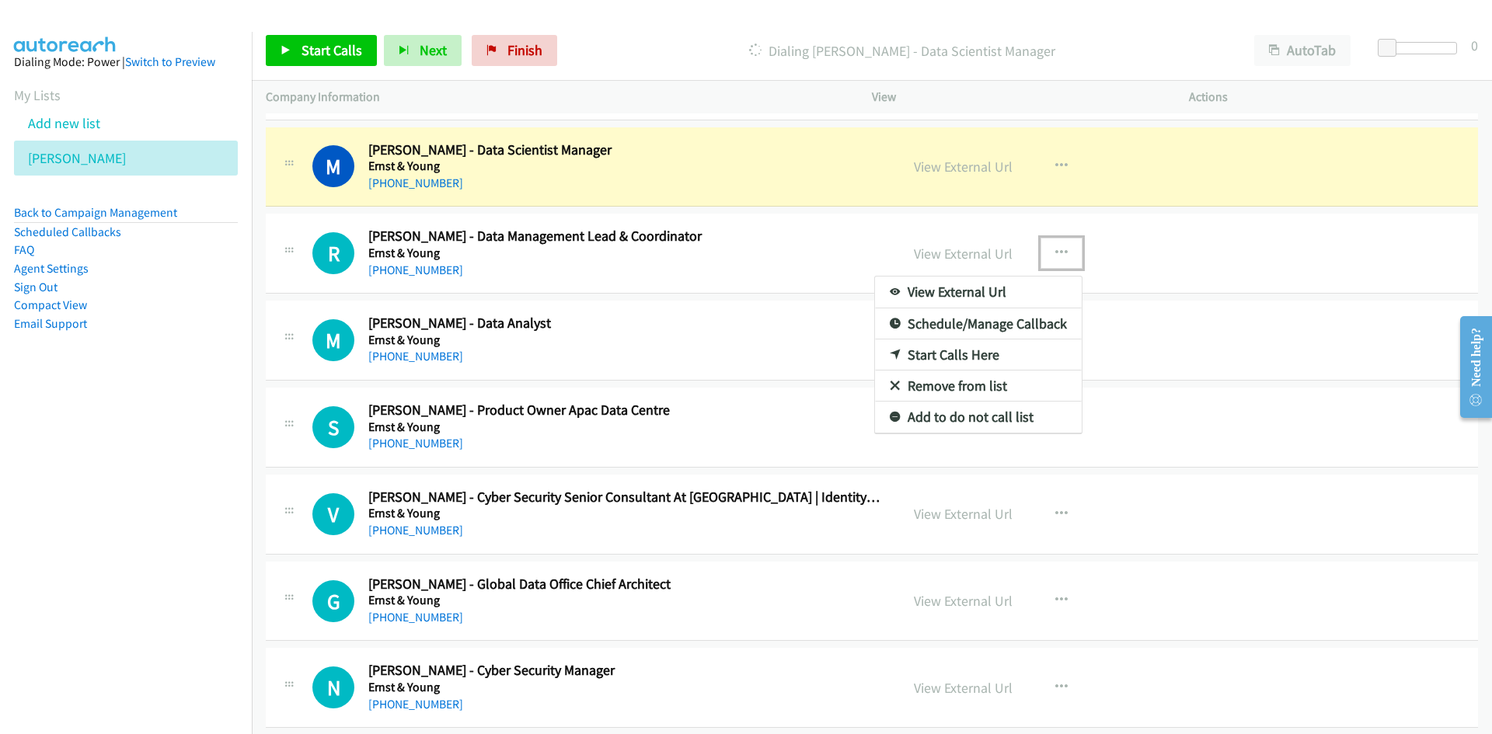
click at [943, 354] on link "Start Calls Here" at bounding box center [978, 355] width 207 height 31
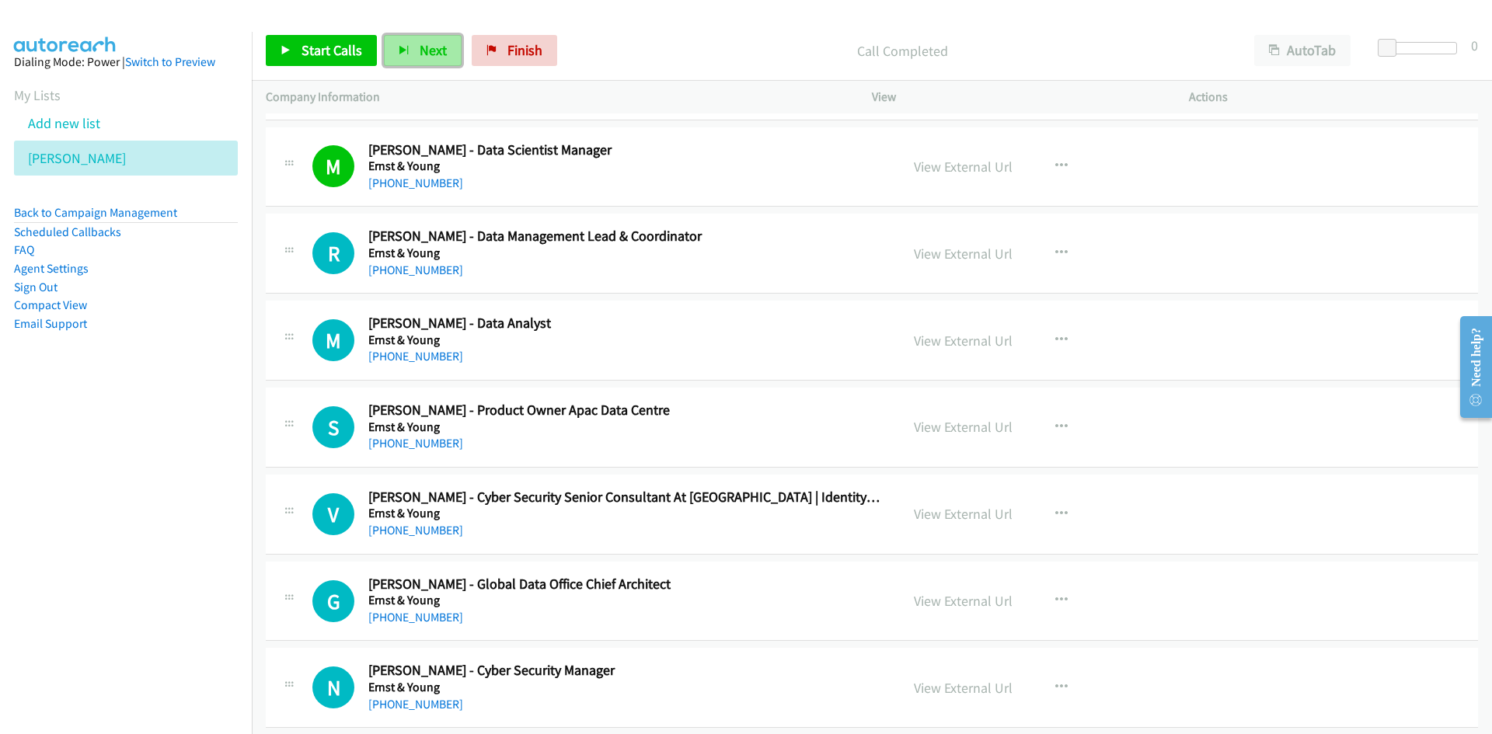
click at [438, 45] on span "Next" at bounding box center [433, 50] width 27 height 18
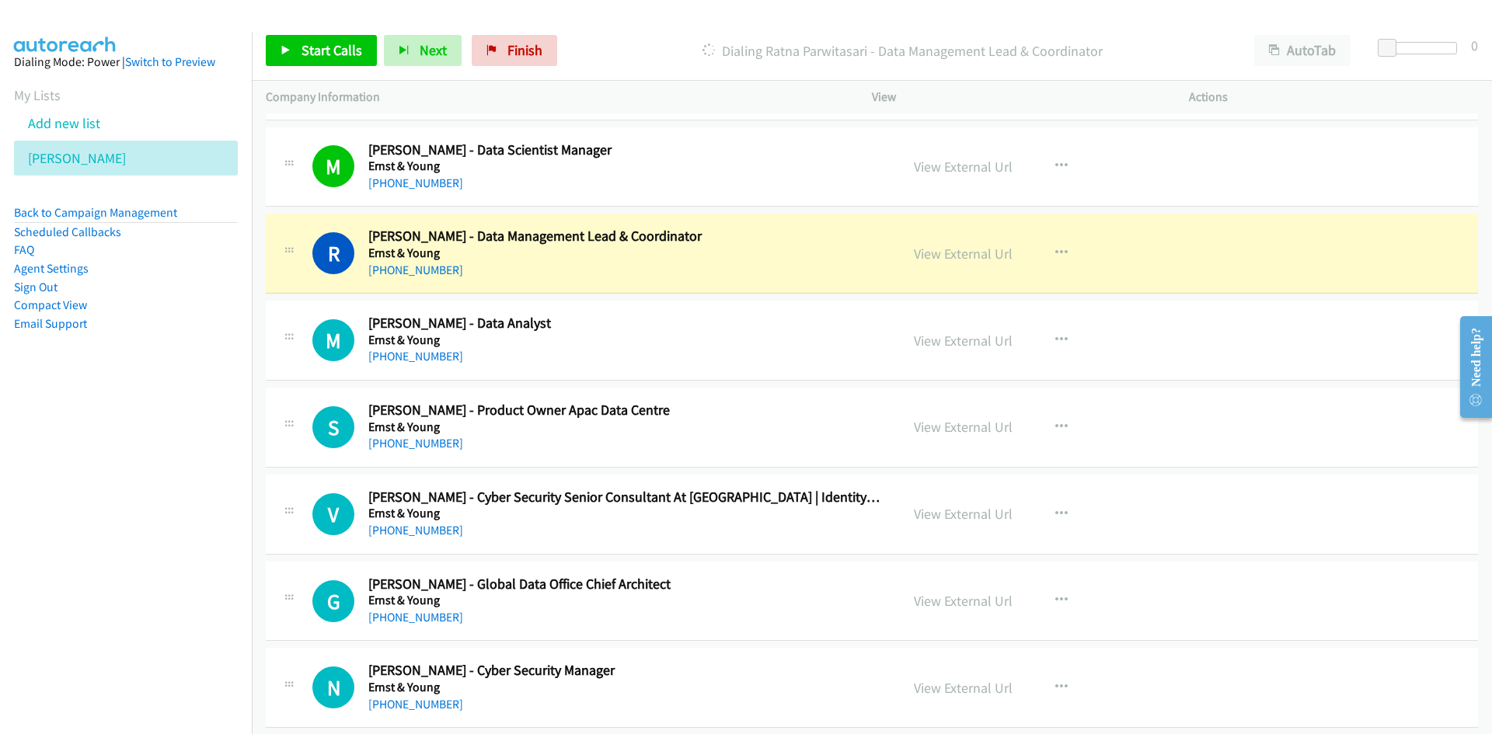
scroll to position [14455, 0]
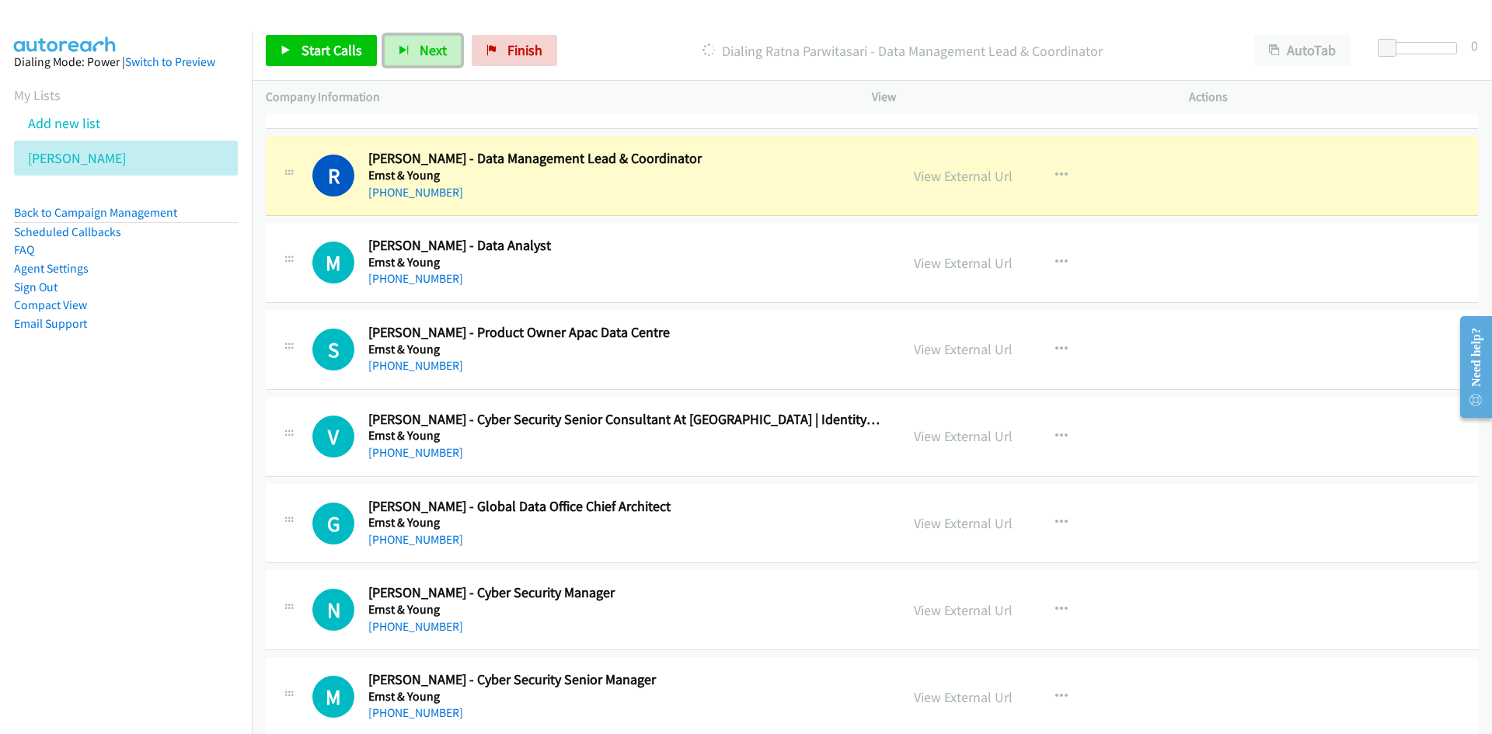
drag, startPoint x: 401, startPoint y: 44, endPoint x: 651, endPoint y: 215, distance: 303.5
click at [401, 44] on button "Next" at bounding box center [423, 50] width 78 height 31
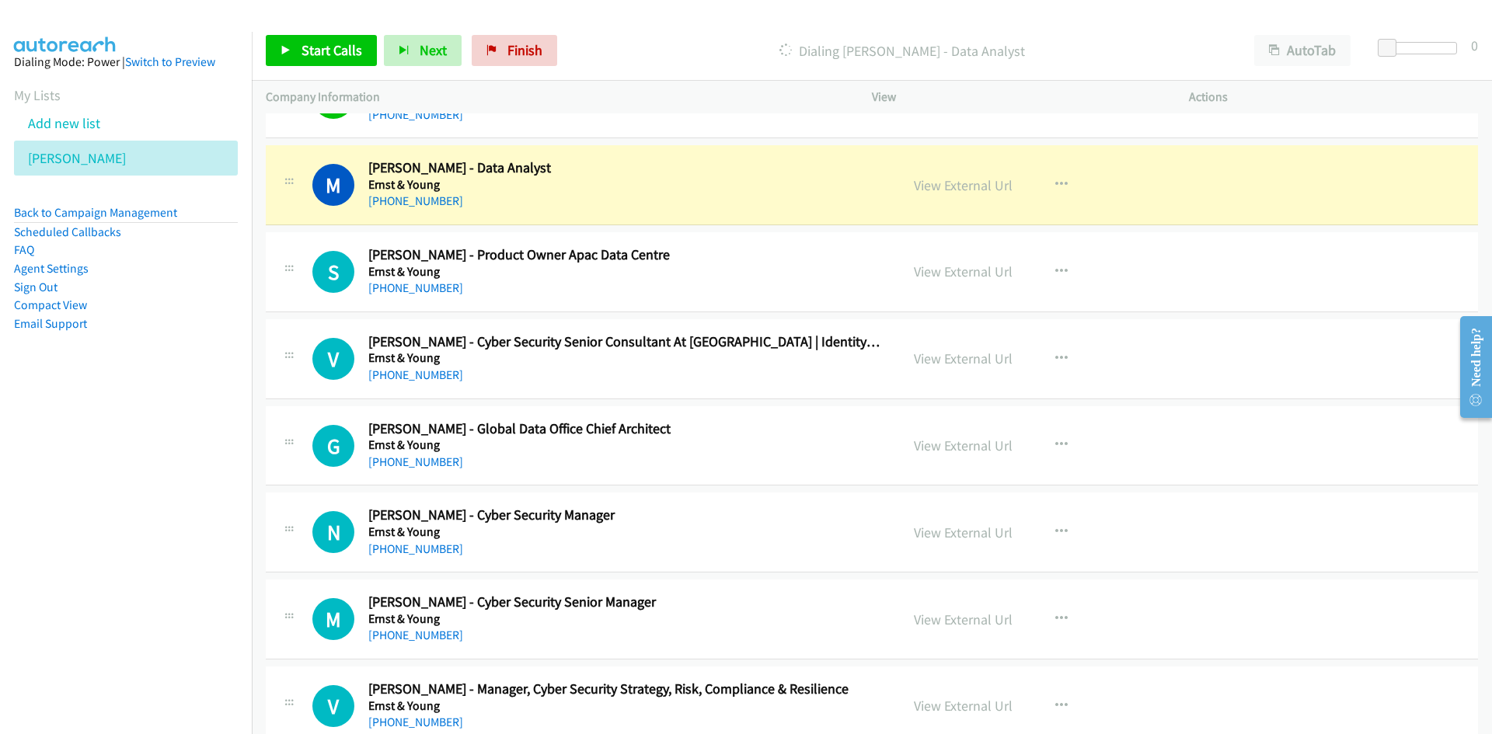
scroll to position [14688, 0]
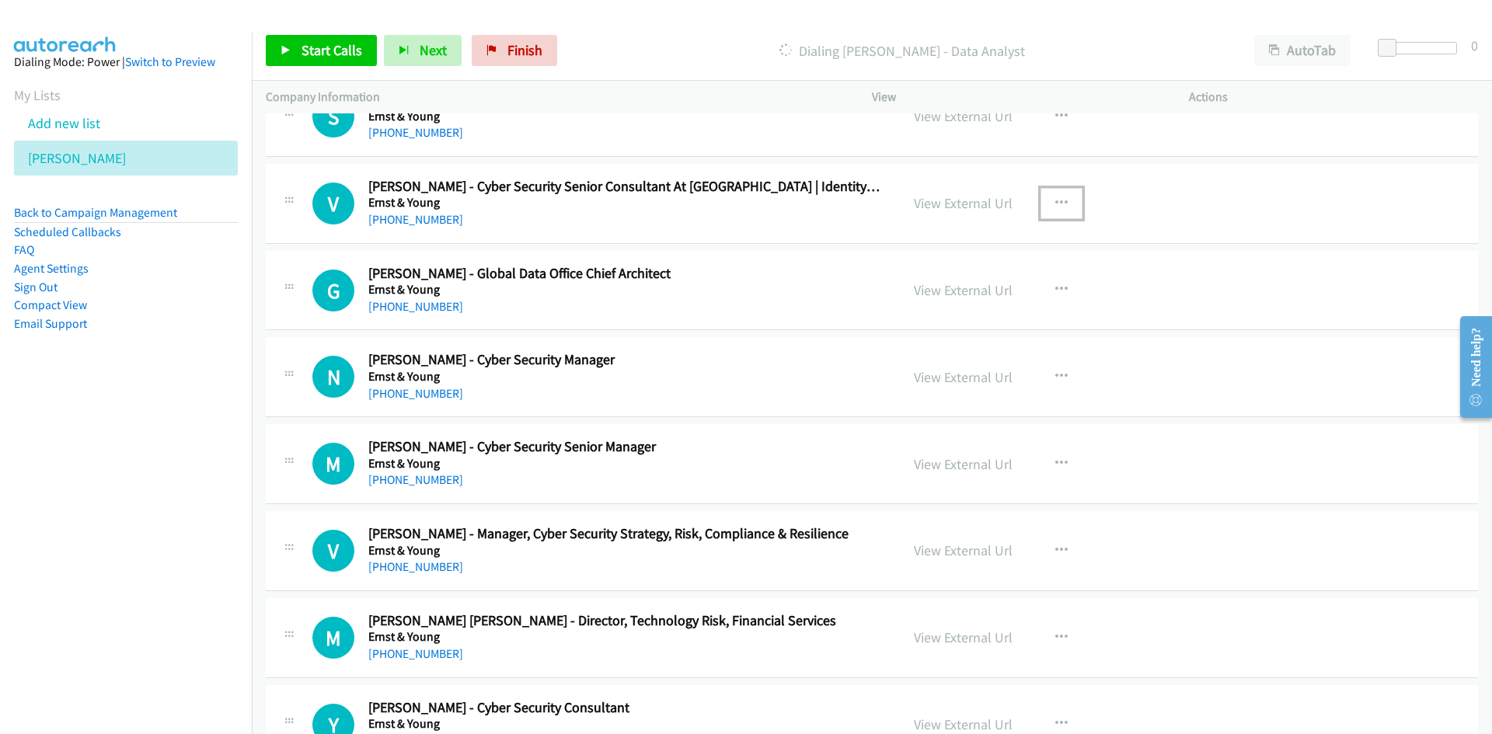
click at [1059, 203] on icon "button" at bounding box center [1061, 203] width 12 height 12
click at [946, 303] on link "Start Calls Here" at bounding box center [978, 304] width 207 height 31
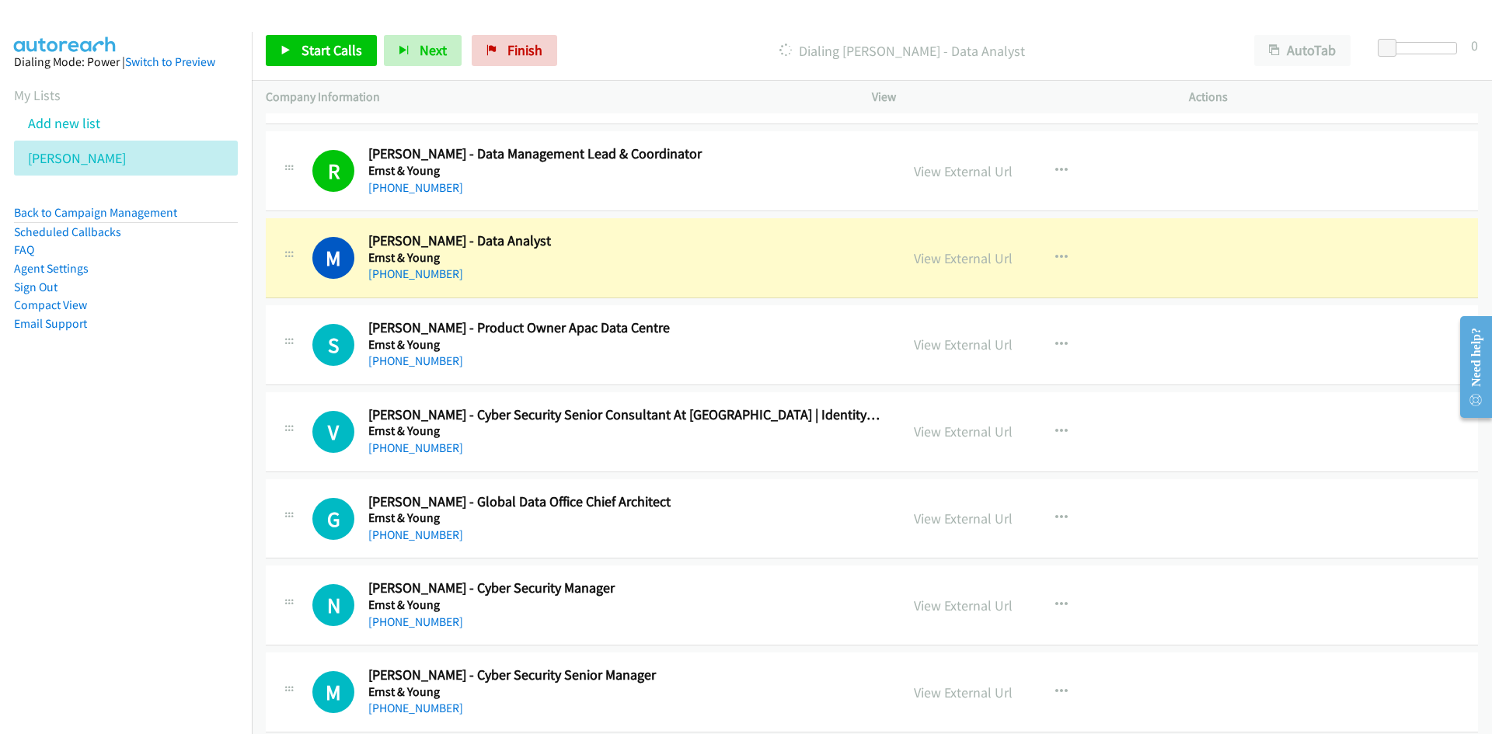
scroll to position [14533, 0]
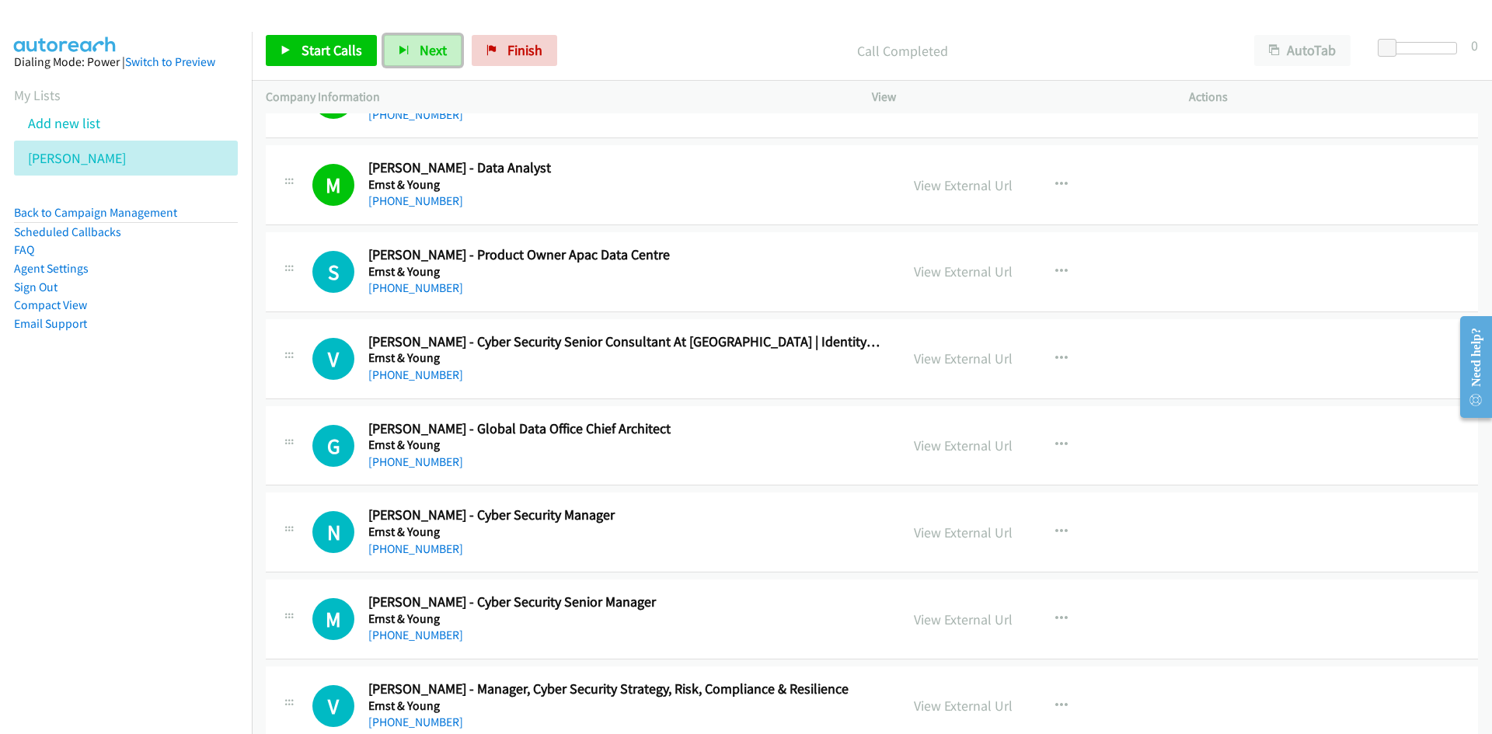
drag, startPoint x: 434, startPoint y: 54, endPoint x: 588, endPoint y: 163, distance: 188.3
click at [434, 54] on span "Next" at bounding box center [433, 50] width 27 height 18
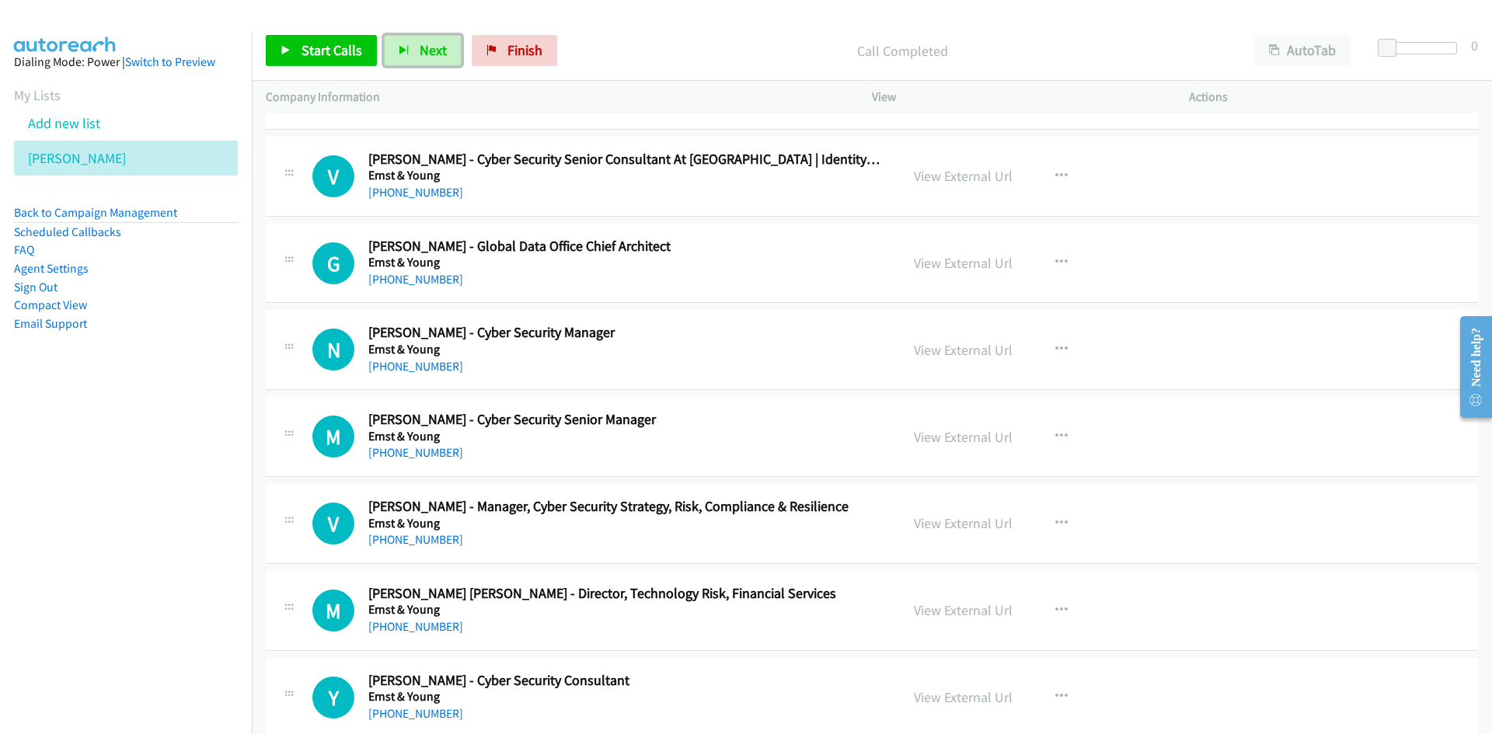
scroll to position [14688, 0]
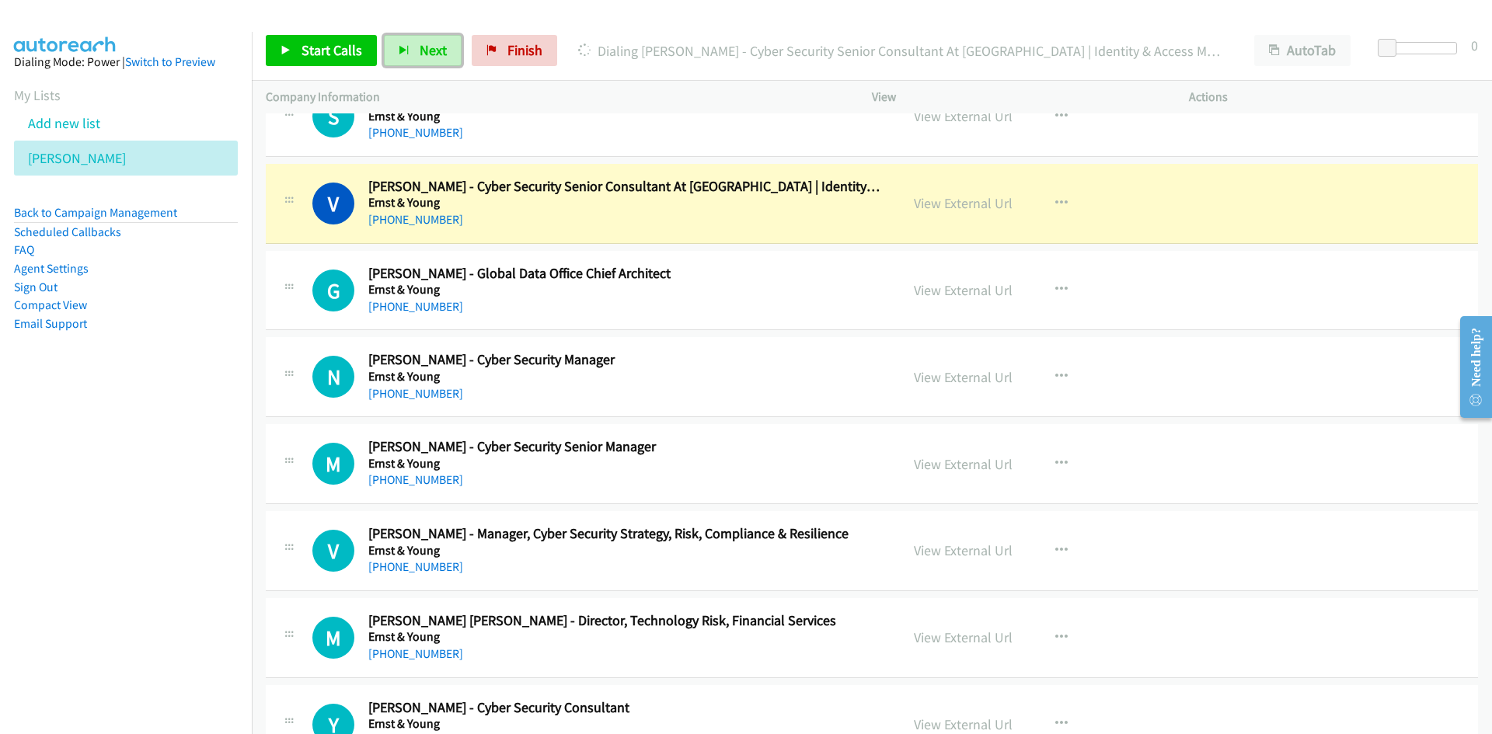
drag, startPoint x: 429, startPoint y: 47, endPoint x: 476, endPoint y: 89, distance: 63.3
click at [429, 47] on span "Next" at bounding box center [433, 50] width 27 height 18
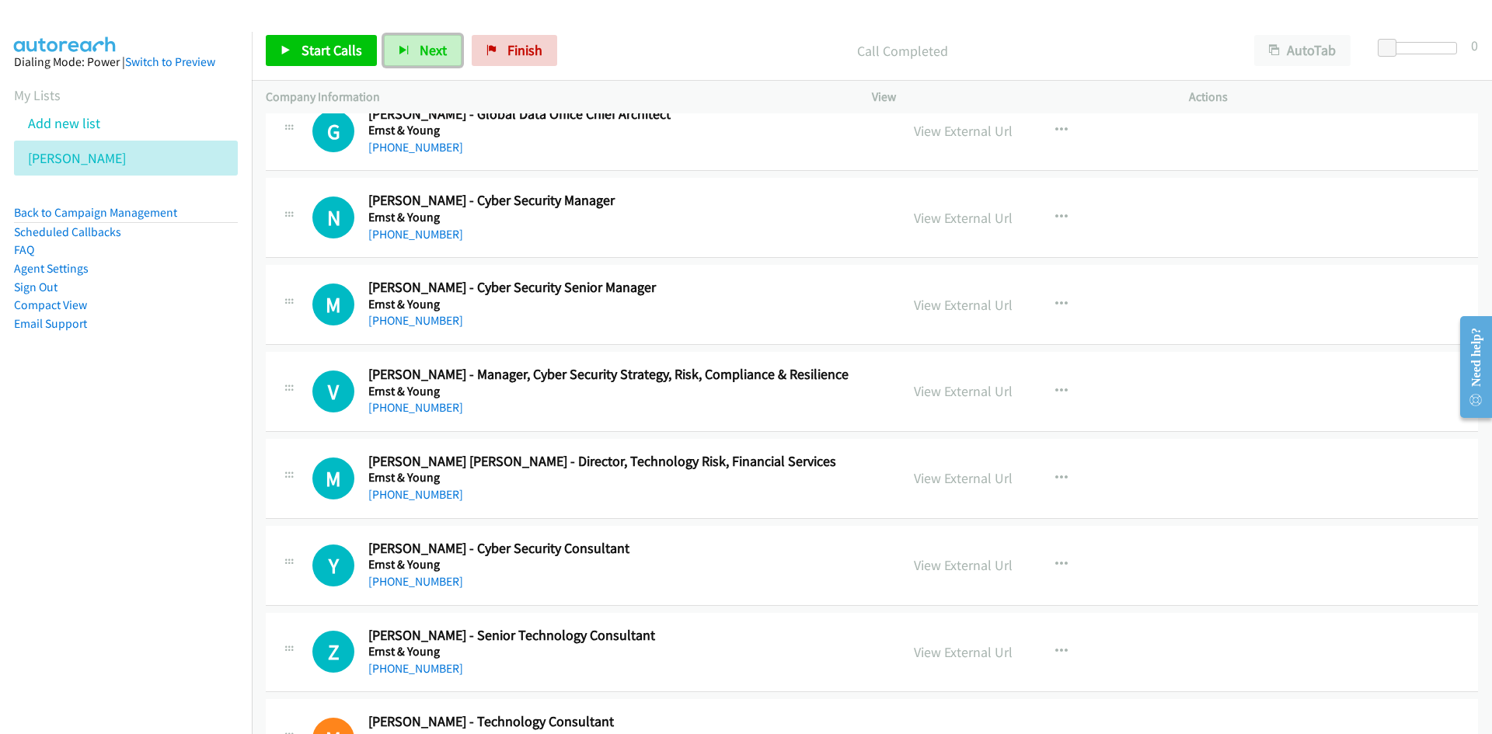
scroll to position [14844, 0]
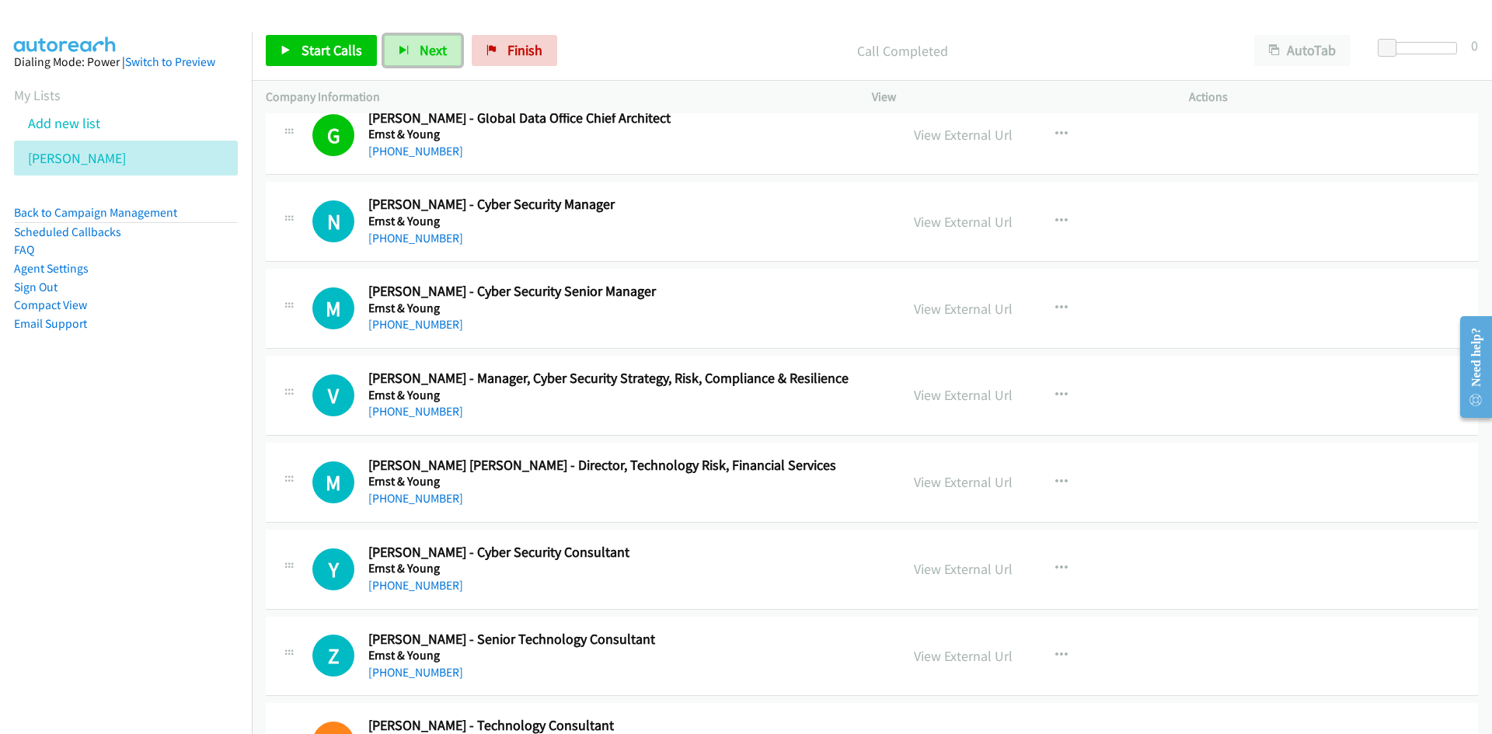
drag, startPoint x: 434, startPoint y: 57, endPoint x: 467, endPoint y: 102, distance: 55.7
click at [434, 57] on span "Next" at bounding box center [433, 50] width 27 height 18
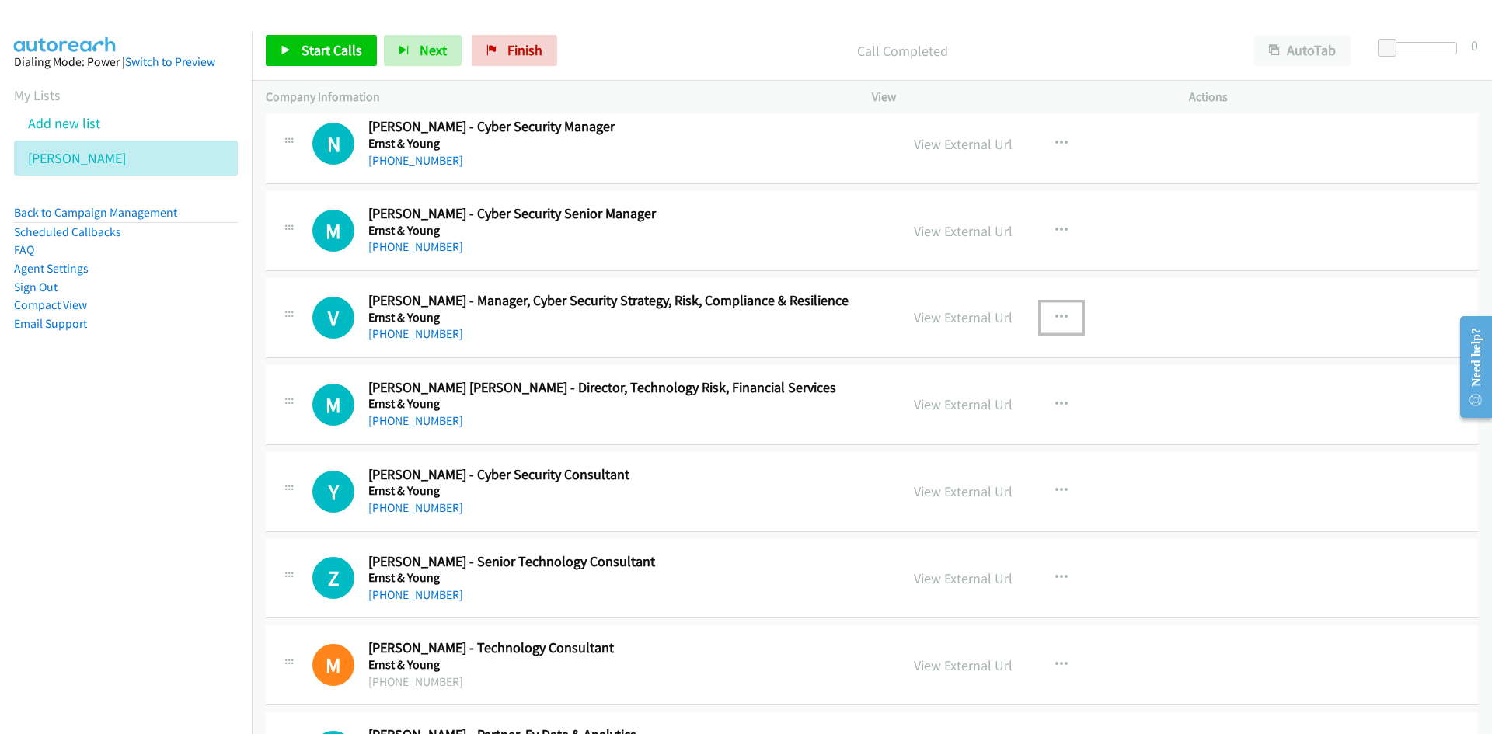
click at [1057, 316] on icon "button" at bounding box center [1061, 318] width 12 height 12
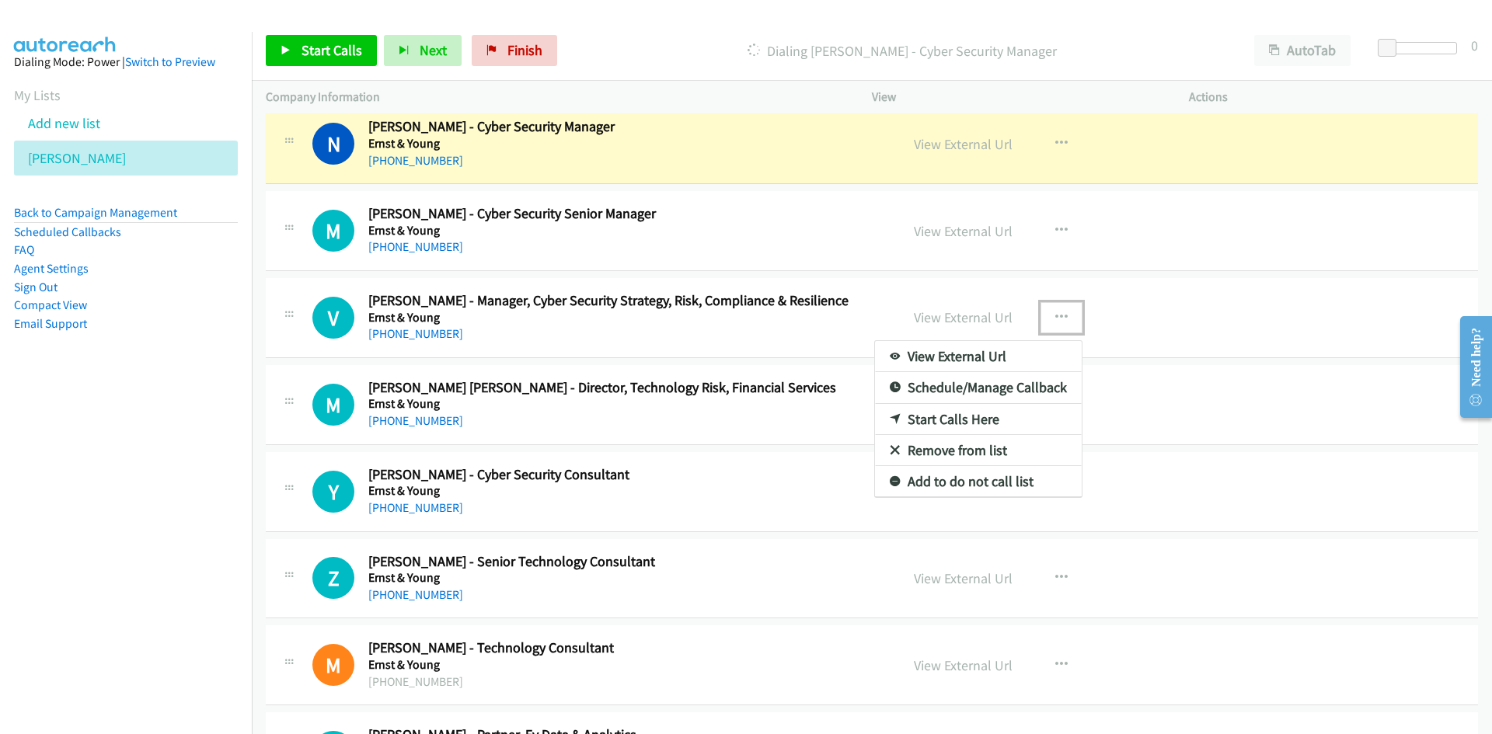
click at [945, 416] on link "Start Calls Here" at bounding box center [978, 419] width 207 height 31
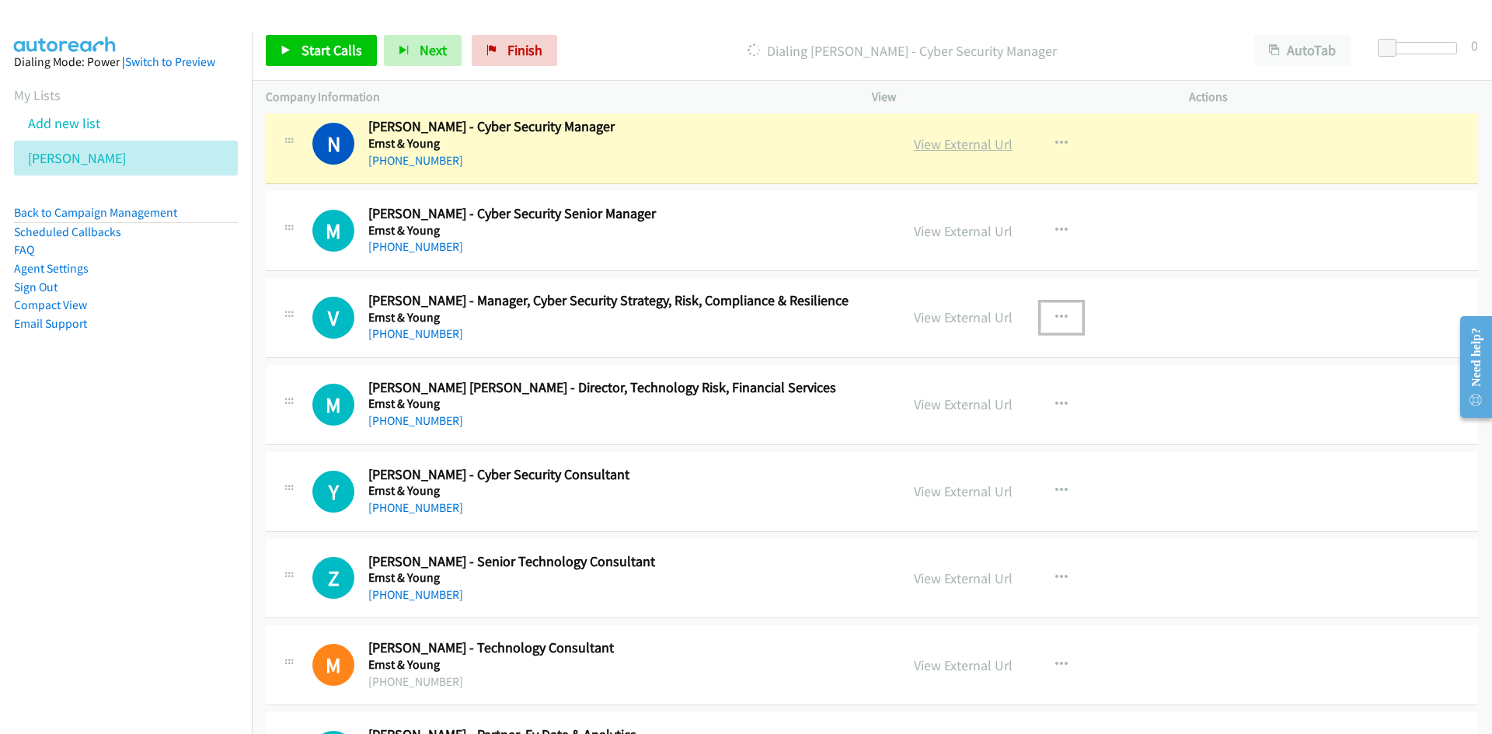
click at [954, 152] on link "View External Url" at bounding box center [963, 144] width 99 height 18
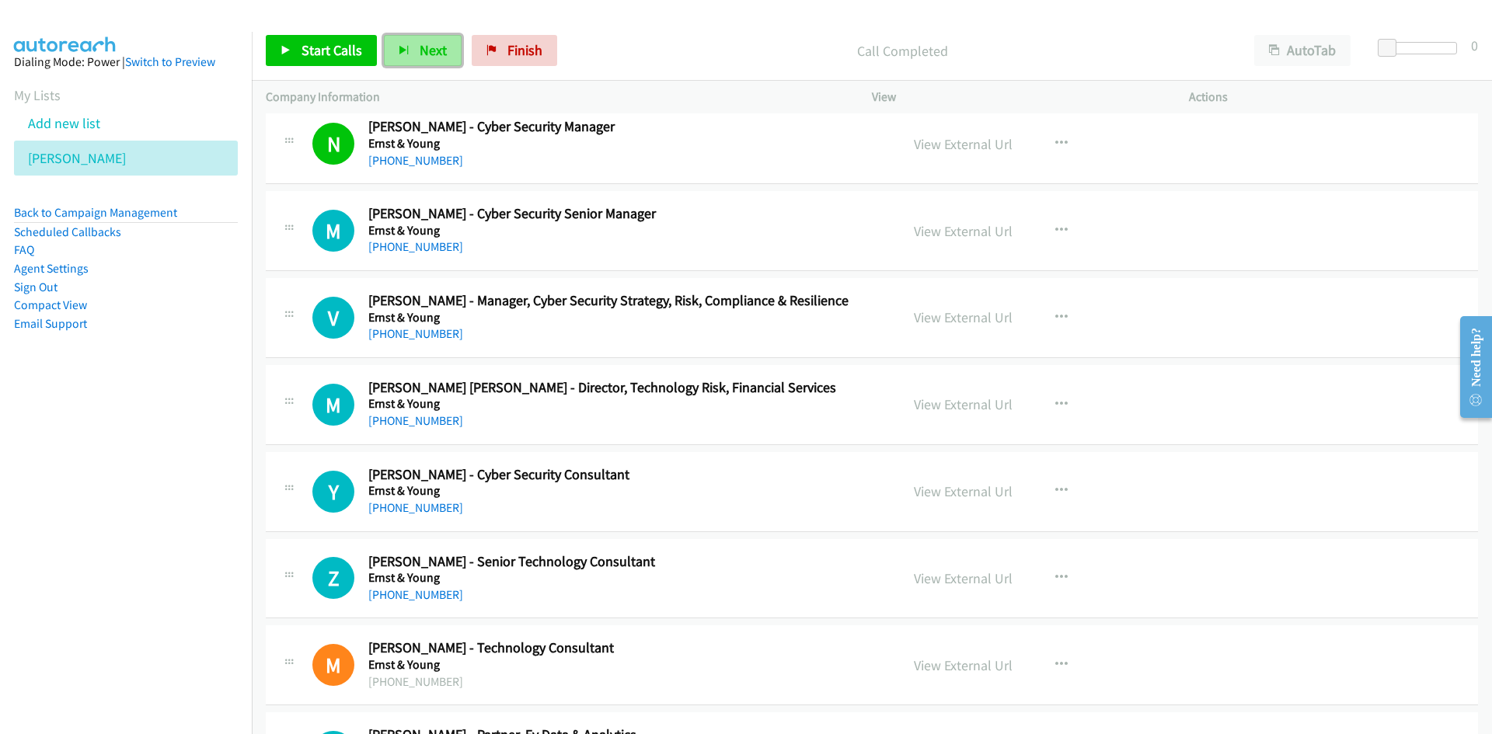
click at [429, 50] on span "Next" at bounding box center [433, 50] width 27 height 18
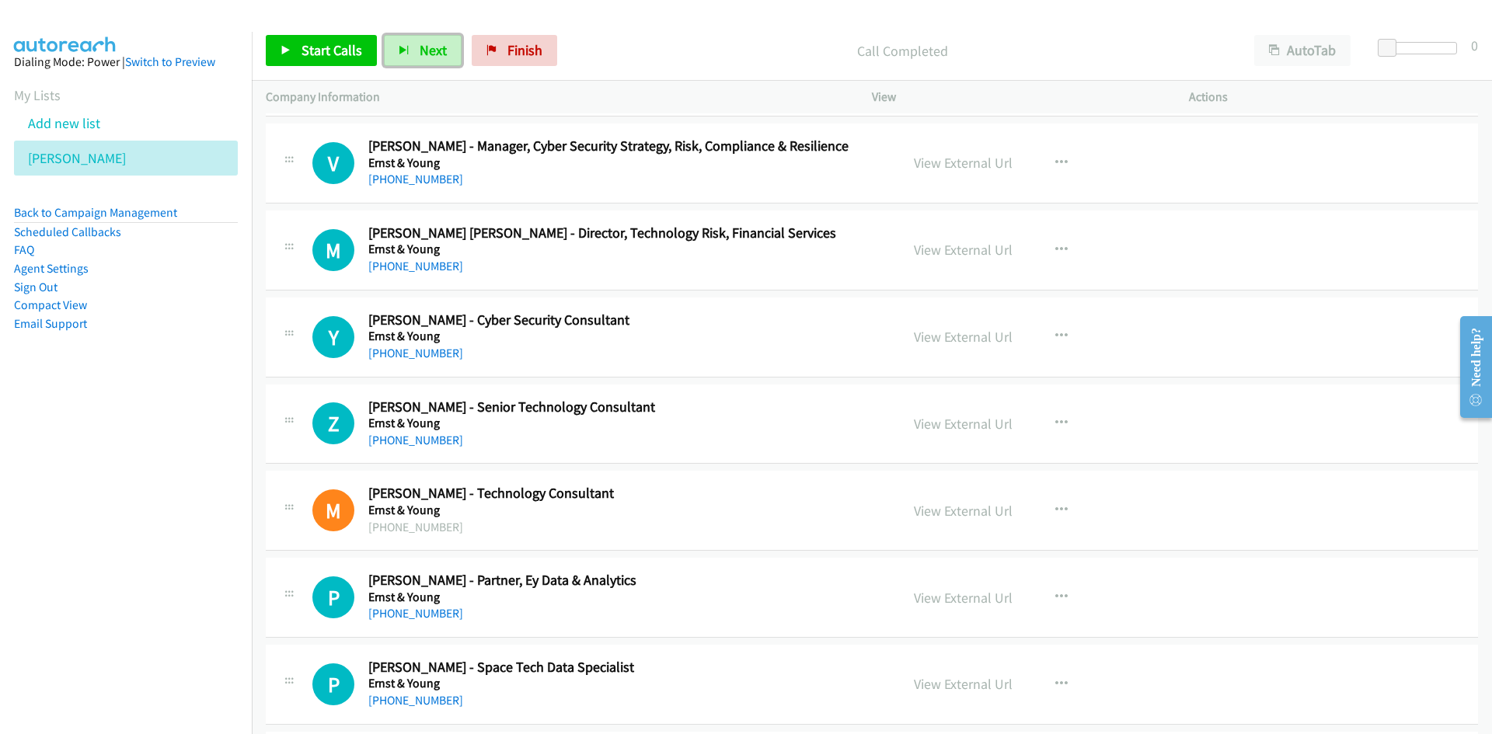
scroll to position [15077, 0]
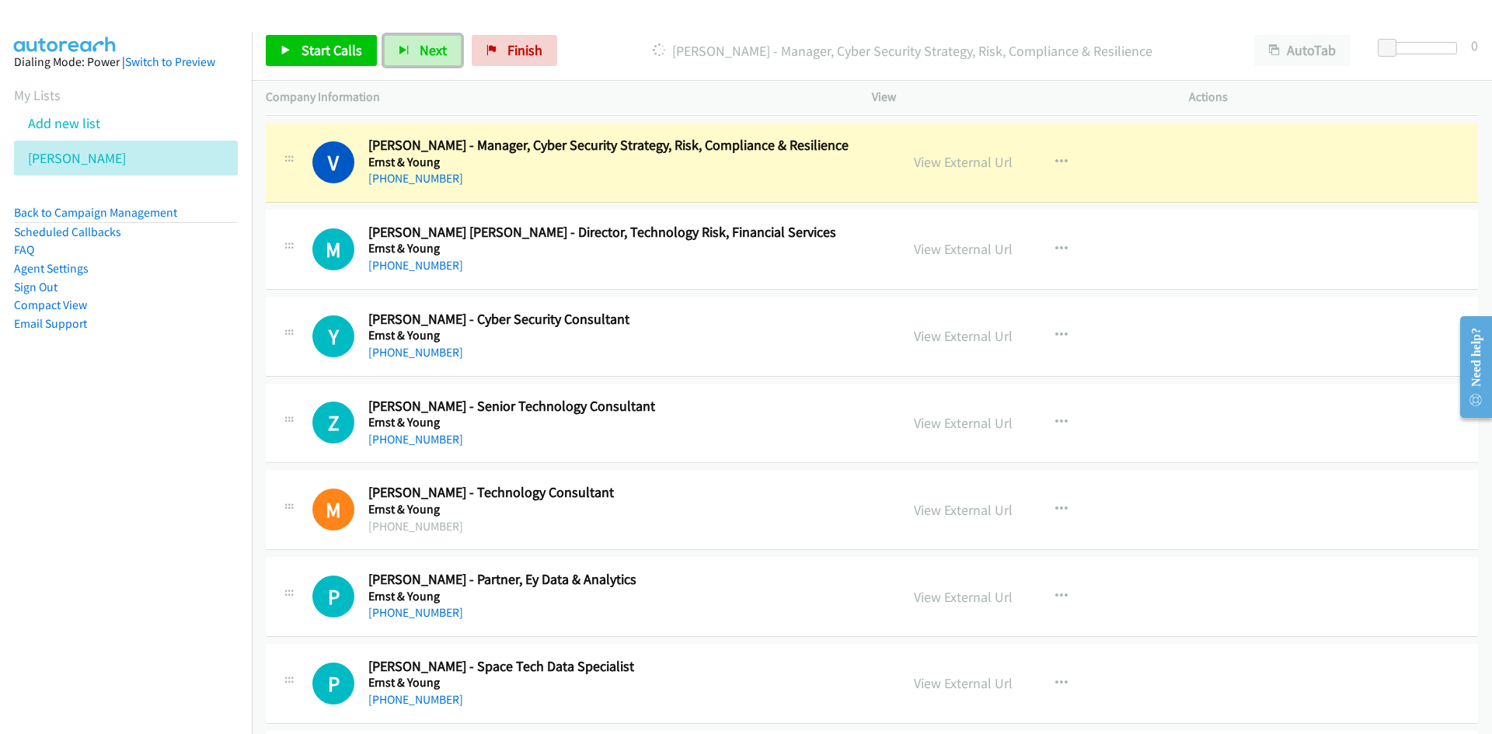
drag, startPoint x: 426, startPoint y: 44, endPoint x: 592, endPoint y: 204, distance: 230.3
click at [426, 44] on span "Next" at bounding box center [433, 50] width 27 height 18
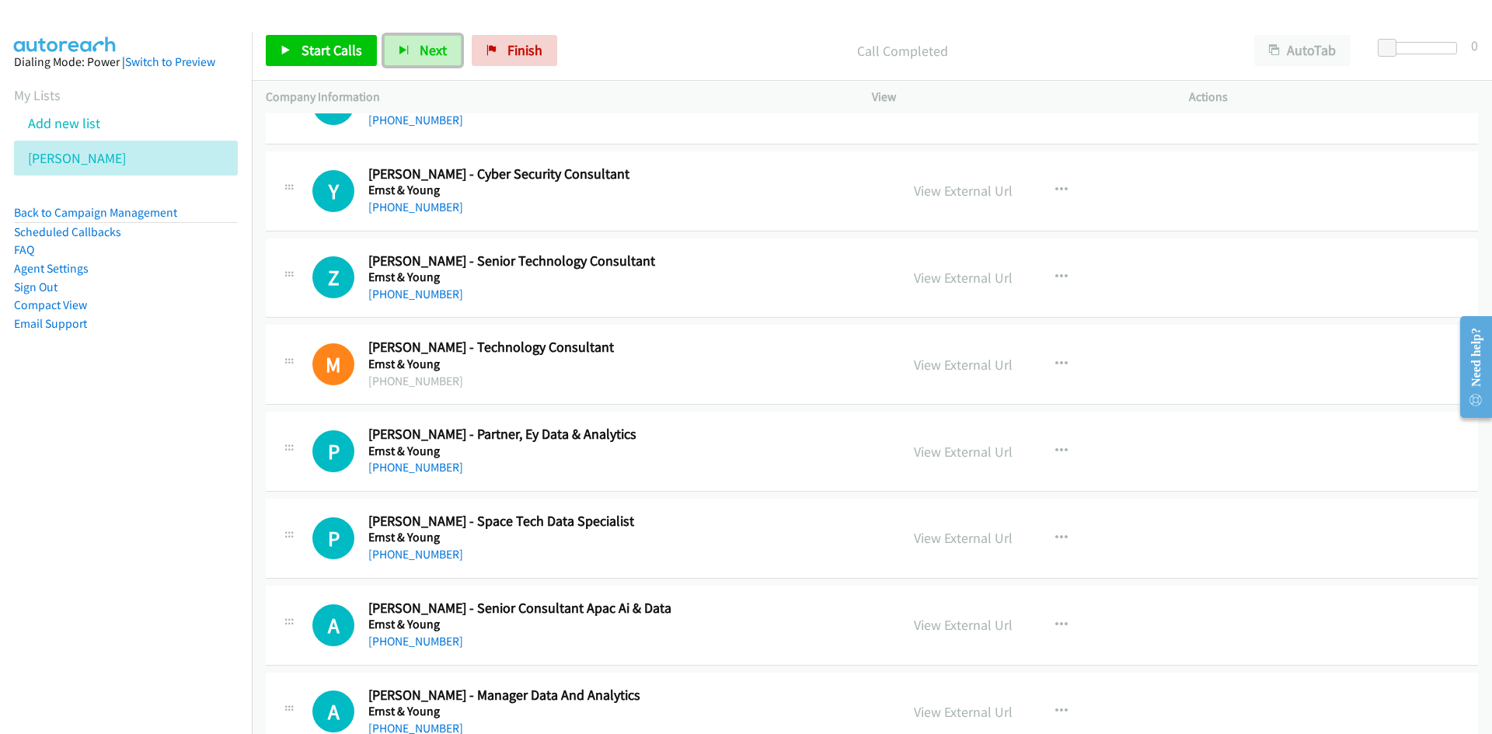
scroll to position [15155, 0]
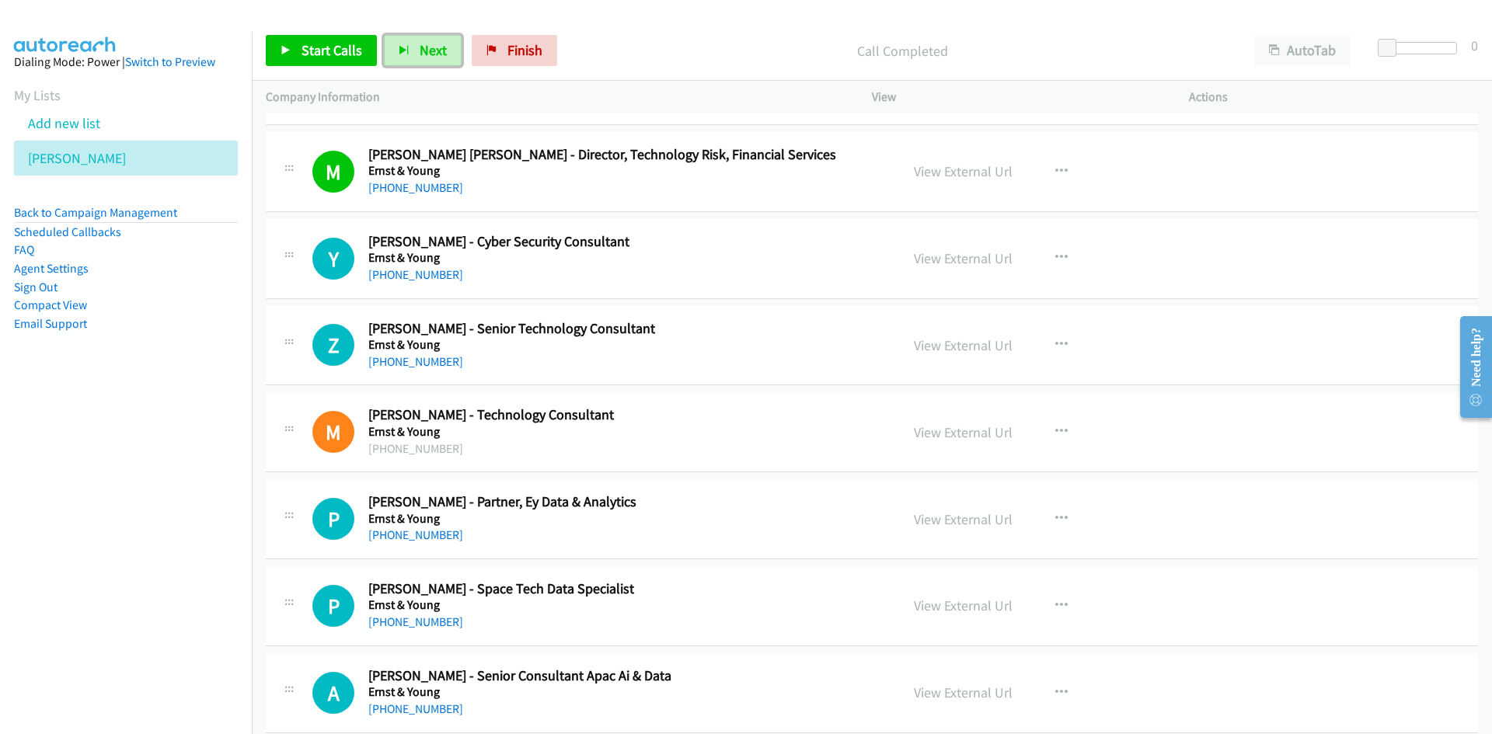
drag, startPoint x: 424, startPoint y: 47, endPoint x: 444, endPoint y: 67, distance: 28.6
click at [424, 47] on span "Next" at bounding box center [433, 50] width 27 height 18
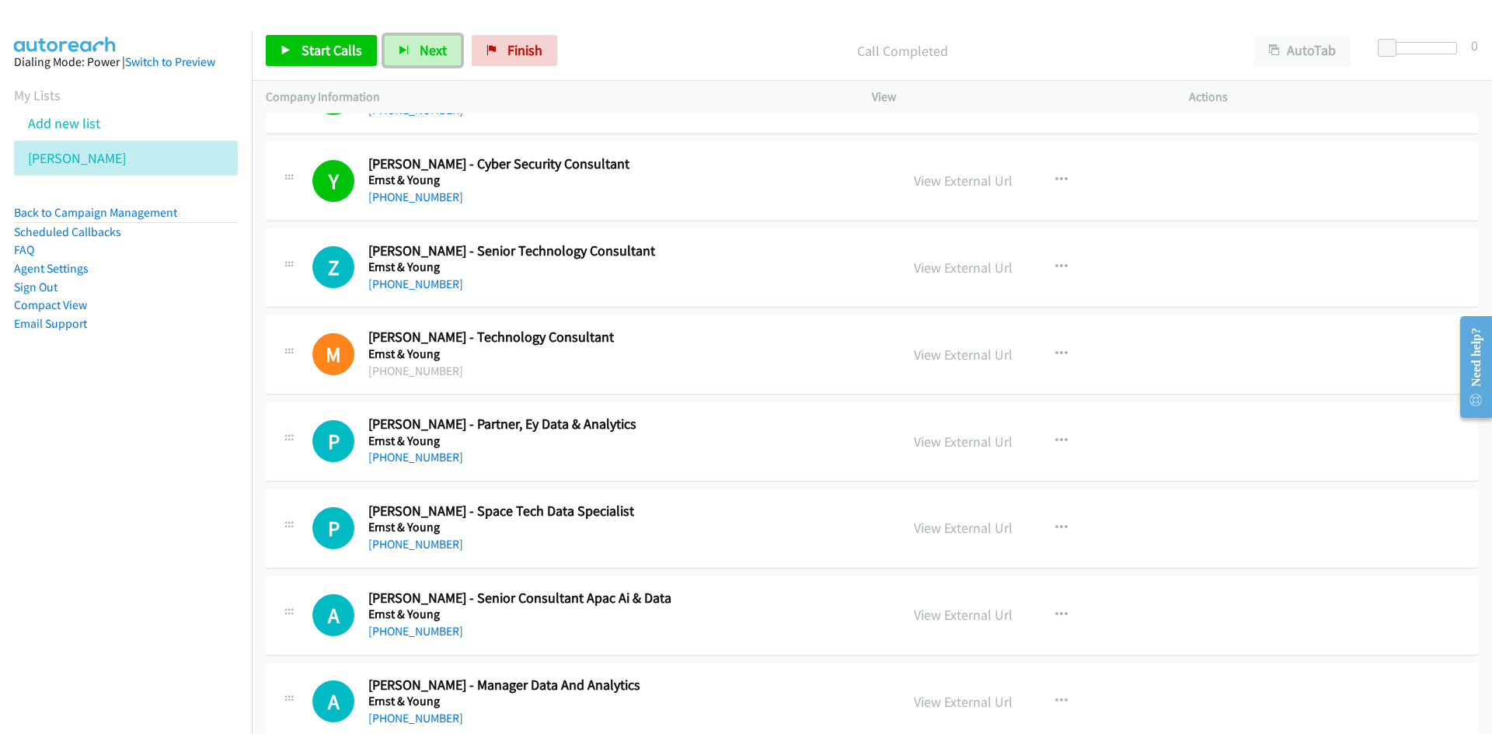
drag, startPoint x: 433, startPoint y: 43, endPoint x: 539, endPoint y: 165, distance: 161.4
click at [433, 43] on span "Next" at bounding box center [433, 50] width 27 height 18
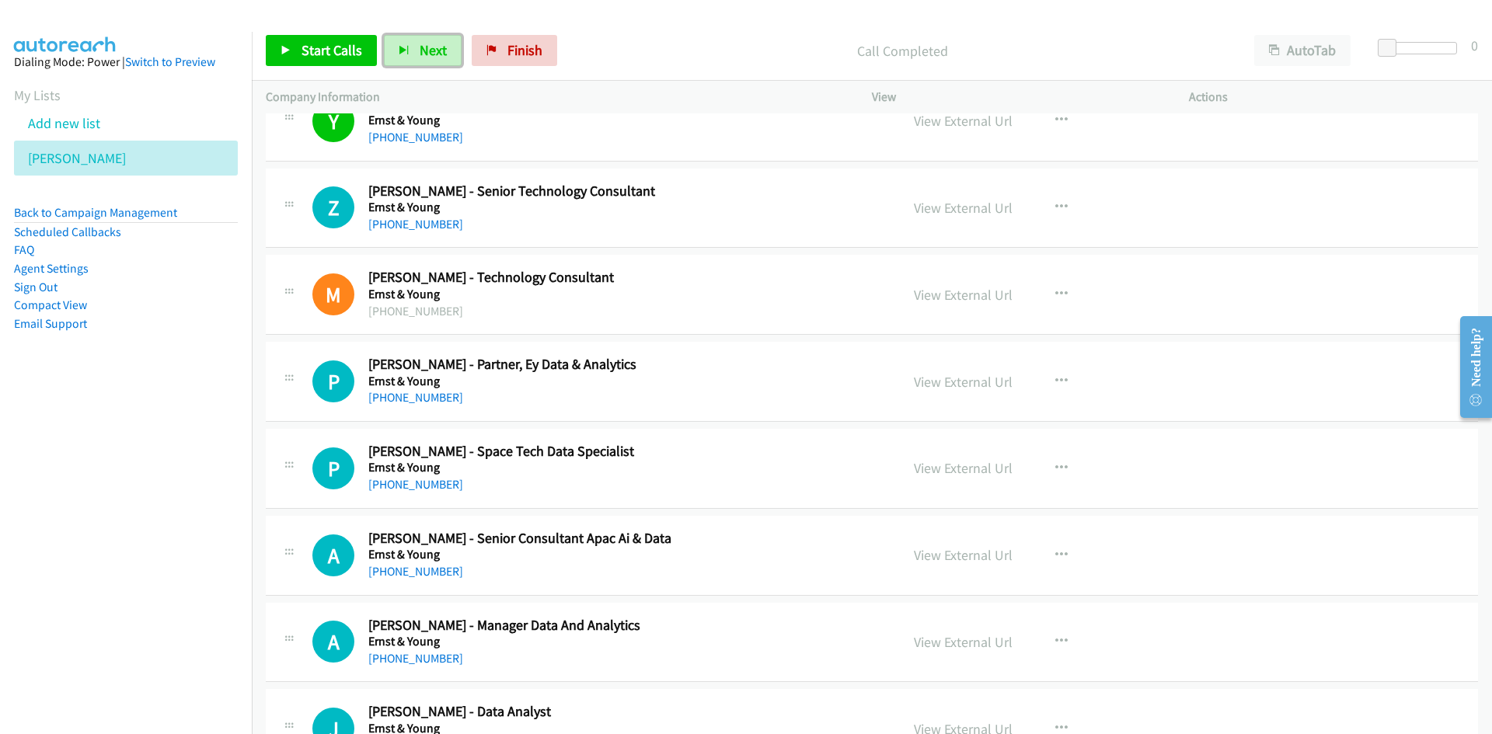
scroll to position [15310, 0]
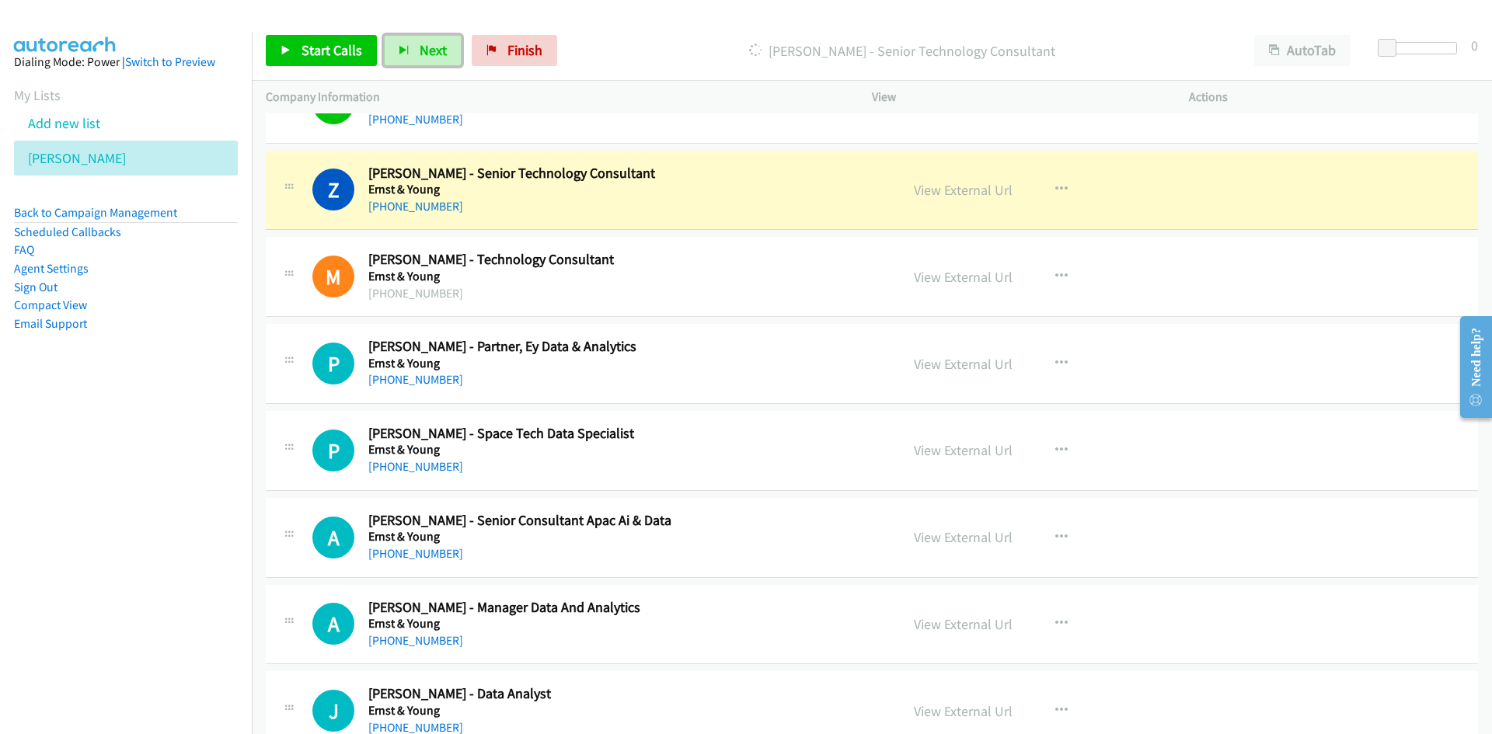
drag, startPoint x: 418, startPoint y: 51, endPoint x: 521, endPoint y: 107, distance: 117.2
click at [420, 51] on span "Next" at bounding box center [433, 50] width 27 height 18
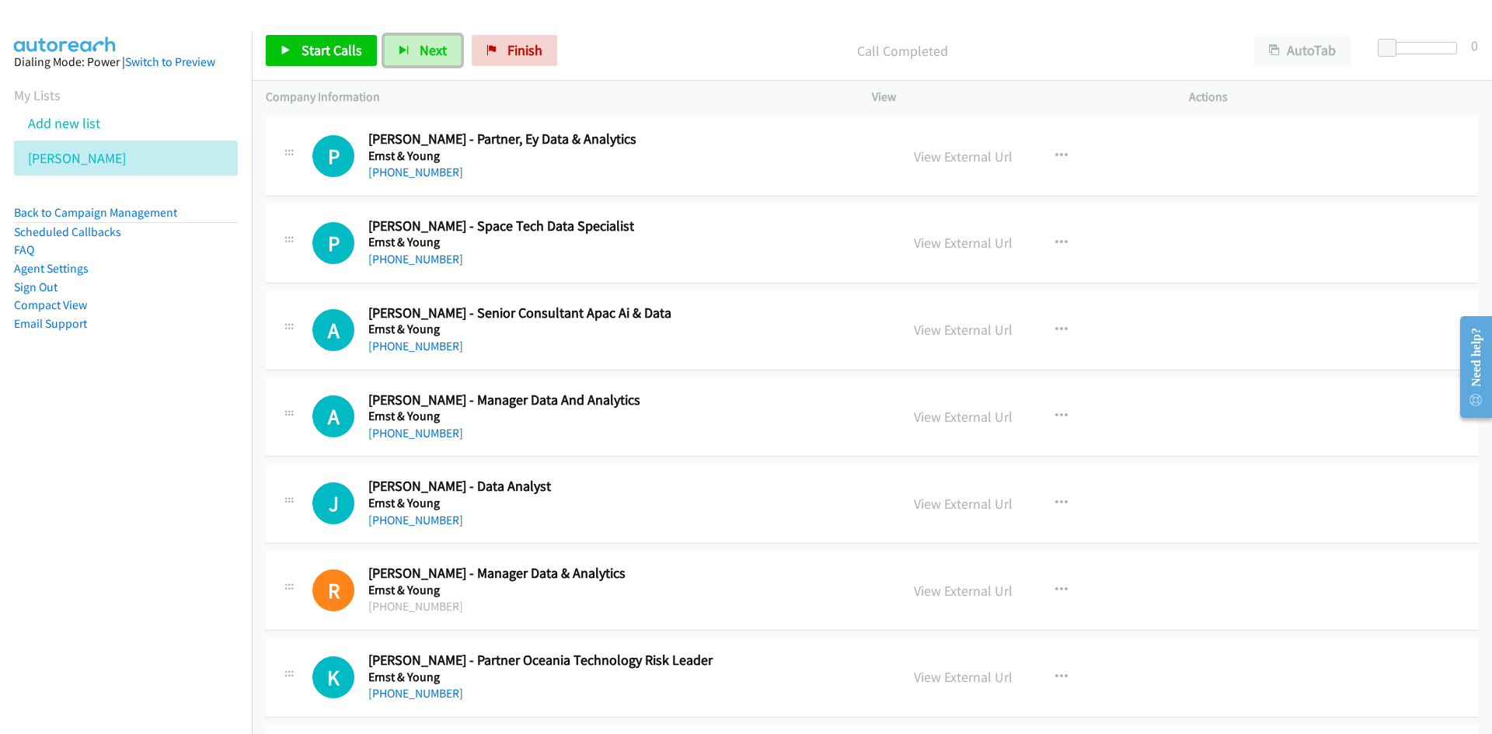
scroll to position [15543, 0]
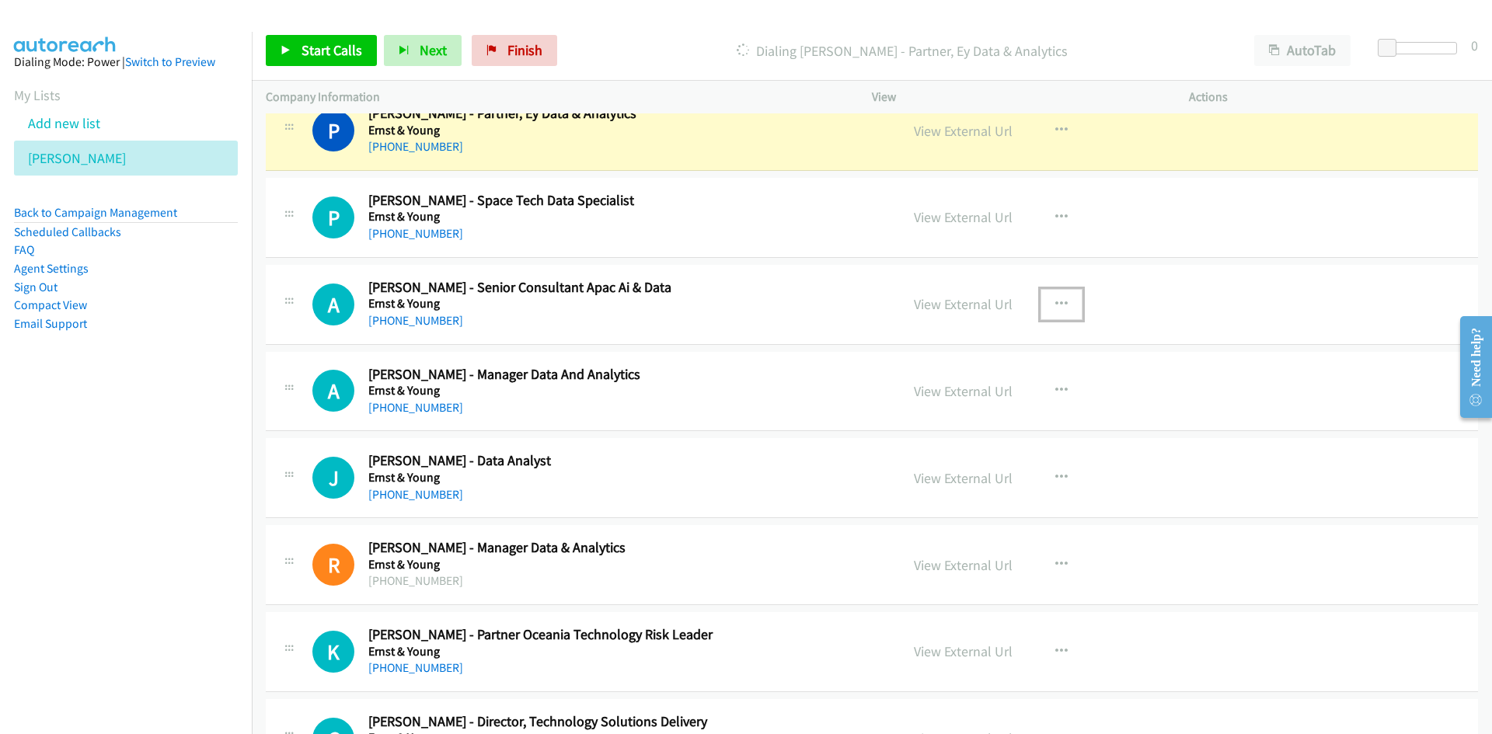
click at [1055, 298] on icon "button" at bounding box center [1061, 304] width 12 height 12
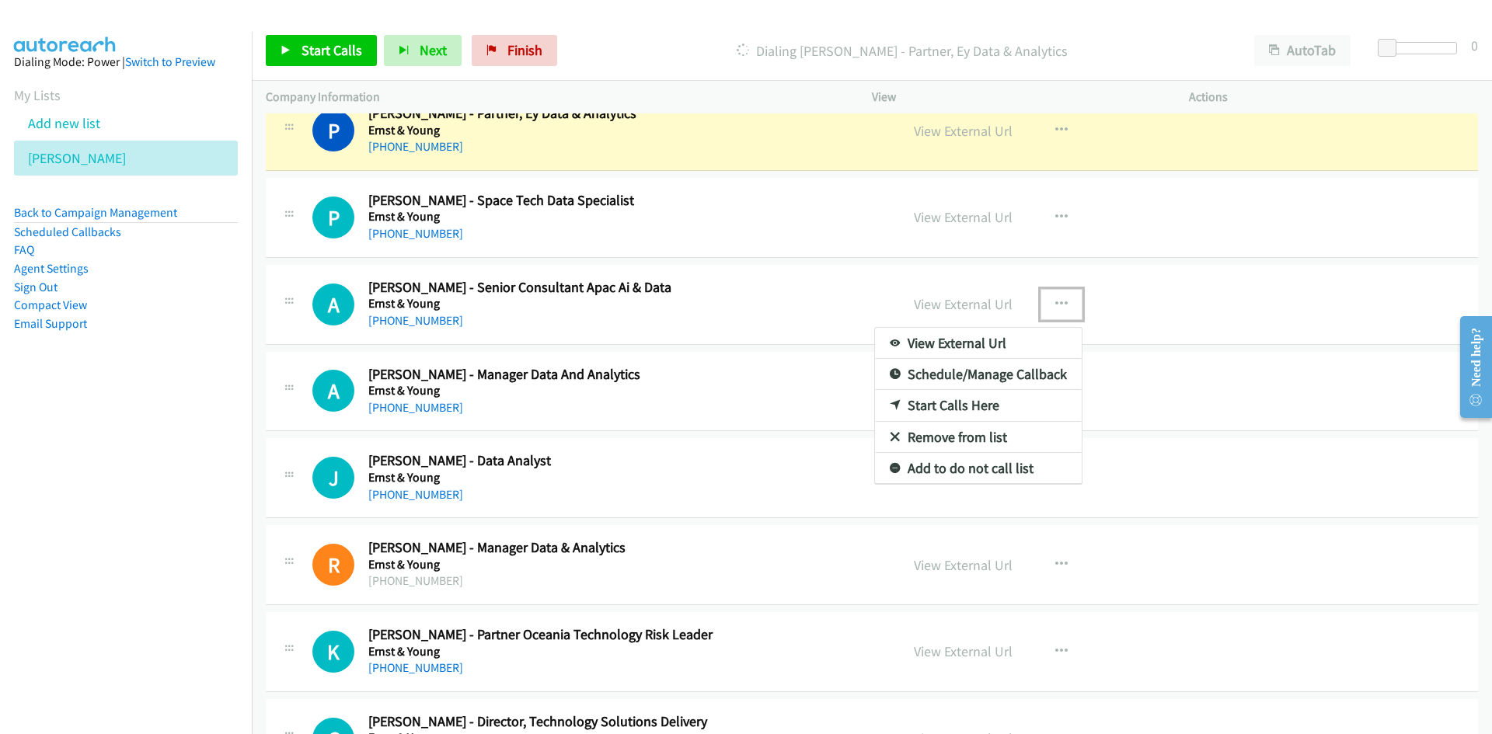
click at [943, 406] on link "Start Calls Here" at bounding box center [978, 405] width 207 height 31
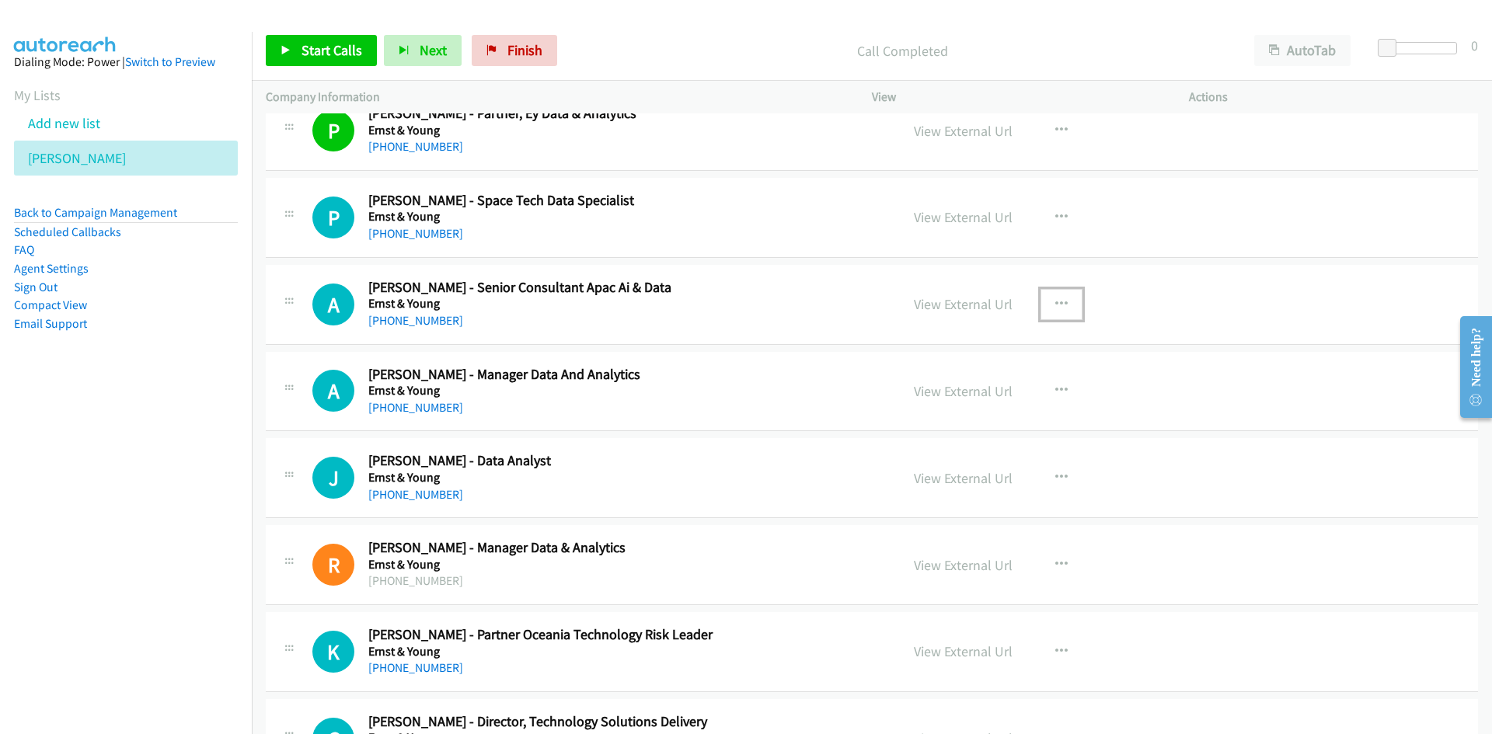
click at [1058, 300] on icon "button" at bounding box center [1061, 304] width 12 height 12
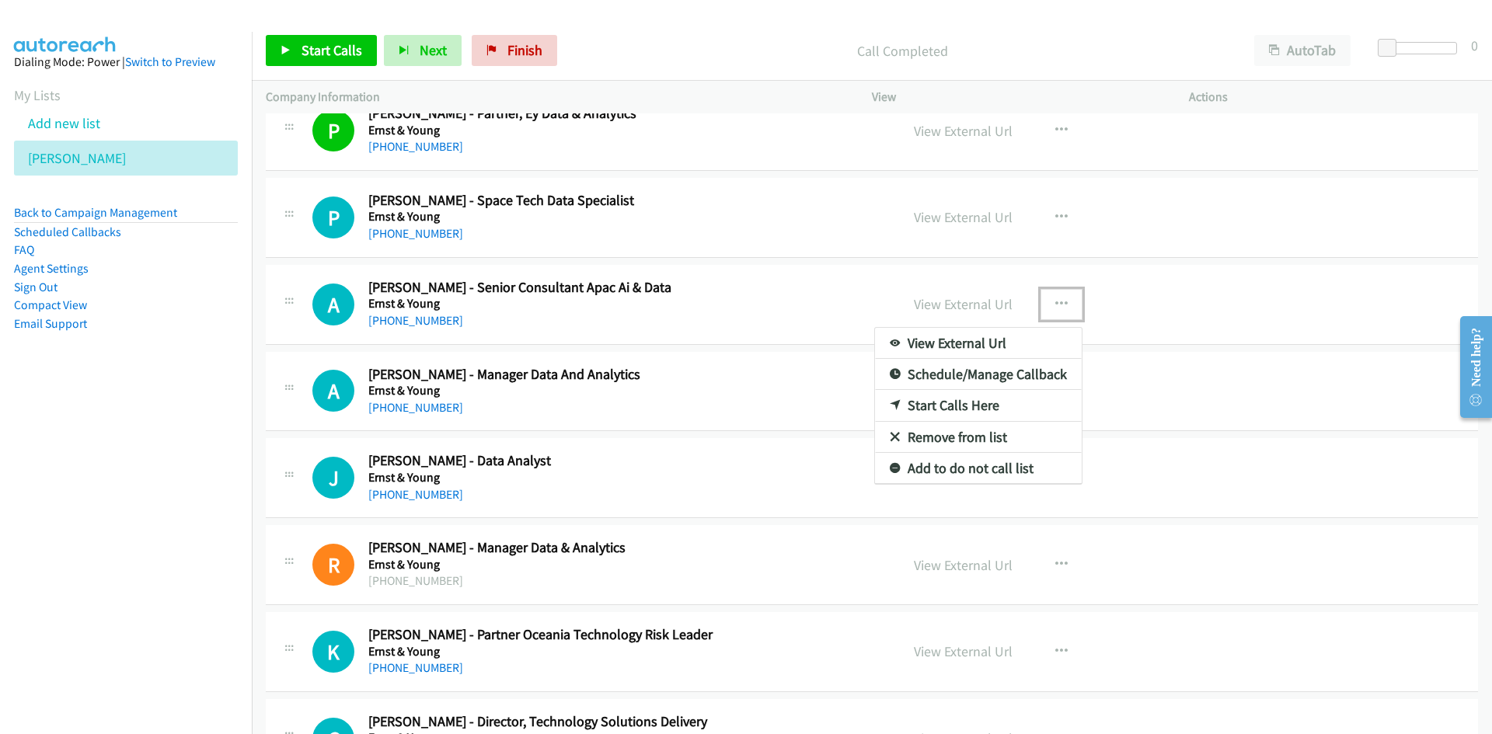
click at [948, 403] on link "Start Calls Here" at bounding box center [978, 405] width 207 height 31
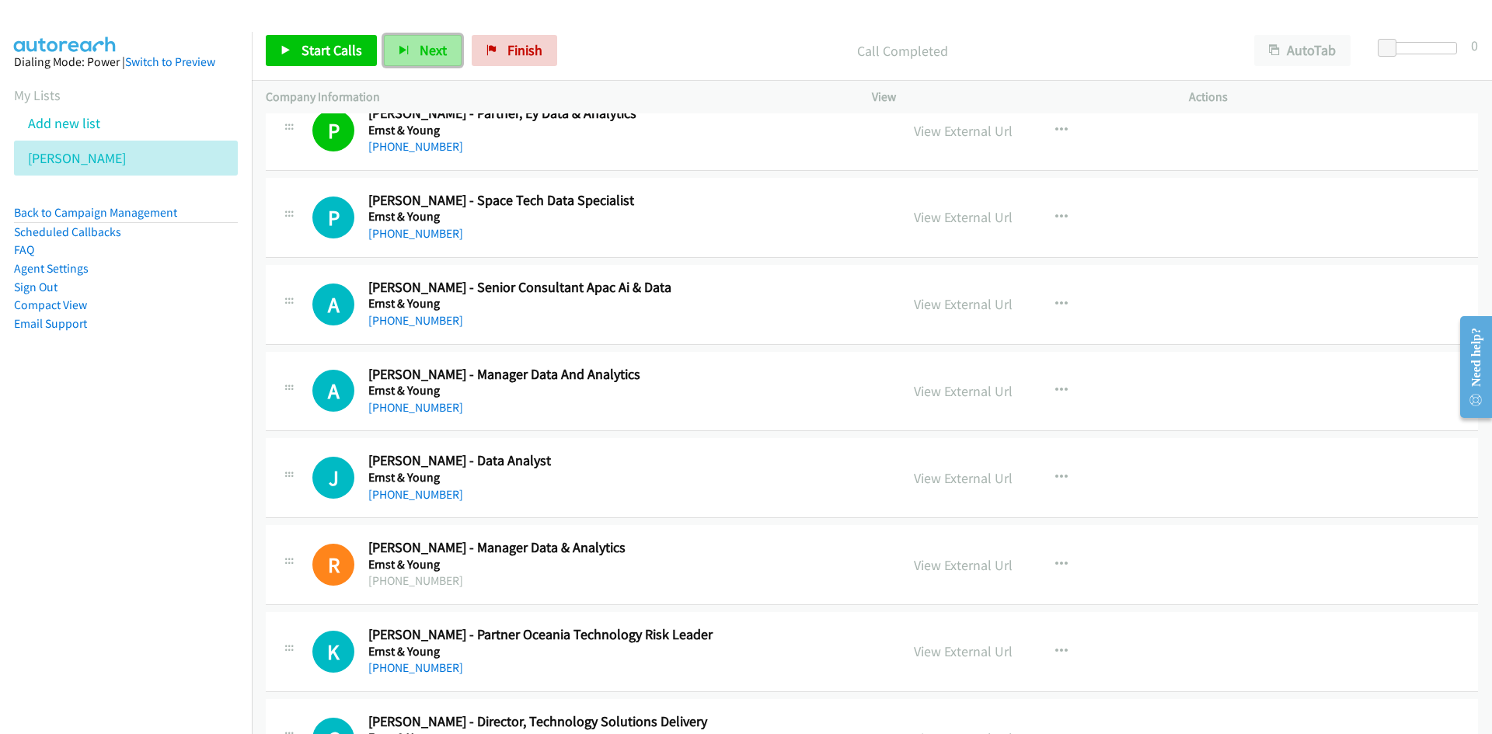
click at [420, 44] on span "Next" at bounding box center [433, 50] width 27 height 18
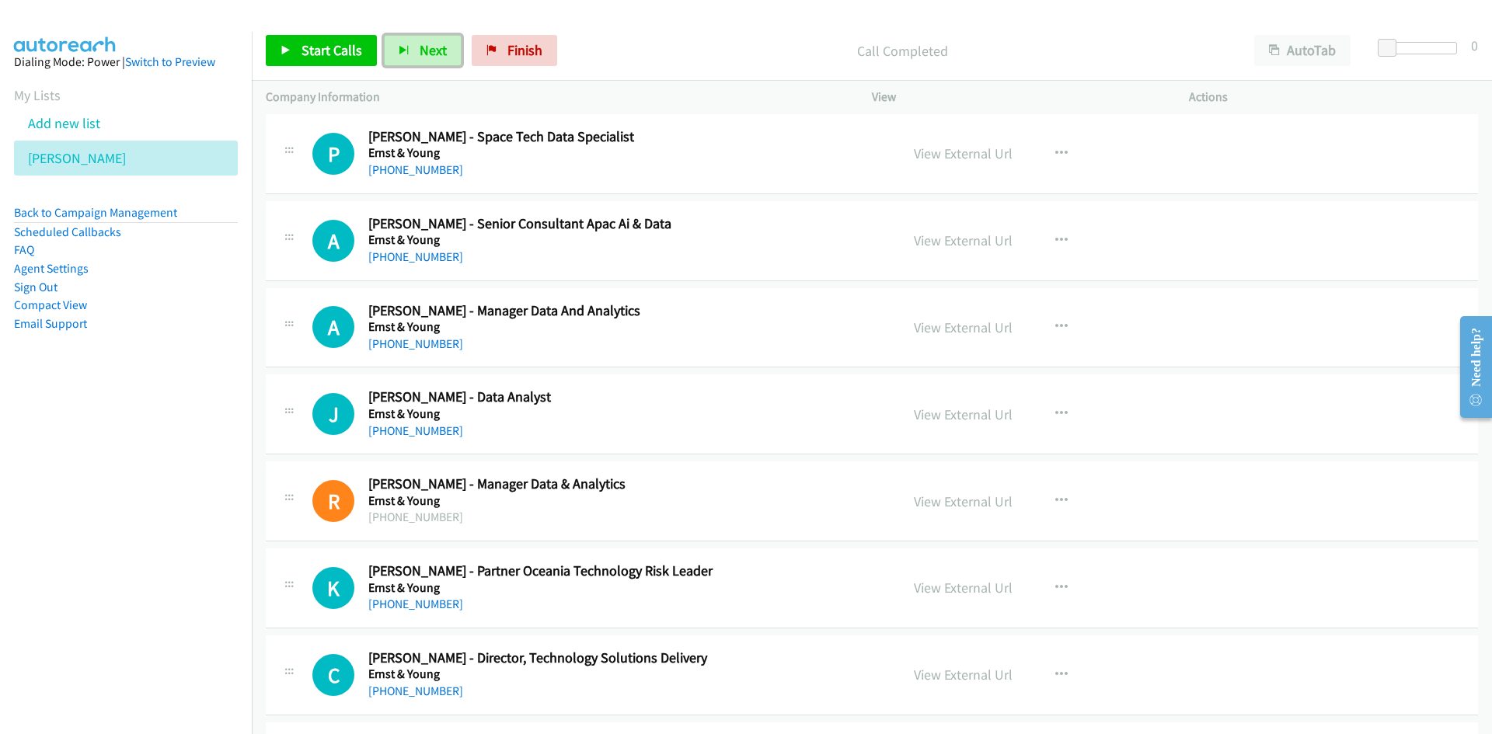
scroll to position [15699, 0]
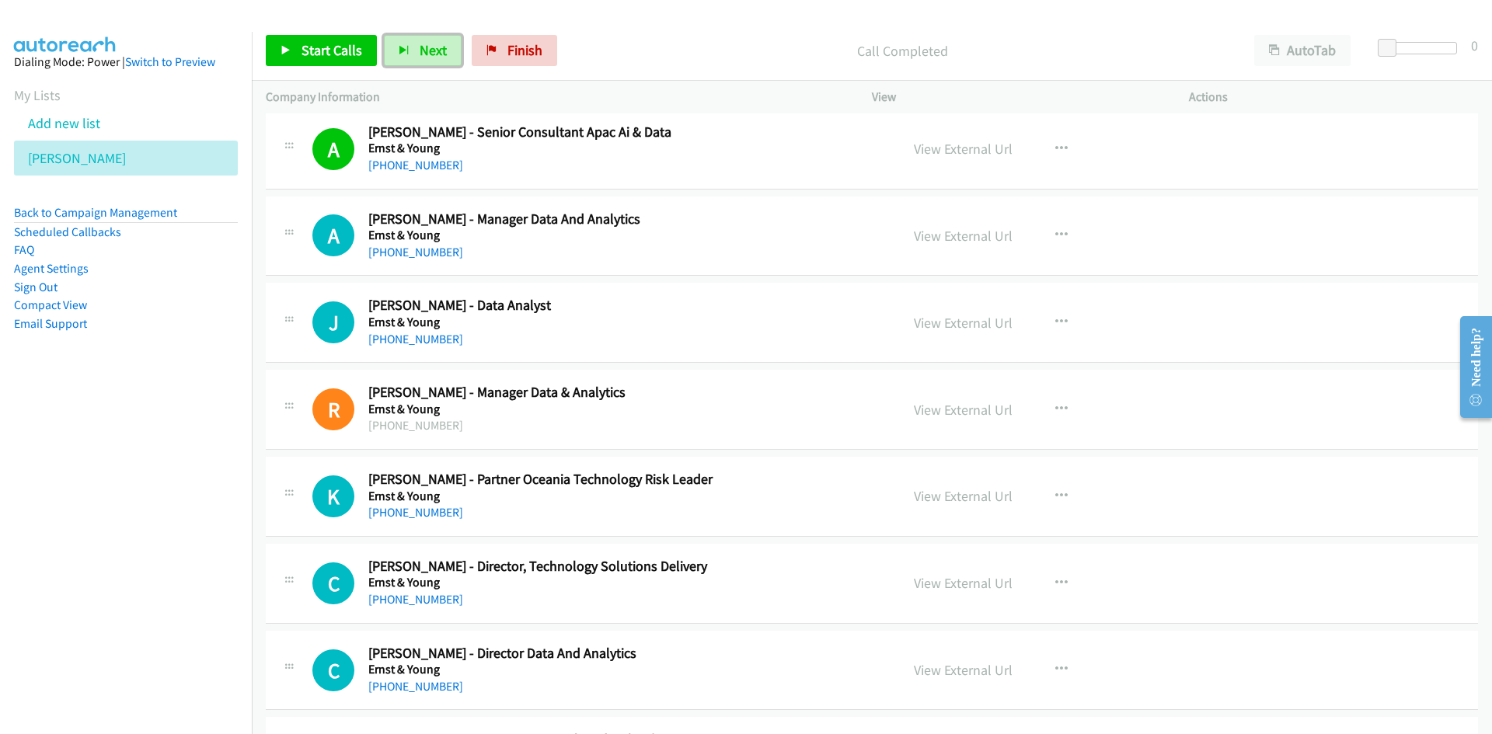
drag, startPoint x: 424, startPoint y: 51, endPoint x: 528, endPoint y: 124, distance: 126.8
click at [424, 51] on span "Next" at bounding box center [433, 50] width 27 height 18
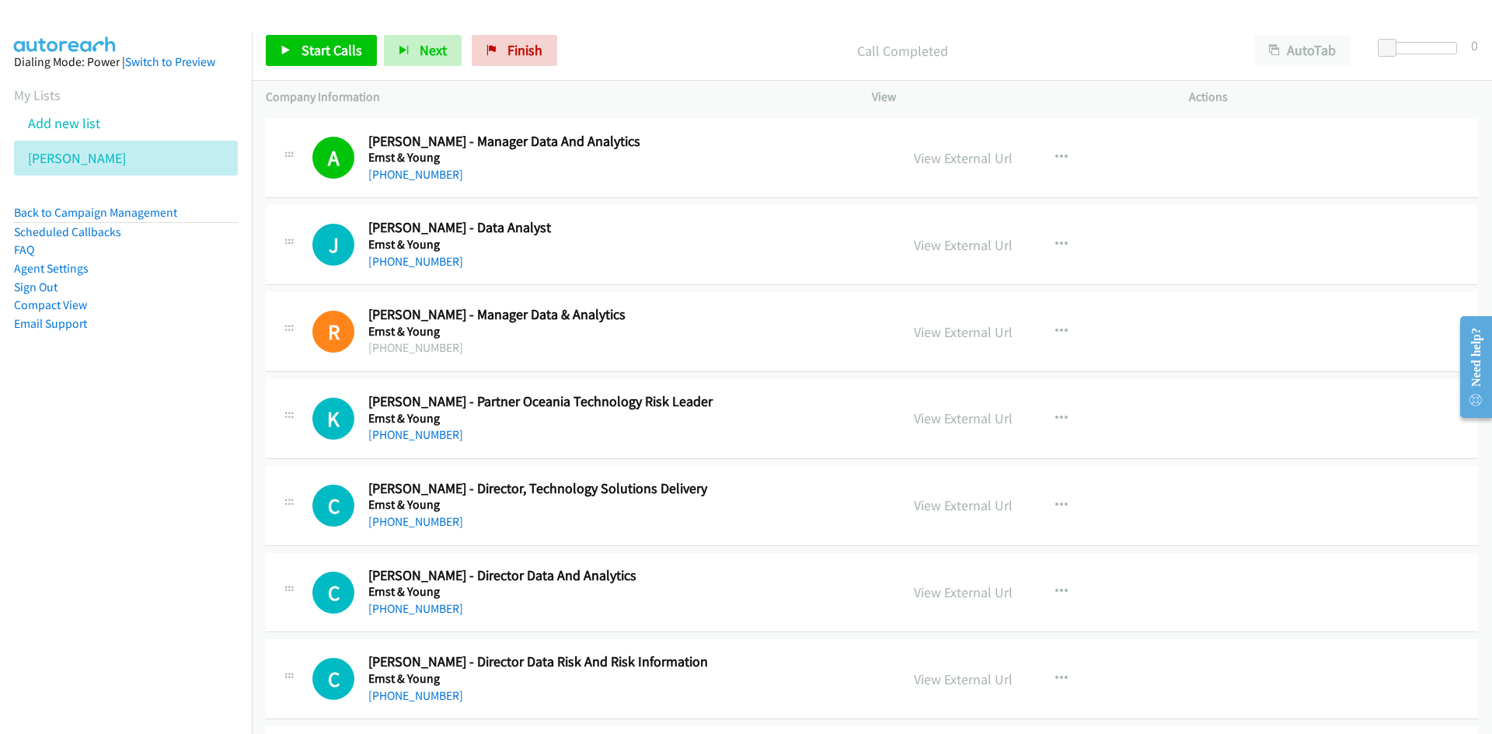
scroll to position [15854, 0]
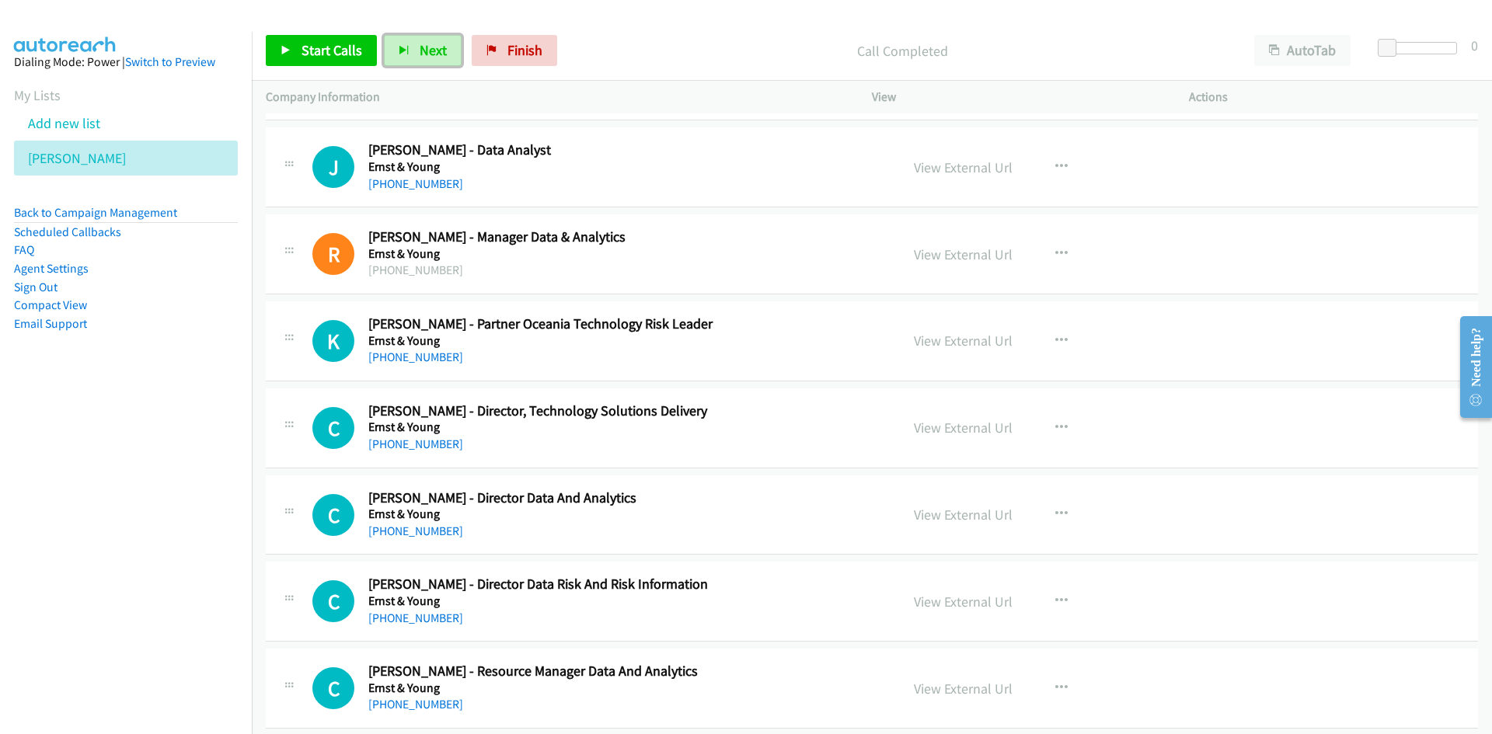
drag, startPoint x: 428, startPoint y: 50, endPoint x: 617, endPoint y: 152, distance: 214.9
click at [428, 50] on span "Next" at bounding box center [433, 50] width 27 height 18
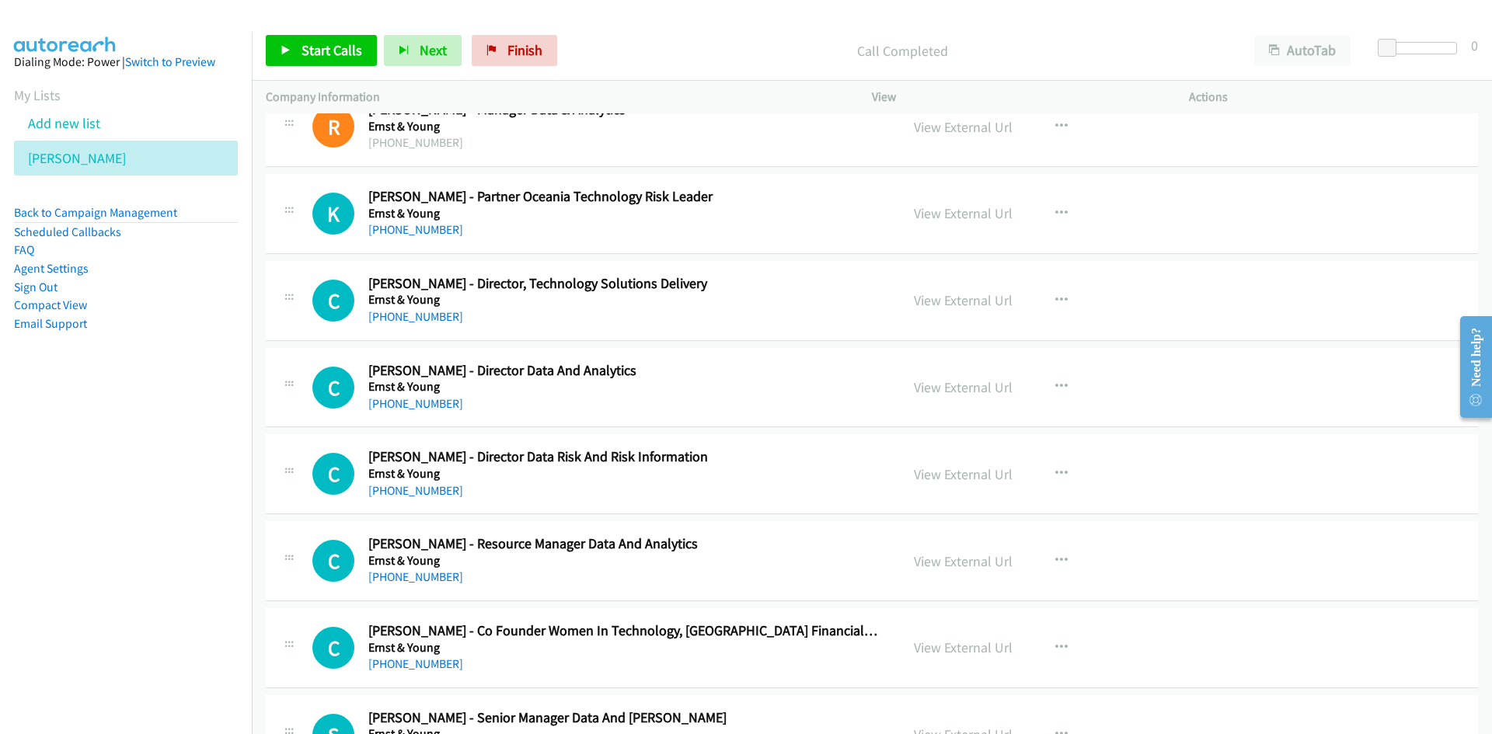
scroll to position [16010, 0]
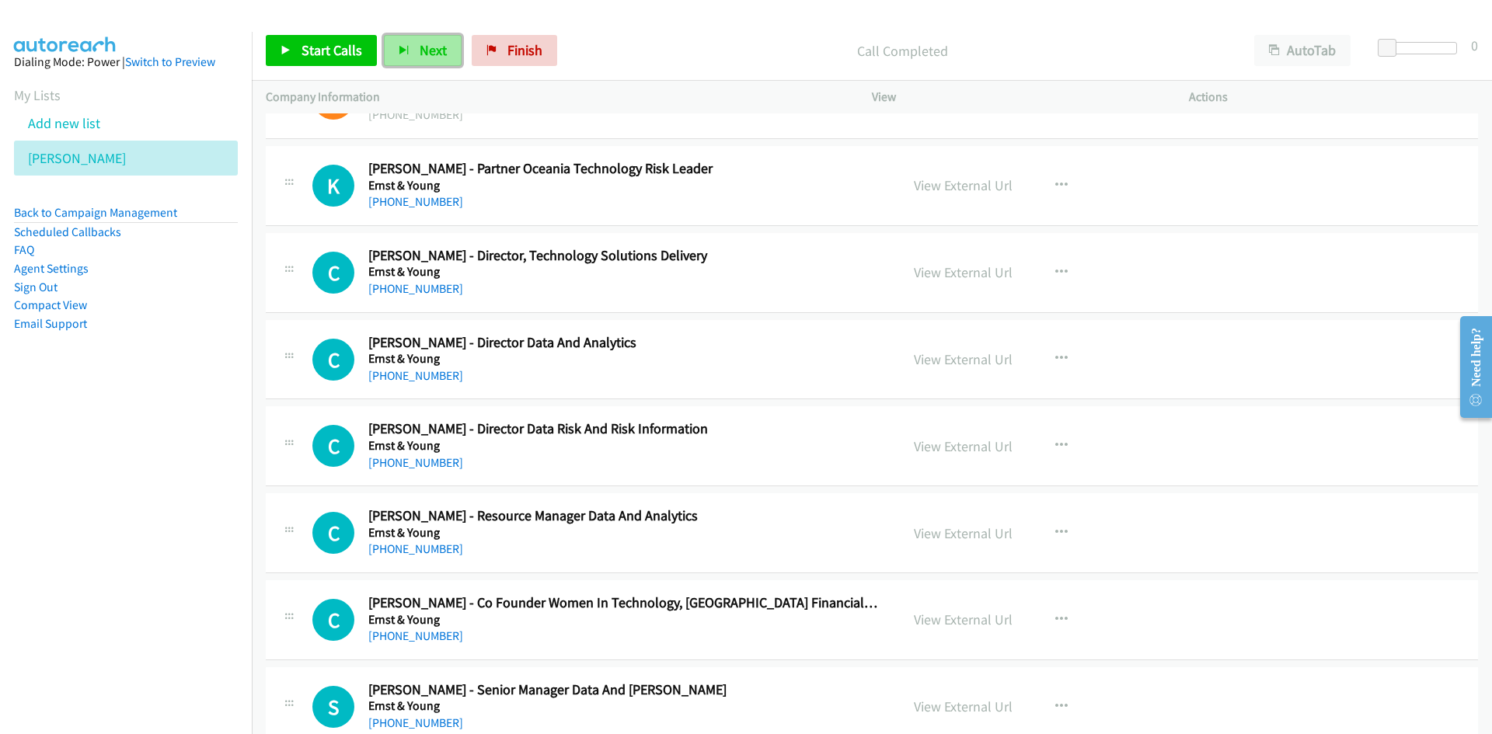
click at [429, 40] on button "Next" at bounding box center [423, 50] width 78 height 31
click at [420, 50] on span "Next" at bounding box center [433, 50] width 27 height 18
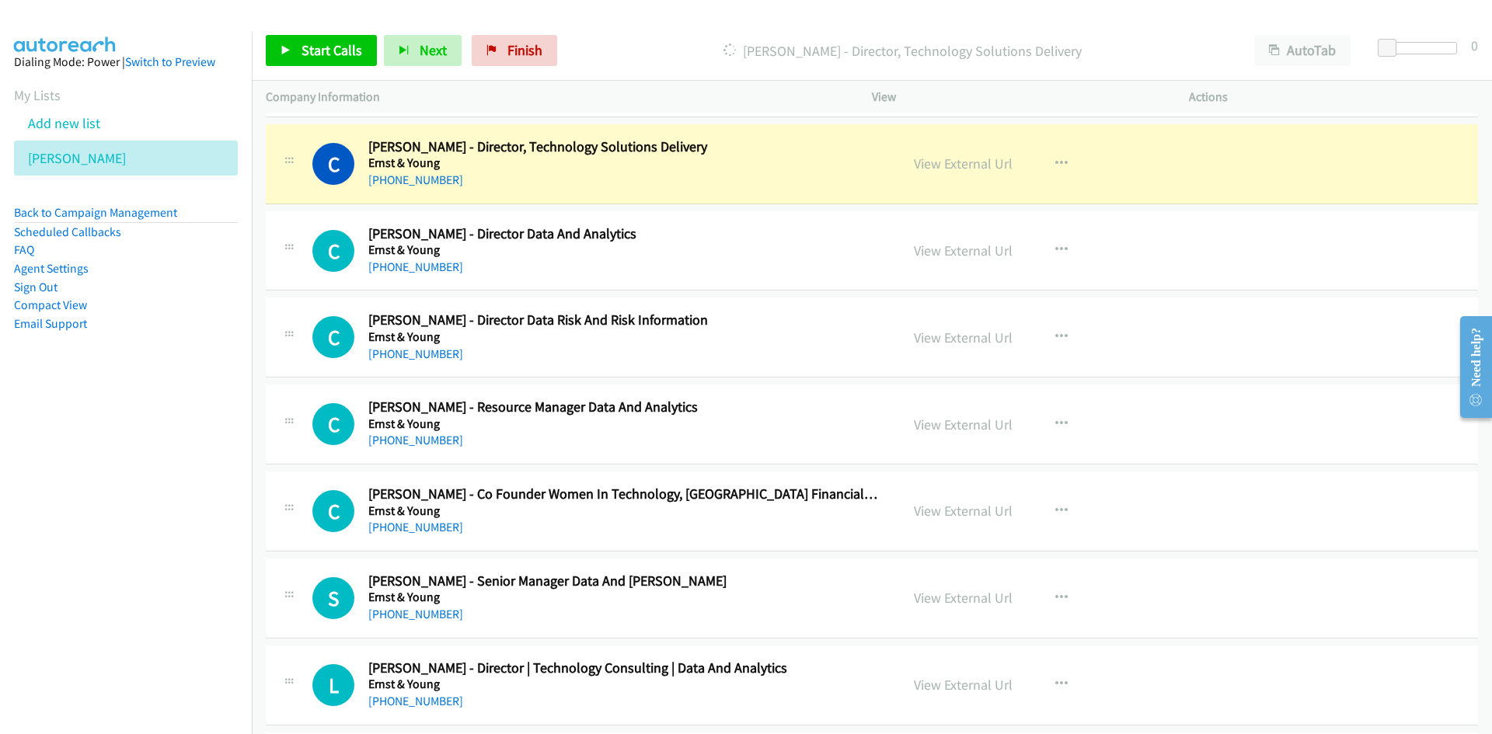
scroll to position [16165, 0]
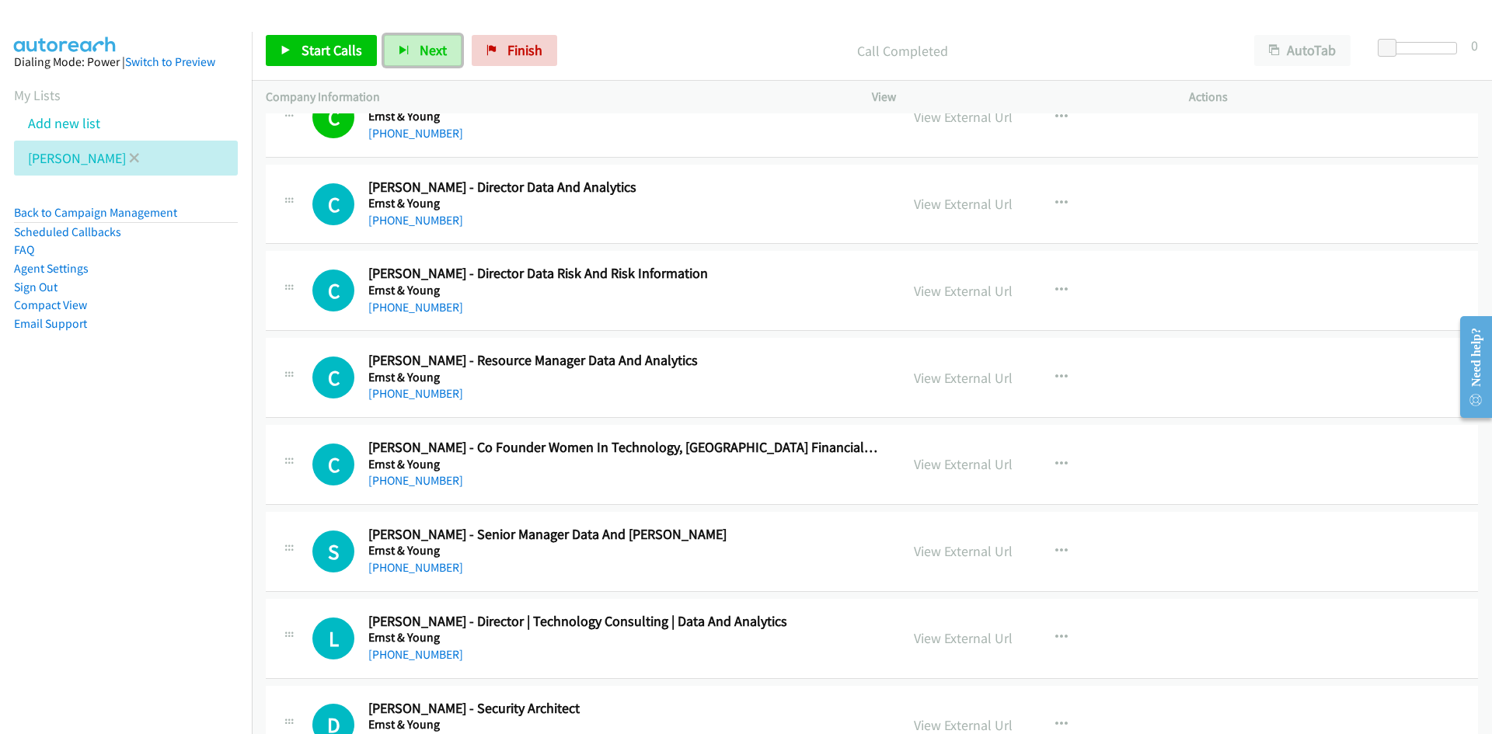
drag, startPoint x: 430, startPoint y: 53, endPoint x: 193, endPoint y: 173, distance: 265.5
click at [430, 53] on span "Next" at bounding box center [433, 50] width 27 height 18
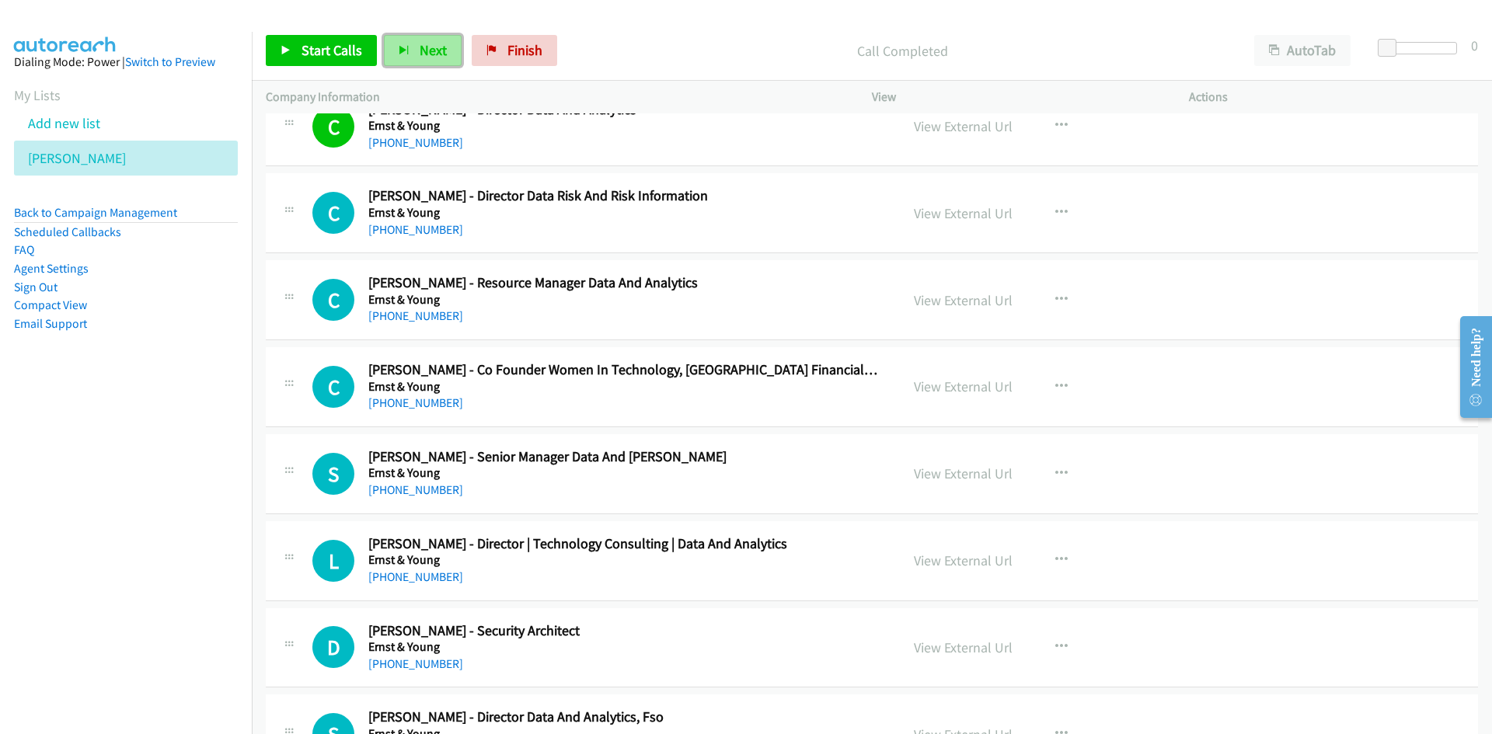
drag, startPoint x: 410, startPoint y: 56, endPoint x: 417, endPoint y: 51, distance: 8.3
click at [410, 56] on button "Next" at bounding box center [423, 50] width 78 height 31
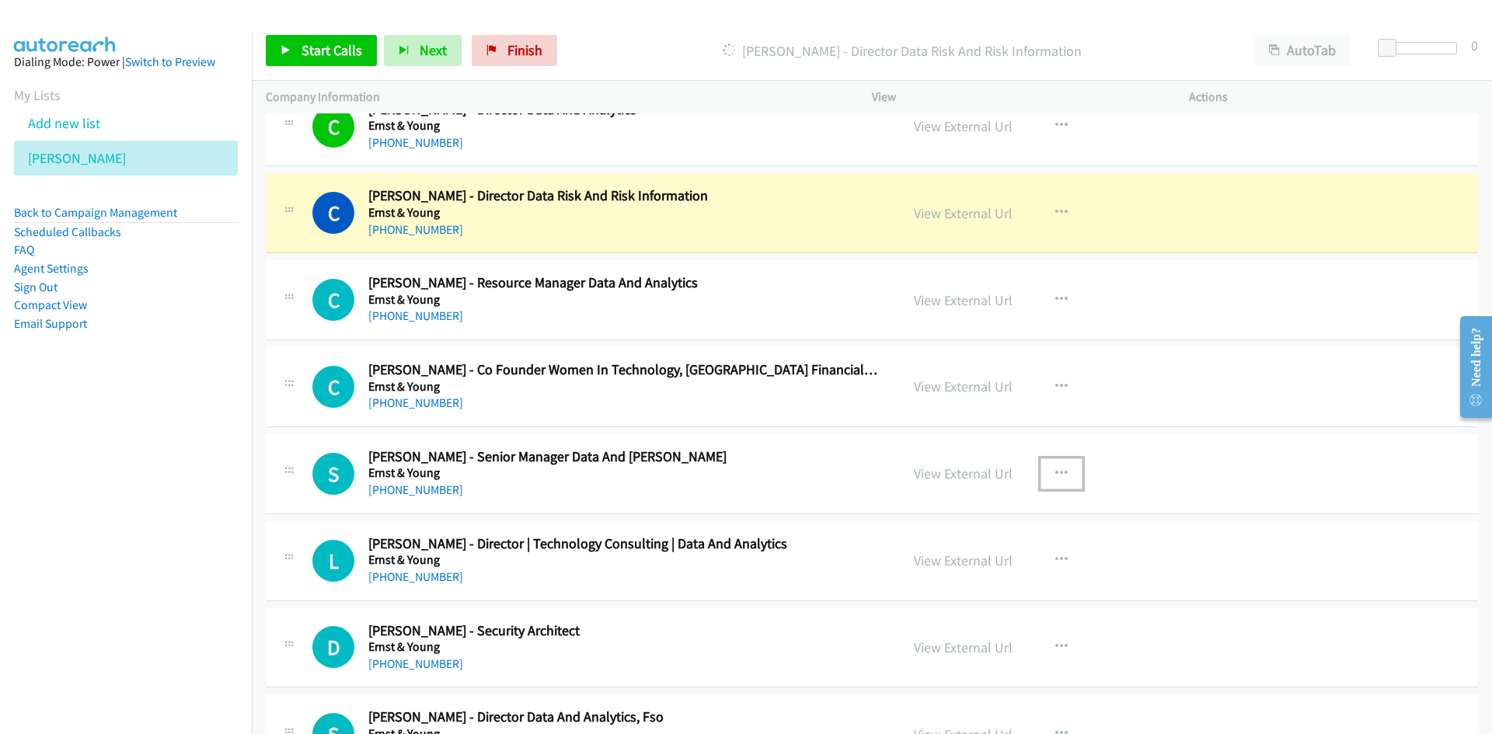
click at [1059, 470] on icon "button" at bounding box center [1061, 474] width 12 height 12
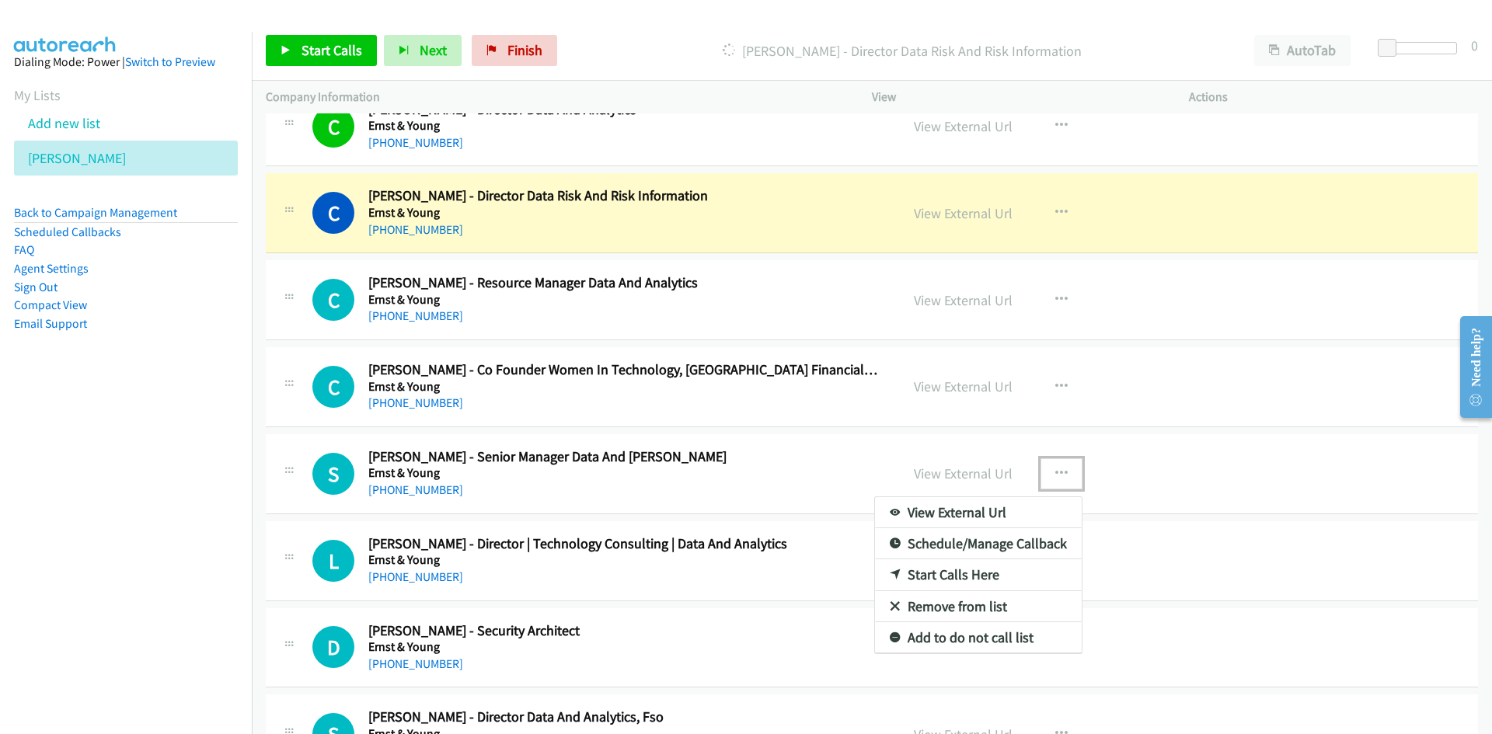
click at [942, 577] on link "Start Calls Here" at bounding box center [978, 575] width 207 height 31
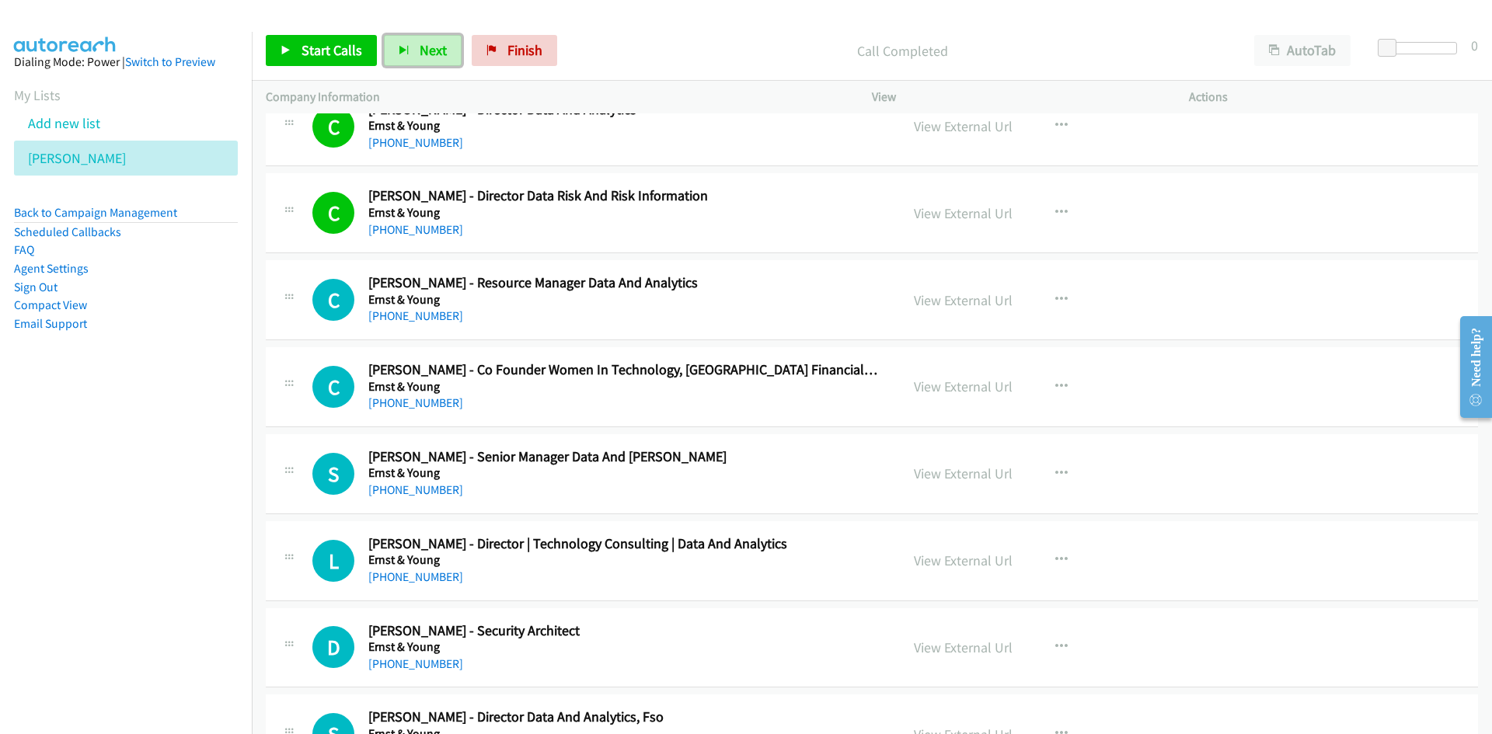
click at [411, 57] on button "Next" at bounding box center [423, 50] width 78 height 31
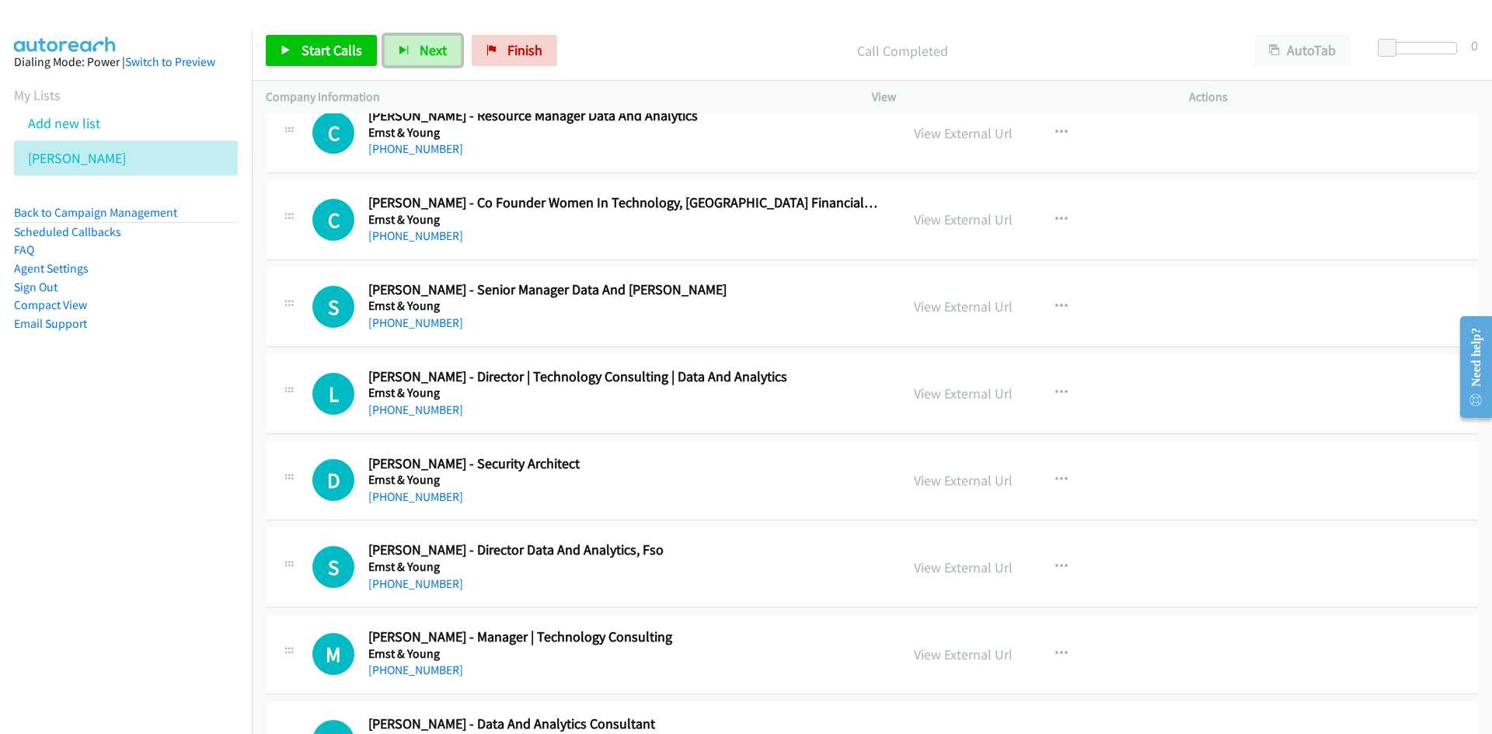
scroll to position [16554, 0]
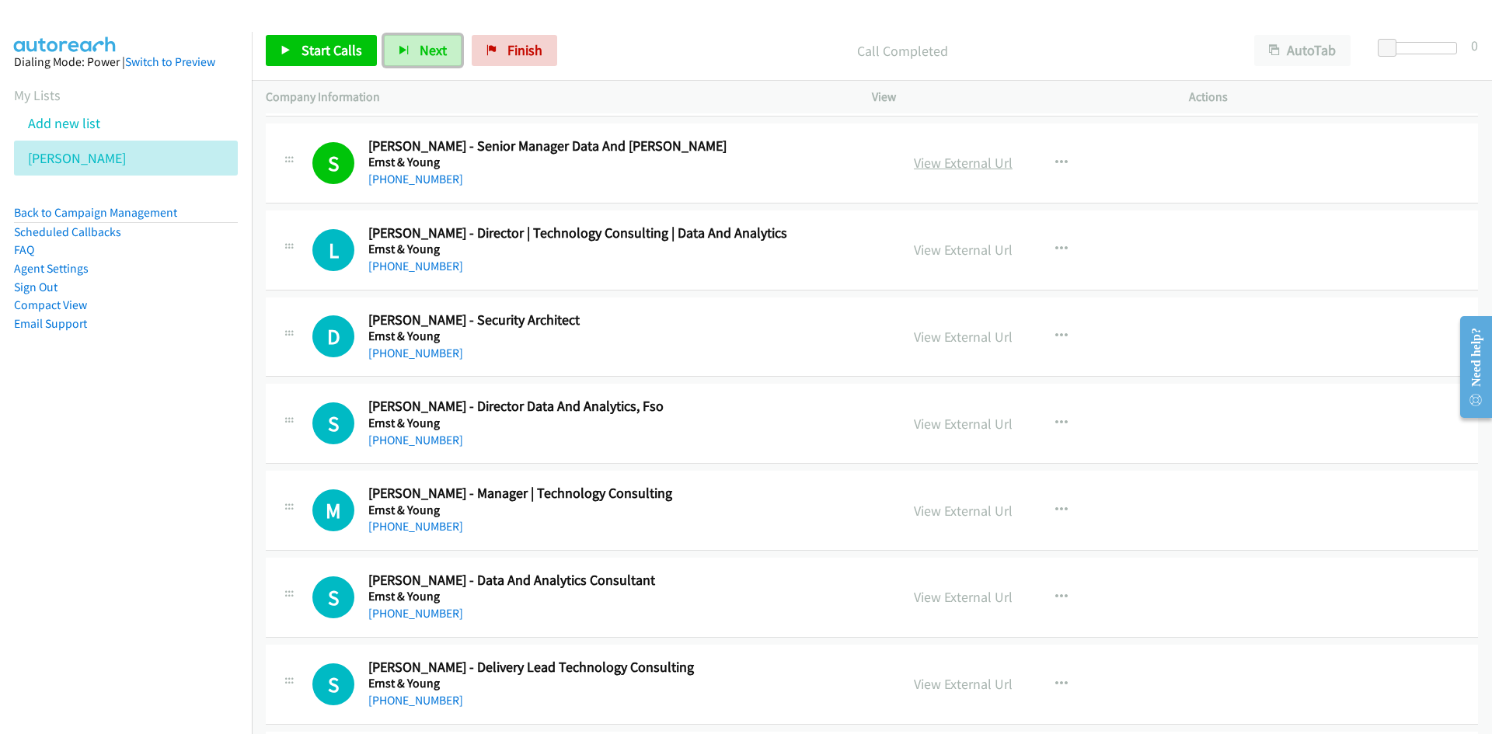
drag, startPoint x: 952, startPoint y: 162, endPoint x: 954, endPoint y: 253, distance: 90.2
click at [952, 162] on link "View External Url" at bounding box center [963, 163] width 99 height 18
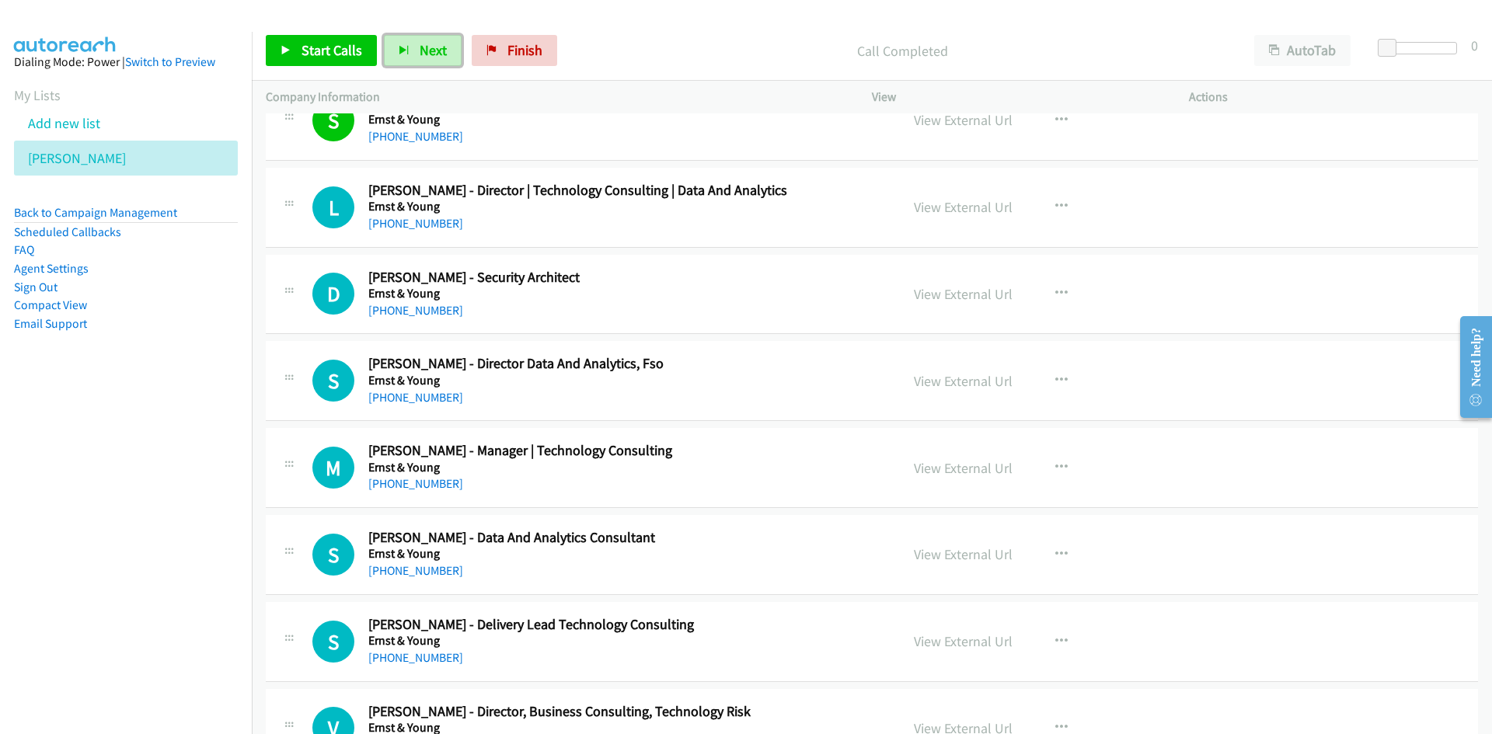
scroll to position [16631, 0]
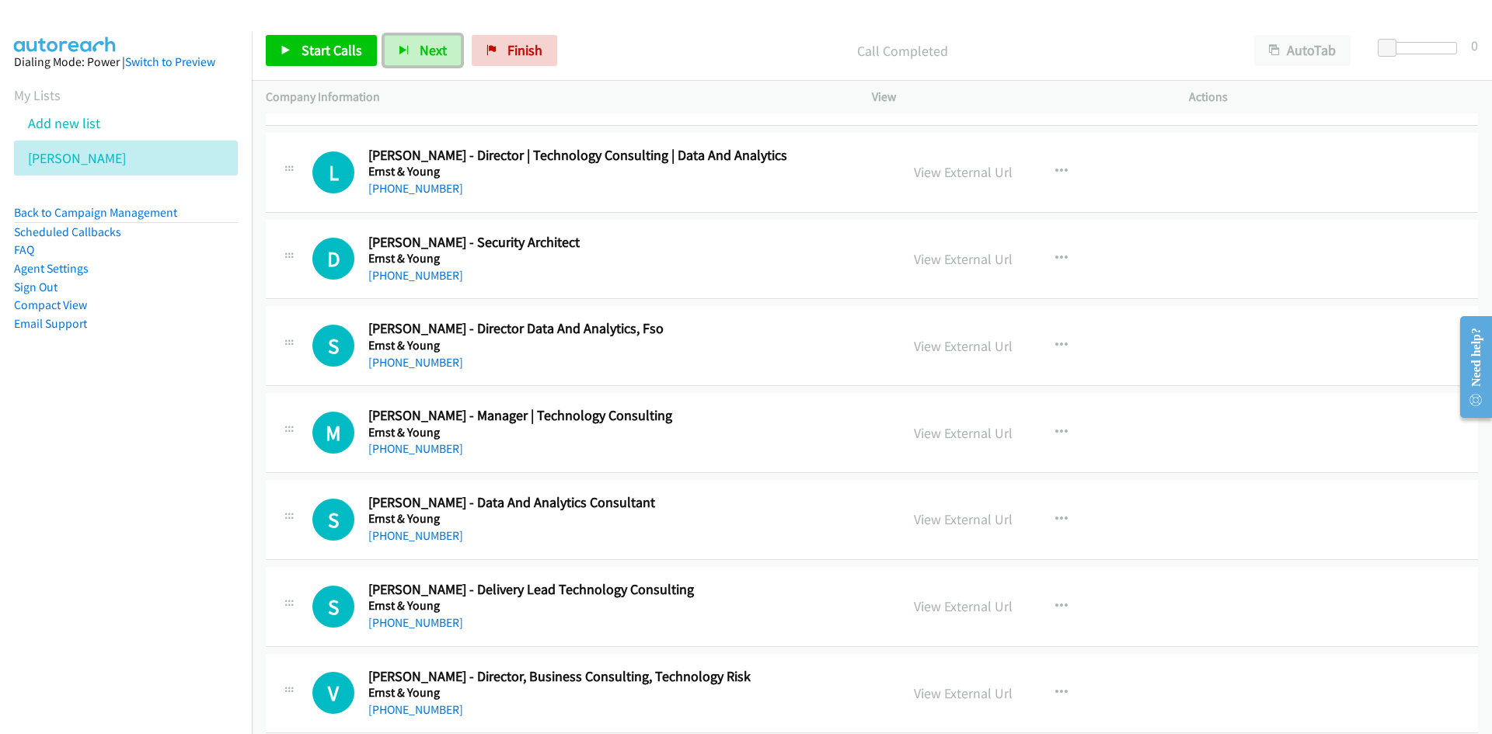
drag, startPoint x: 427, startPoint y: 48, endPoint x: 325, endPoint y: 2, distance: 112.0
click at [427, 47] on span "Next" at bounding box center [433, 50] width 27 height 18
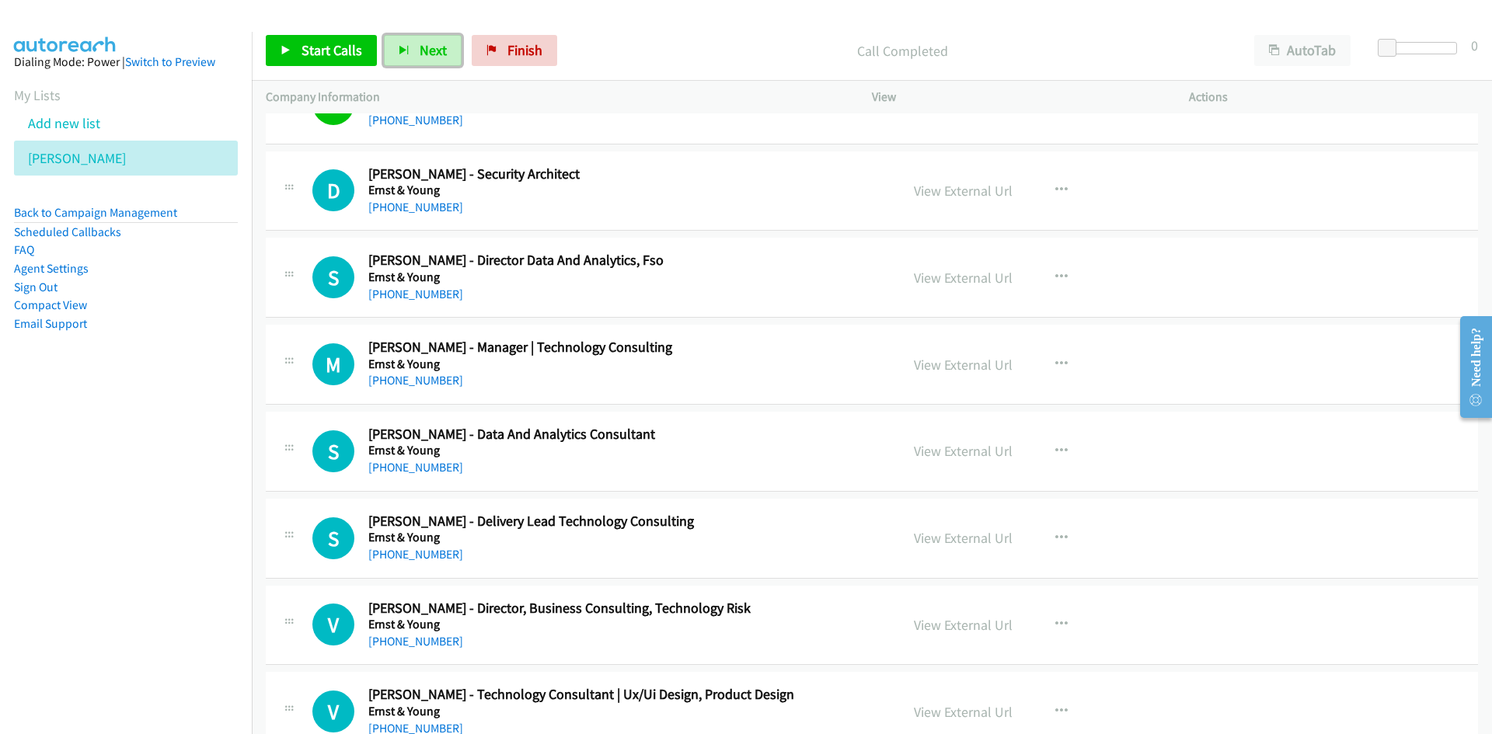
scroll to position [16709, 0]
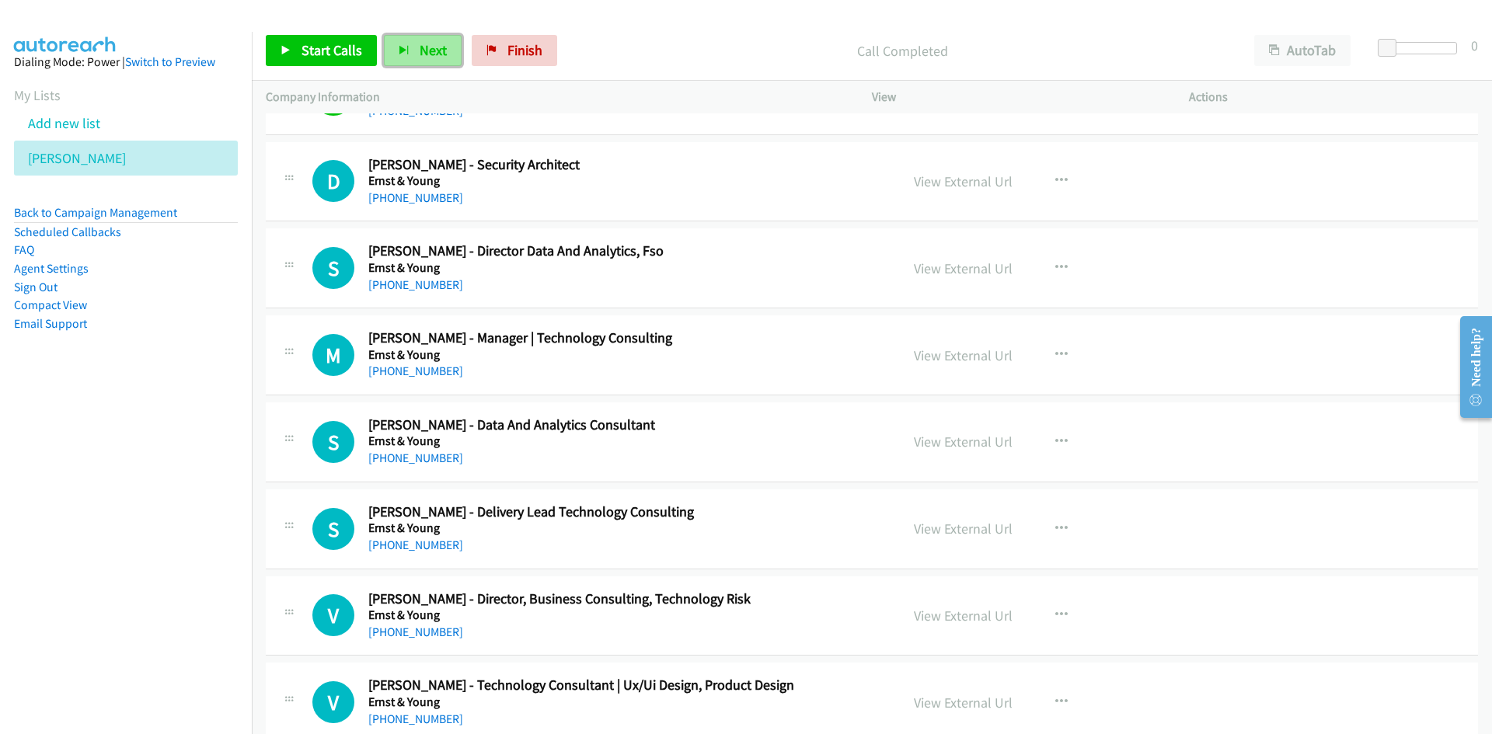
click at [434, 39] on button "Next" at bounding box center [423, 50] width 78 height 31
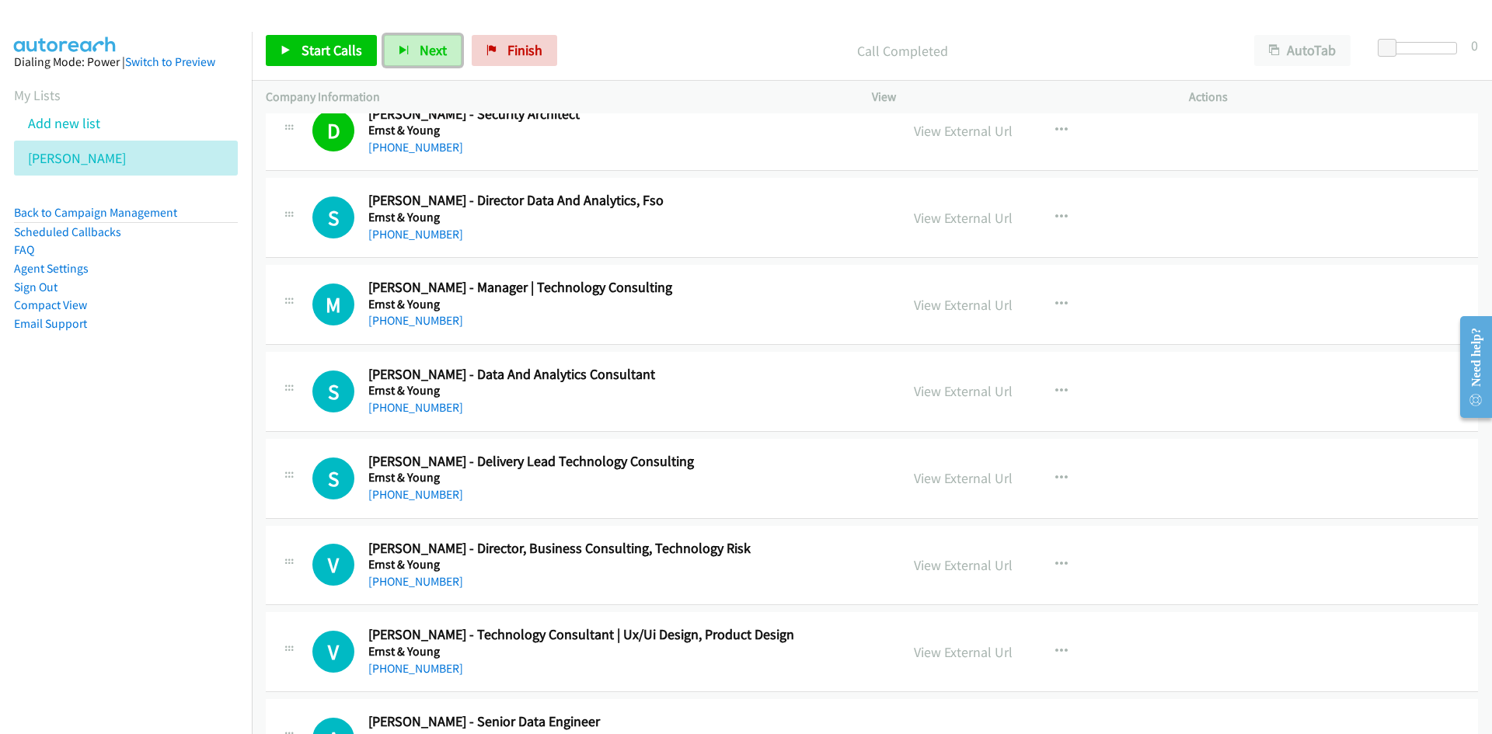
scroll to position [16787, 0]
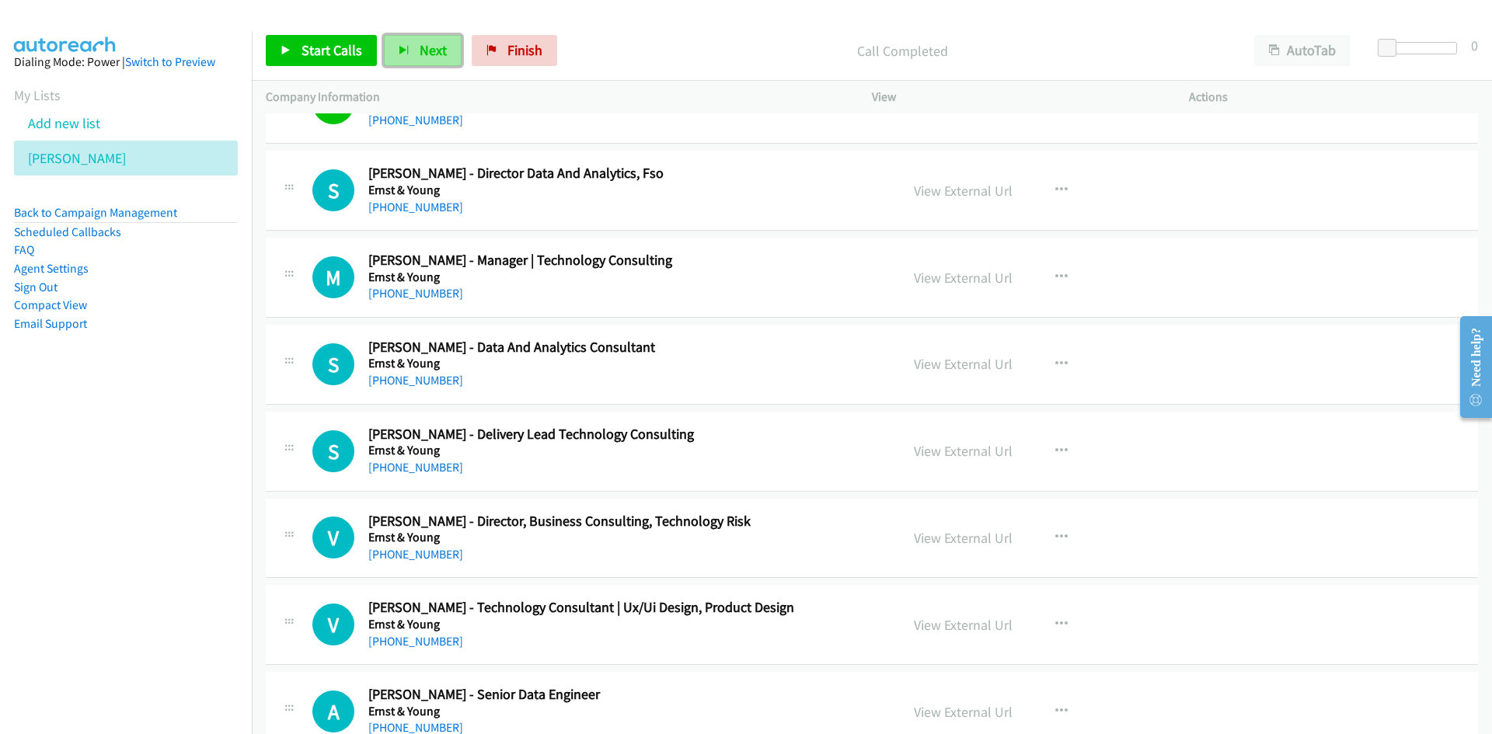
click at [427, 54] on span "Next" at bounding box center [433, 50] width 27 height 18
drag, startPoint x: 428, startPoint y: 52, endPoint x: 560, endPoint y: 190, distance: 190.8
click at [428, 52] on span "Next" at bounding box center [433, 50] width 27 height 18
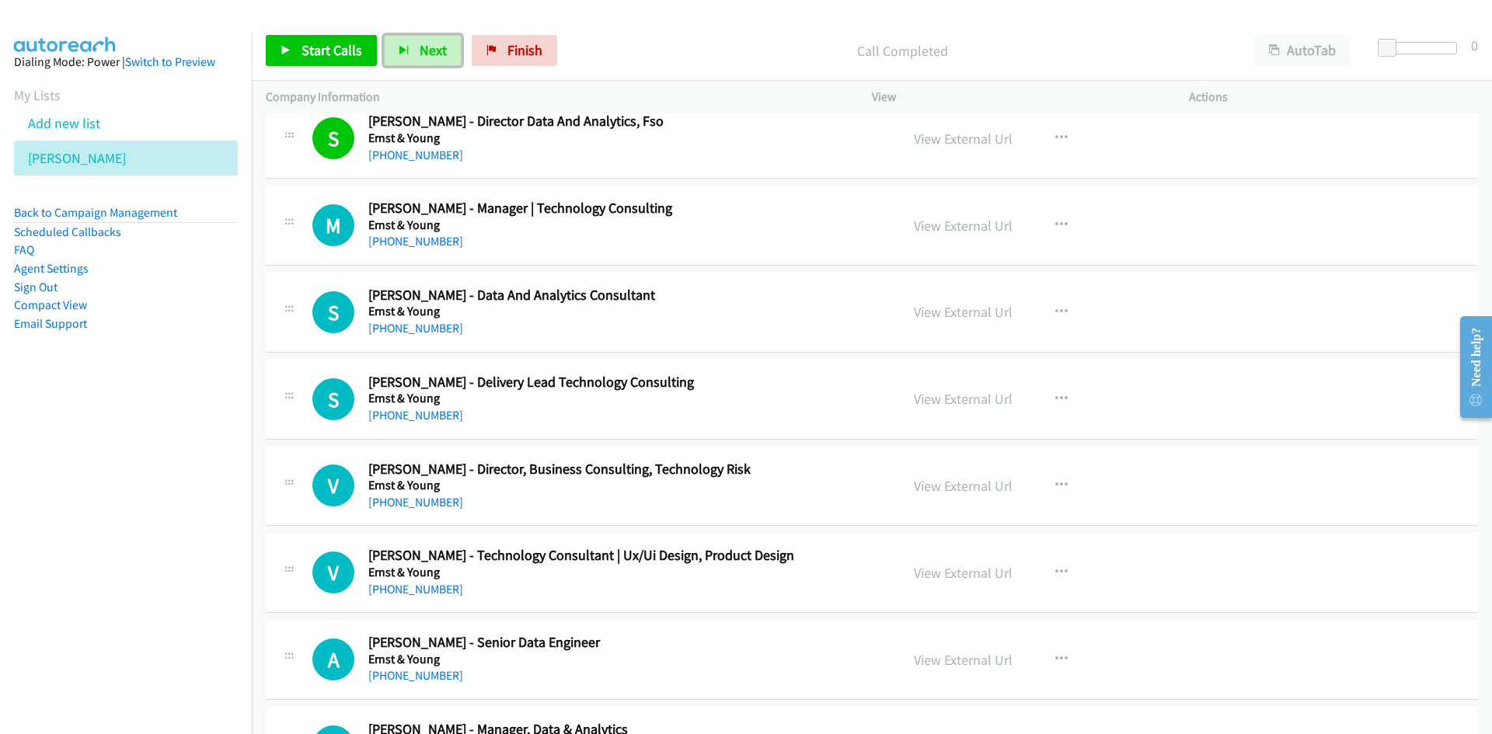
scroll to position [16864, 0]
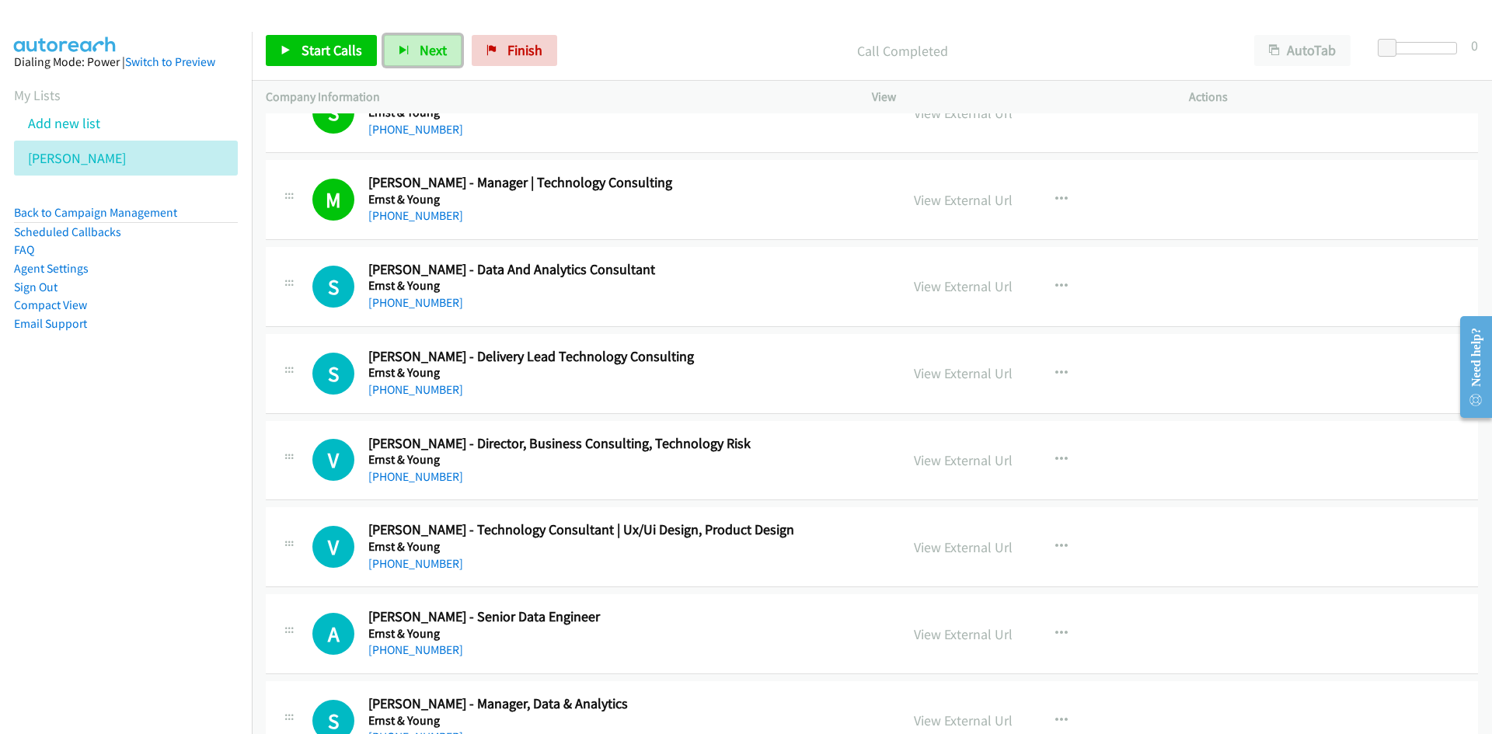
drag, startPoint x: 434, startPoint y: 41, endPoint x: 490, endPoint y: 119, distance: 96.2
click at [434, 41] on span "Next" at bounding box center [433, 50] width 27 height 18
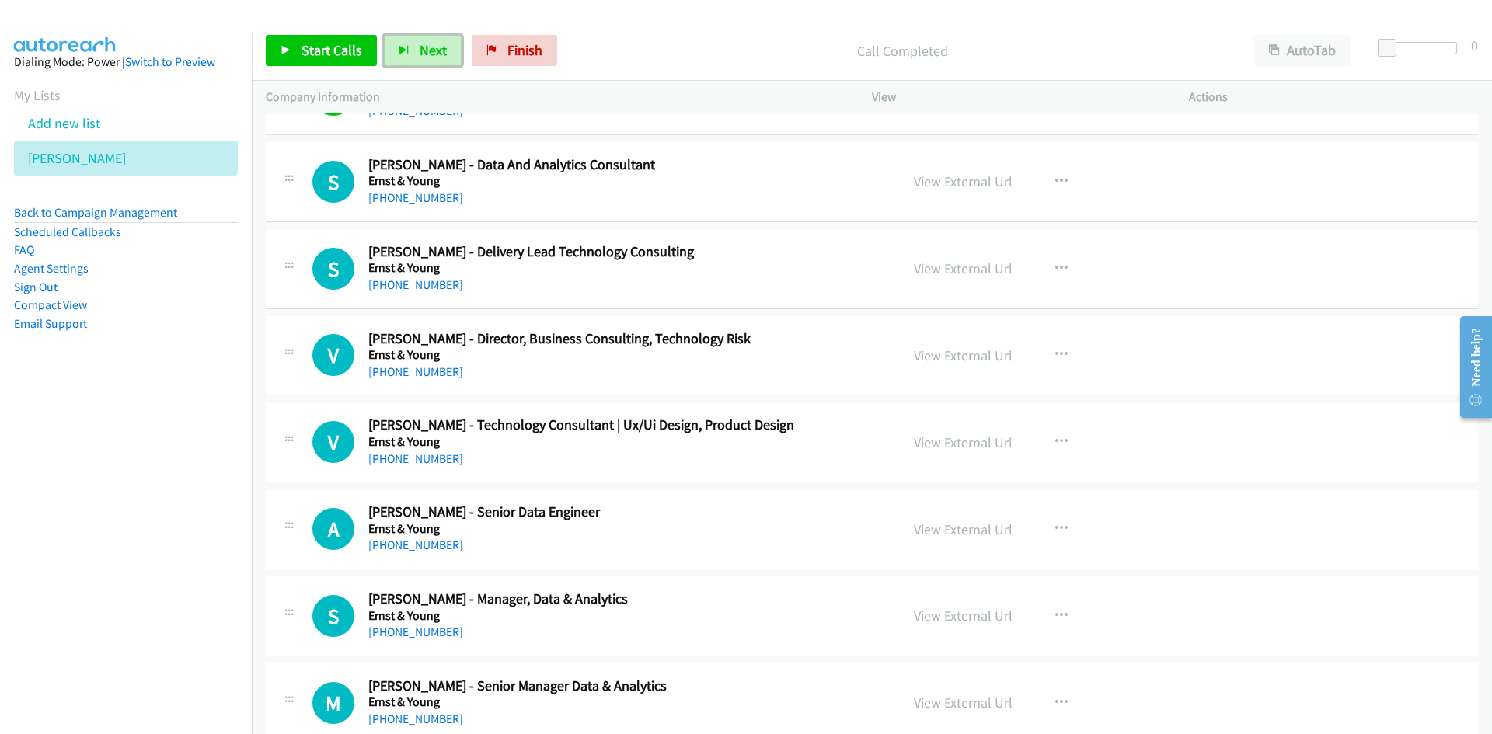
scroll to position [16942, 0]
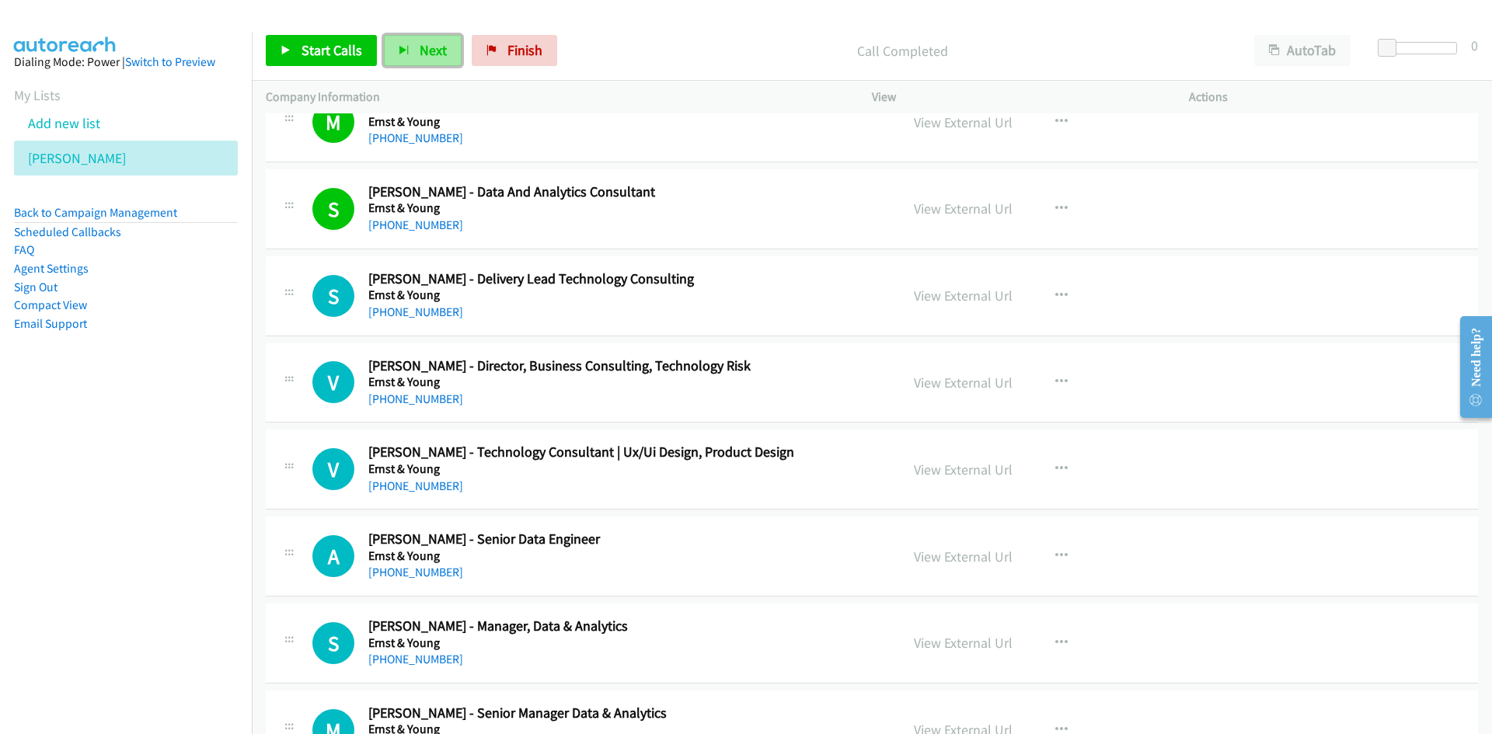
drag, startPoint x: 443, startPoint y: 49, endPoint x: 675, endPoint y: 251, distance: 307.4
click at [443, 49] on span "Next" at bounding box center [433, 50] width 27 height 18
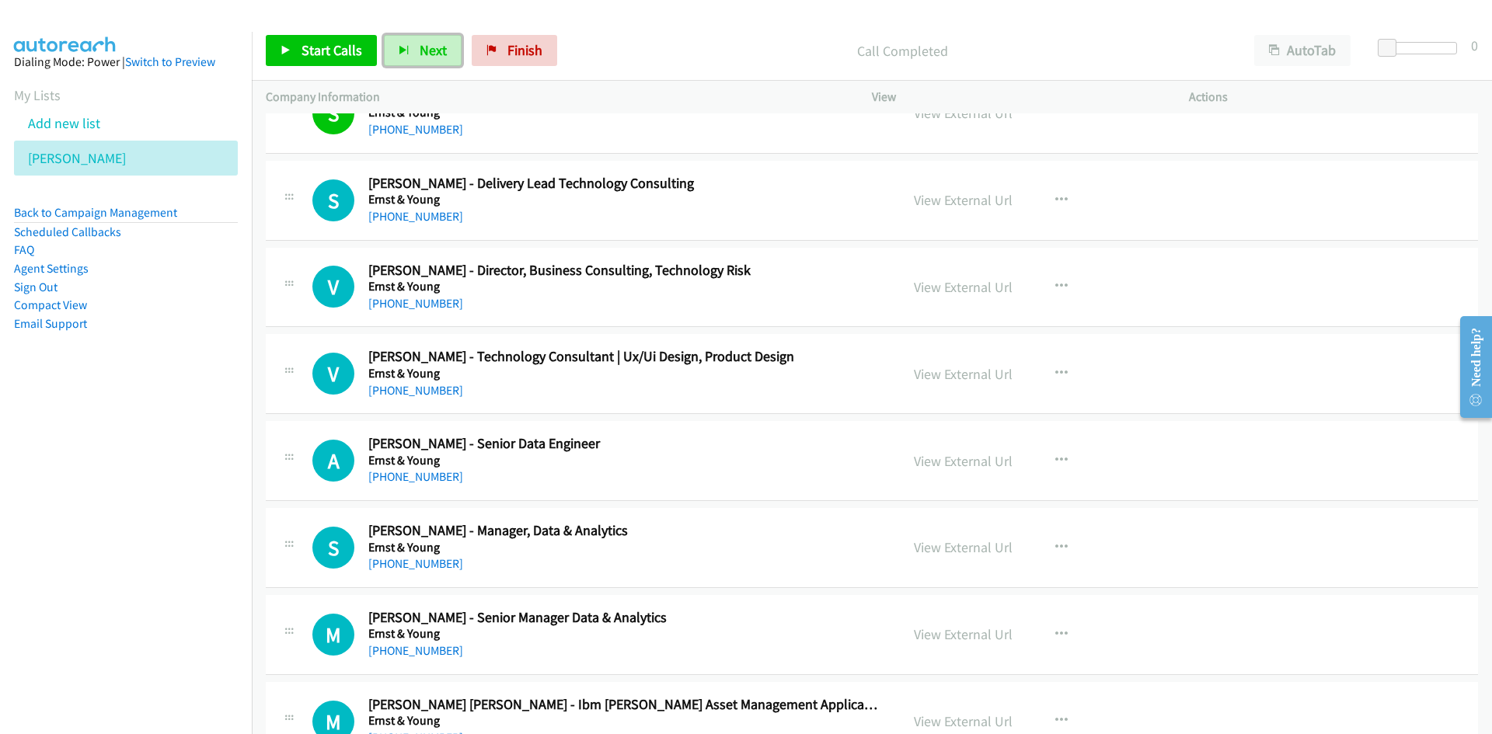
scroll to position [17098, 0]
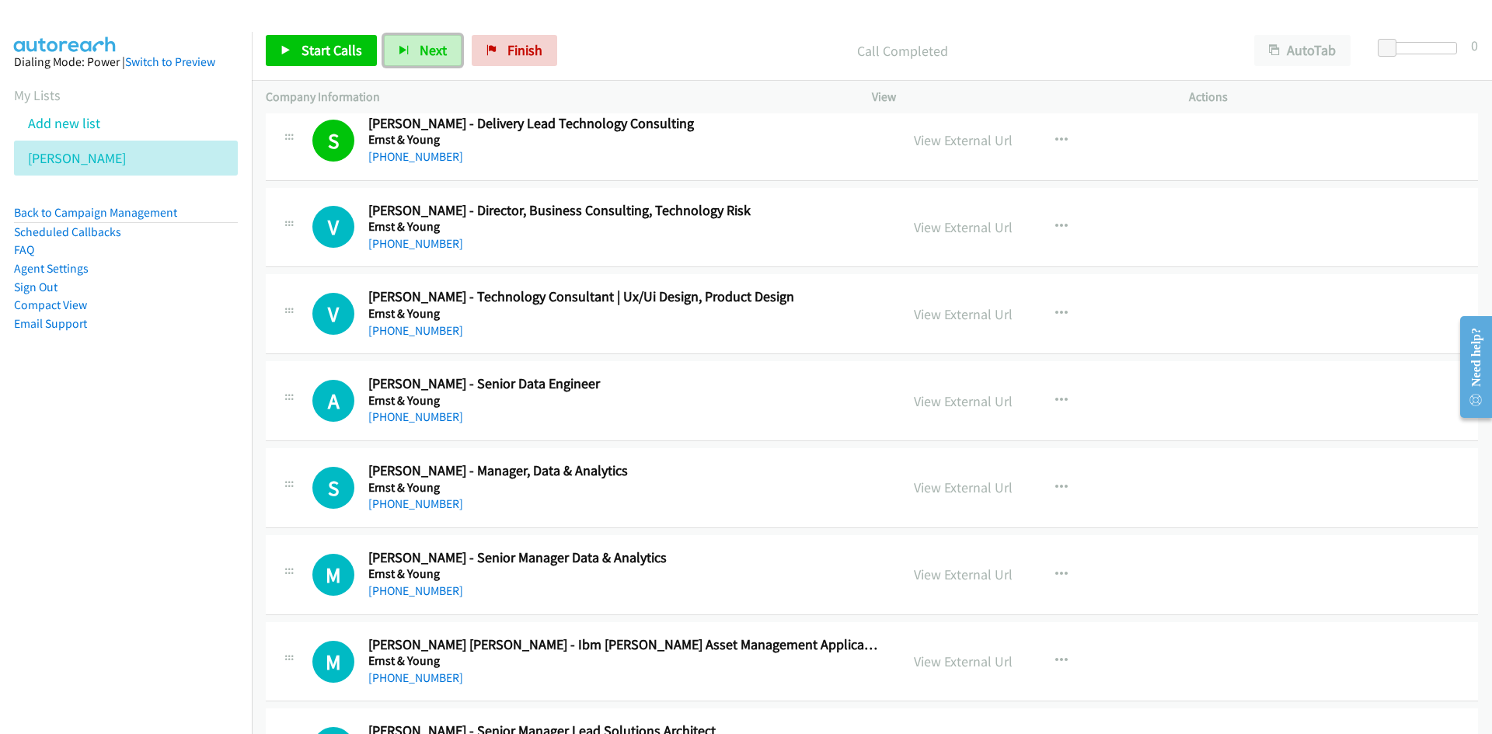
click at [434, 58] on span "Next" at bounding box center [433, 50] width 27 height 18
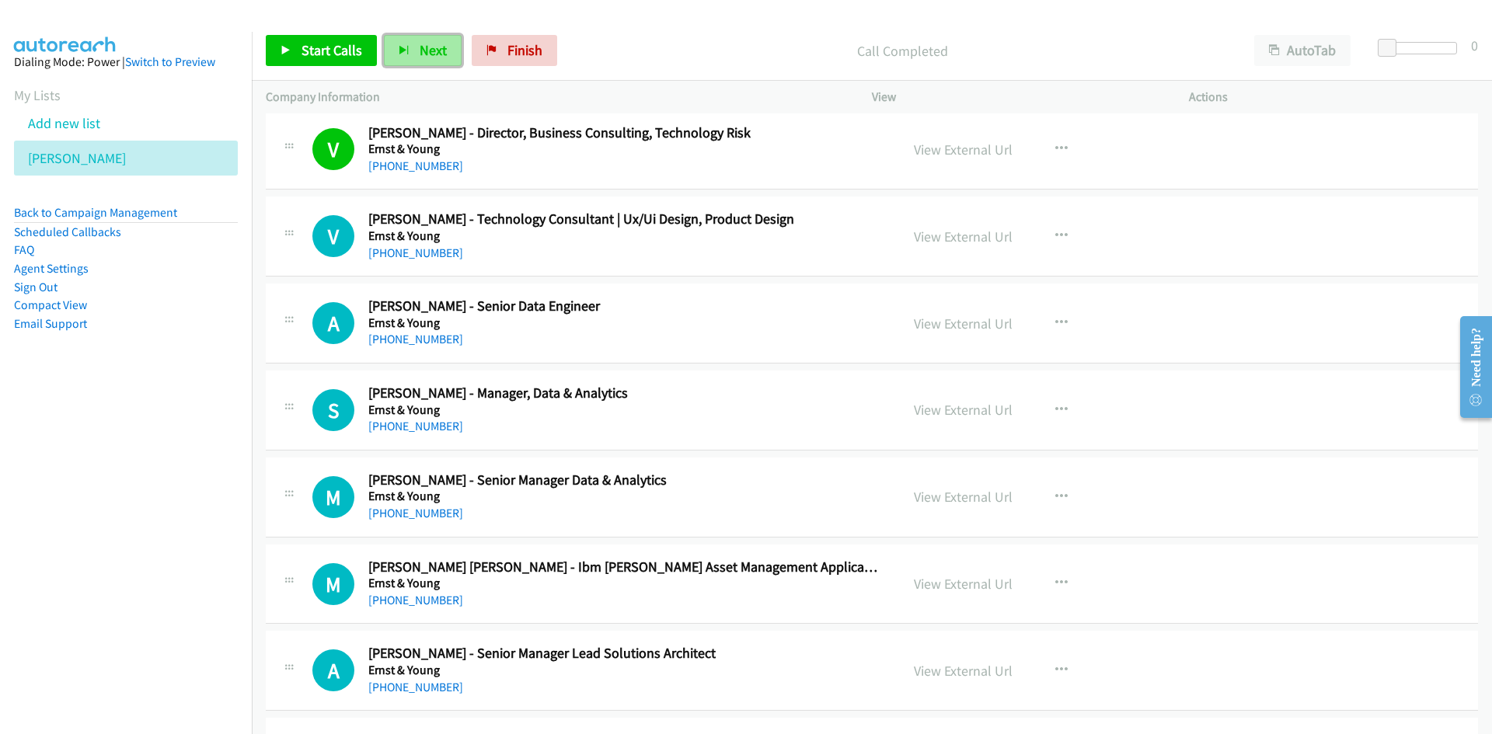
drag, startPoint x: 431, startPoint y: 51, endPoint x: 497, endPoint y: 114, distance: 90.7
click at [431, 51] on span "Next" at bounding box center [433, 50] width 27 height 18
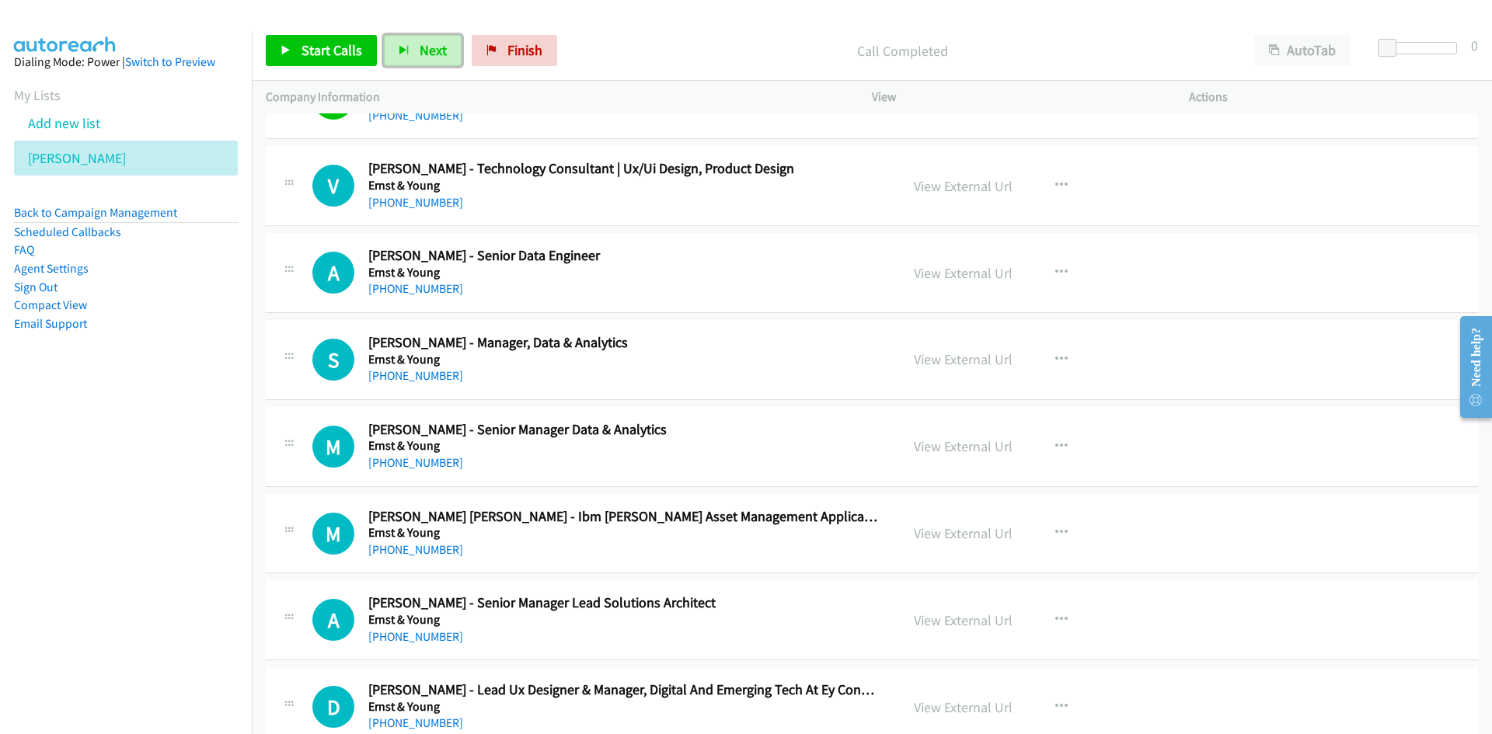
scroll to position [17253, 0]
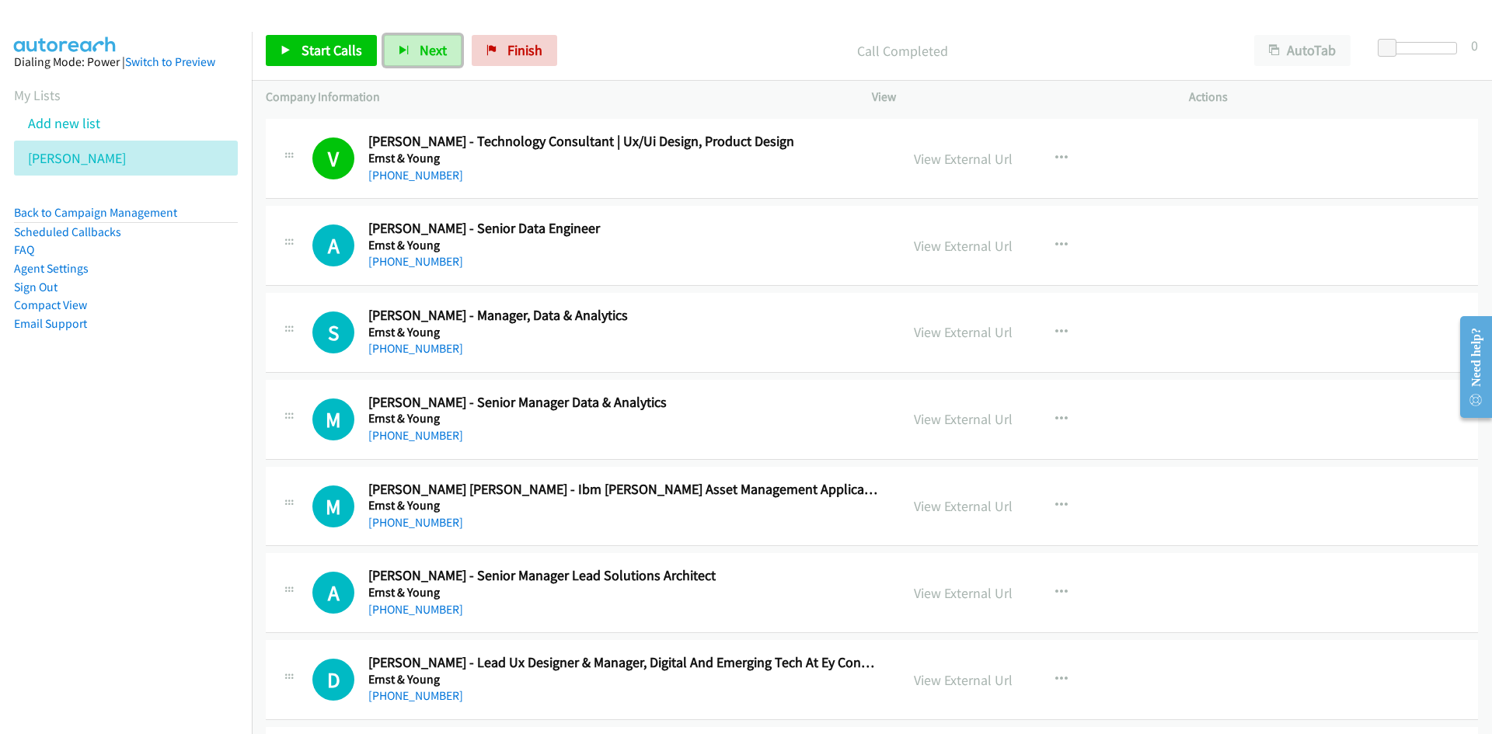
drag, startPoint x: 427, startPoint y: 47, endPoint x: 453, endPoint y: 93, distance: 52.5
click at [427, 47] on span "Next" at bounding box center [433, 50] width 27 height 18
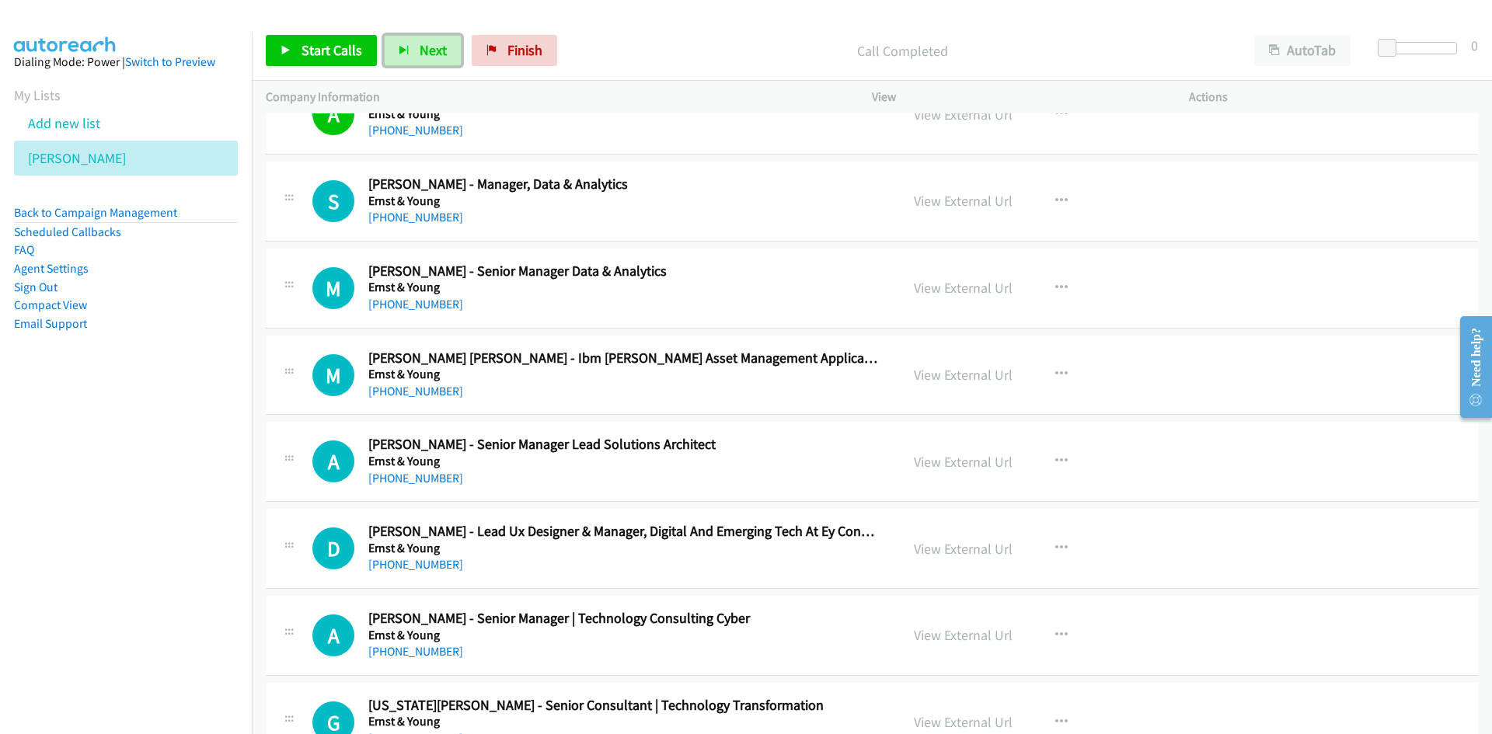
scroll to position [17408, 0]
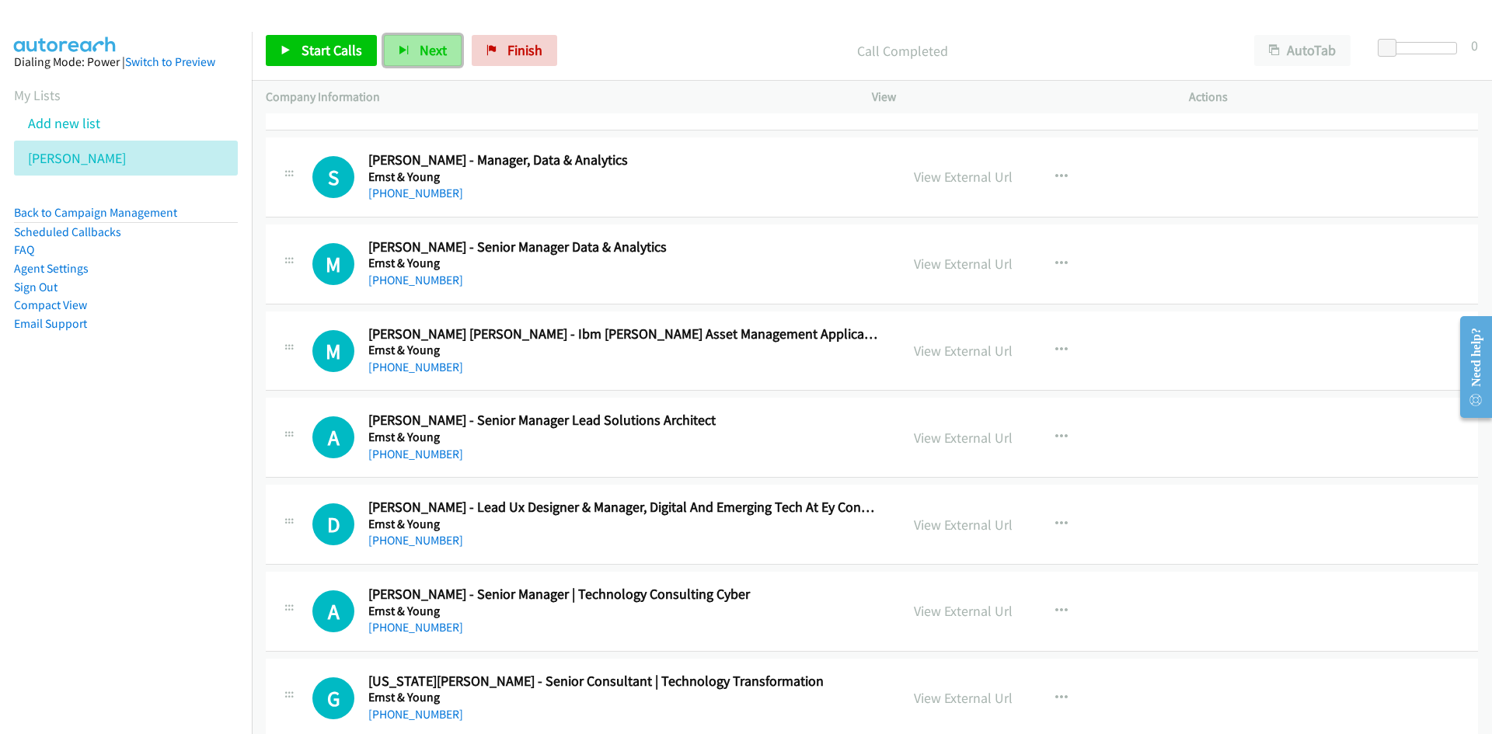
click at [427, 47] on span "Next" at bounding box center [433, 50] width 27 height 18
drag, startPoint x: 448, startPoint y: 45, endPoint x: 880, endPoint y: 277, distance: 489.9
click at [448, 45] on button "Next" at bounding box center [423, 50] width 78 height 31
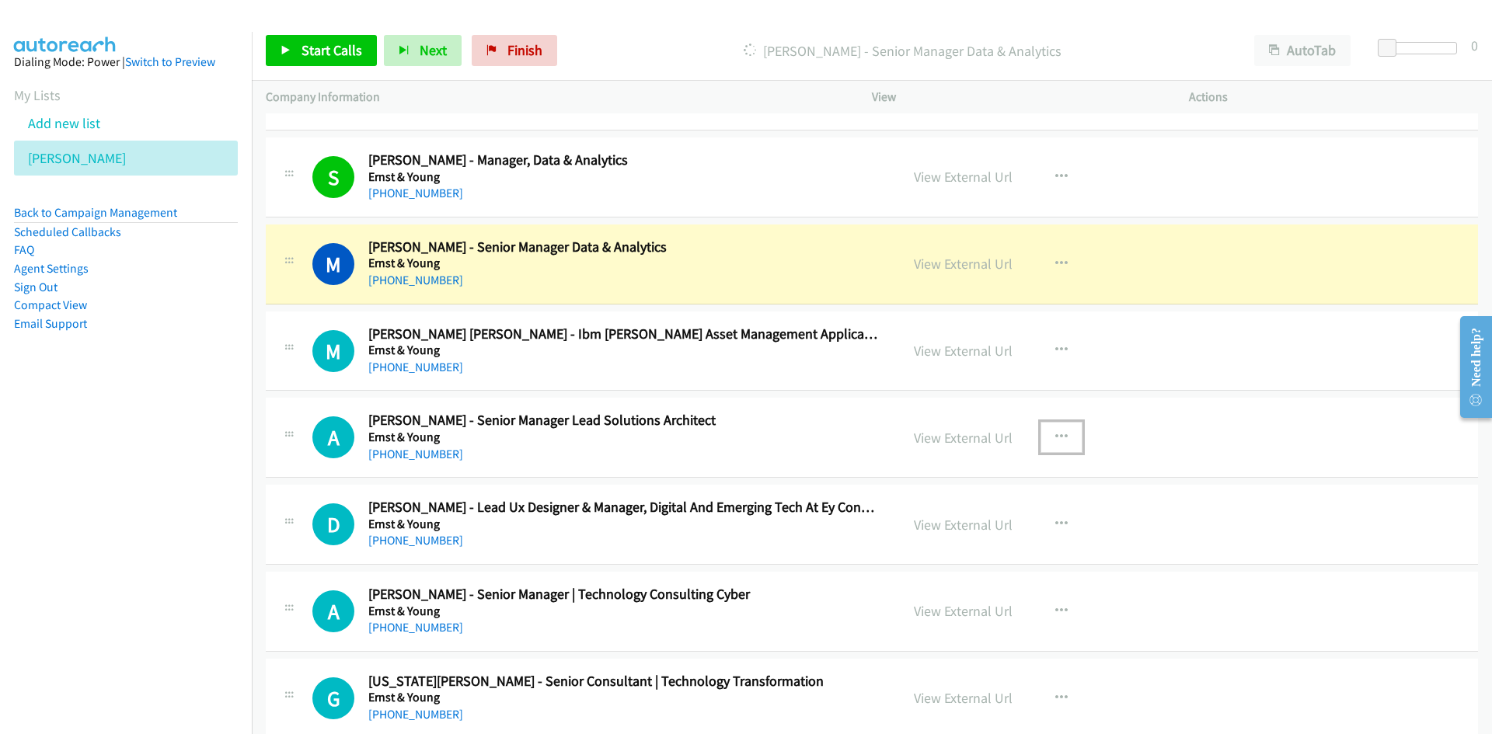
click at [1058, 432] on icon "button" at bounding box center [1061, 437] width 12 height 12
click at [943, 535] on link "Start Calls Here" at bounding box center [978, 539] width 207 height 31
drag, startPoint x: 936, startPoint y: 265, endPoint x: 936, endPoint y: 289, distance: 24.1
click at [936, 265] on link "View External Url" at bounding box center [963, 264] width 99 height 18
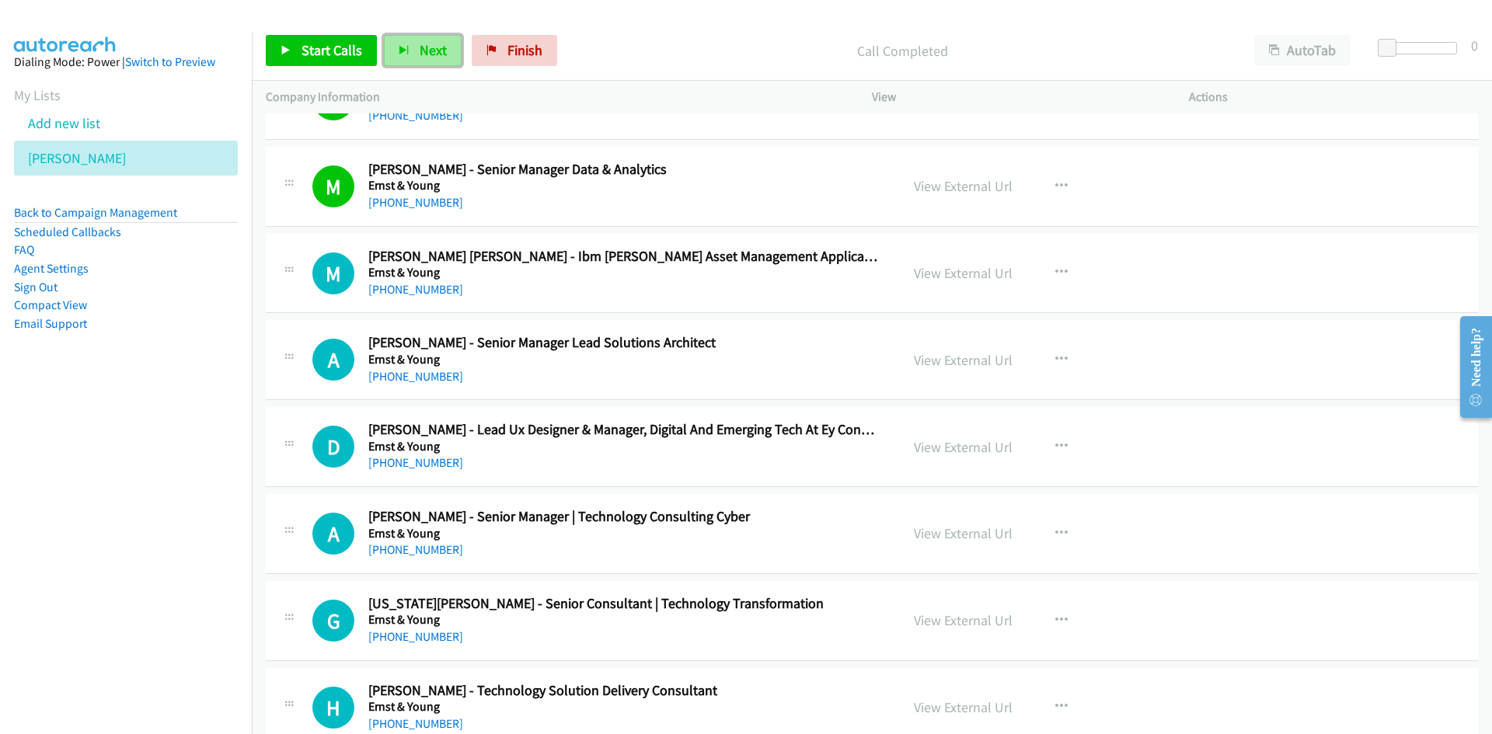
click at [412, 40] on button "Next" at bounding box center [423, 50] width 78 height 31
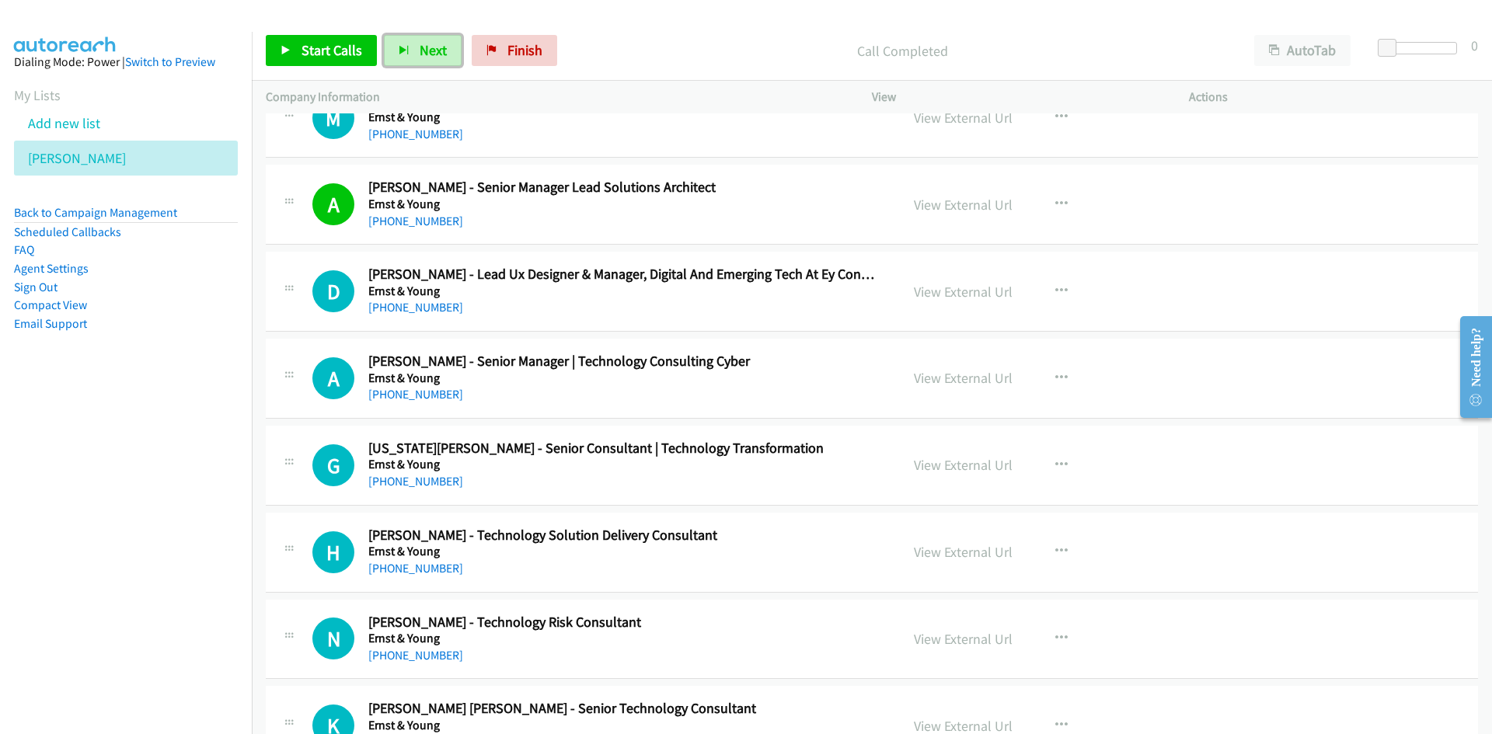
drag, startPoint x: 955, startPoint y: 204, endPoint x: 956, endPoint y: 235, distance: 30.3
click at [955, 204] on link "View External Url" at bounding box center [963, 205] width 99 height 18
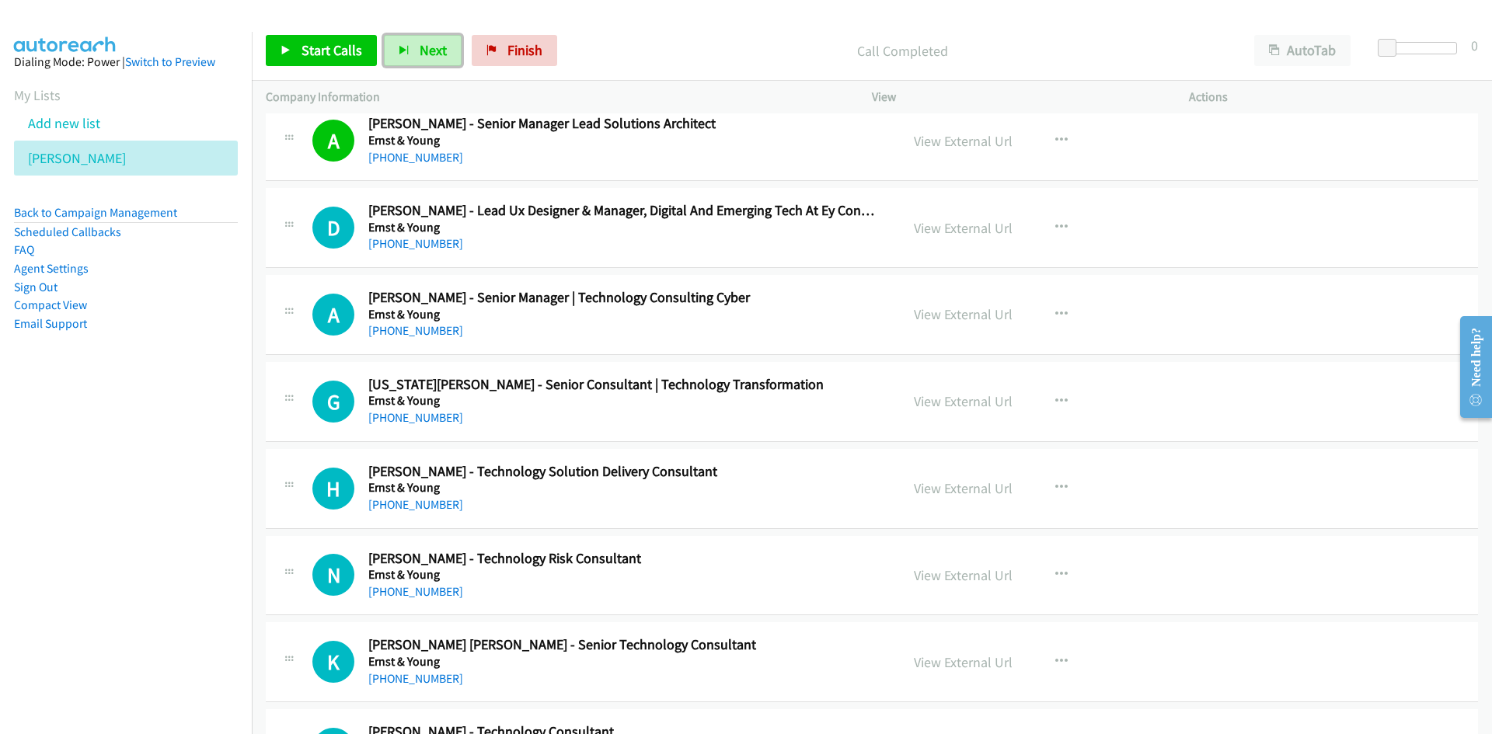
scroll to position [17719, 0]
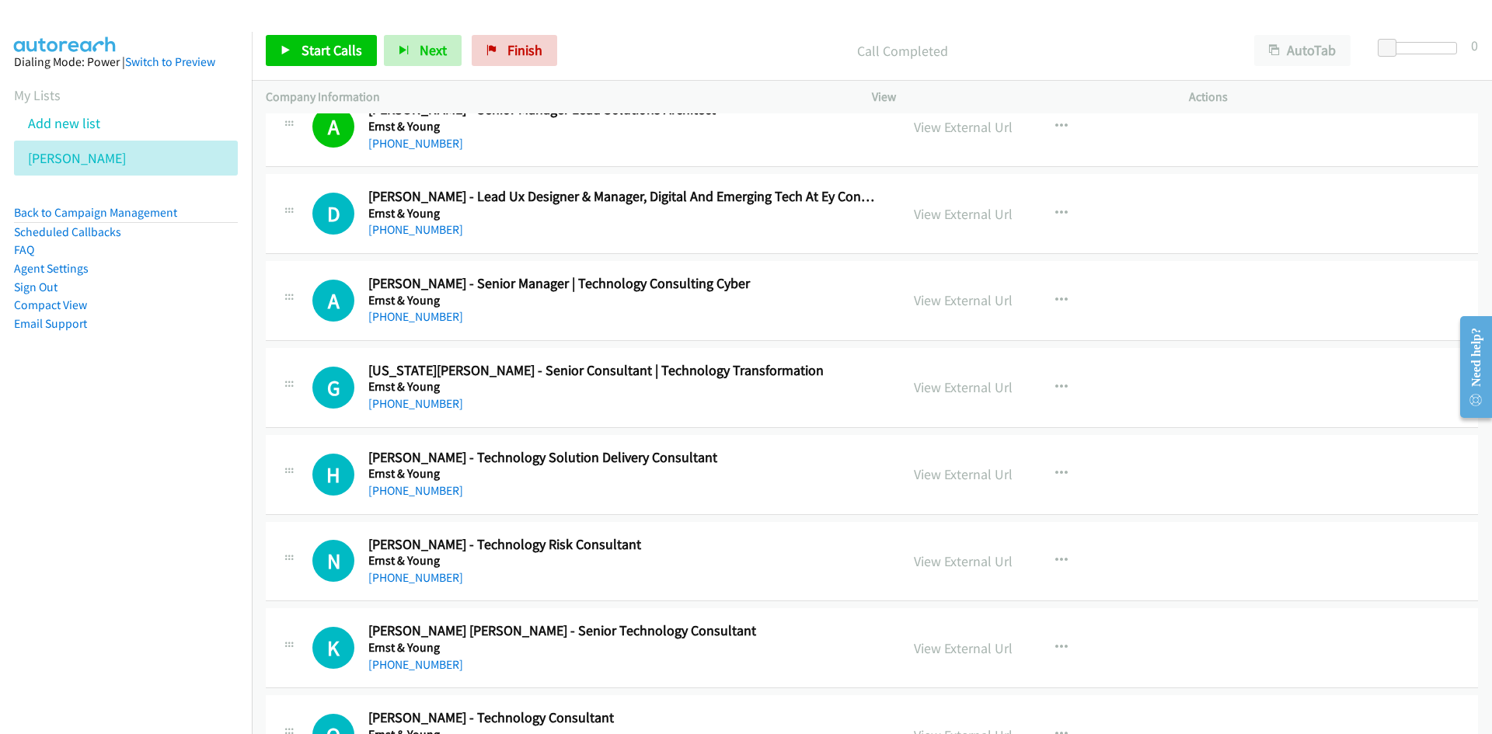
click at [378, 42] on div "Start Calls Pause Next Finish" at bounding box center [415, 50] width 298 height 31
click at [411, 41] on button "Next" at bounding box center [423, 50] width 78 height 31
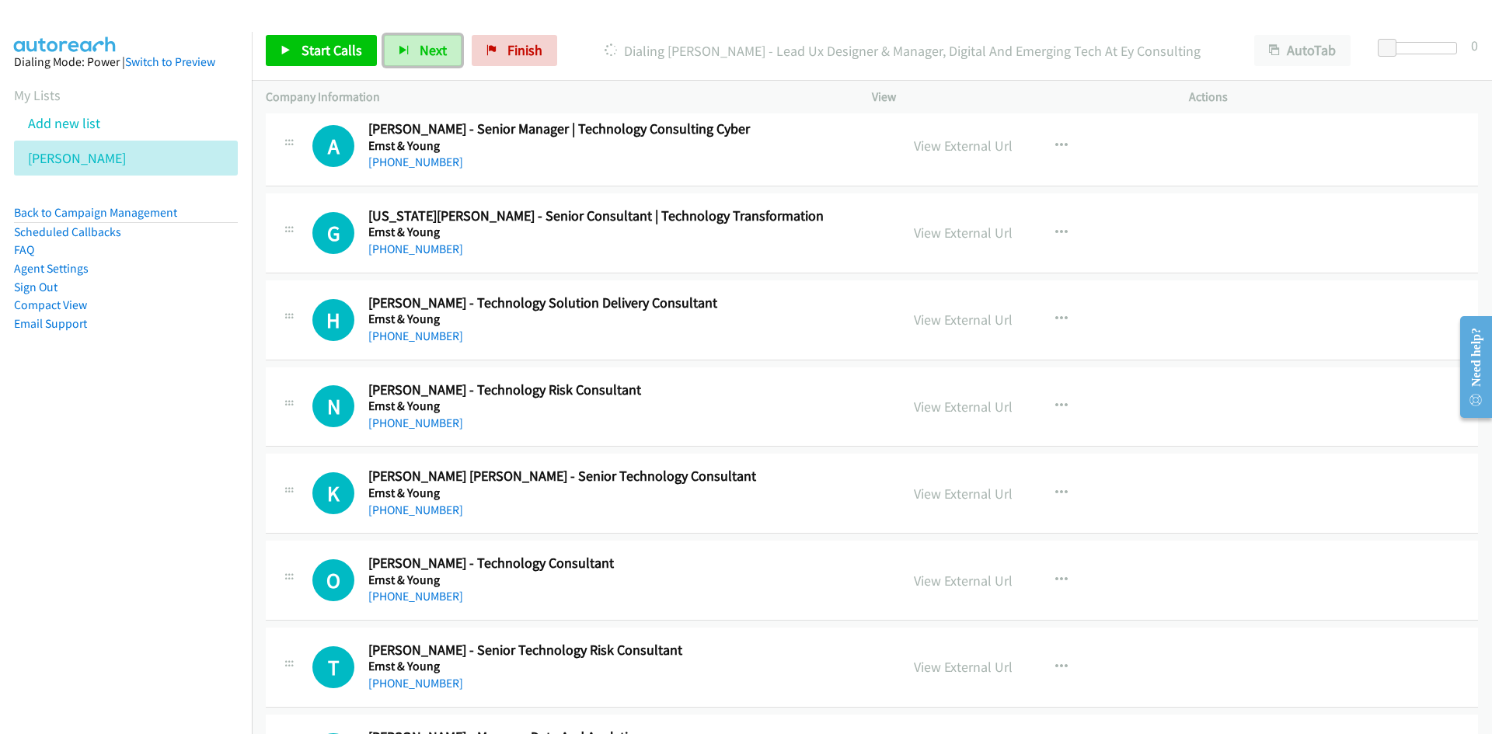
scroll to position [17875, 0]
click at [431, 53] on span "Next" at bounding box center [433, 50] width 27 height 18
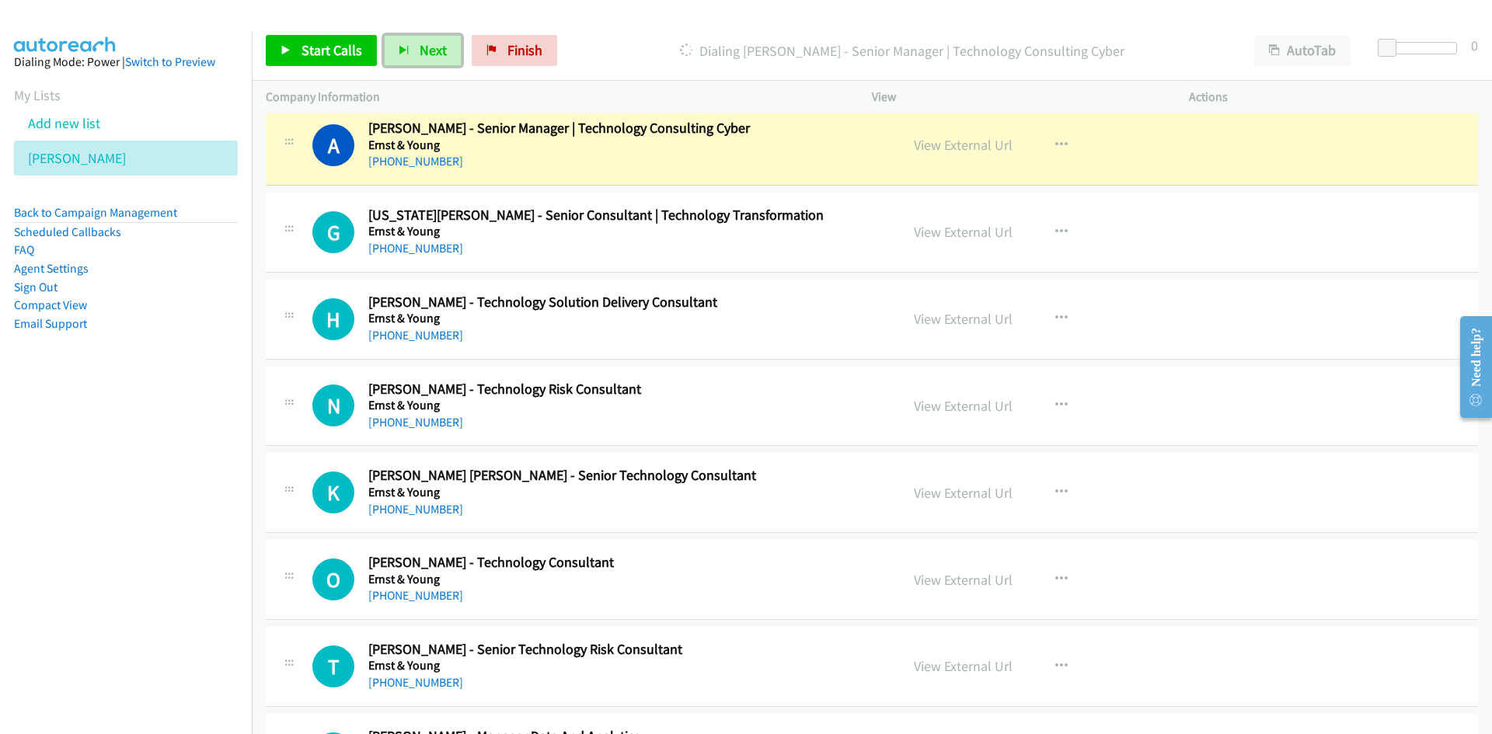
drag, startPoint x: 432, startPoint y: 51, endPoint x: 546, endPoint y: 183, distance: 174.7
click at [432, 51] on span "Next" at bounding box center [433, 50] width 27 height 18
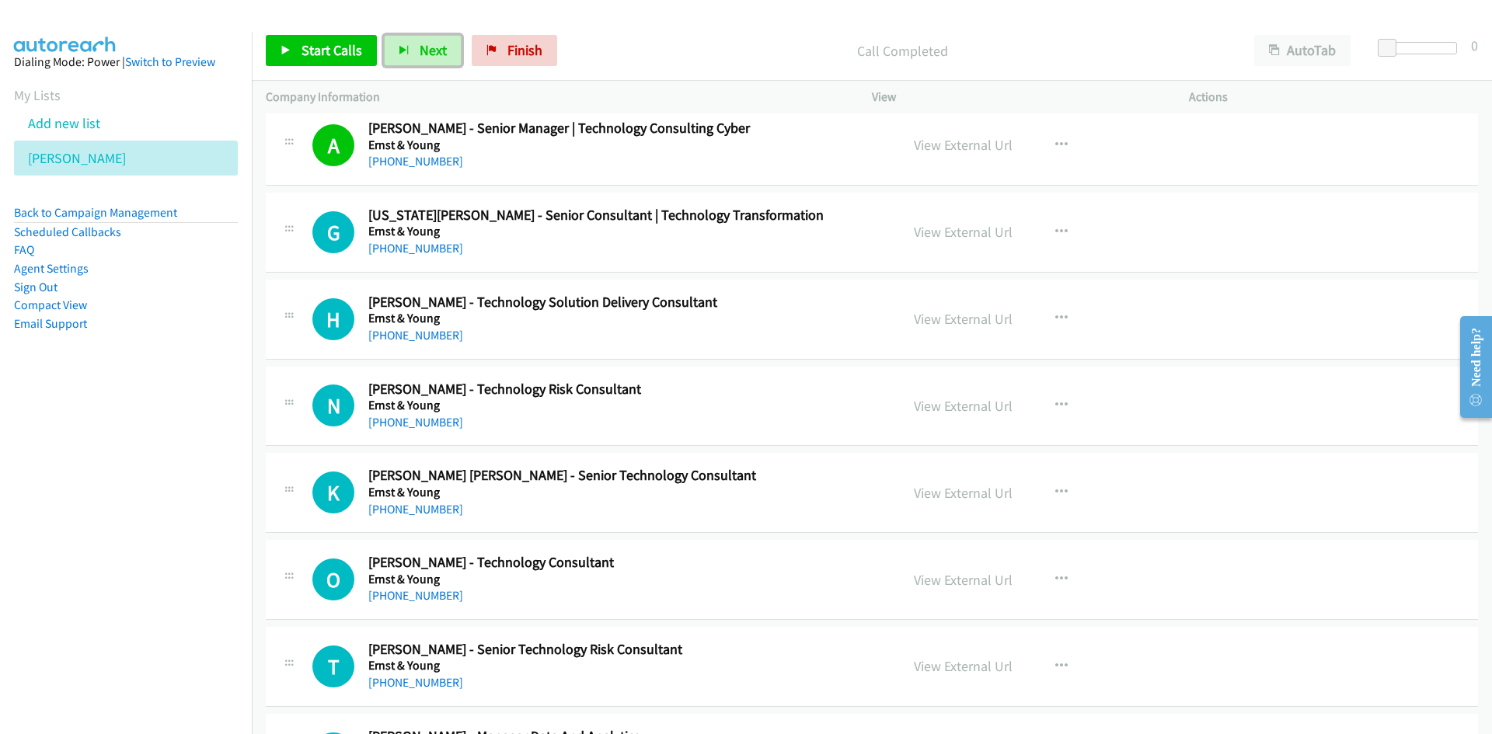
scroll to position [17952, 0]
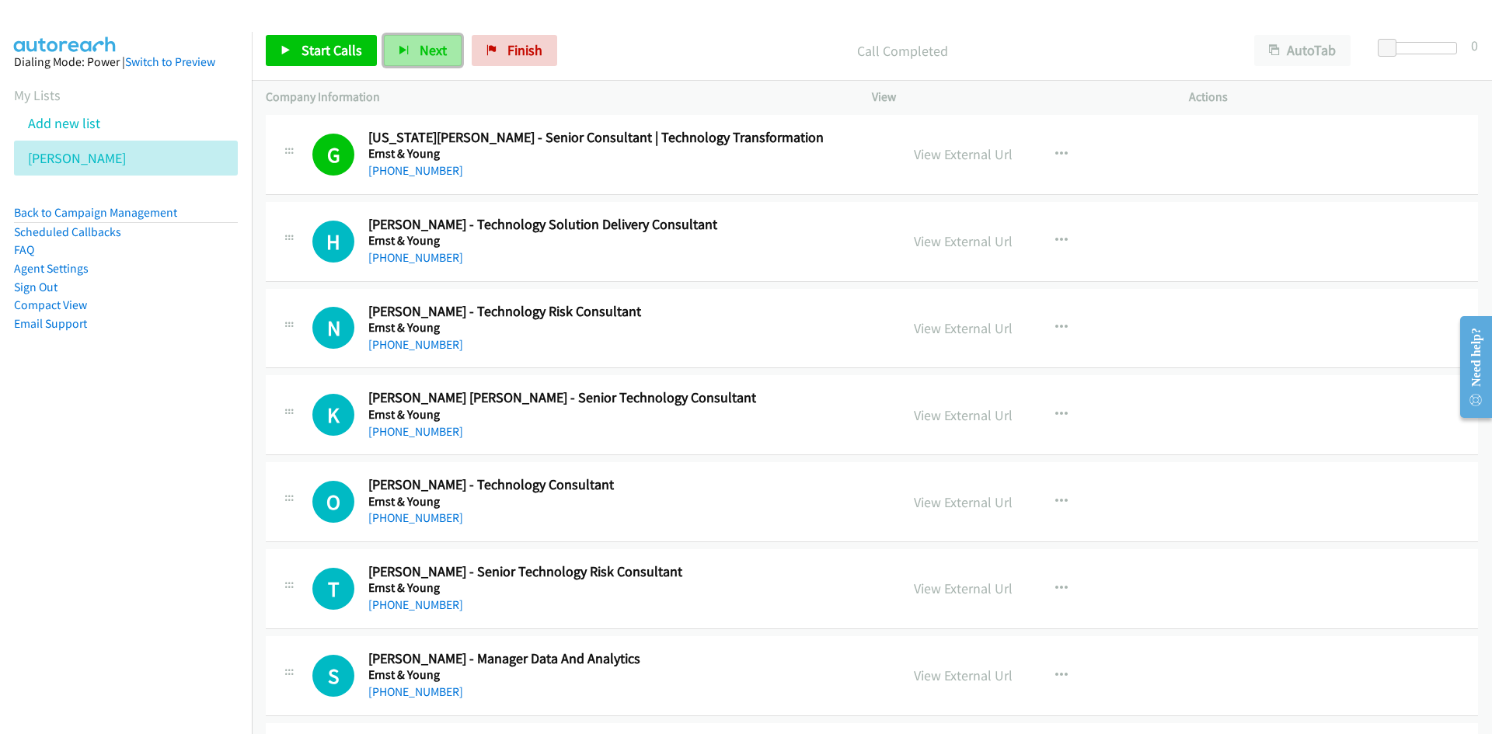
click at [410, 51] on button "Next" at bounding box center [423, 50] width 78 height 31
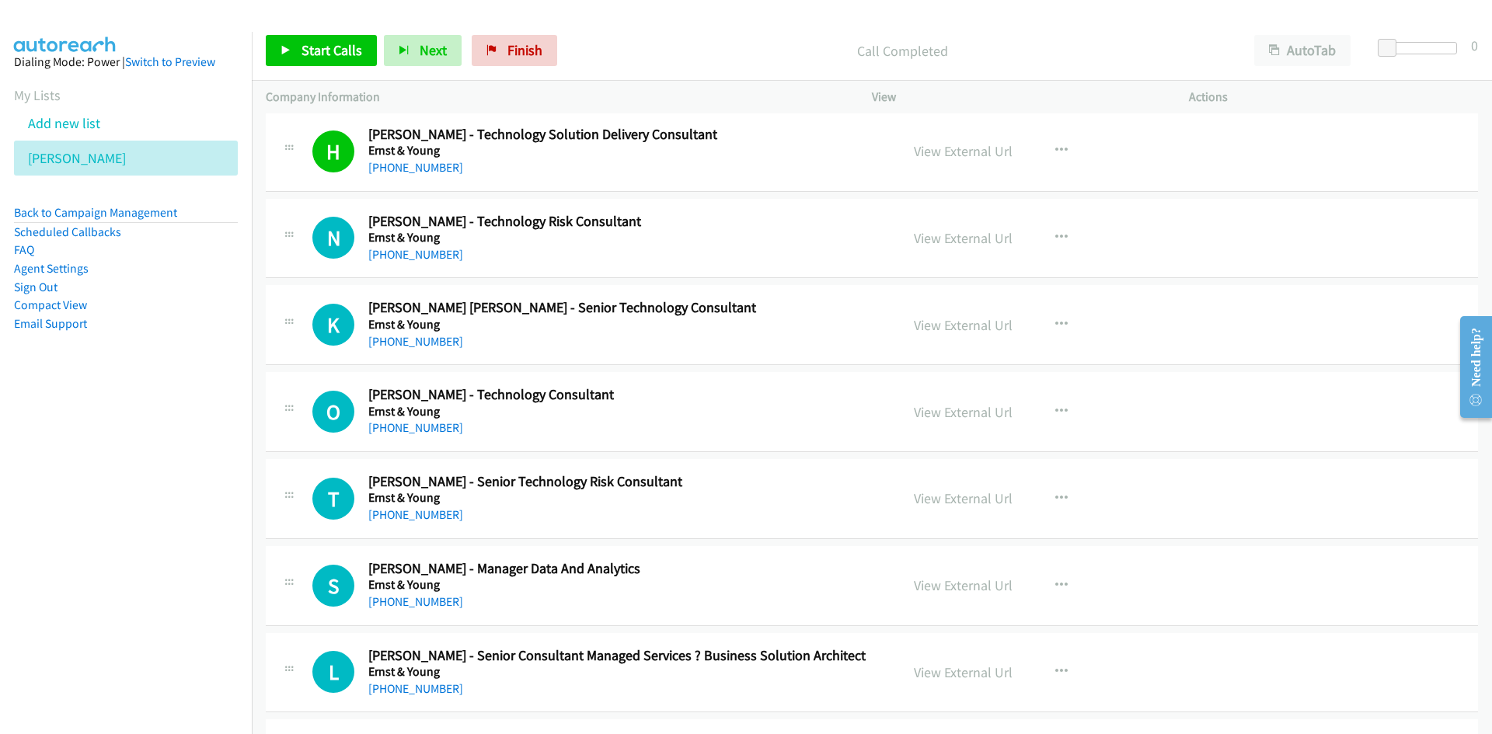
scroll to position [18108, 0]
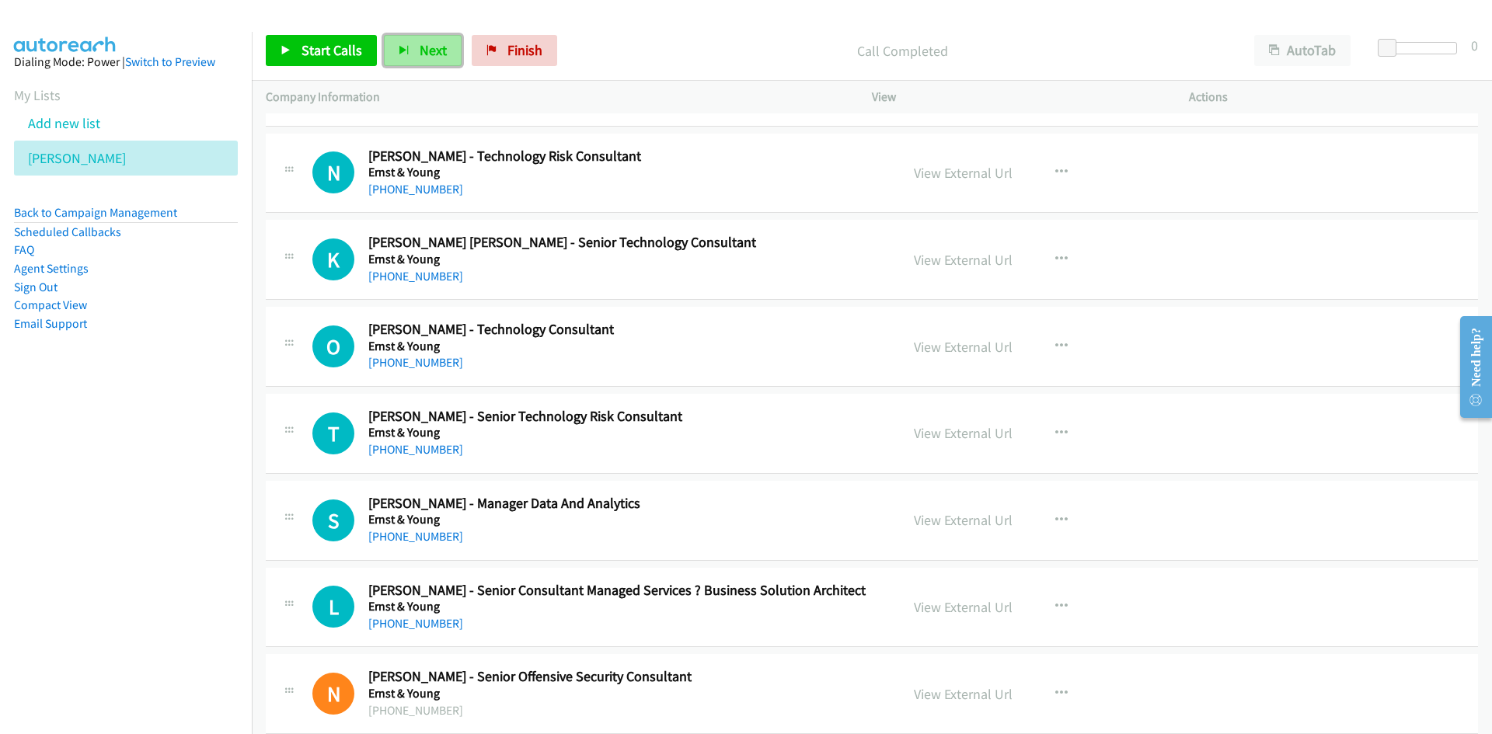
drag, startPoint x: 445, startPoint y: 54, endPoint x: 744, endPoint y: 290, distance: 380.8
click at [445, 54] on button "Next" at bounding box center [423, 50] width 78 height 31
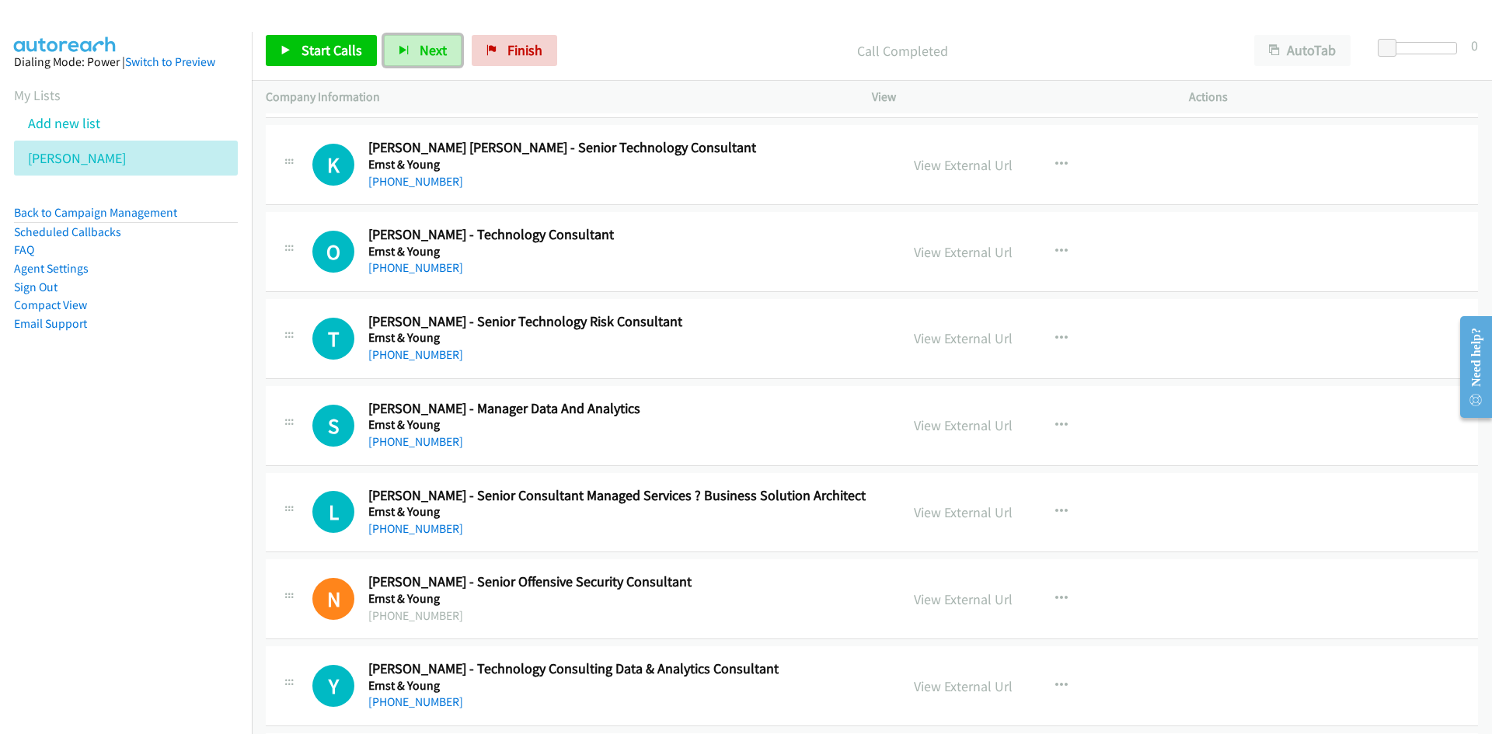
scroll to position [18186, 0]
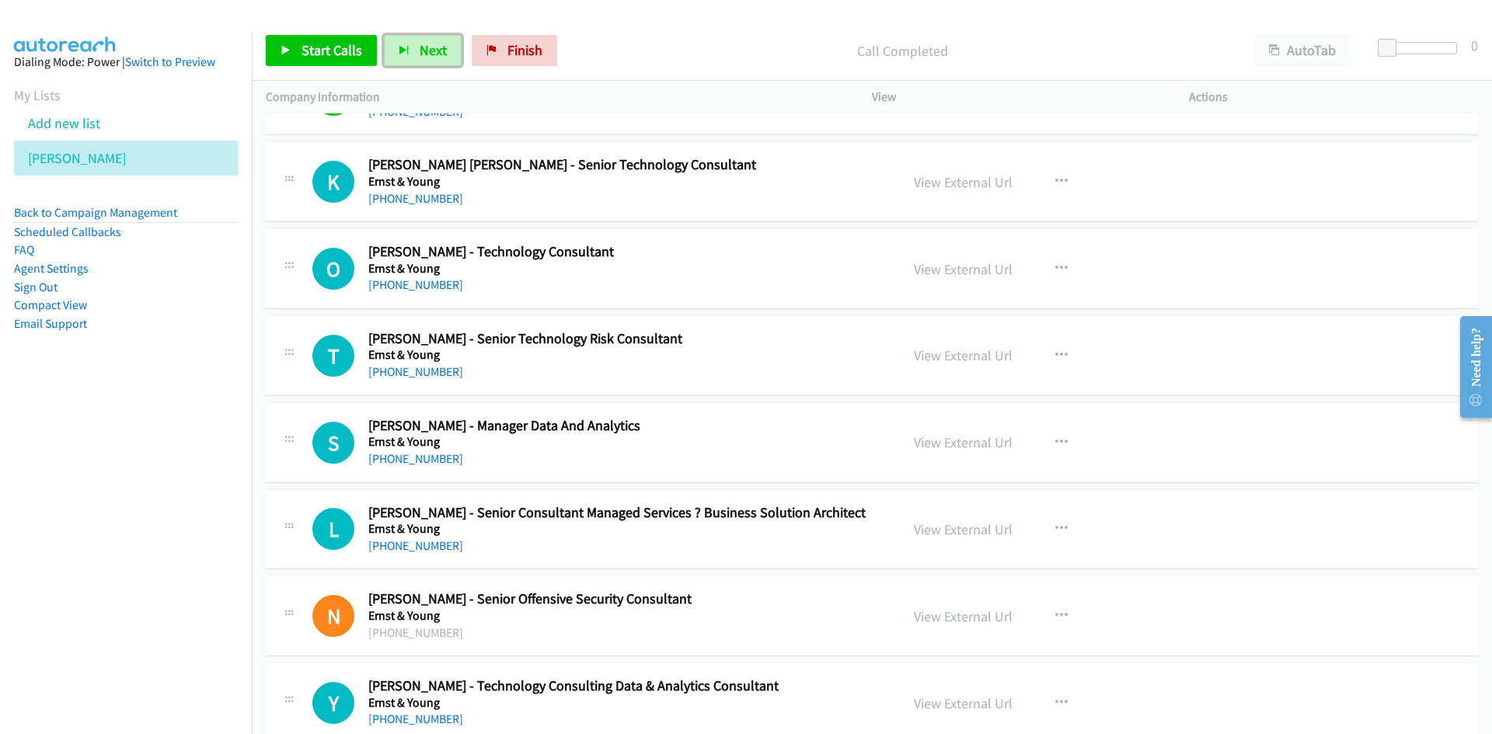
drag, startPoint x: 421, startPoint y: 44, endPoint x: 553, endPoint y: 178, distance: 187.9
click at [421, 44] on span "Next" at bounding box center [433, 50] width 27 height 18
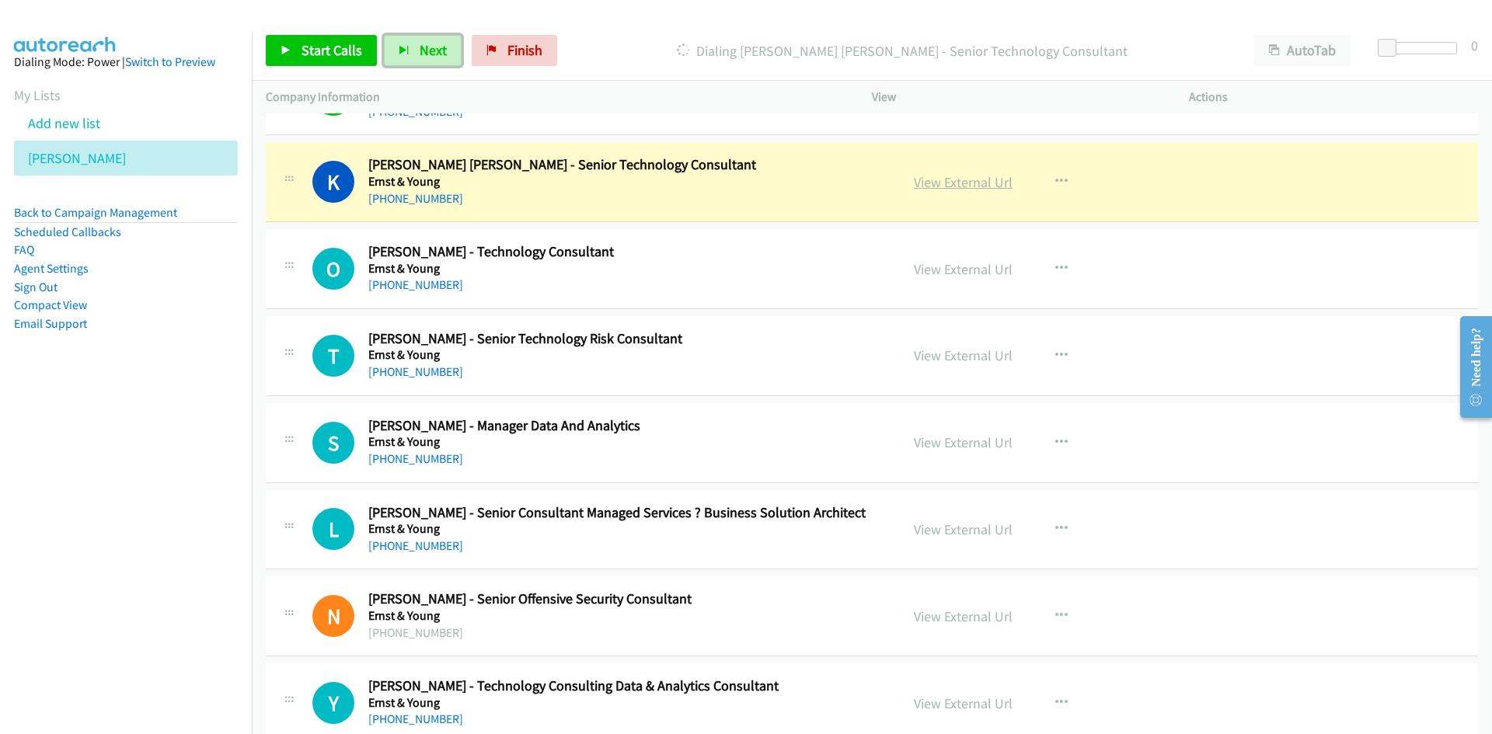
click at [963, 192] on div "View External Url" at bounding box center [963, 182] width 99 height 21
click at [963, 187] on link "View External Url" at bounding box center [963, 182] width 99 height 18
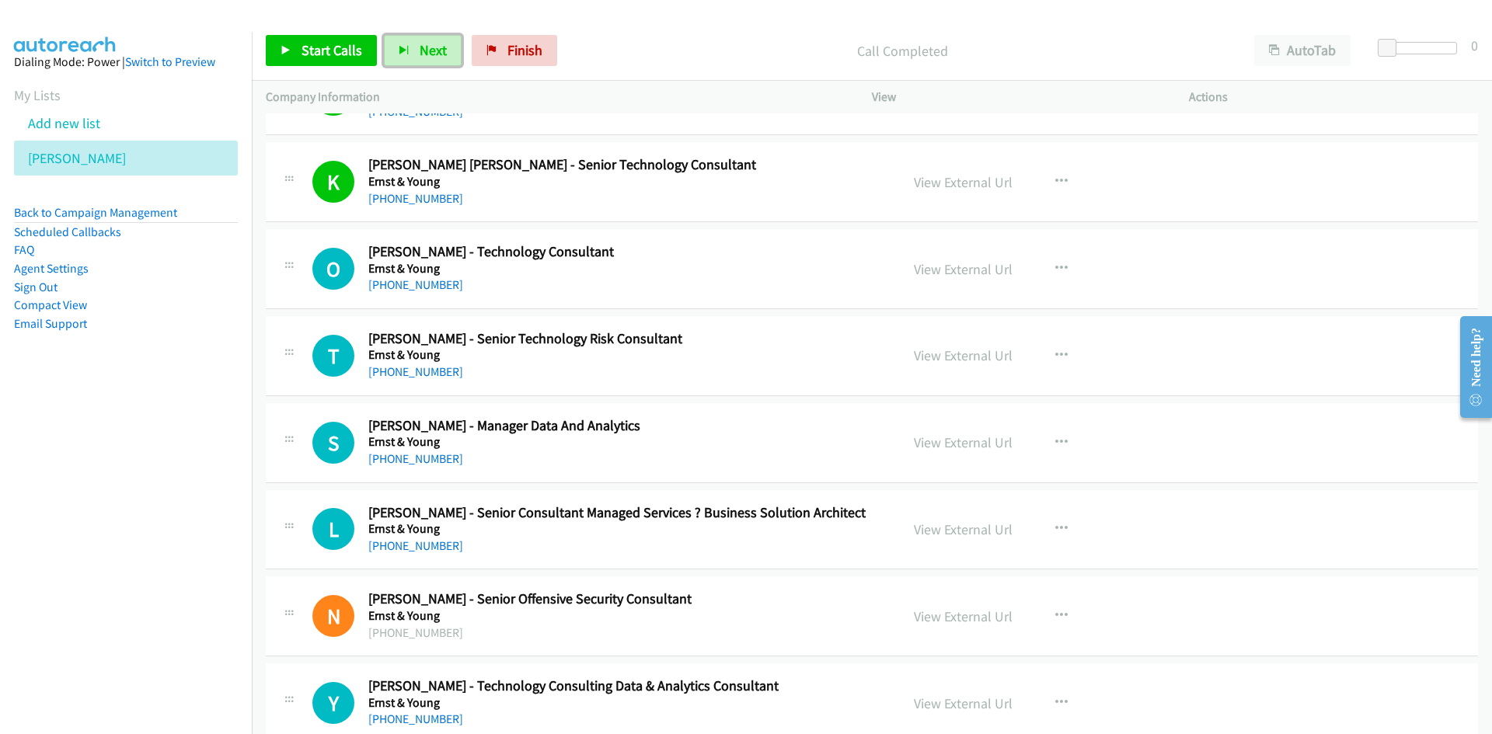
scroll to position [18263, 0]
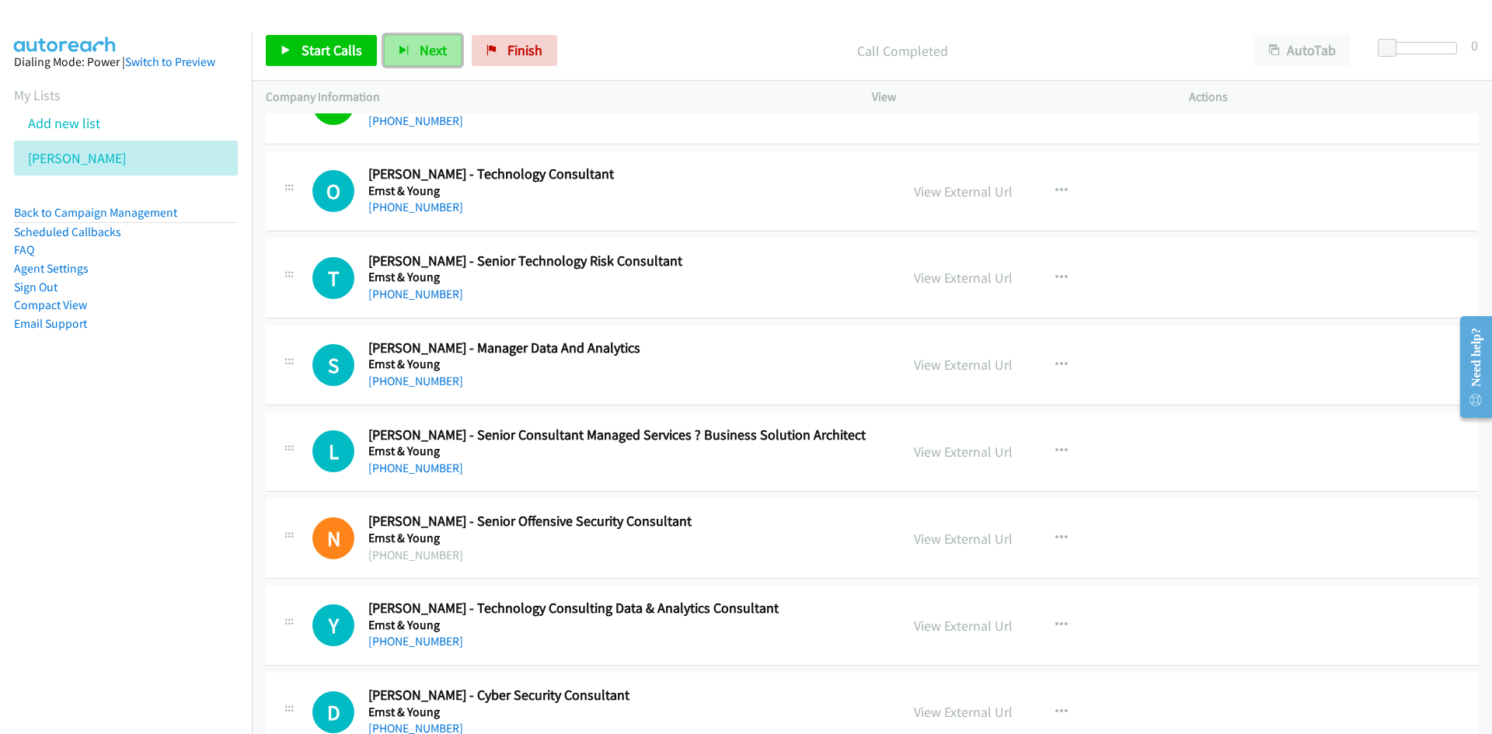
click at [425, 52] on span "Next" at bounding box center [433, 50] width 27 height 18
drag, startPoint x: 424, startPoint y: 47, endPoint x: 714, endPoint y: 262, distance: 361.1
click at [424, 47] on span "Next" at bounding box center [433, 50] width 27 height 18
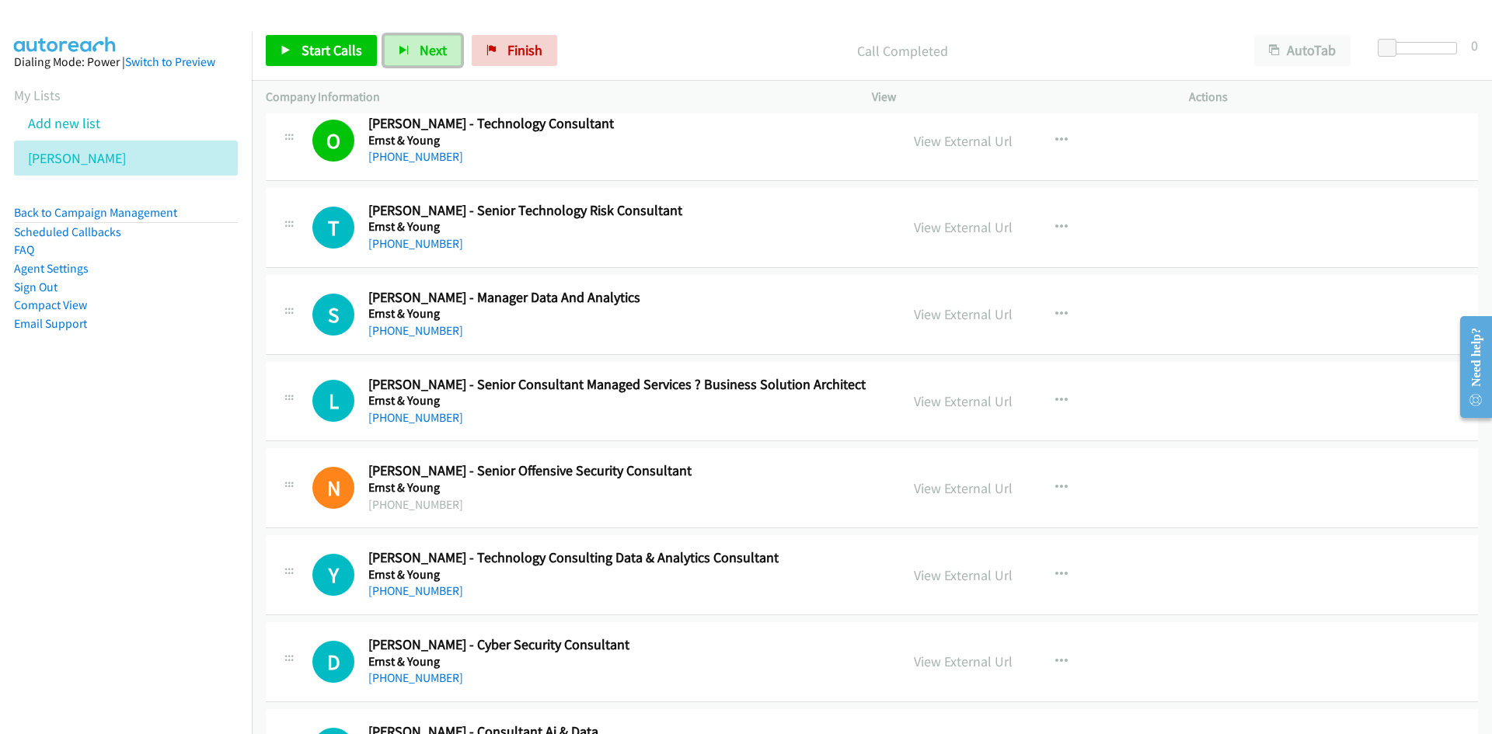
scroll to position [18341, 0]
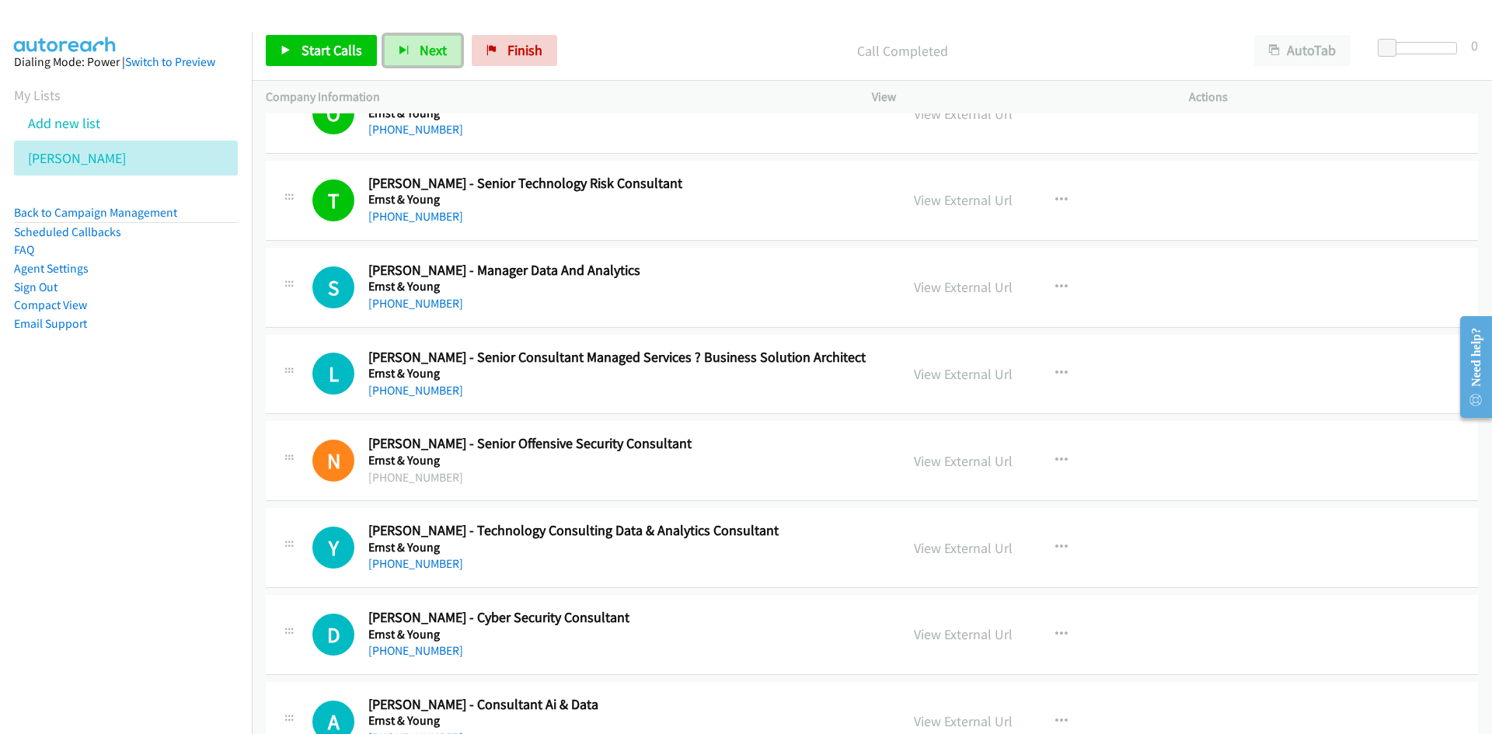
drag, startPoint x: 429, startPoint y: 55, endPoint x: 479, endPoint y: 138, distance: 96.2
click at [429, 55] on span "Next" at bounding box center [433, 50] width 27 height 18
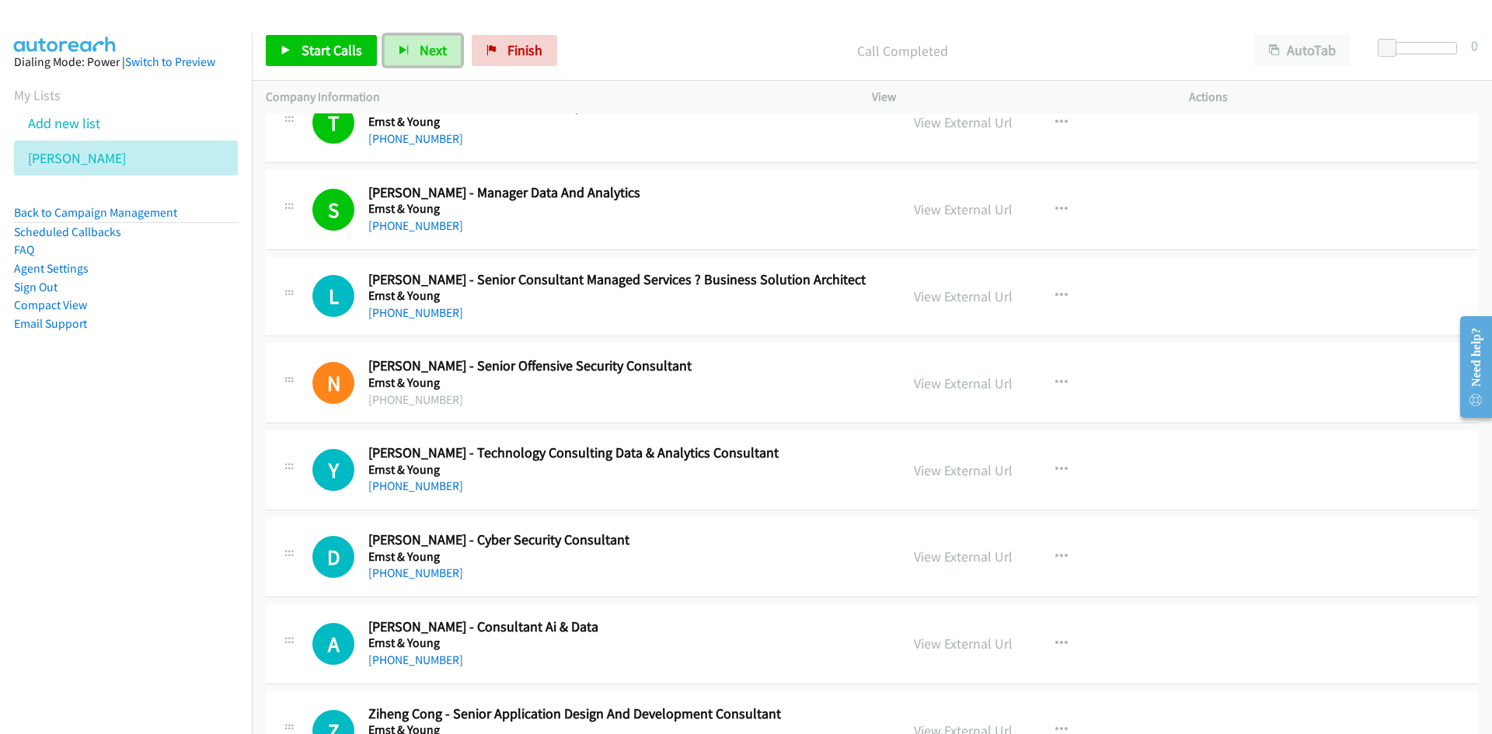
drag, startPoint x: 438, startPoint y: 54, endPoint x: 558, endPoint y: 194, distance: 184.0
click at [438, 54] on span "Next" at bounding box center [433, 50] width 27 height 18
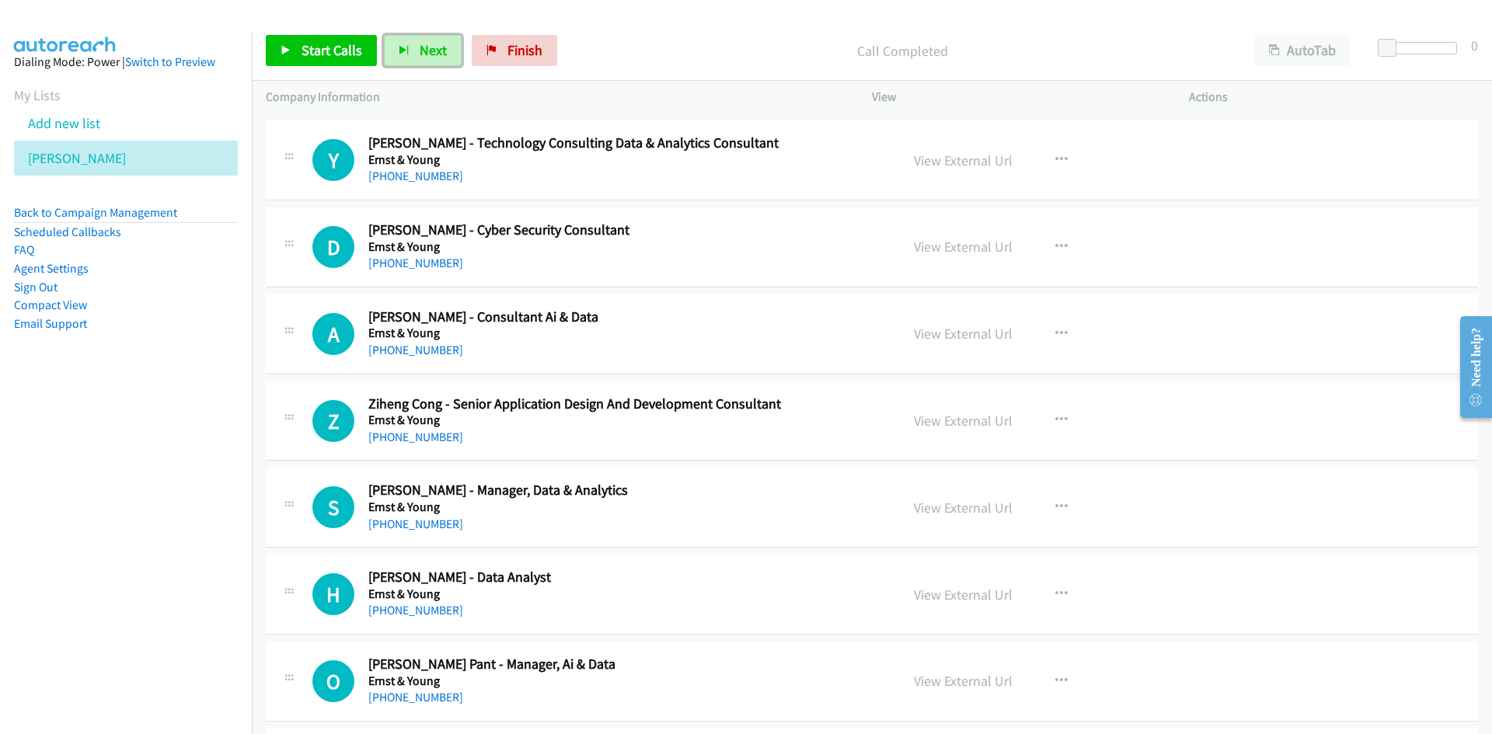
scroll to position [18730, 0]
click at [444, 49] on button "Next" at bounding box center [423, 50] width 78 height 31
drag, startPoint x: 410, startPoint y: 33, endPoint x: 423, endPoint y: 40, distance: 14.9
click at [410, 33] on div "Start Calls Pause Next Finish Call Completed AutoTab AutoTab 0" at bounding box center [872, 51] width 1240 height 60
click at [430, 47] on span "Next" at bounding box center [433, 50] width 27 height 18
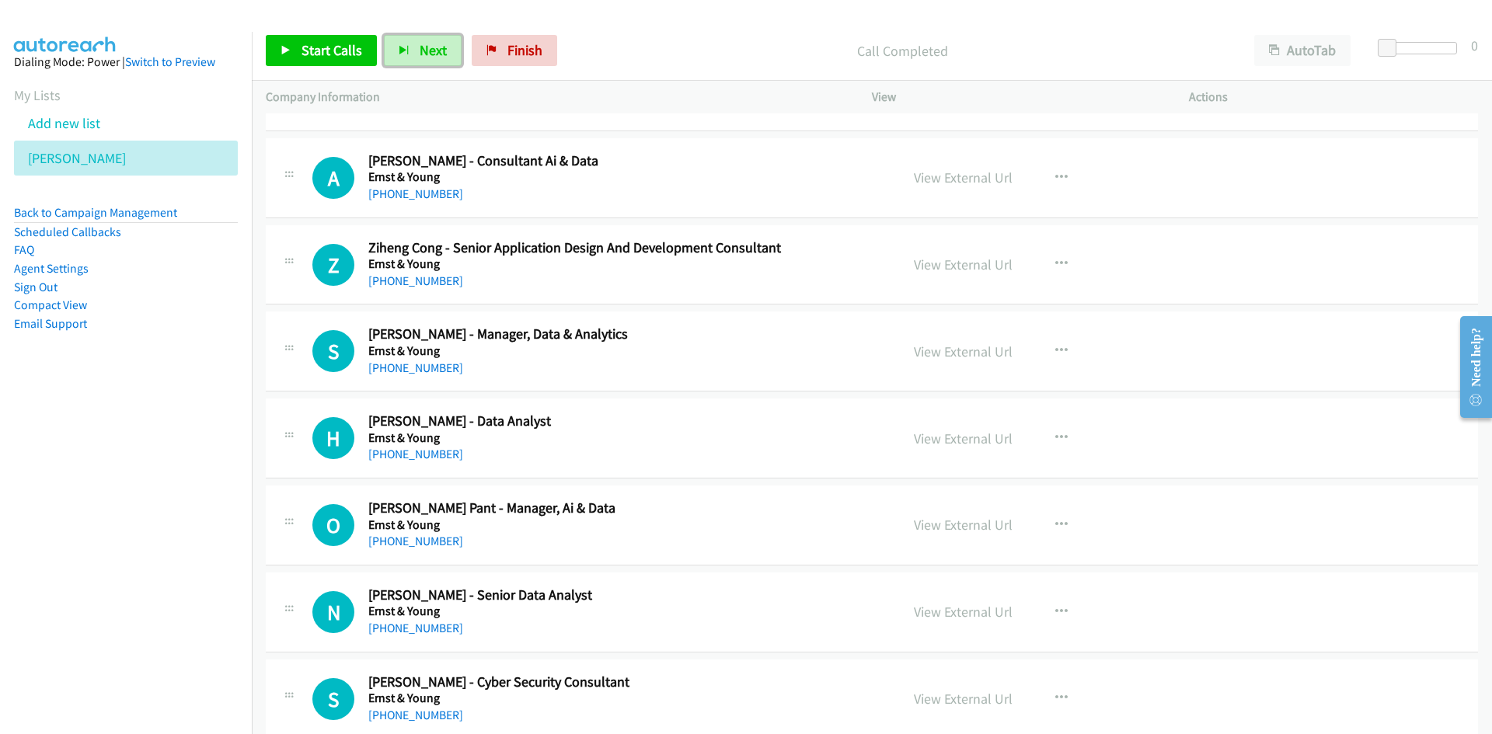
scroll to position [18807, 0]
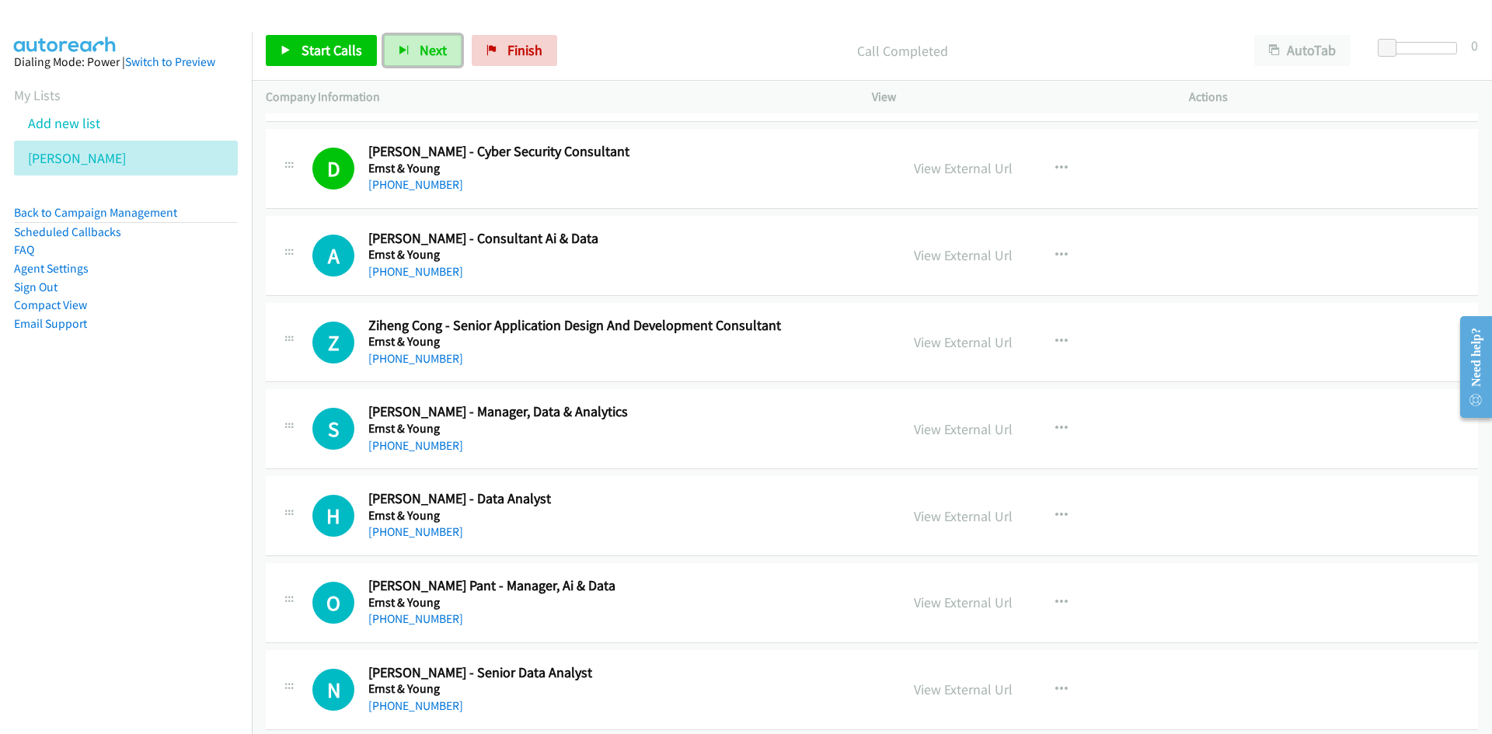
drag, startPoint x: 431, startPoint y: 48, endPoint x: 648, endPoint y: 176, distance: 251.5
click at [431, 48] on span "Next" at bounding box center [433, 50] width 27 height 18
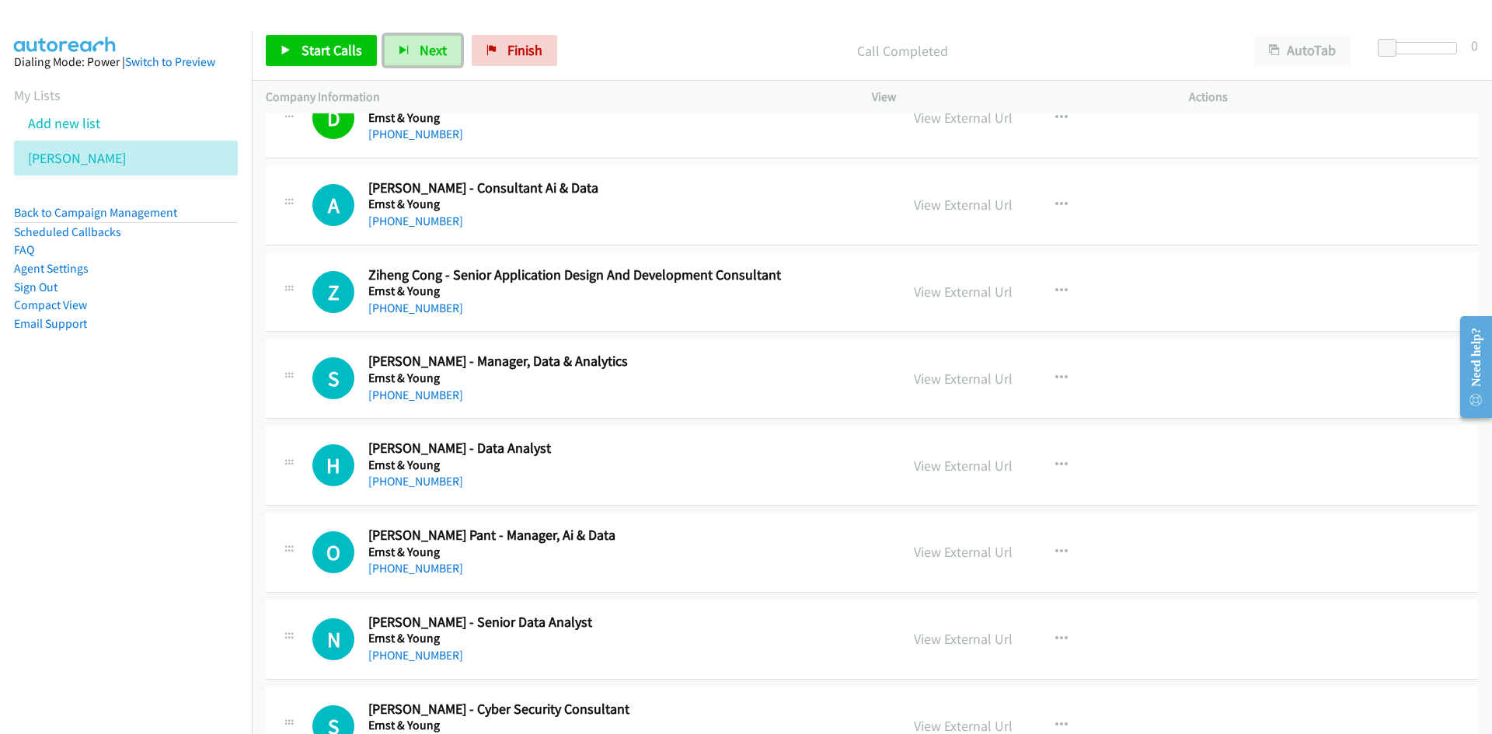
scroll to position [18885, 0]
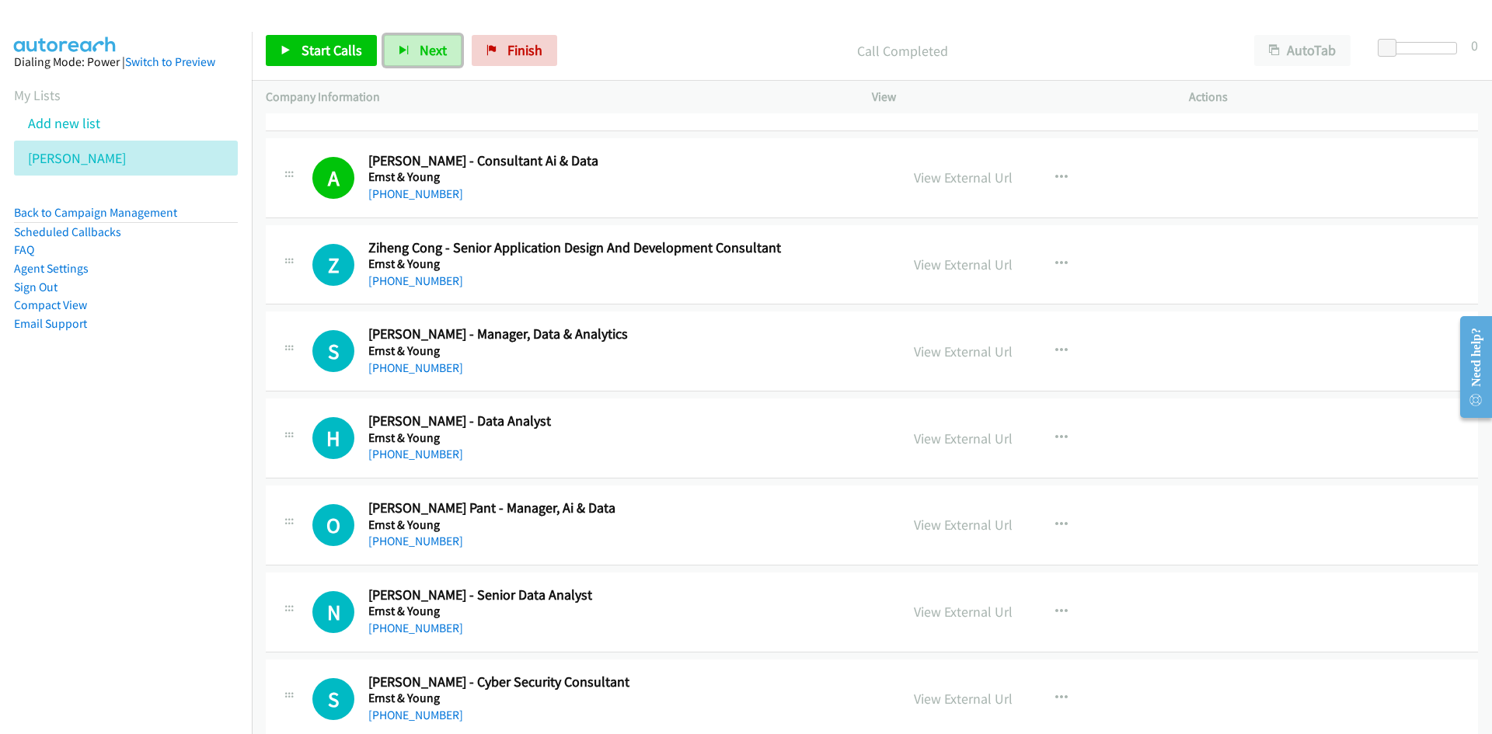
drag, startPoint x: 399, startPoint y: 47, endPoint x: 613, endPoint y: 146, distance: 235.7
click at [399, 47] on icon "button" at bounding box center [404, 51] width 11 height 11
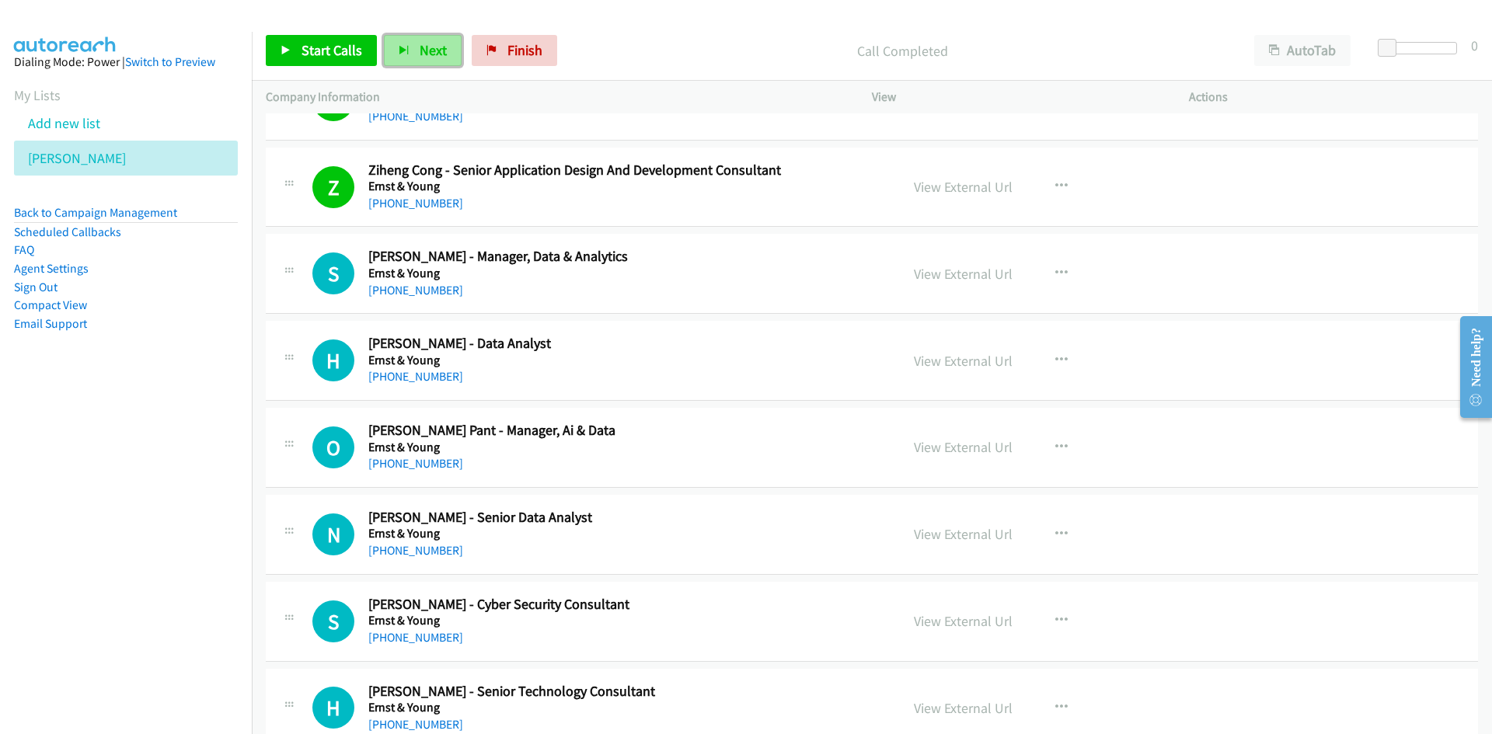
drag, startPoint x: 431, startPoint y: 54, endPoint x: 591, endPoint y: 172, distance: 198.5
click at [431, 54] on span "Next" at bounding box center [433, 50] width 27 height 18
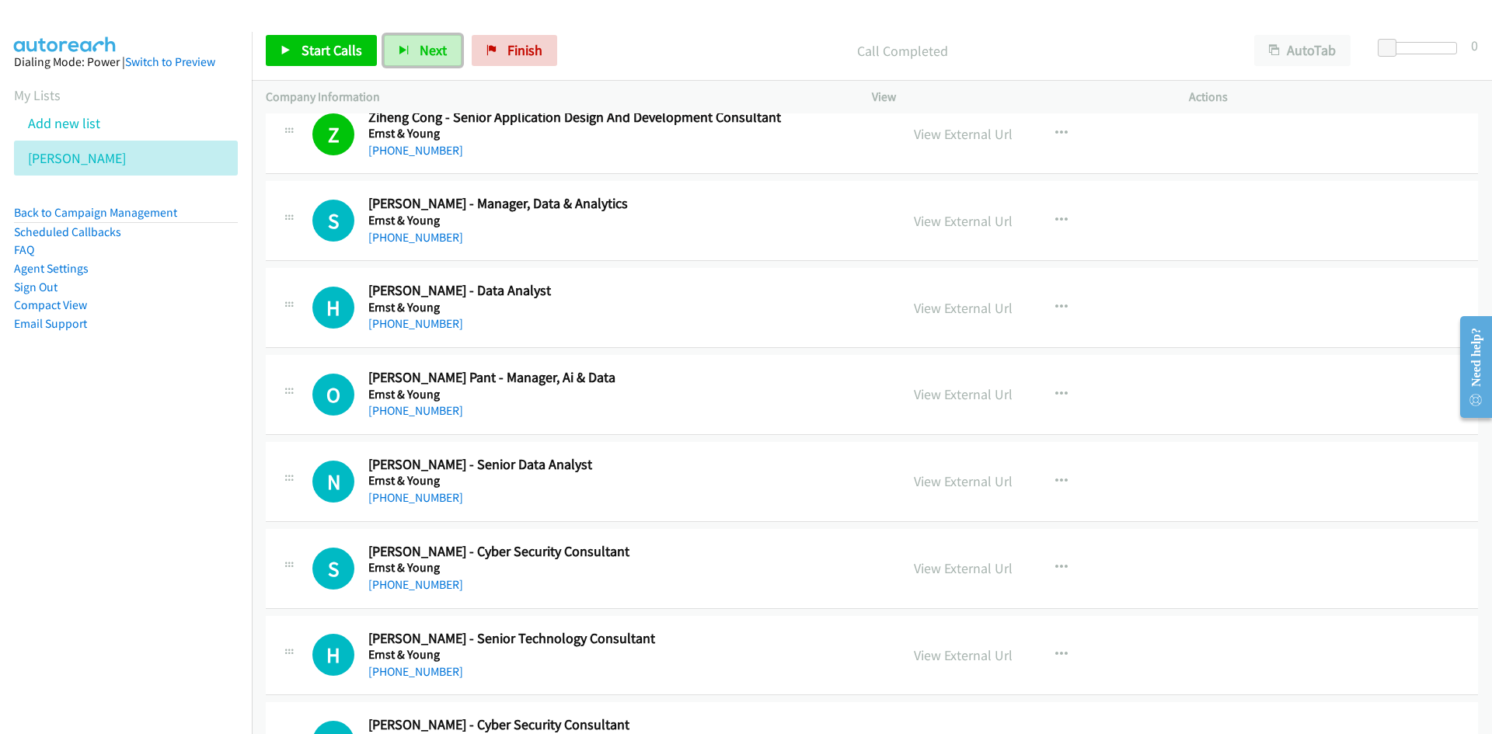
scroll to position [19040, 0]
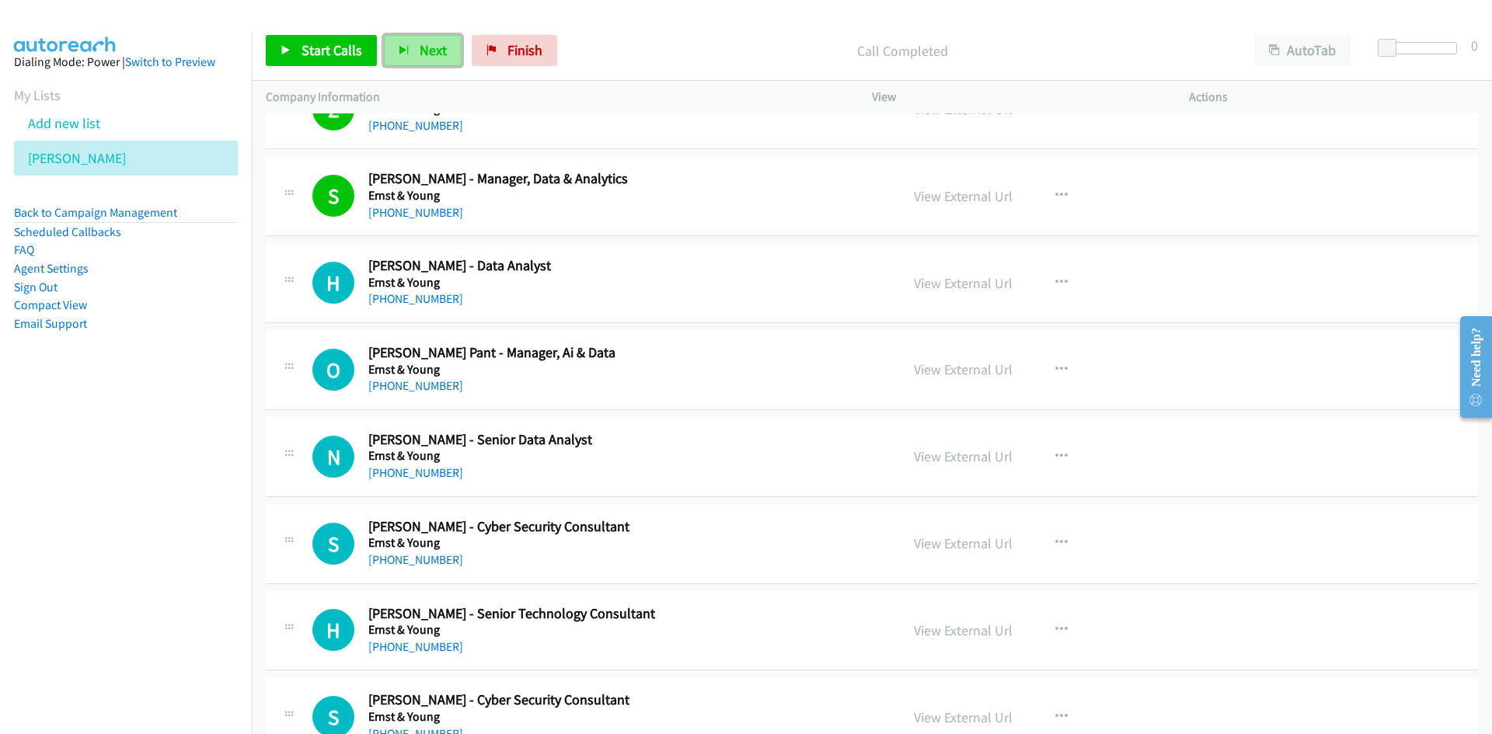
drag, startPoint x: 430, startPoint y: 57, endPoint x: 484, endPoint y: 148, distance: 106.6
click at [430, 57] on span "Next" at bounding box center [433, 50] width 27 height 18
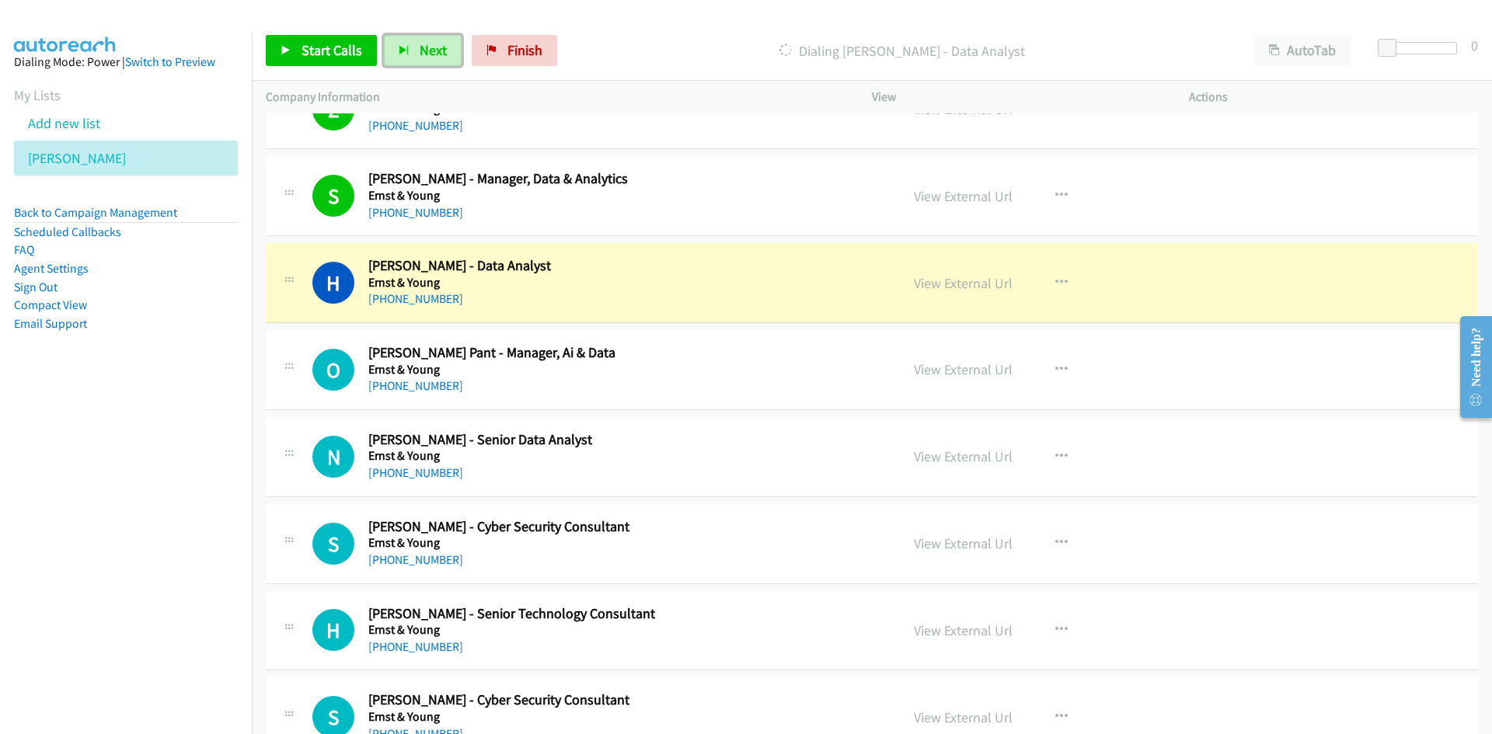
click at [983, 289] on link "View External Url" at bounding box center [963, 283] width 99 height 18
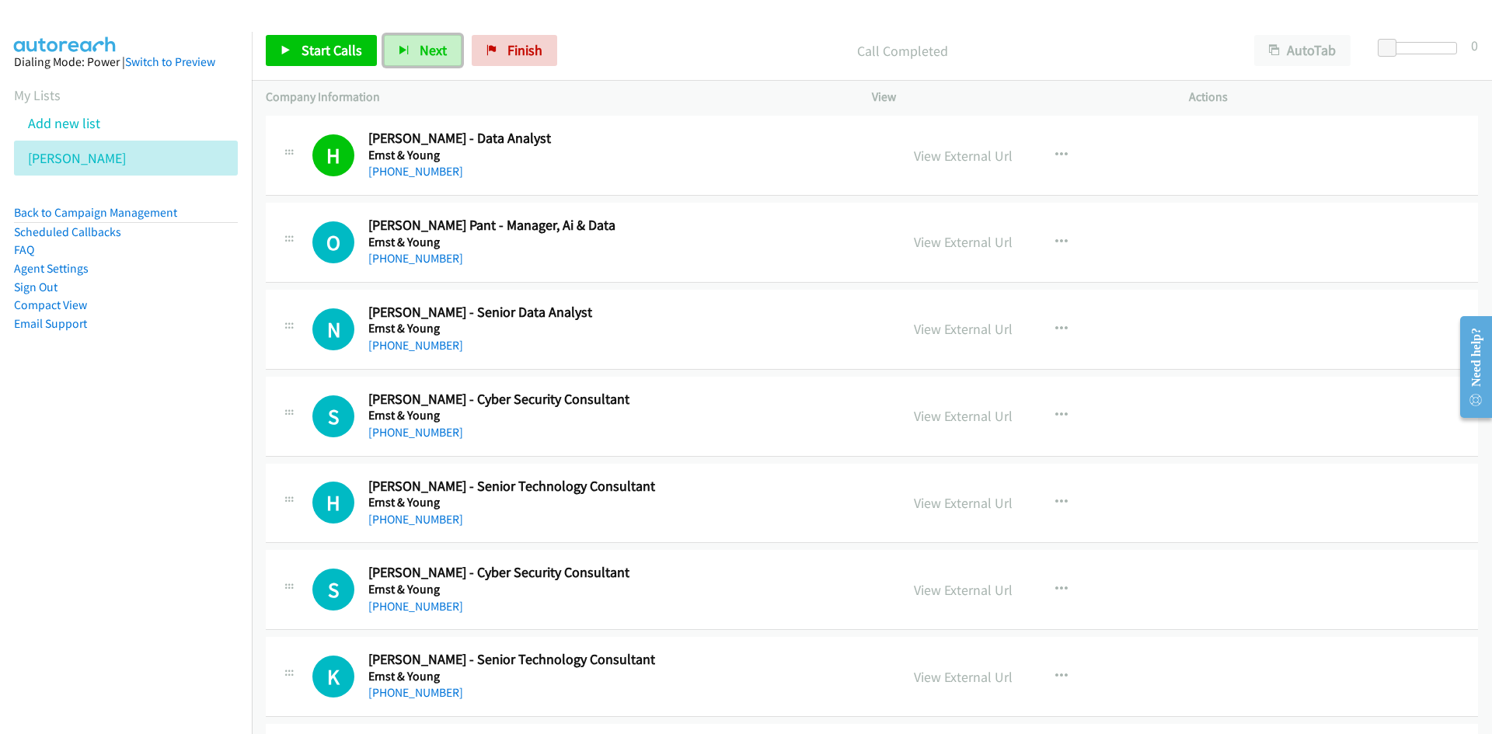
scroll to position [19274, 0]
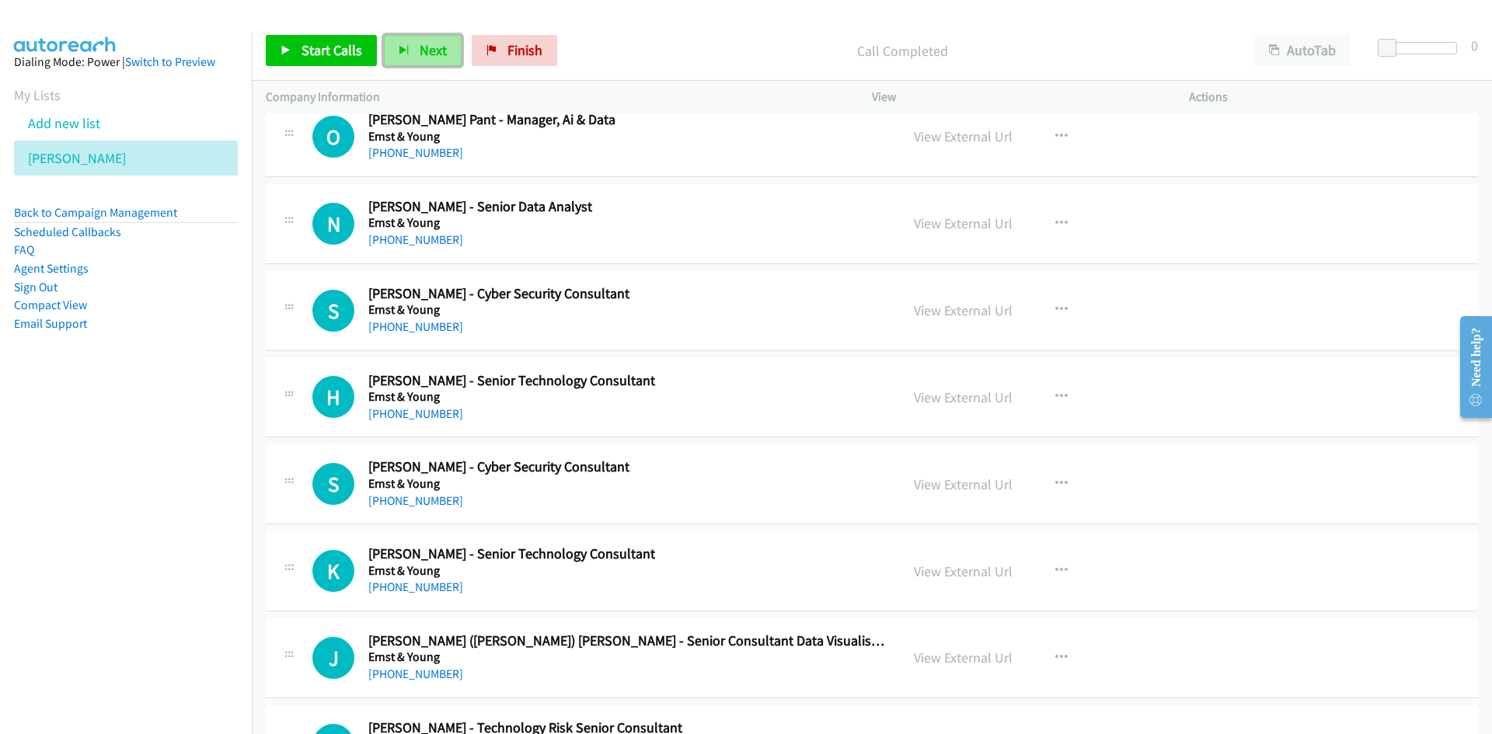
click at [438, 45] on span "Next" at bounding box center [433, 50] width 27 height 18
drag, startPoint x: 415, startPoint y: 51, endPoint x: 263, endPoint y: 11, distance: 156.8
click at [415, 51] on button "Next" at bounding box center [423, 50] width 78 height 31
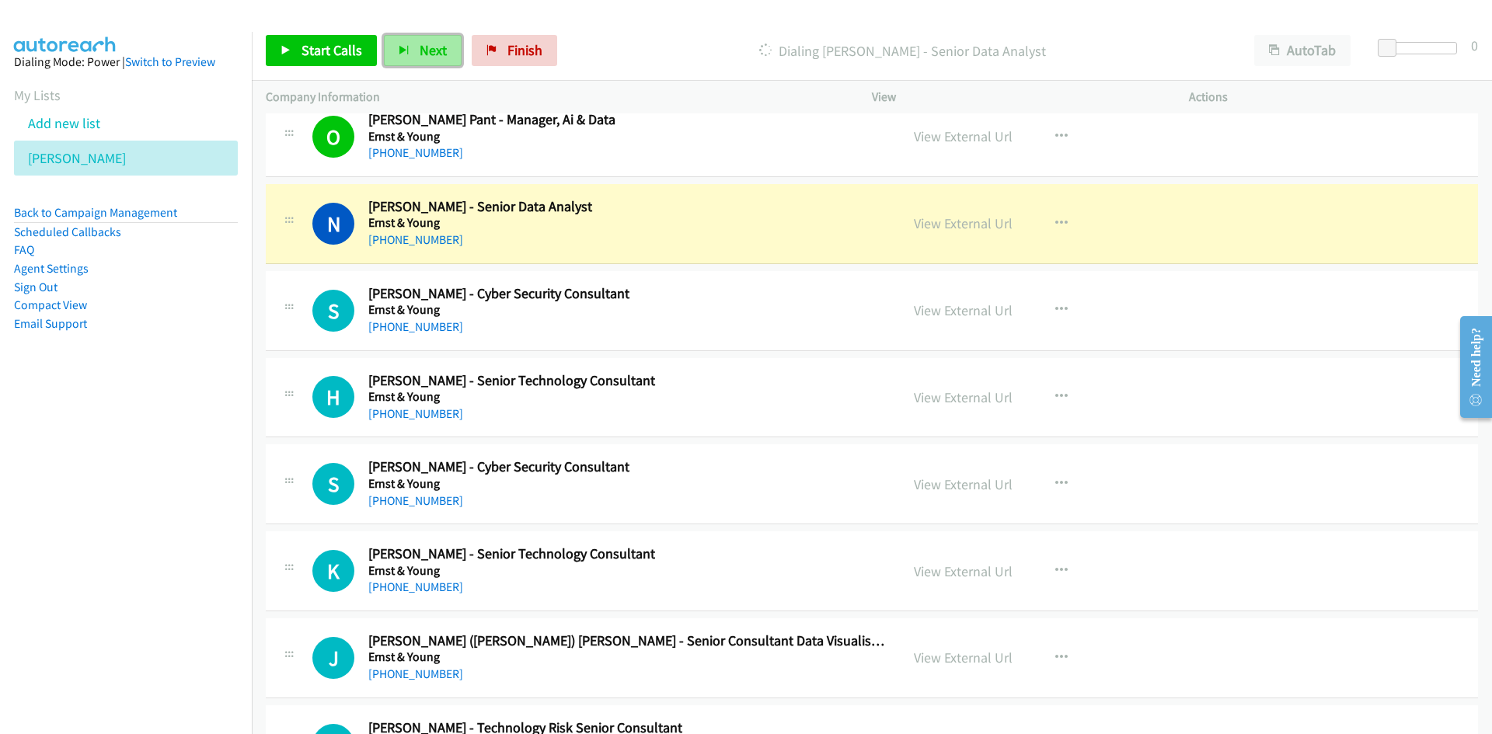
click at [433, 41] on span "Next" at bounding box center [433, 50] width 27 height 18
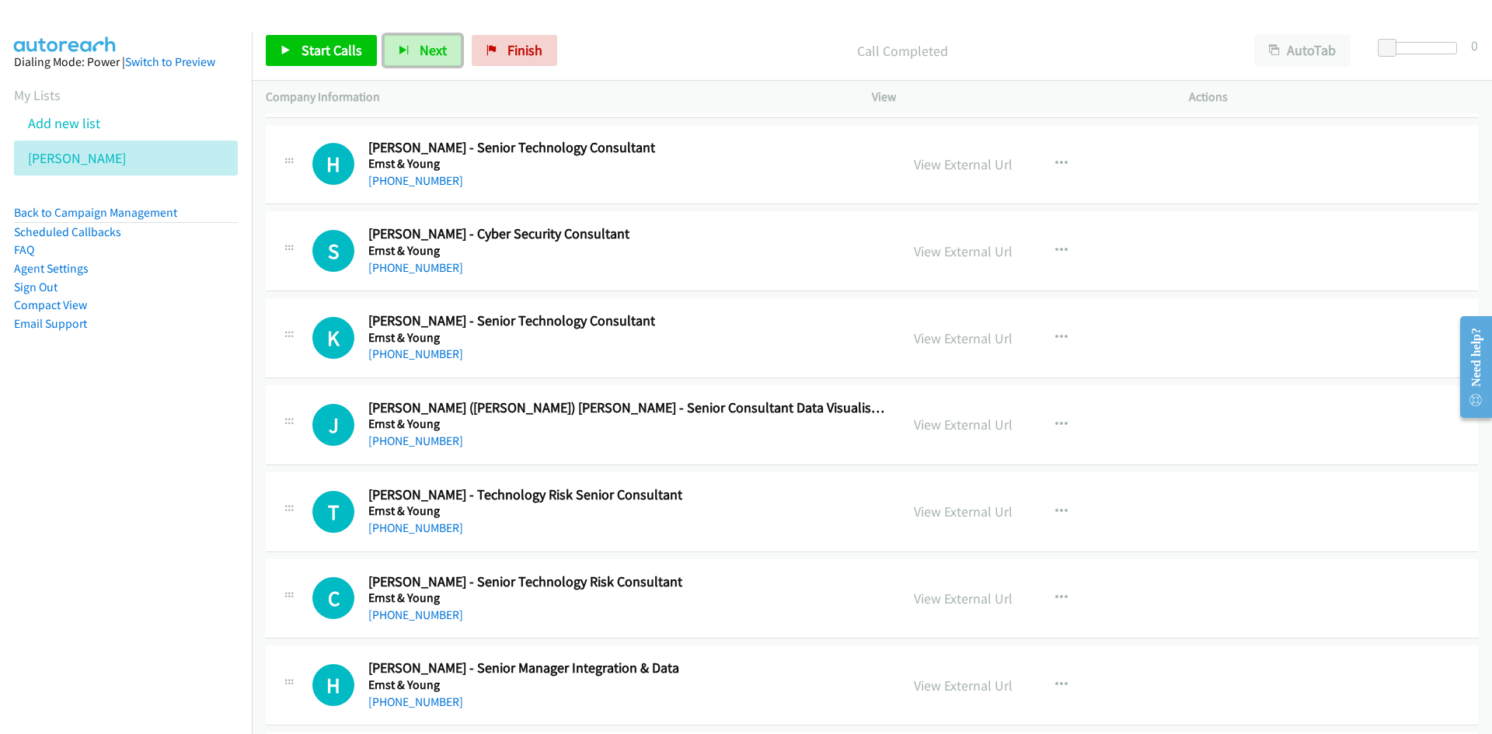
scroll to position [19429, 0]
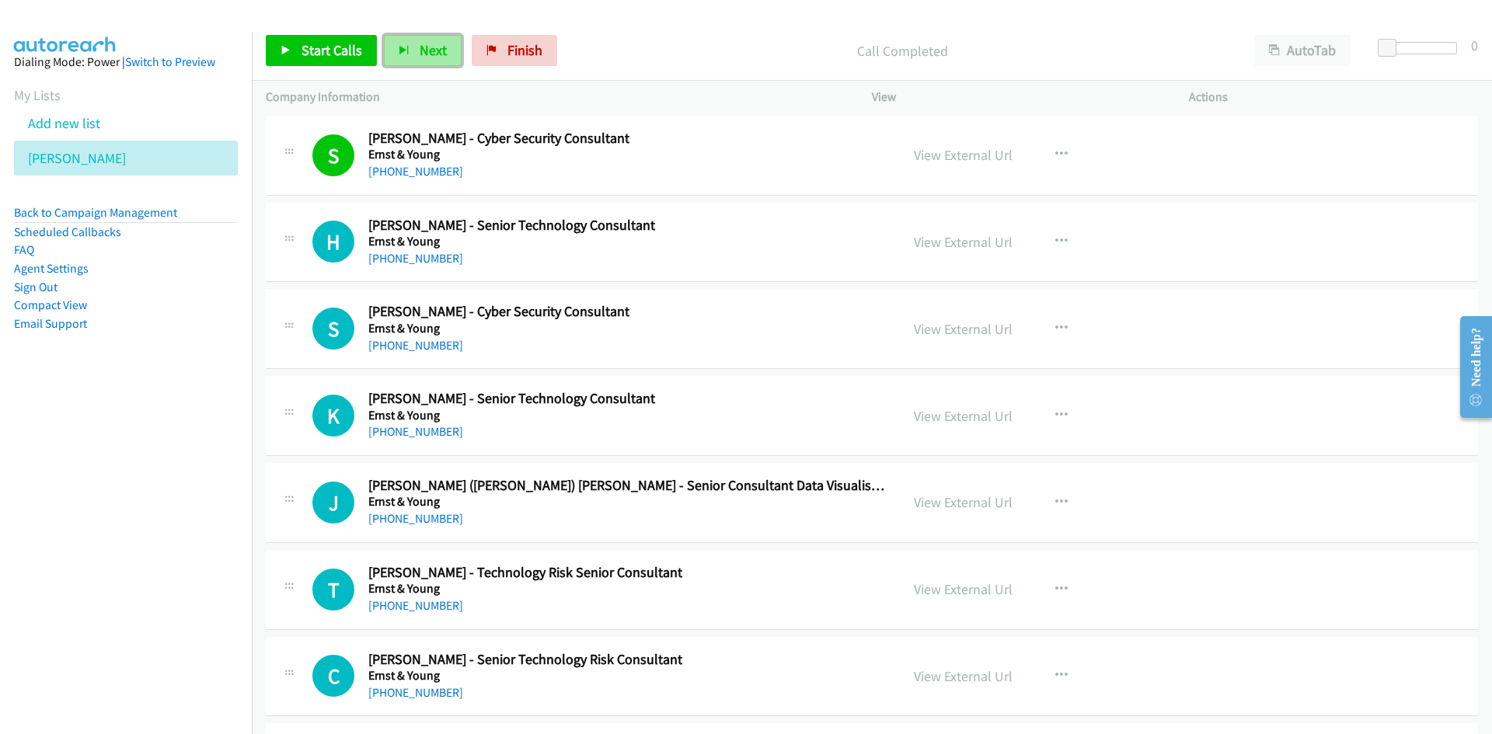
click at [416, 50] on button "Next" at bounding box center [423, 50] width 78 height 31
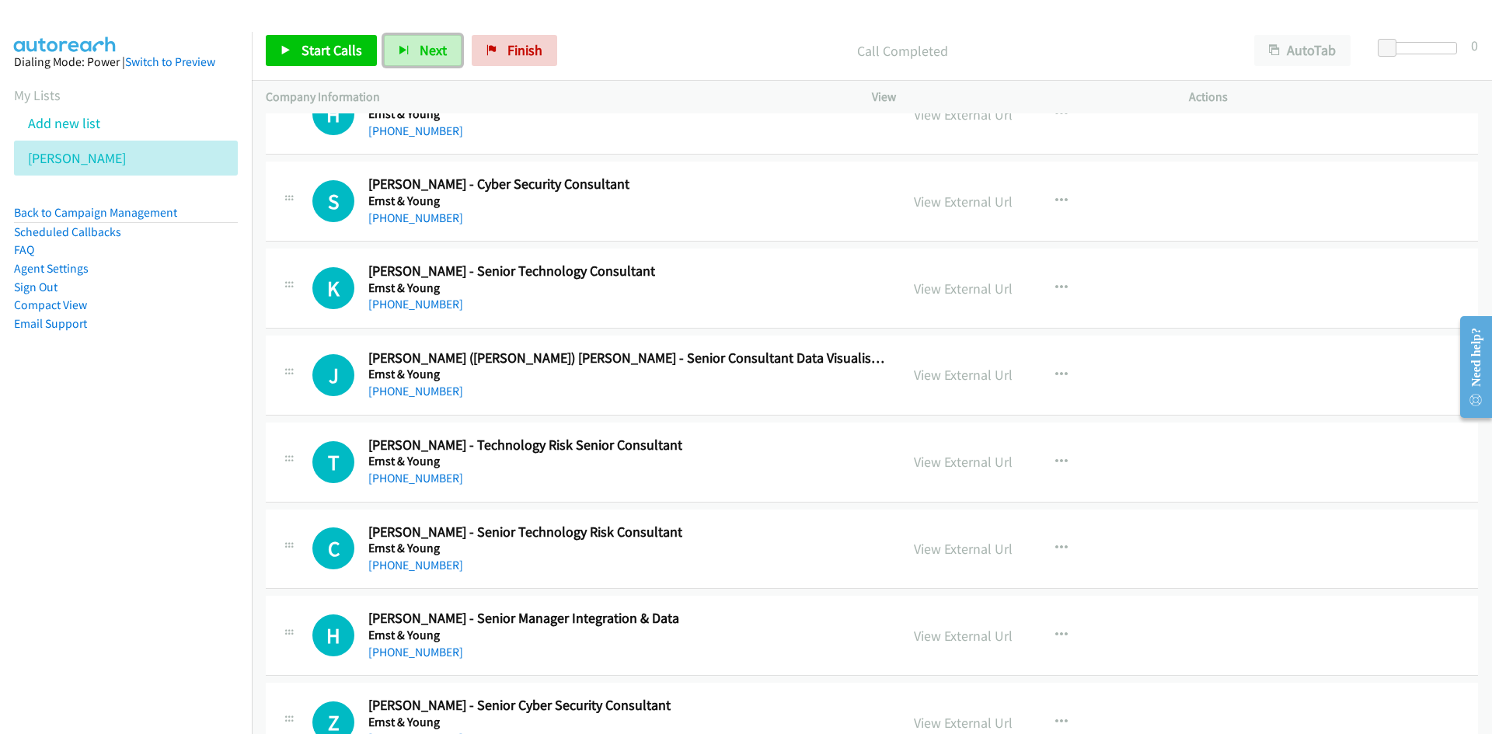
scroll to position [19507, 0]
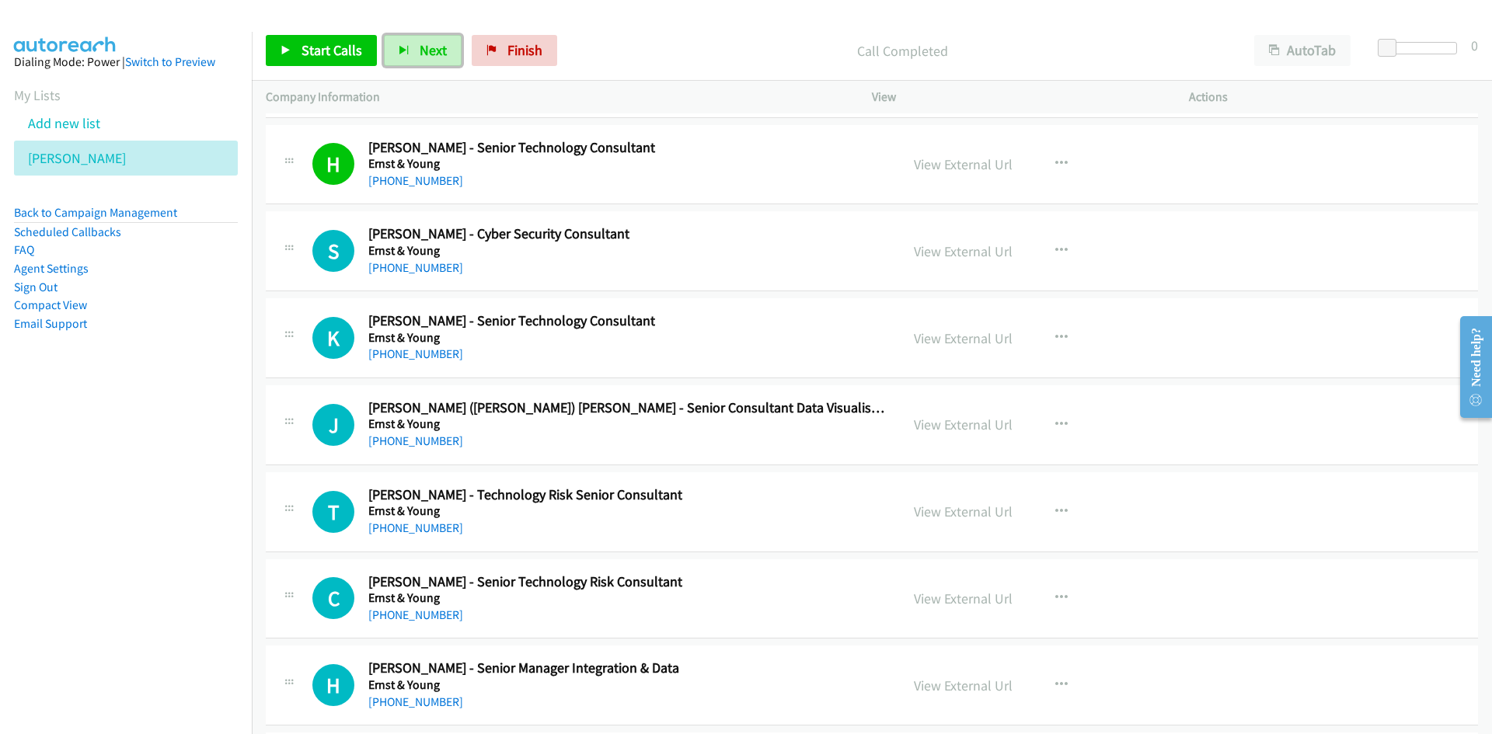
drag, startPoint x: 427, startPoint y: 47, endPoint x: 473, endPoint y: 86, distance: 60.6
click at [427, 47] on span "Next" at bounding box center [433, 50] width 27 height 18
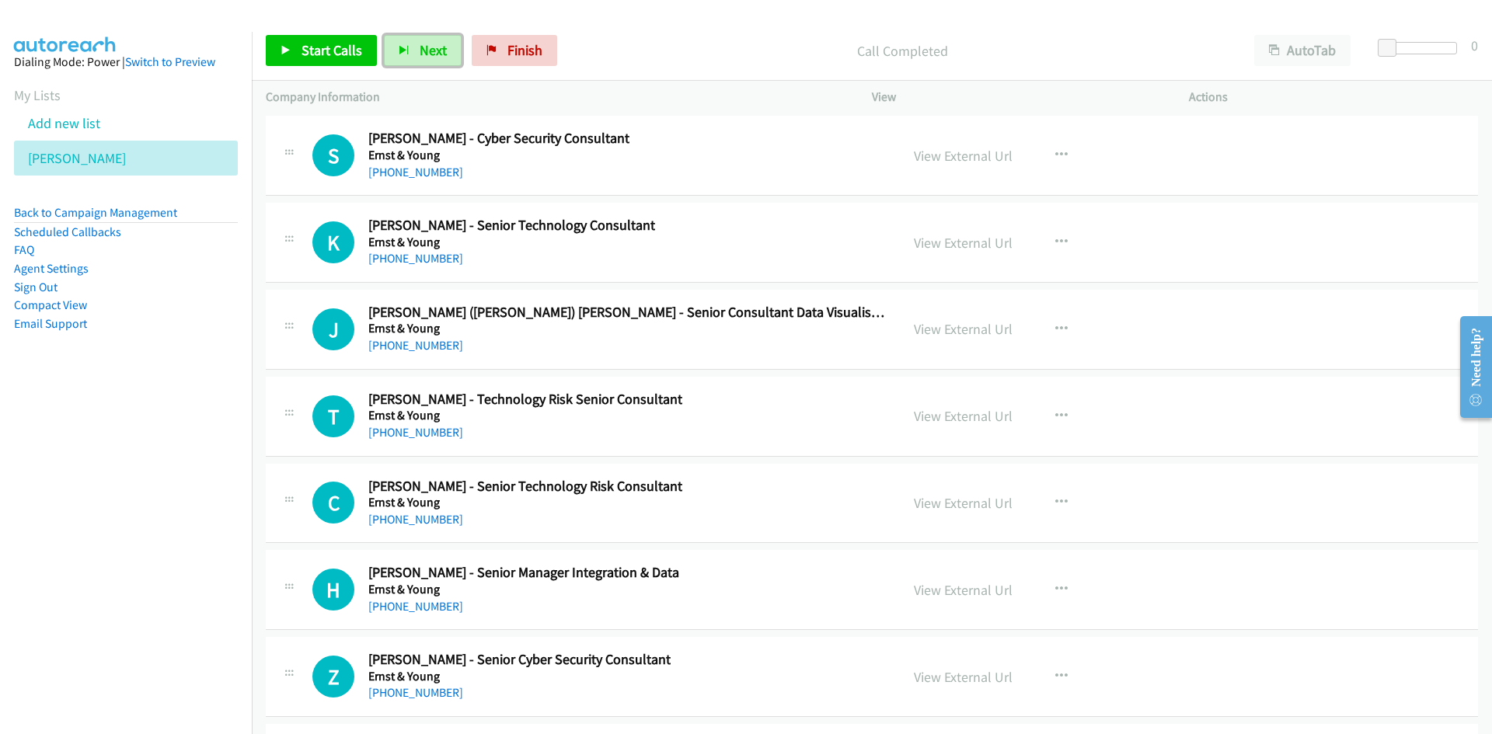
scroll to position [19585, 0]
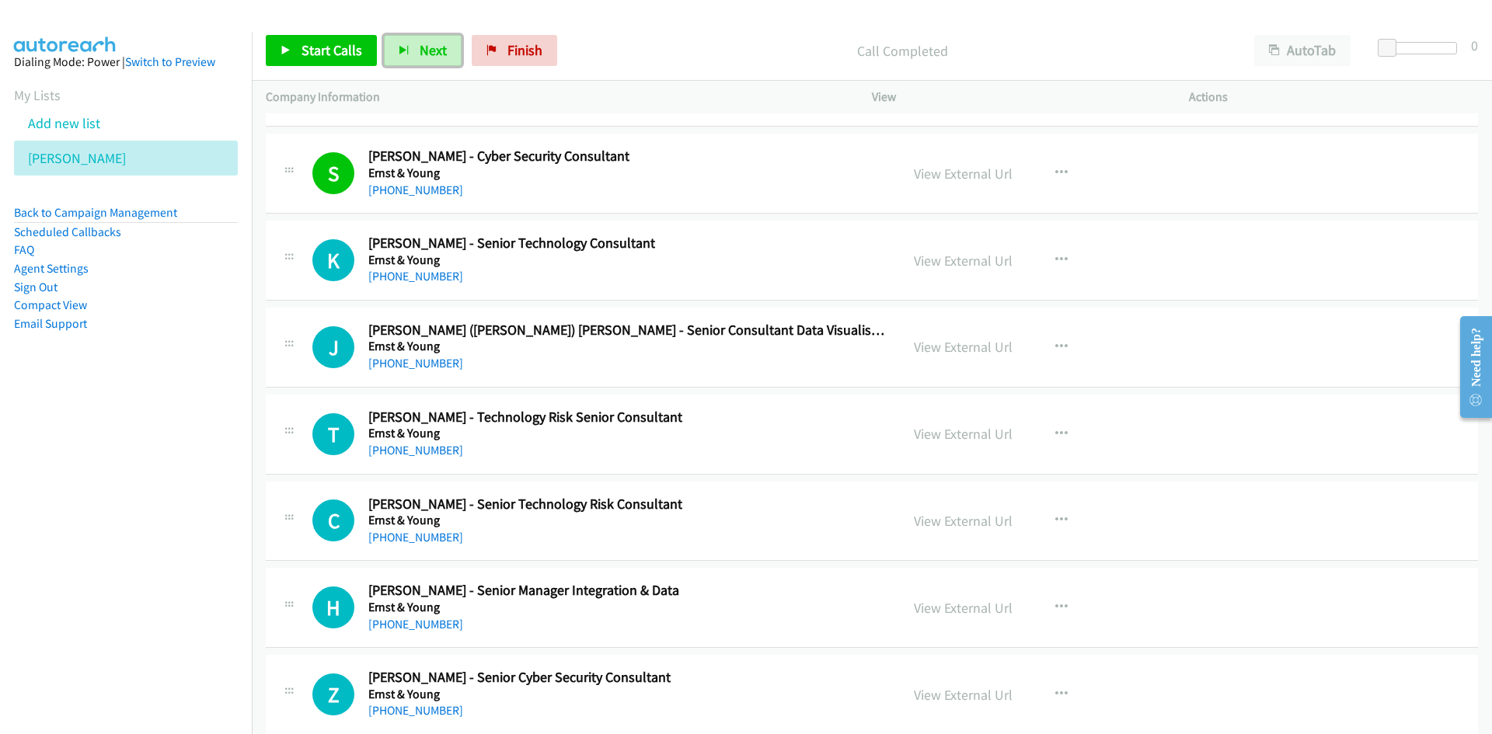
drag, startPoint x: 426, startPoint y: 53, endPoint x: 586, endPoint y: 119, distance: 173.2
click at [426, 53] on span "Next" at bounding box center [433, 50] width 27 height 18
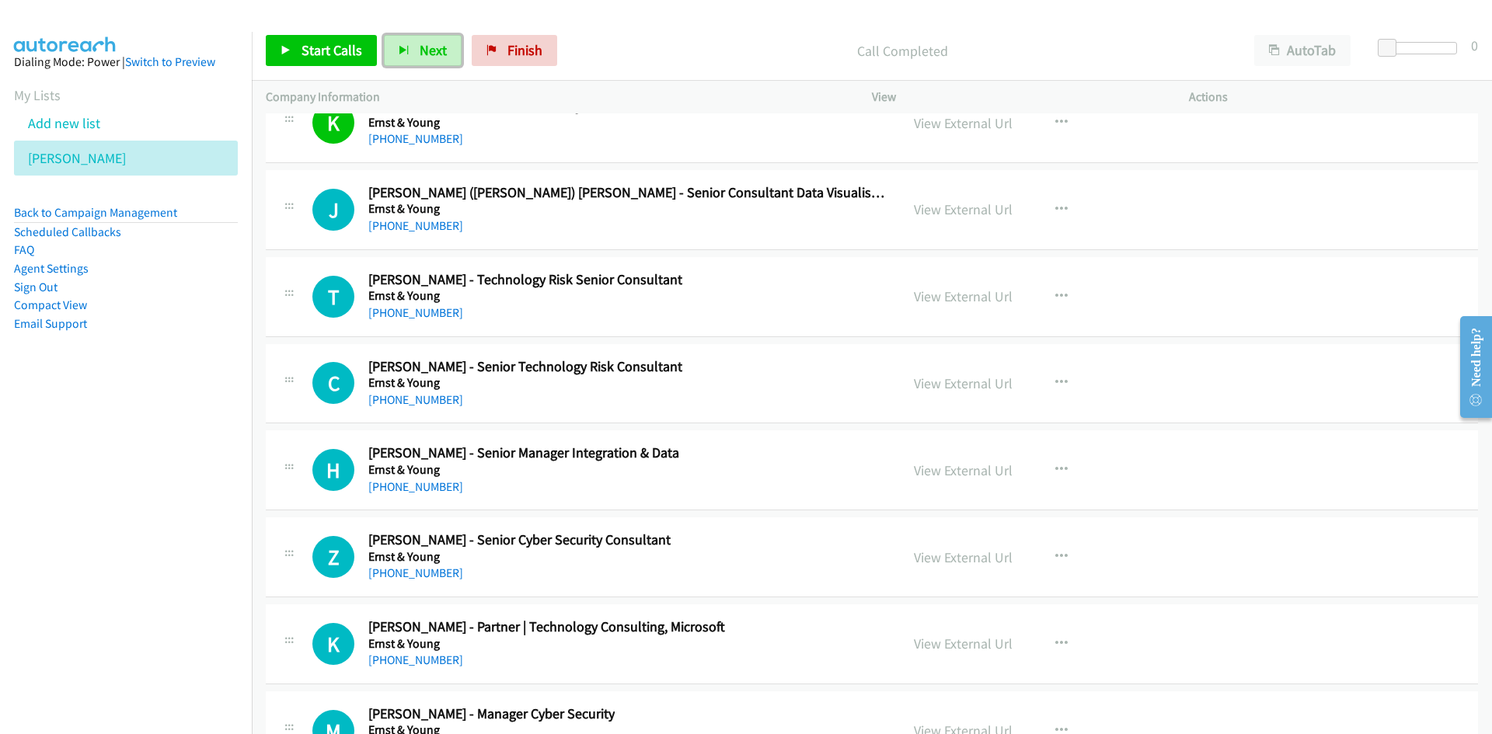
scroll to position [19740, 0]
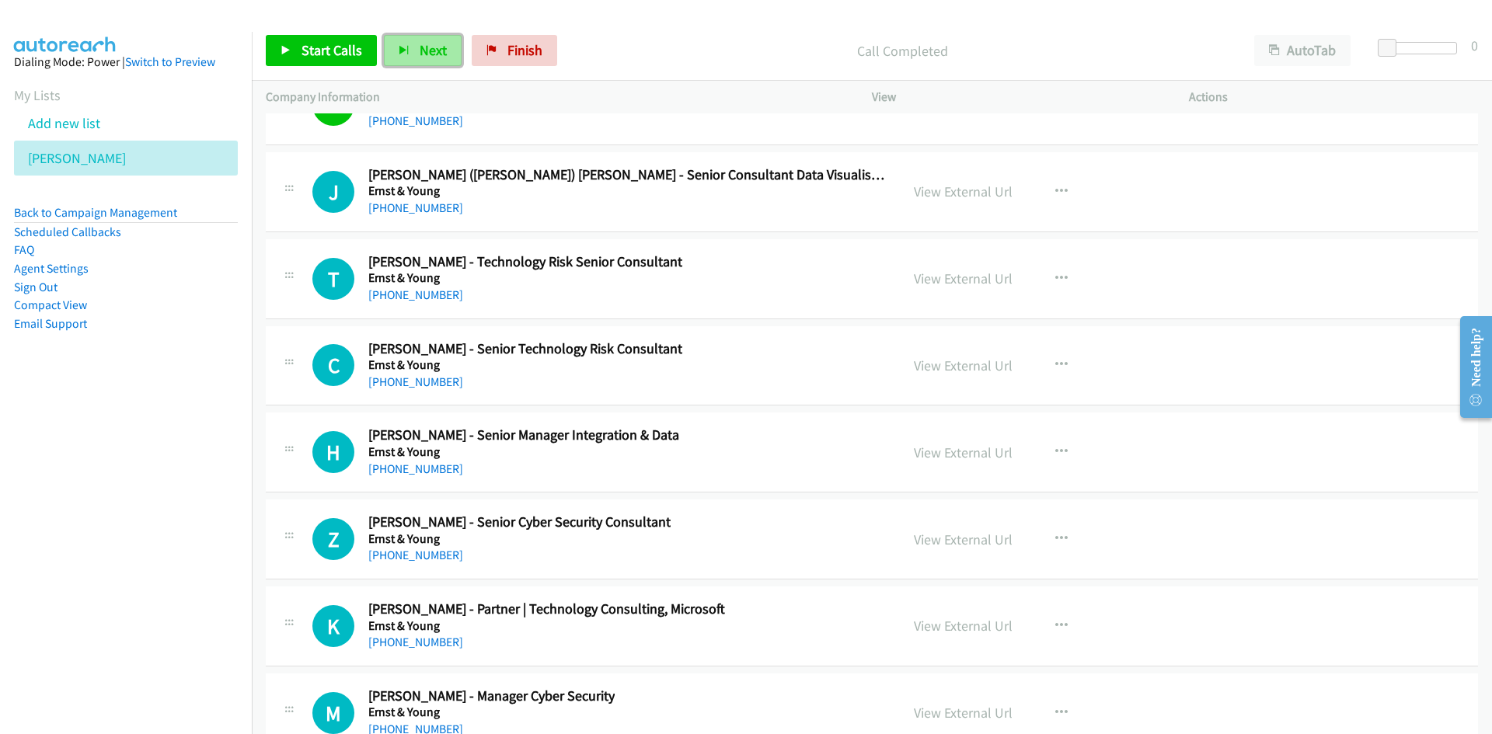
click at [433, 49] on span "Next" at bounding box center [433, 50] width 27 height 18
drag, startPoint x: 424, startPoint y: 49, endPoint x: 690, endPoint y: 176, distance: 295.1
click at [424, 49] on span "Next" at bounding box center [433, 50] width 27 height 18
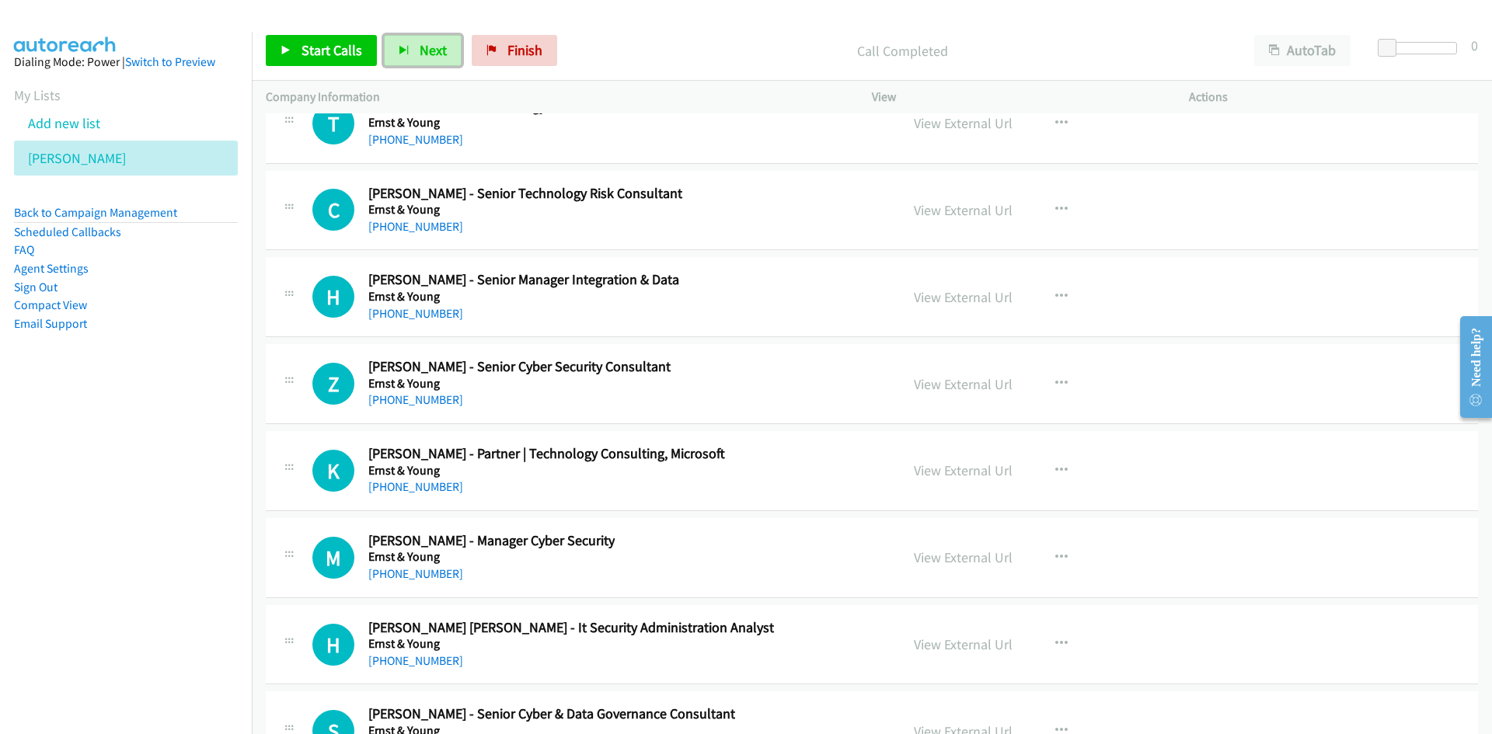
scroll to position [19818, 0]
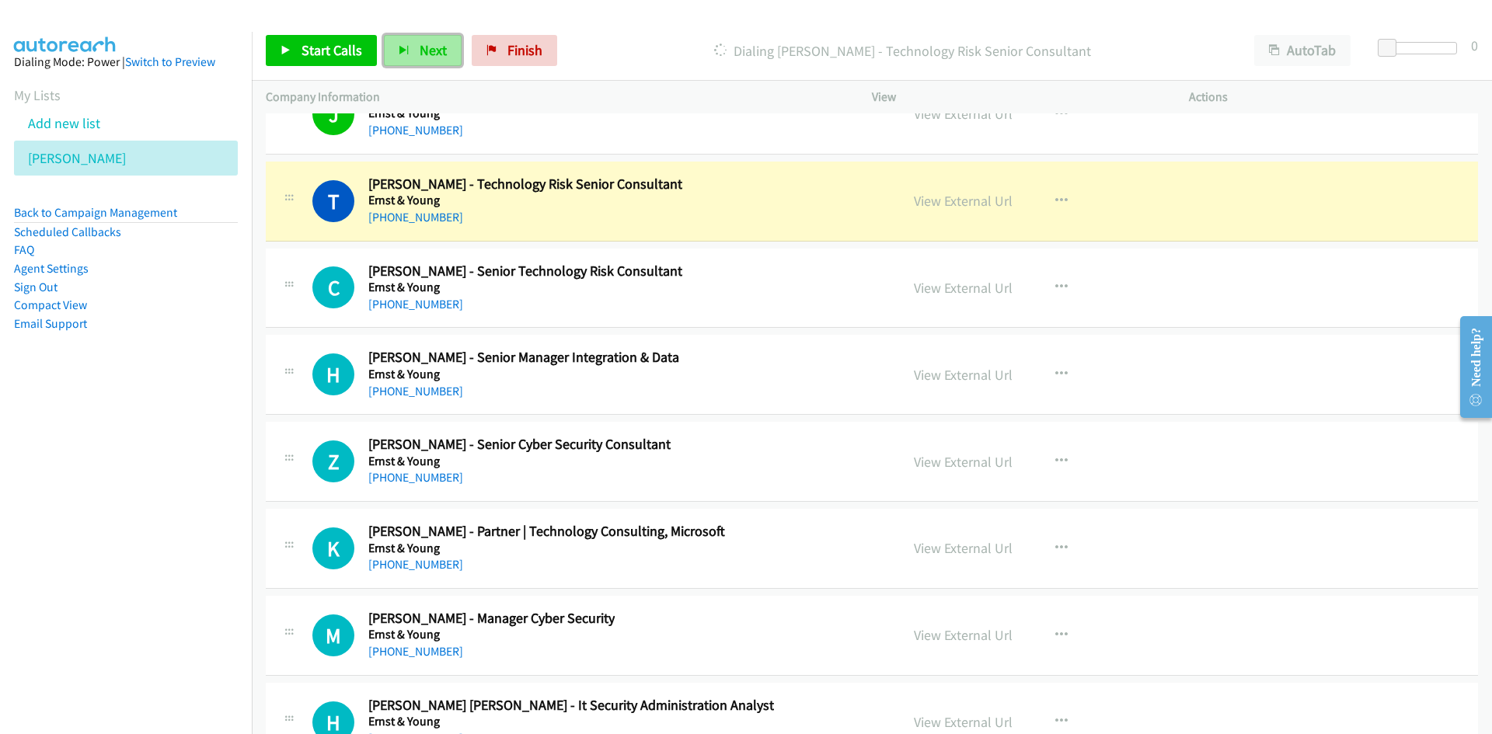
drag, startPoint x: 417, startPoint y: 45, endPoint x: 429, endPoint y: 61, distance: 19.9
click at [420, 45] on span "Next" at bounding box center [433, 50] width 27 height 18
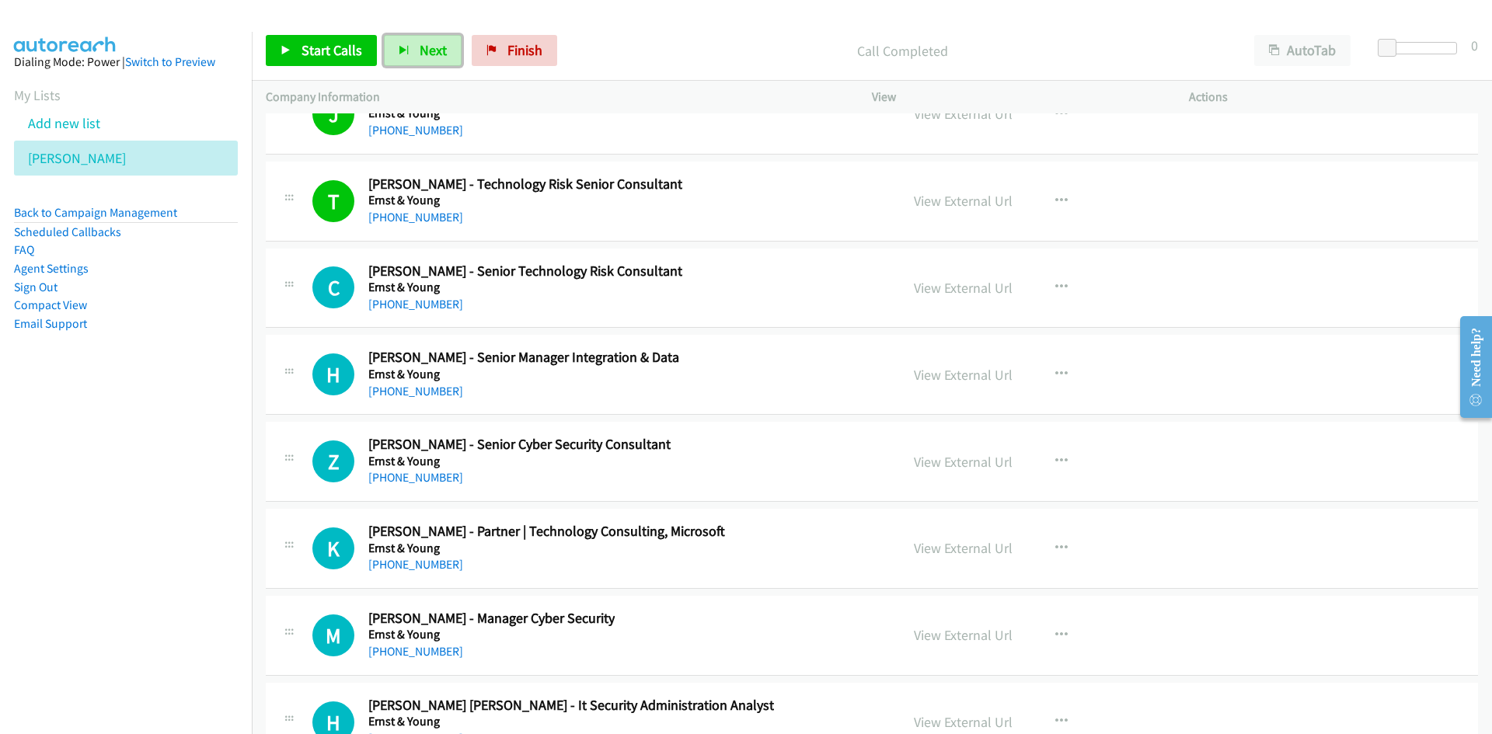
scroll to position [19895, 0]
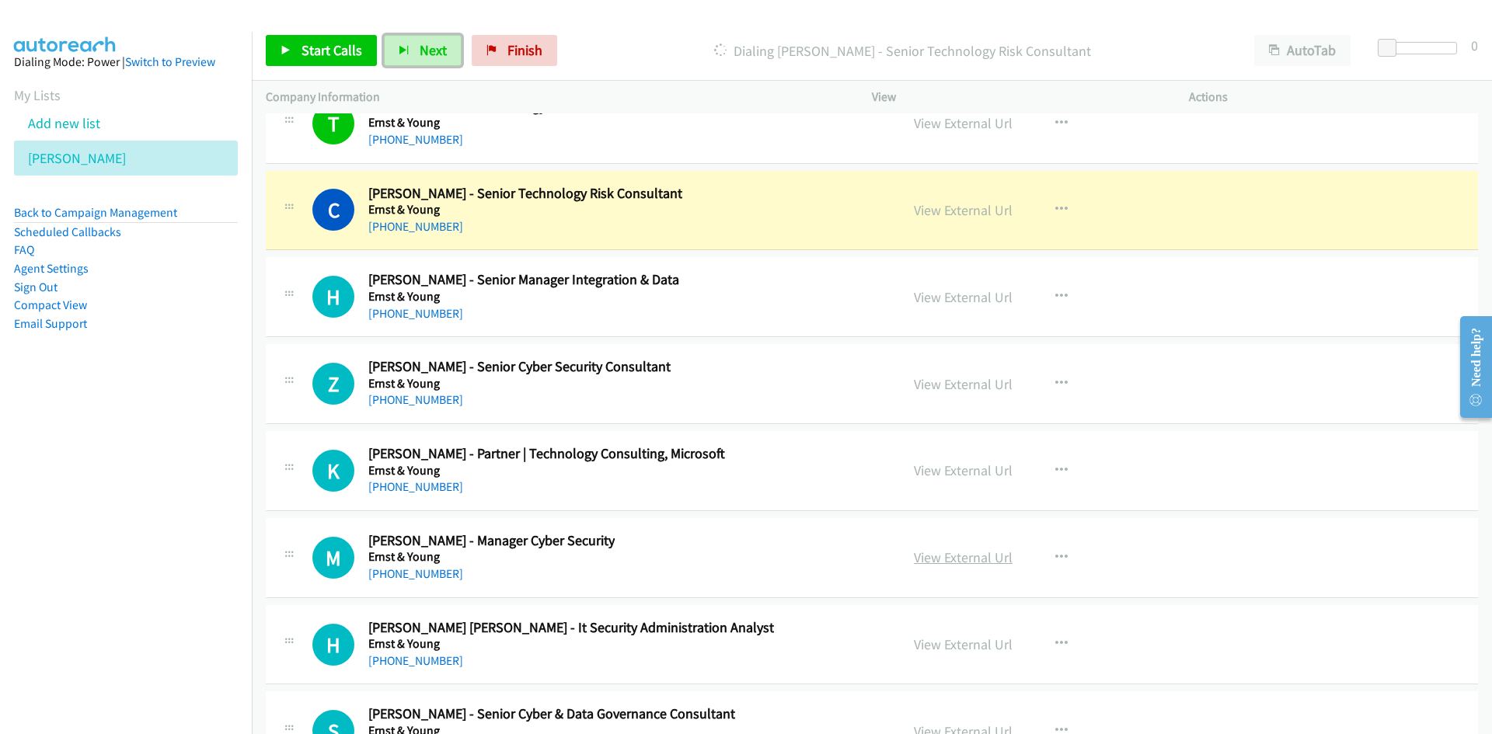
drag, startPoint x: 945, startPoint y: 205, endPoint x: 1000, endPoint y: 554, distance: 353.3
click at [945, 205] on link "View External Url" at bounding box center [963, 210] width 99 height 18
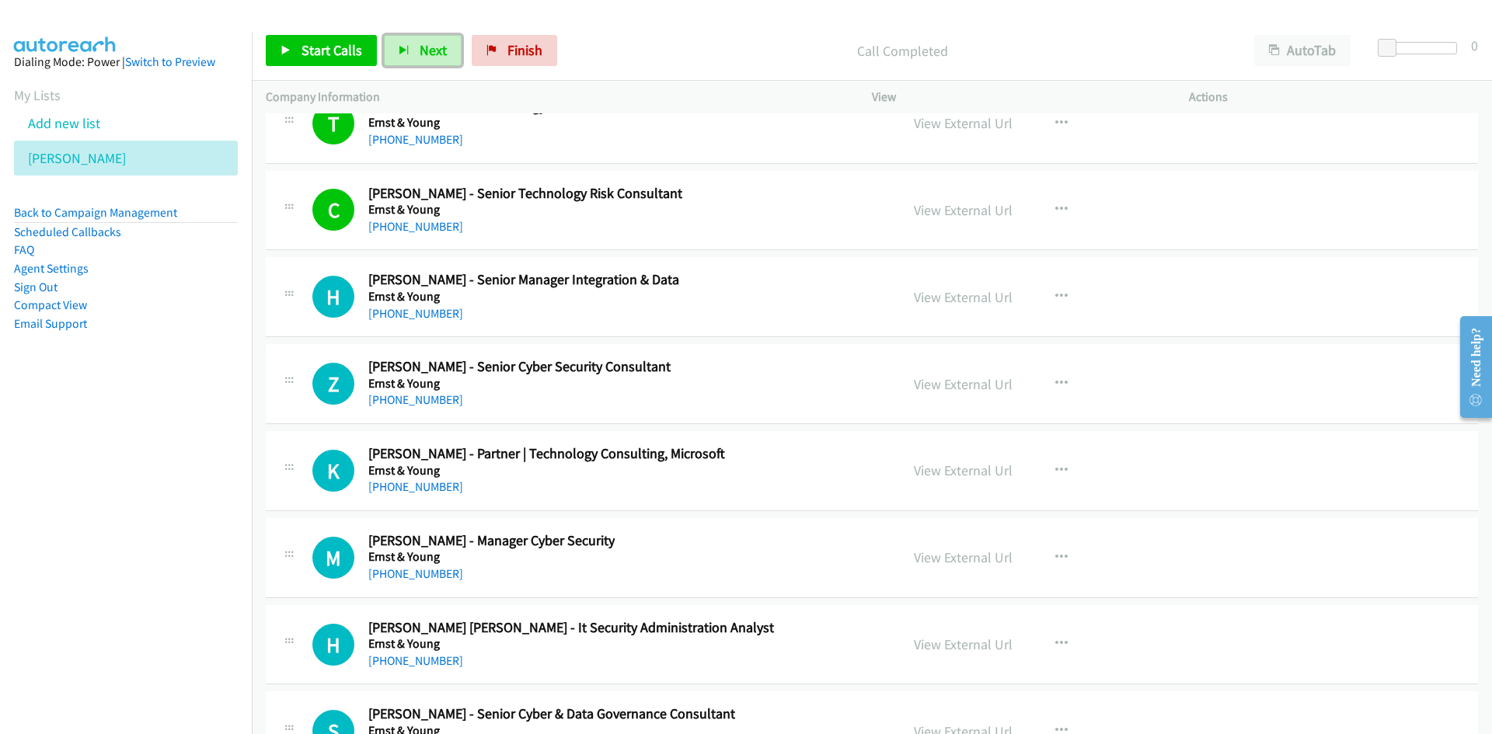
drag, startPoint x: 434, startPoint y: 61, endPoint x: 539, endPoint y: 187, distance: 164.0
click at [434, 61] on button "Next" at bounding box center [423, 50] width 78 height 31
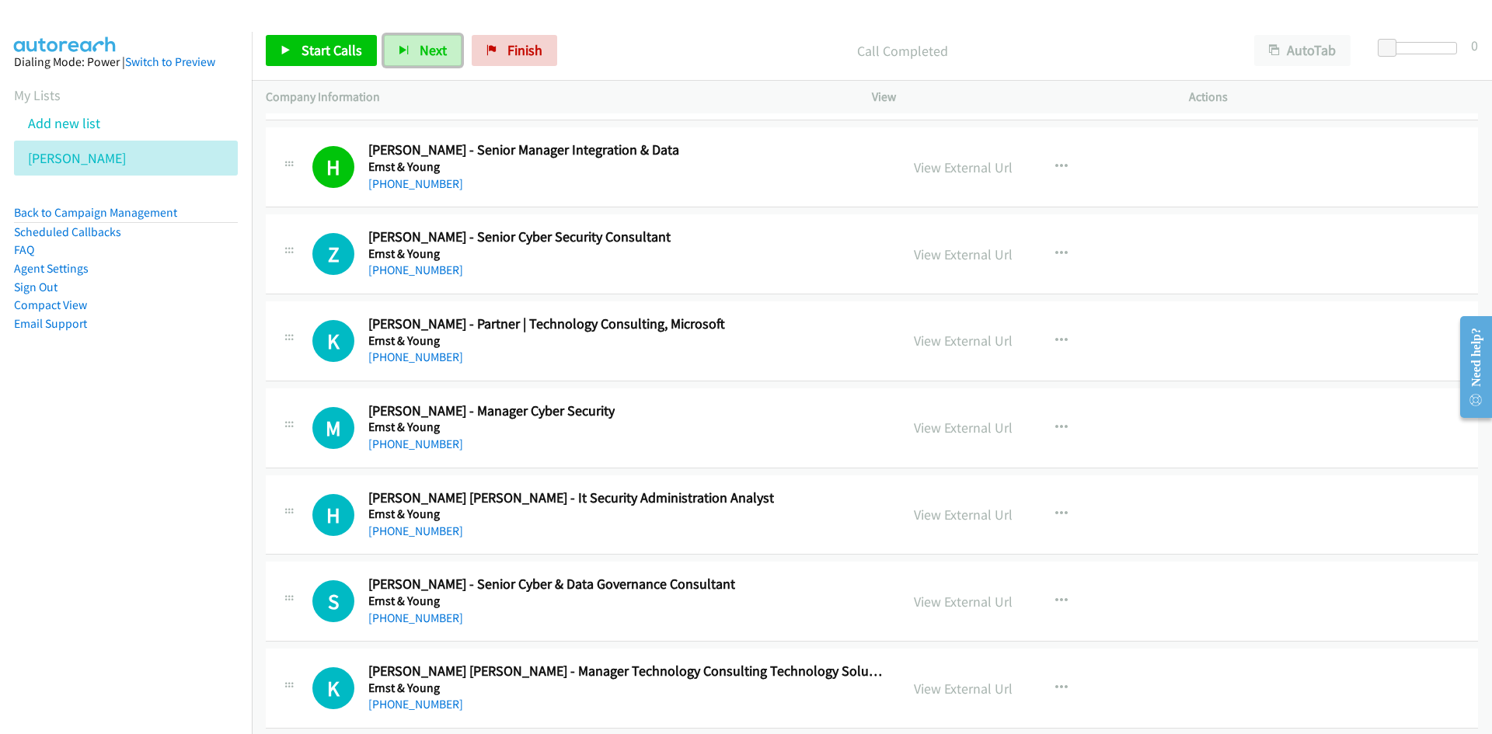
scroll to position [20051, 0]
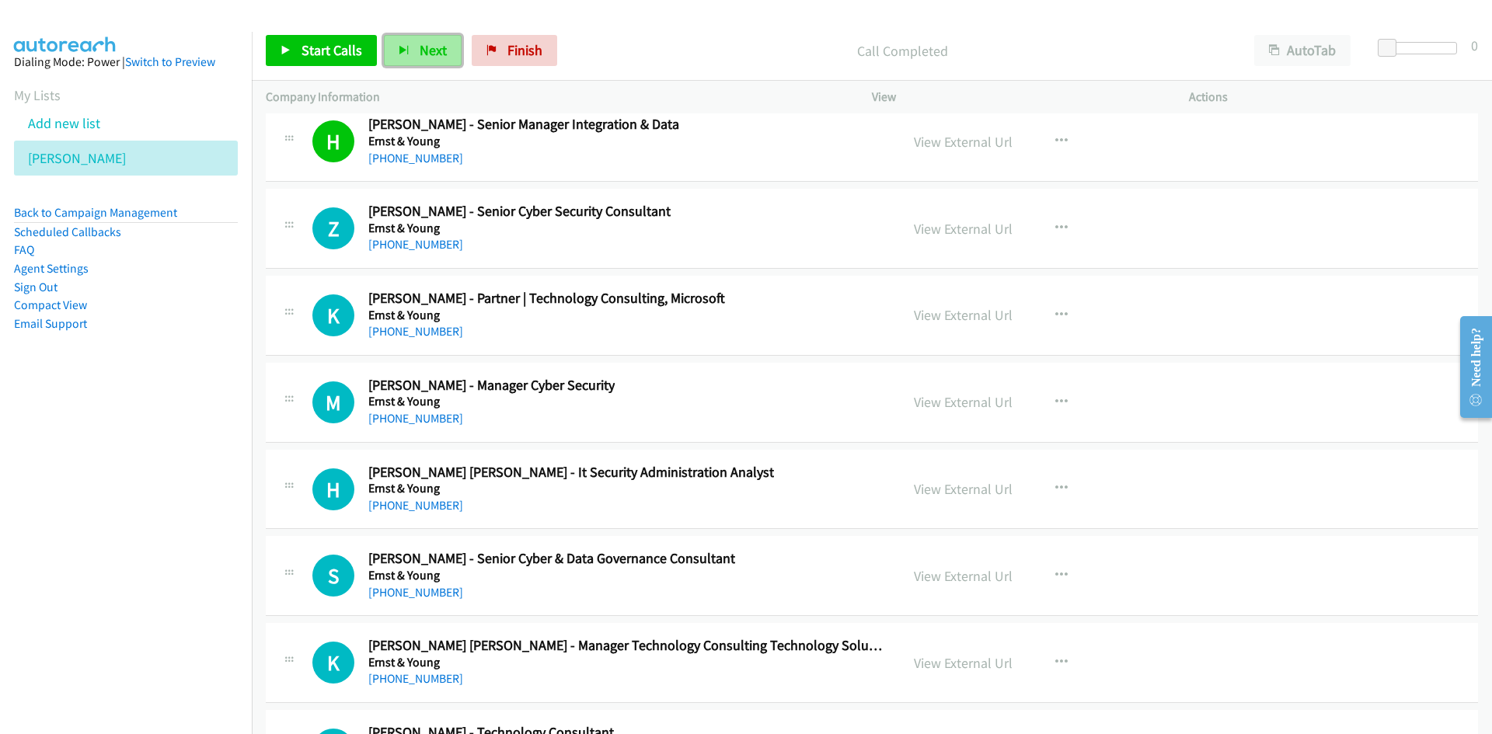
click at [413, 40] on button "Next" at bounding box center [423, 50] width 78 height 31
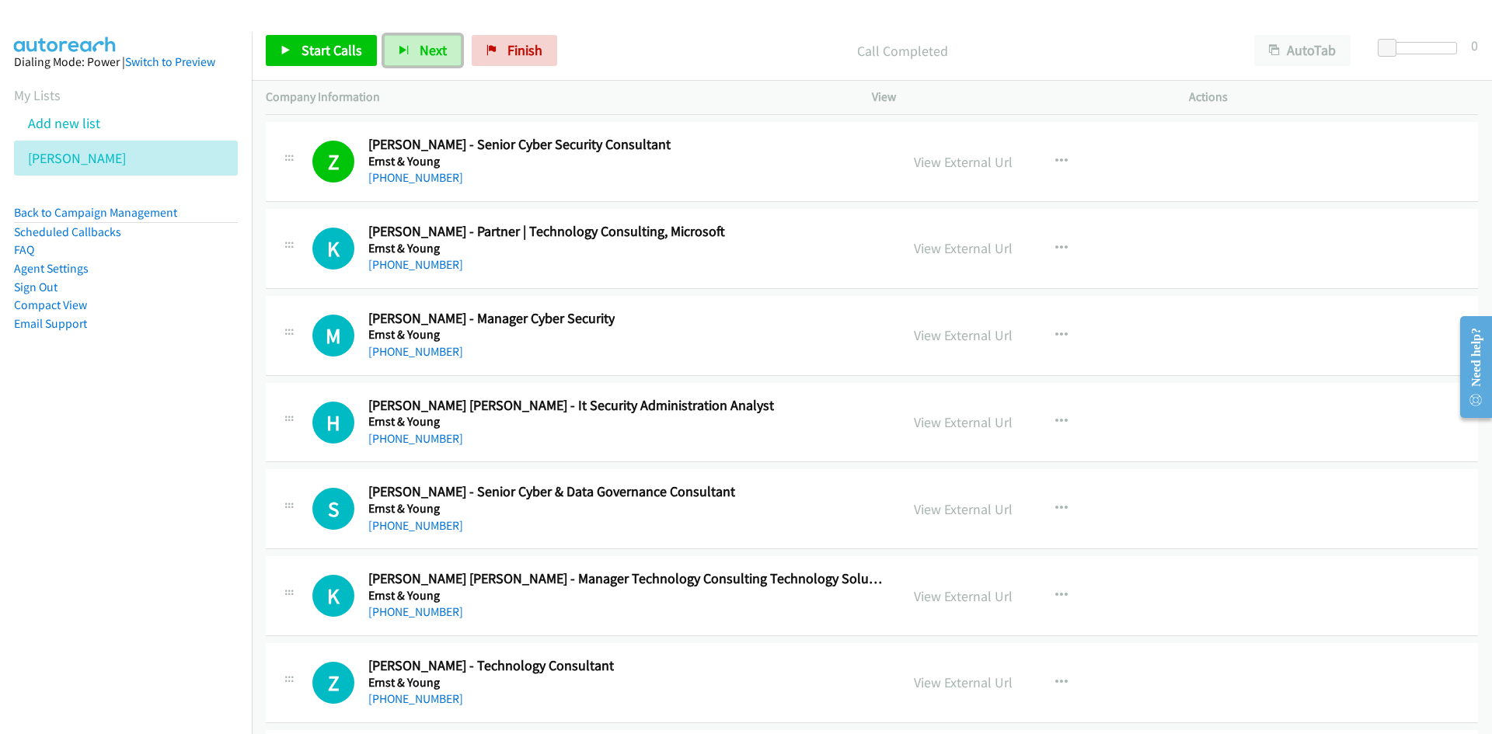
scroll to position [20206, 0]
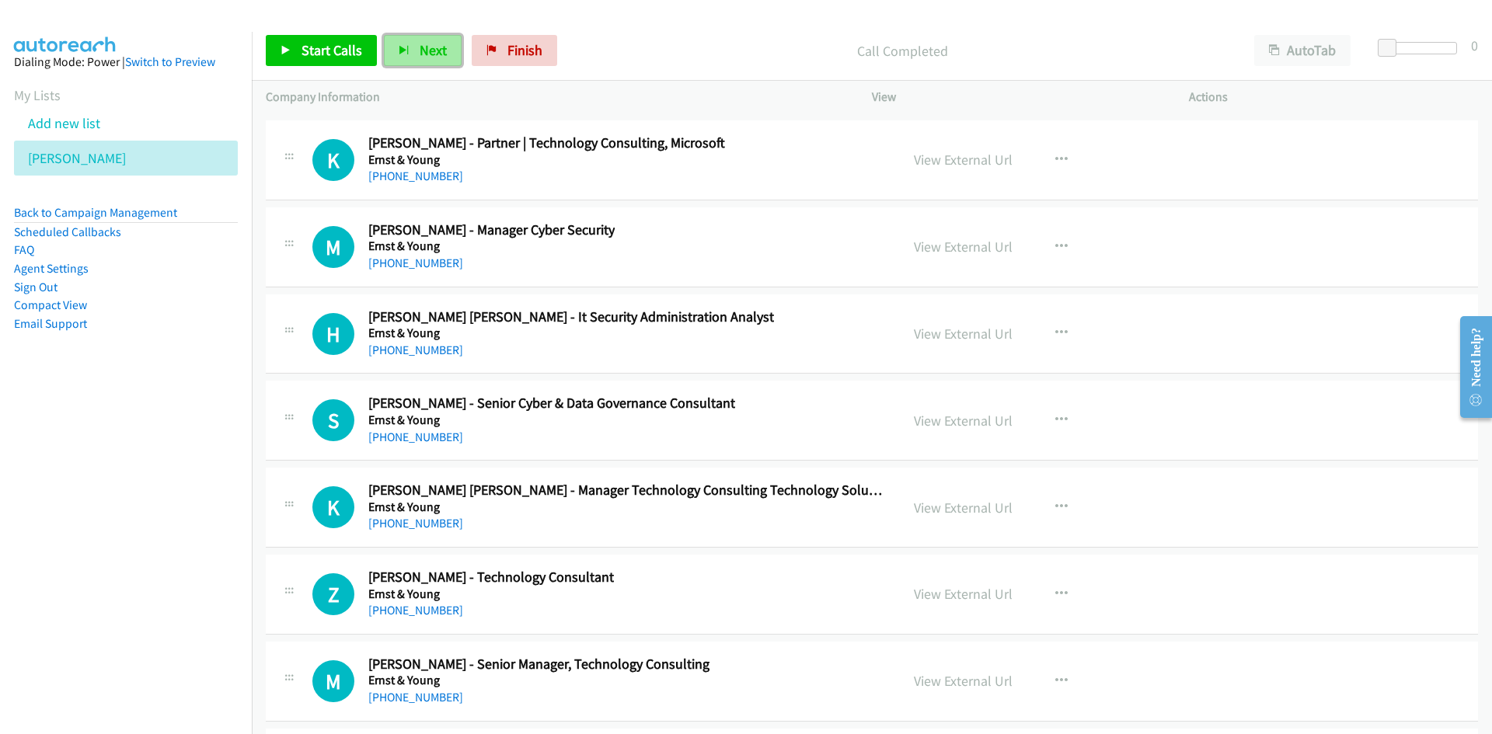
click at [436, 43] on span "Next" at bounding box center [433, 50] width 27 height 18
click at [431, 48] on span "Next" at bounding box center [433, 50] width 27 height 18
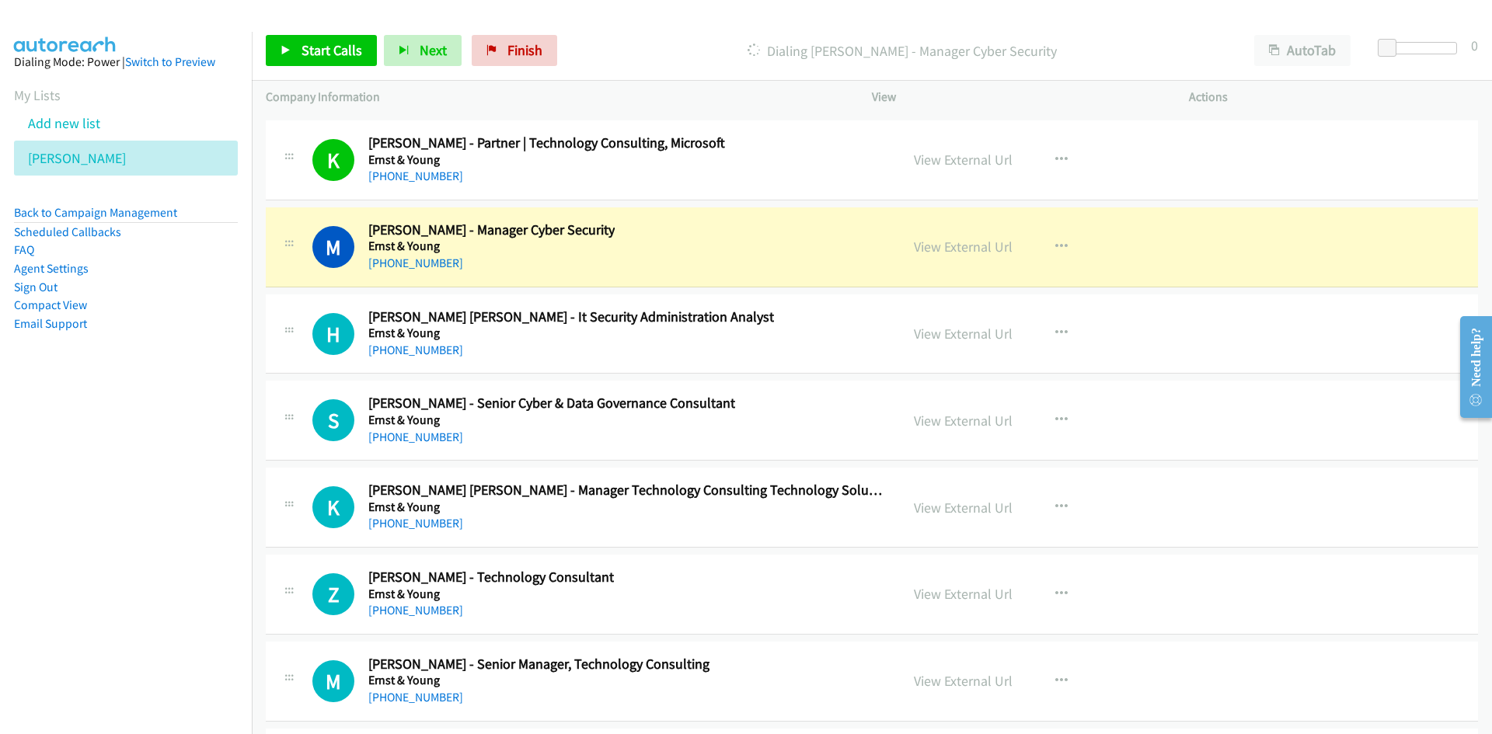
scroll to position [20284, 0]
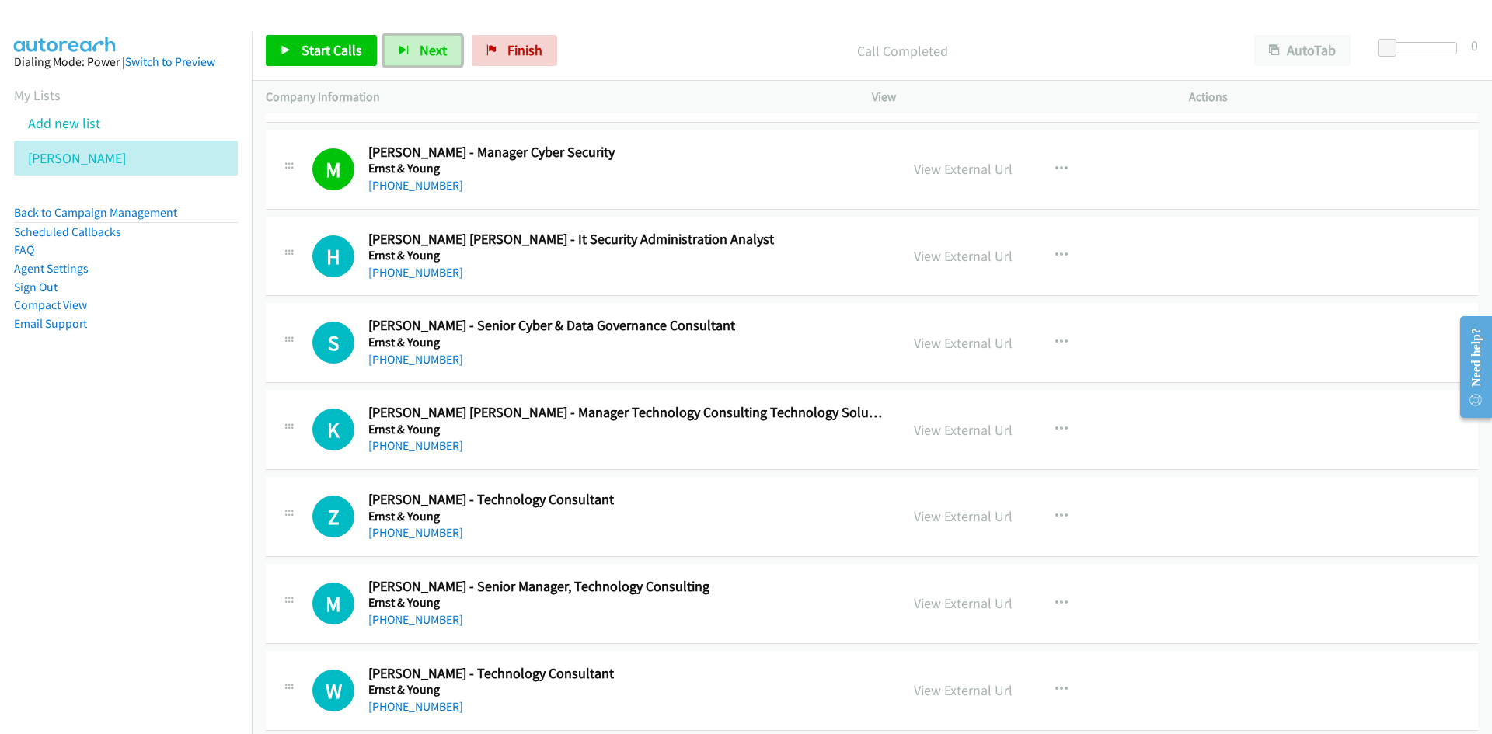
drag, startPoint x: 431, startPoint y: 50, endPoint x: 553, endPoint y: 202, distance: 195.2
click at [431, 50] on span "Next" at bounding box center [433, 50] width 27 height 18
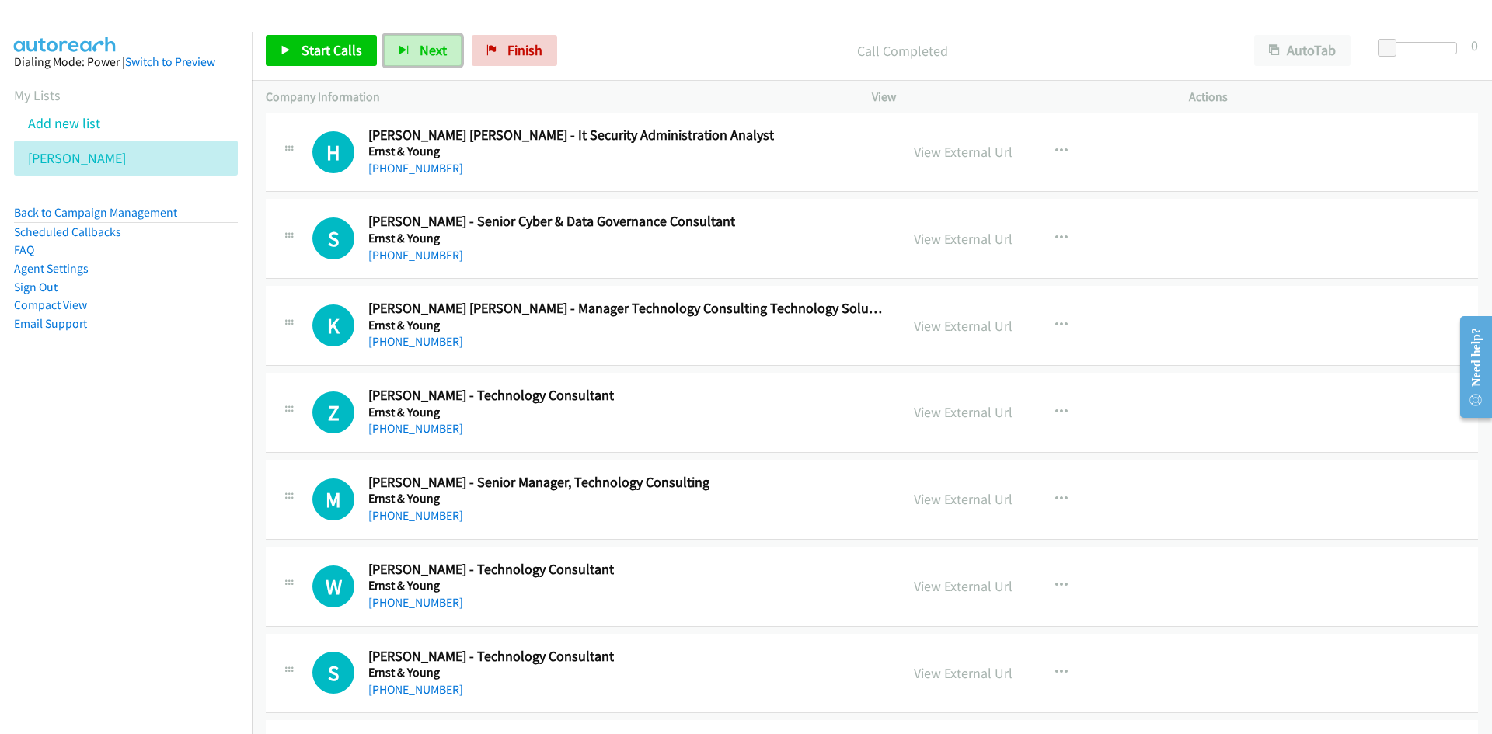
scroll to position [20362, 0]
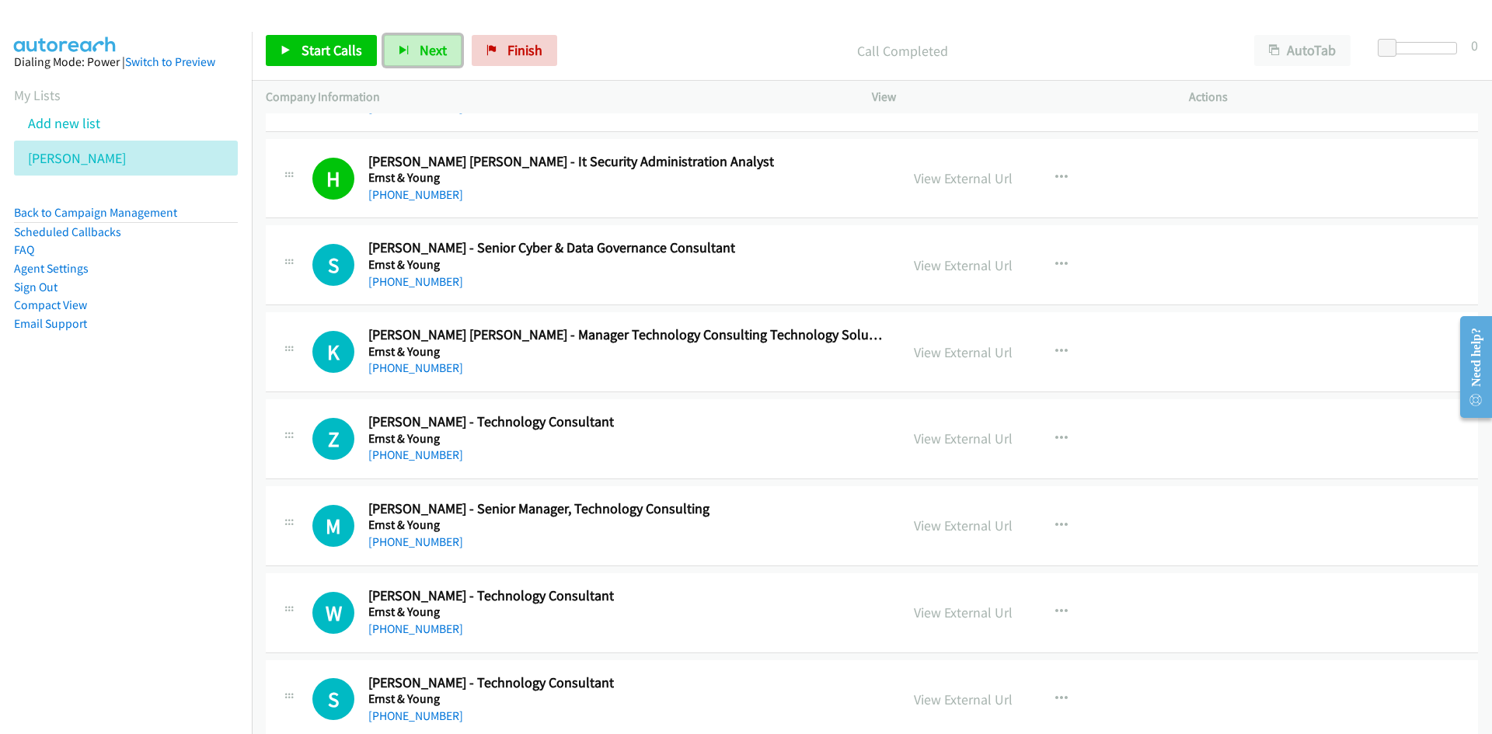
drag, startPoint x: 422, startPoint y: 46, endPoint x: 655, endPoint y: 187, distance: 272.7
click at [422, 46] on span "Next" at bounding box center [433, 50] width 27 height 18
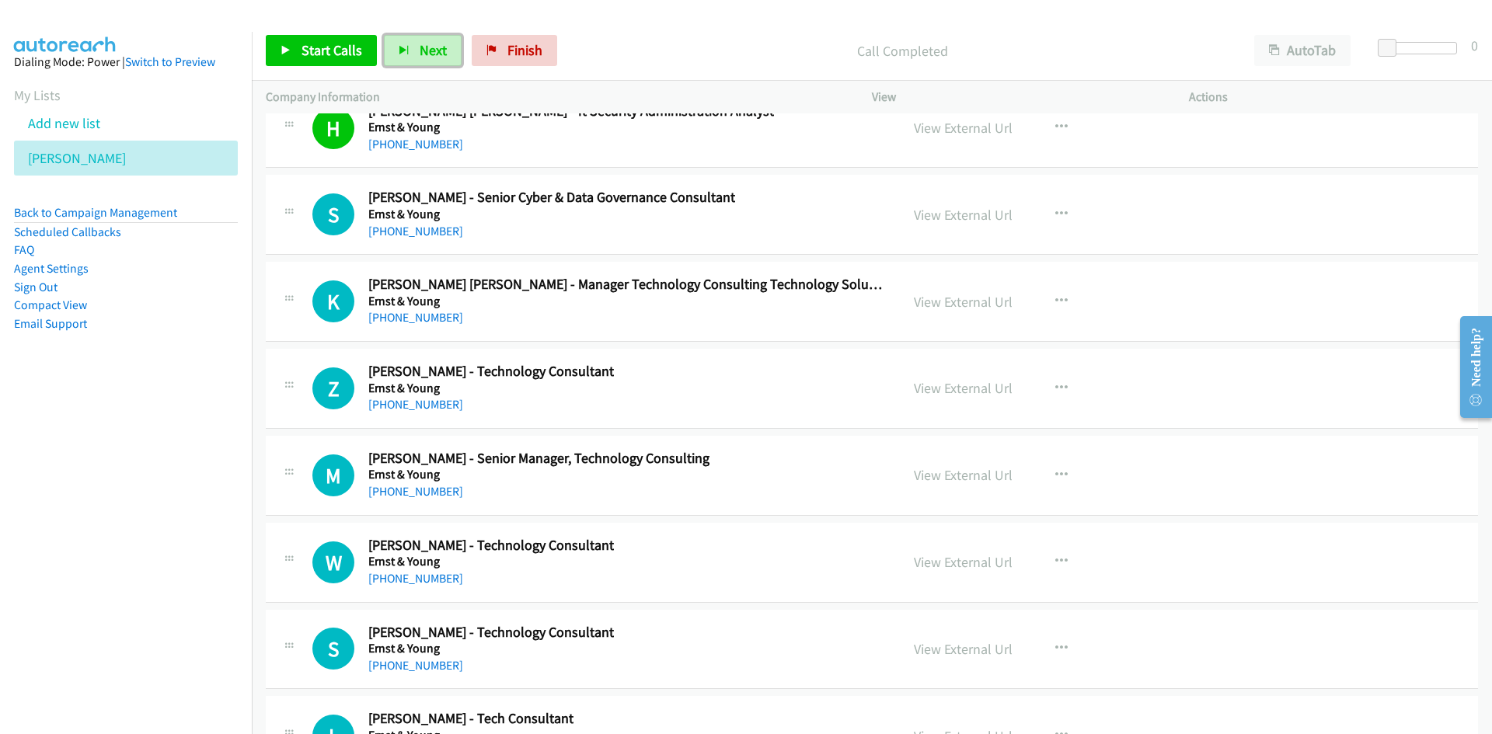
scroll to position [20439, 0]
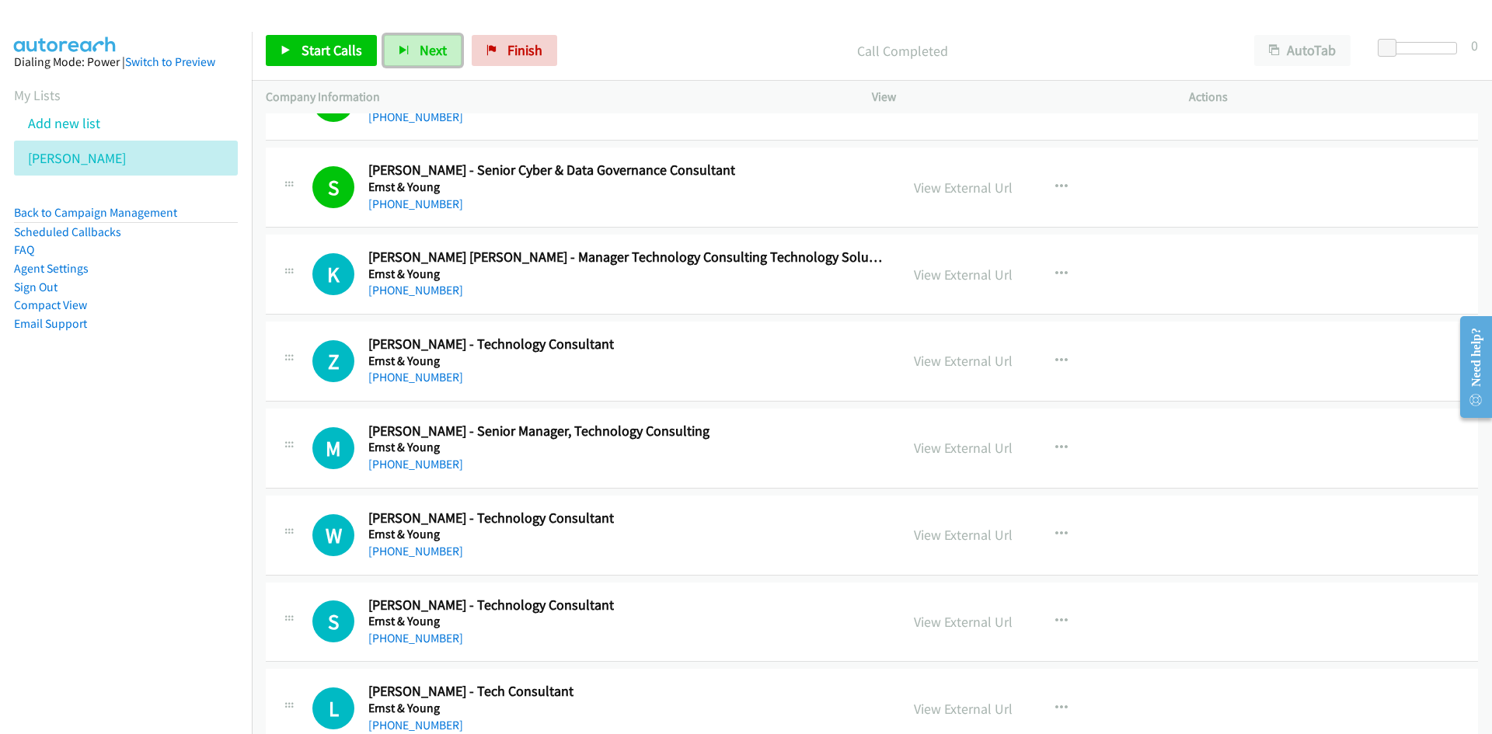
drag, startPoint x: 406, startPoint y: 44, endPoint x: 455, endPoint y: 110, distance: 82.2
click at [406, 44] on button "Next" at bounding box center [423, 50] width 78 height 31
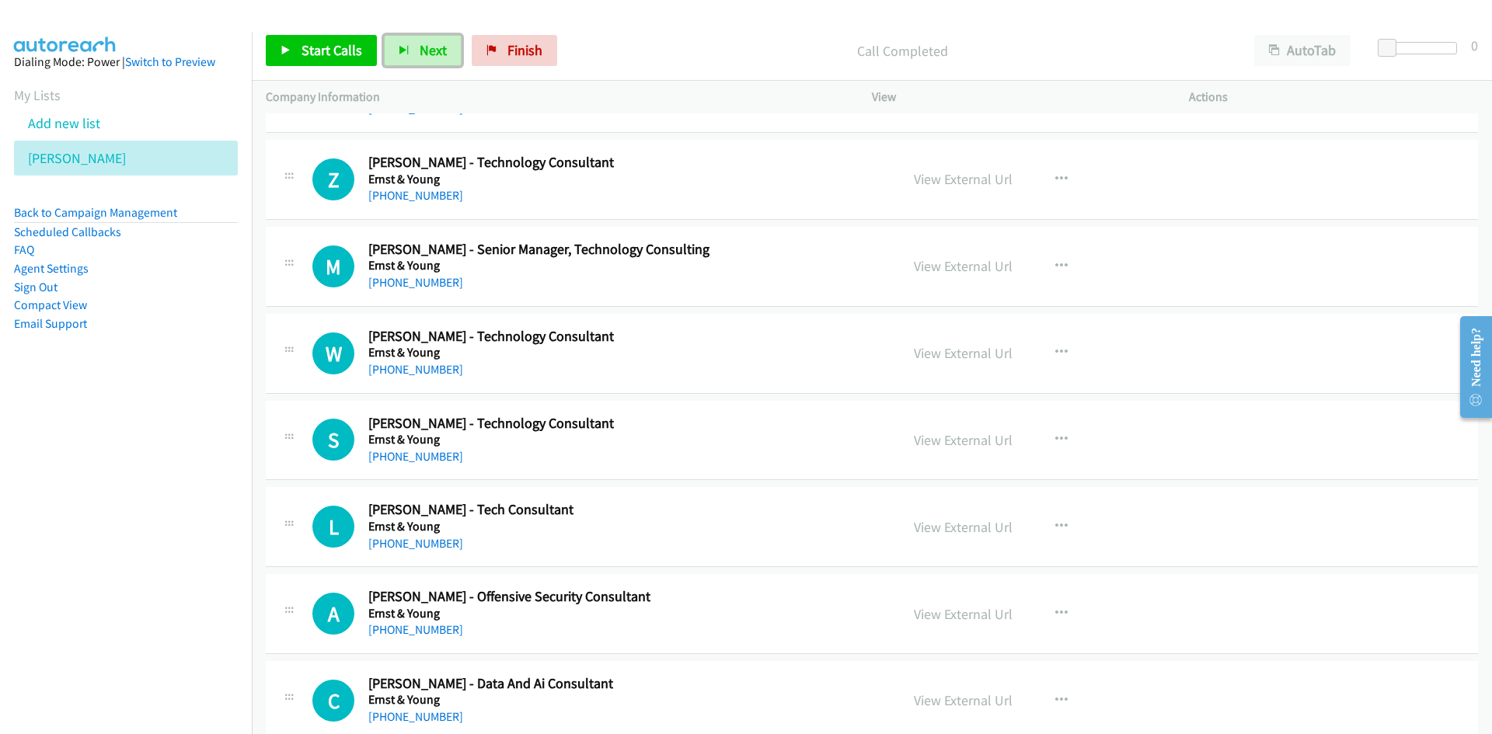
scroll to position [20595, 0]
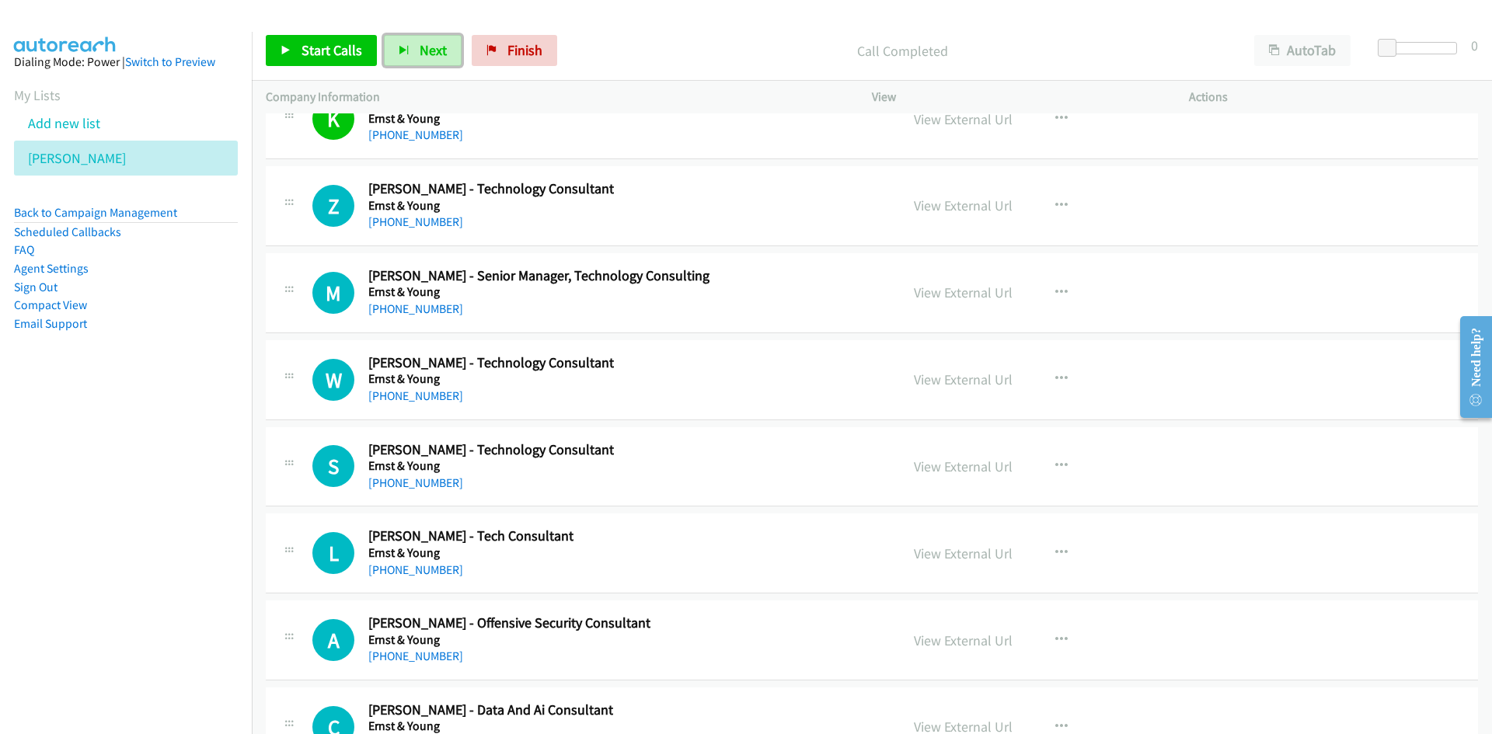
click at [425, 40] on button "Next" at bounding box center [423, 50] width 78 height 31
drag, startPoint x: 427, startPoint y: 49, endPoint x: 633, endPoint y: 228, distance: 272.6
click at [427, 49] on span "Next" at bounding box center [433, 50] width 27 height 18
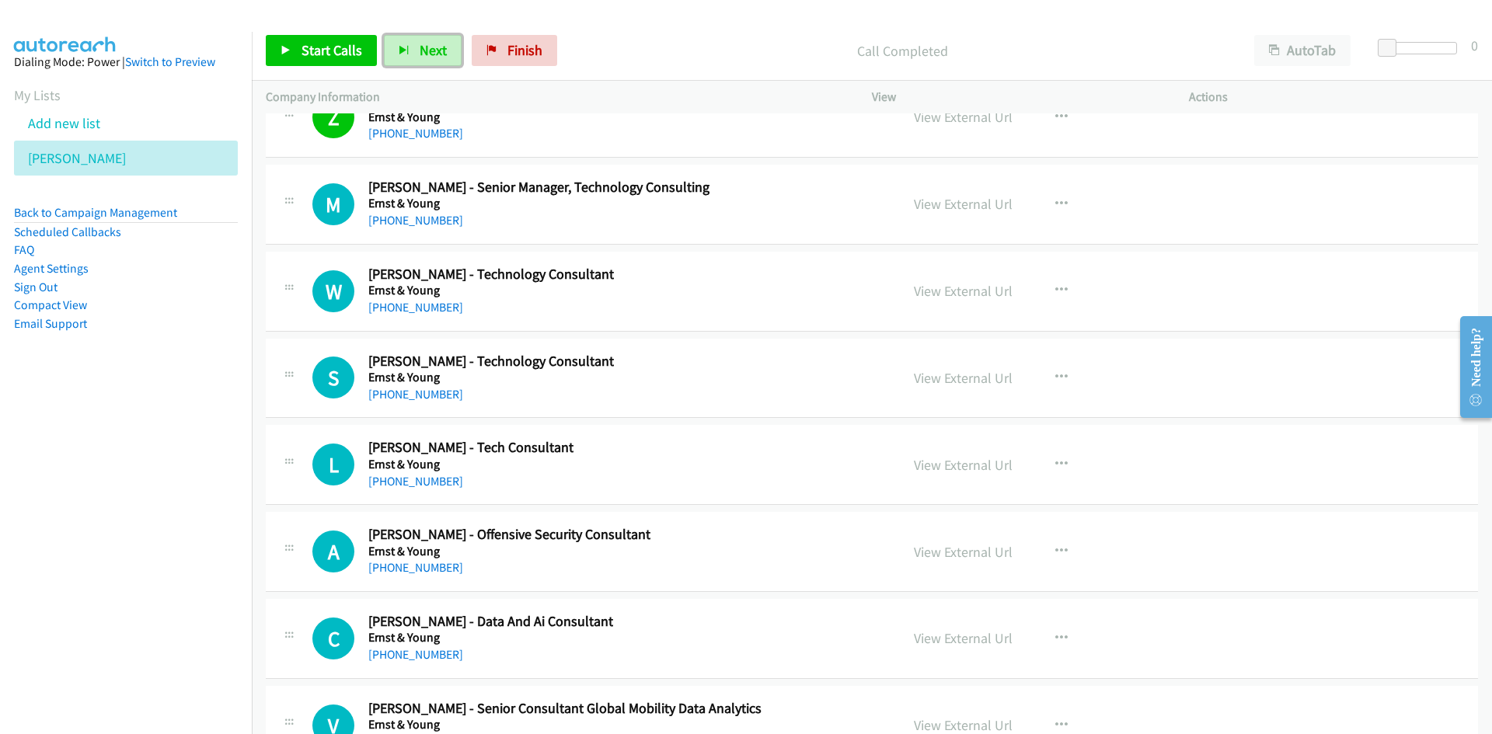
scroll to position [20750, 0]
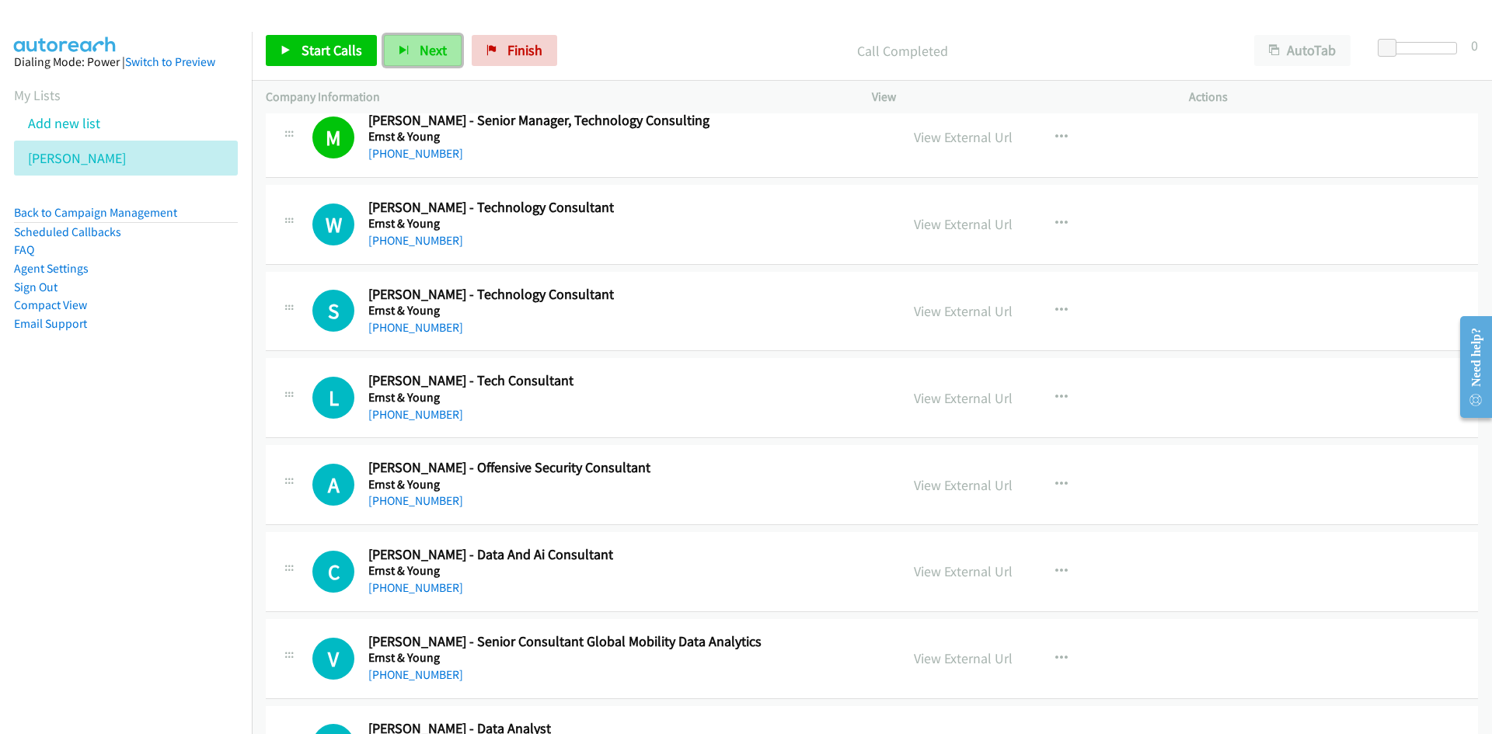
click at [437, 37] on button "Next" at bounding box center [423, 50] width 78 height 31
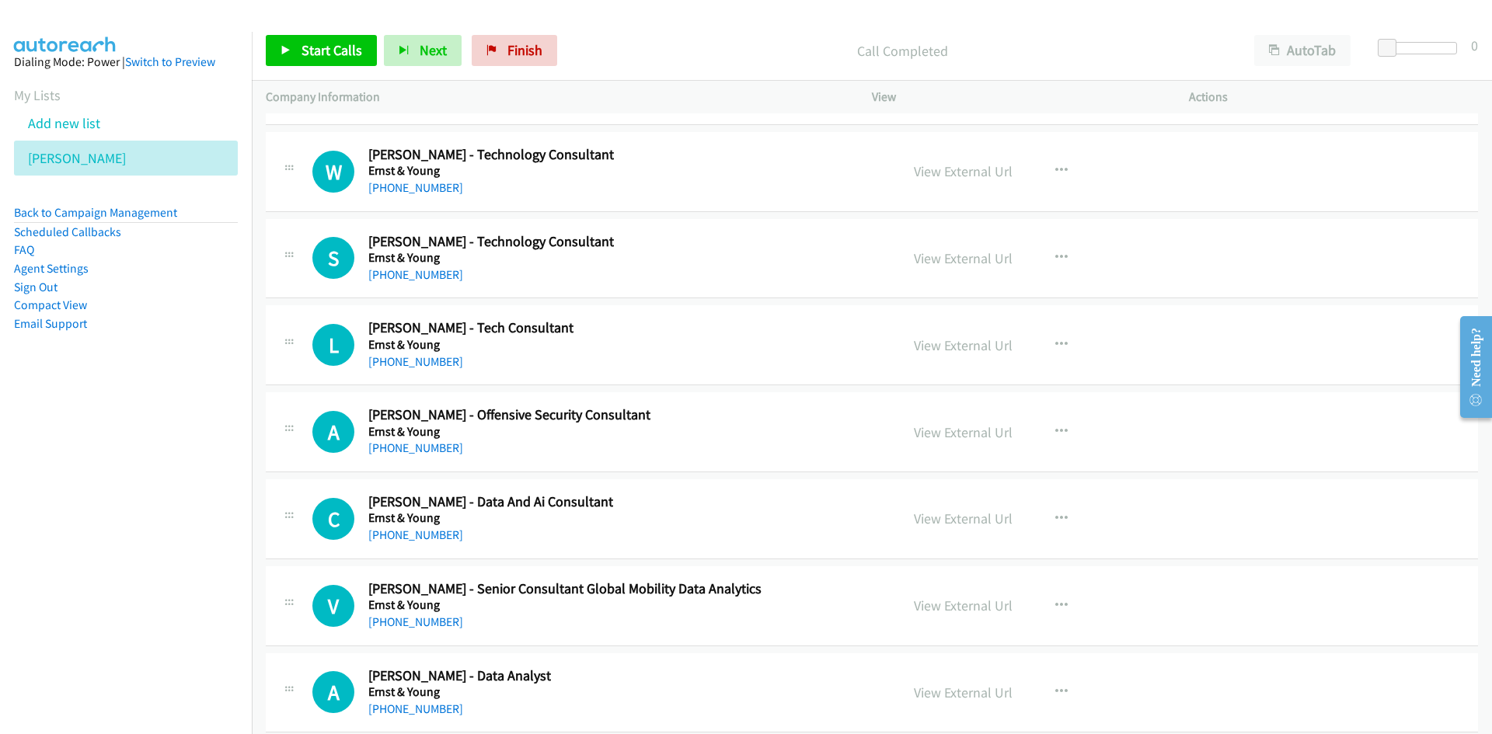
scroll to position [20828, 0]
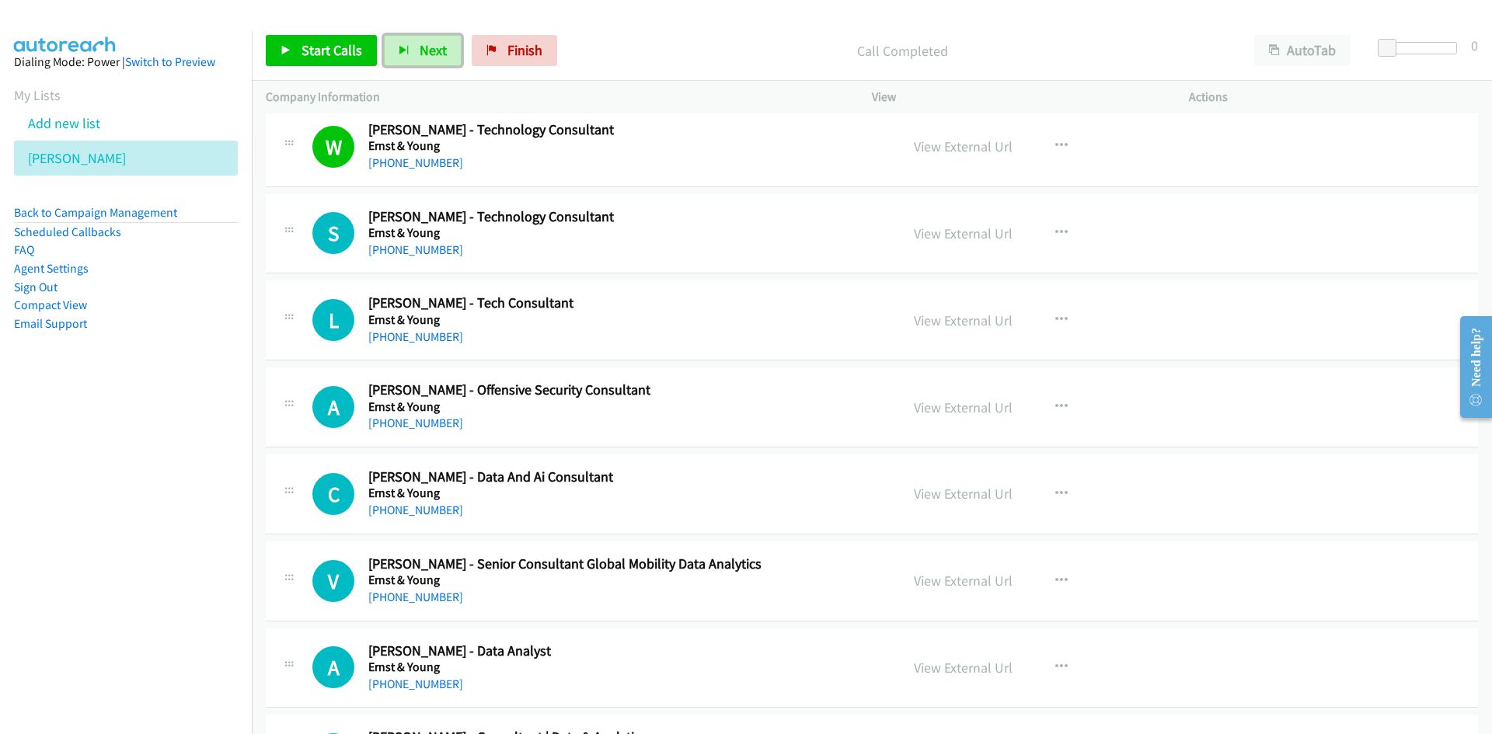
drag, startPoint x: 396, startPoint y: 50, endPoint x: 769, endPoint y: 214, distance: 407.8
click at [399, 50] on icon "button" at bounding box center [404, 51] width 11 height 11
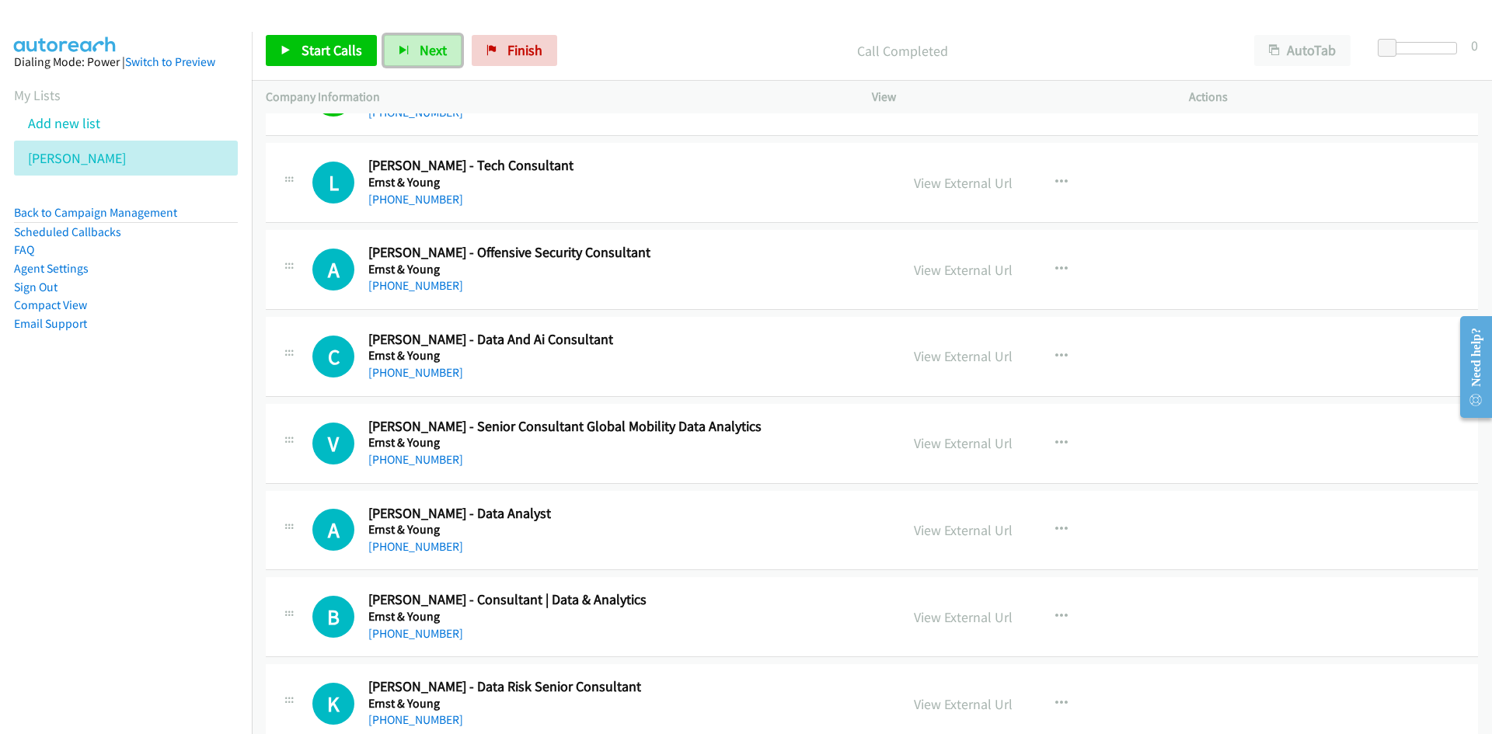
scroll to position [20983, 0]
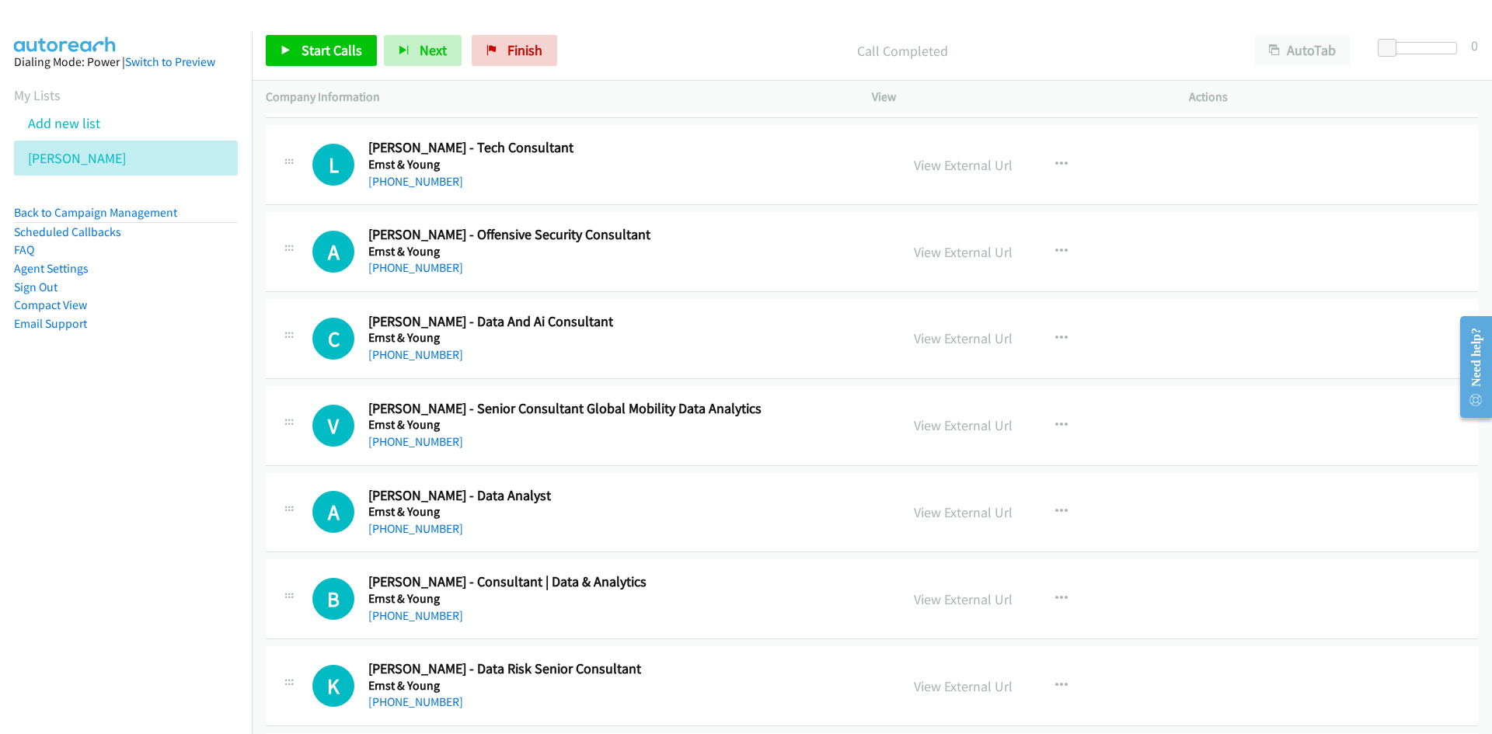
click at [427, 30] on div "Start Calls Pause Next Finish Call Completed AutoTab AutoTab 0" at bounding box center [872, 51] width 1240 height 60
click at [436, 53] on span "Next" at bounding box center [433, 50] width 27 height 18
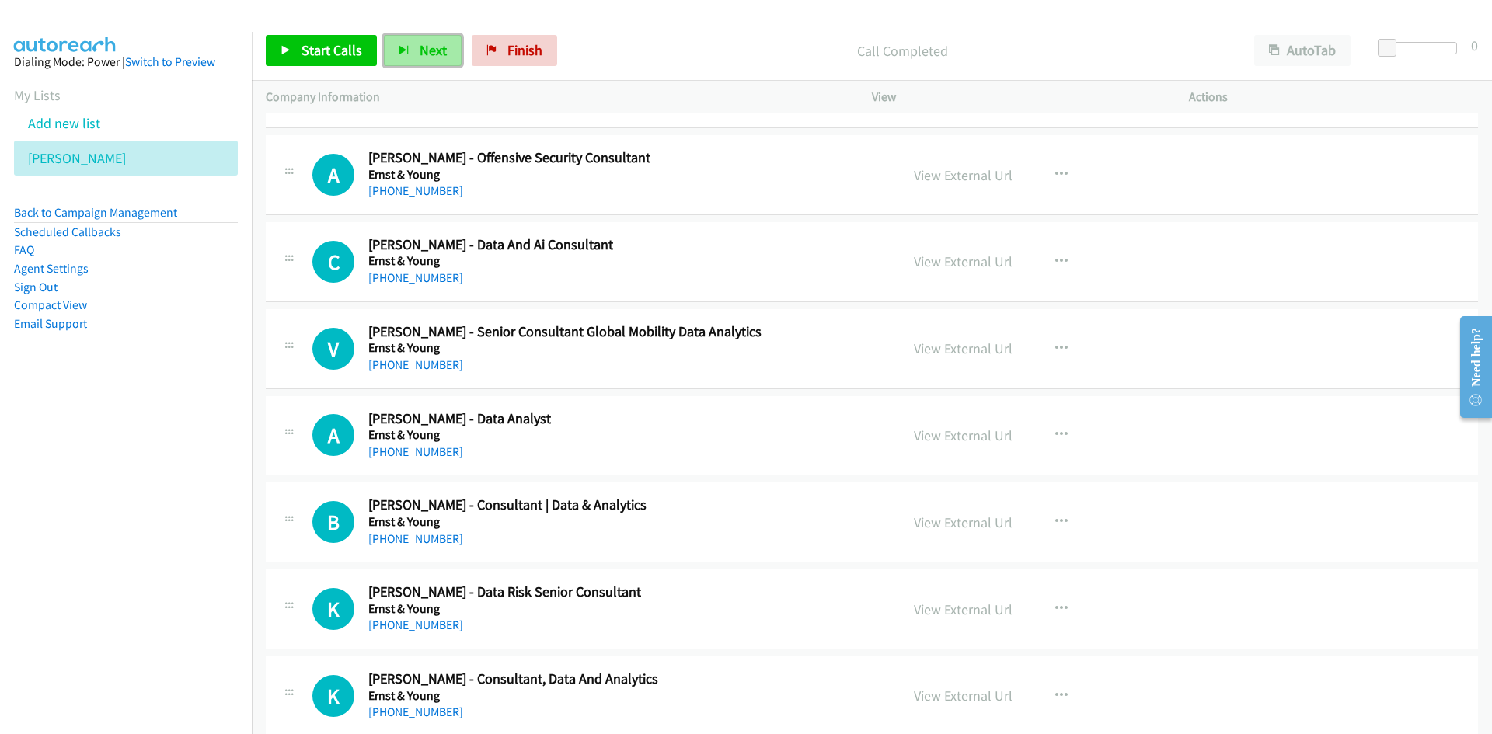
scroll to position [21061, 0]
click at [414, 52] on button "Next" at bounding box center [423, 50] width 78 height 31
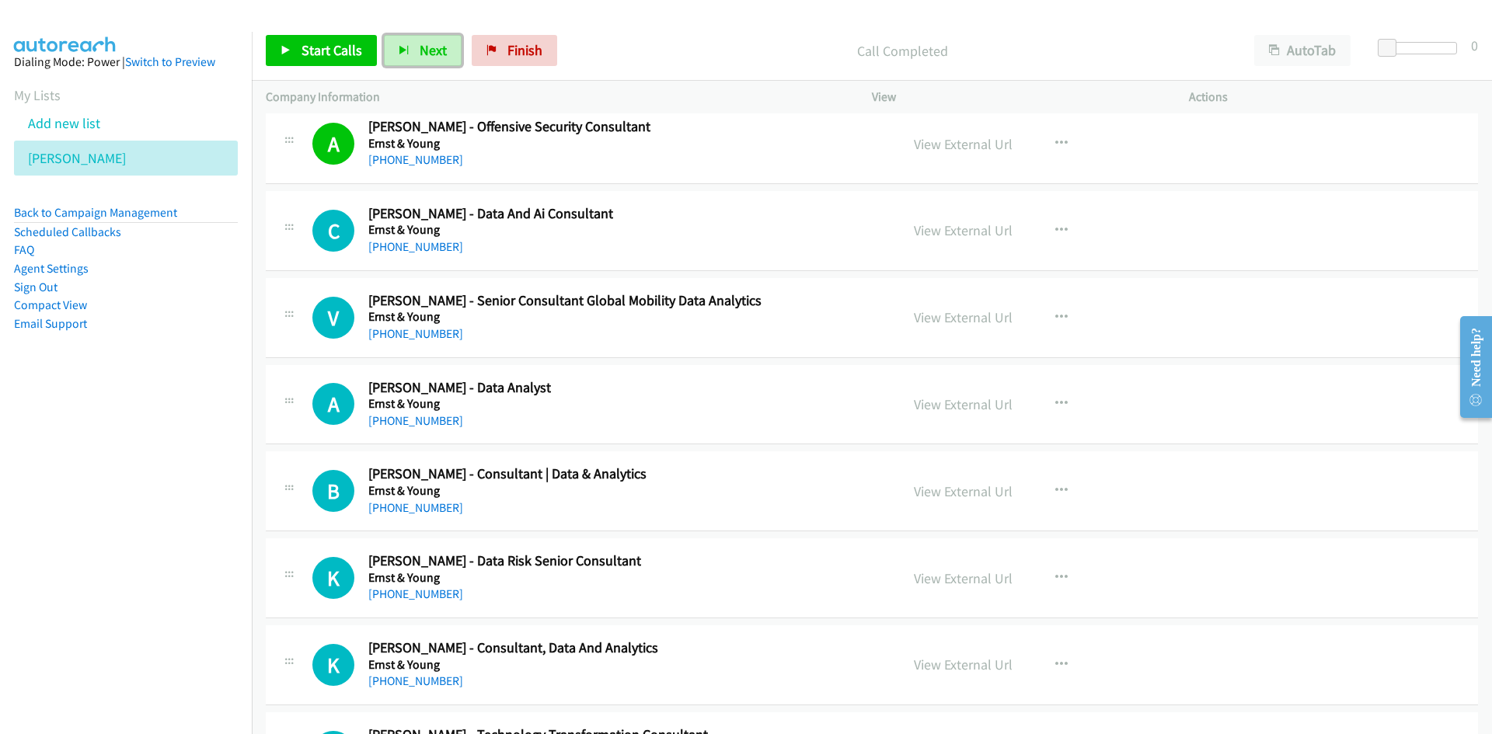
scroll to position [21139, 0]
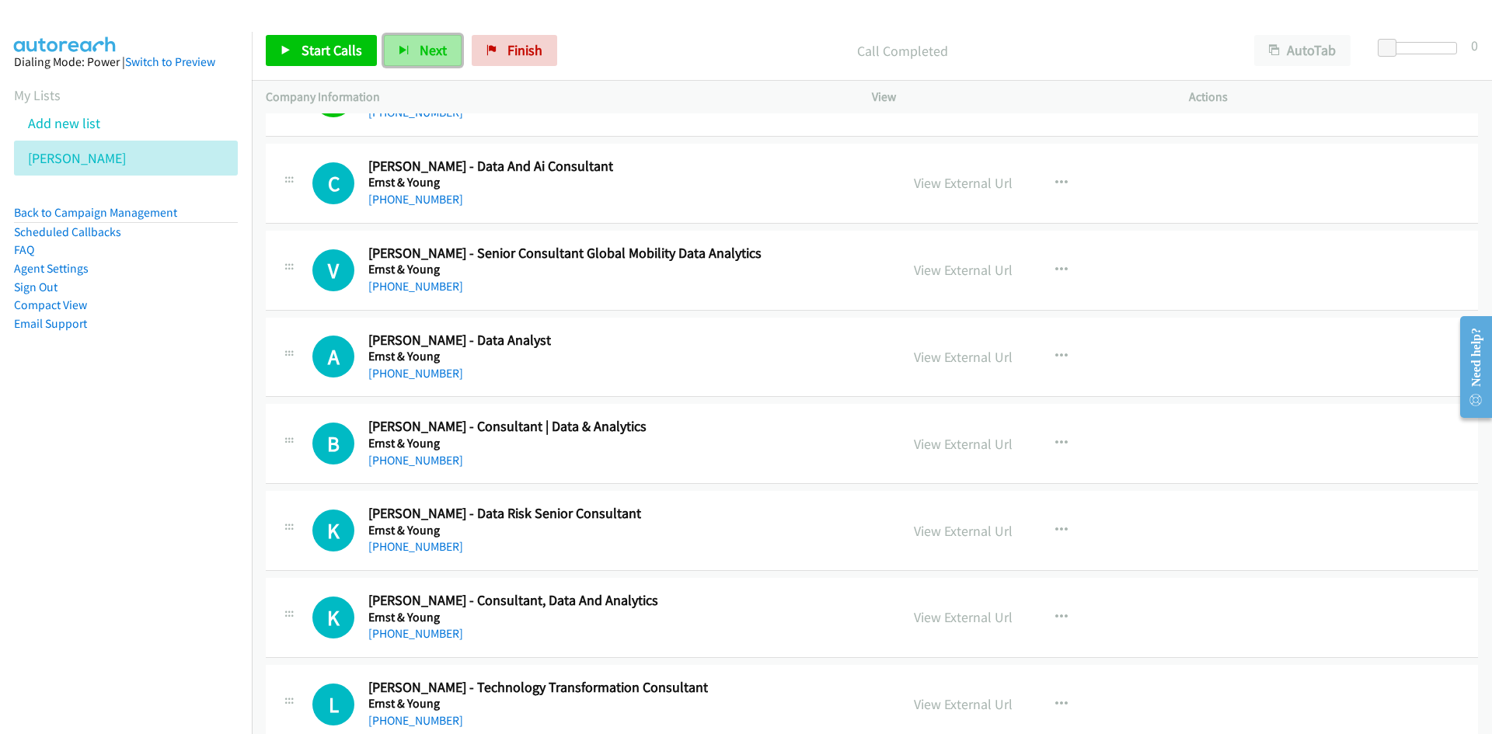
click at [399, 46] on icon "button" at bounding box center [404, 51] width 11 height 11
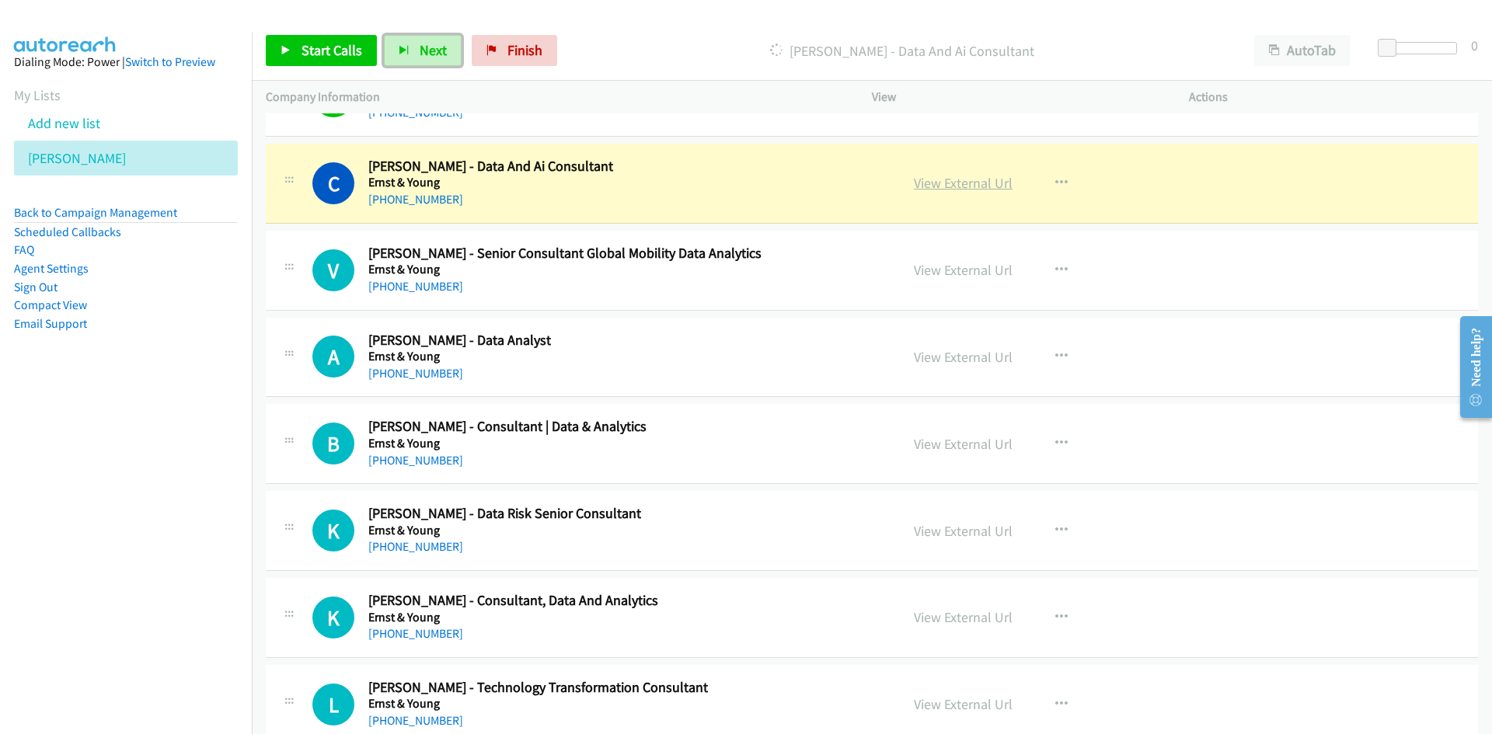
click at [960, 185] on link "View External Url" at bounding box center [963, 183] width 99 height 18
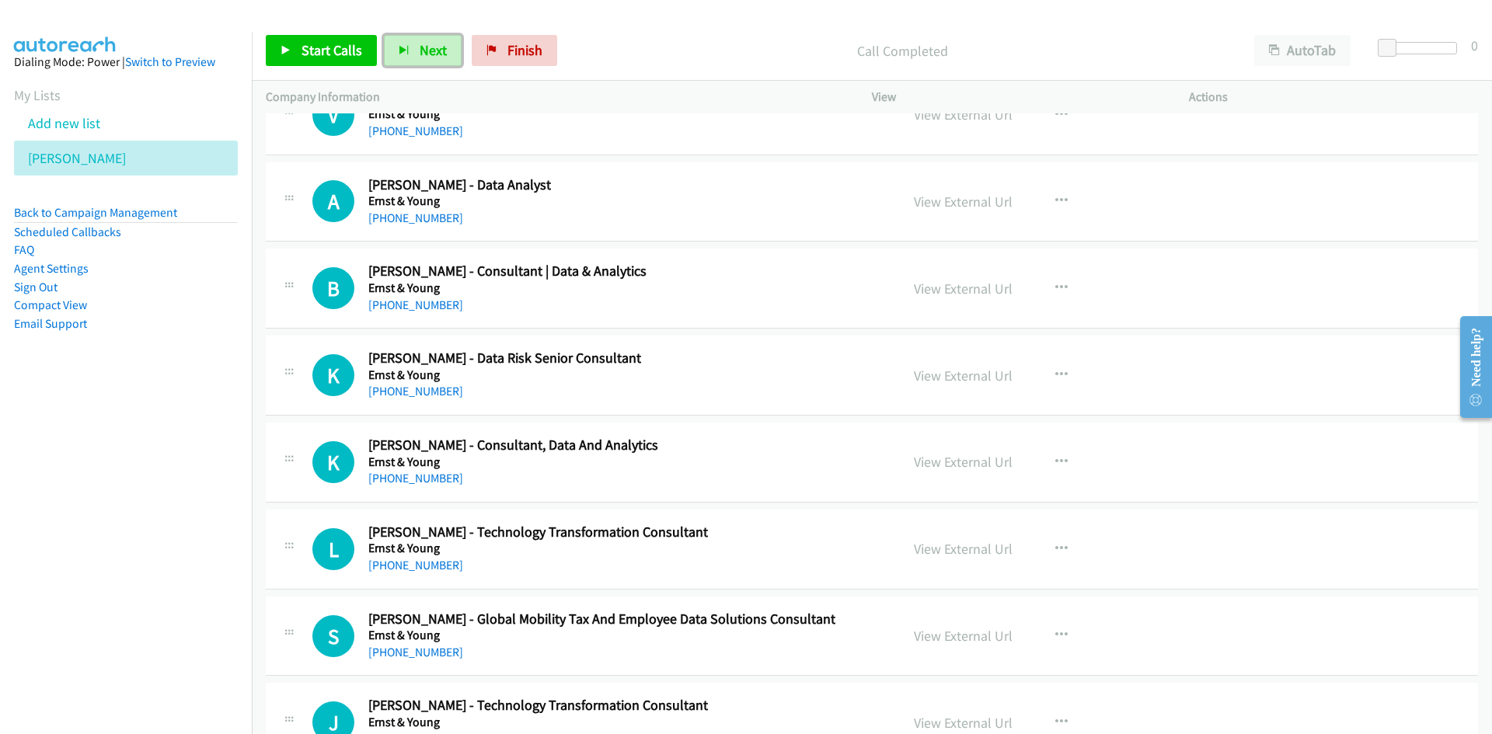
scroll to position [21217, 0]
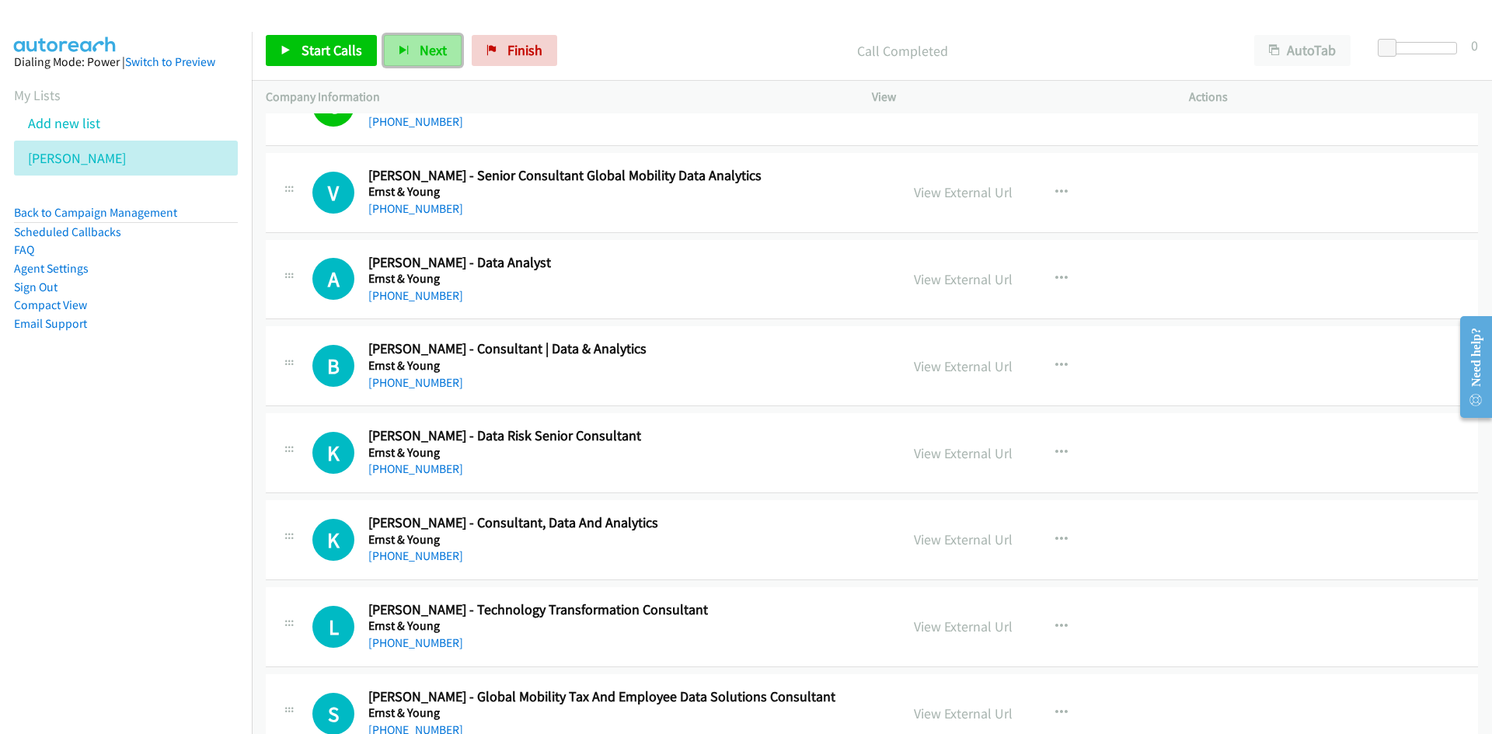
click at [431, 54] on span "Next" at bounding box center [433, 50] width 27 height 18
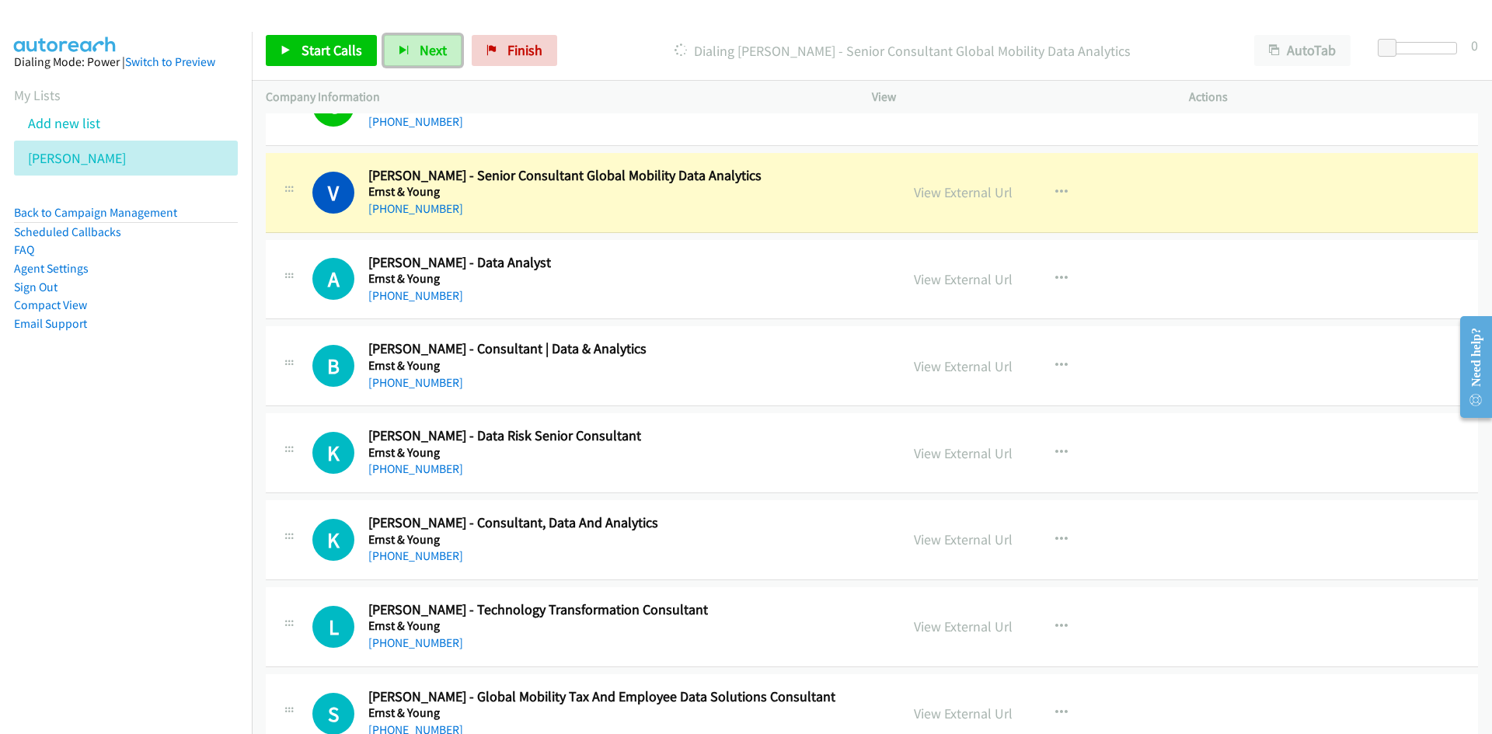
drag, startPoint x: 454, startPoint y: 54, endPoint x: 559, endPoint y: 201, distance: 180.5
click at [454, 54] on button "Next" at bounding box center [423, 50] width 78 height 31
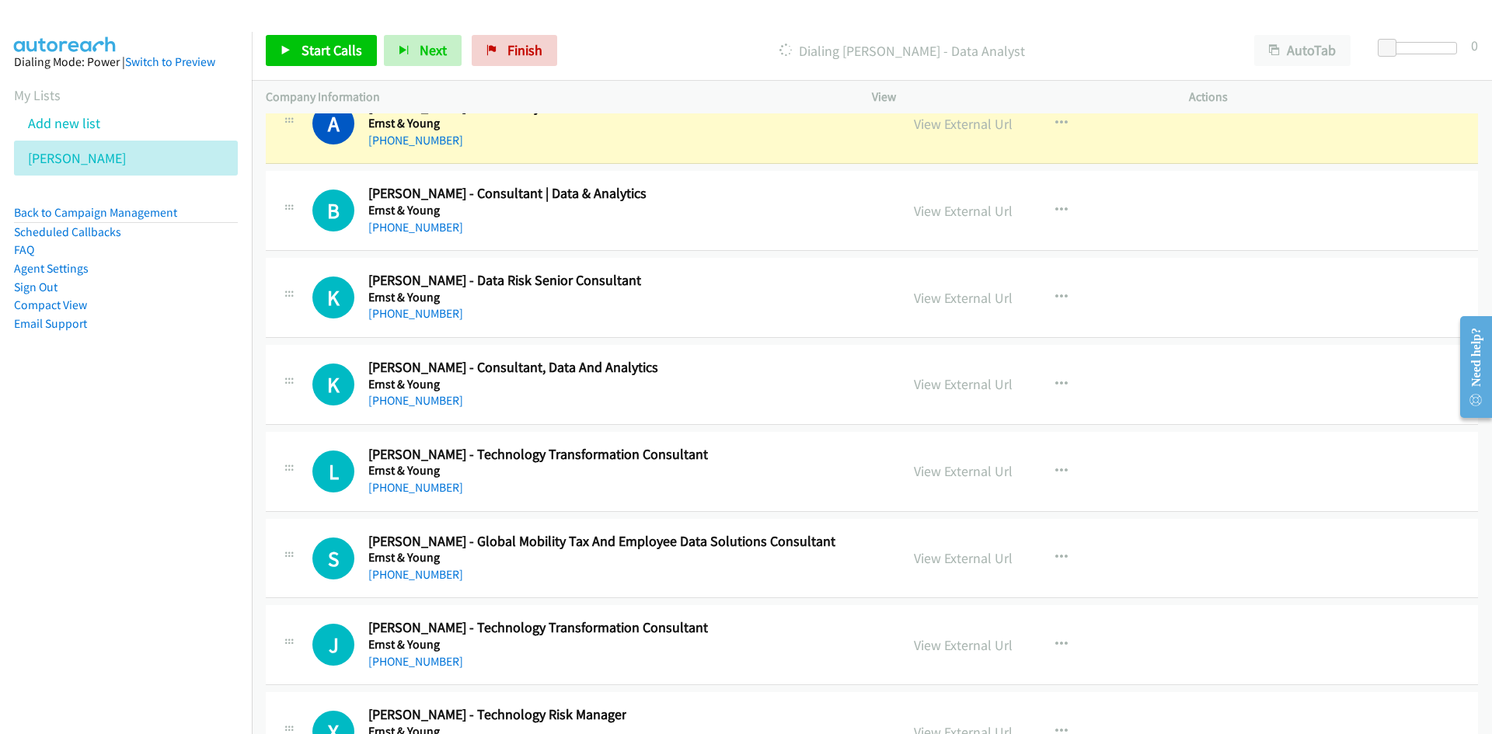
scroll to position [21294, 0]
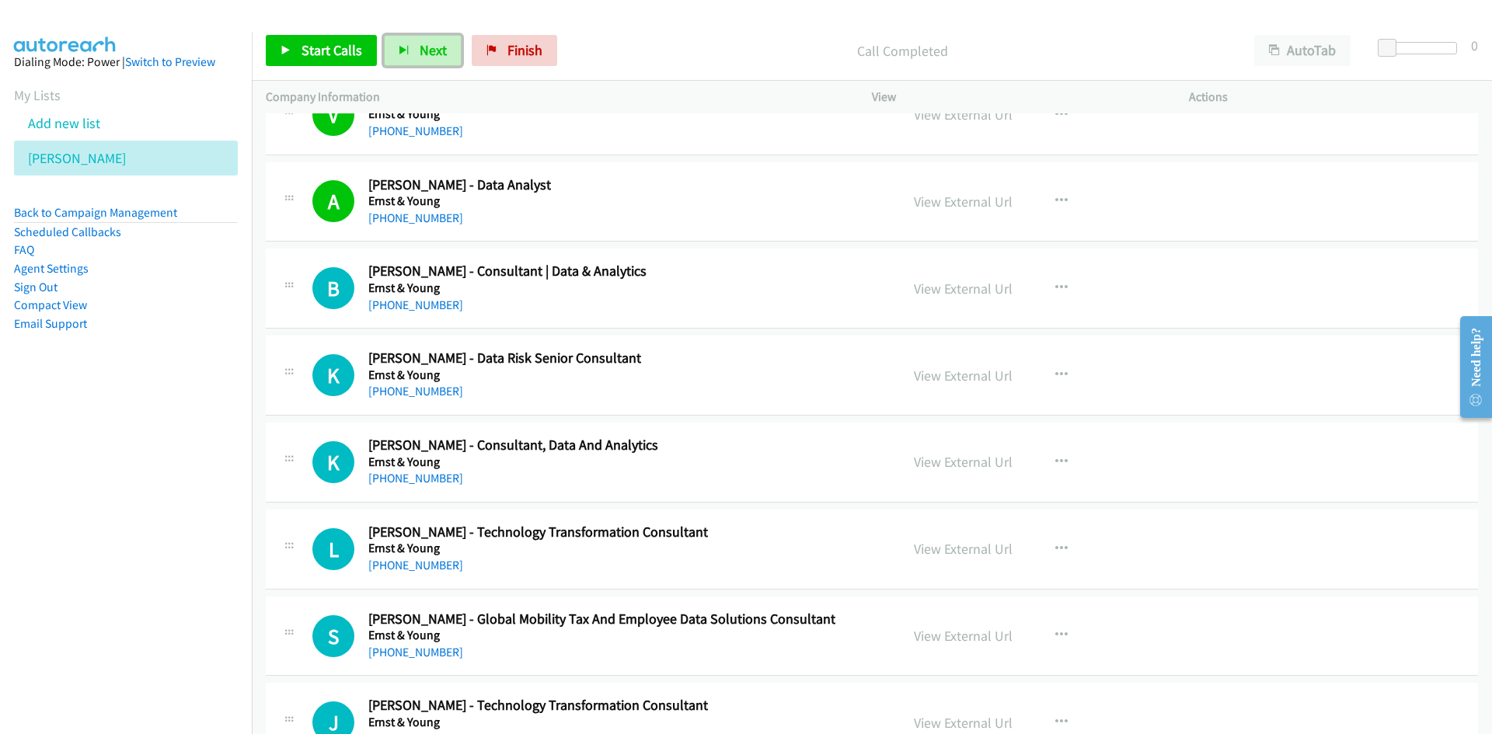
click at [411, 55] on button "Next" at bounding box center [423, 50] width 78 height 31
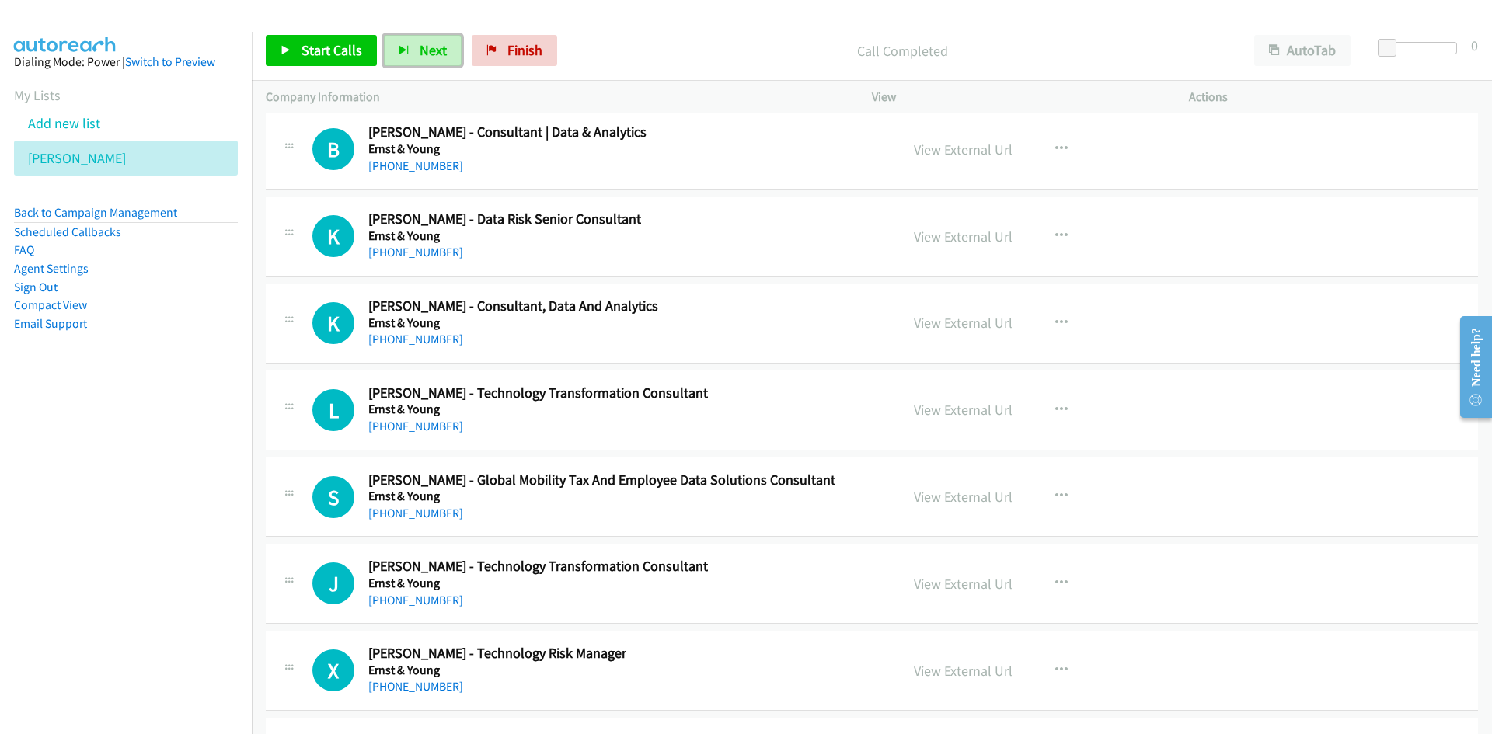
scroll to position [21450, 0]
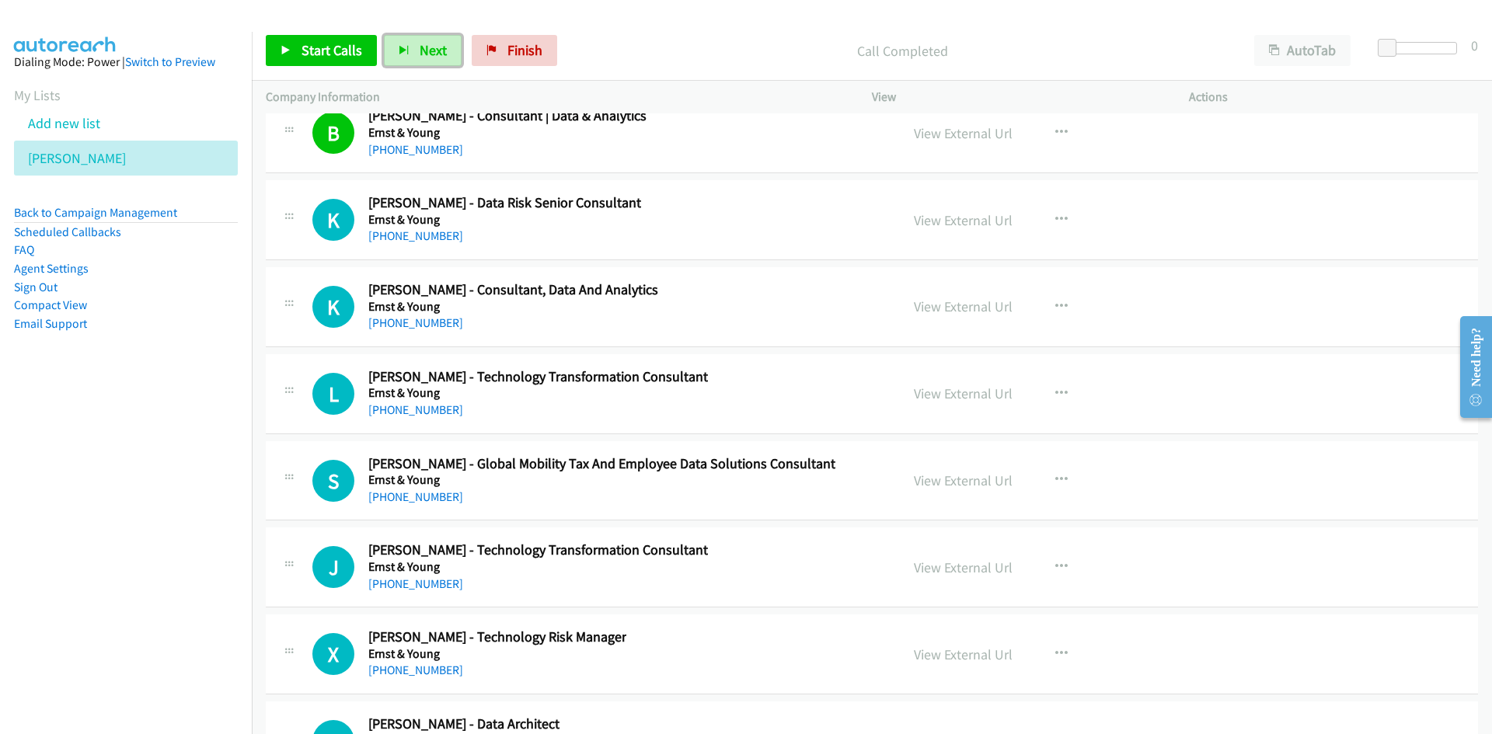
click at [435, 51] on span "Next" at bounding box center [433, 50] width 27 height 18
click at [427, 63] on button "Next" at bounding box center [423, 50] width 78 height 31
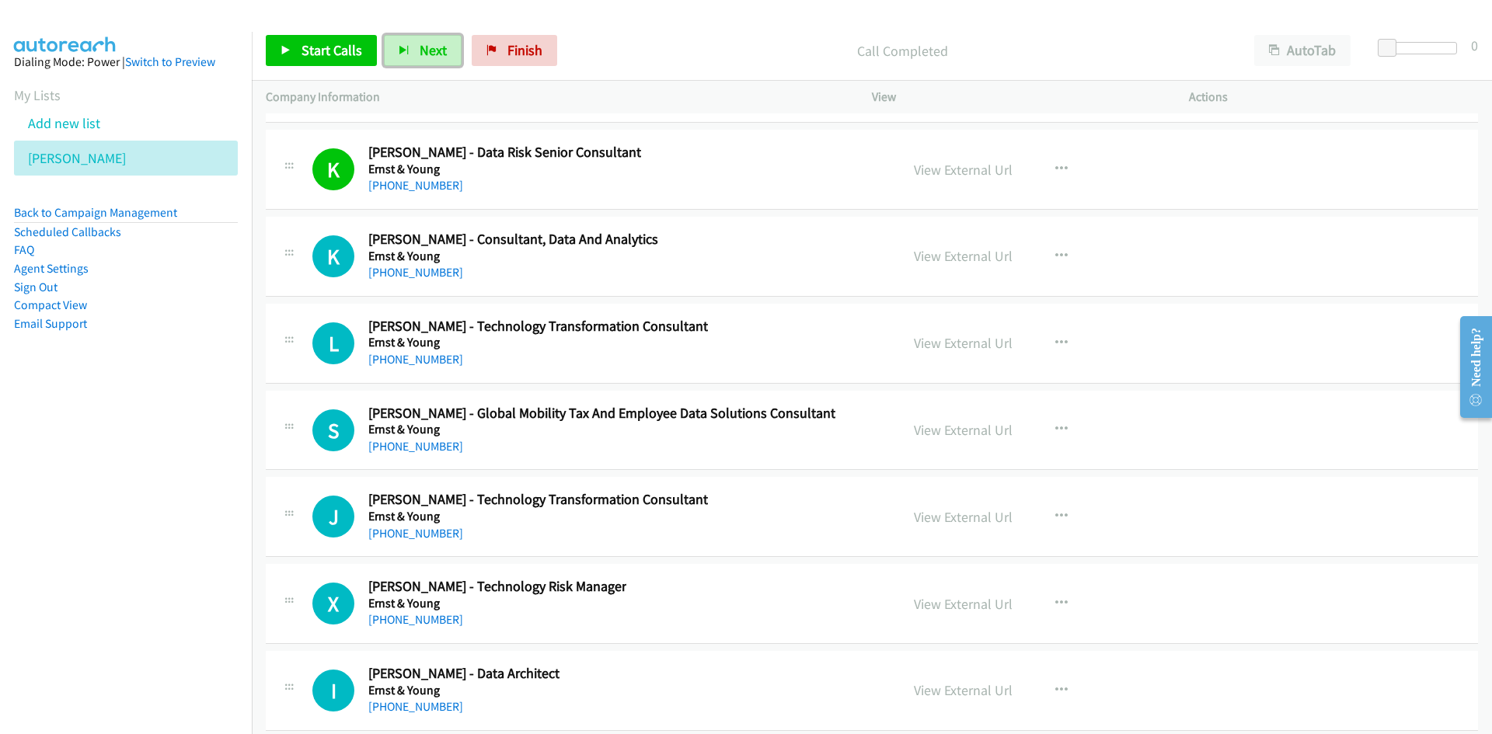
scroll to position [21527, 0]
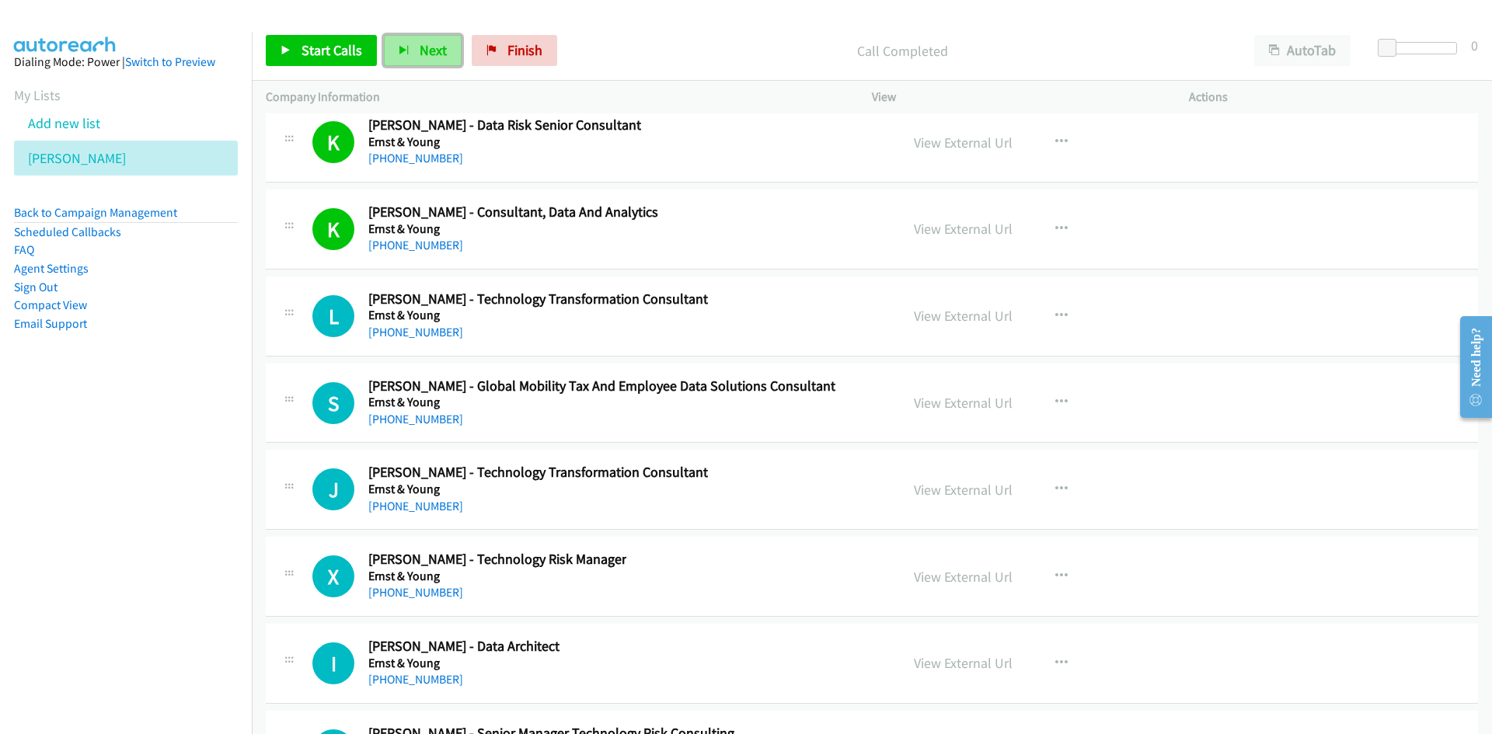
click at [424, 54] on span "Next" at bounding box center [433, 50] width 27 height 18
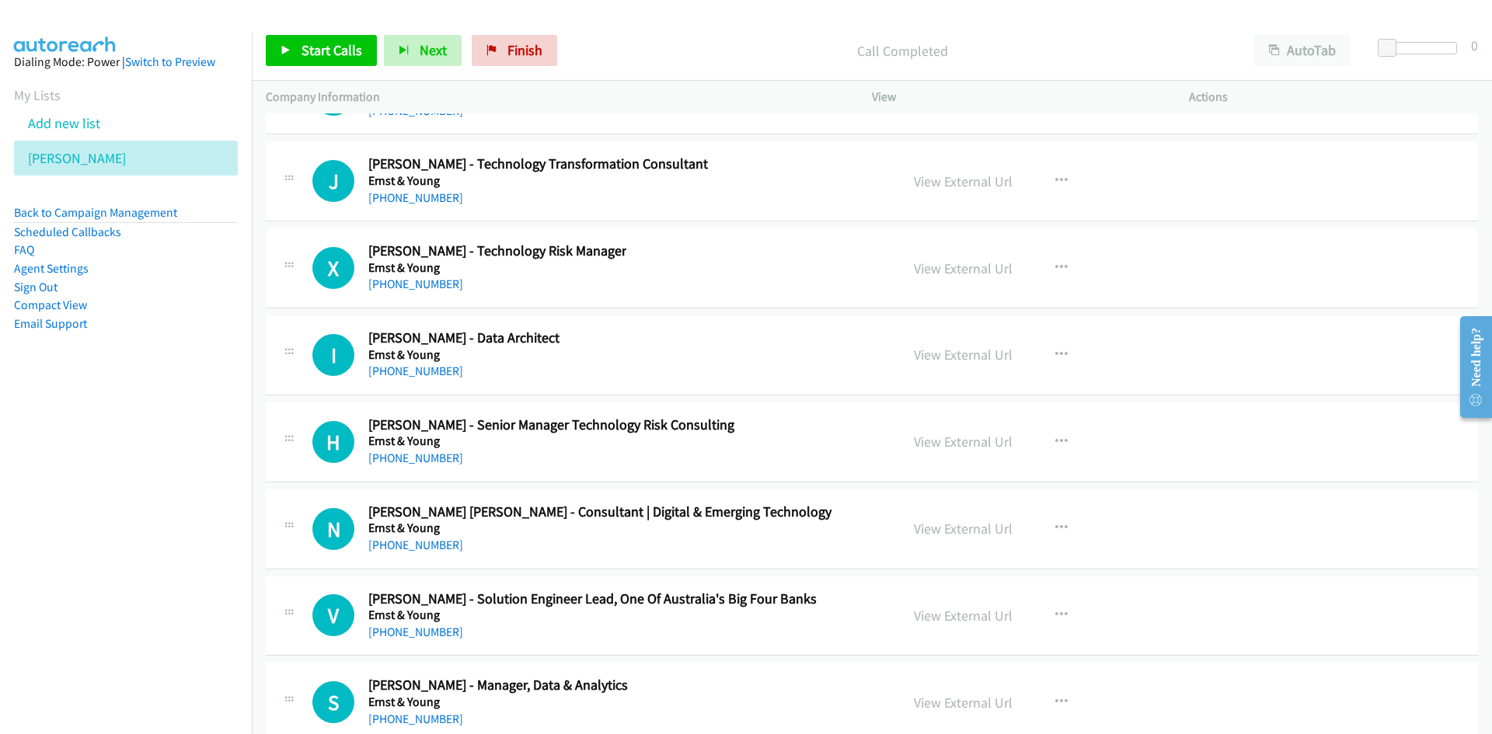
scroll to position [21838, 0]
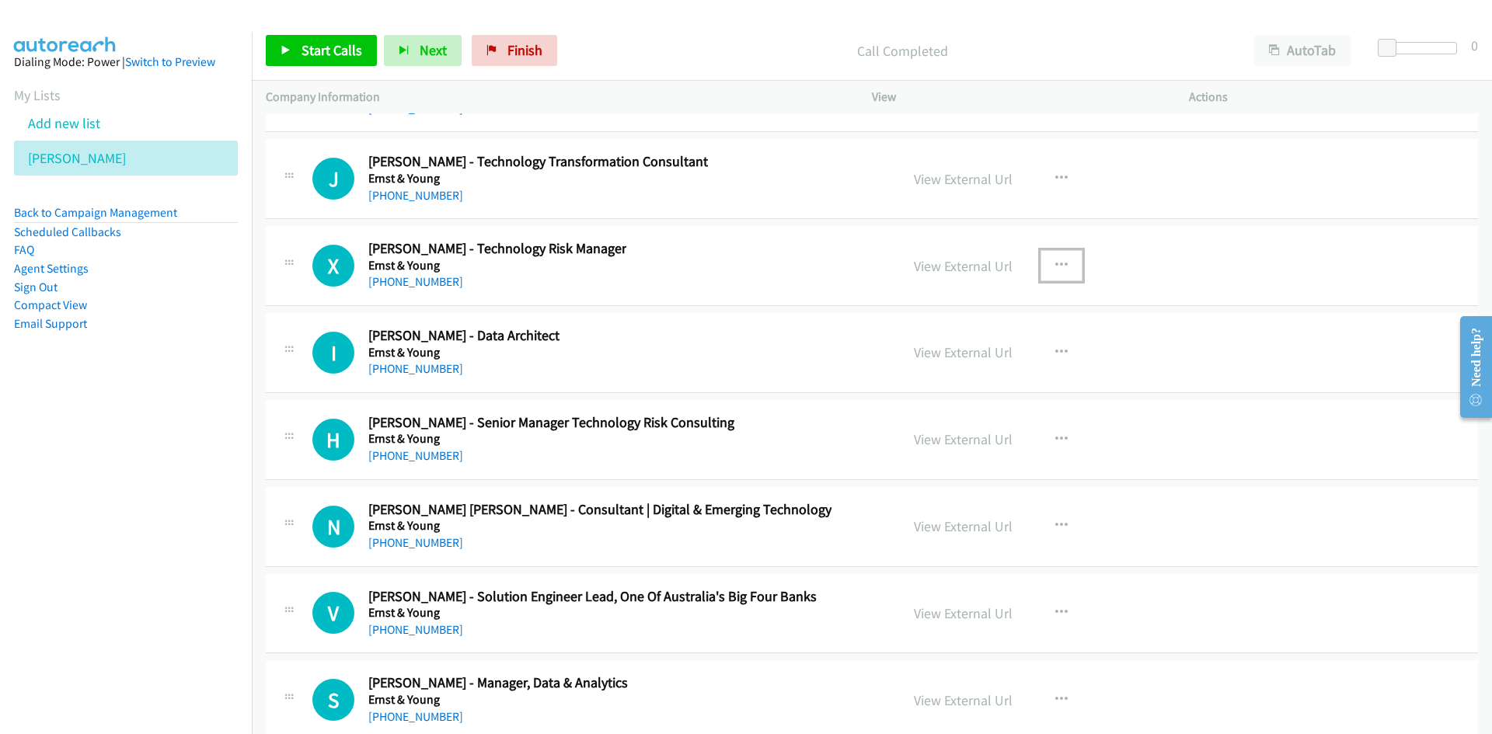
drag, startPoint x: 1057, startPoint y: 257, endPoint x: 1036, endPoint y: 281, distance: 31.9
click at [1057, 257] on button "button" at bounding box center [1062, 265] width 42 height 31
click at [955, 364] on link "Start Calls Here" at bounding box center [978, 367] width 207 height 31
click at [420, 52] on span "Next" at bounding box center [433, 50] width 27 height 18
click at [408, 46] on button "Next" at bounding box center [423, 50] width 78 height 31
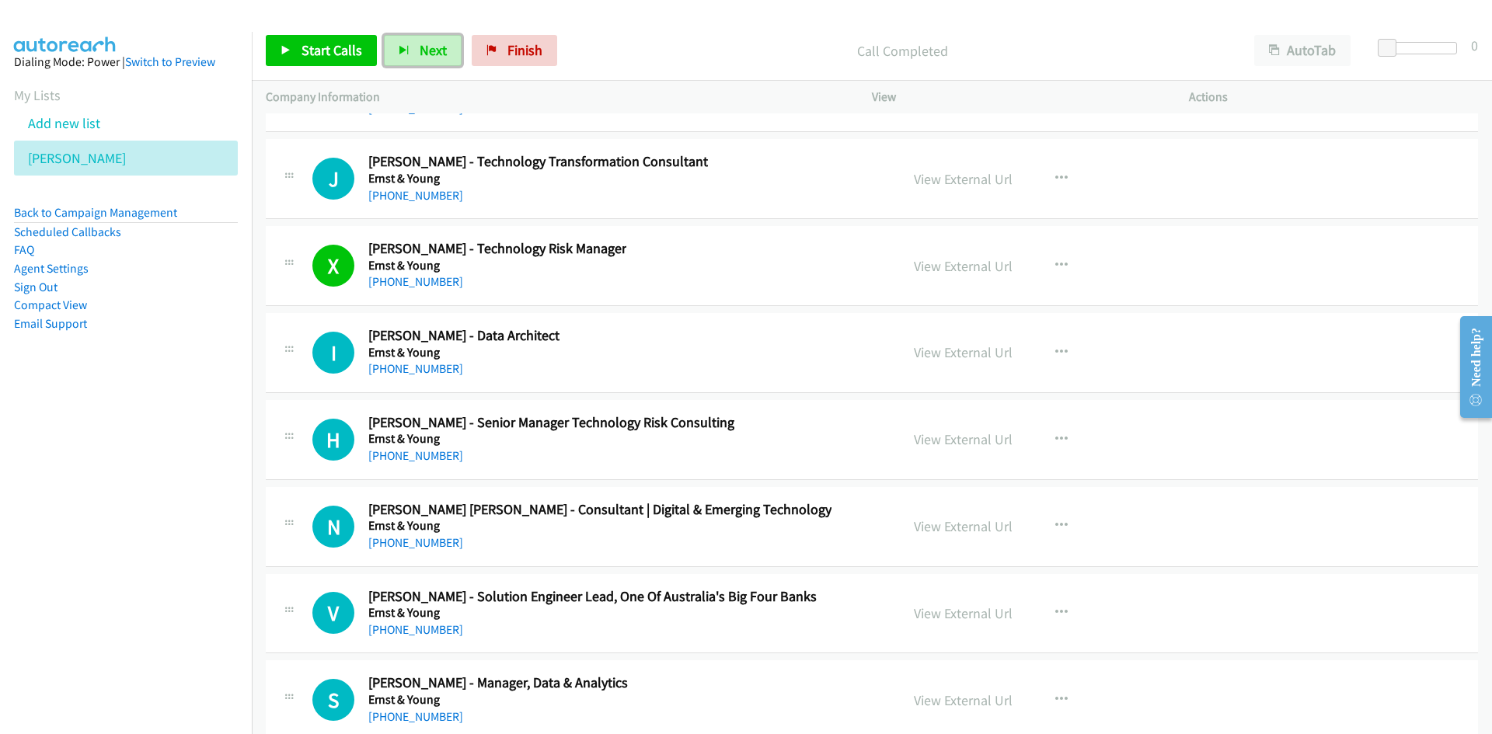
scroll to position [21994, 0]
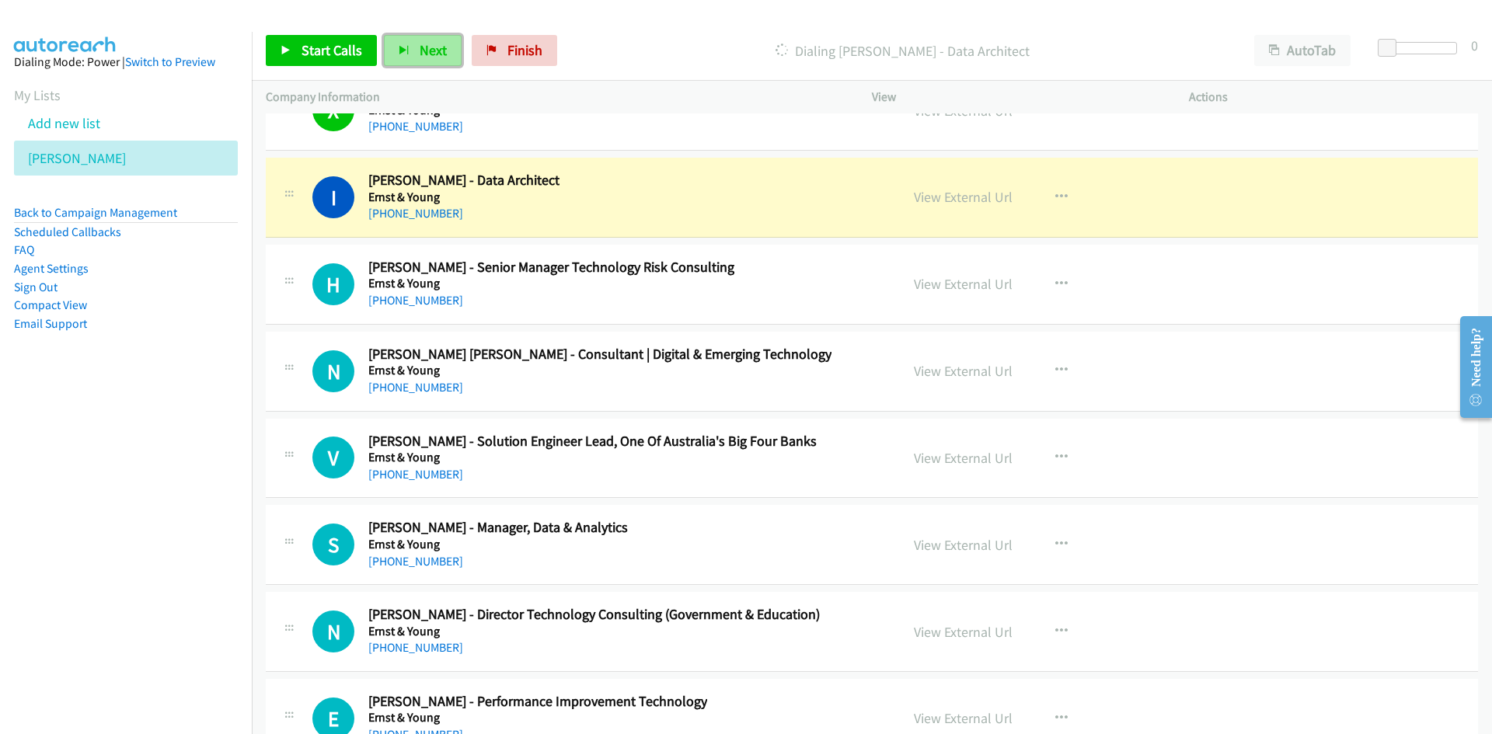
drag, startPoint x: 413, startPoint y: 54, endPoint x: 689, endPoint y: 213, distance: 319.3
click at [413, 54] on button "Next" at bounding box center [423, 50] width 78 height 31
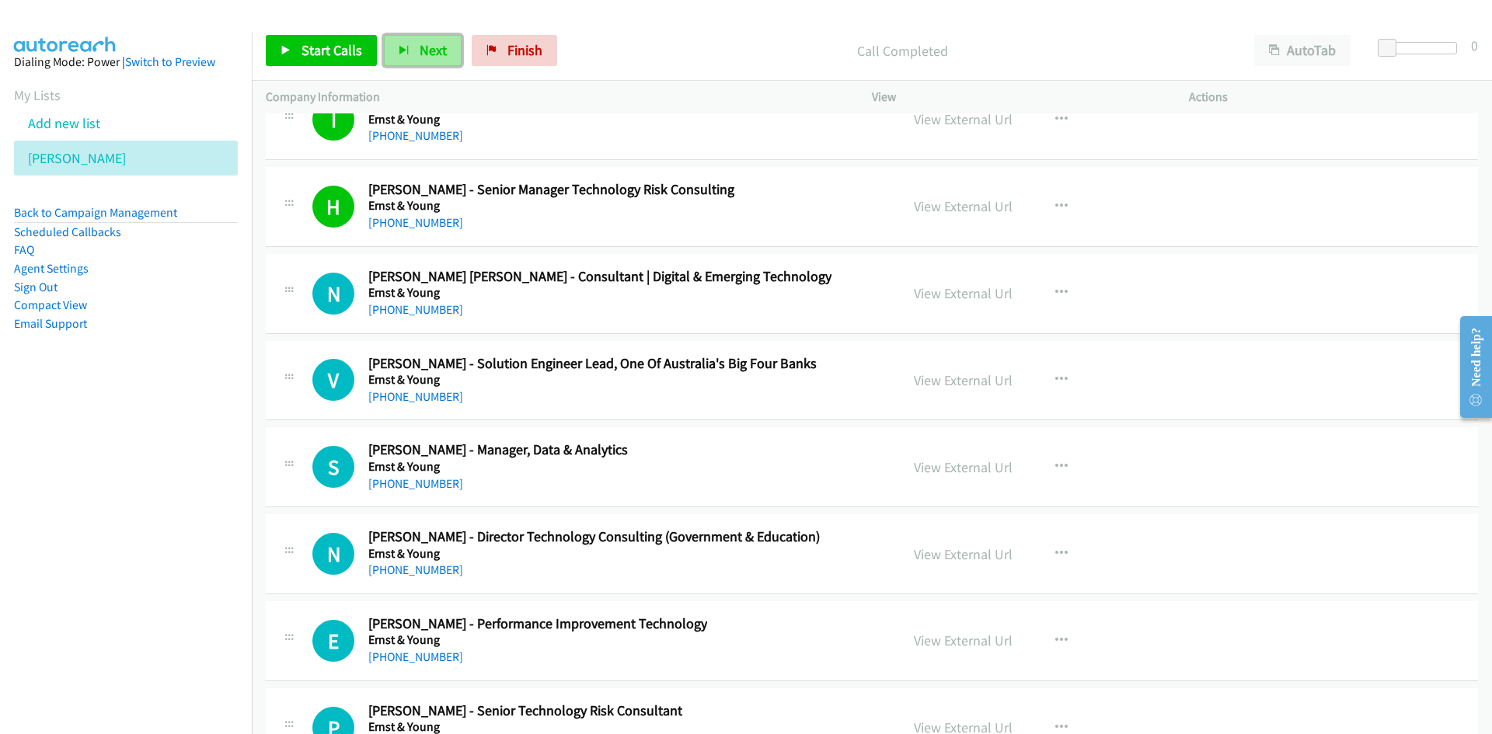
click at [424, 50] on span "Next" at bounding box center [433, 50] width 27 height 18
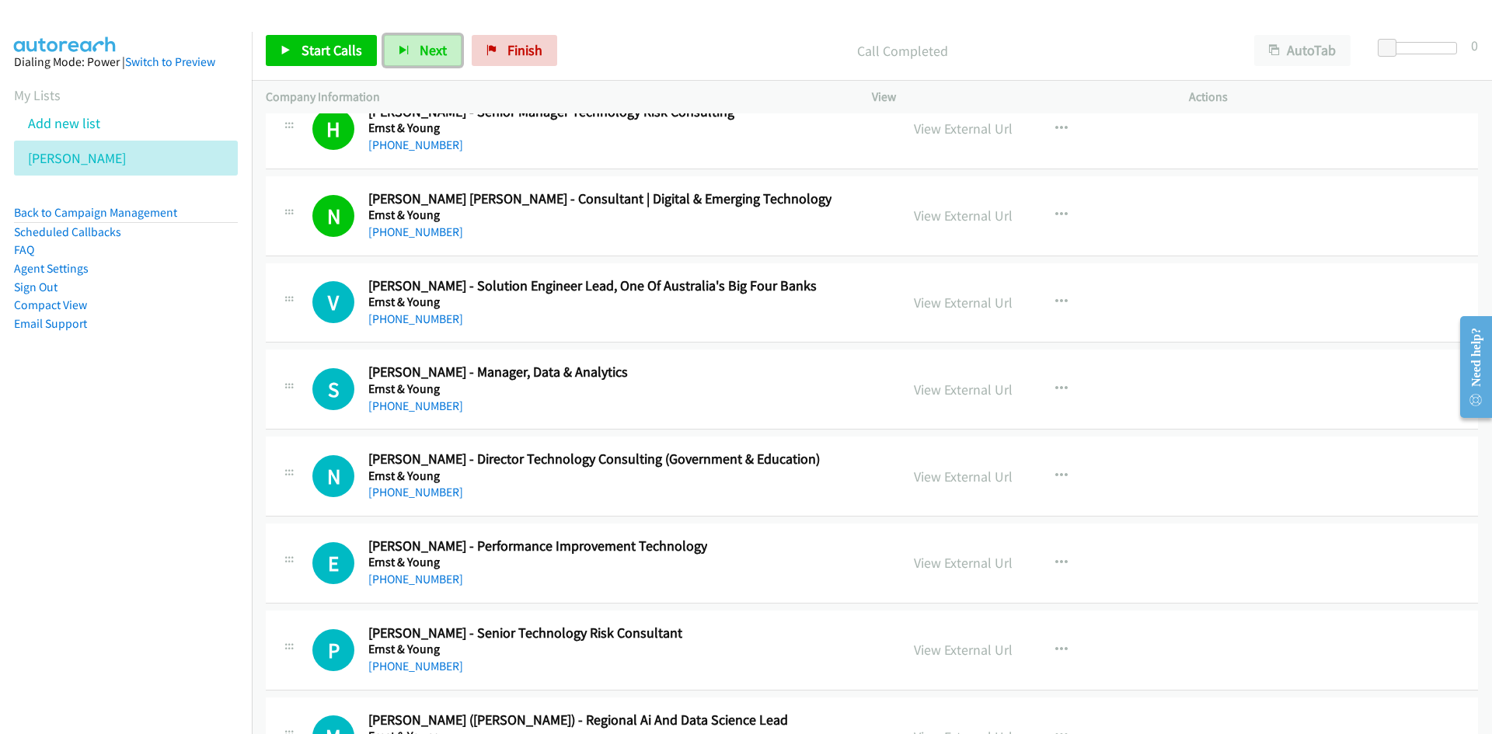
scroll to position [22227, 0]
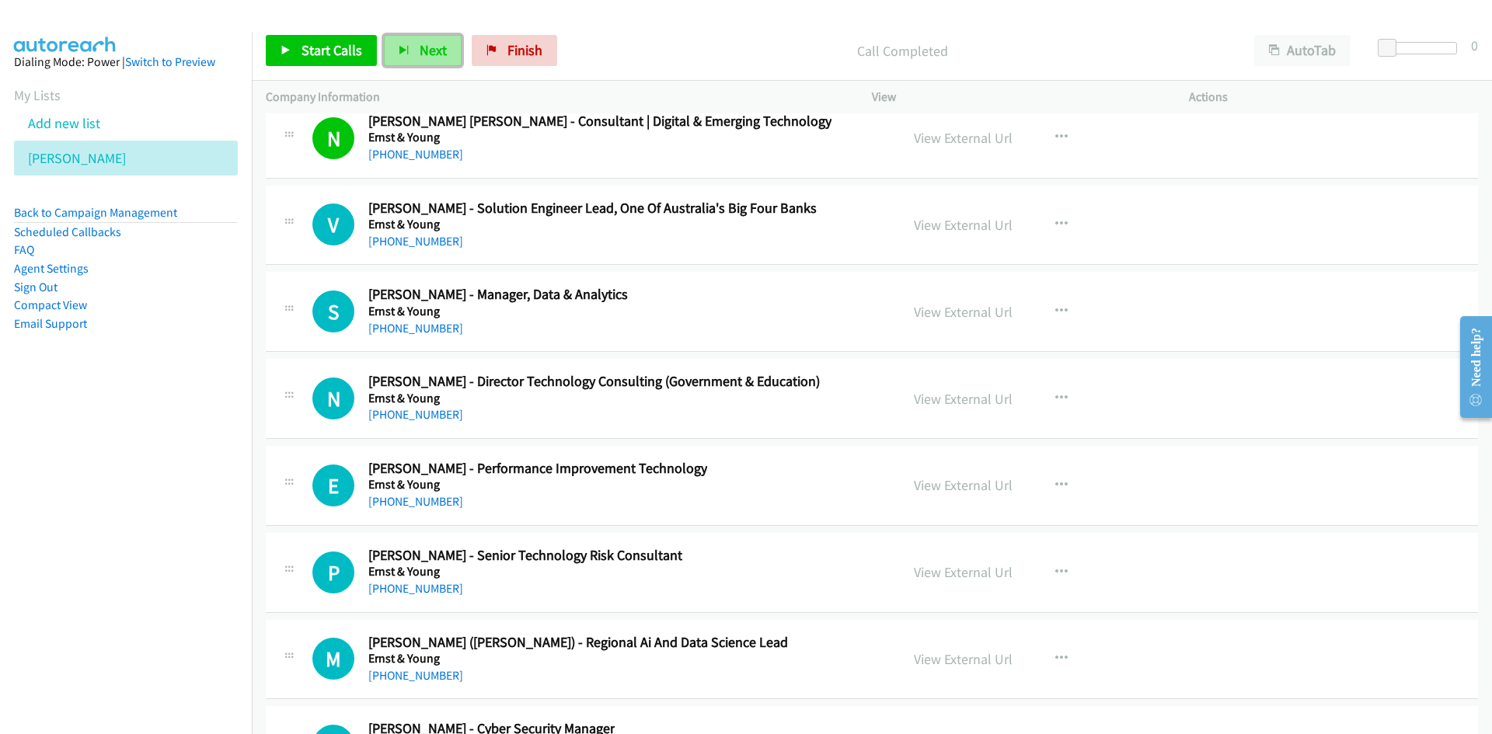
click at [410, 39] on button "Next" at bounding box center [423, 50] width 78 height 31
click at [412, 56] on button "Next" at bounding box center [423, 50] width 78 height 31
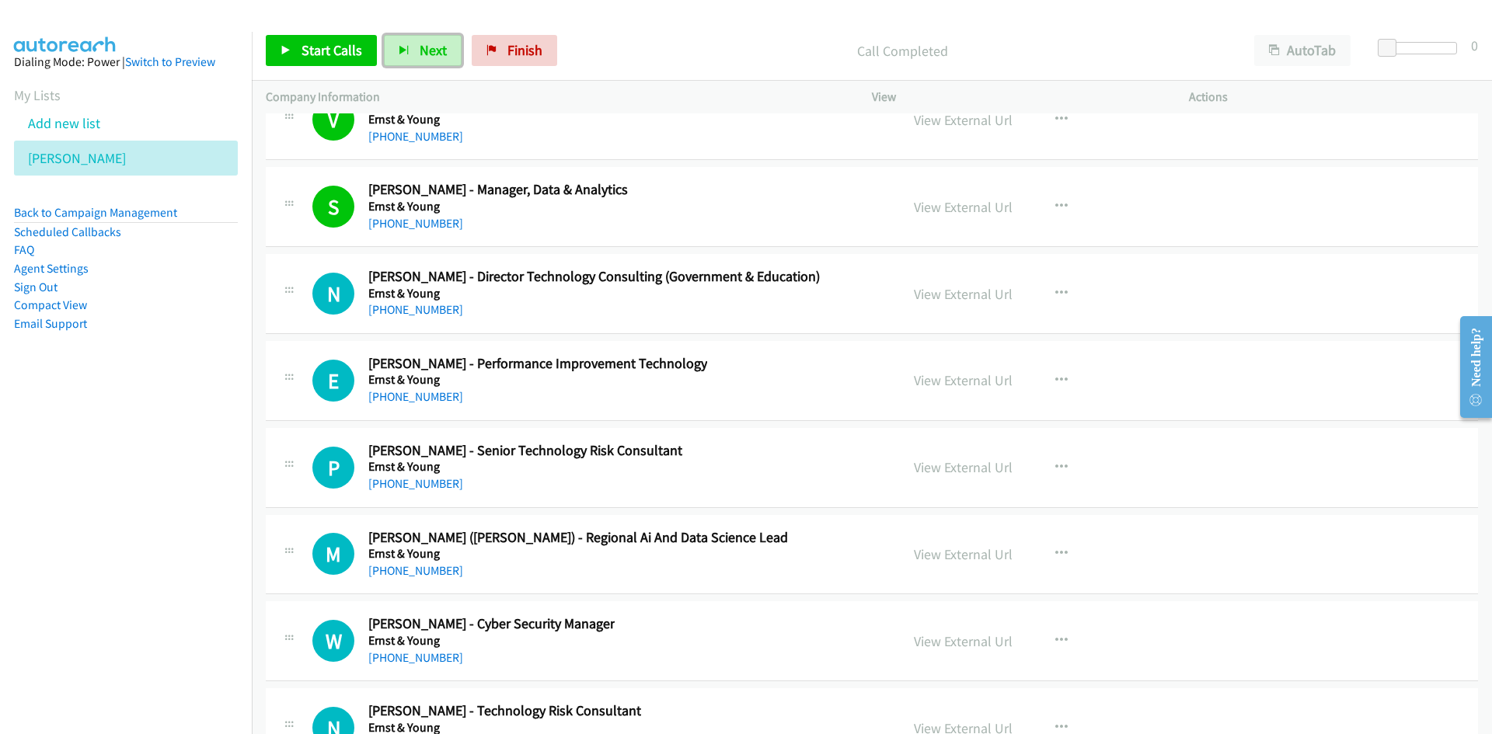
scroll to position [22382, 0]
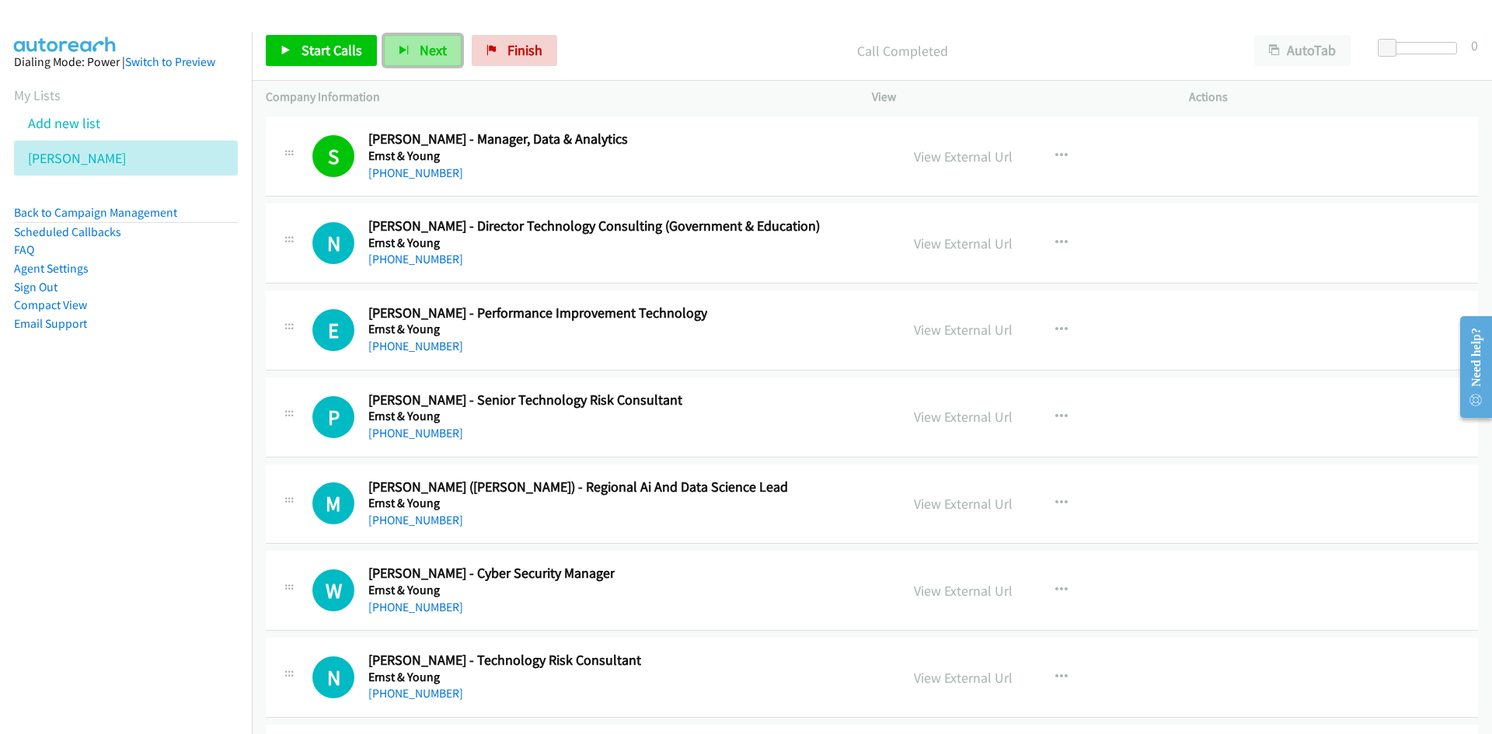
click at [406, 50] on icon "button" at bounding box center [404, 51] width 11 height 11
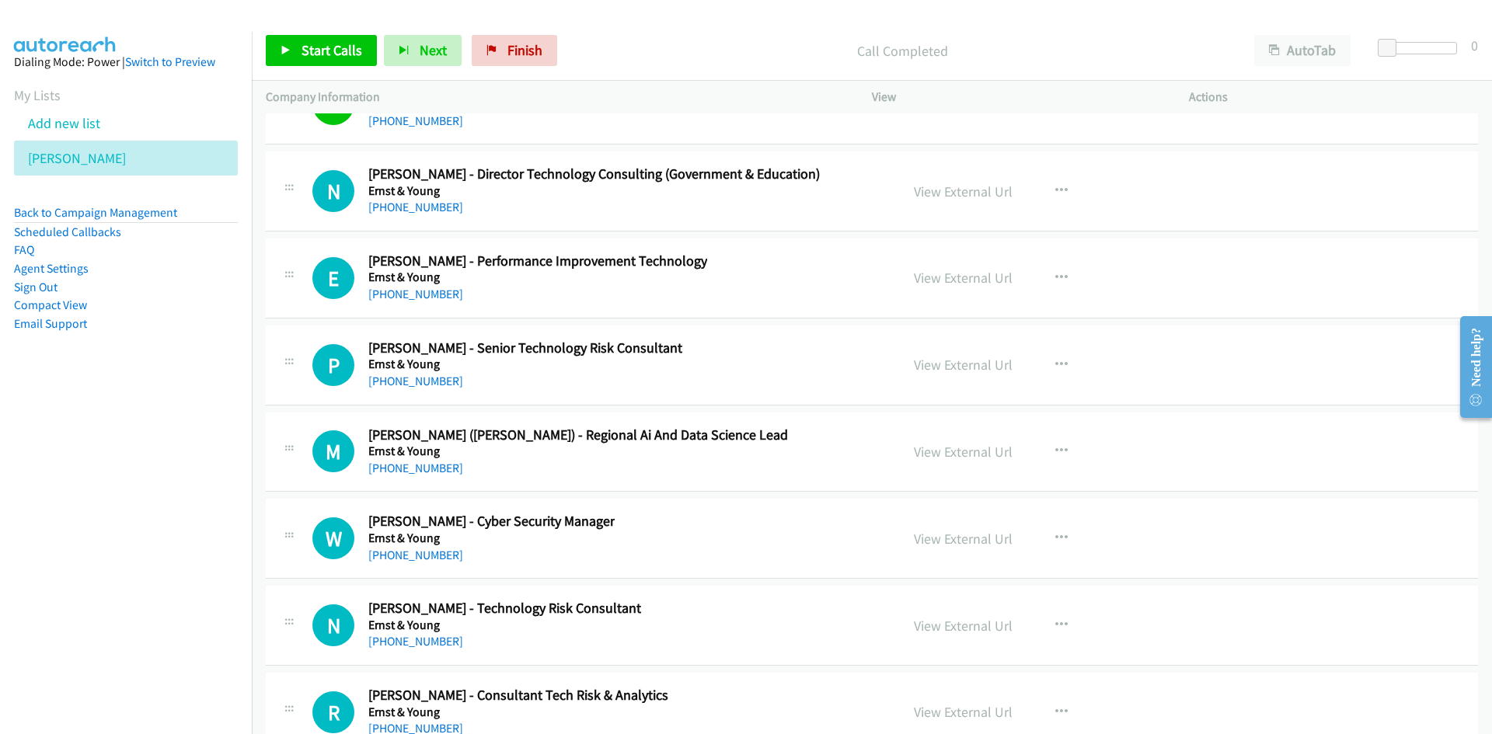
scroll to position [22460, 0]
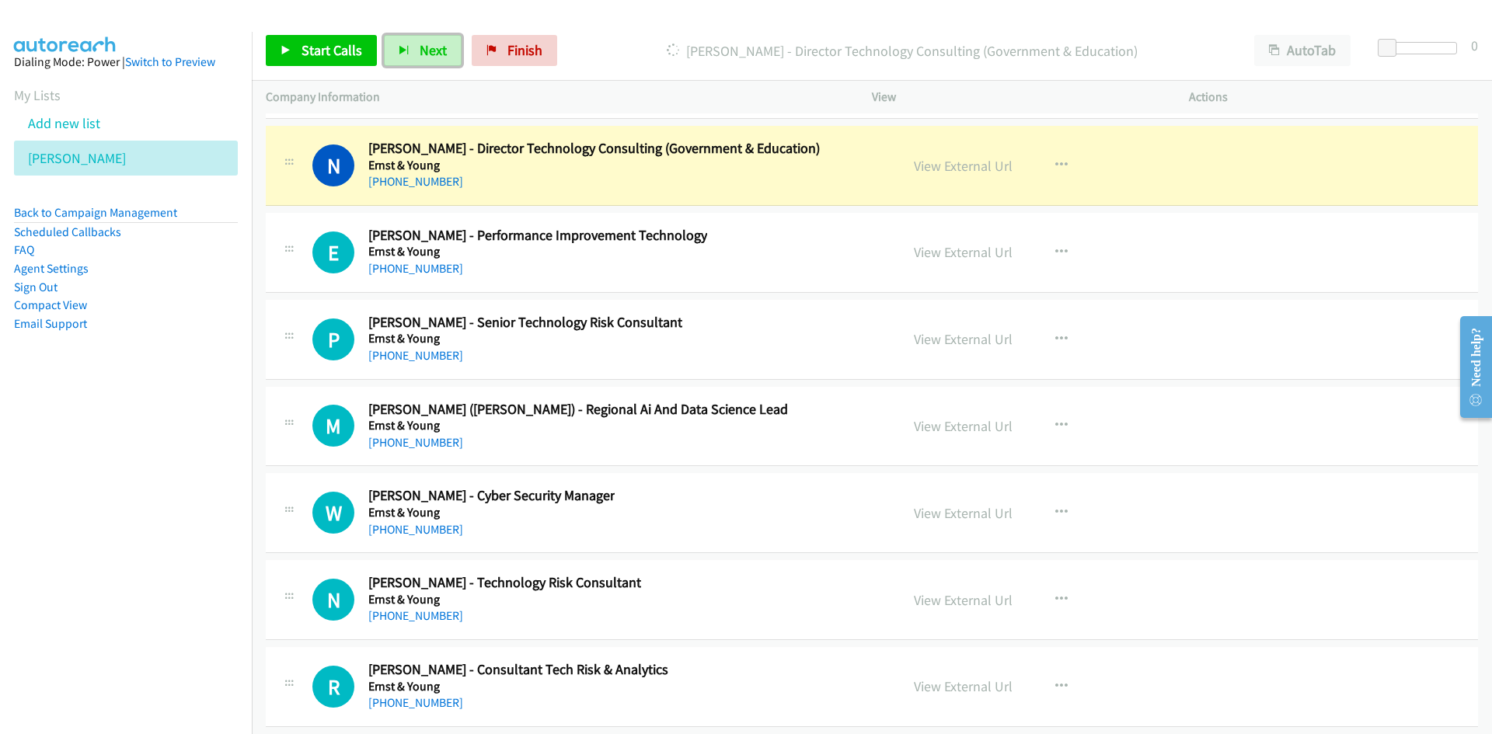
drag, startPoint x: 417, startPoint y: 50, endPoint x: 674, endPoint y: 219, distance: 308.0
click at [420, 50] on span "Next" at bounding box center [433, 50] width 27 height 18
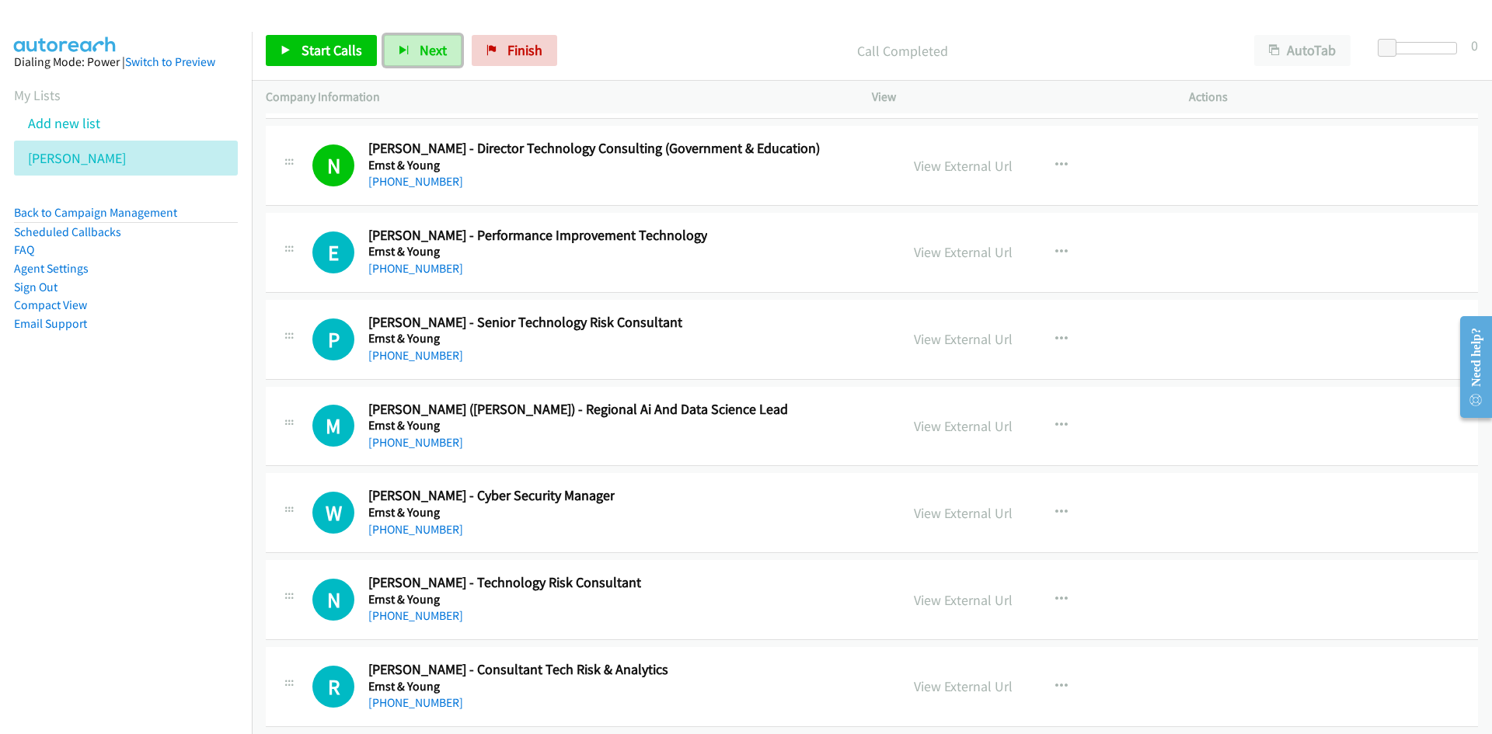
scroll to position [22538, 0]
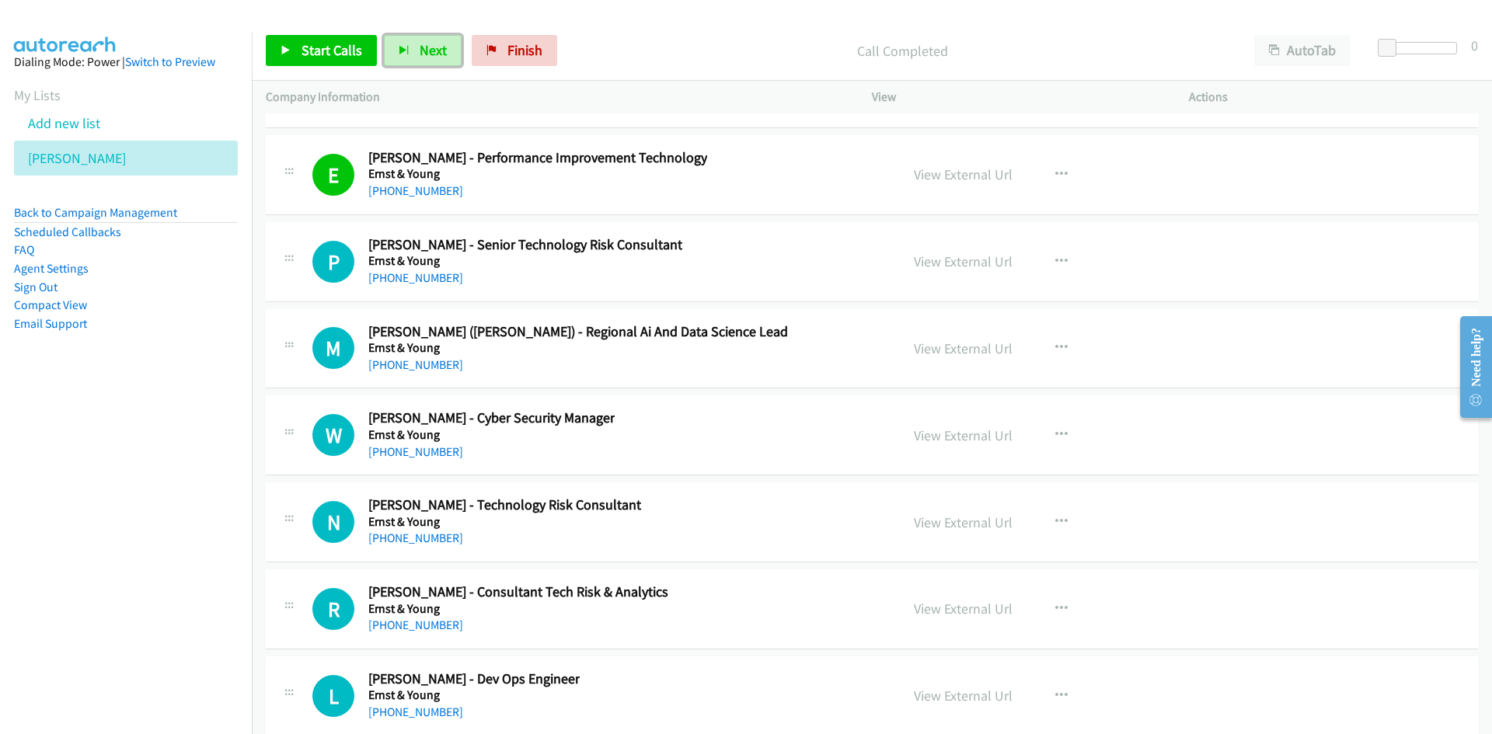
click at [425, 52] on span "Next" at bounding box center [433, 50] width 27 height 18
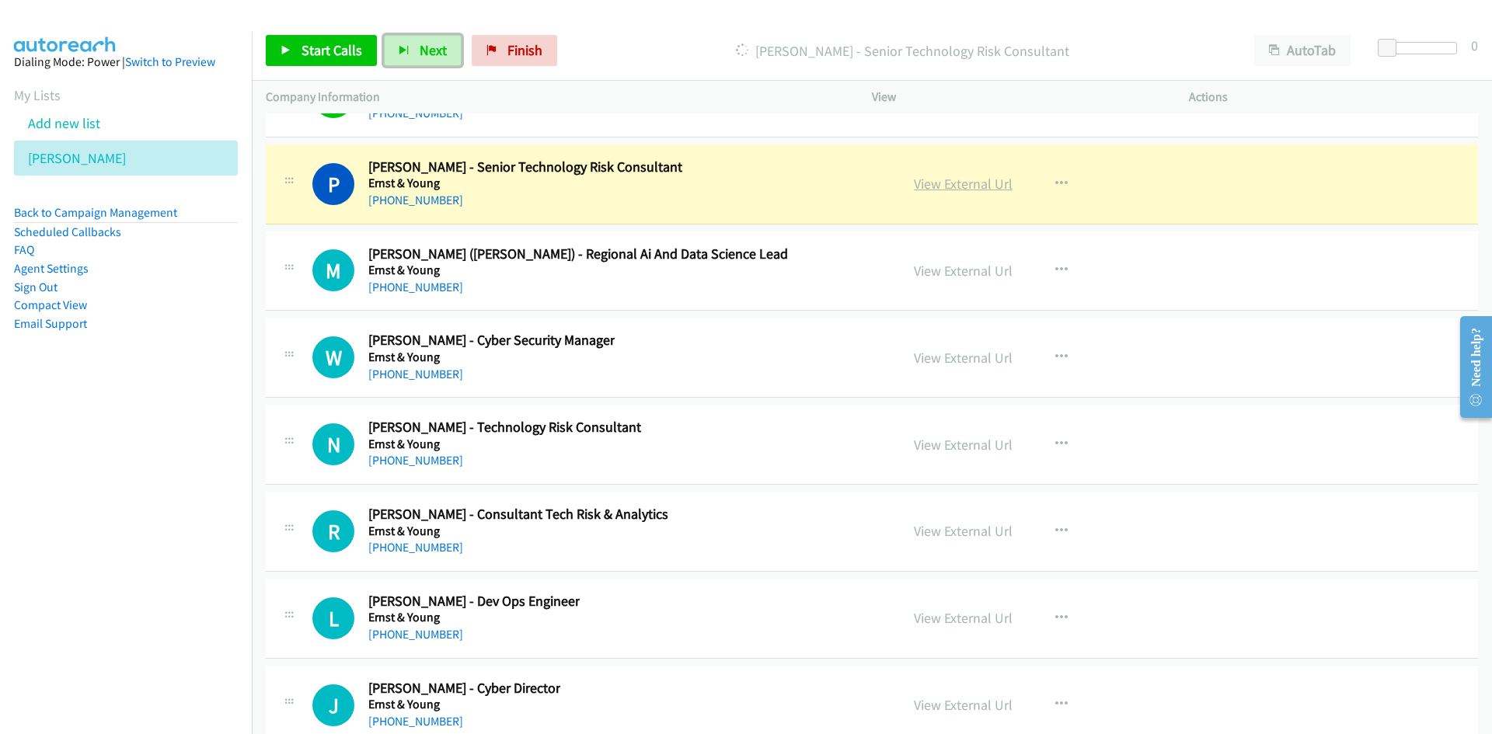
drag, startPoint x: 981, startPoint y: 180, endPoint x: 981, endPoint y: 201, distance: 21.0
click at [981, 180] on link "View External Url" at bounding box center [963, 184] width 99 height 18
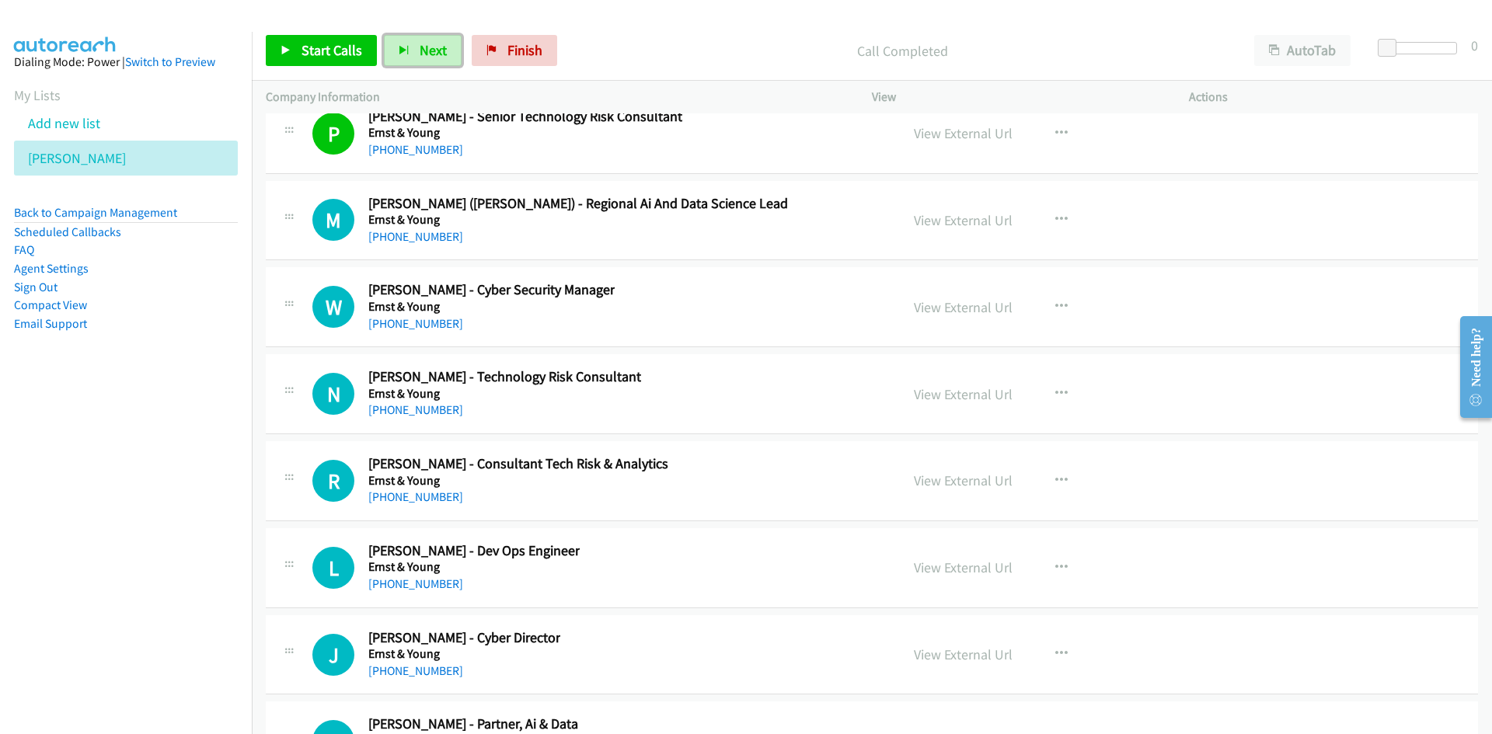
scroll to position [22693, 0]
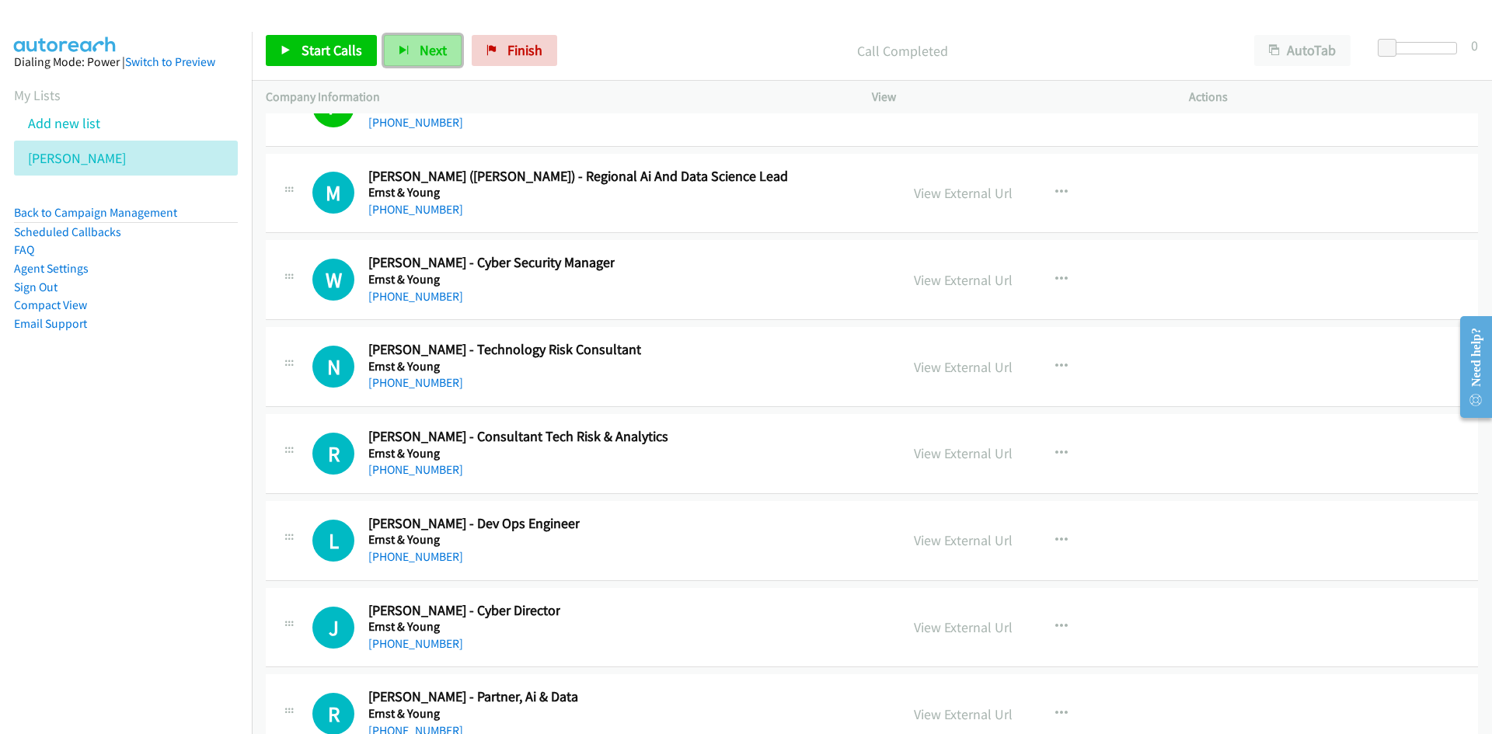
click at [423, 62] on button "Next" at bounding box center [423, 50] width 78 height 31
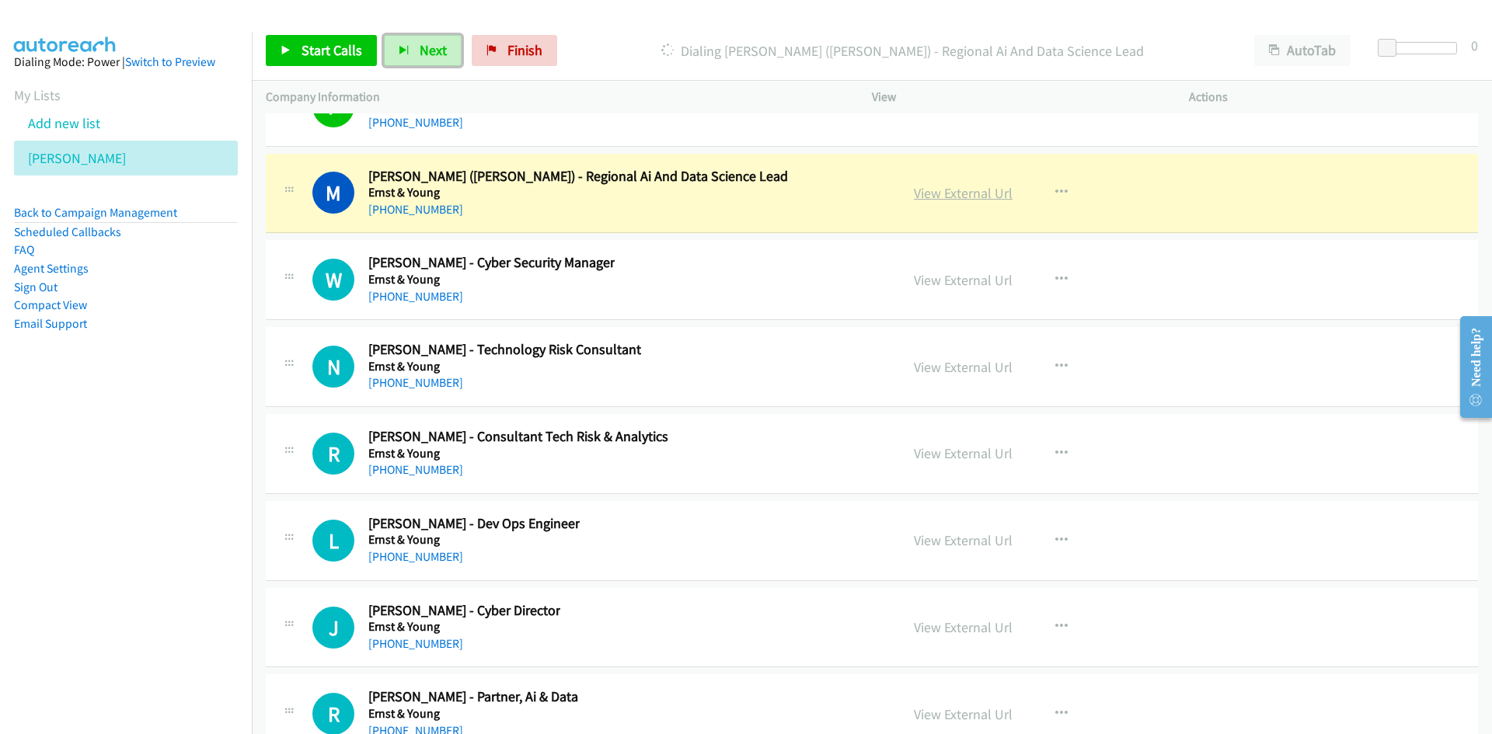
click at [964, 195] on link "View External Url" at bounding box center [963, 193] width 99 height 18
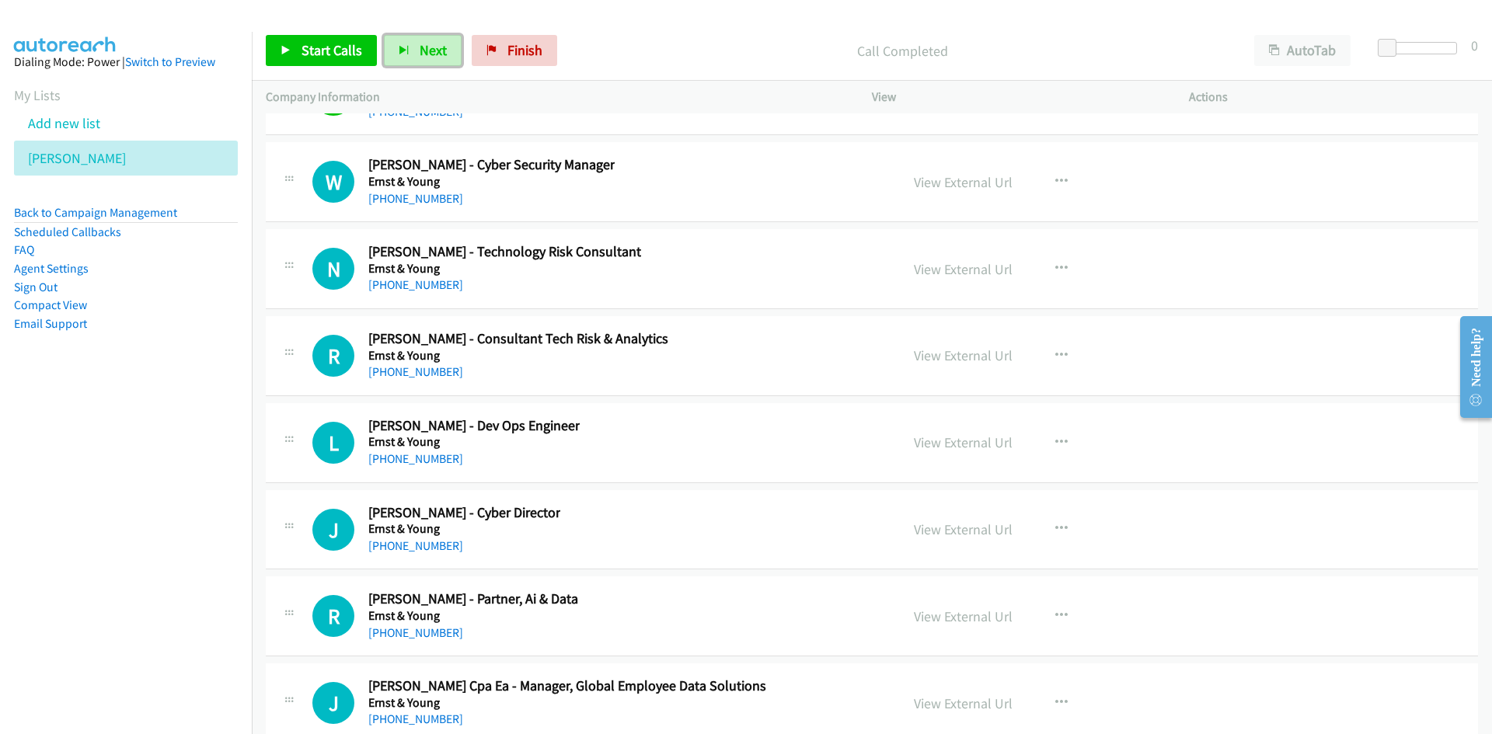
scroll to position [22849, 0]
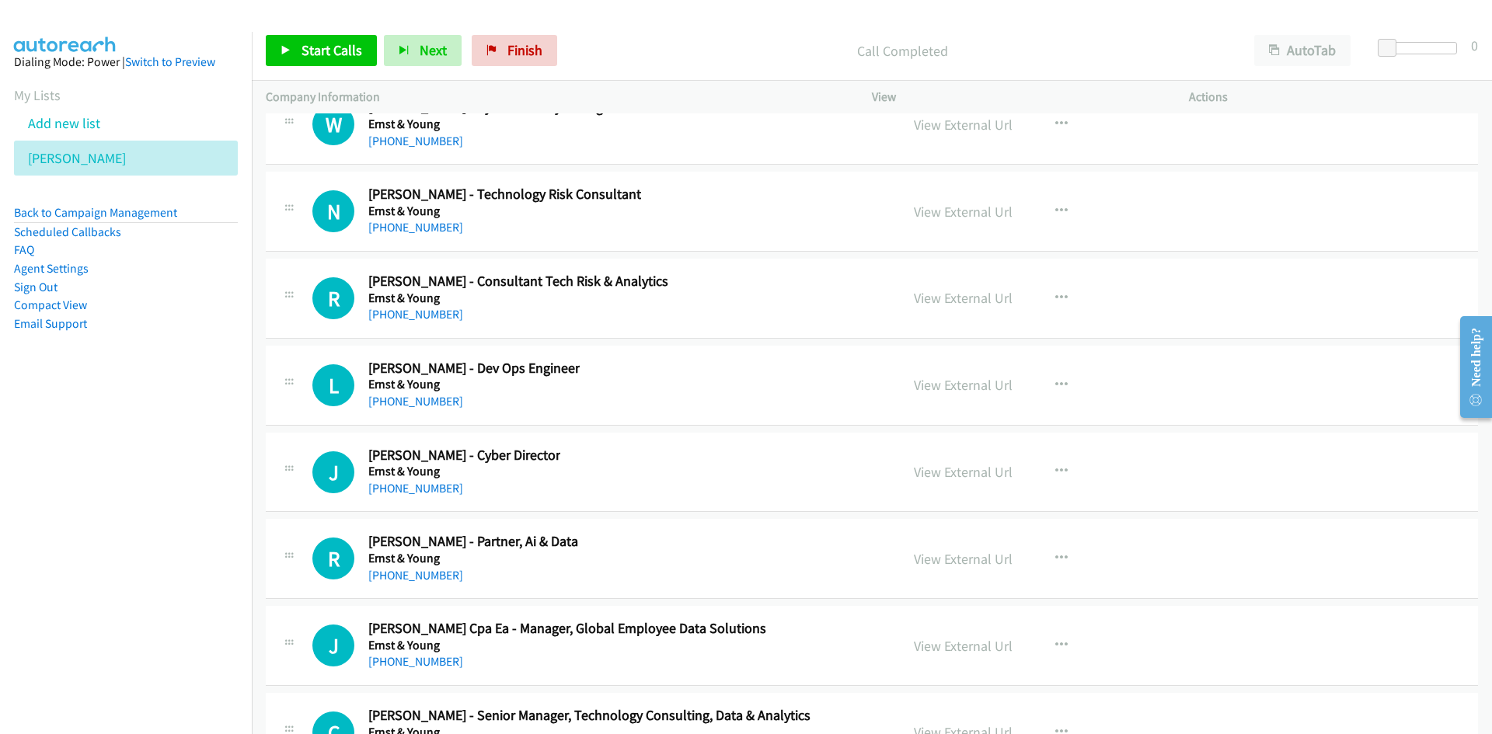
click at [437, 34] on div "Start Calls Pause Next Finish Call Completed AutoTab AutoTab 0" at bounding box center [872, 51] width 1240 height 60
drag, startPoint x: 437, startPoint y: 52, endPoint x: 473, endPoint y: 83, distance: 47.4
click at [438, 53] on span "Next" at bounding box center [433, 50] width 27 height 18
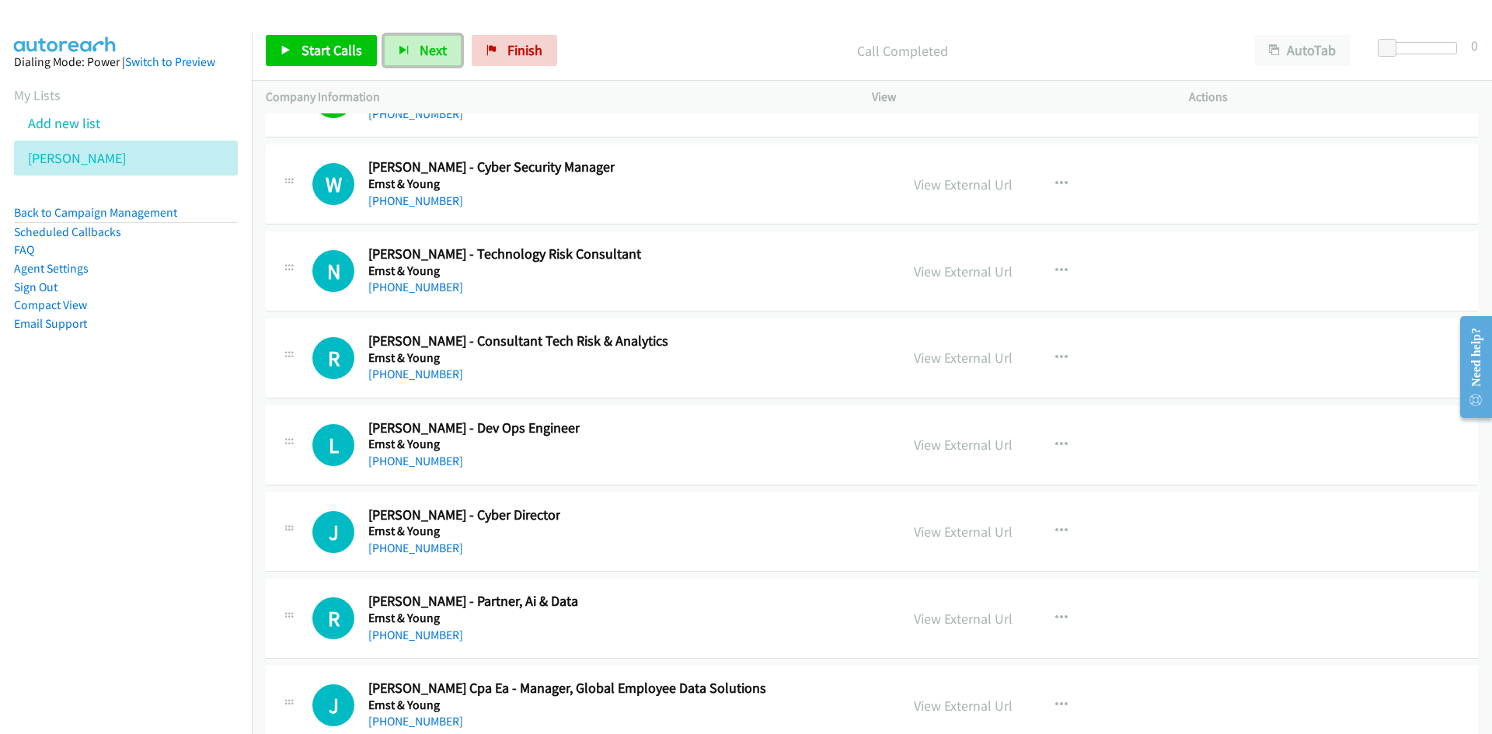
scroll to position [22771, 0]
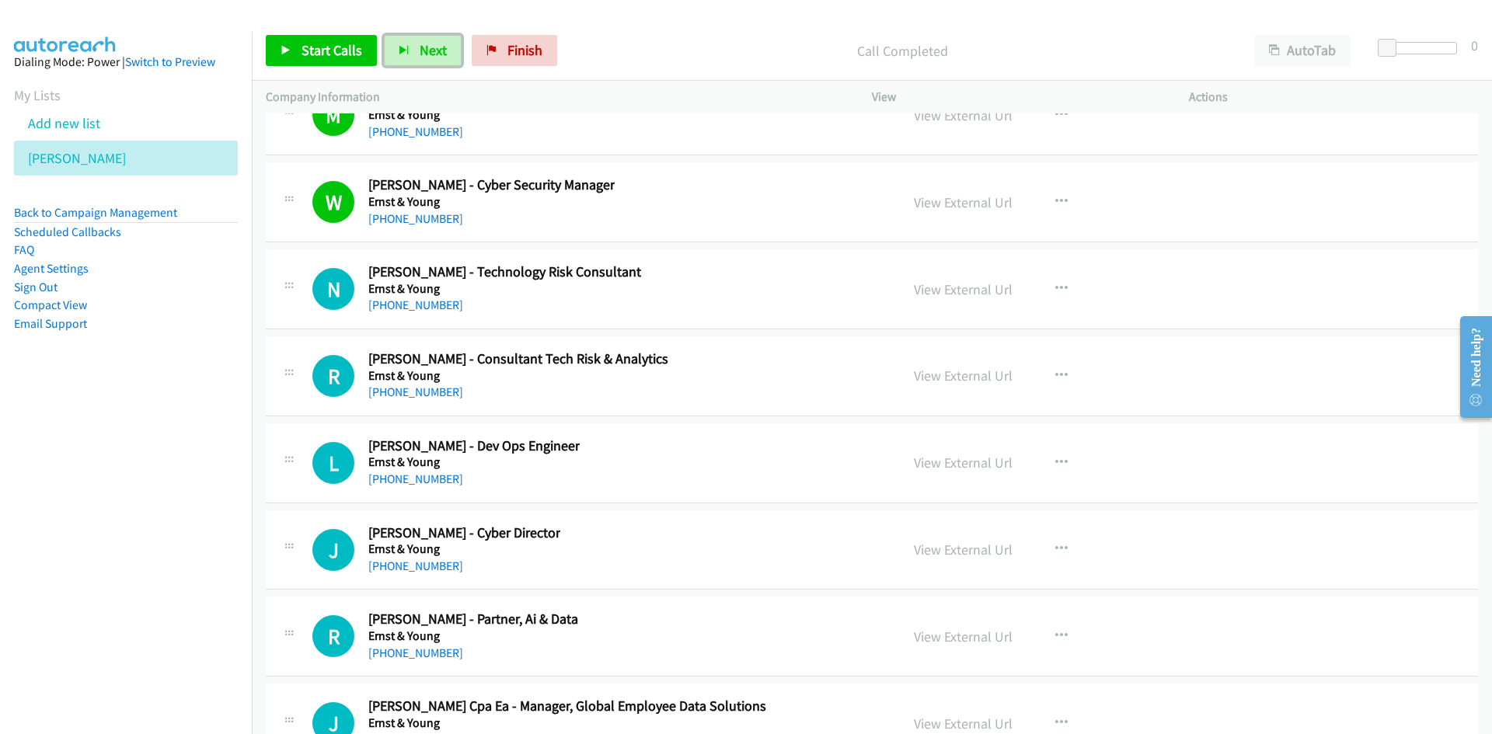
drag, startPoint x: 431, startPoint y: 47, endPoint x: 546, endPoint y: 197, distance: 189.0
click at [431, 47] on span "Next" at bounding box center [433, 50] width 27 height 18
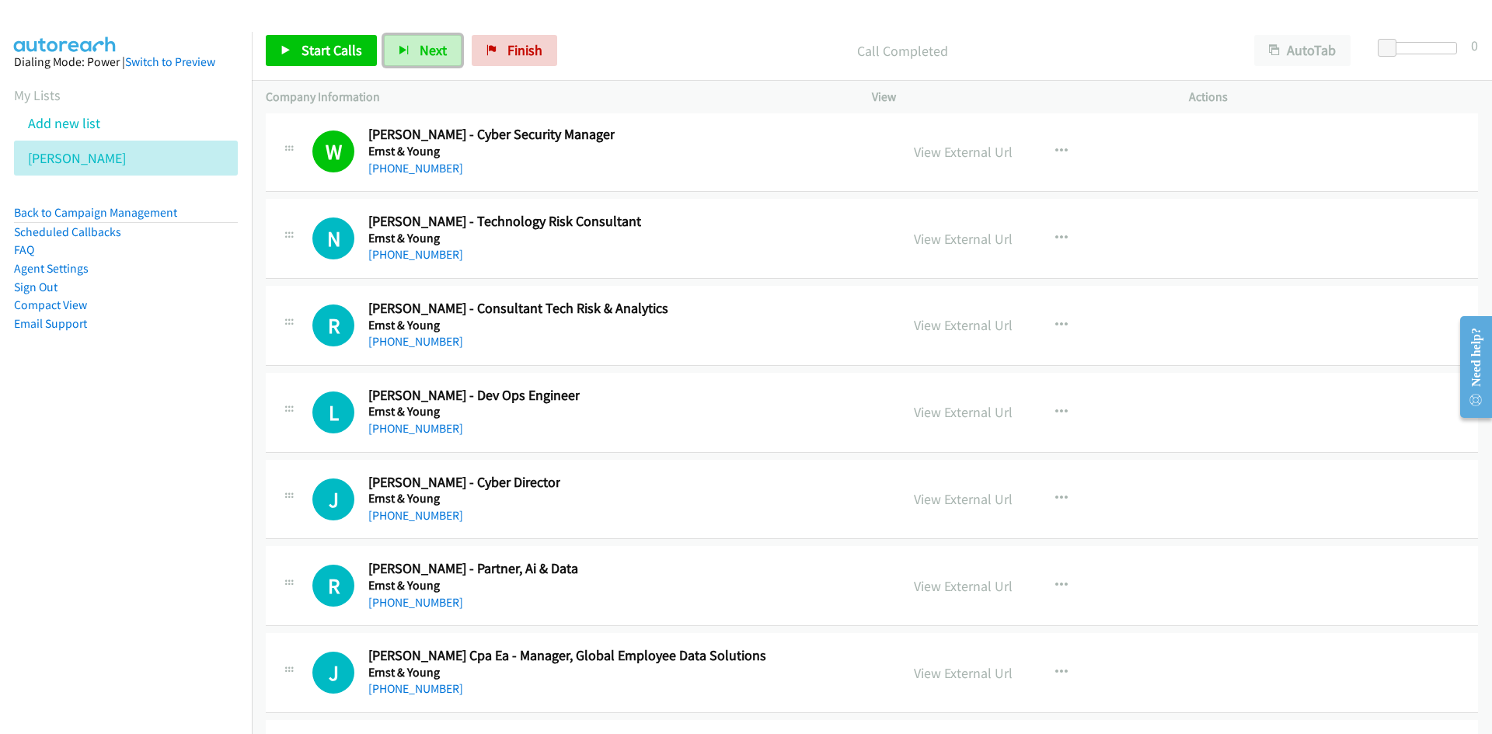
scroll to position [22849, 0]
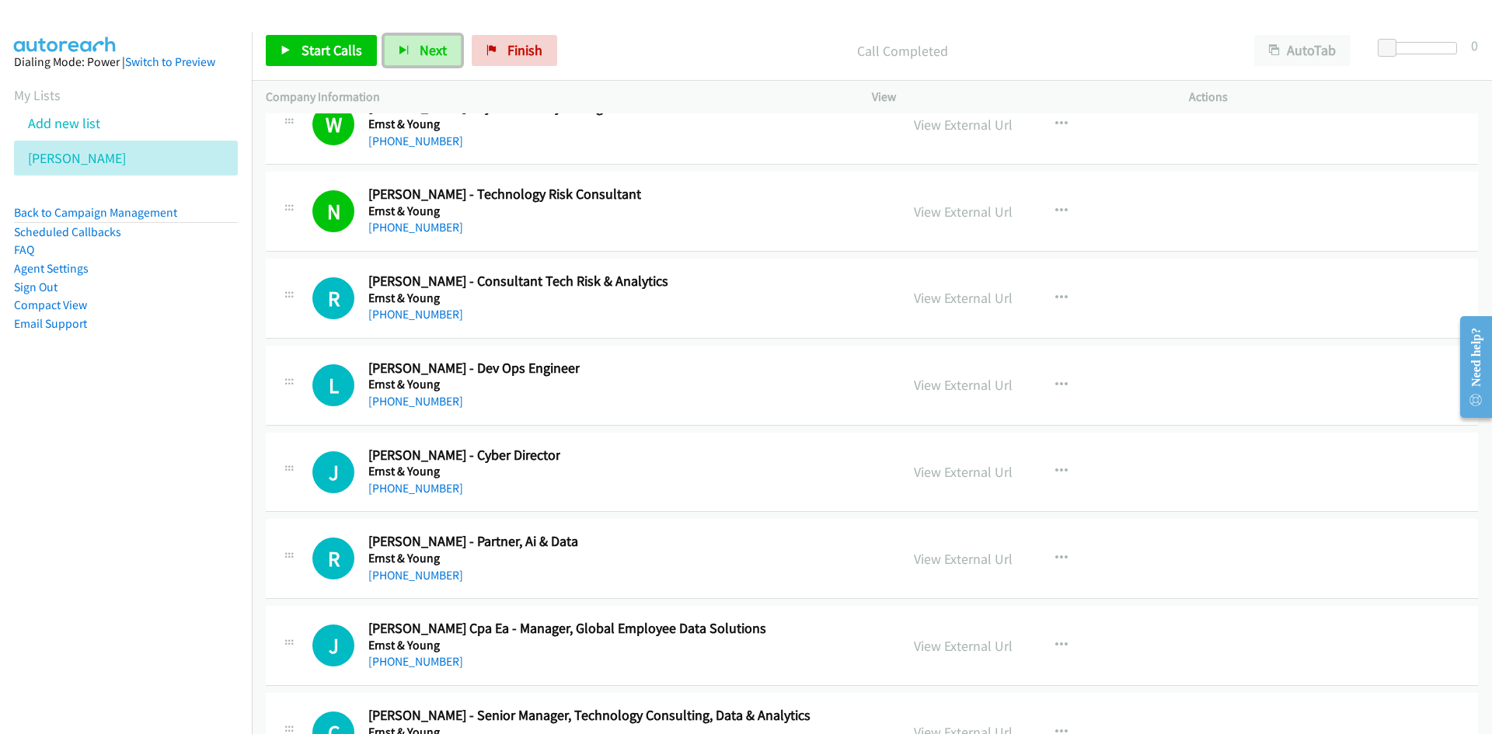
drag, startPoint x: 437, startPoint y: 52, endPoint x: 704, endPoint y: 274, distance: 347.2
click at [437, 52] on span "Next" at bounding box center [433, 50] width 27 height 18
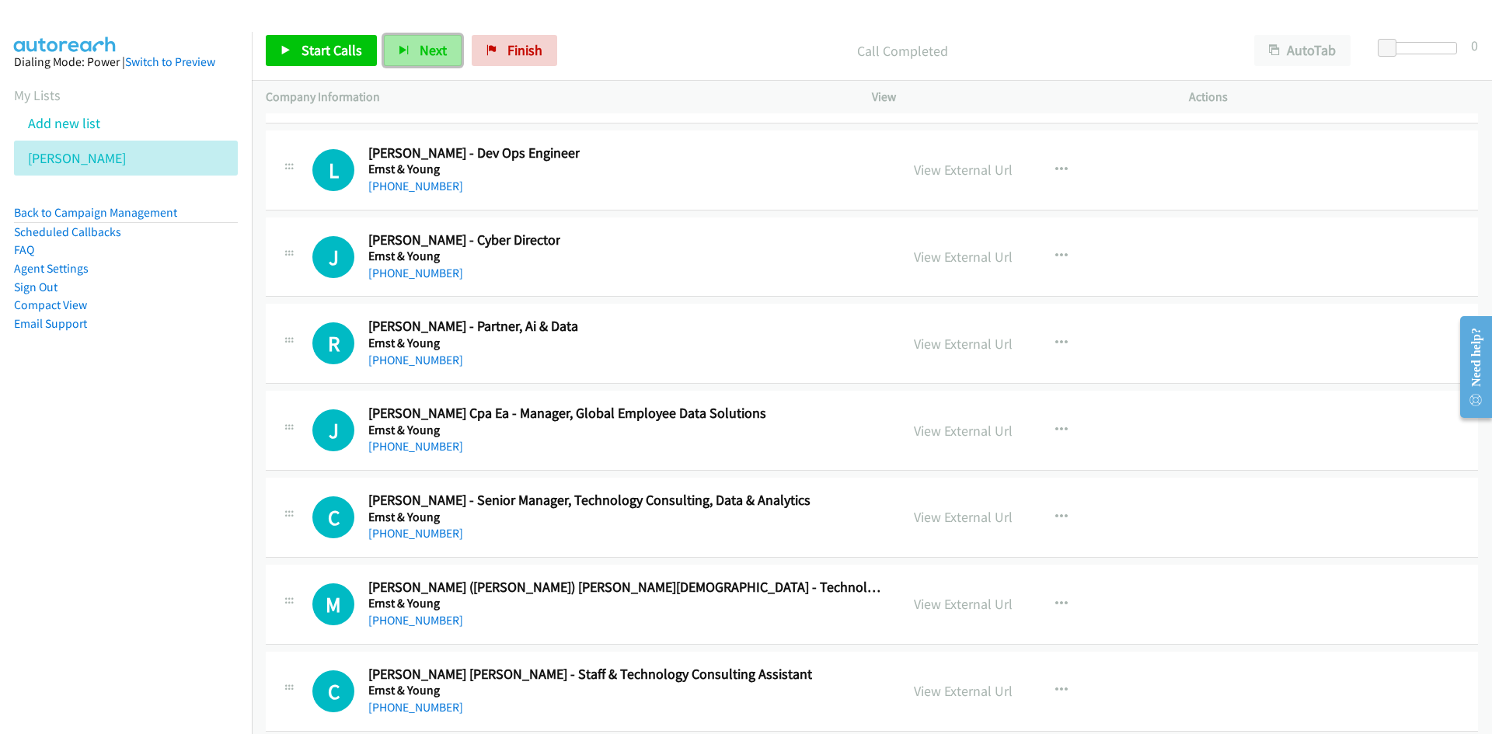
scroll to position [23082, 0]
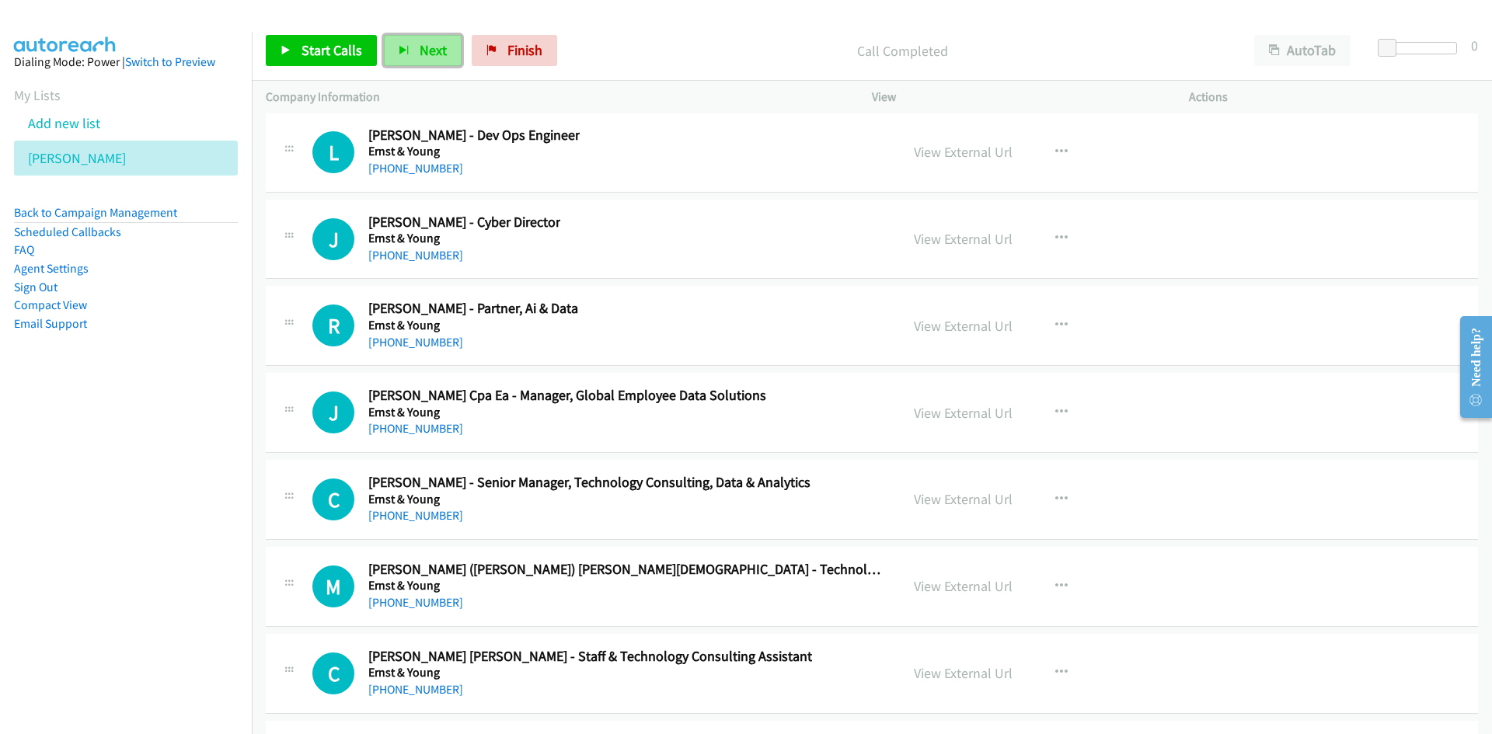
click at [420, 43] on span "Next" at bounding box center [433, 50] width 27 height 18
drag, startPoint x: 425, startPoint y: 50, endPoint x: 575, endPoint y: 131, distance: 170.4
click at [425, 50] on span "Next" at bounding box center [433, 50] width 27 height 18
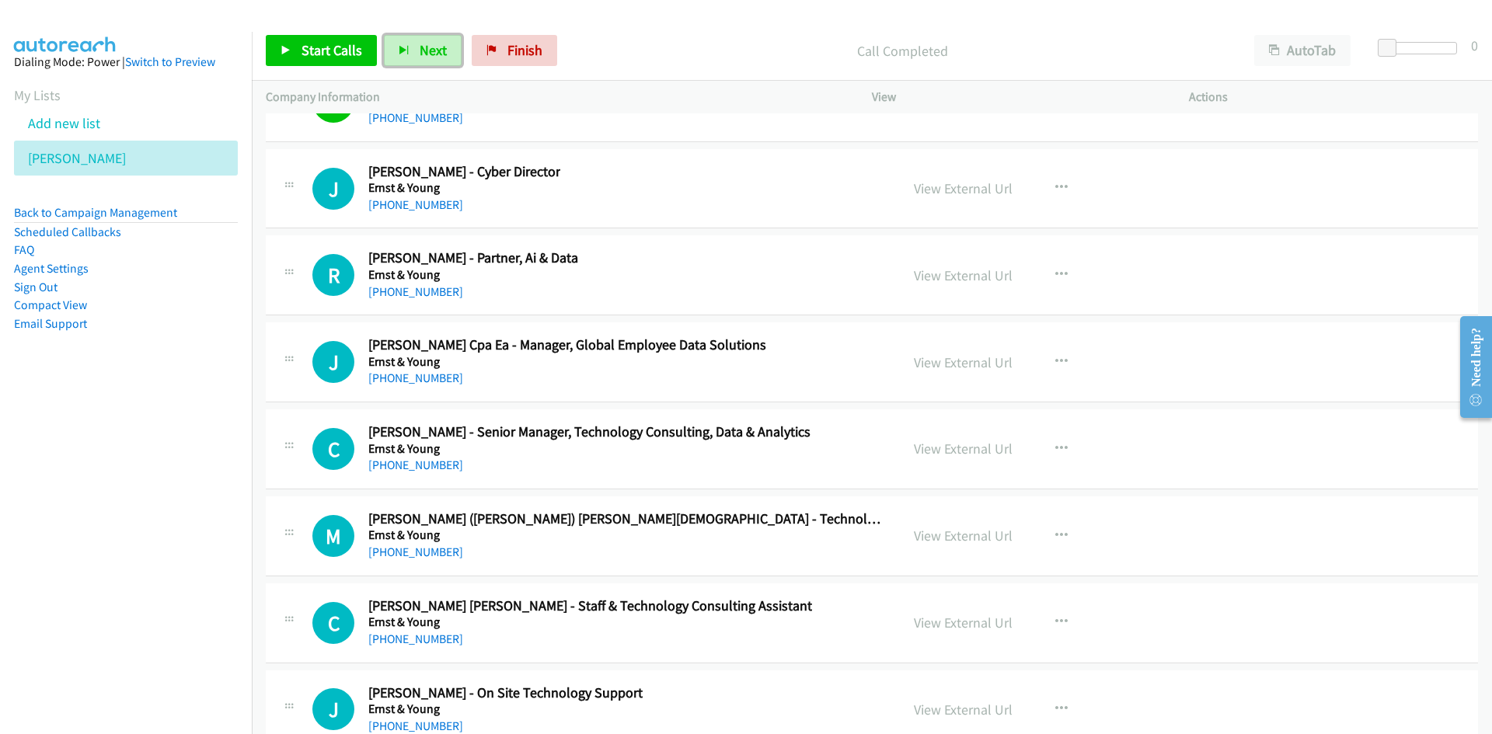
scroll to position [23159, 0]
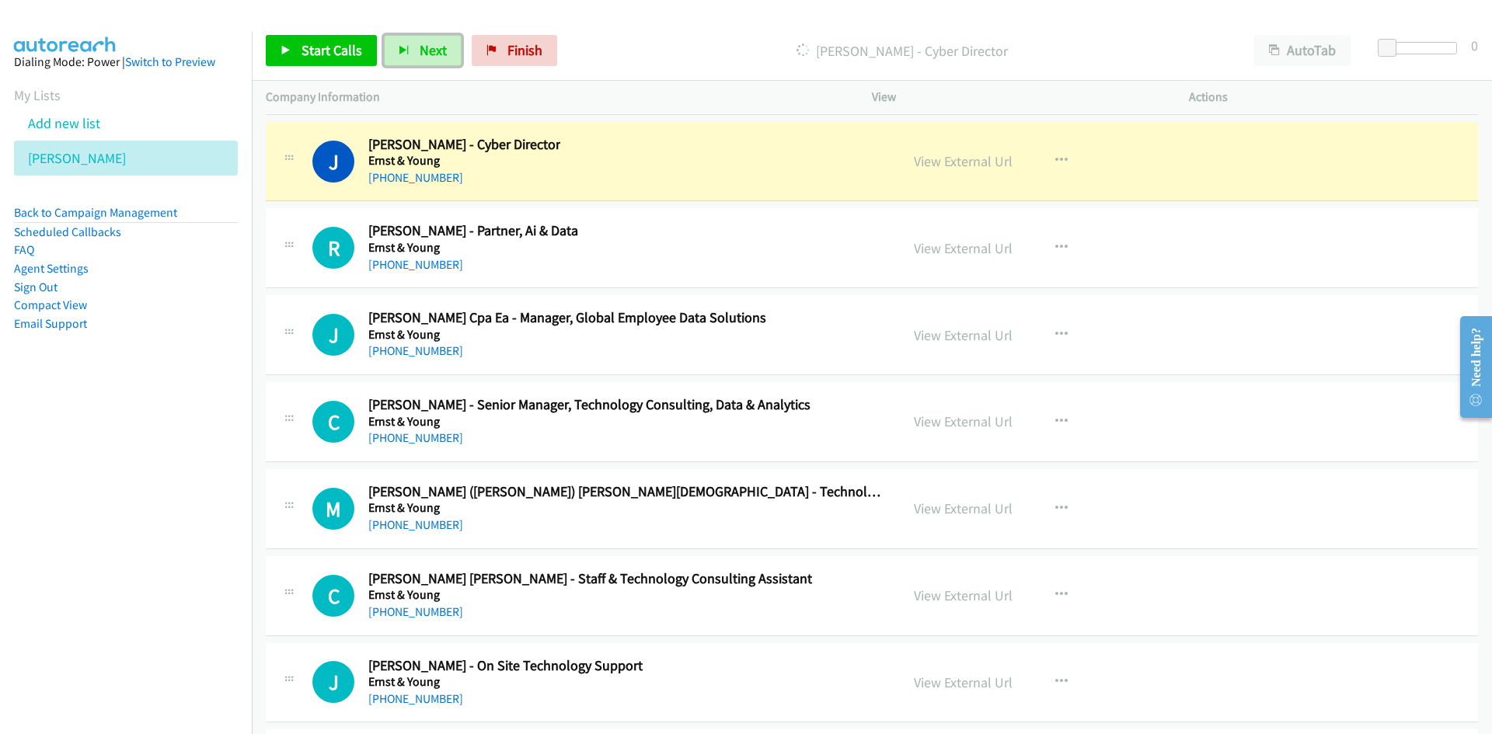
click at [928, 165] on link "View External Url" at bounding box center [963, 161] width 99 height 18
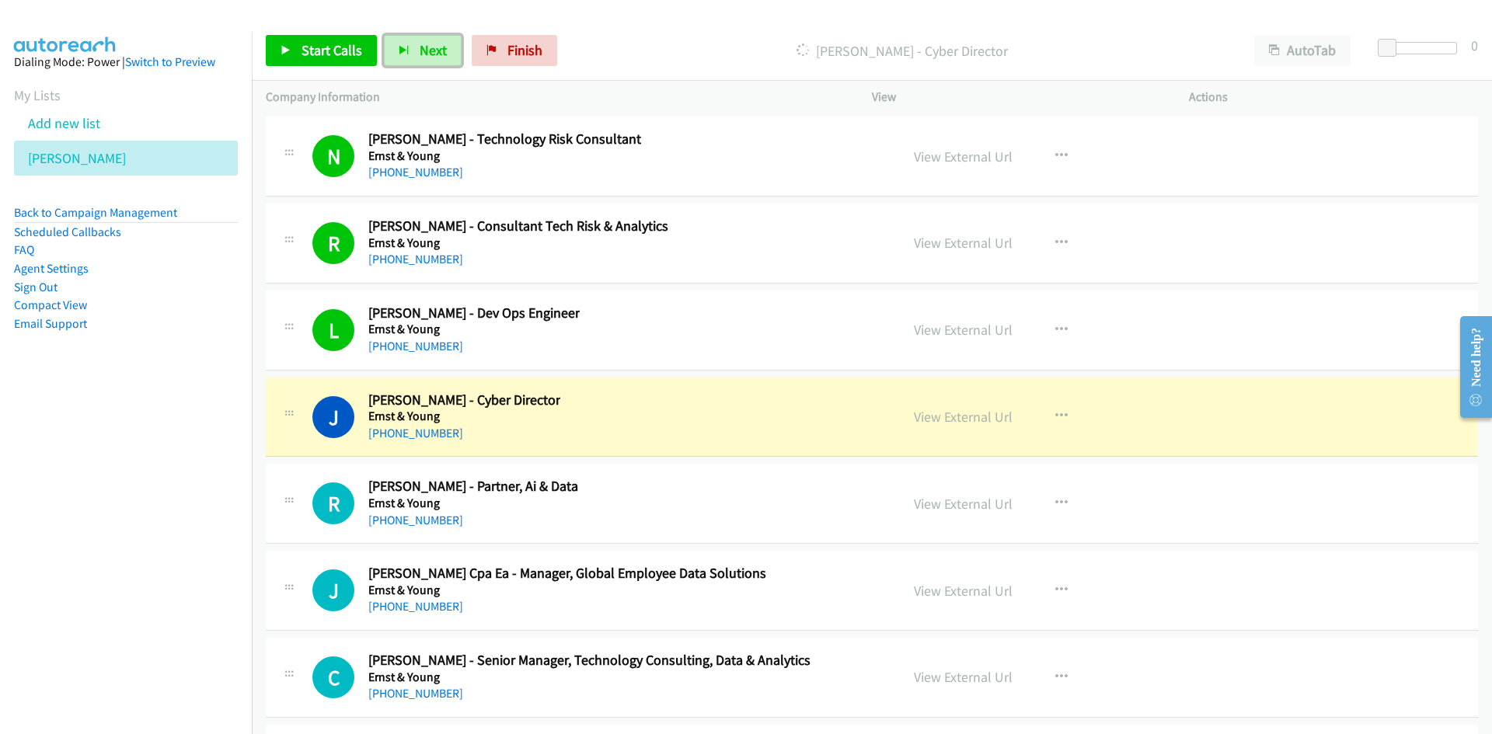
scroll to position [23004, 0]
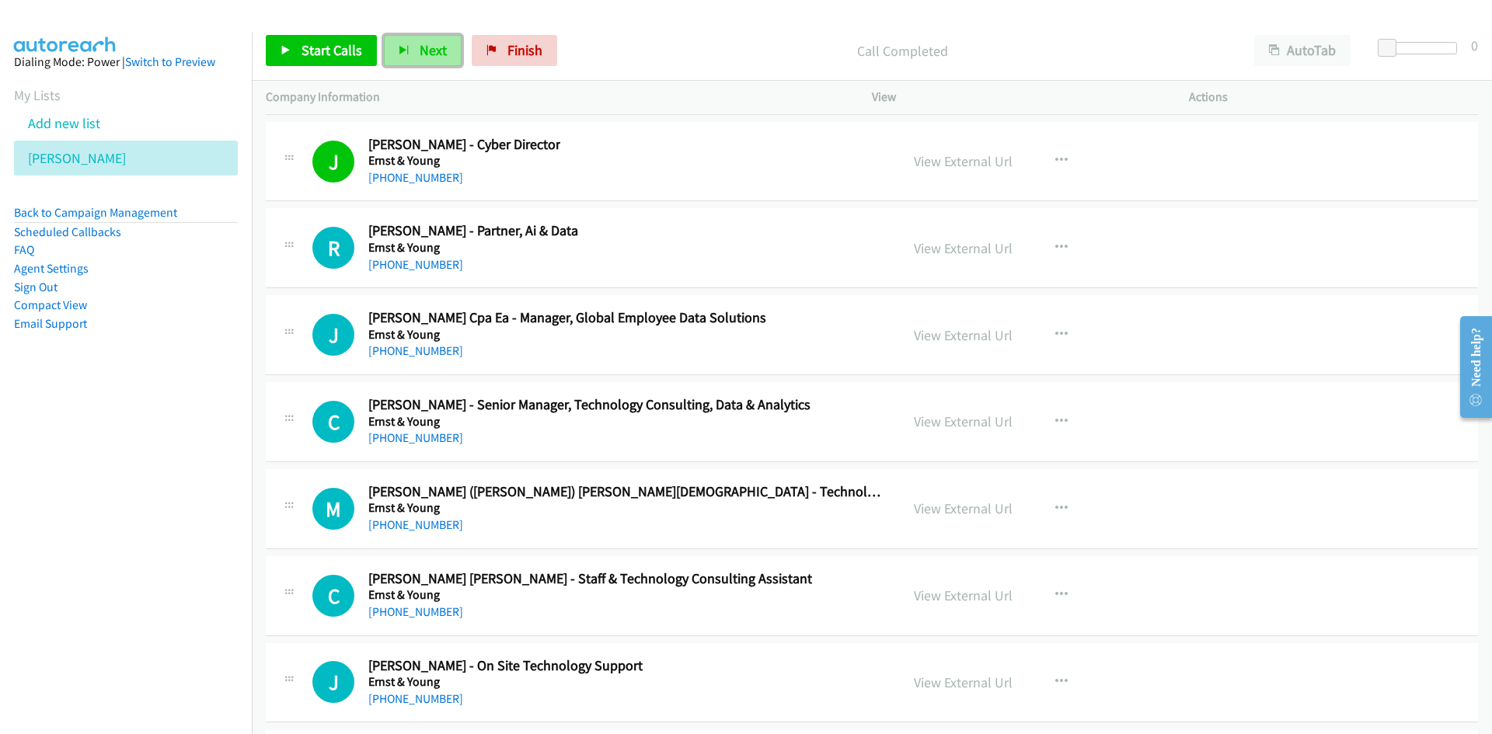
click at [423, 51] on span "Next" at bounding box center [433, 50] width 27 height 18
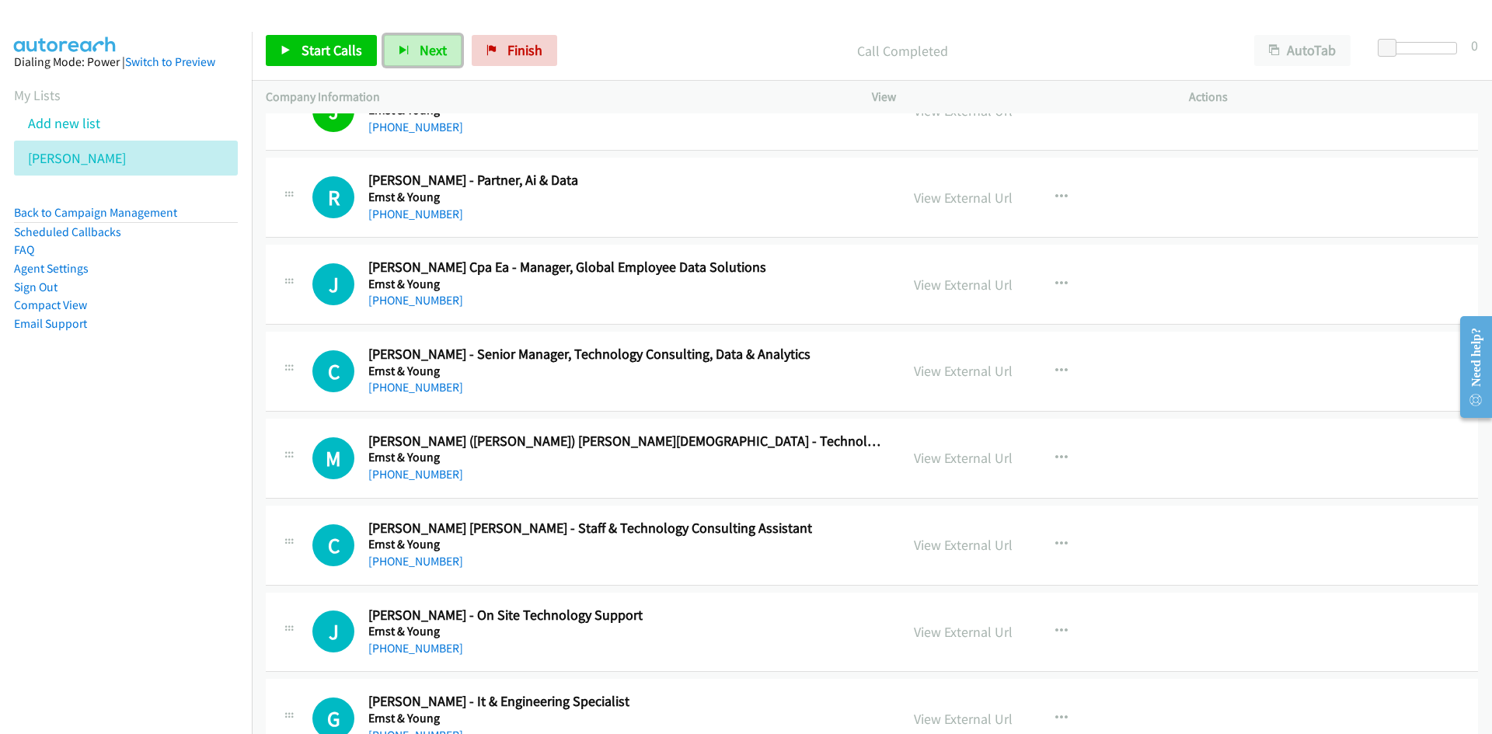
scroll to position [23237, 0]
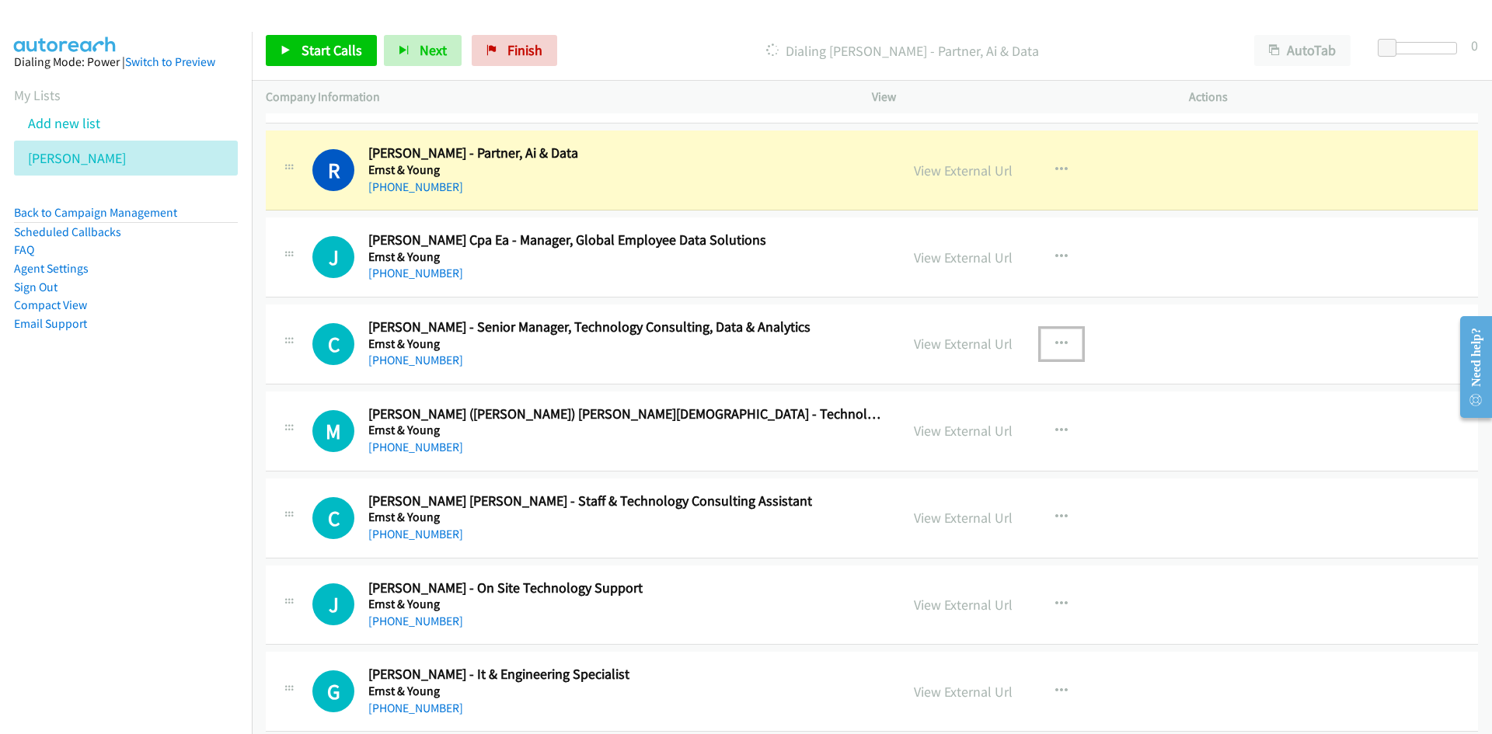
click at [1059, 344] on icon "button" at bounding box center [1061, 344] width 12 height 12
click at [944, 439] on link "Start Calls Here" at bounding box center [978, 446] width 207 height 31
click at [1055, 338] on icon "button" at bounding box center [1061, 344] width 12 height 12
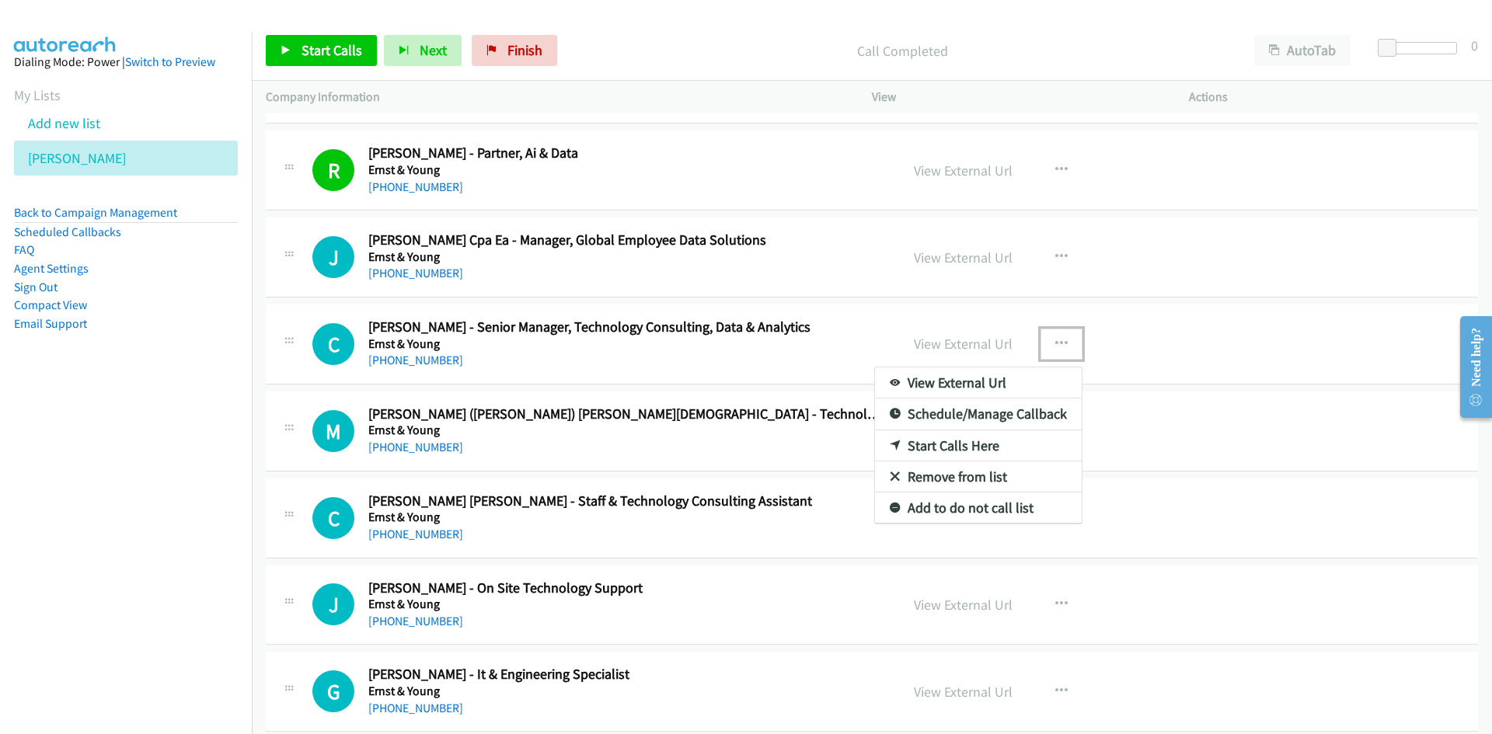
click at [947, 446] on link "Start Calls Here" at bounding box center [978, 446] width 207 height 31
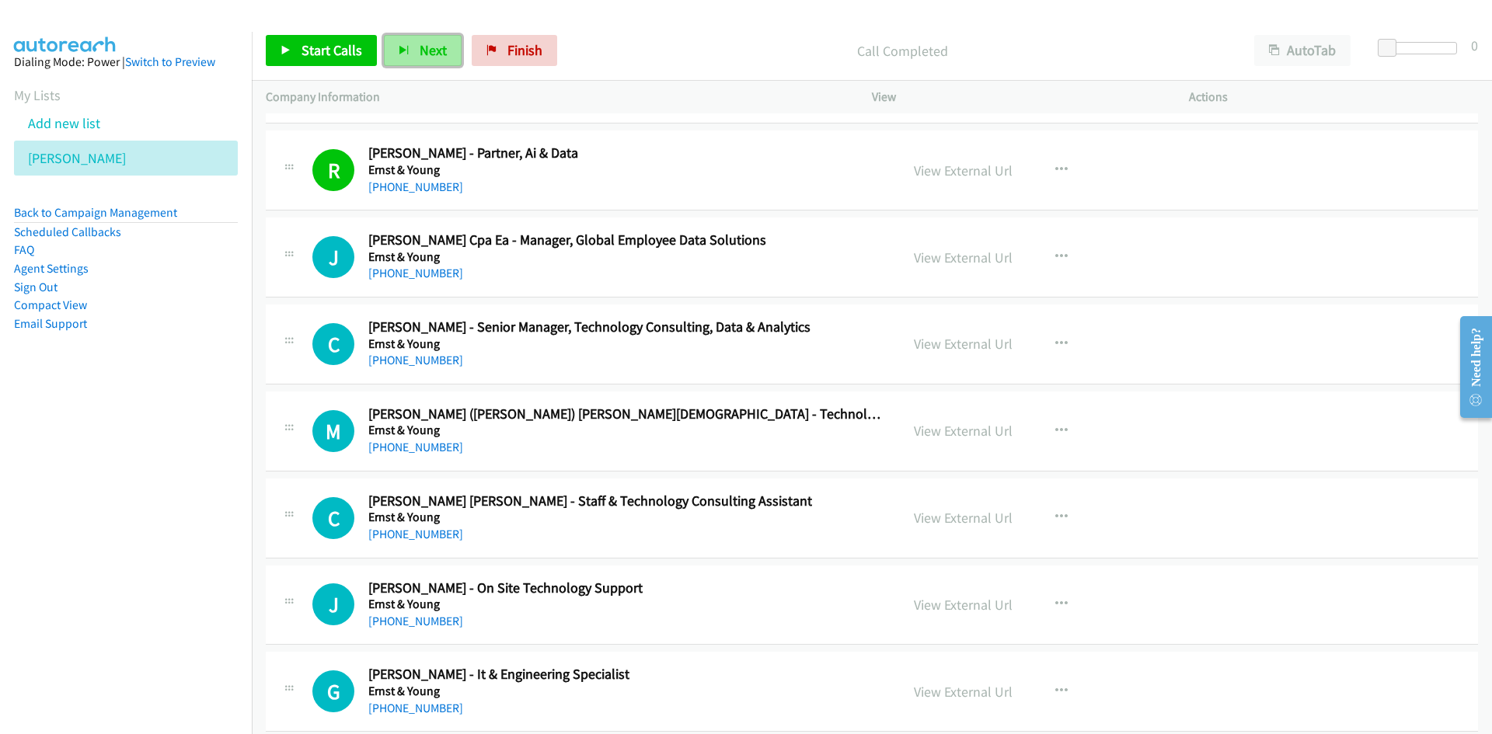
click at [434, 52] on span "Next" at bounding box center [433, 50] width 27 height 18
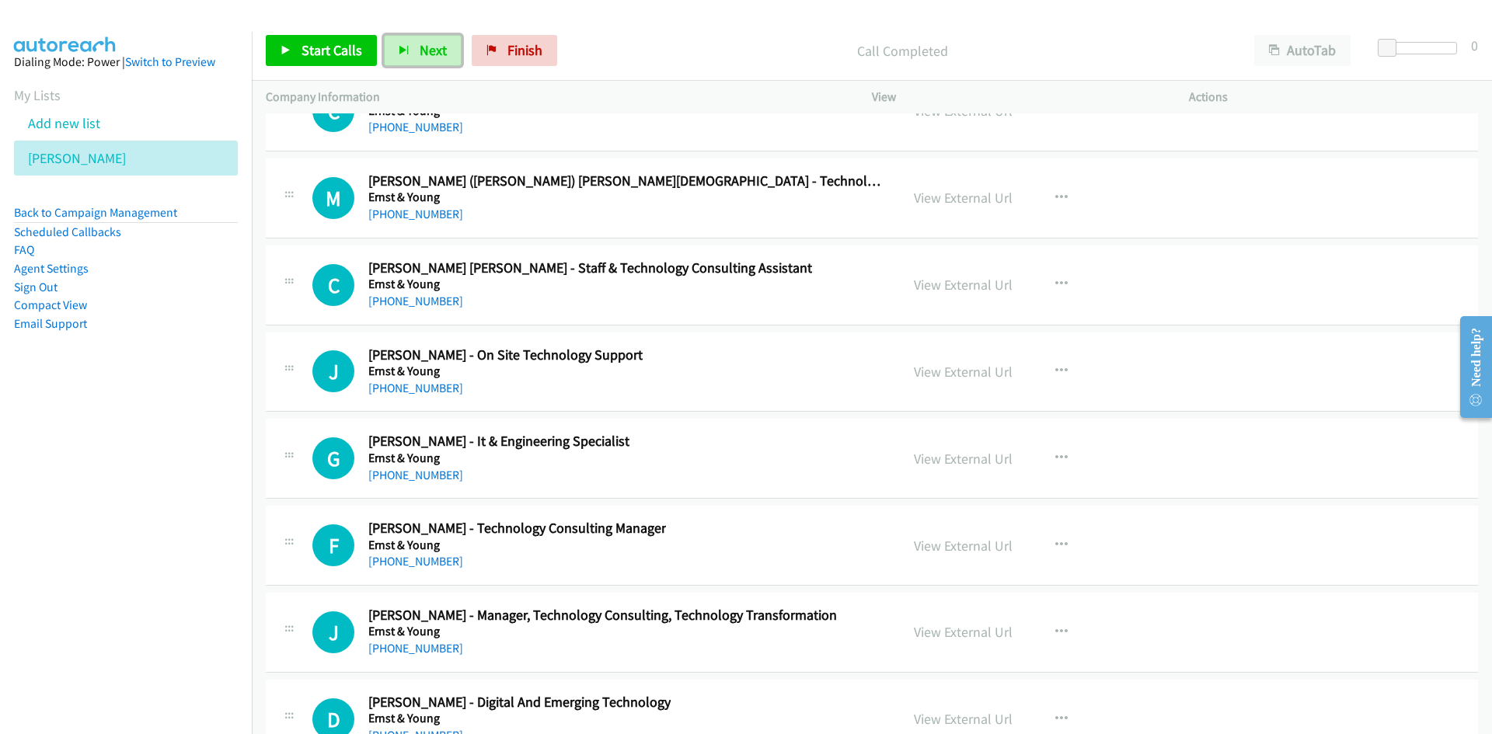
scroll to position [23393, 0]
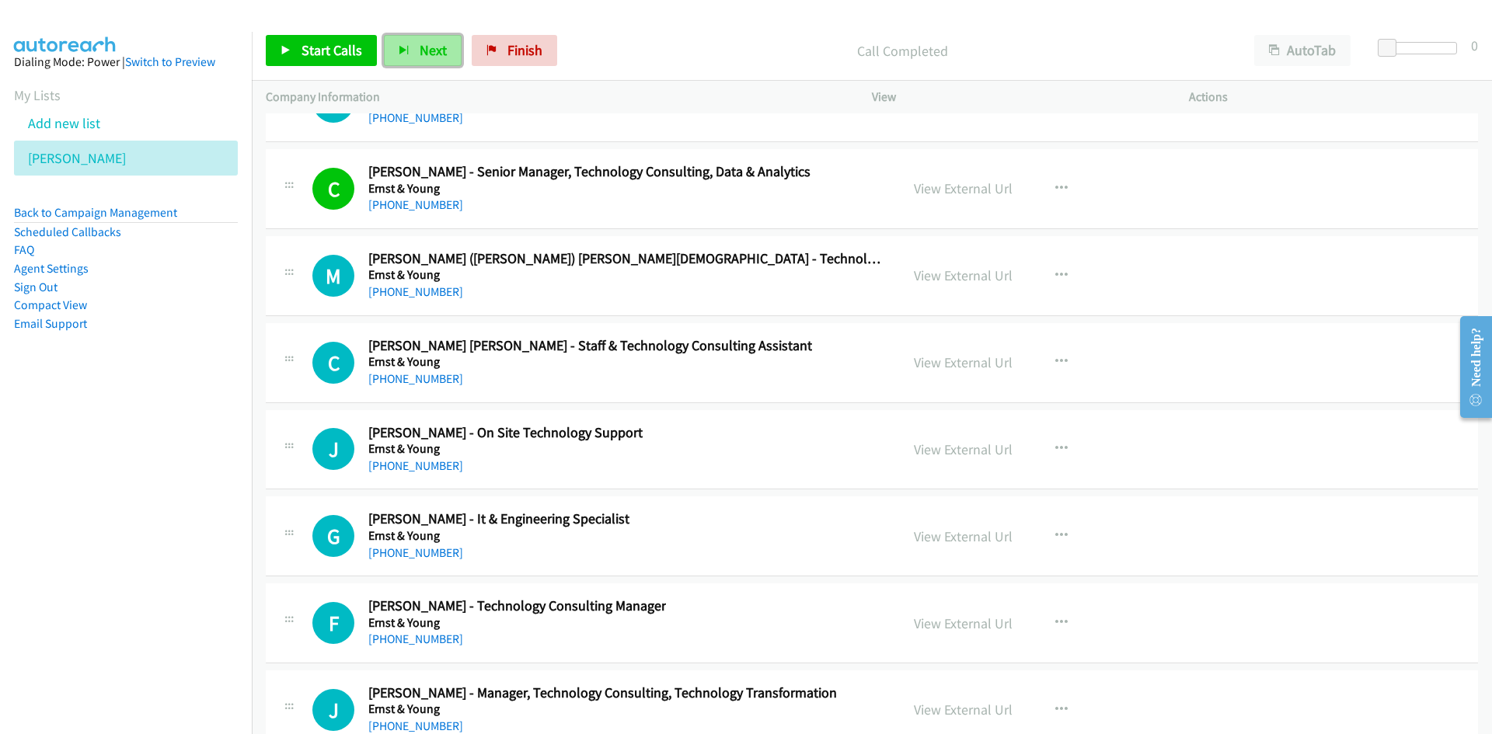
click at [426, 45] on span "Next" at bounding box center [433, 50] width 27 height 18
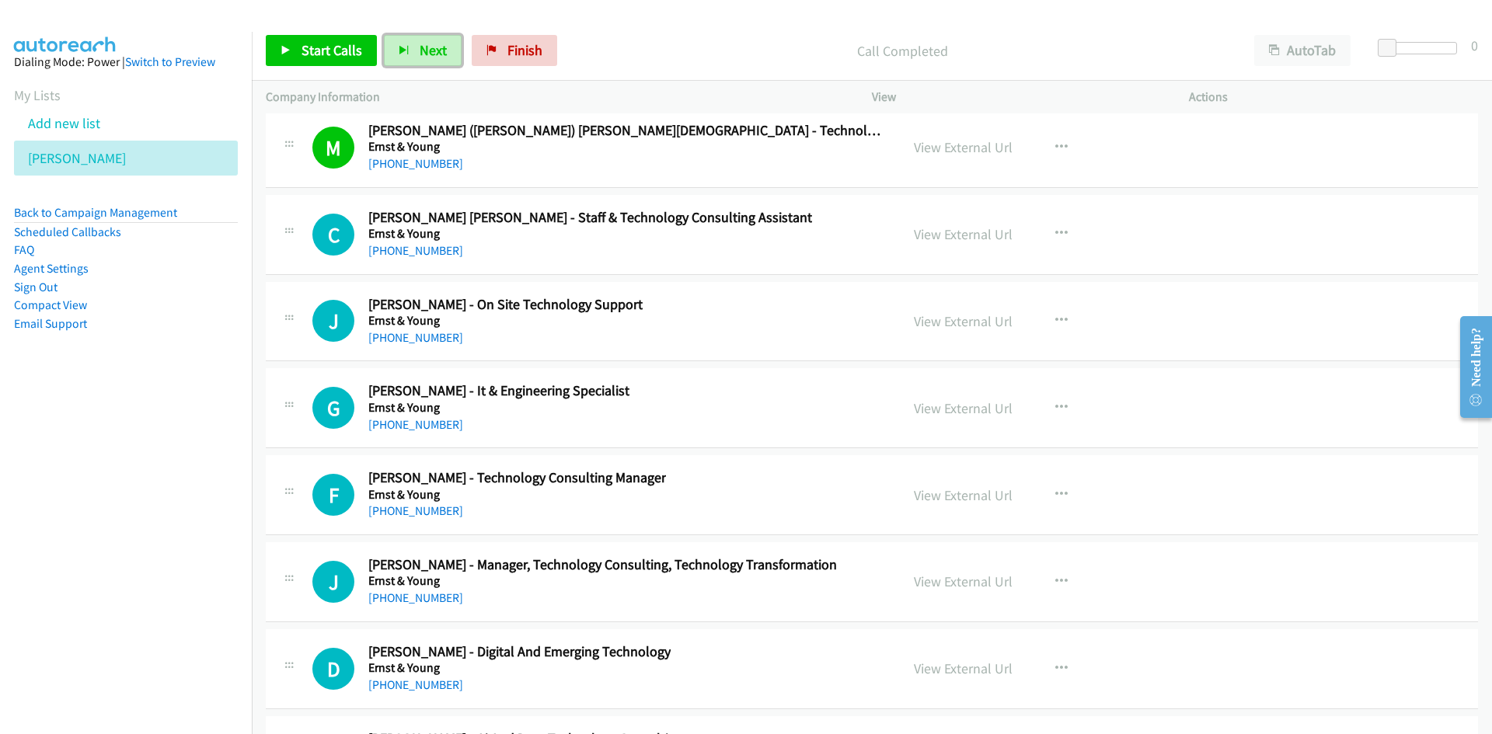
scroll to position [23548, 0]
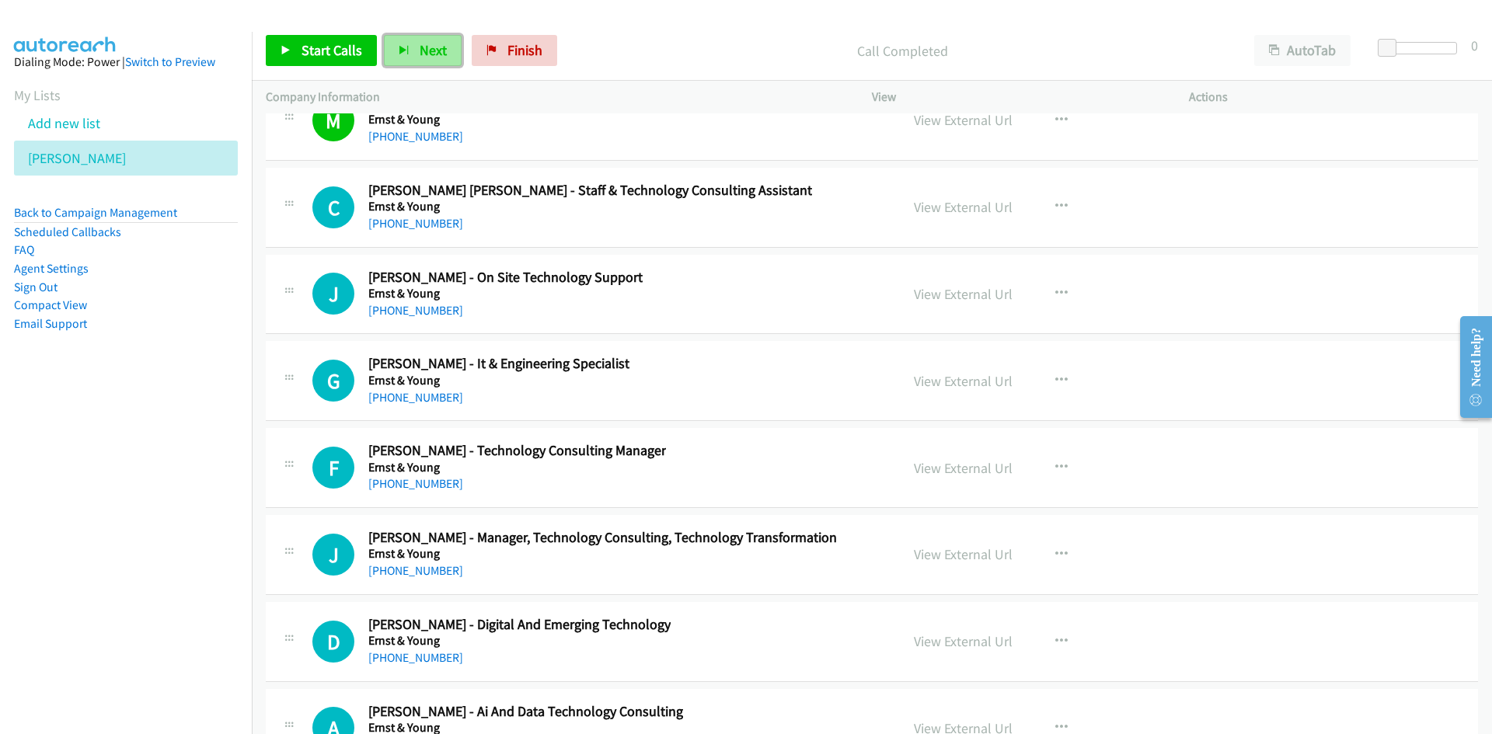
click at [435, 61] on button "Next" at bounding box center [423, 50] width 78 height 31
